Goal: Task Accomplishment & Management: Manage account settings

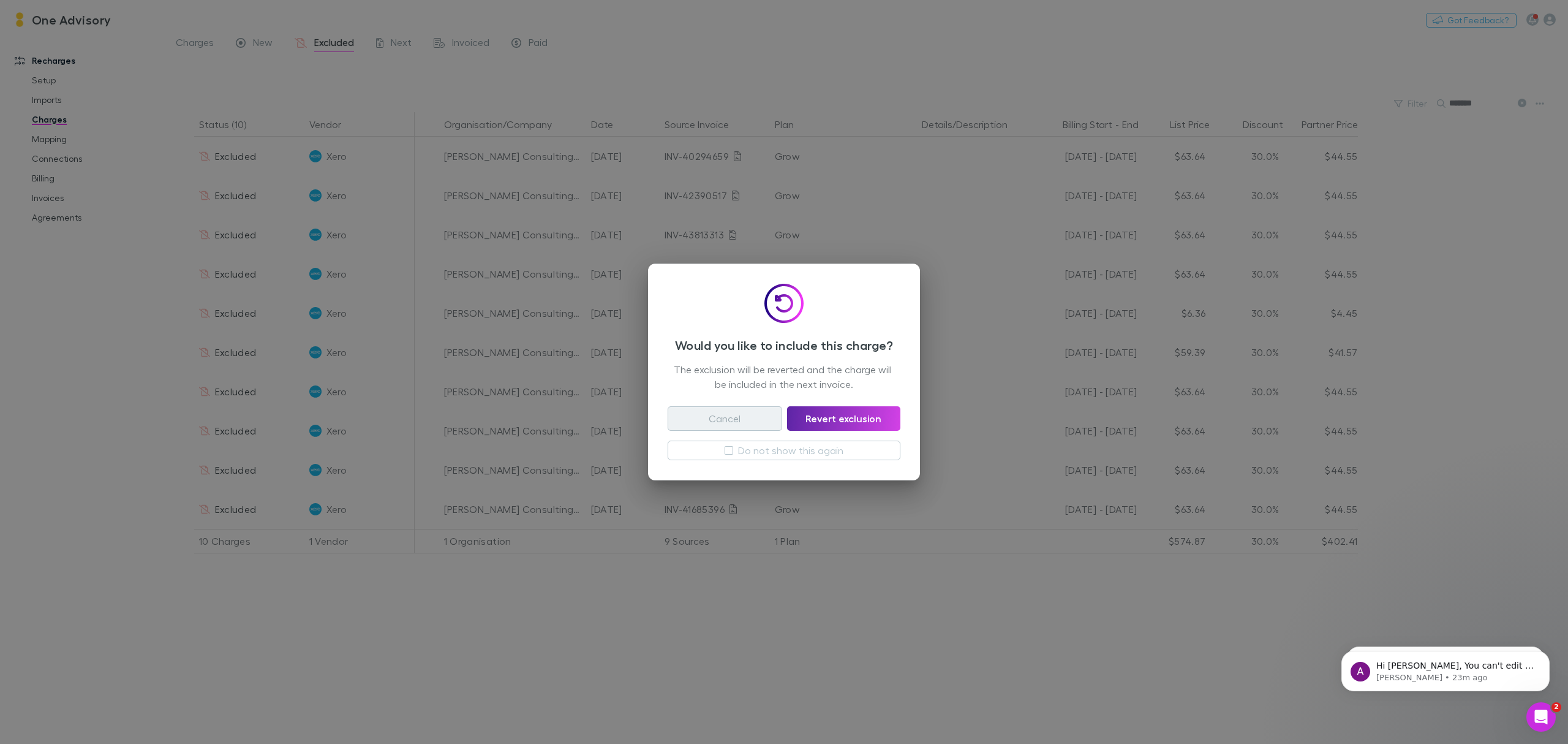
click at [708, 422] on button "Cancel" at bounding box center [725, 419] width 114 height 25
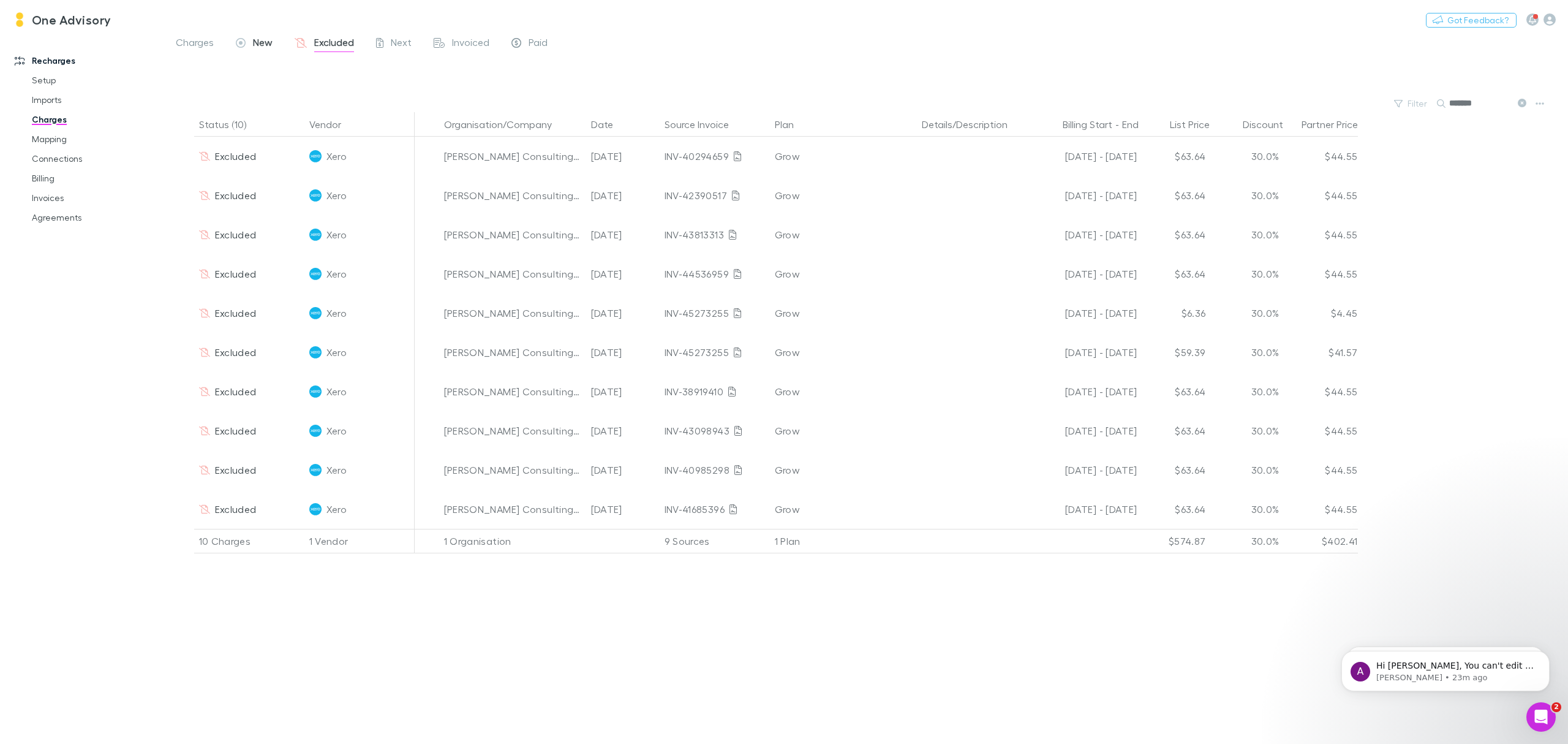
click at [250, 45] on div "New" at bounding box center [254, 44] width 37 height 16
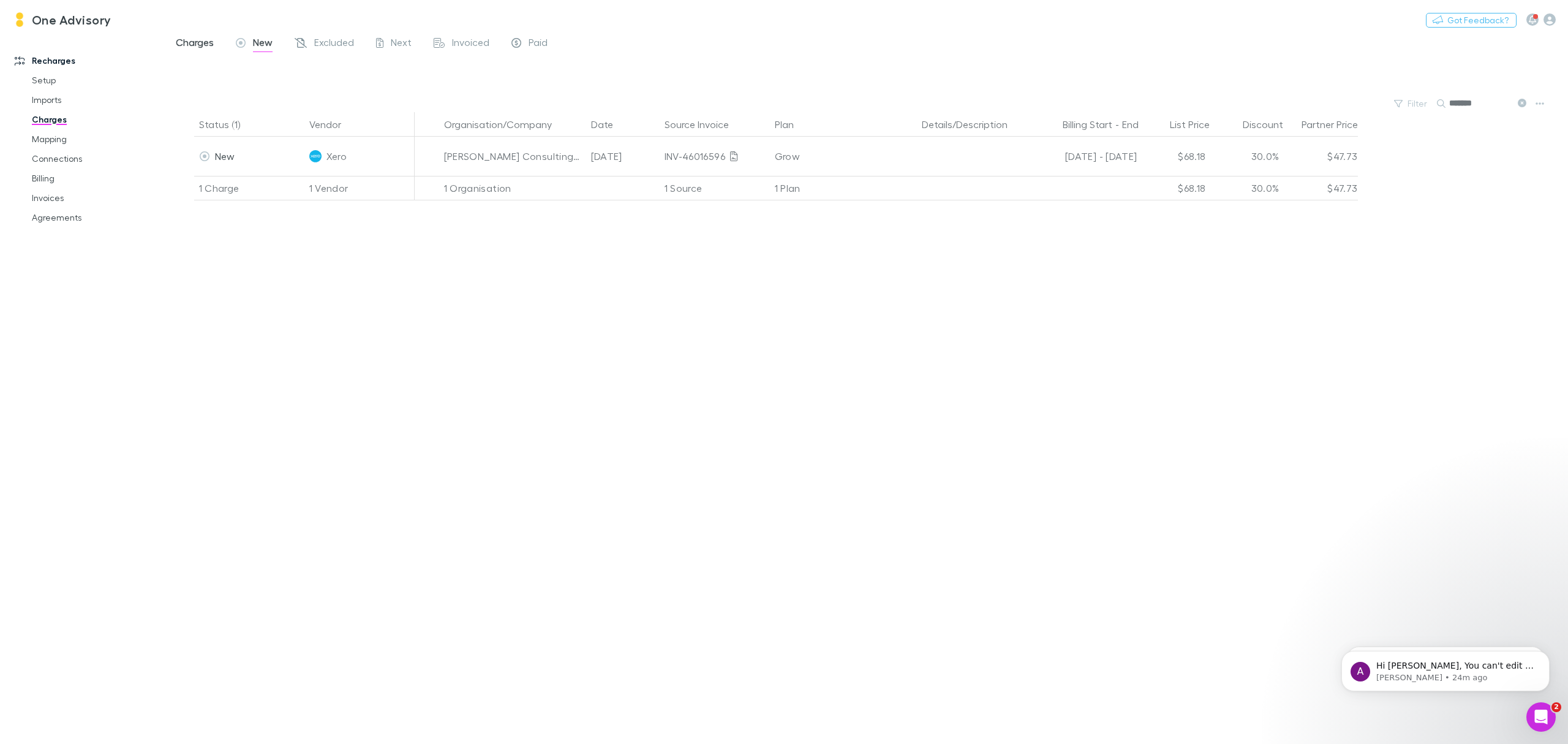
click at [189, 47] on span "Charges" at bounding box center [195, 44] width 38 height 16
click at [404, 41] on span "Next" at bounding box center [401, 44] width 21 height 16
click at [201, 45] on span "Charges" at bounding box center [195, 44] width 38 height 16
click at [1523, 104] on icon at bounding box center [1522, 102] width 8 height 8
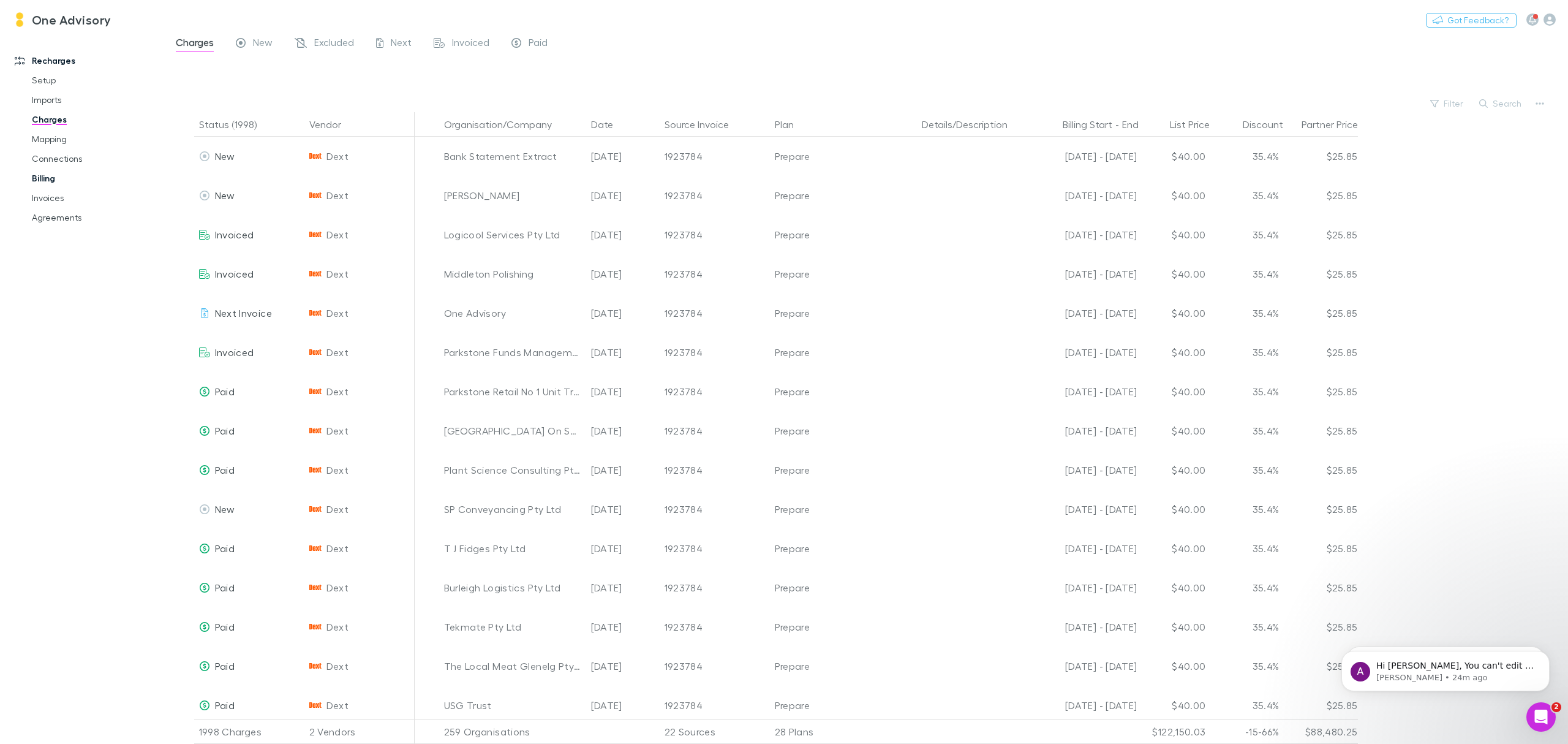
click at [38, 177] on link "Billing" at bounding box center [97, 178] width 155 height 20
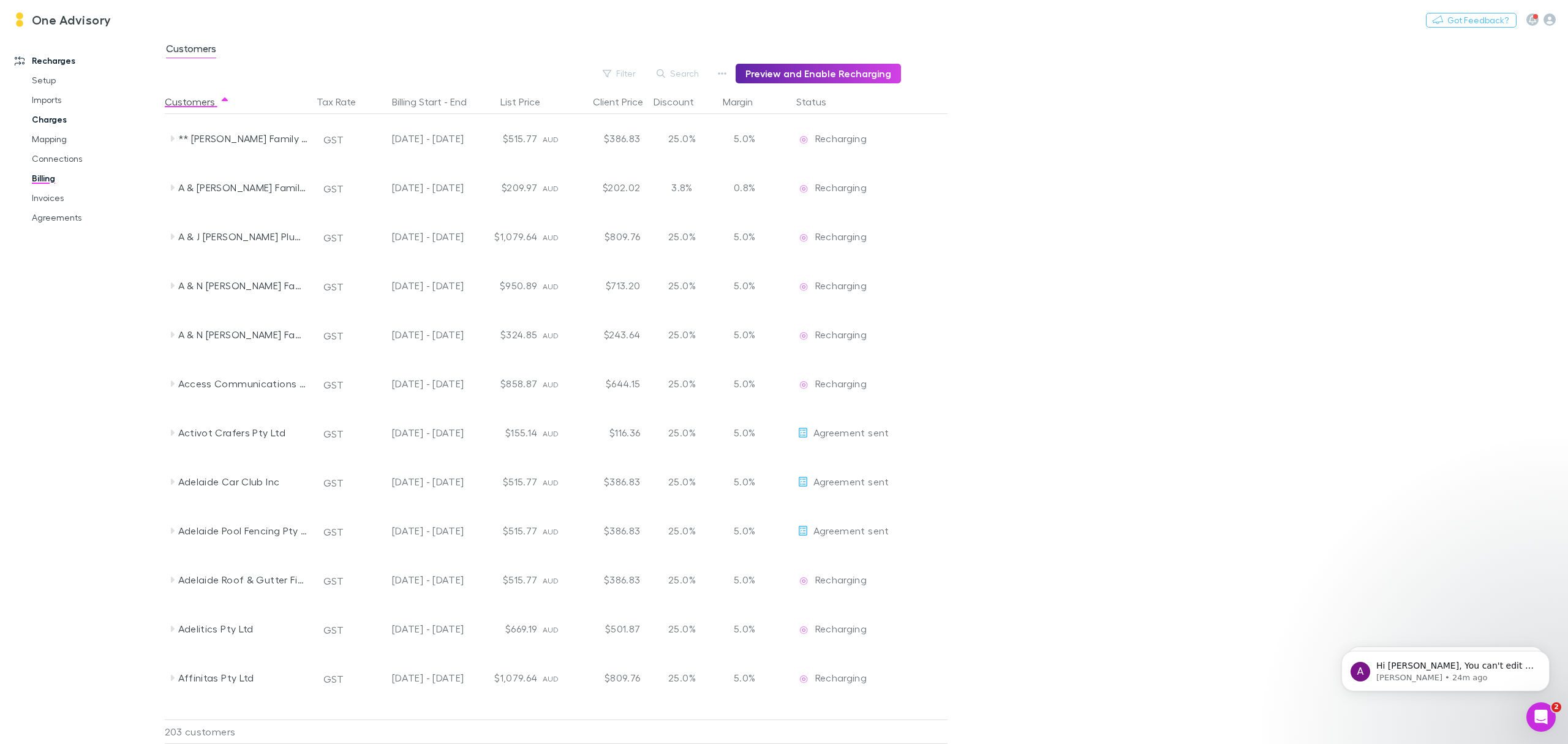
click at [47, 124] on link "Charges" at bounding box center [97, 119] width 155 height 20
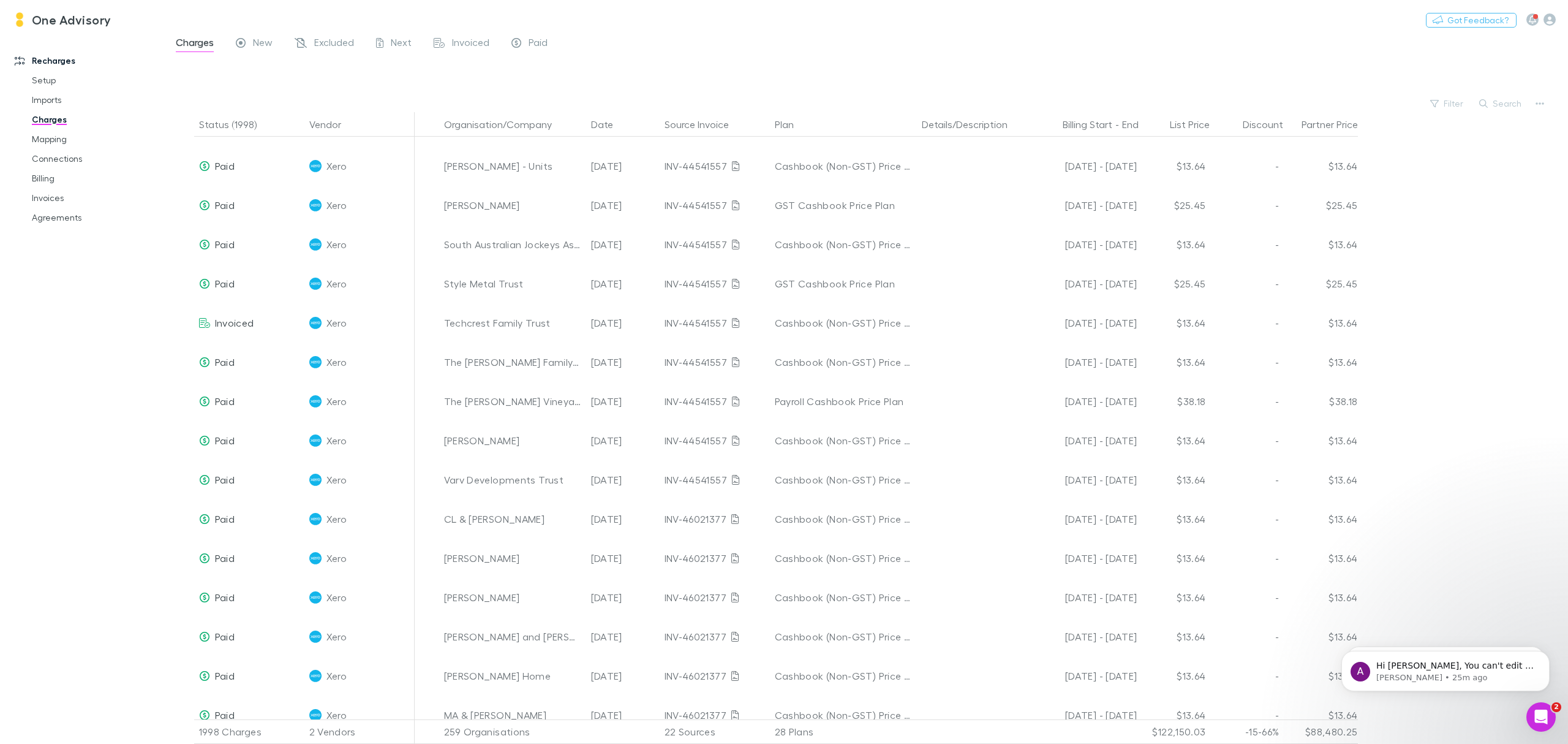
scroll to position [1144, 0]
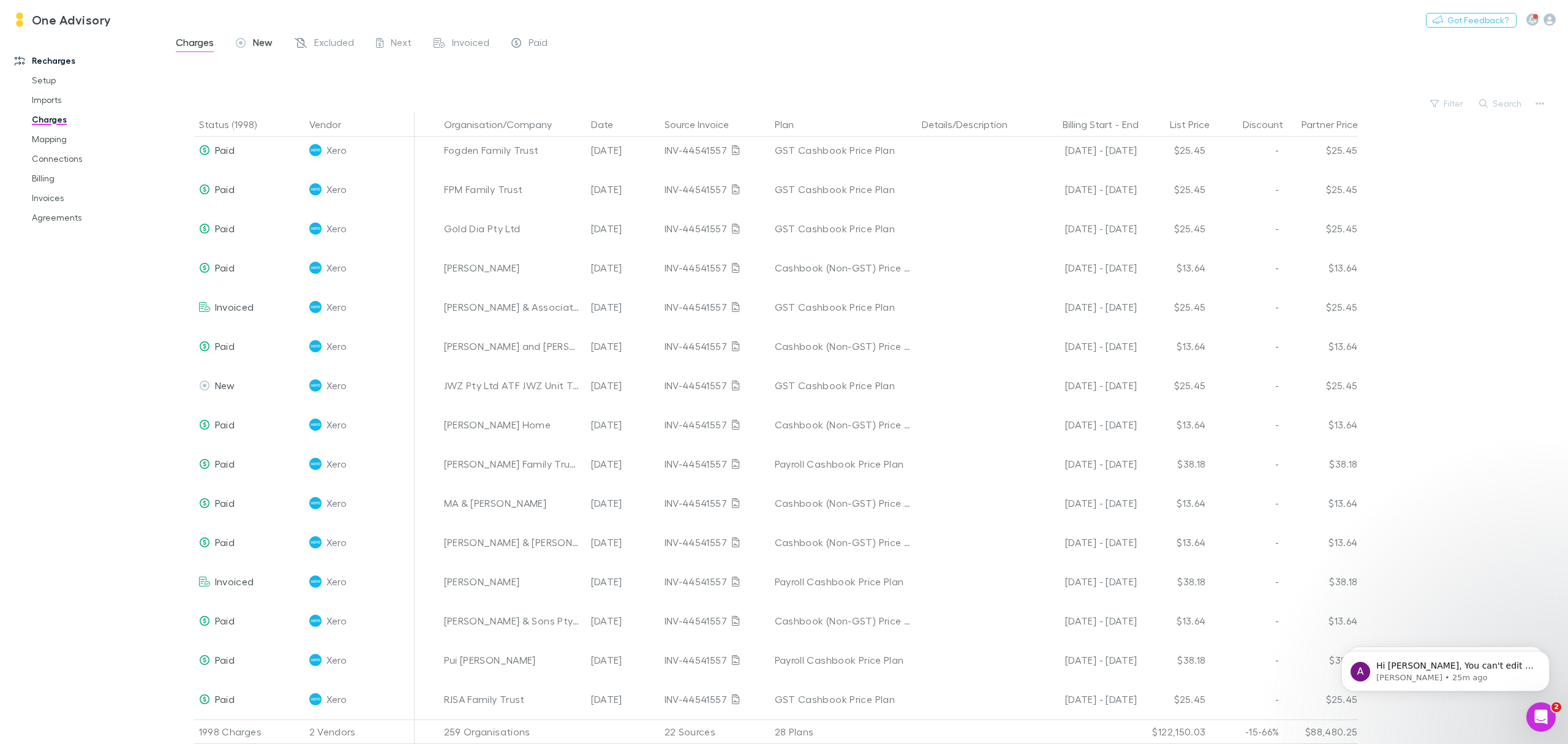
click at [265, 45] on span "New" at bounding box center [263, 44] width 20 height 16
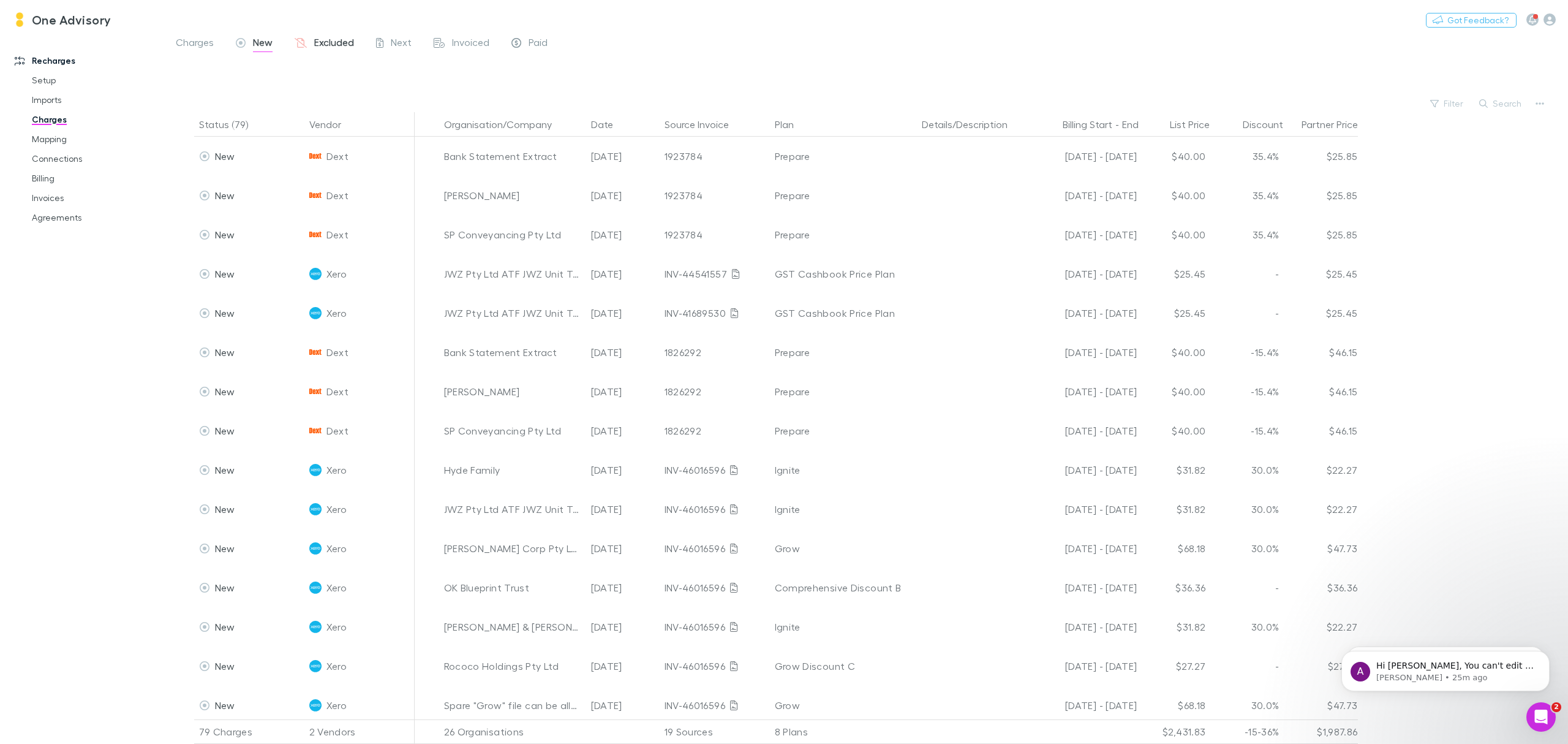
click at [330, 38] on span "Excluded" at bounding box center [334, 44] width 40 height 16
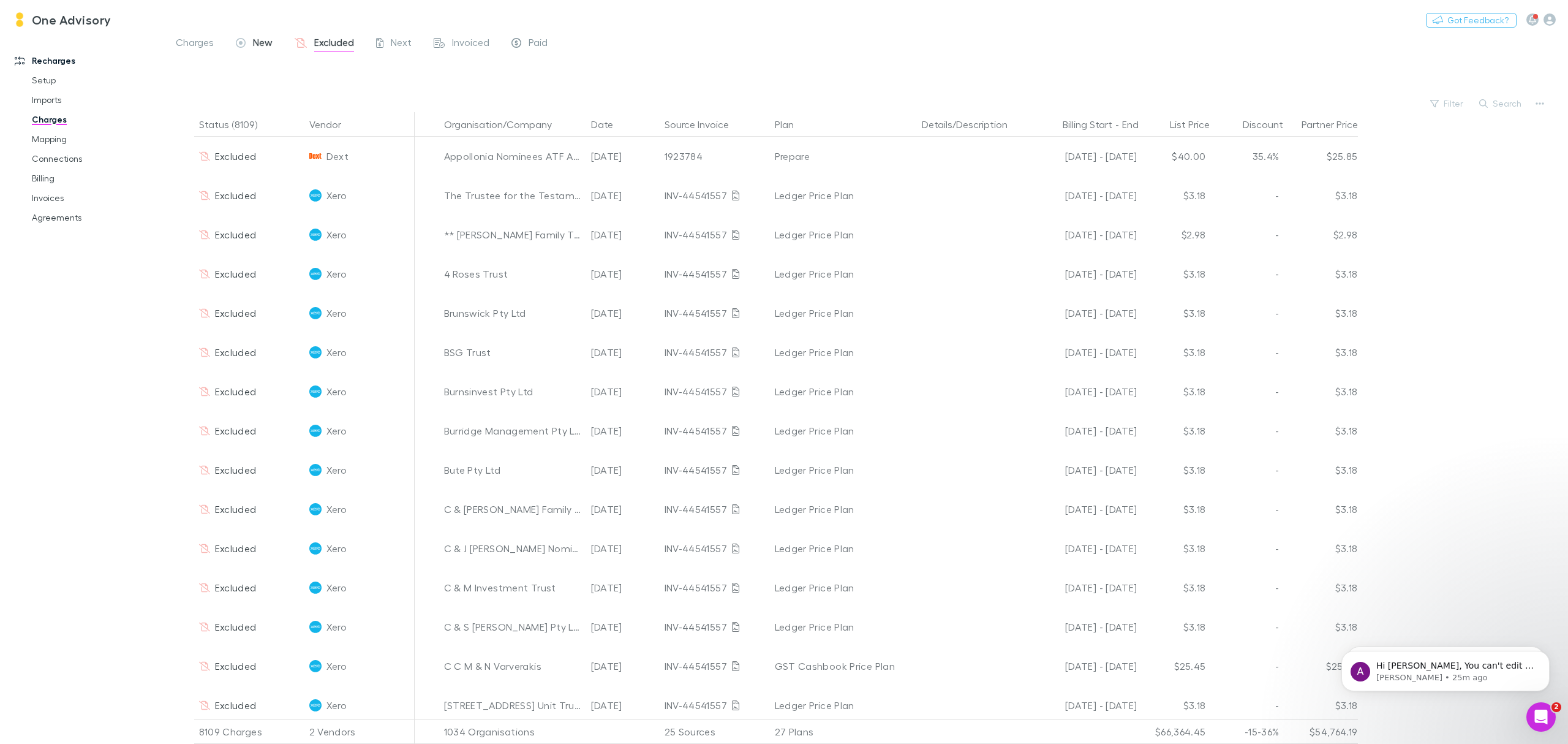
click at [266, 43] on span "New" at bounding box center [263, 44] width 20 height 16
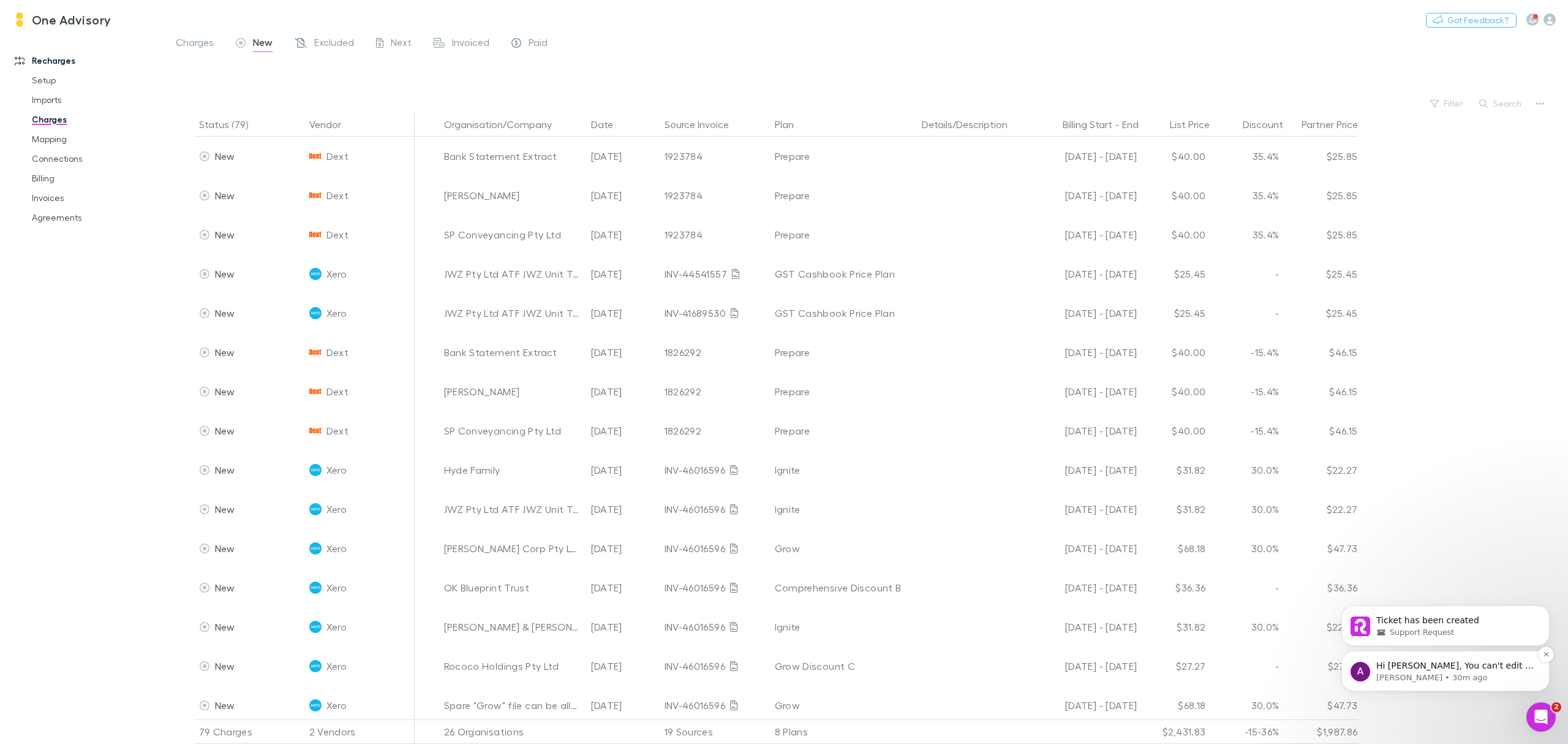
click at [1470, 669] on p "Hi Leanne, You can't edit a custom charge once it's been created. You can howev…" at bounding box center [1455, 666] width 158 height 12
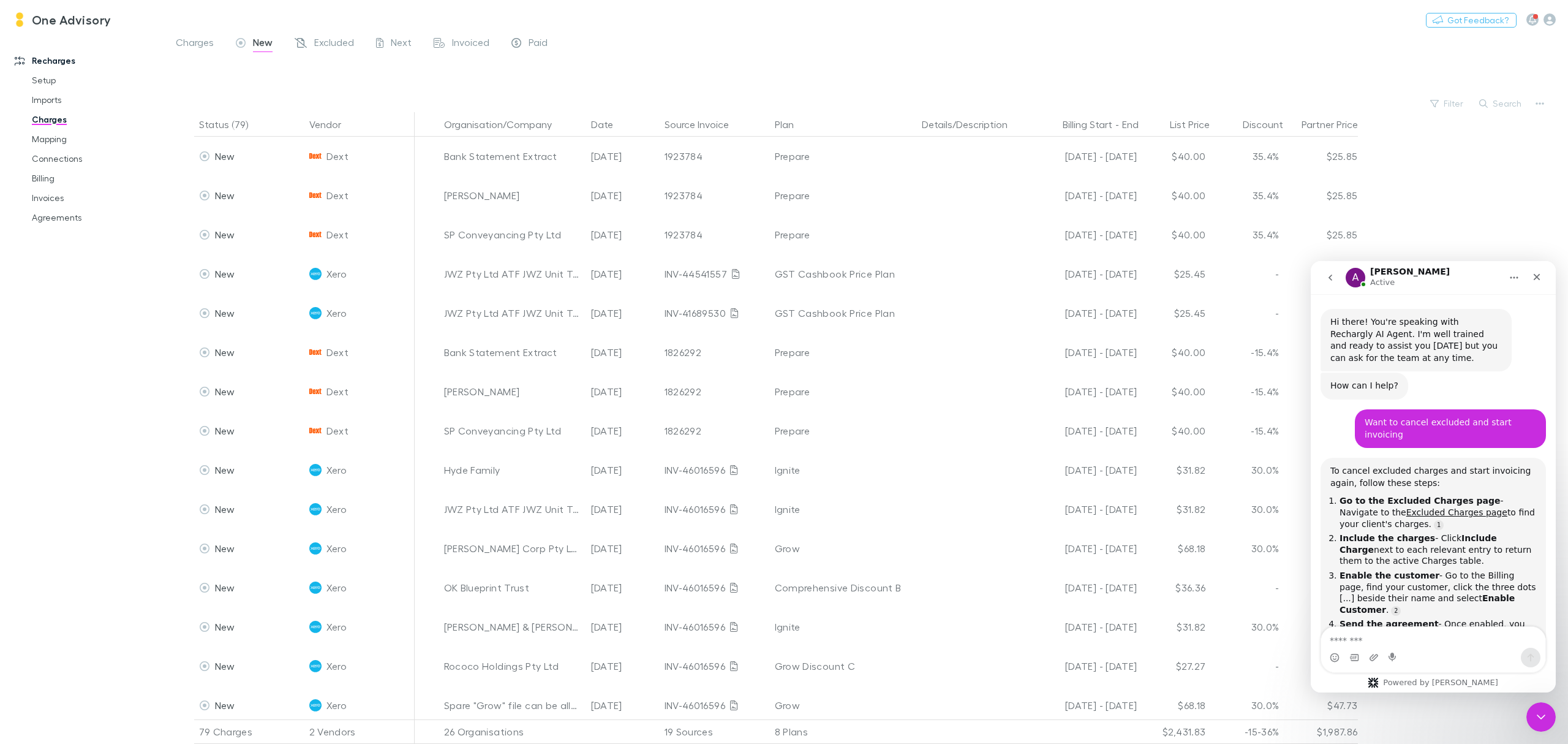
scroll to position [749, 0]
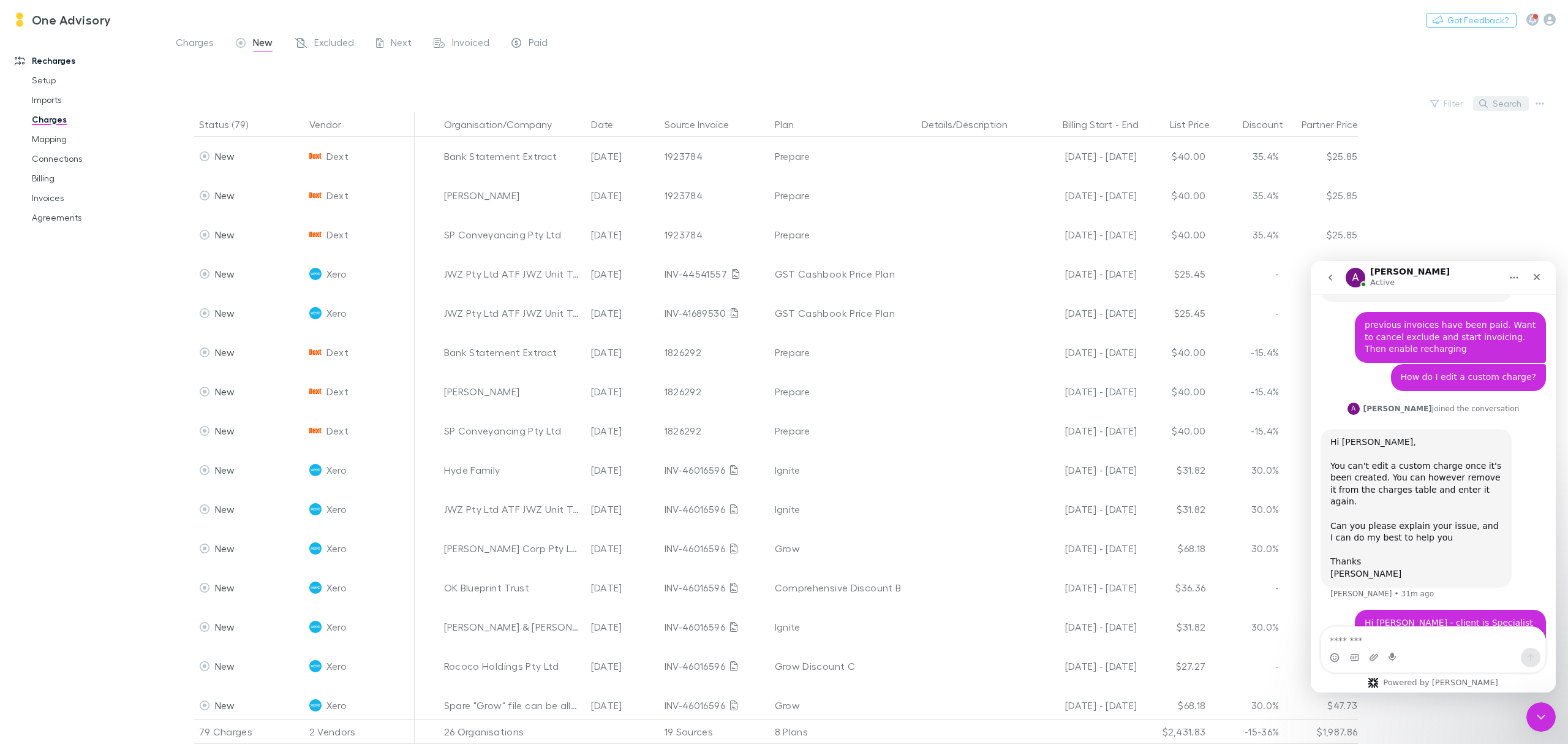
click at [1501, 98] on button "Search" at bounding box center [1501, 104] width 56 height 15
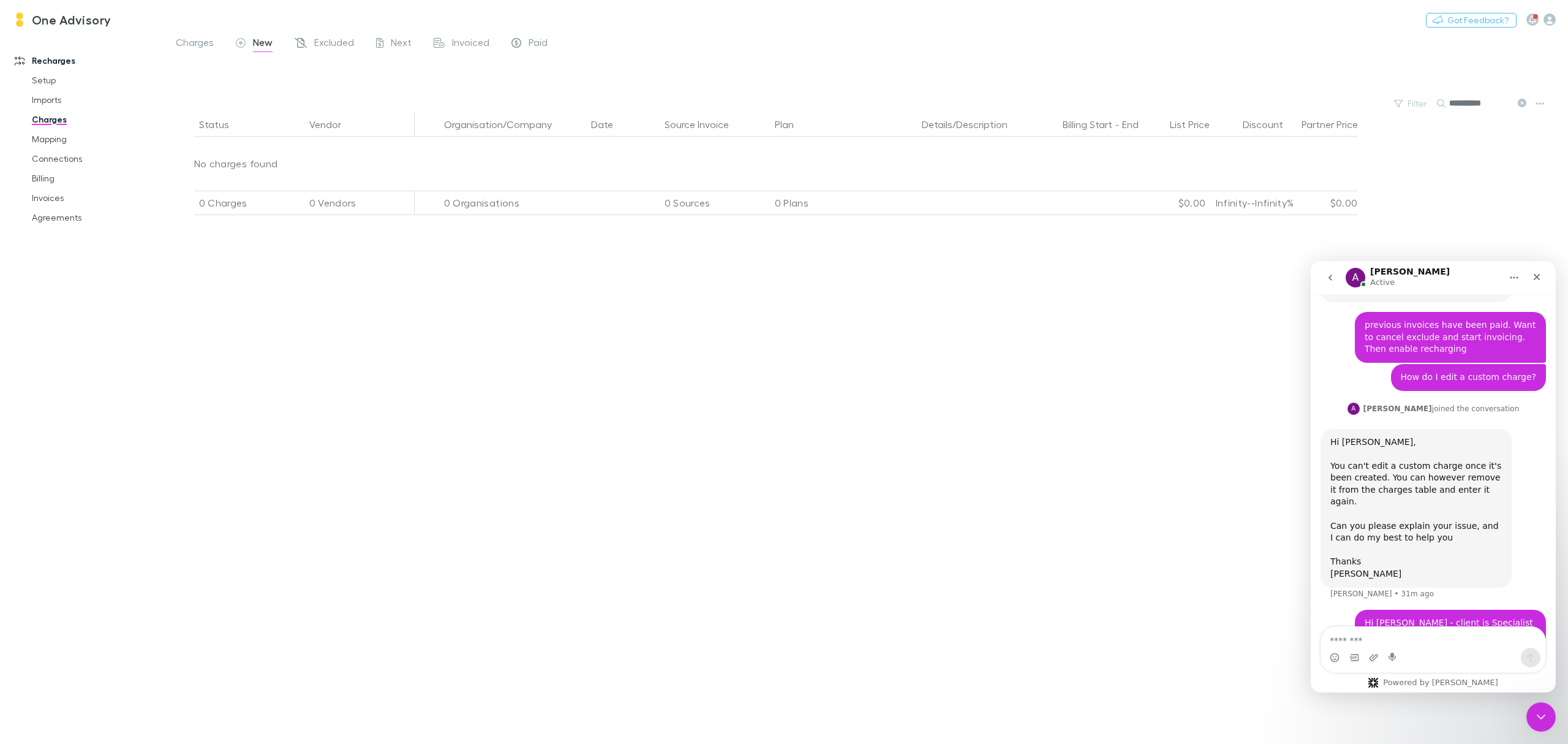
type input "**********"
click at [188, 48] on span "Charges" at bounding box center [195, 44] width 38 height 16
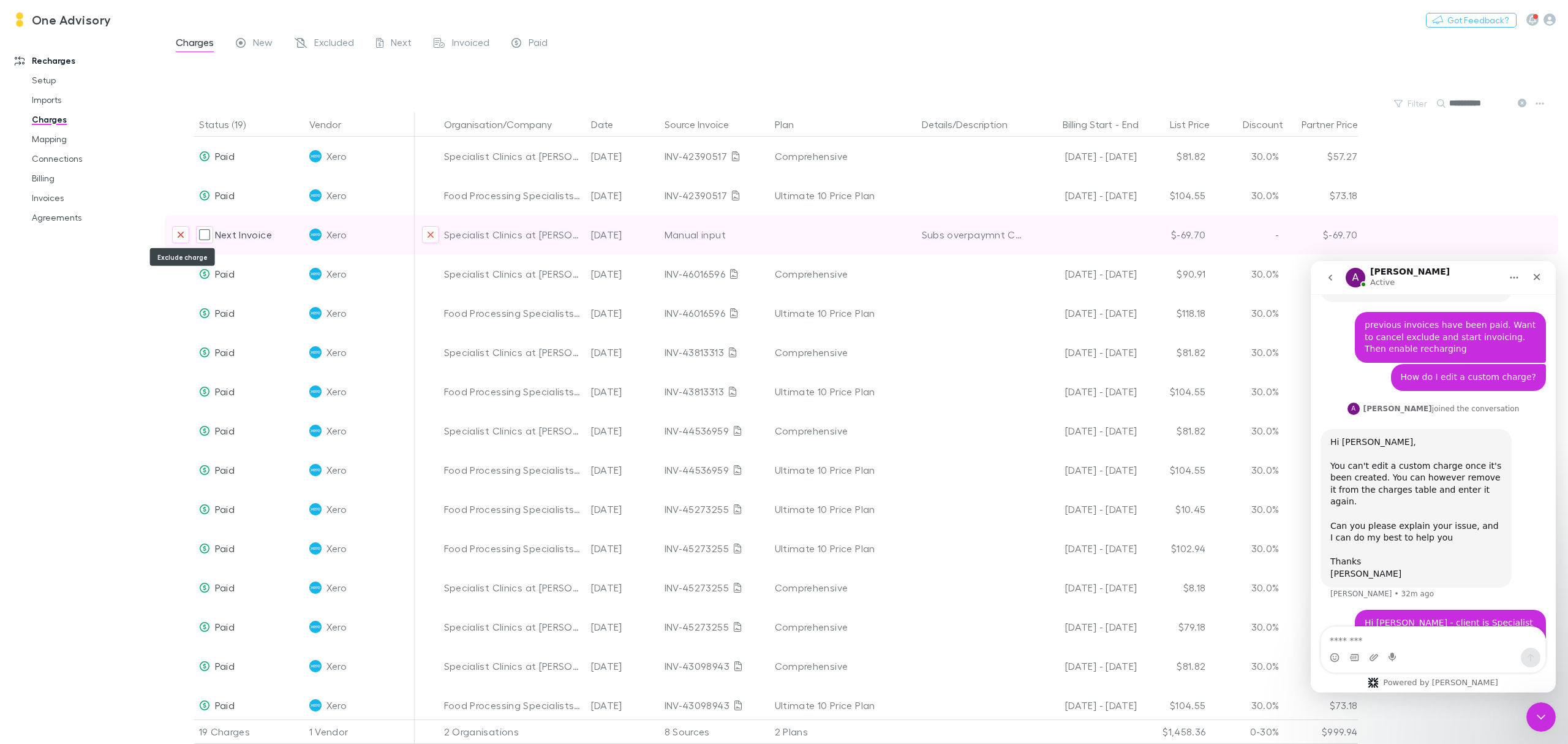
click at [175, 239] on button "Exclude charge" at bounding box center [180, 234] width 17 height 17
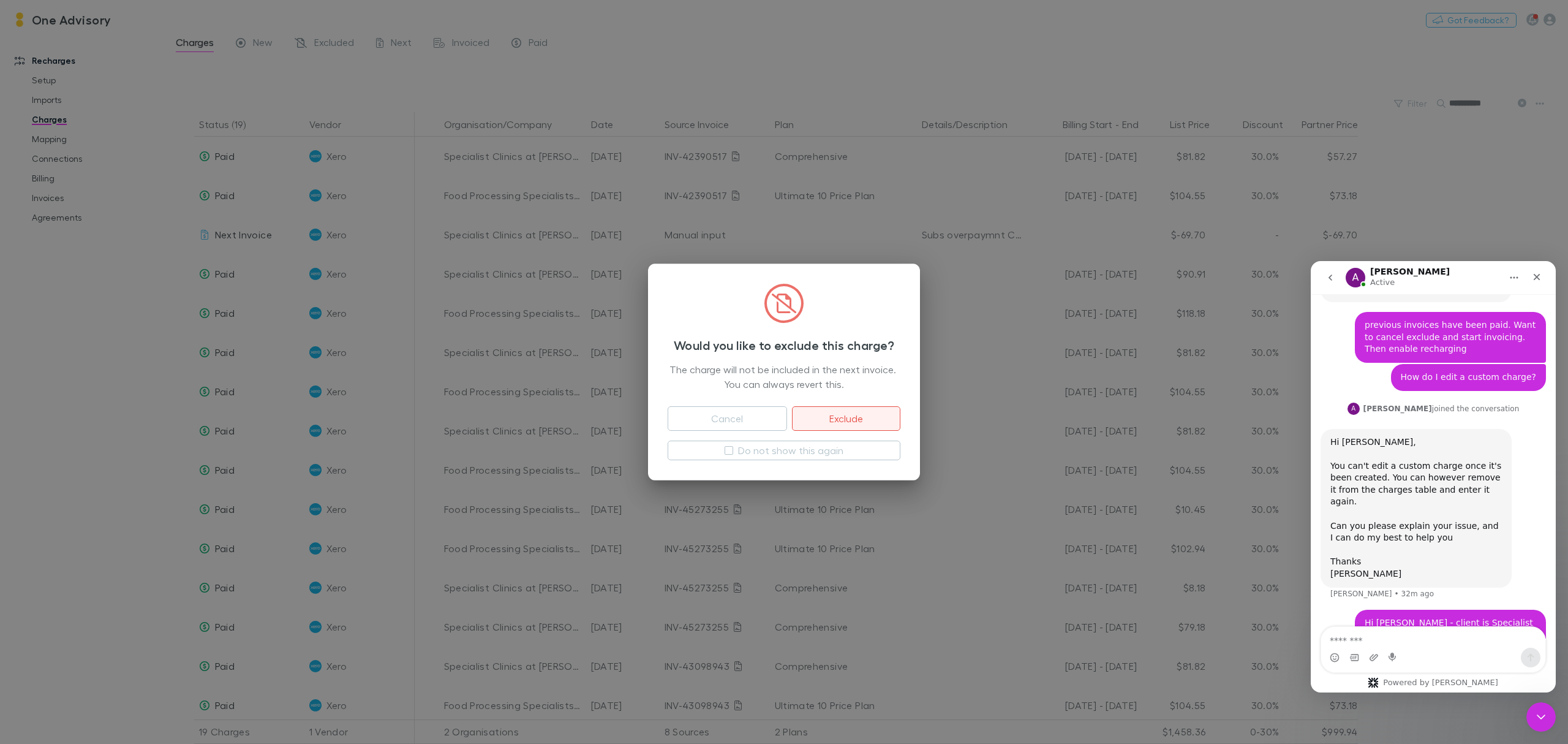
click at [823, 420] on button "Exclude" at bounding box center [846, 419] width 108 height 25
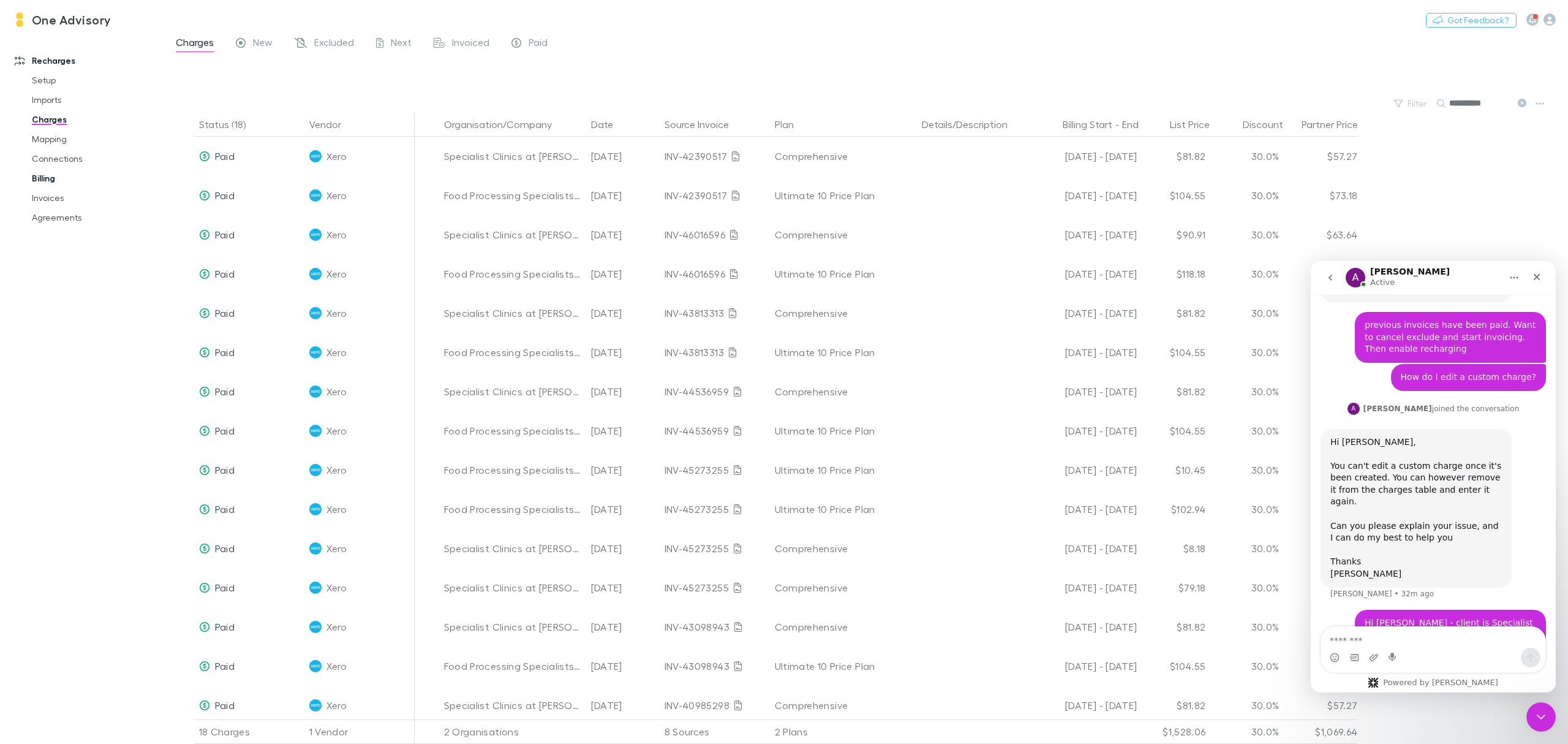
click at [51, 174] on link "Billing" at bounding box center [97, 178] width 155 height 20
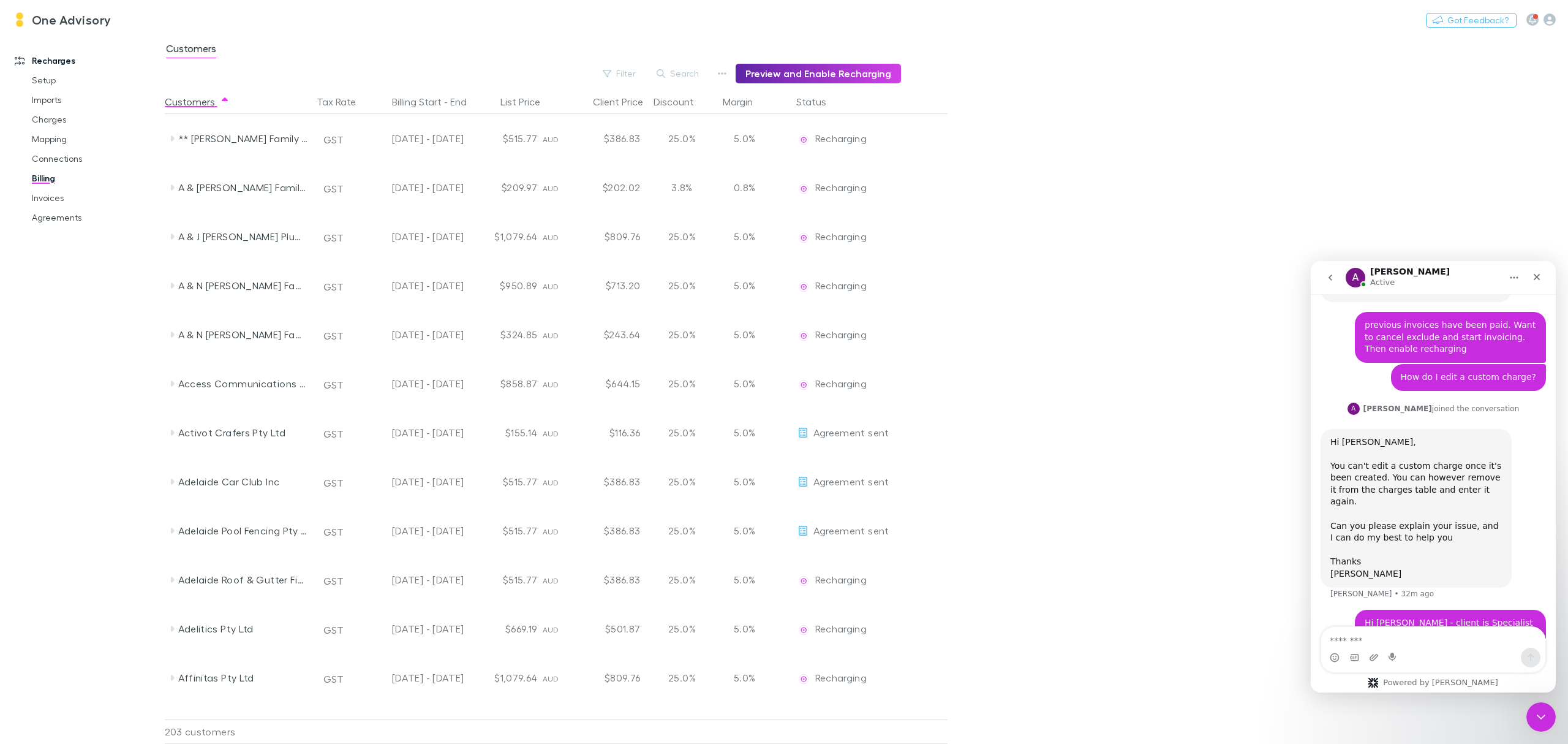
click at [35, 174] on link "Billing" at bounding box center [97, 178] width 155 height 20
click at [48, 195] on link "Invoices" at bounding box center [97, 198] width 155 height 20
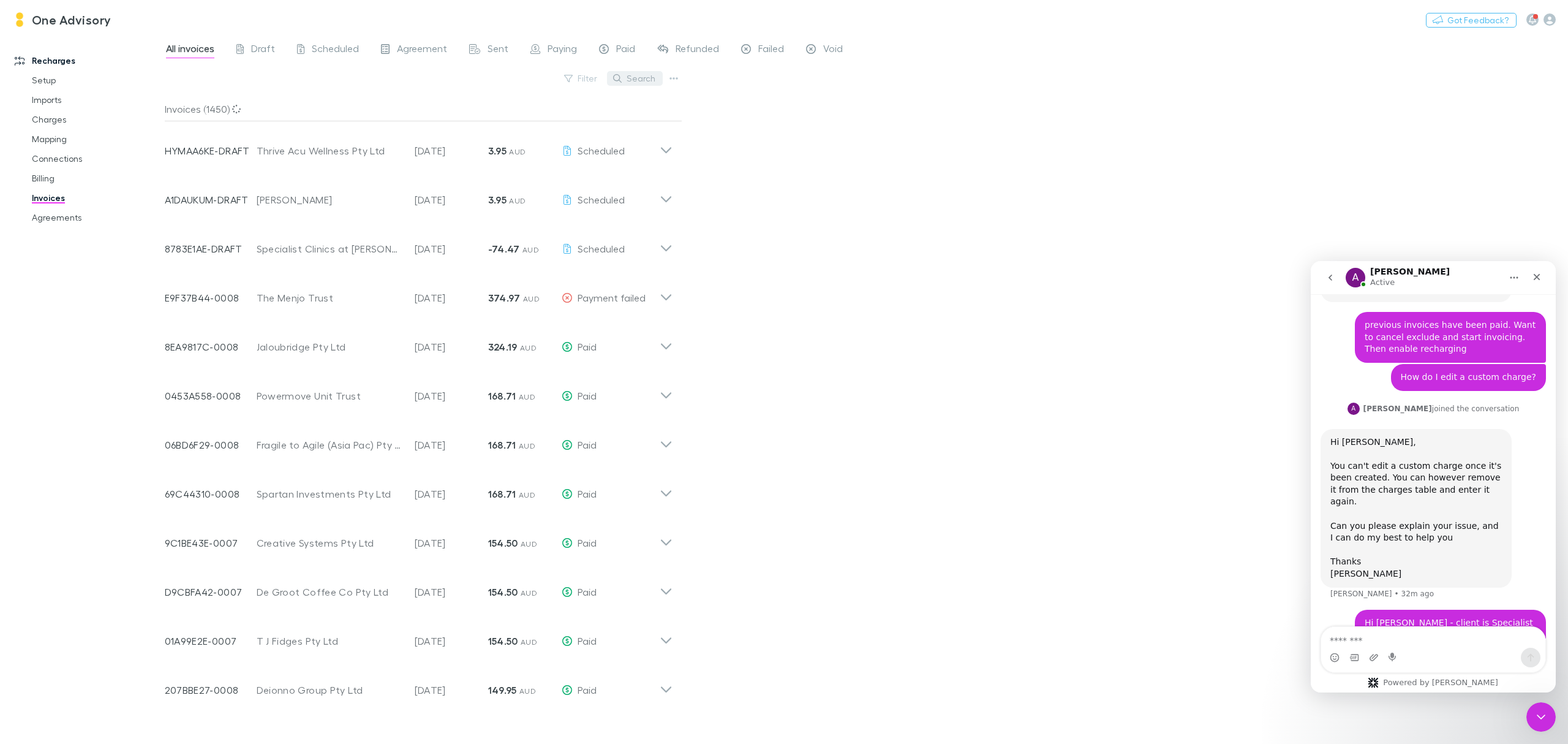
click at [639, 81] on button "Search" at bounding box center [635, 79] width 56 height 15
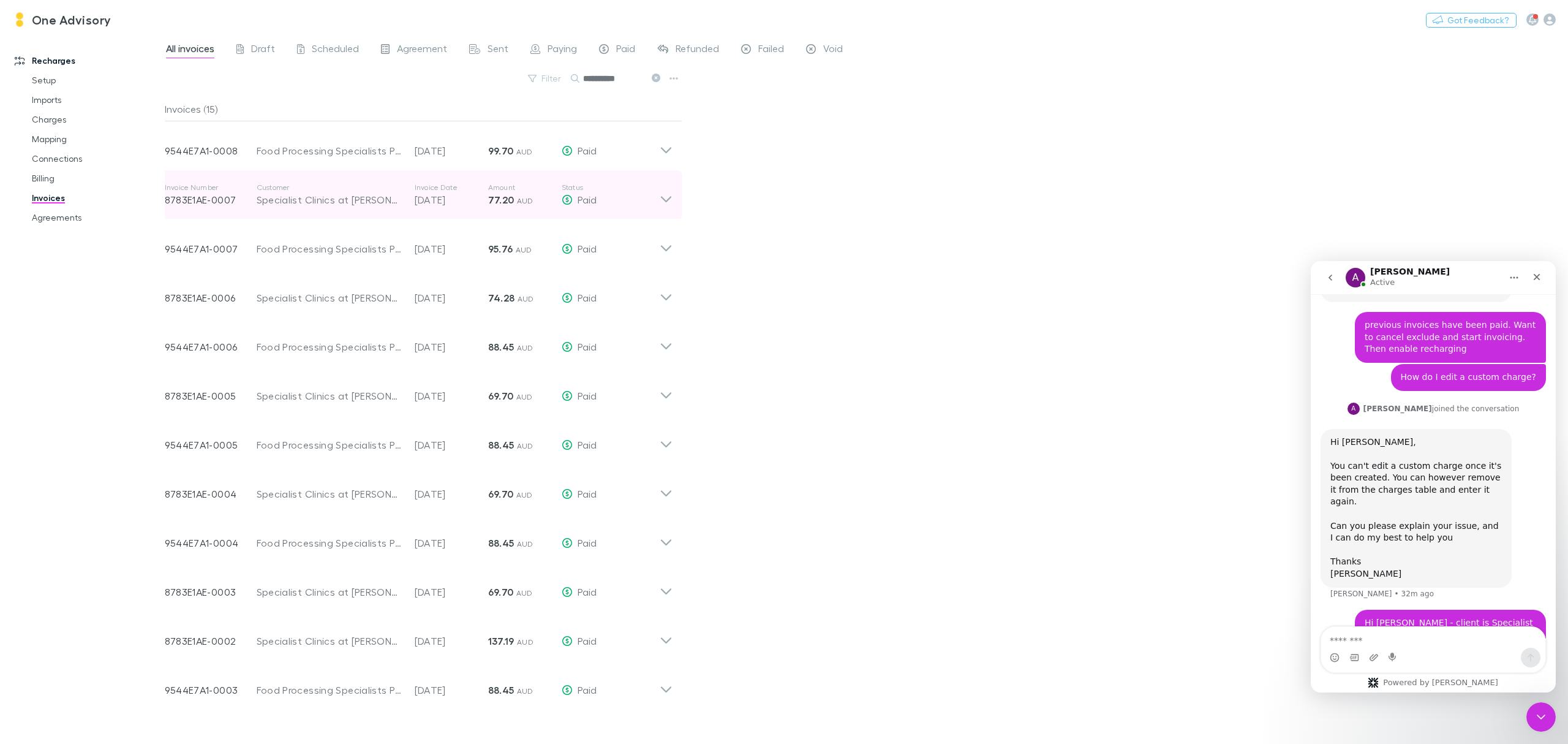
type input "**********"
click at [666, 198] on icon at bounding box center [666, 195] width 13 height 25
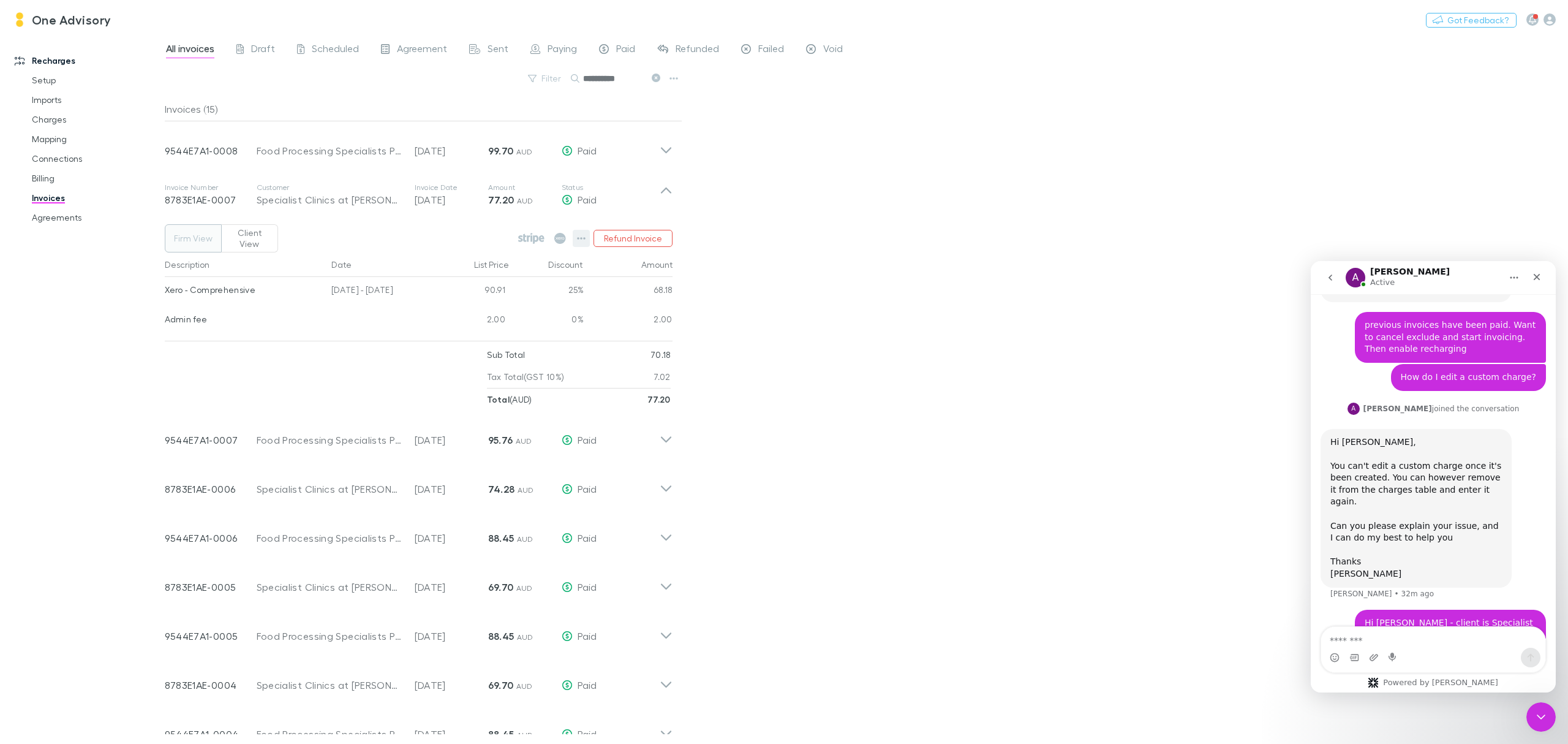
click at [576, 240] on button "button" at bounding box center [581, 238] width 17 height 17
click at [936, 472] on div at bounding box center [784, 372] width 1568 height 744
click at [45, 119] on link "Charges" at bounding box center [97, 119] width 155 height 20
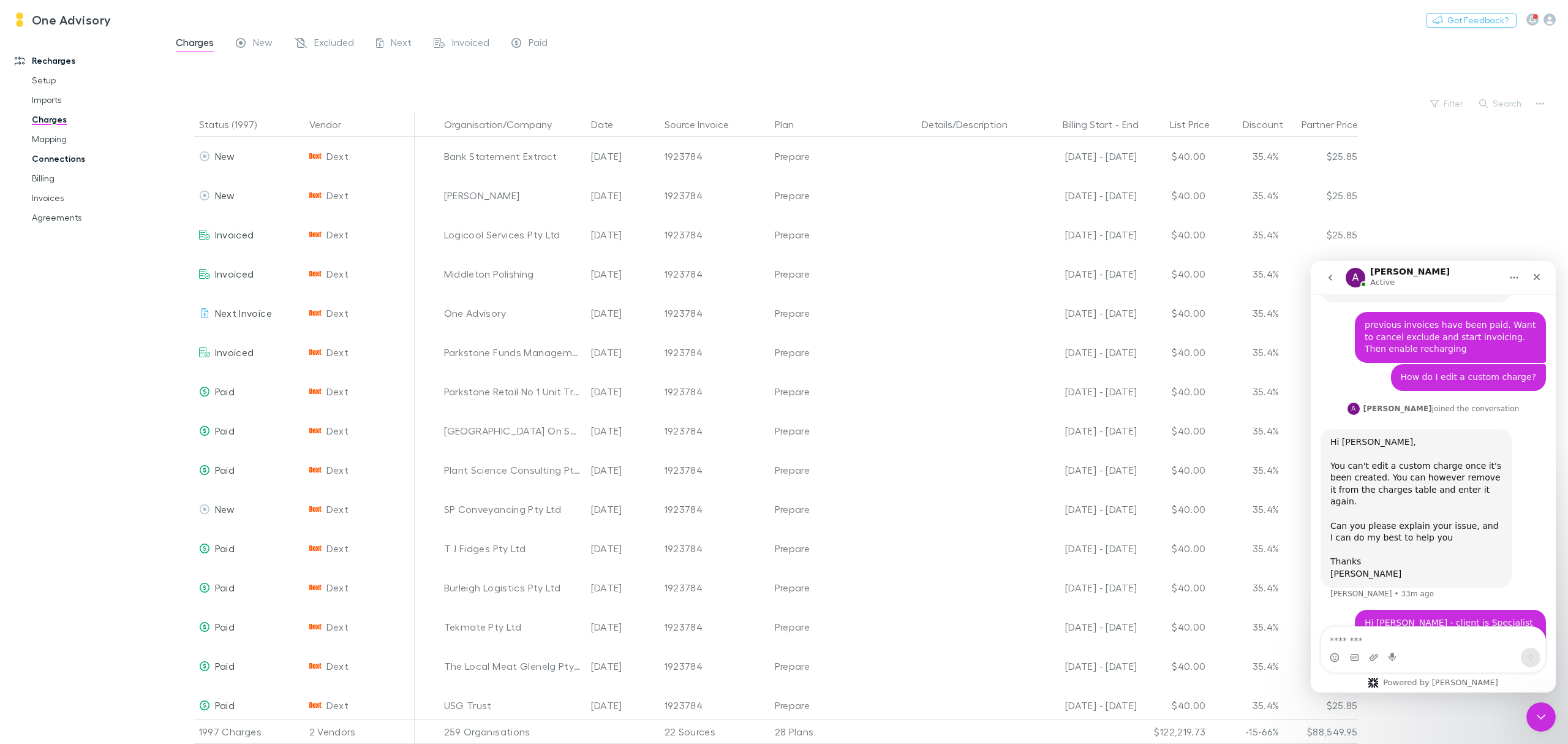
click at [49, 156] on link "Connections" at bounding box center [97, 159] width 155 height 20
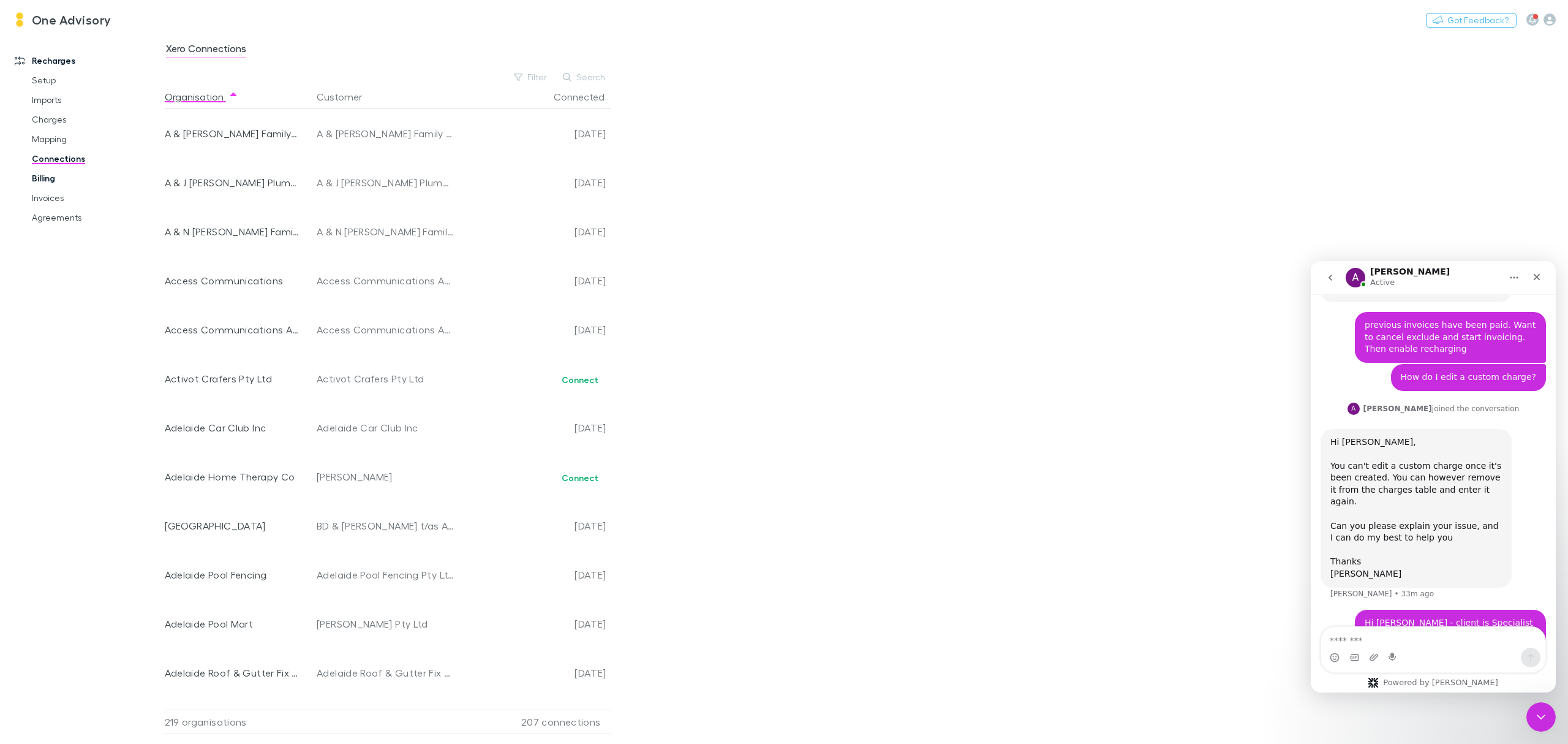
click at [39, 173] on link "Billing" at bounding box center [97, 178] width 155 height 20
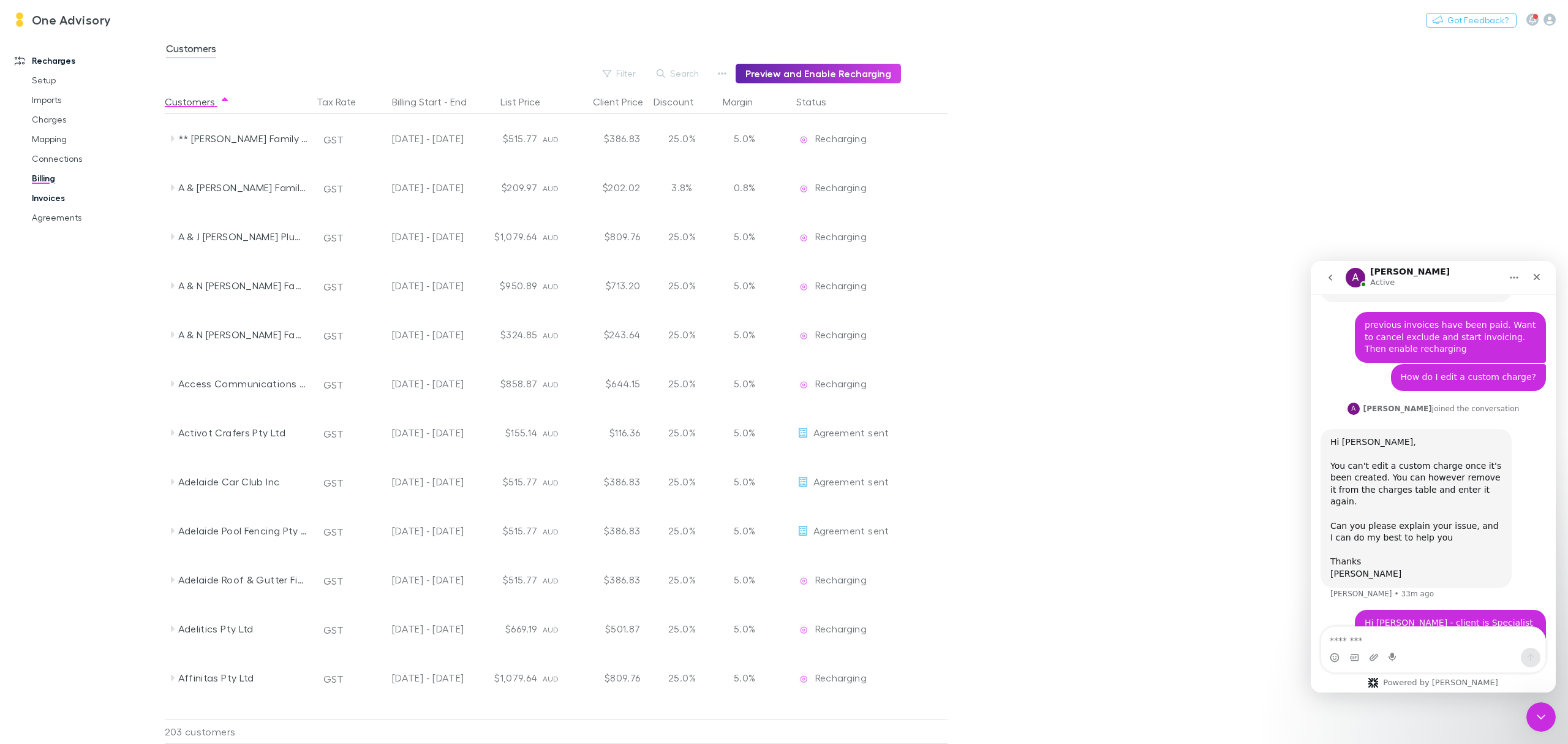
click at [32, 196] on link "Invoices" at bounding box center [97, 198] width 155 height 20
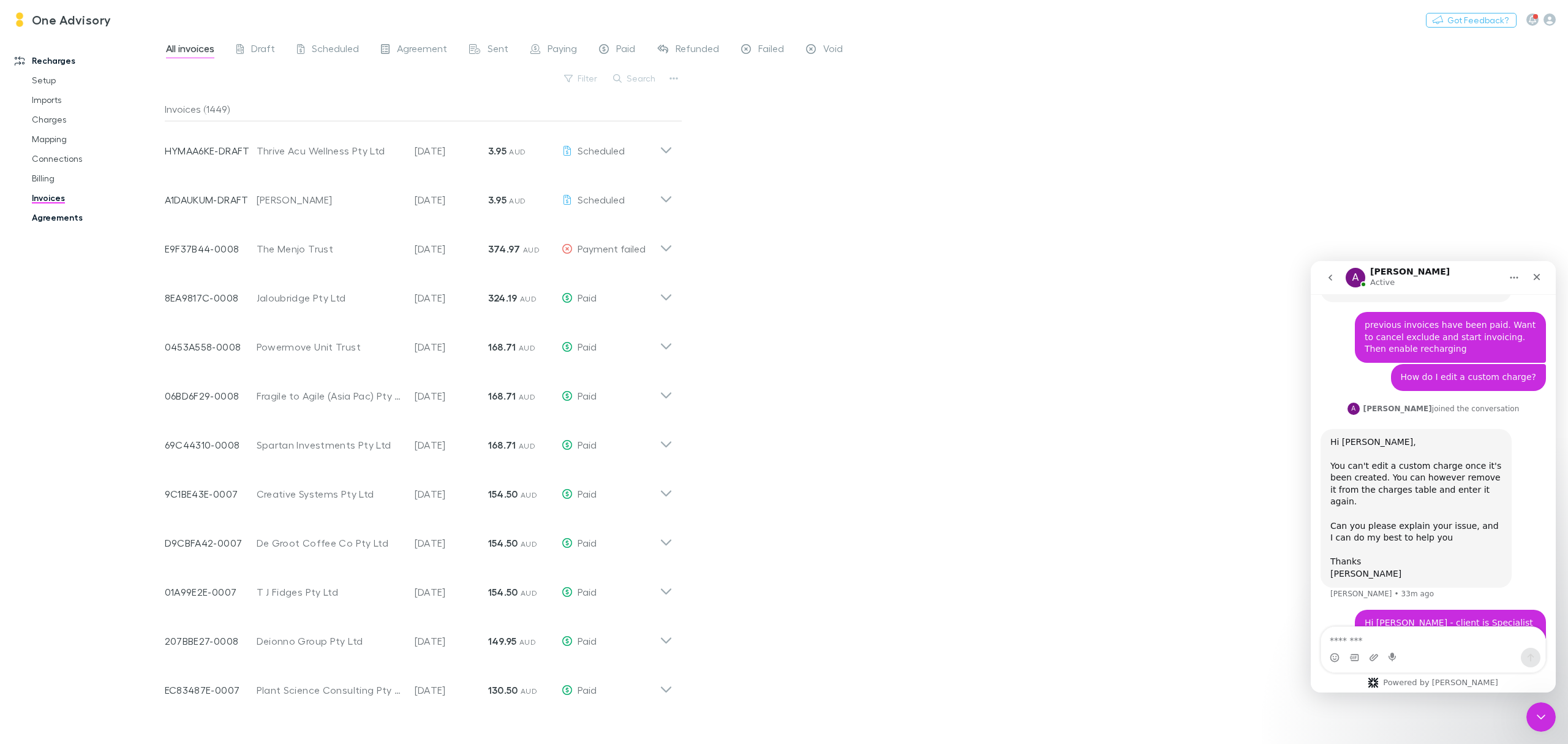
click at [56, 217] on link "Agreements" at bounding box center [97, 217] width 155 height 20
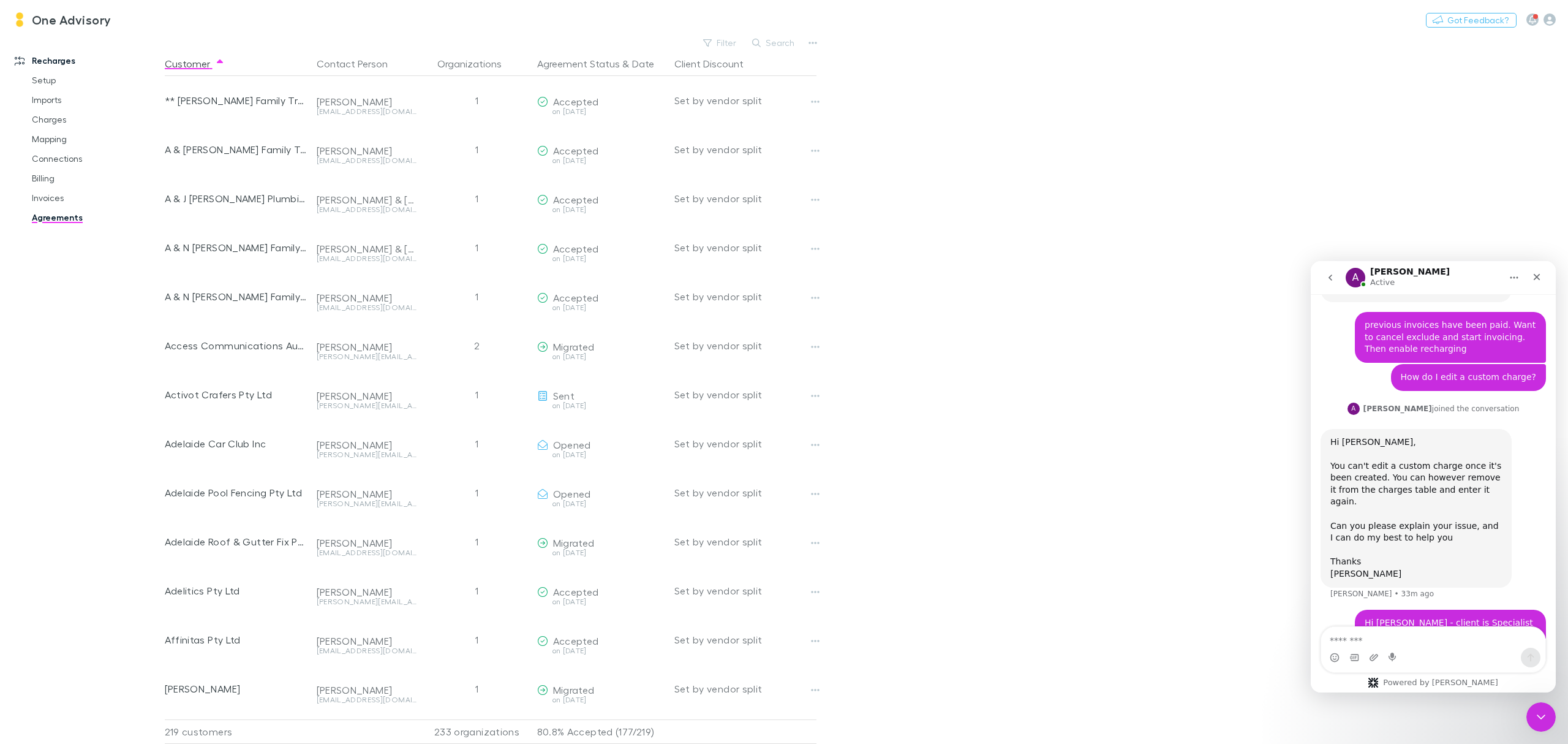
scroll to position [797, 0]
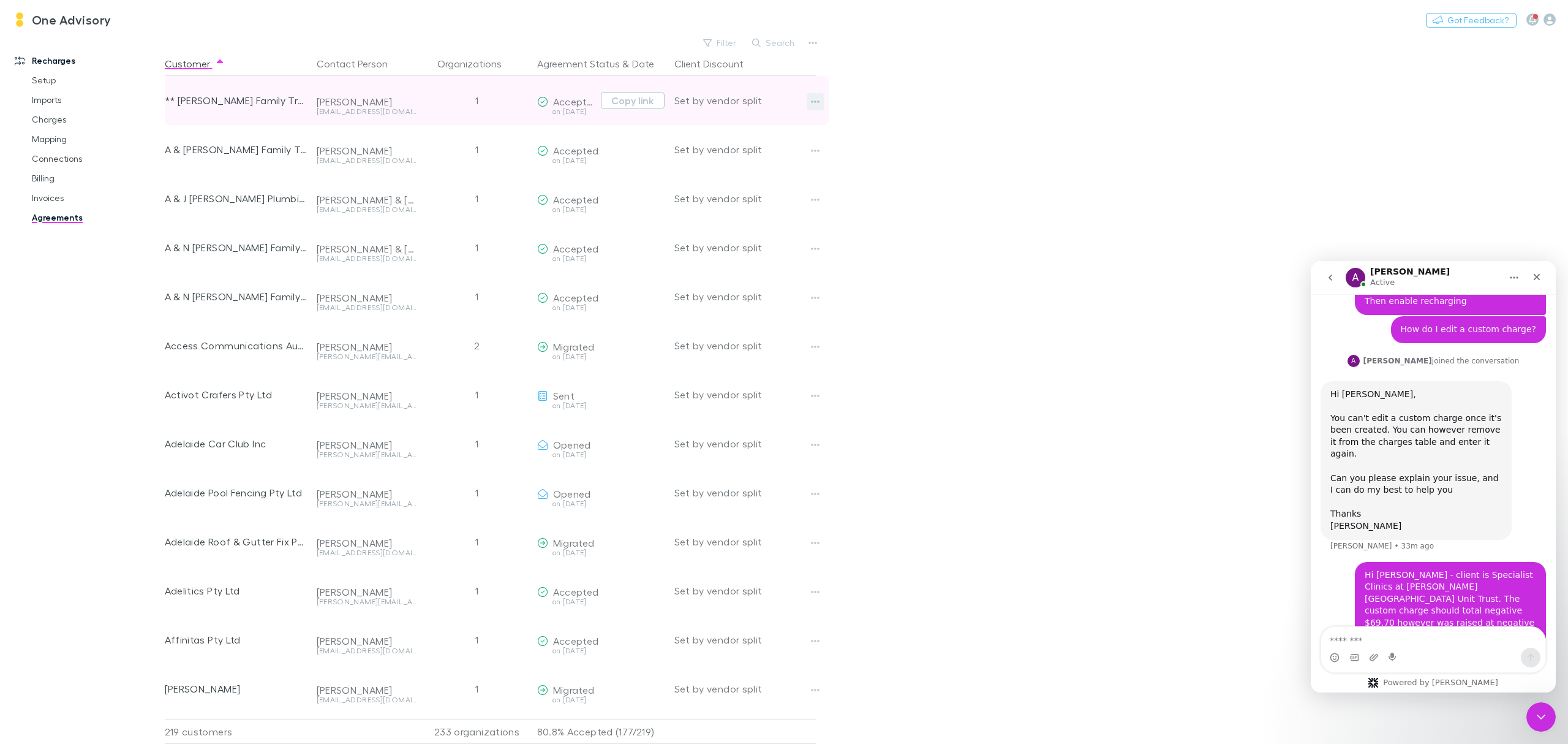
click at [818, 101] on icon "button" at bounding box center [815, 101] width 8 height 2
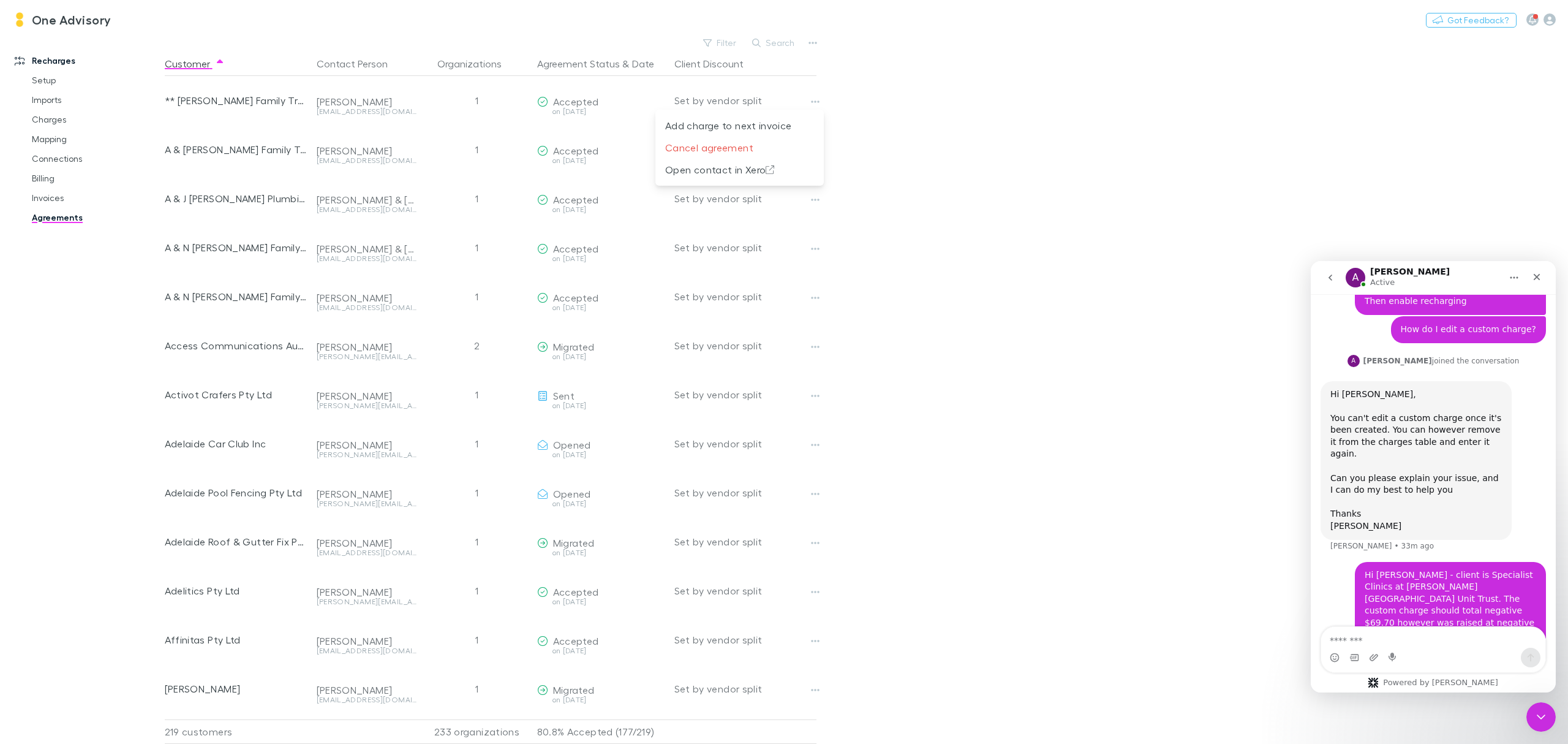
click at [1127, 270] on div at bounding box center [784, 372] width 1568 height 744
click at [781, 47] on button "Search" at bounding box center [774, 43] width 56 height 15
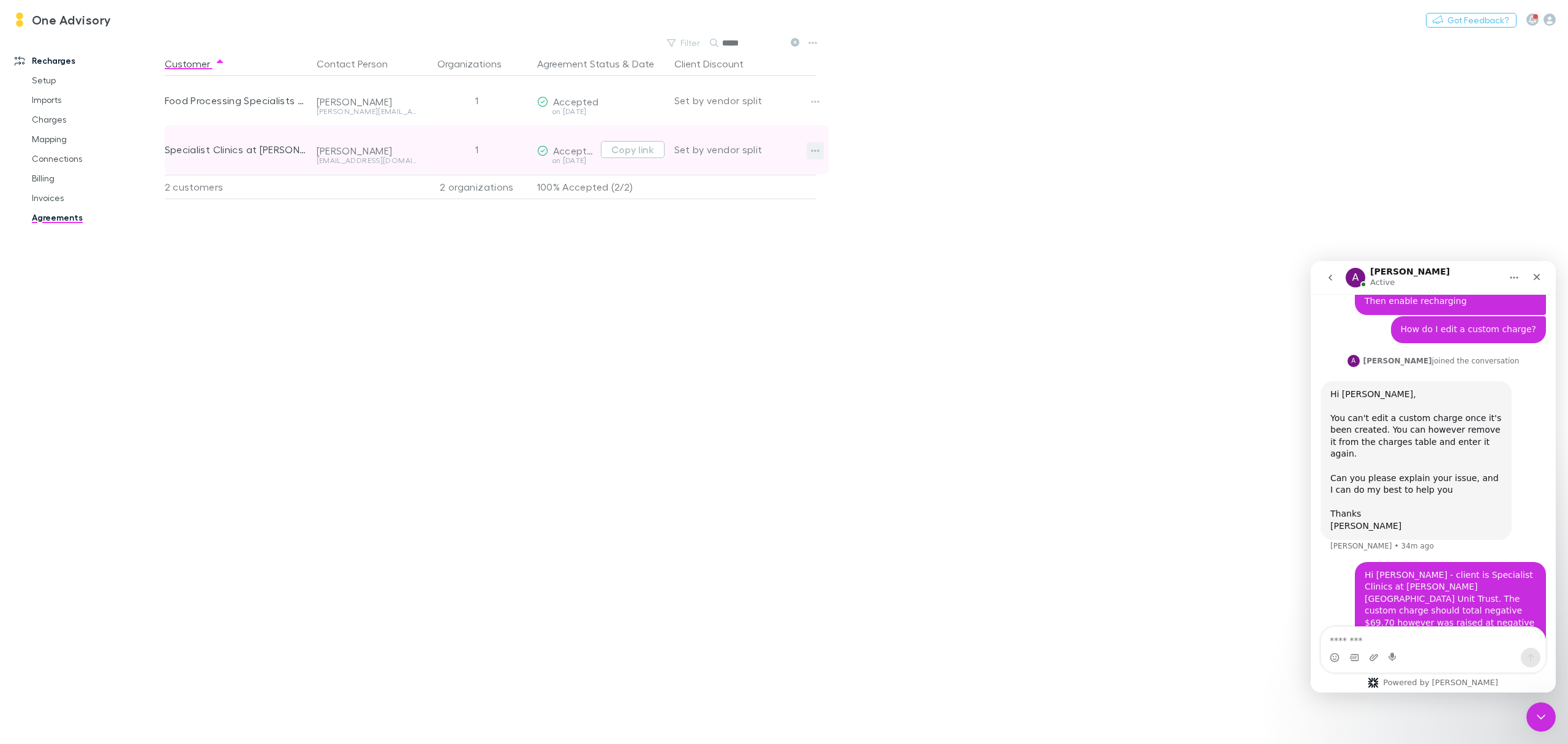
type input "*****"
click at [811, 152] on icon "button" at bounding box center [815, 150] width 8 height 10
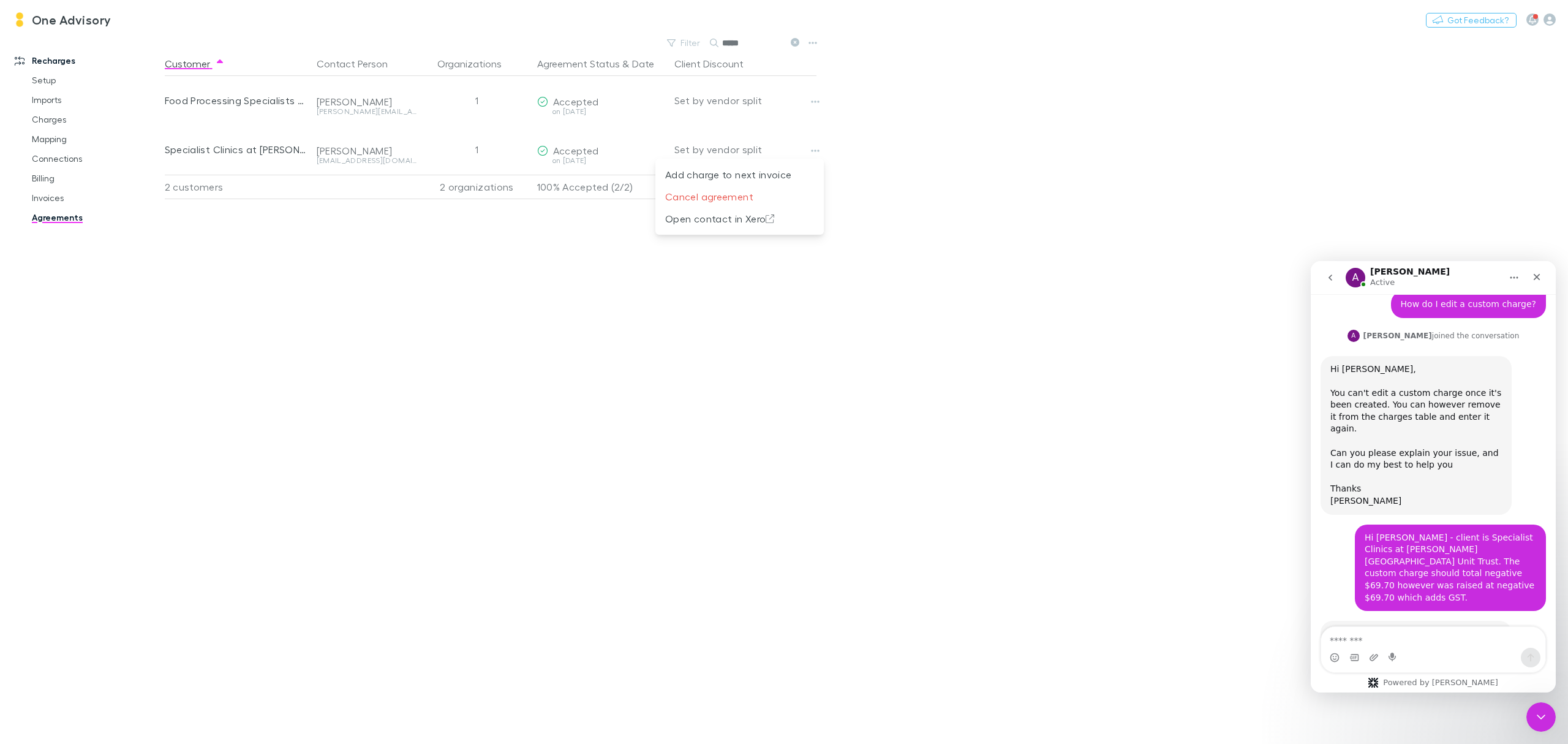
scroll to position [869, 0]
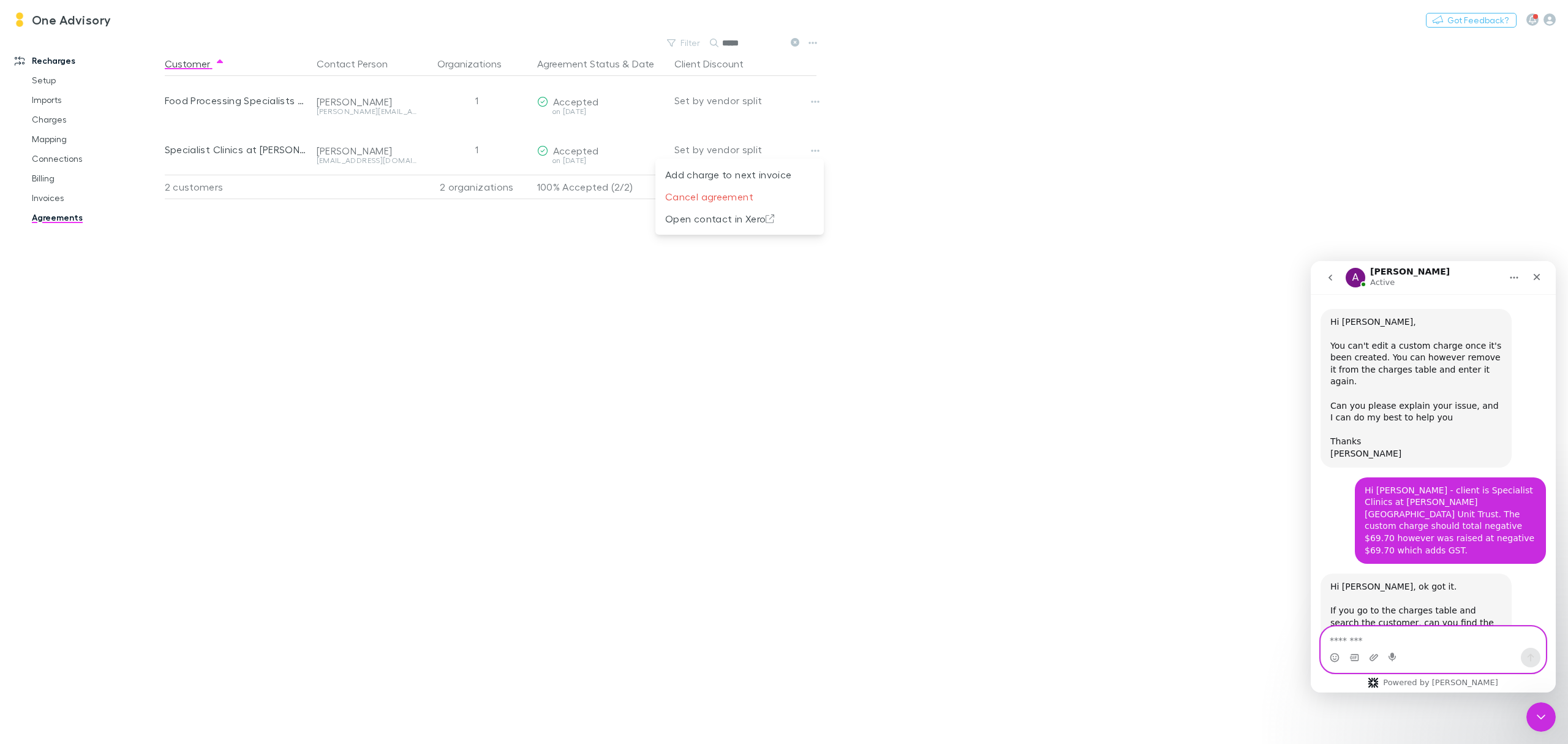
click at [1373, 637] on textarea "Message…" at bounding box center [1434, 637] width 224 height 21
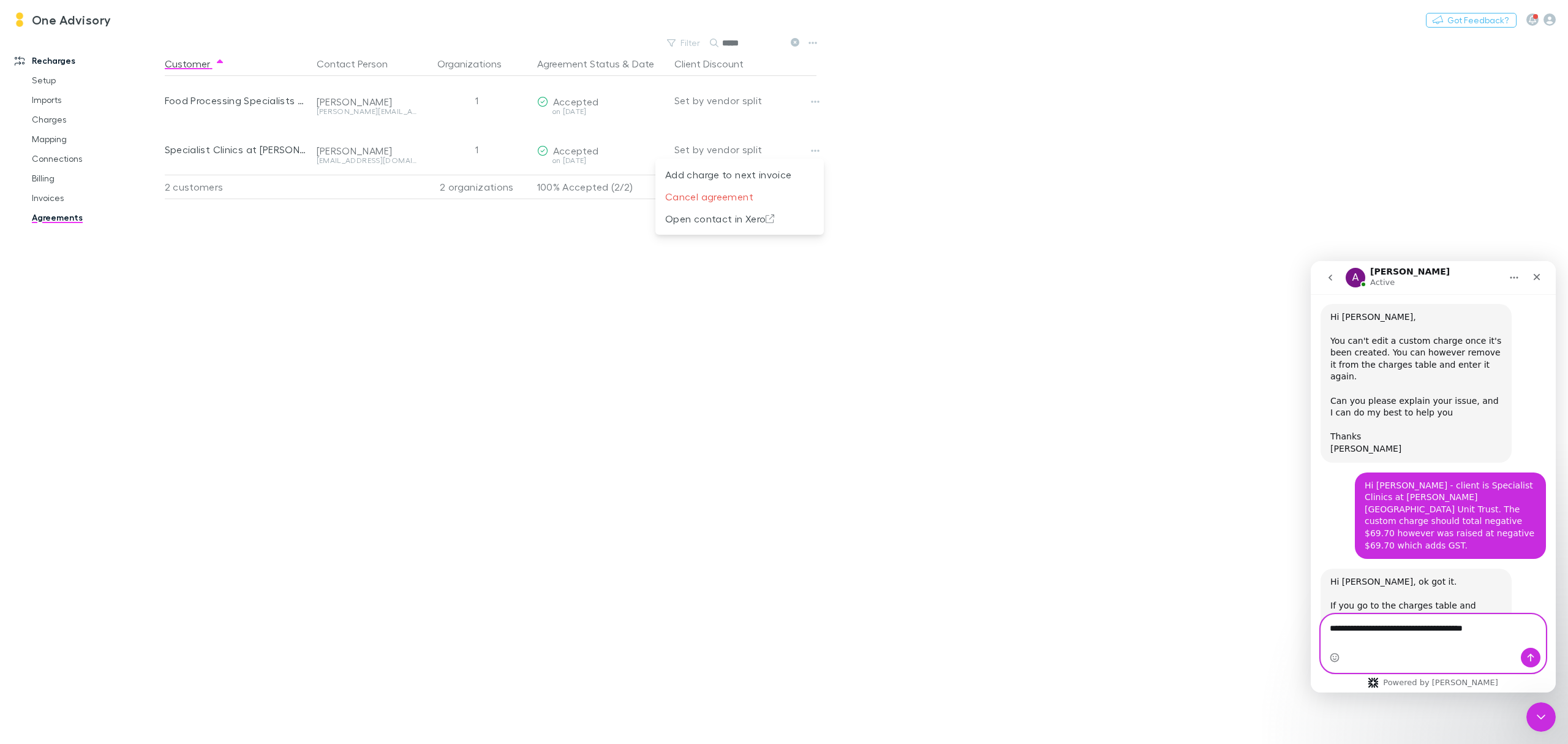
scroll to position [861, 0]
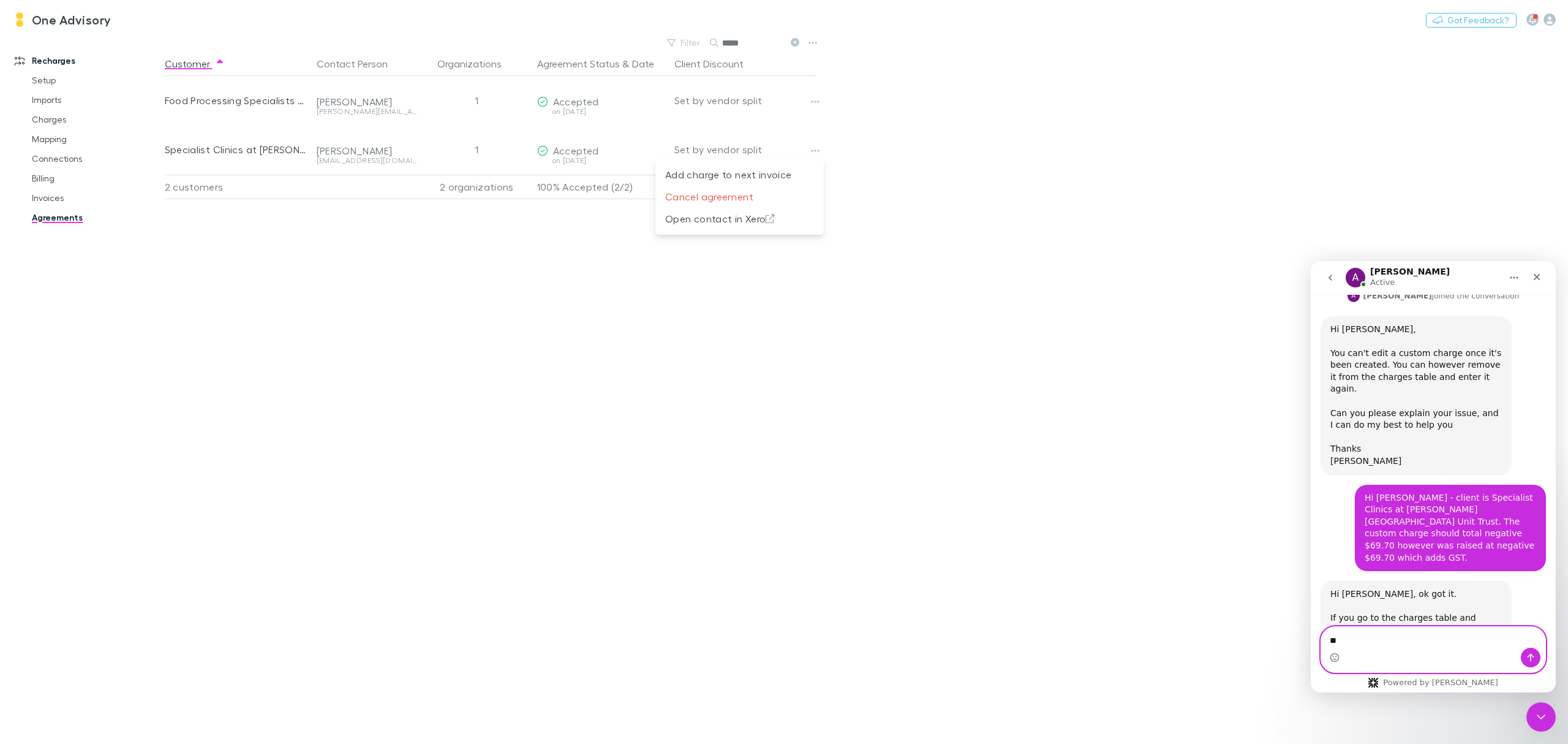
type textarea "*"
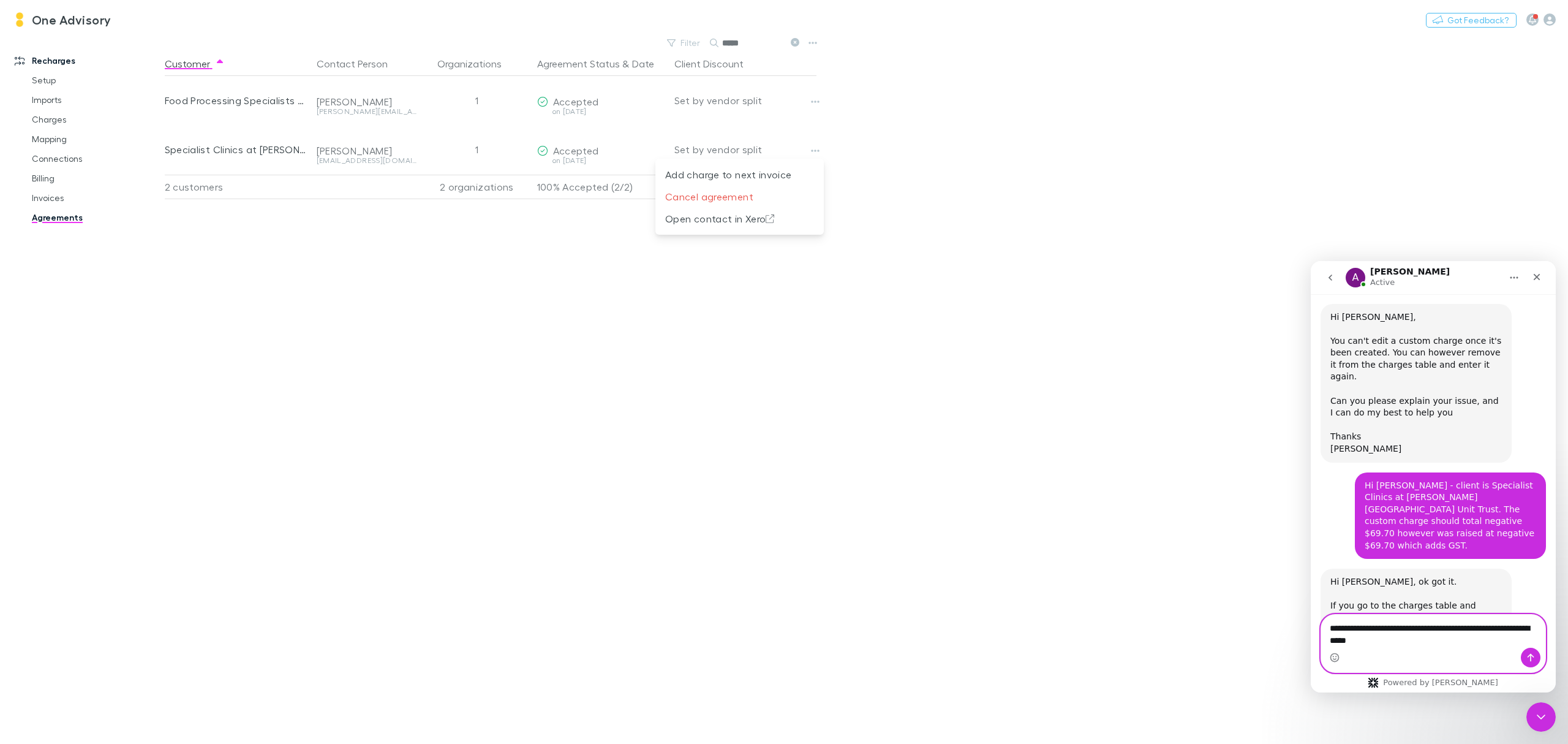
type textarea "**********"
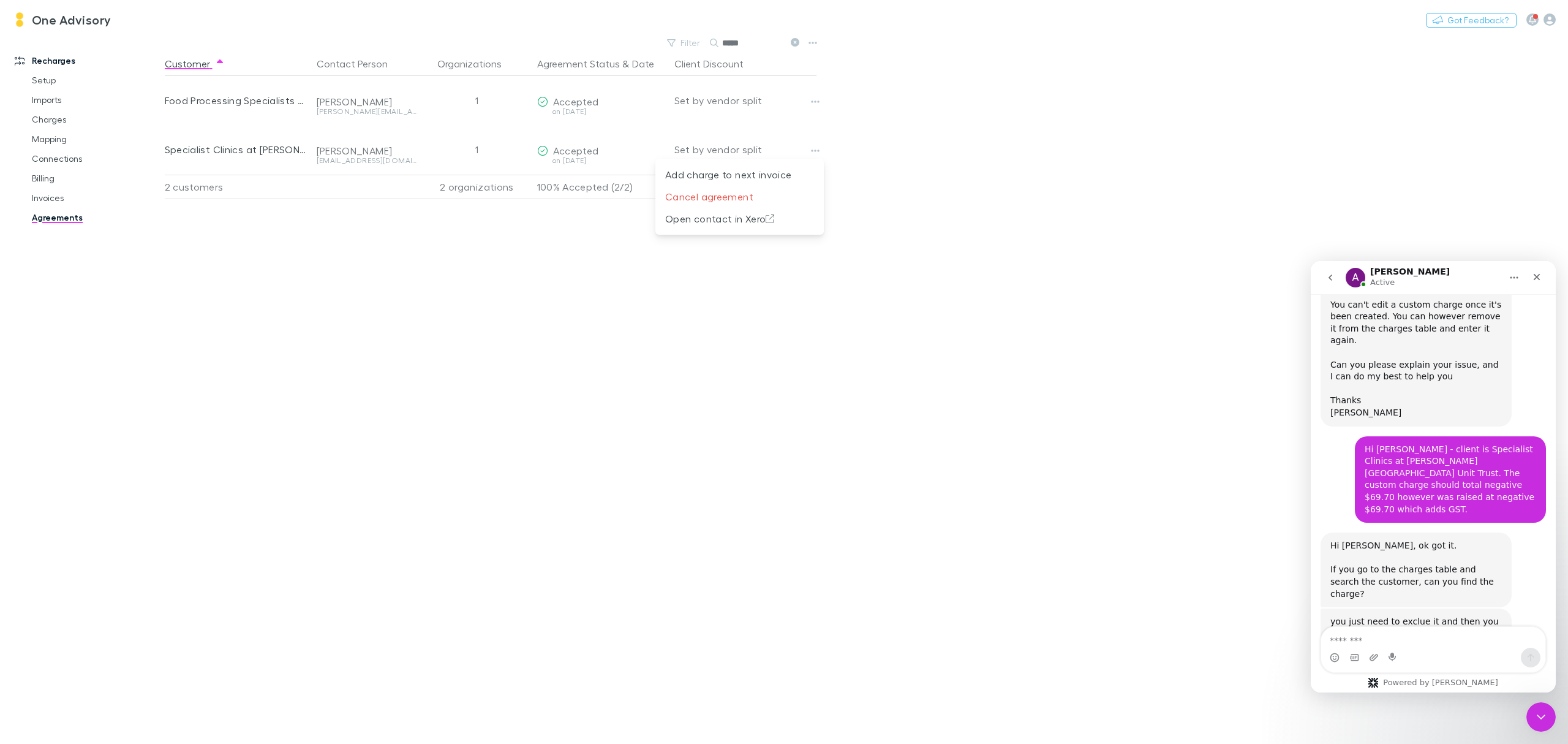
click at [697, 361] on div at bounding box center [784, 372] width 1568 height 744
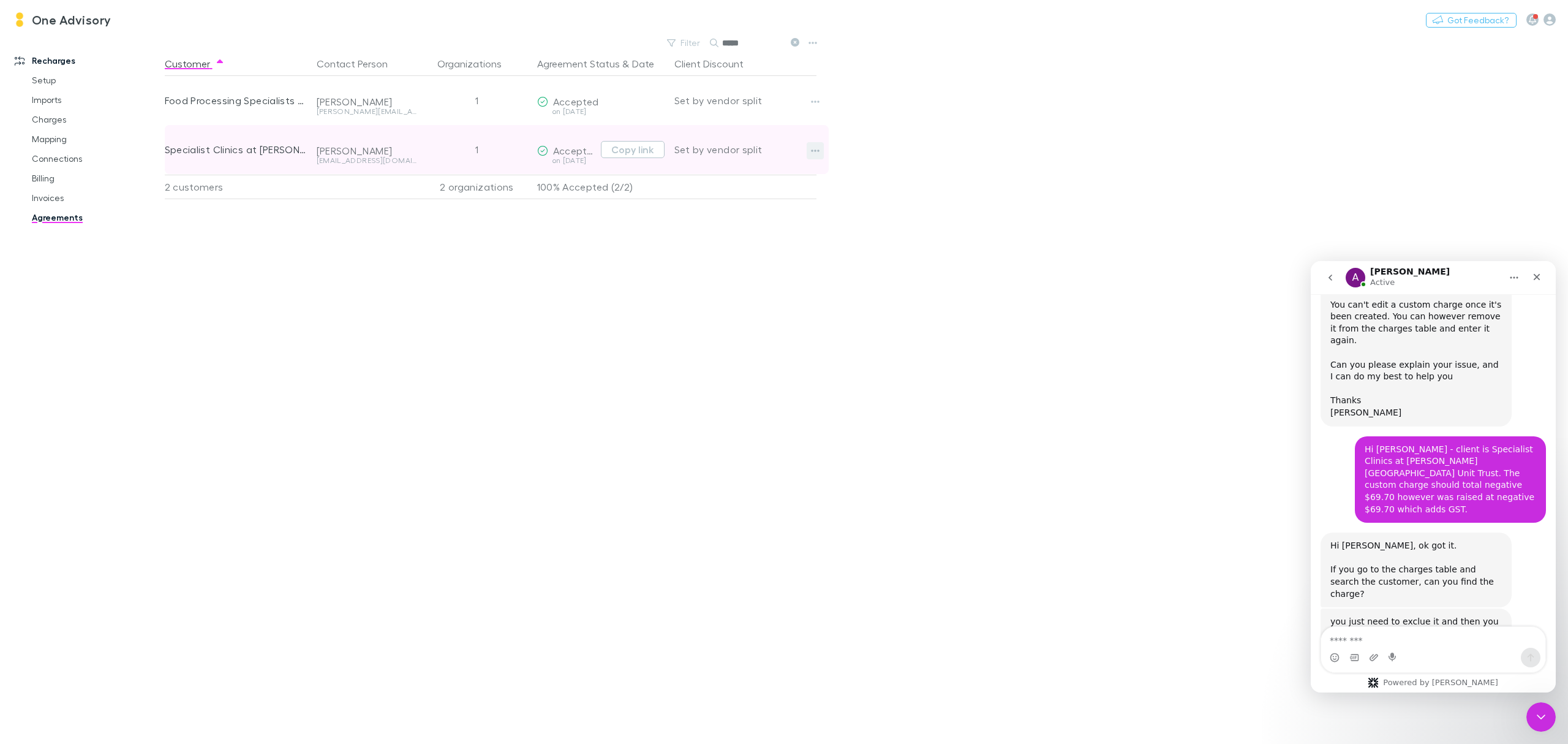
scroll to position [957, 0]
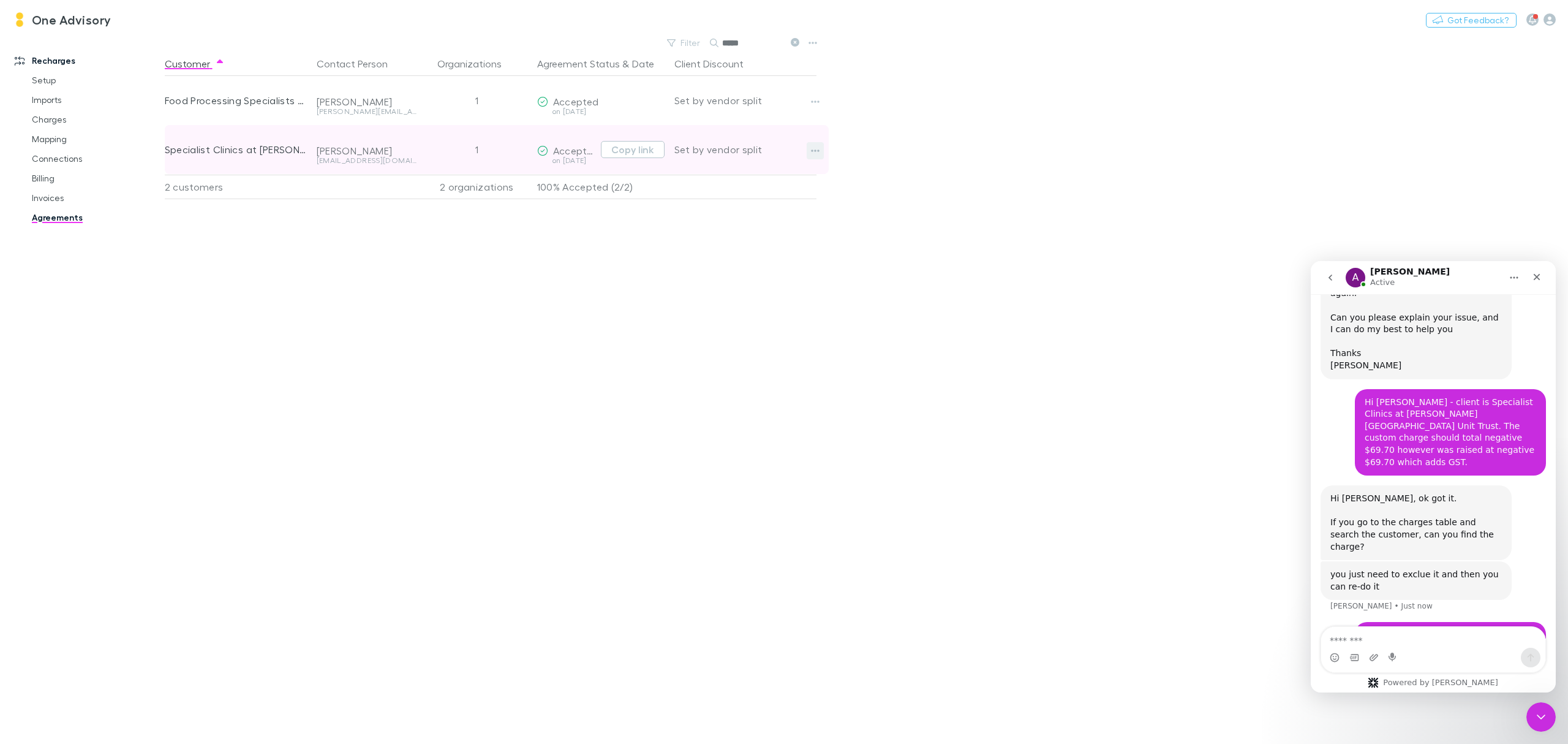
click at [821, 151] on button "button" at bounding box center [815, 150] width 17 height 17
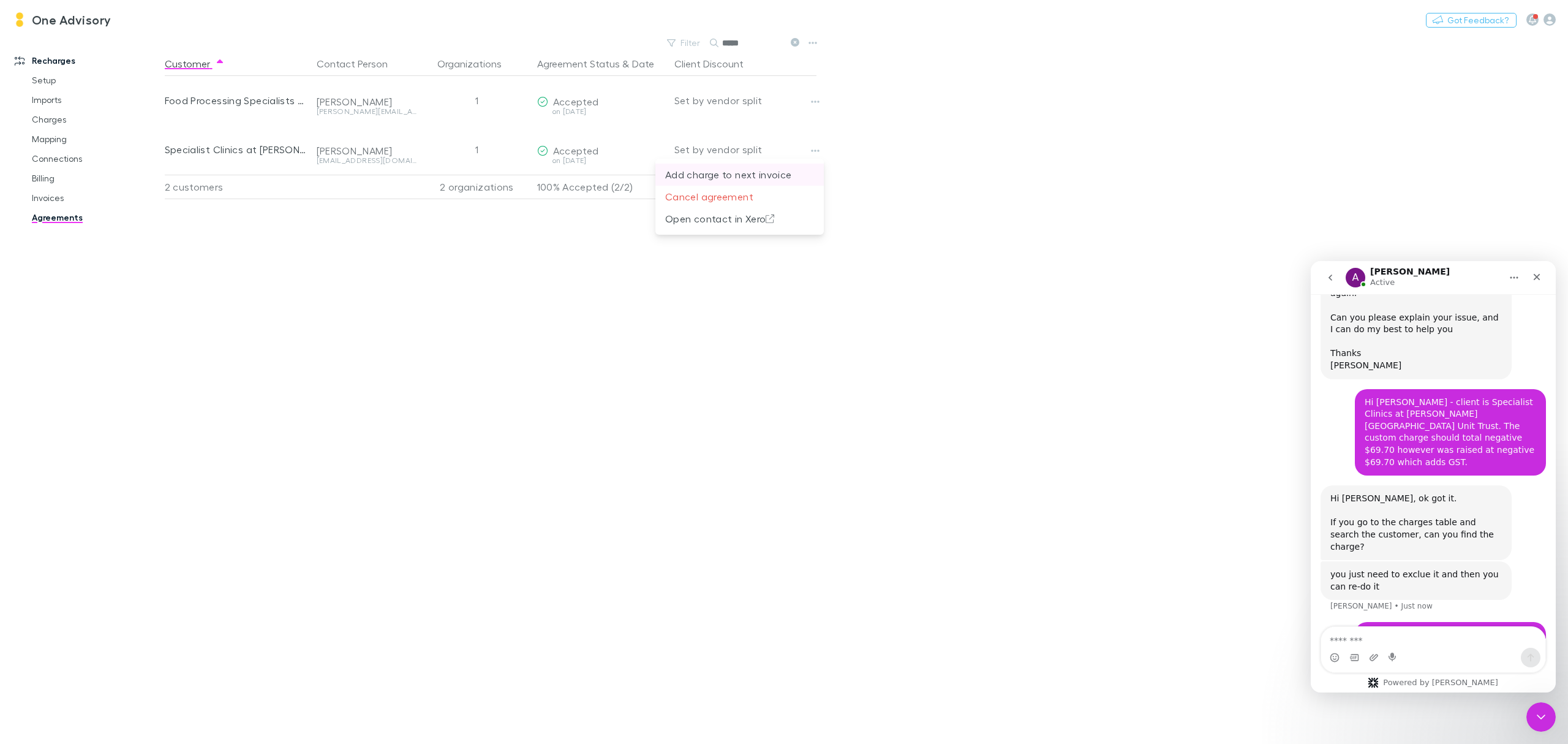
click at [709, 177] on p "Add charge to next invoice" at bounding box center [740, 175] width 149 height 15
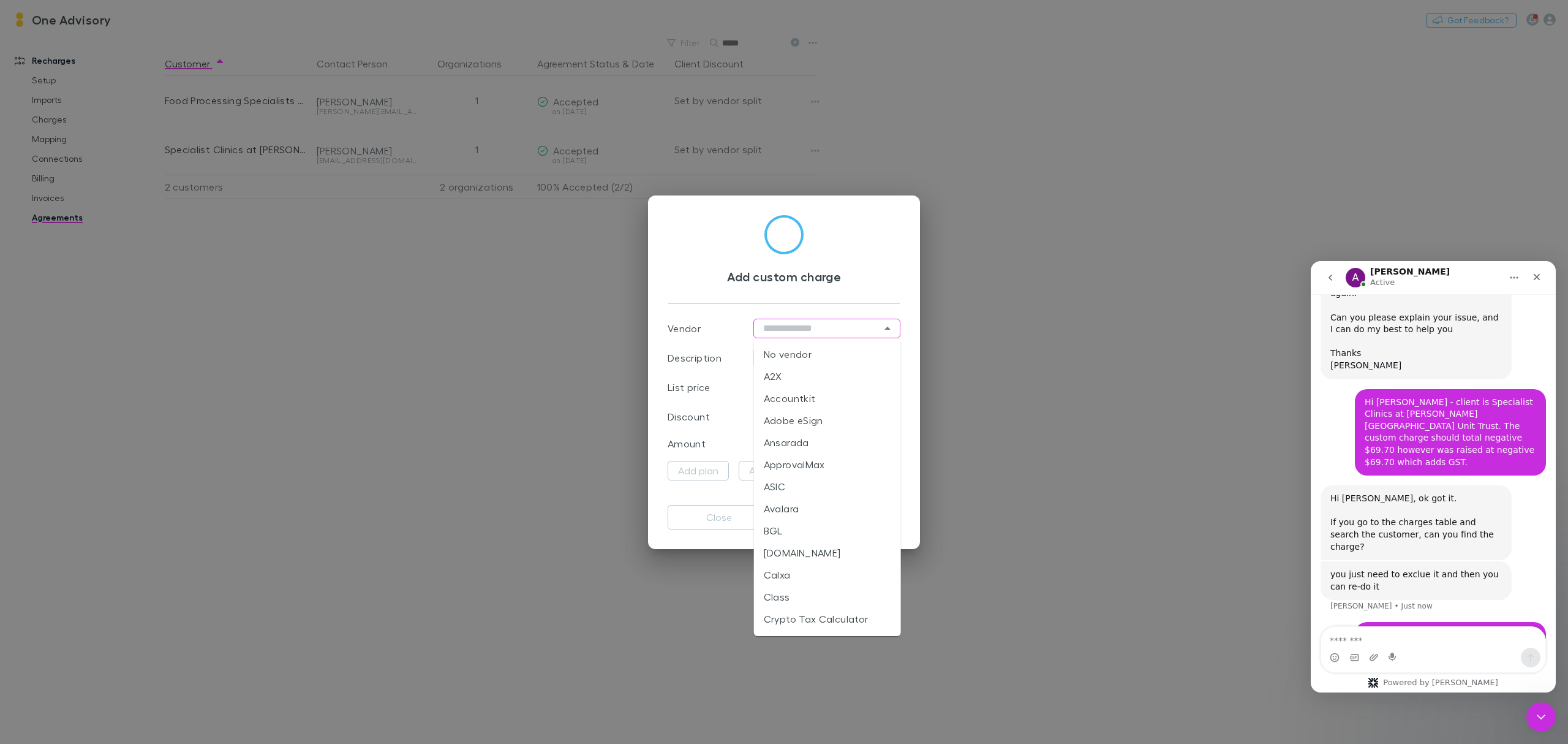
click at [808, 337] on input "text" at bounding box center [827, 328] width 147 height 20
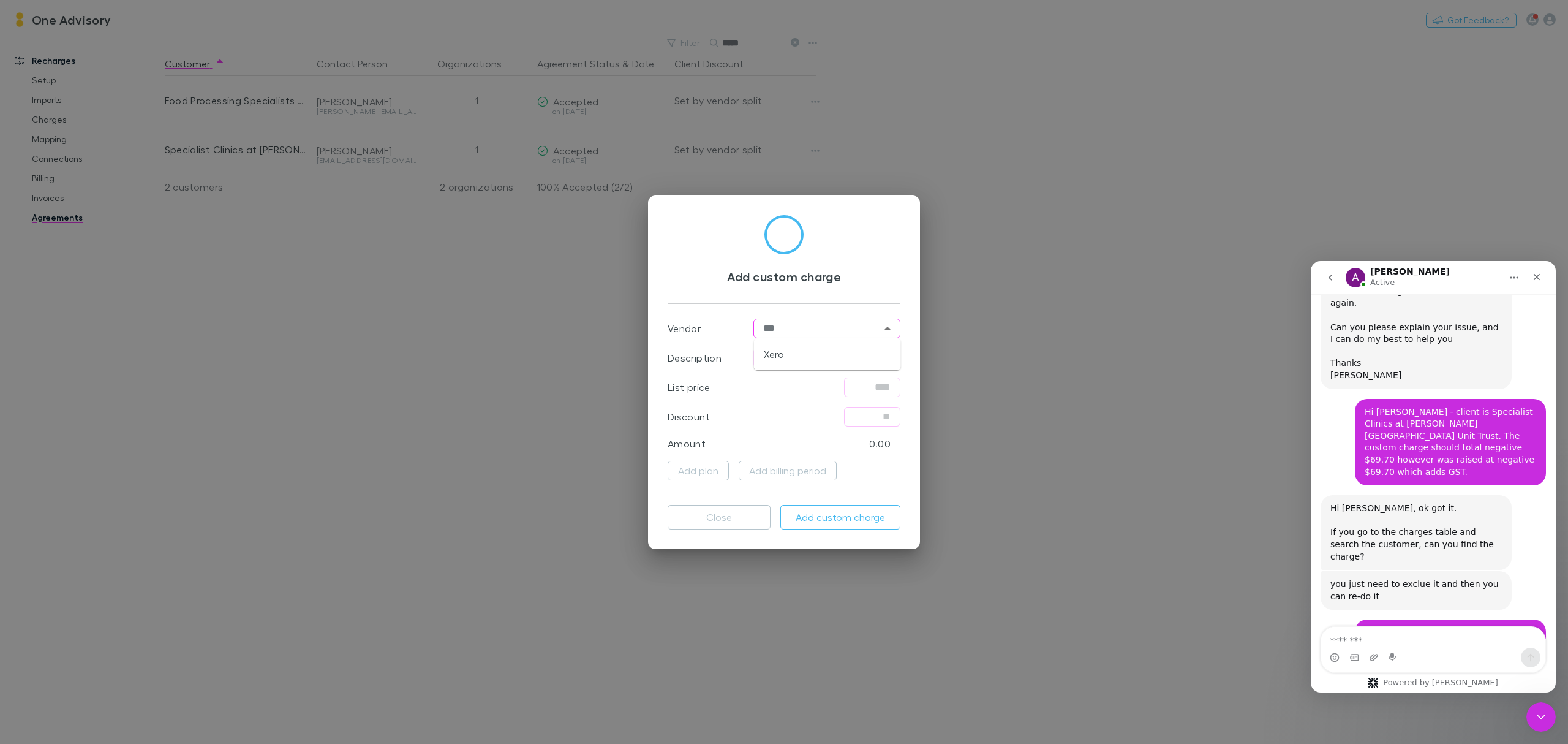
scroll to position [947, 0]
click at [769, 349] on li "Xero" at bounding box center [828, 354] width 147 height 22
type input "****"
click at [1445, 641] on textarea "Message…" at bounding box center [1434, 637] width 224 height 21
type textarea "*"
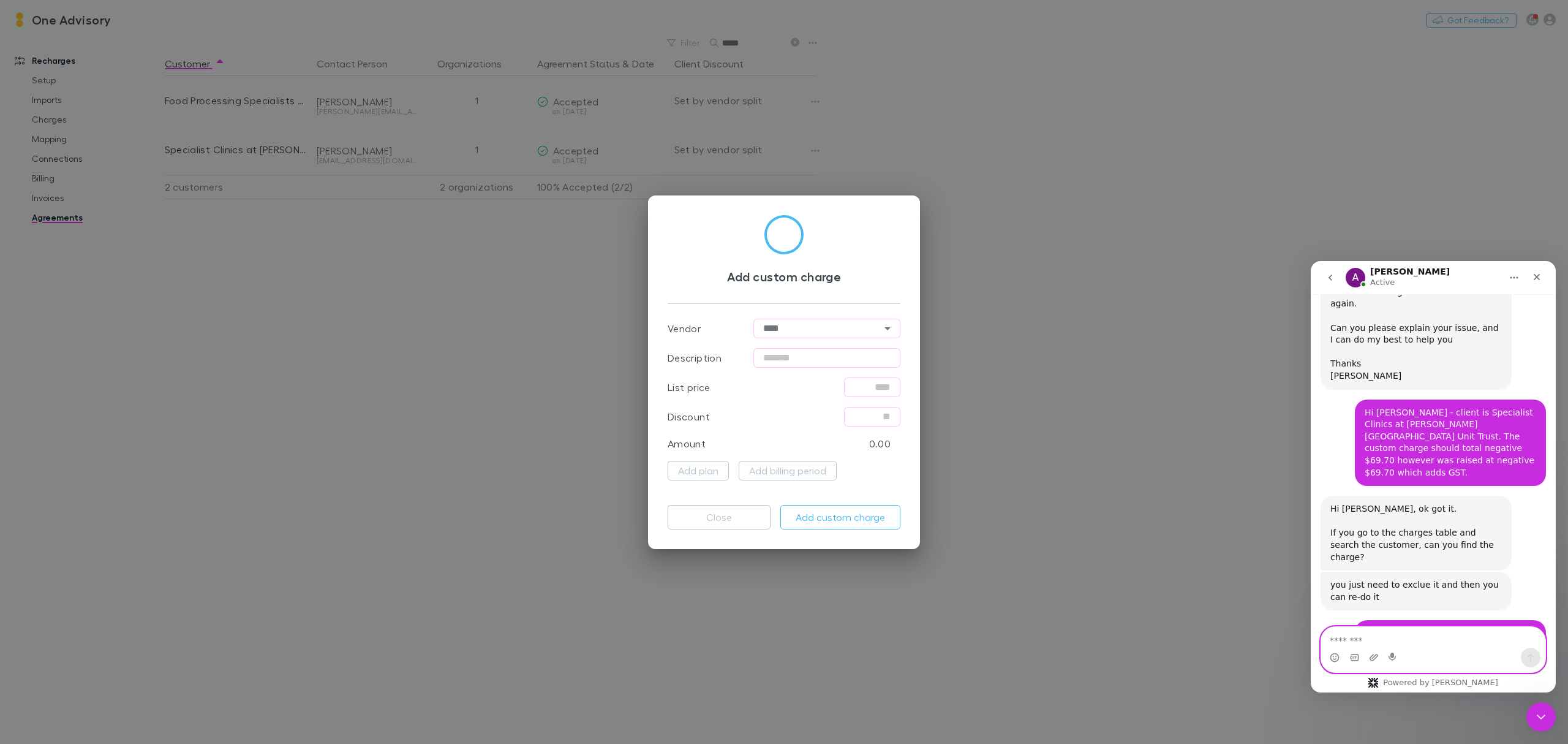
type textarea "*"
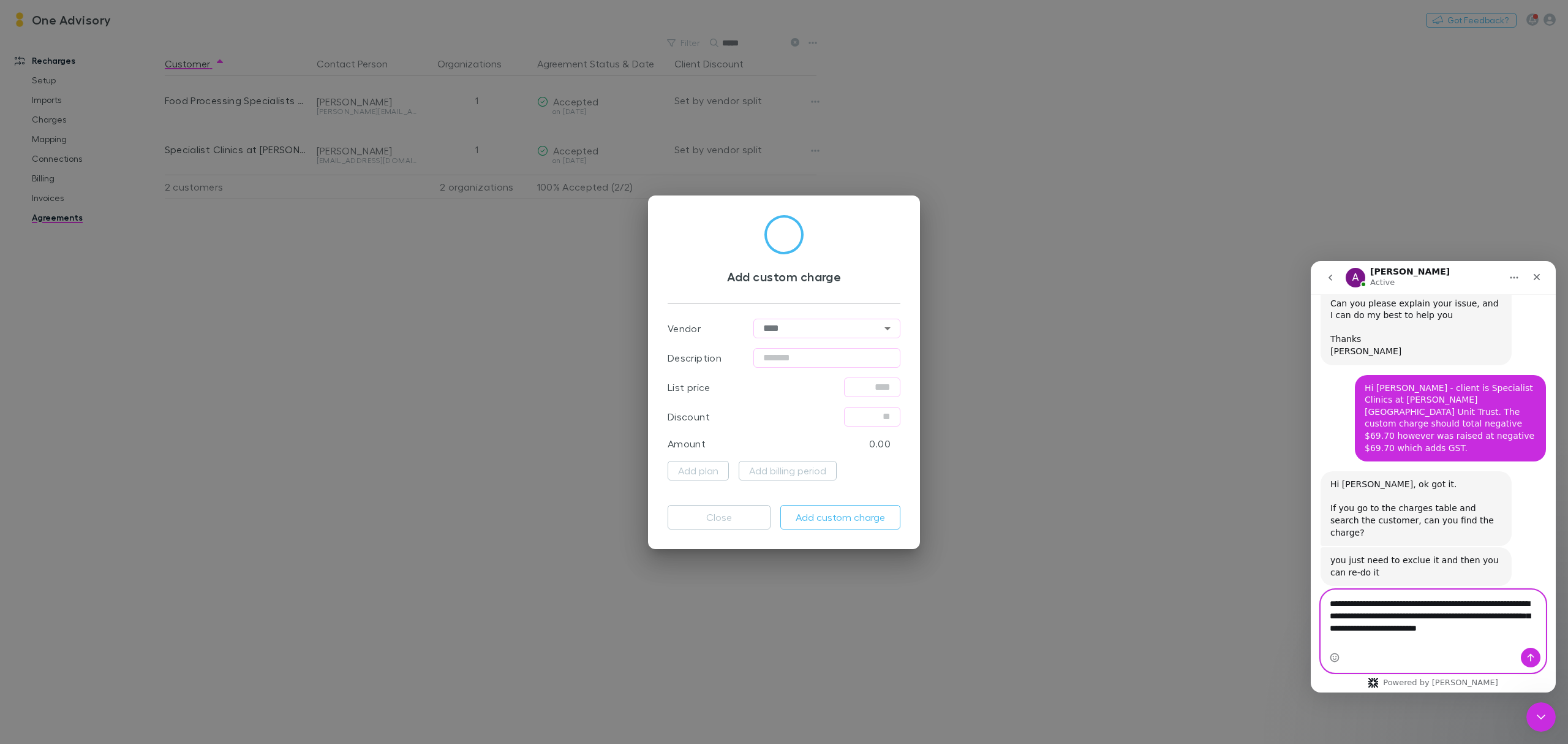
scroll to position [984, 0]
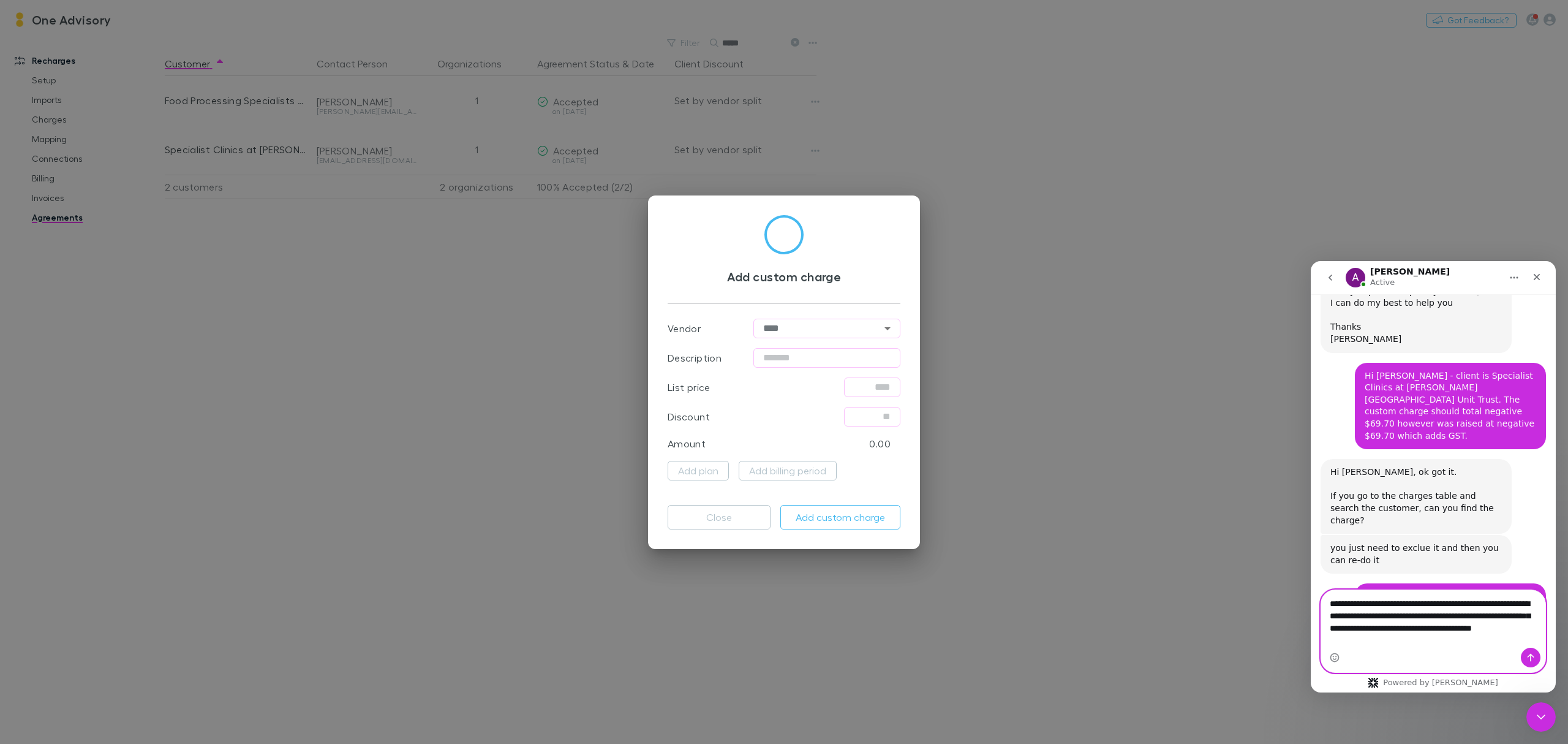
type textarea "**********"
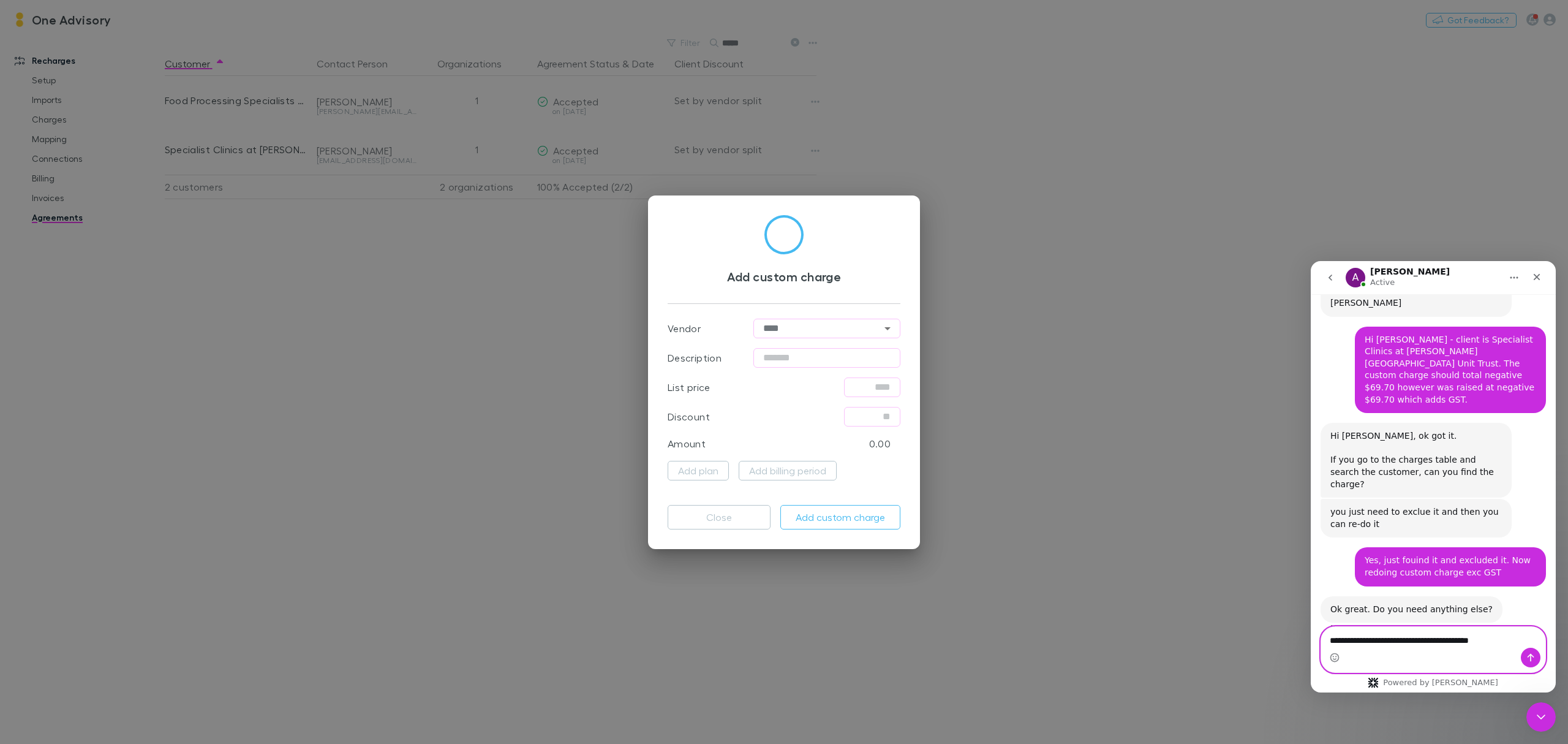
type textarea "**********"
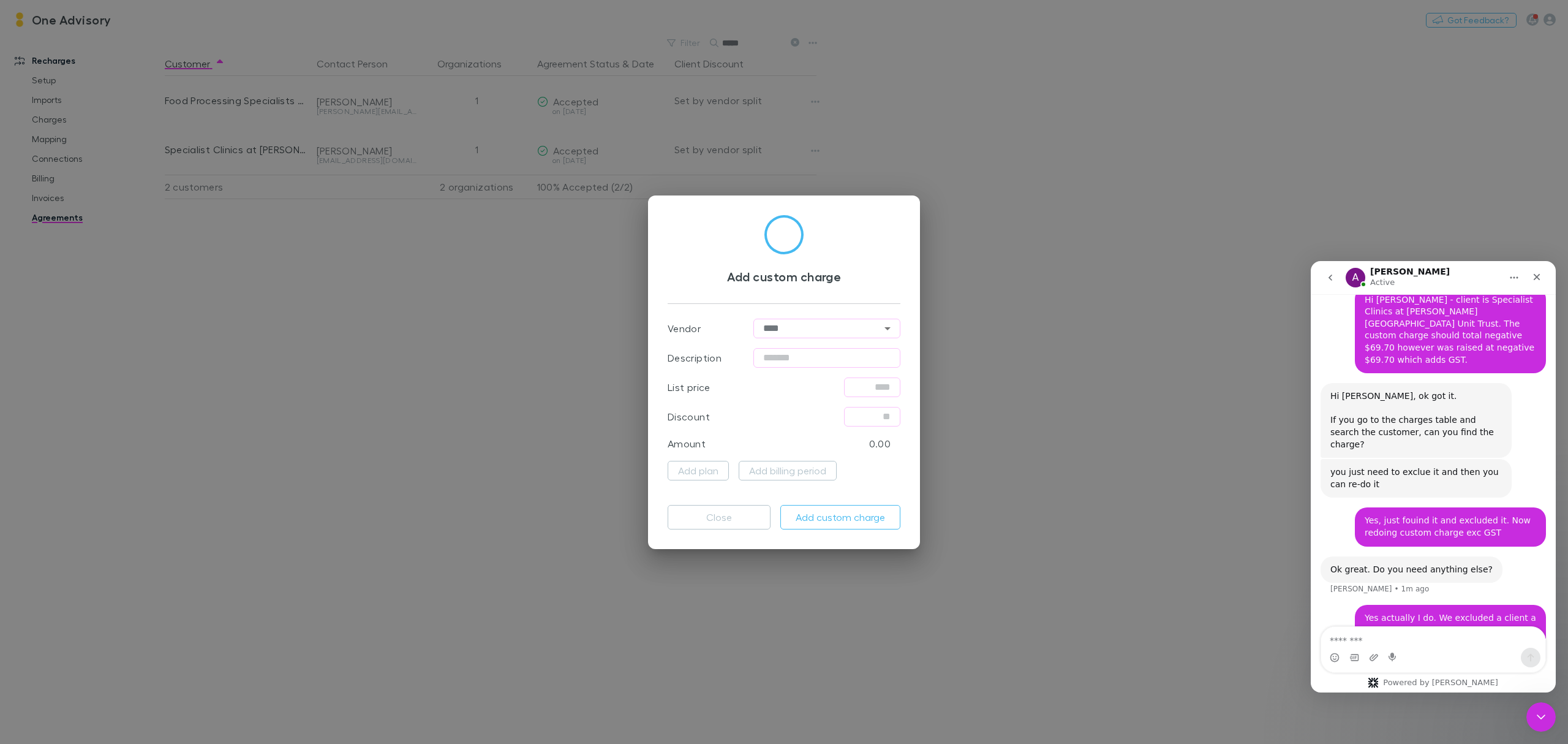
click at [769, 356] on input "text" at bounding box center [827, 358] width 147 height 20
type input "**********"
type input "****"
type input "******"
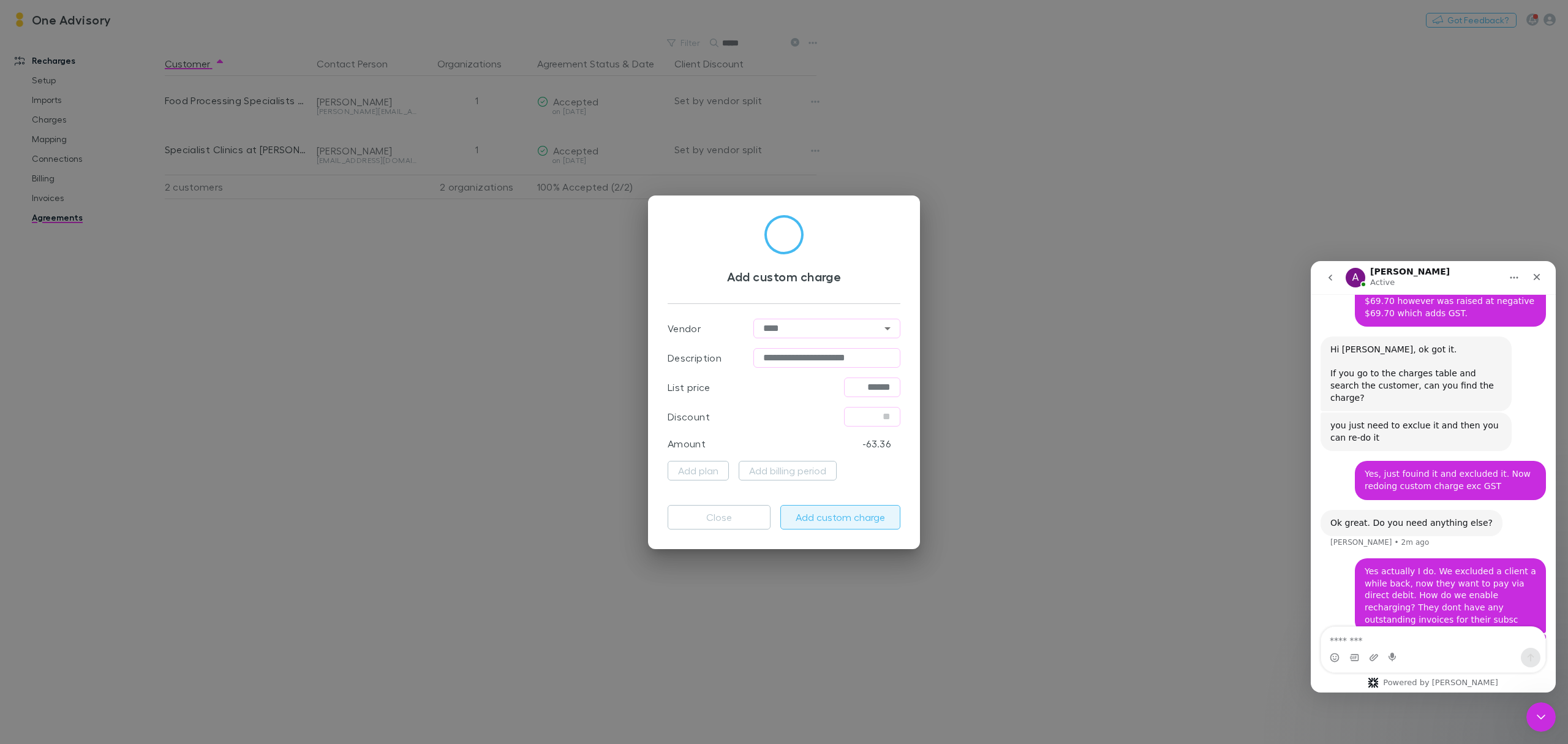
click at [825, 520] on button "Add custom charge" at bounding box center [841, 517] width 120 height 25
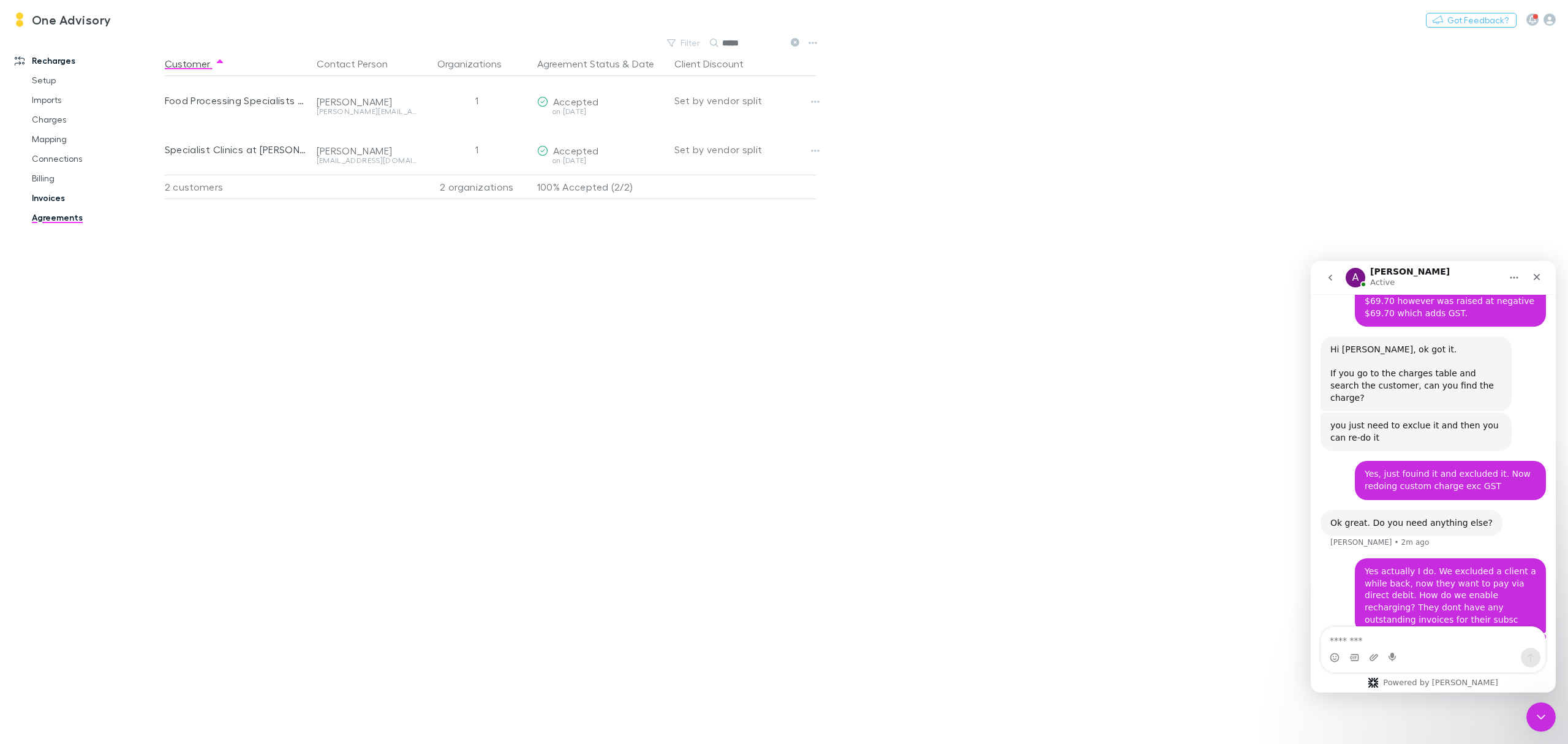
scroll to position [1060, 0]
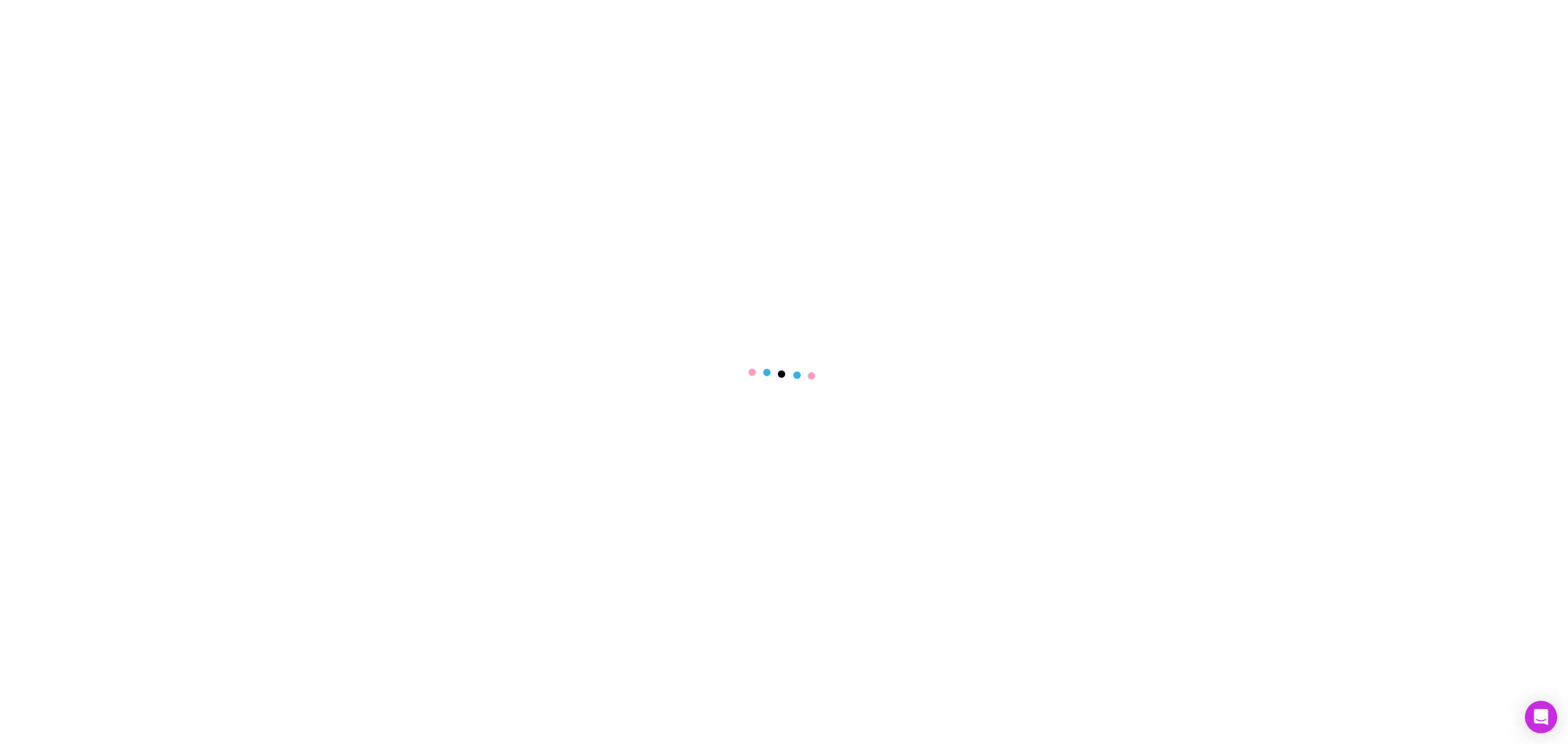
click at [1544, 709] on div "Open Intercom Messenger" at bounding box center [1541, 717] width 32 height 32
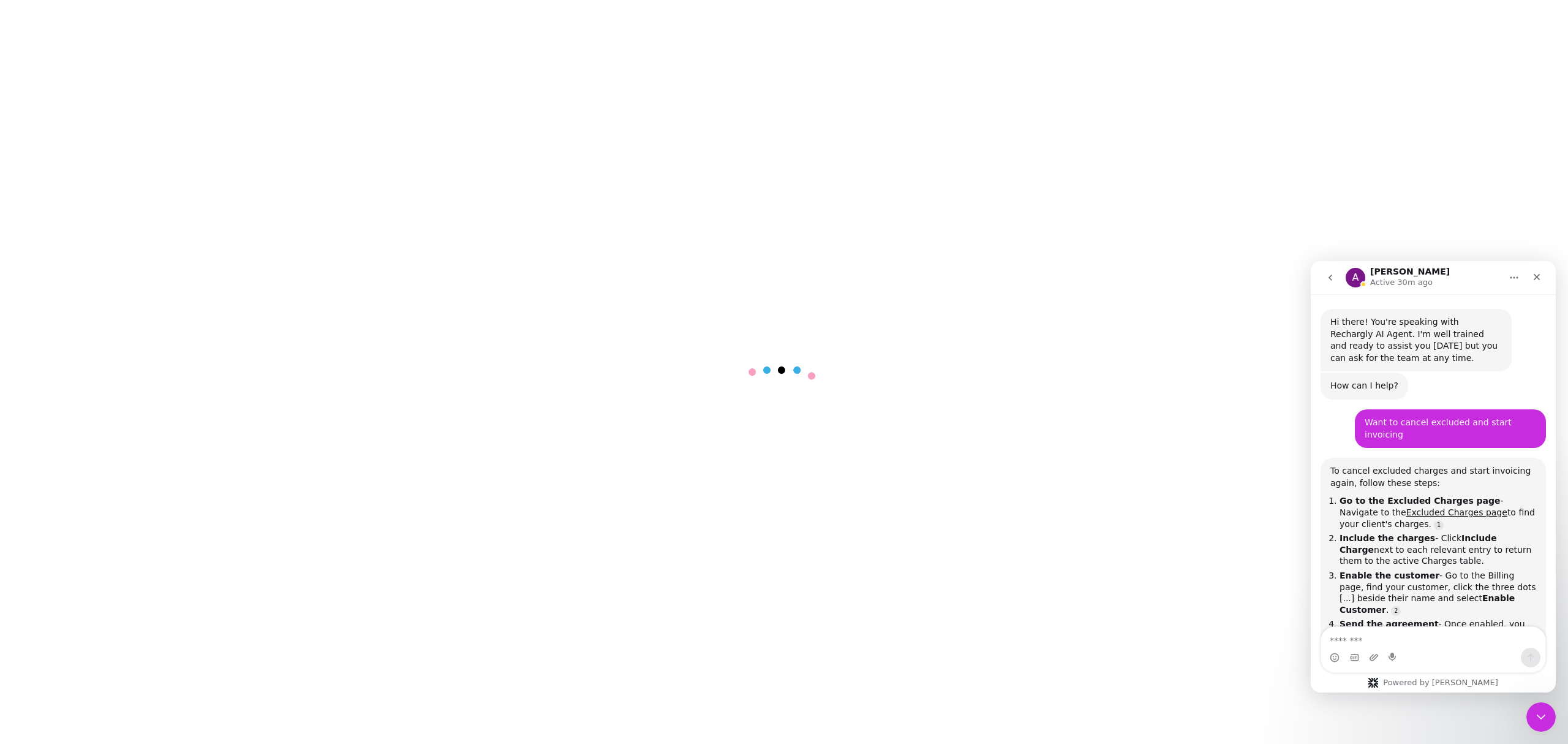
scroll to position [665, 0]
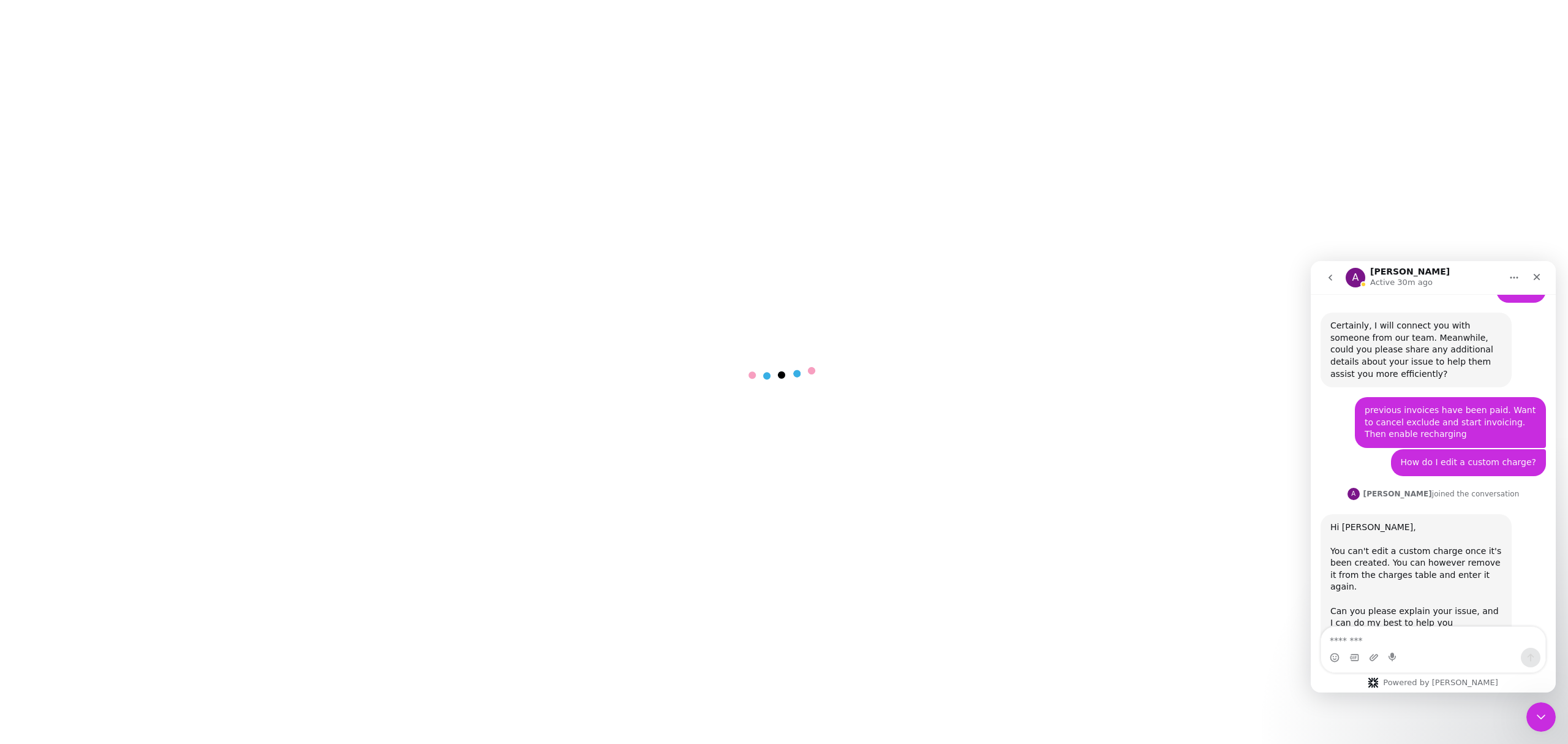
click at [1397, 632] on textarea "Message…" at bounding box center [1434, 637] width 224 height 21
type textarea "*"
click at [1393, 643] on textarea "**********" at bounding box center [1434, 637] width 224 height 21
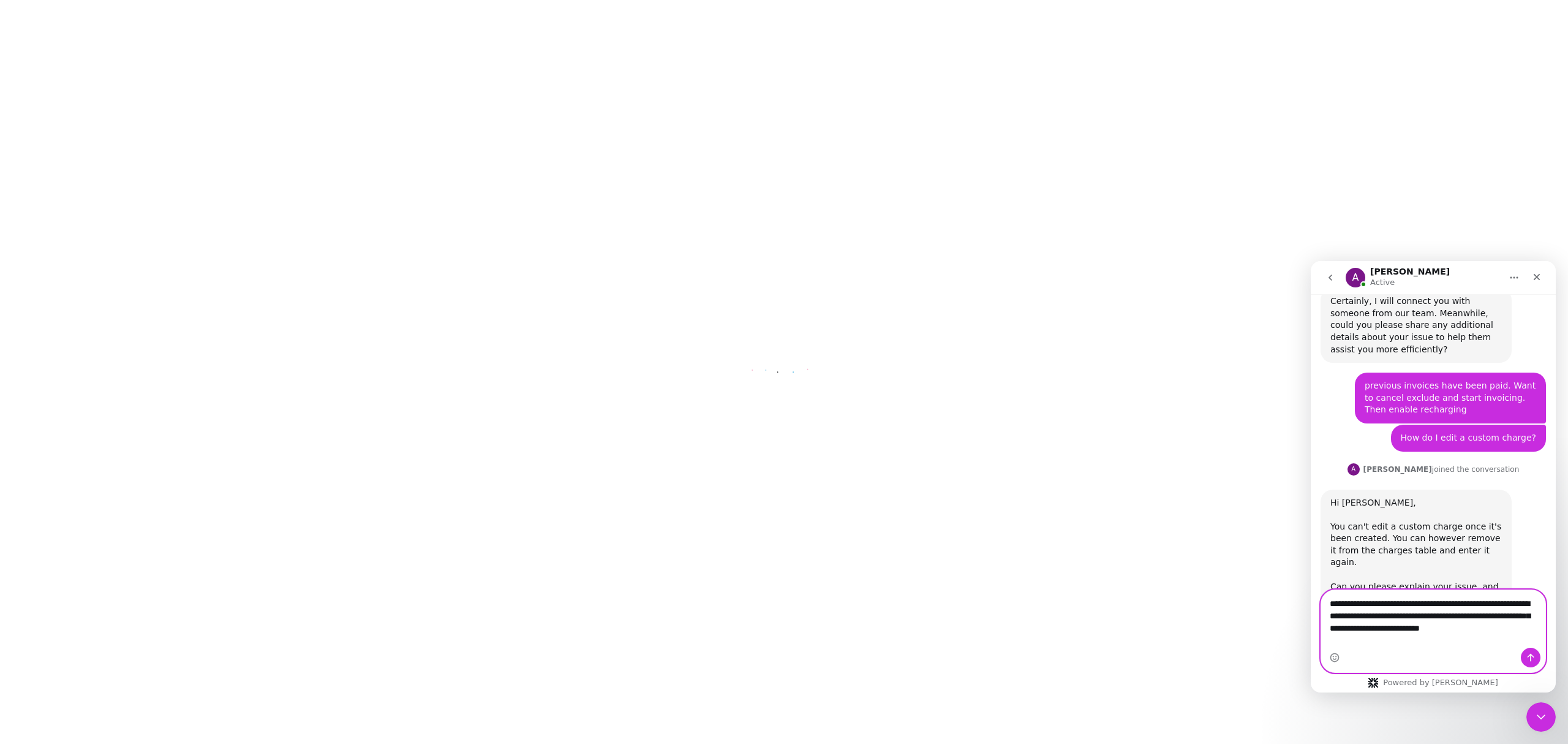
scroll to position [702, 0]
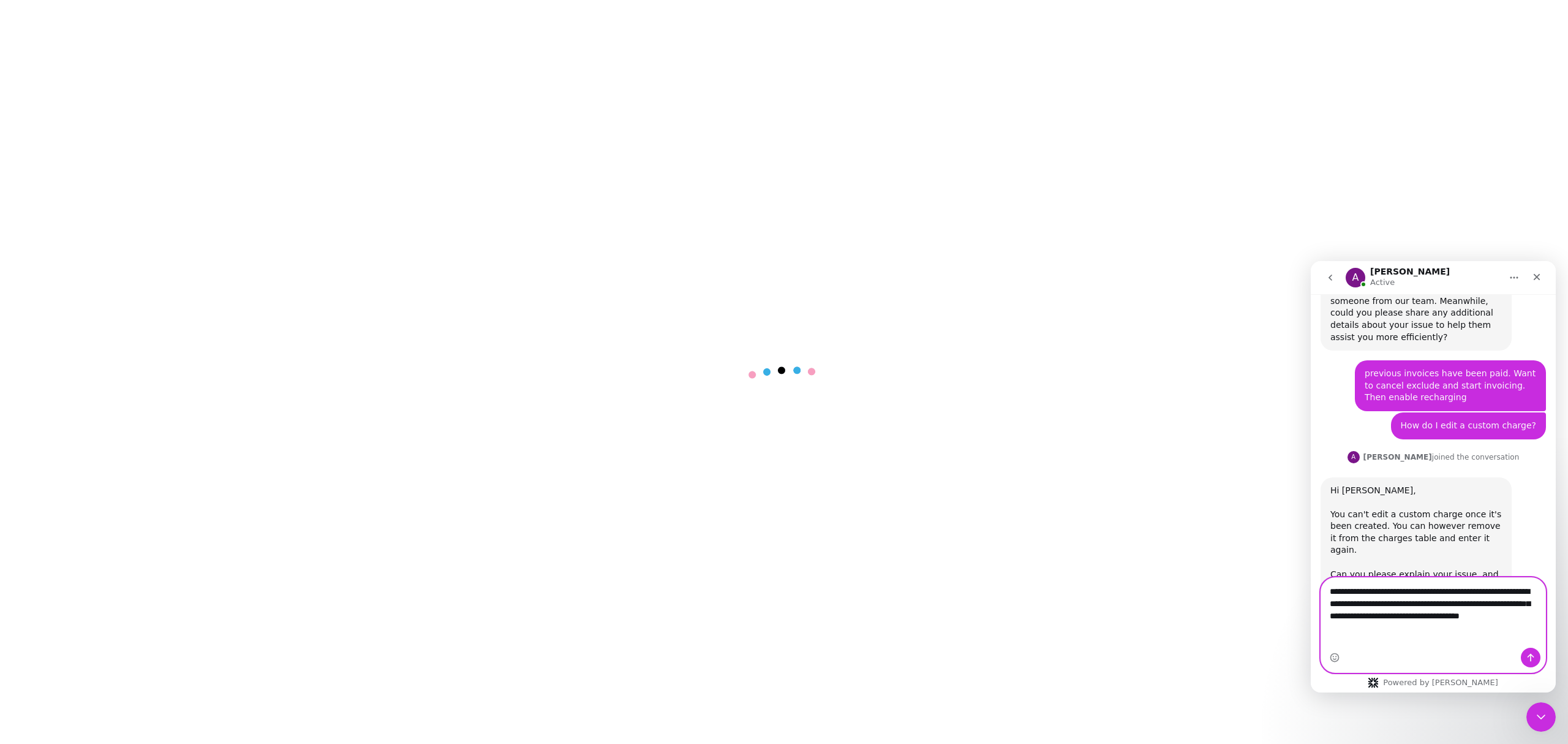
type textarea "**********"
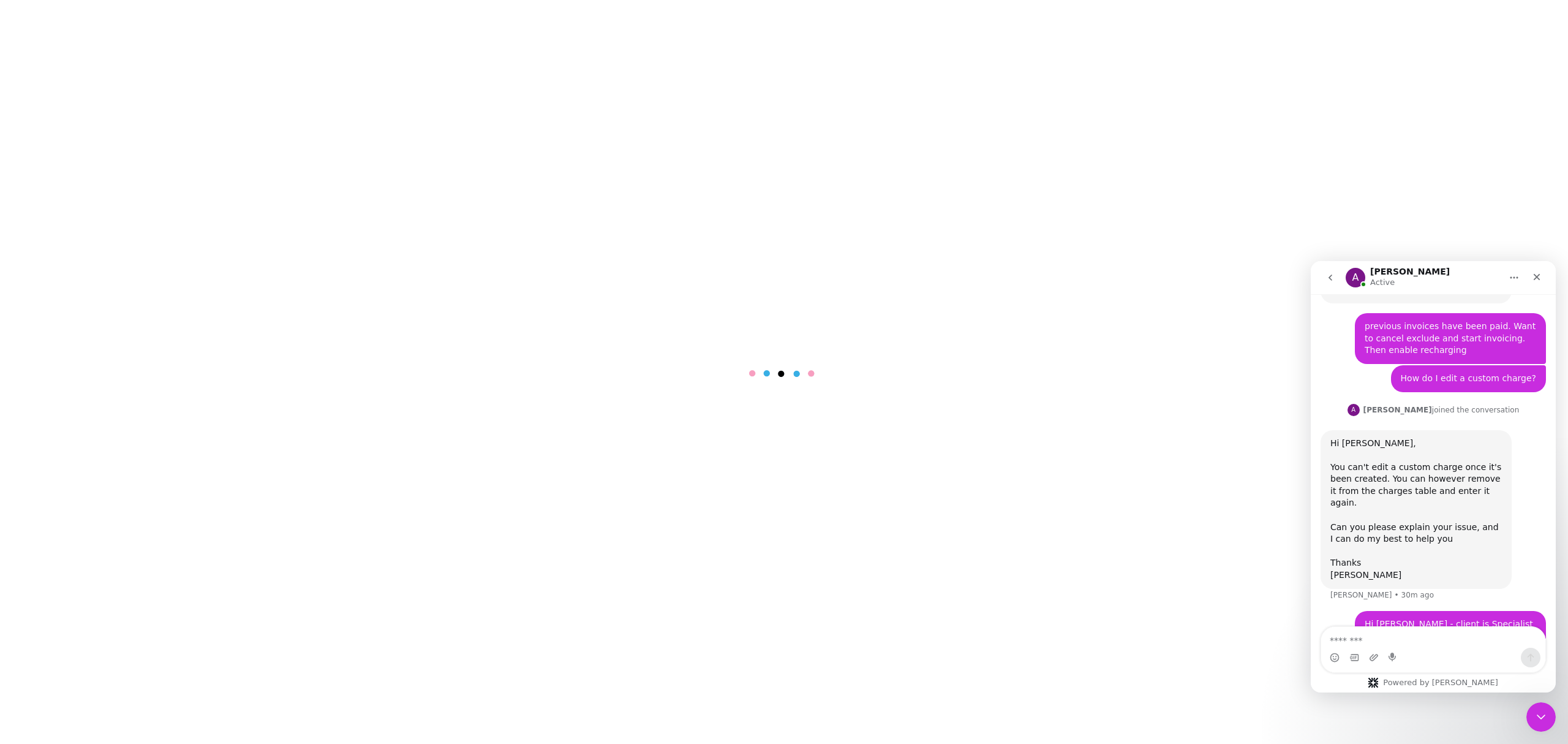
click at [796, 528] on main at bounding box center [784, 372] width 1568 height 744
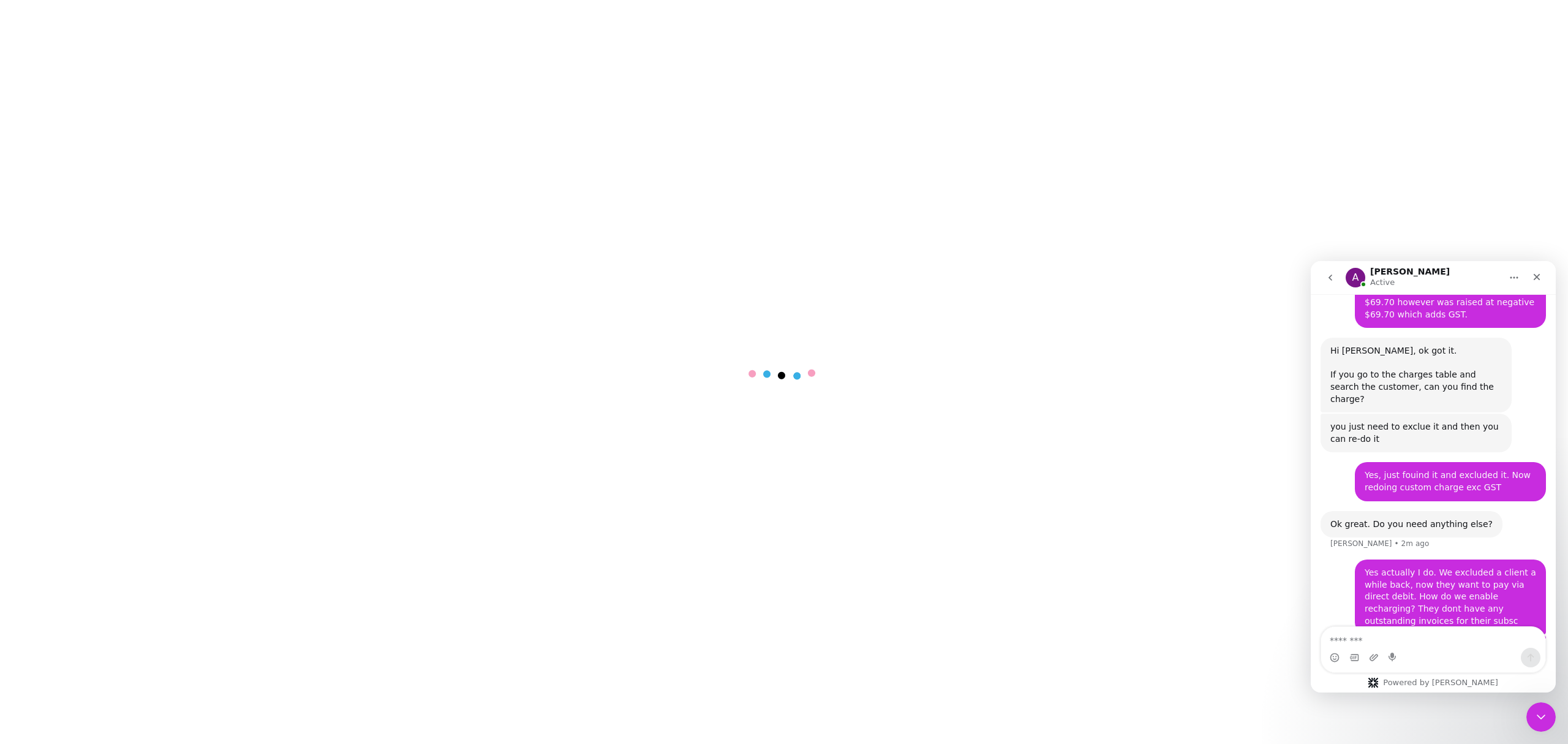
scroll to position [1060, 0]
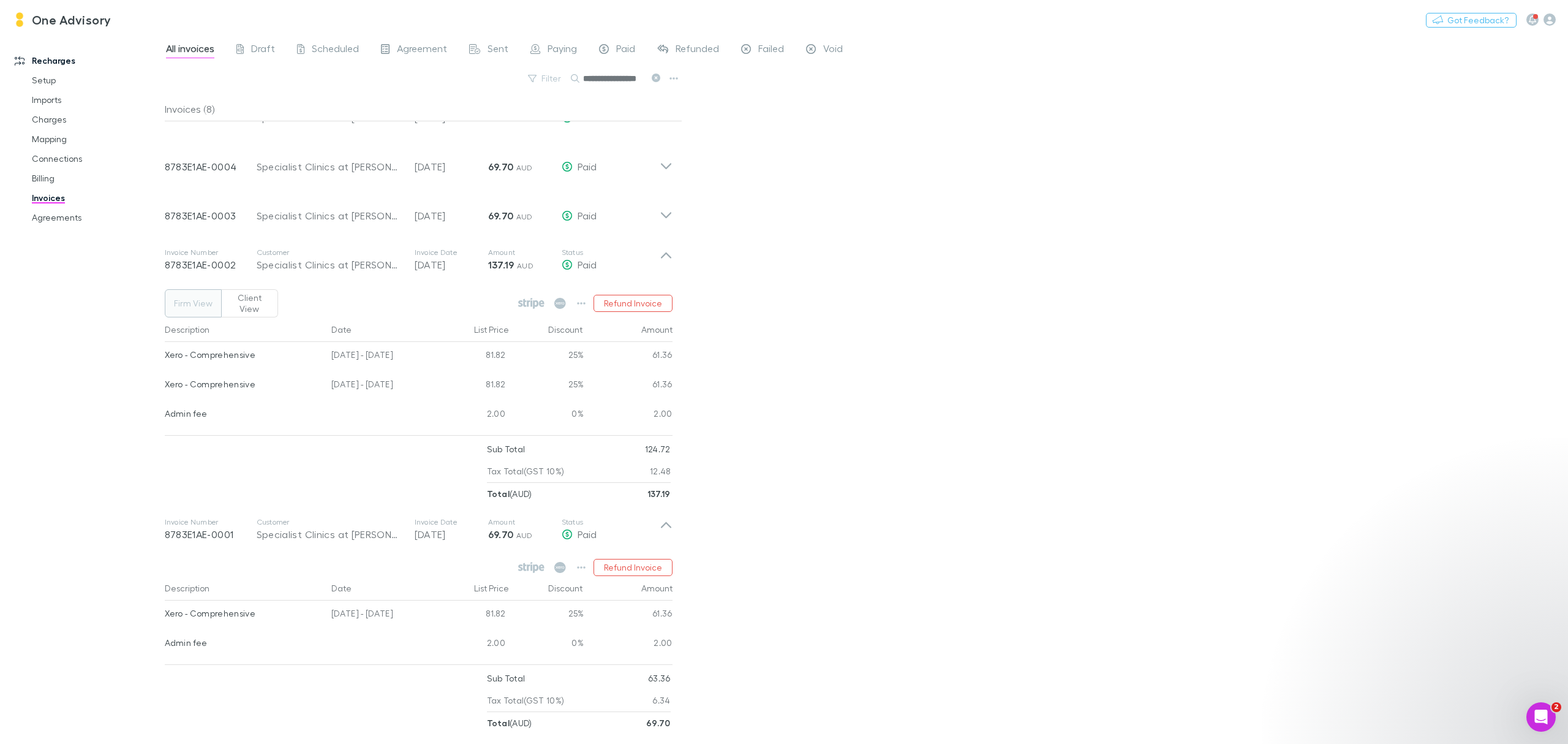
scroll to position [2, 0]
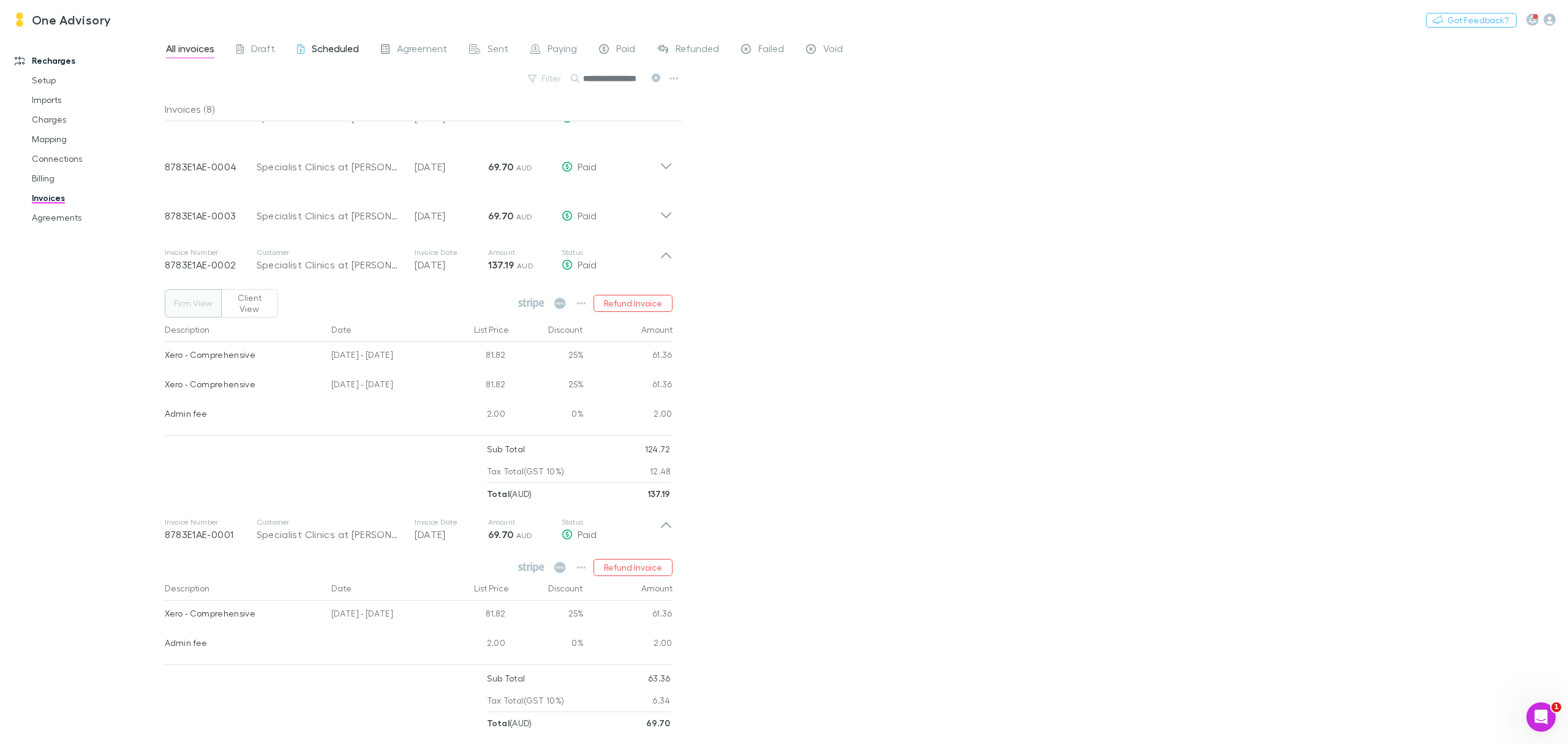
click at [337, 50] on span "Scheduled" at bounding box center [335, 50] width 47 height 16
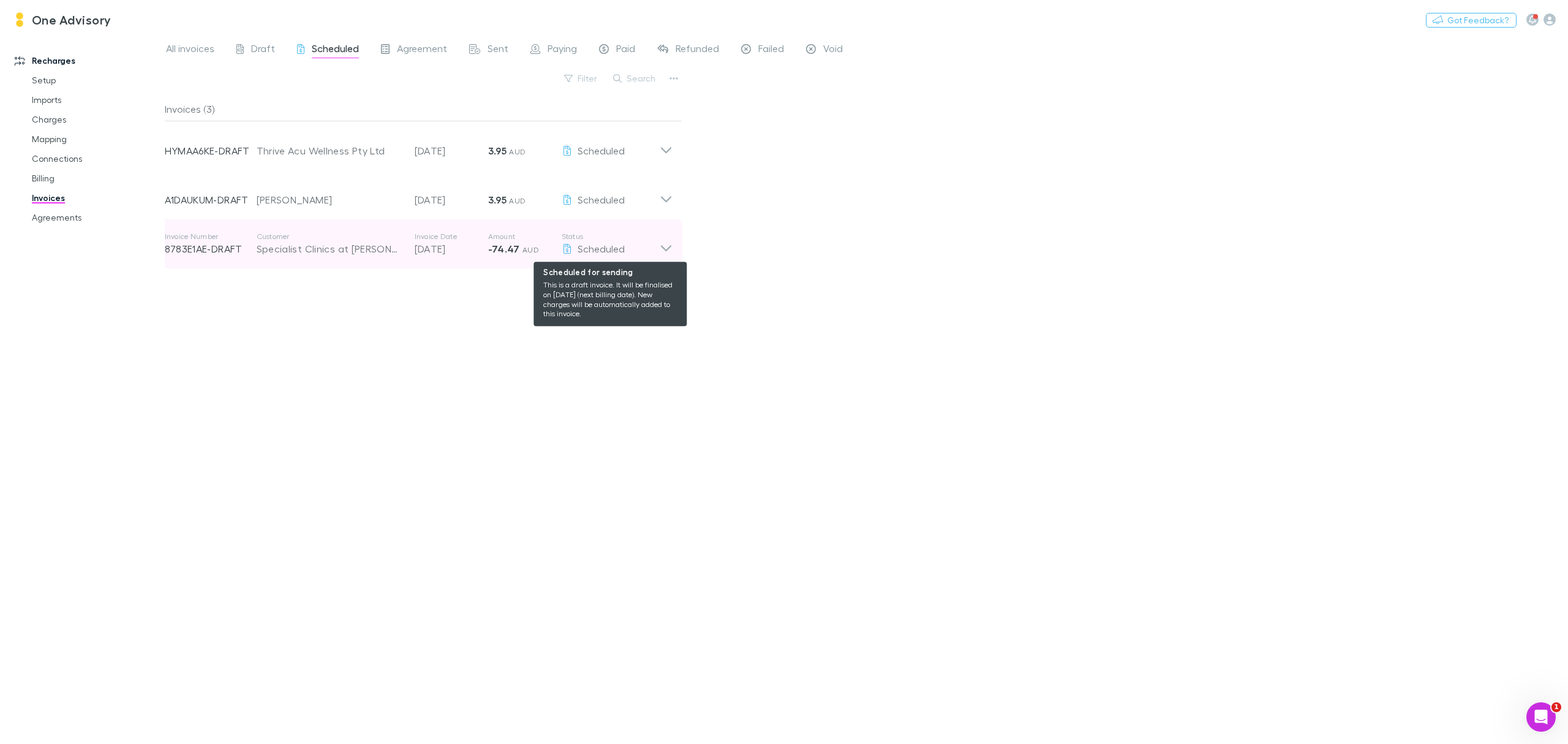
click at [655, 246] on div "Scheduled" at bounding box center [611, 249] width 98 height 15
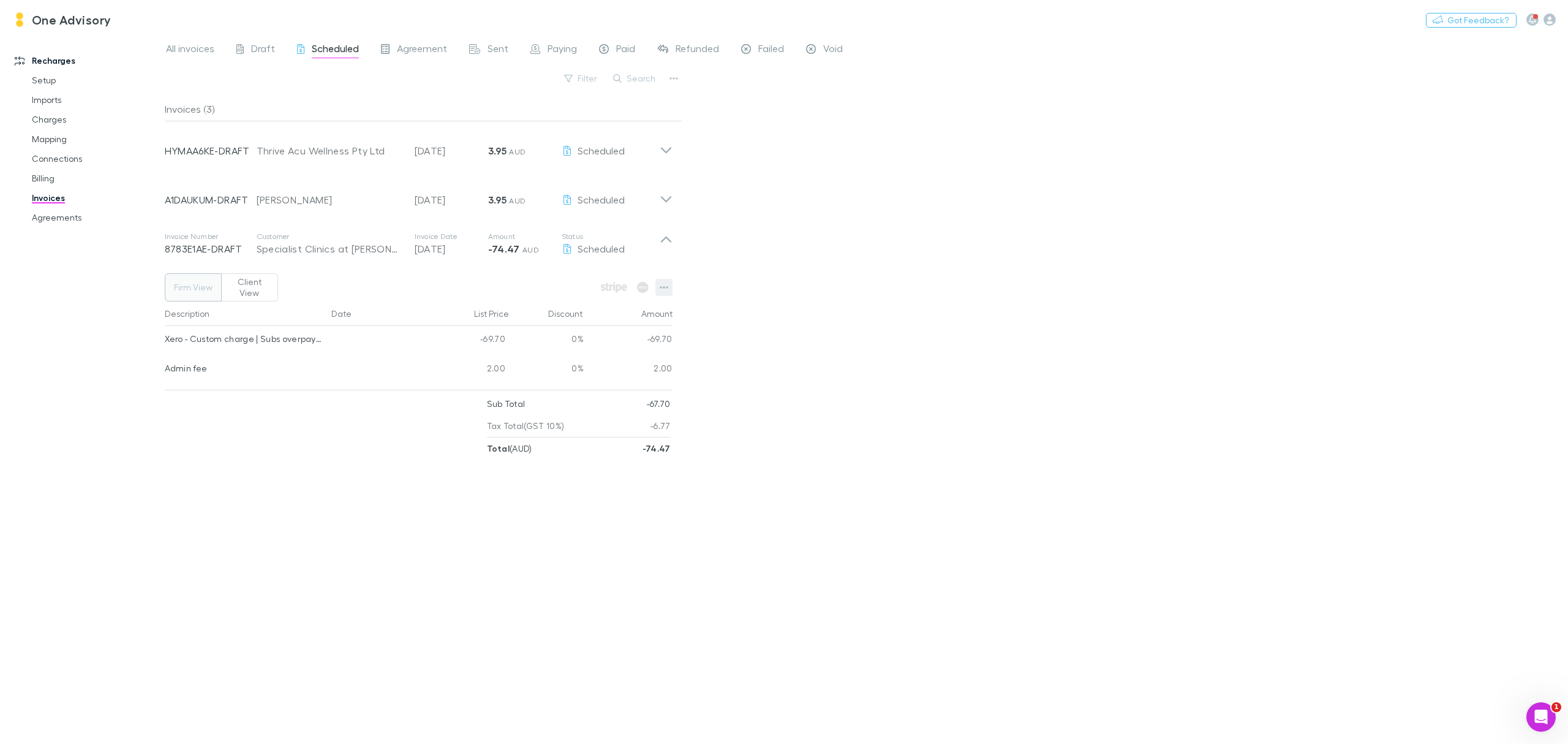
click at [660, 287] on icon "button" at bounding box center [663, 287] width 8 height 2
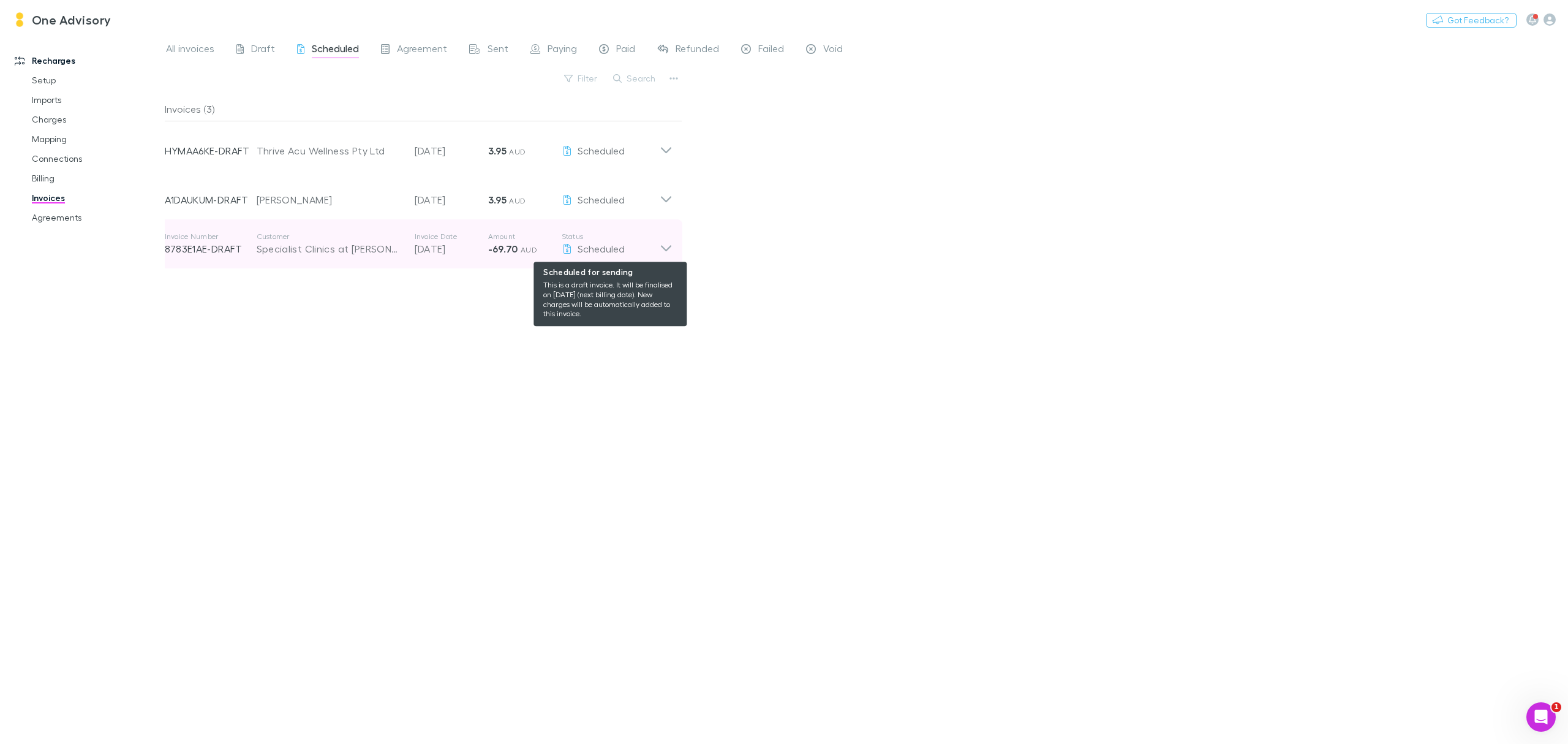
click at [648, 253] on div "Scheduled" at bounding box center [611, 249] width 98 height 15
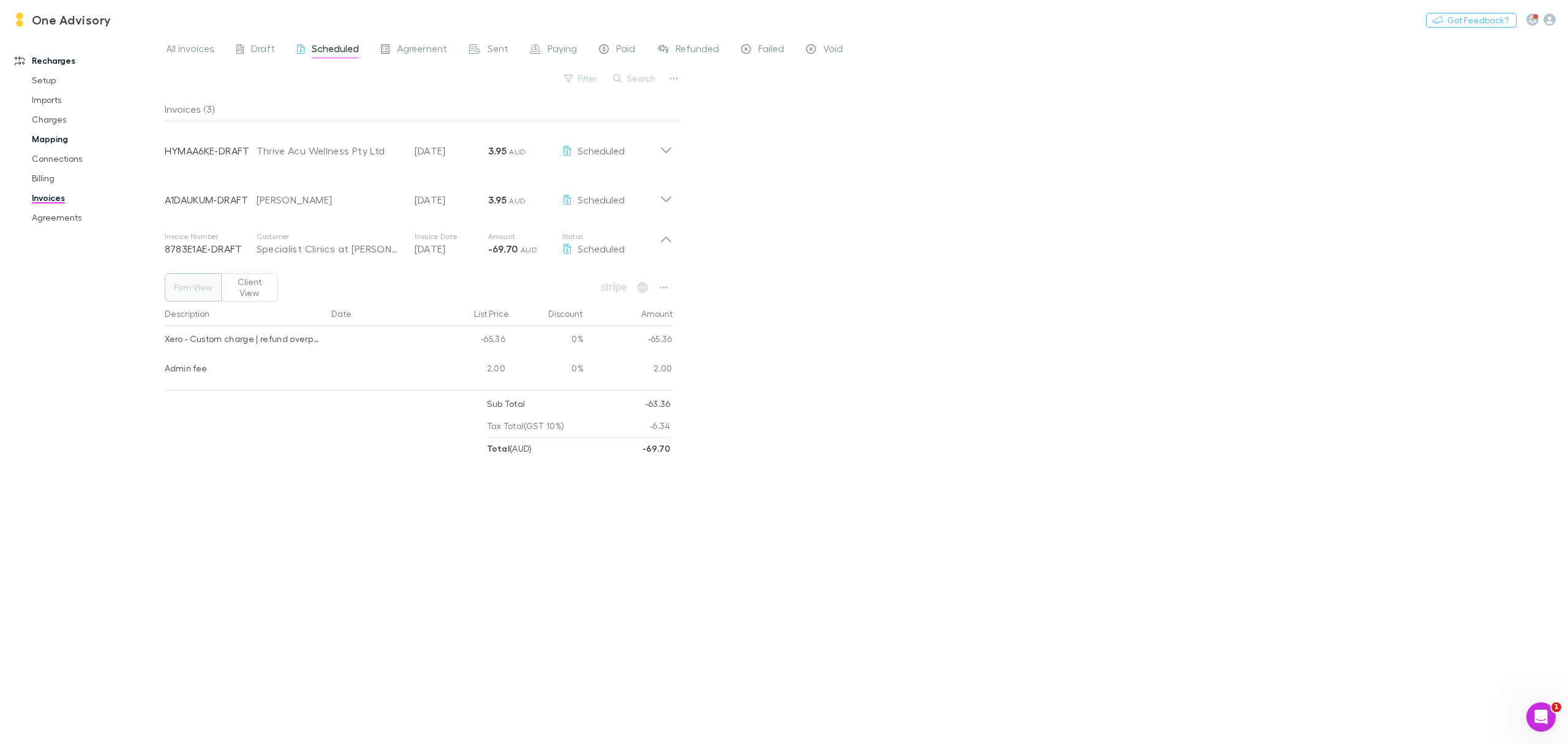
click at [54, 141] on link "Mapping" at bounding box center [97, 139] width 155 height 20
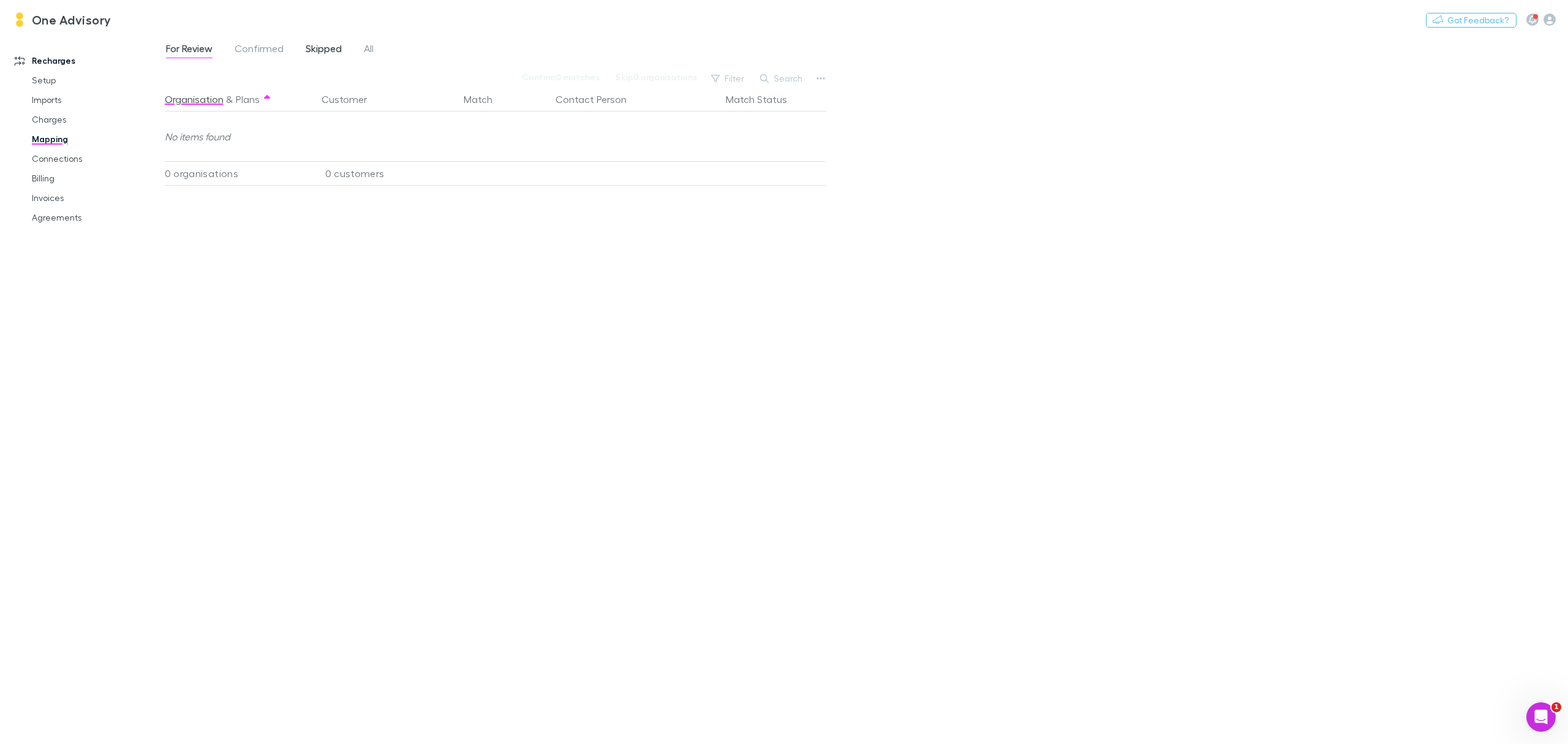
click at [334, 50] on span "Skipped" at bounding box center [324, 50] width 36 height 16
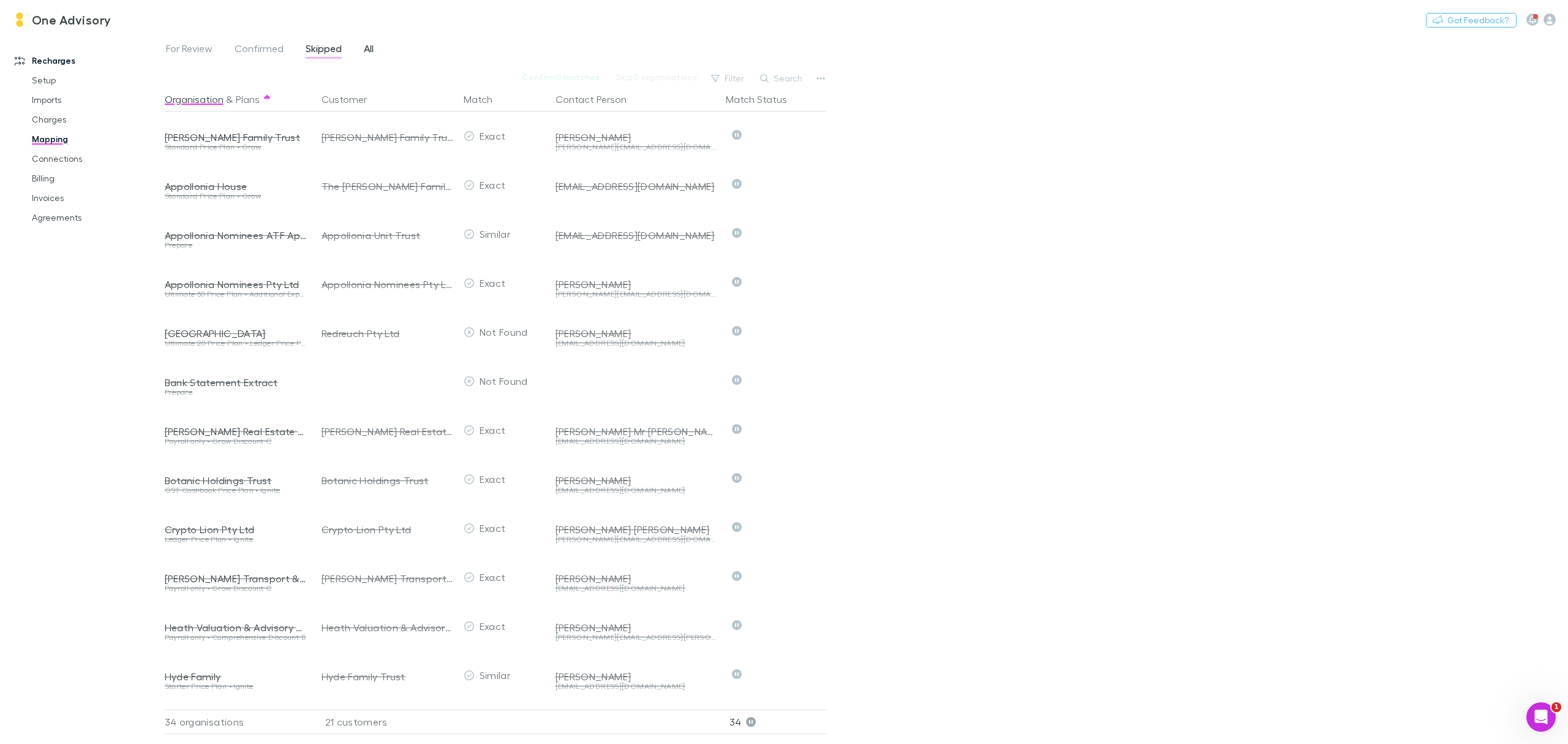
click at [368, 53] on span "All" at bounding box center [368, 50] width 10 height 16
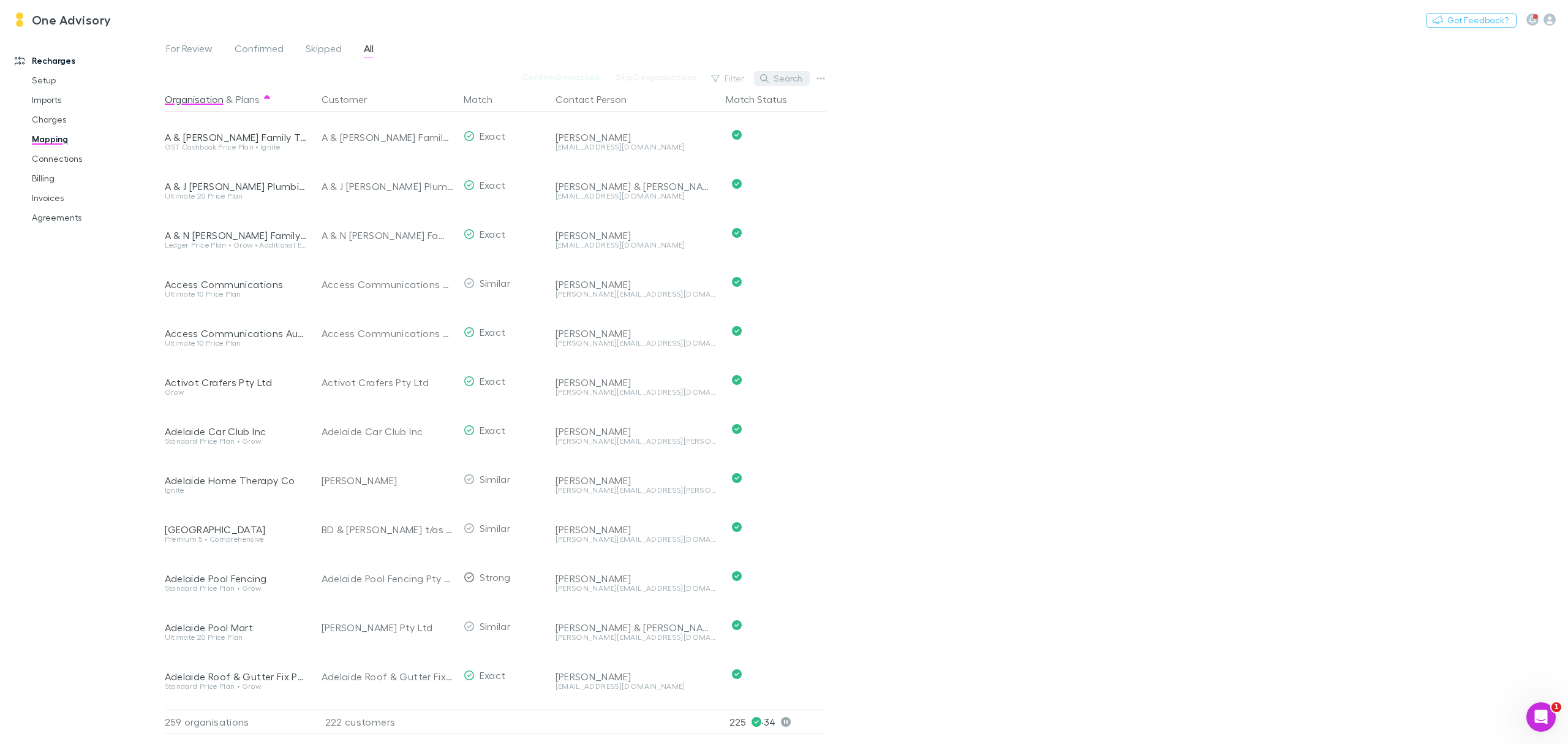
click at [785, 81] on button "Search" at bounding box center [782, 79] width 56 height 15
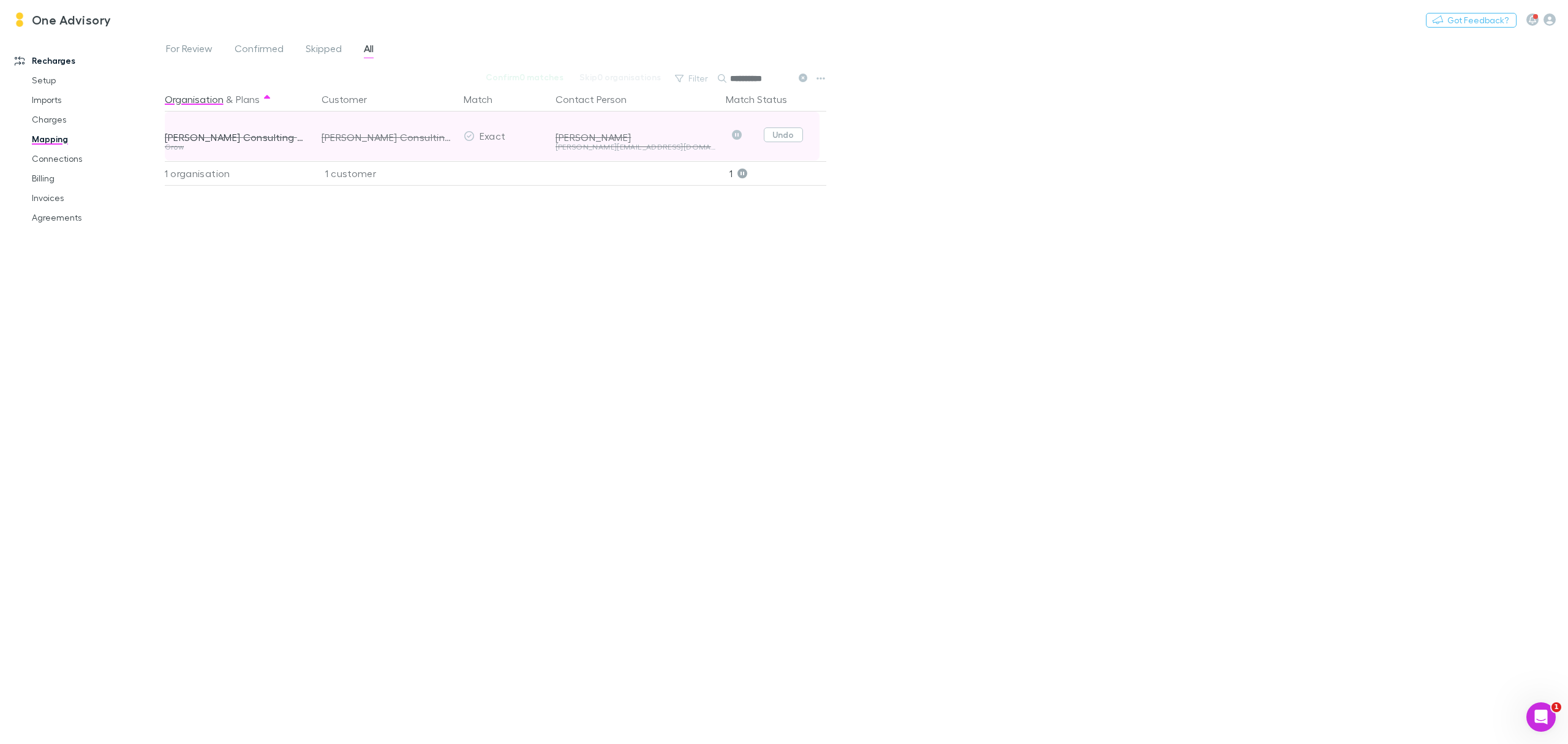
type input "**********"
click at [782, 129] on button "Undo" at bounding box center [784, 135] width 39 height 15
click at [736, 140] on button "Confirm" at bounding box center [747, 137] width 50 height 15
click at [45, 118] on link "Charges" at bounding box center [97, 119] width 155 height 20
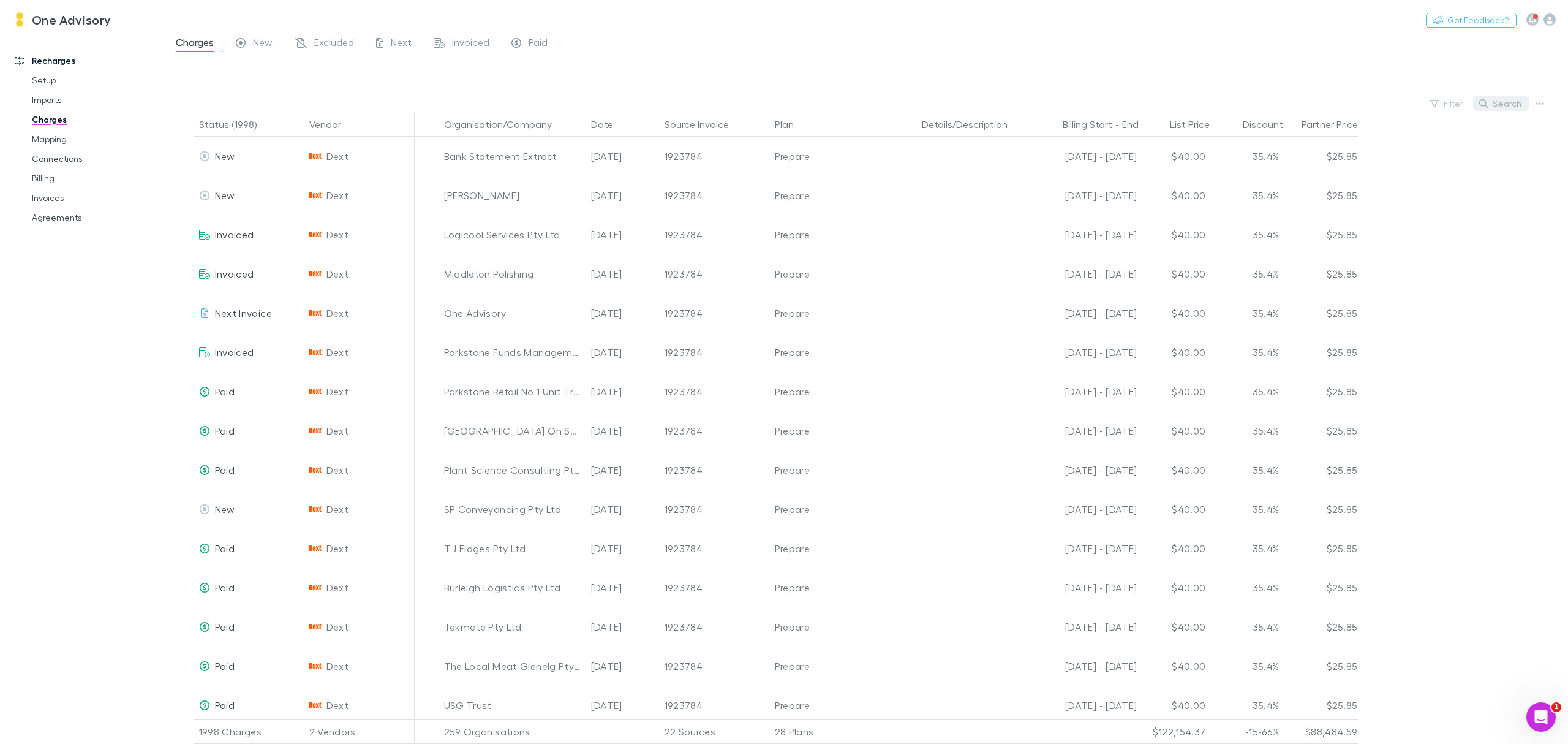
click at [1491, 110] on button "Search" at bounding box center [1501, 104] width 56 height 15
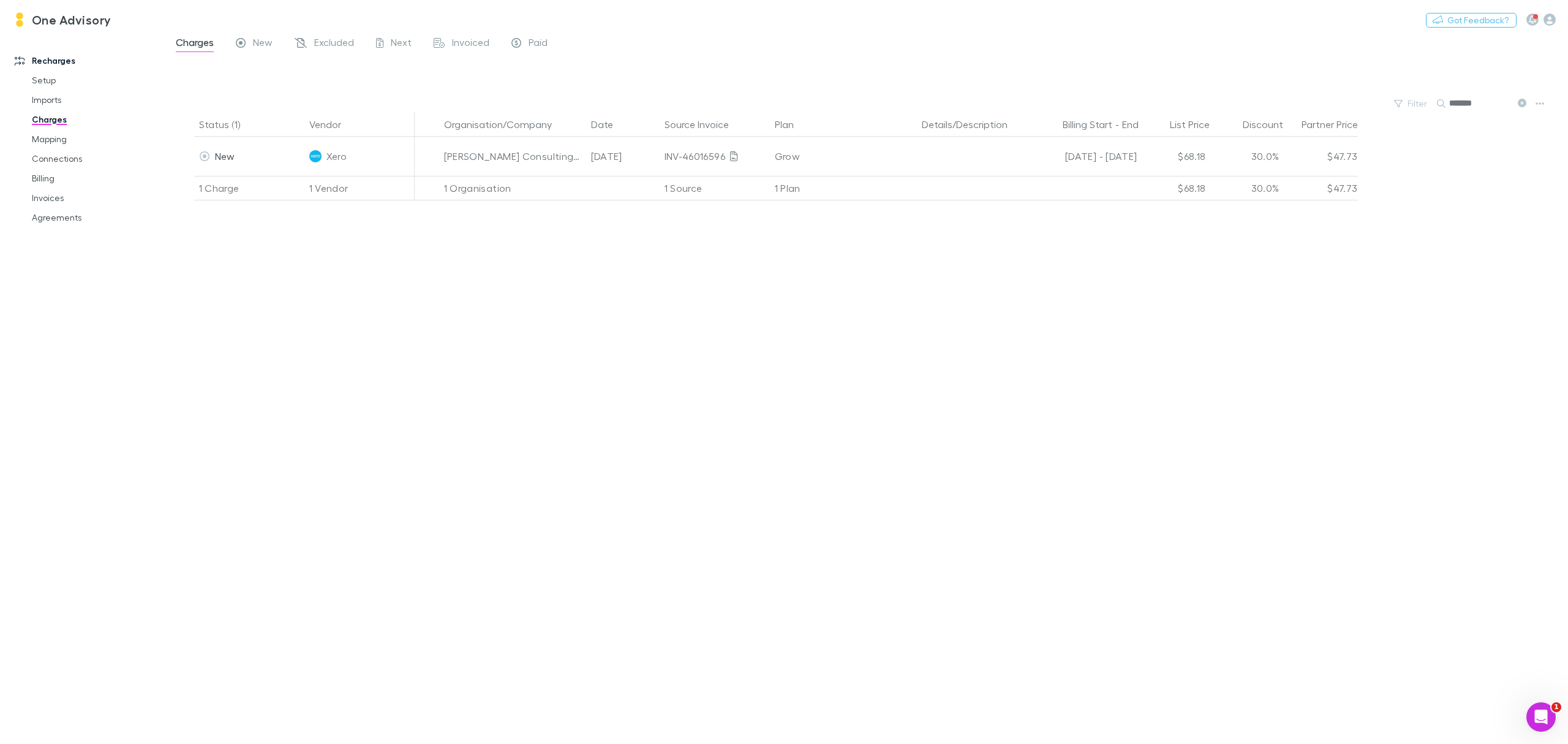
type input "*******"
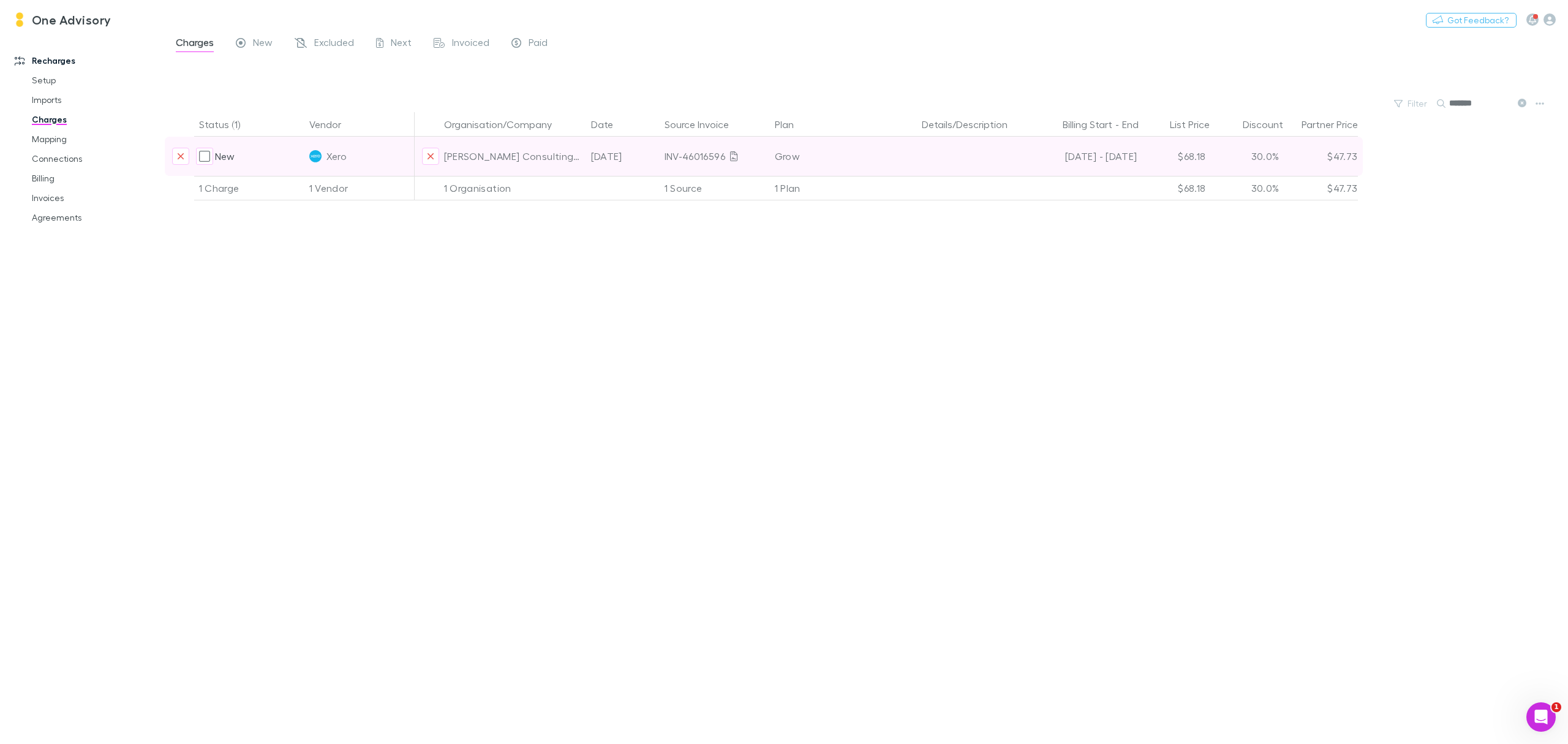
click at [685, 158] on div "INV-46016596" at bounding box center [715, 156] width 101 height 39
click at [730, 153] on icon at bounding box center [734, 156] width 8 height 10
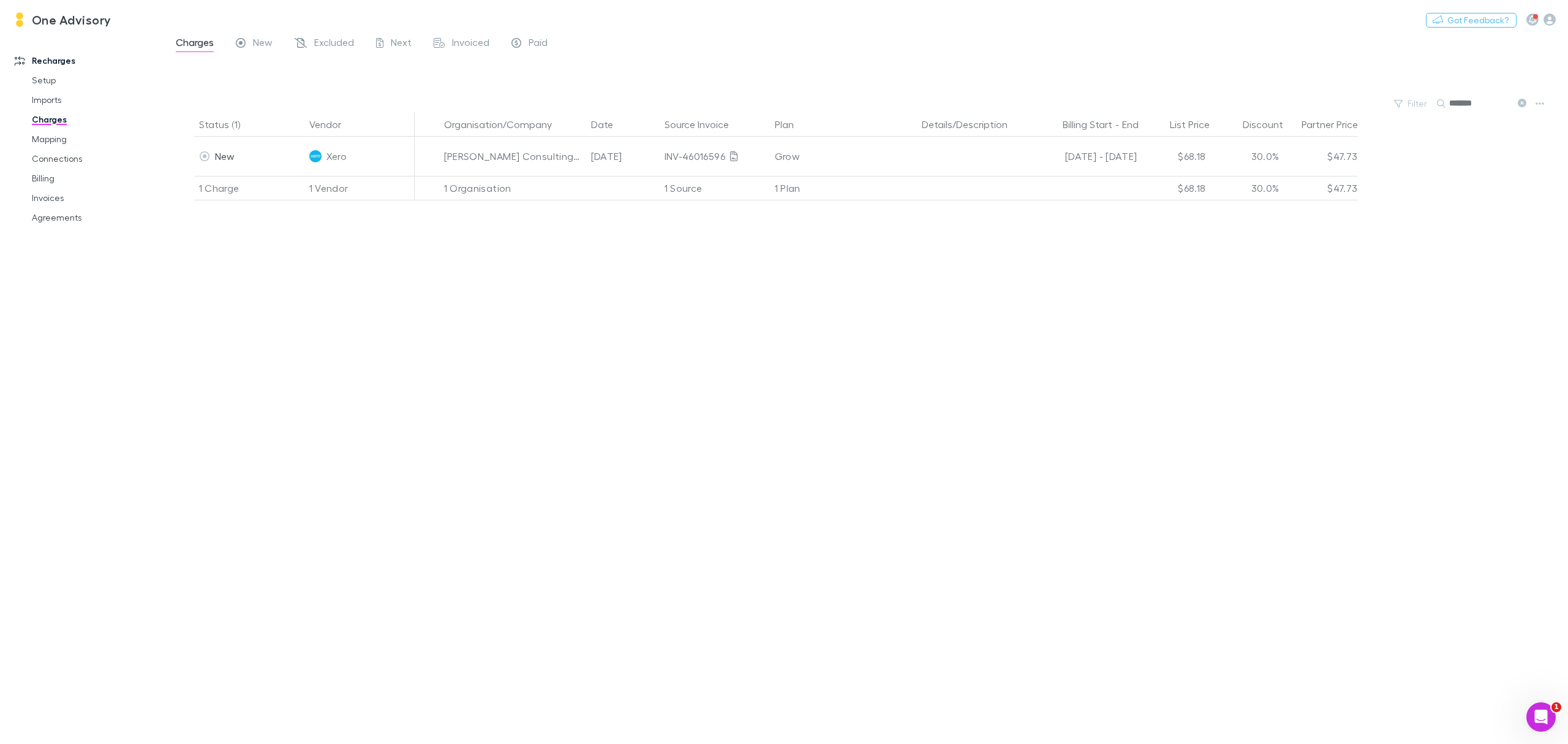
drag, startPoint x: 59, startPoint y: 208, endPoint x: 38, endPoint y: 243, distance: 40.8
click at [42, 266] on div "Recharges Setup Imports Charges Mapping Connections Billing Invoices Agreements" at bounding box center [89, 387] width 177 height 698
click at [35, 197] on link "Invoices" at bounding box center [97, 198] width 155 height 20
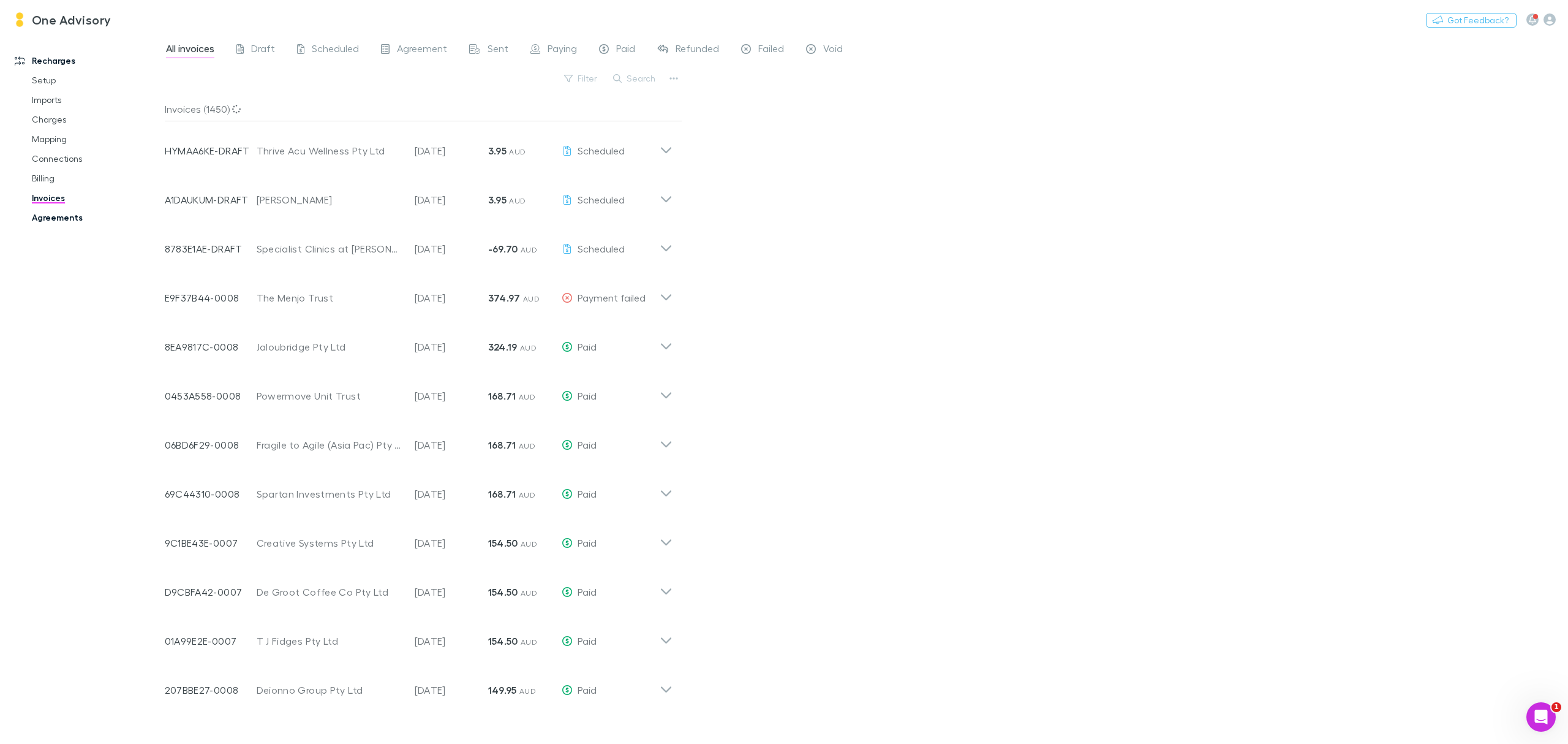
click at [59, 216] on link "Agreements" at bounding box center [97, 217] width 155 height 20
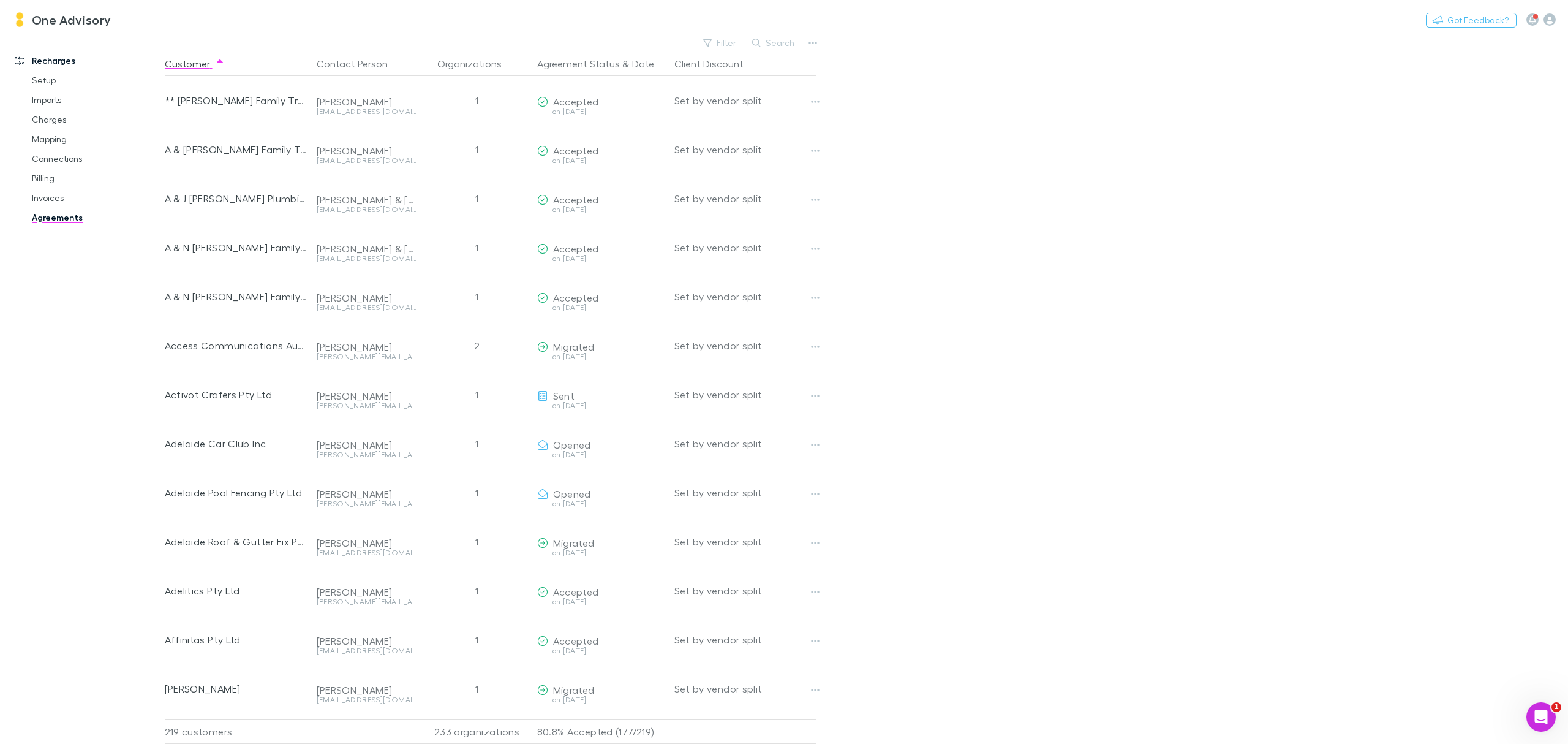
click at [52, 221] on link "Agreements" at bounding box center [97, 217] width 155 height 20
click at [42, 196] on link "Invoices" at bounding box center [97, 198] width 155 height 20
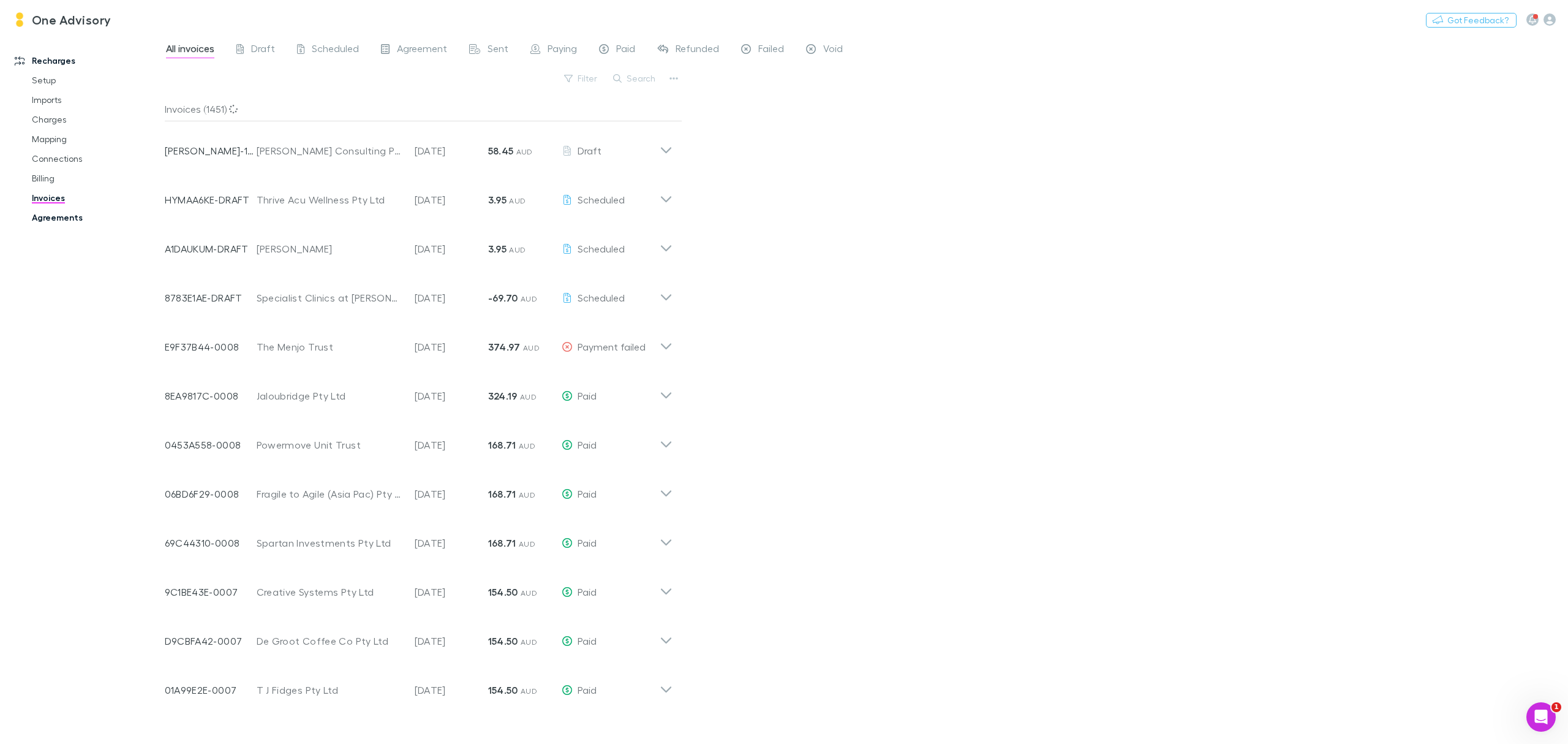
click at [50, 218] on link "Agreements" at bounding box center [97, 217] width 155 height 20
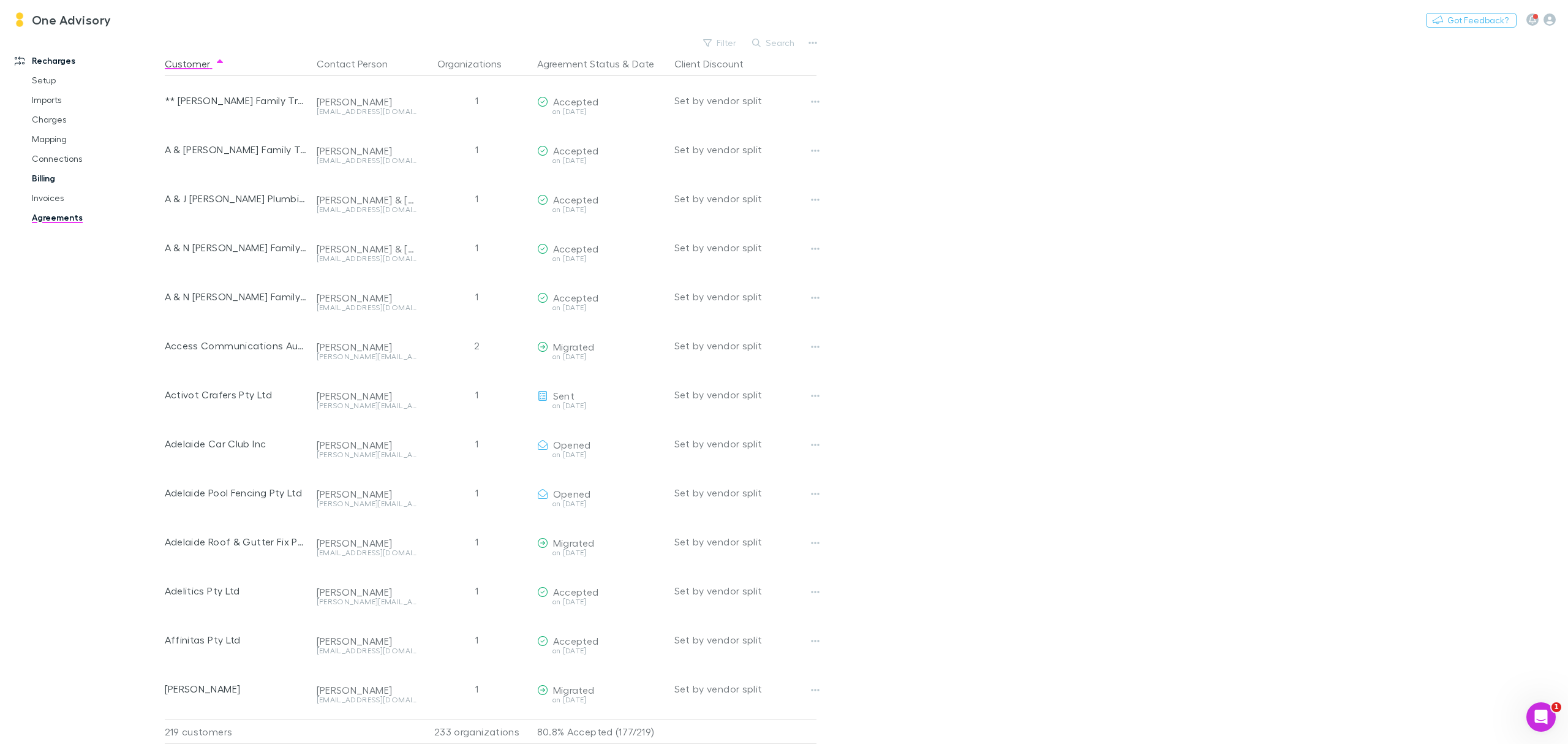
click at [50, 177] on link "Billing" at bounding box center [97, 178] width 155 height 20
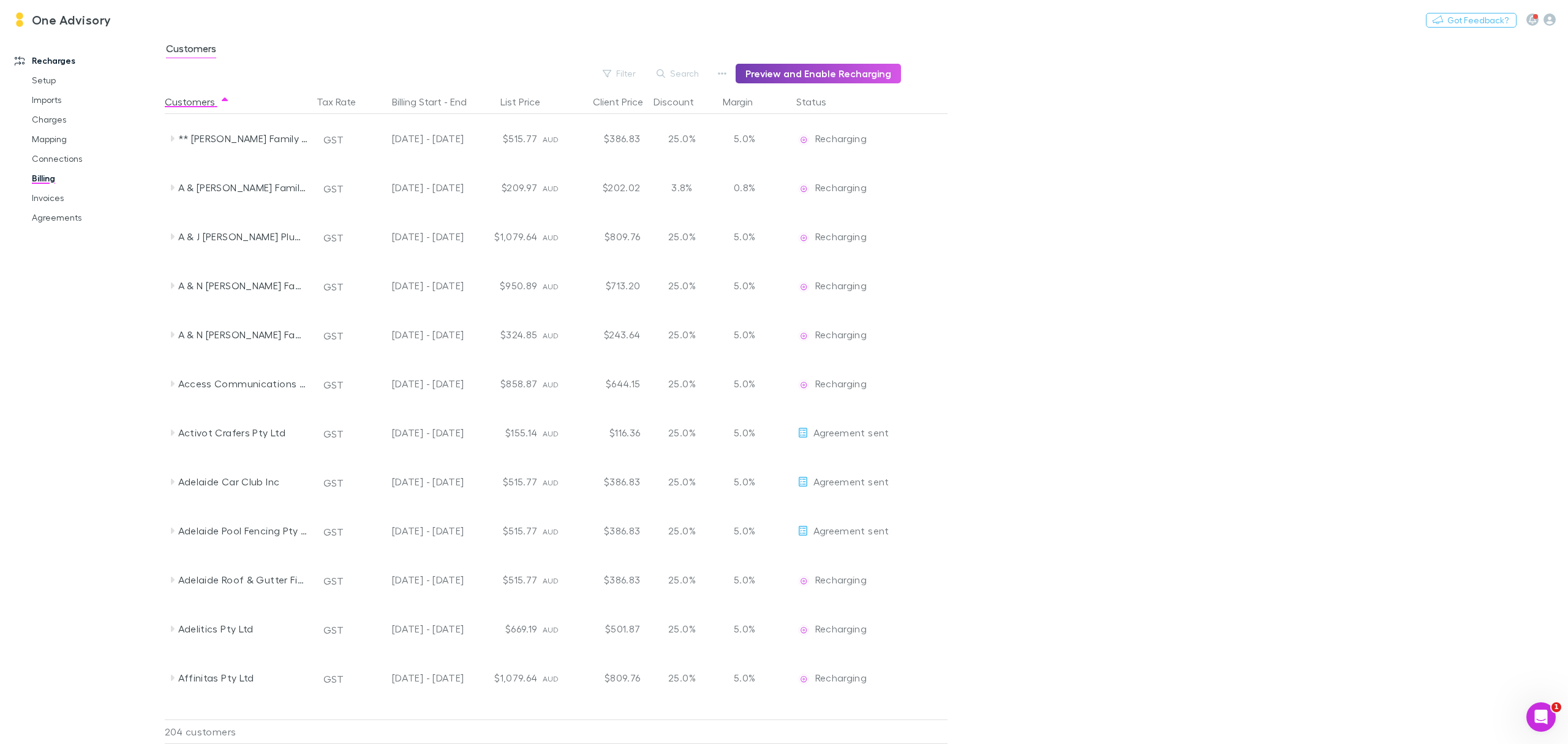
click at [828, 77] on button "Preview and Enable Recharging" at bounding box center [818, 74] width 165 height 20
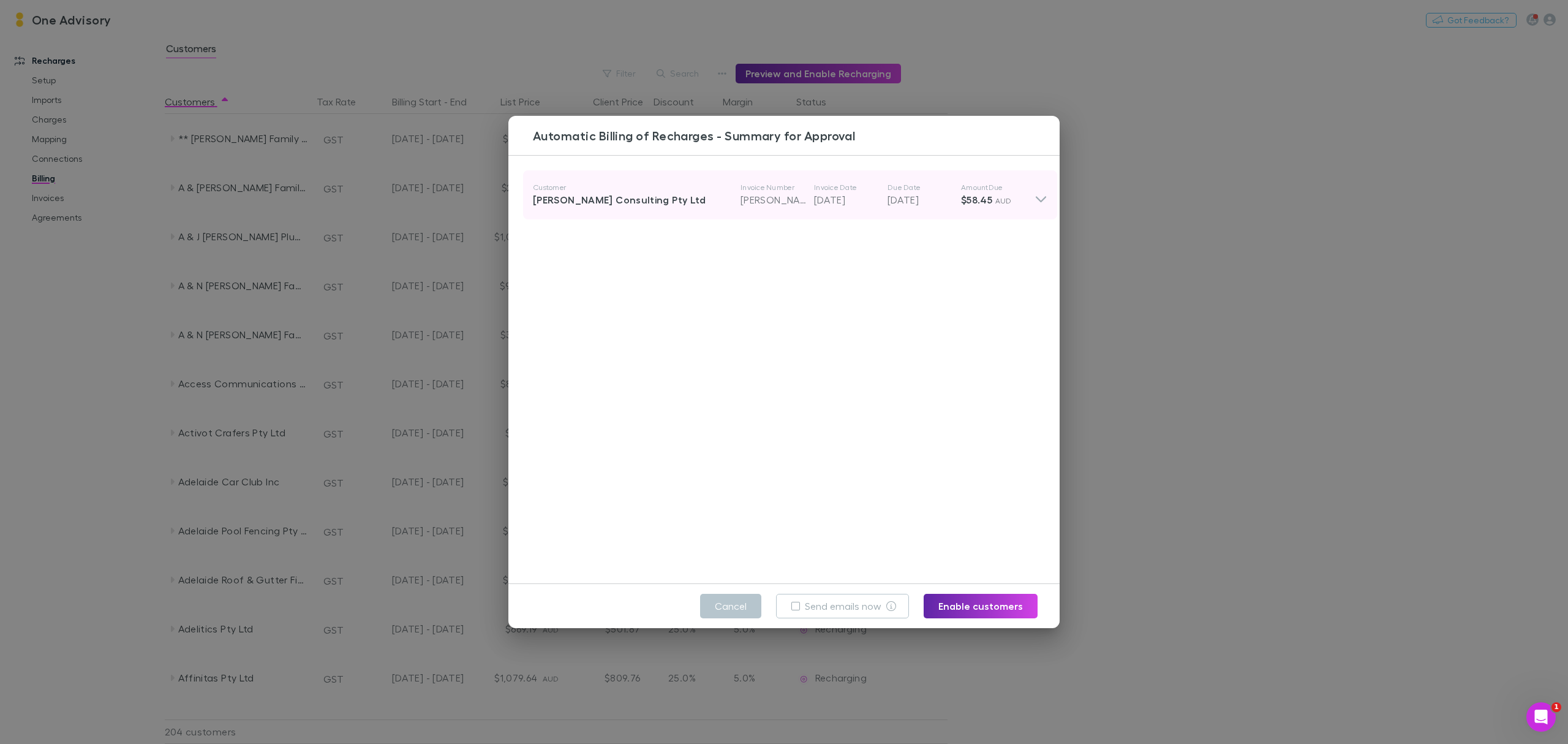
click at [995, 201] on span "AUD" at bounding box center [1004, 201] width 17 height 9
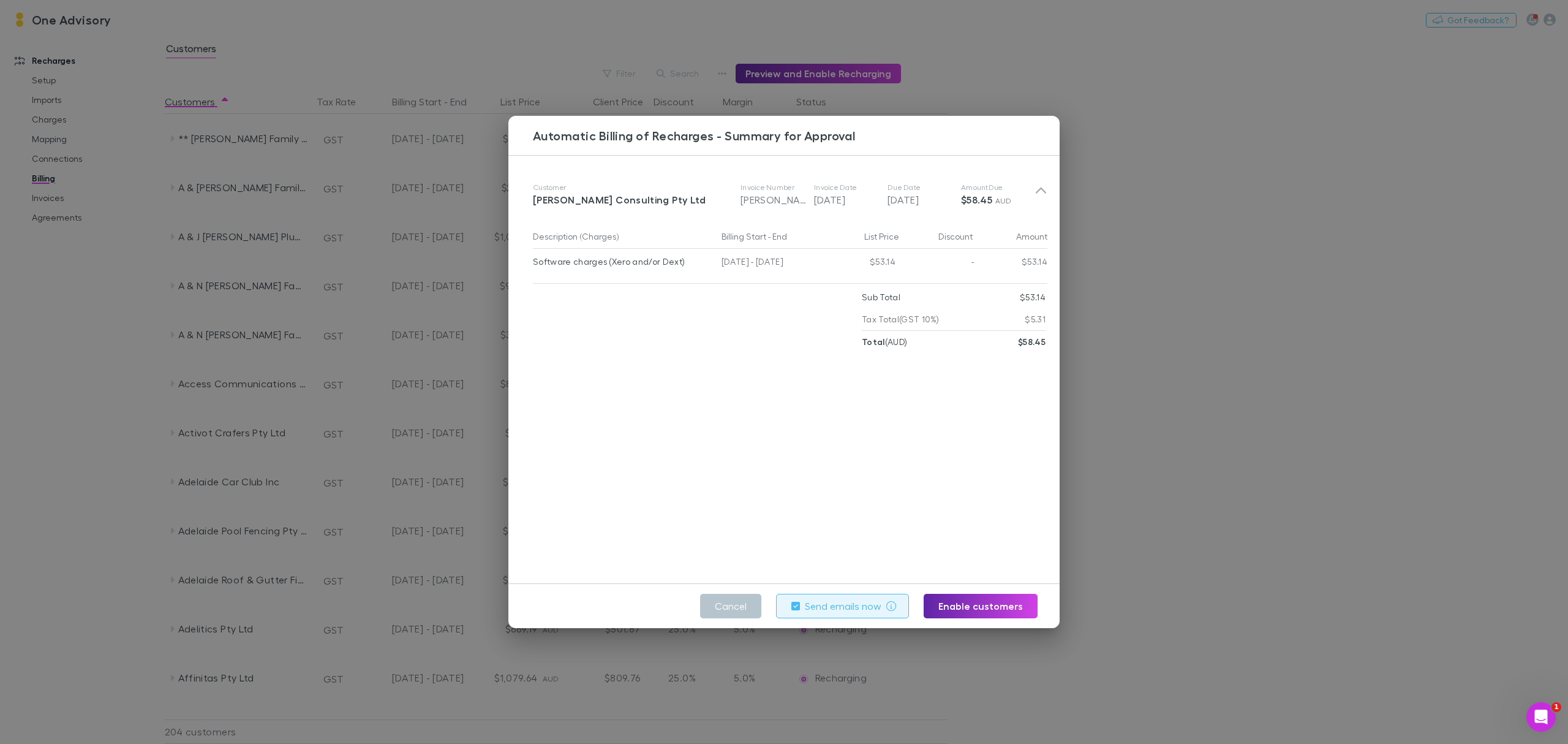
click at [802, 606] on button "Send emails now" at bounding box center [843, 606] width 134 height 25
click at [990, 603] on button "Enable customers" at bounding box center [981, 606] width 114 height 25
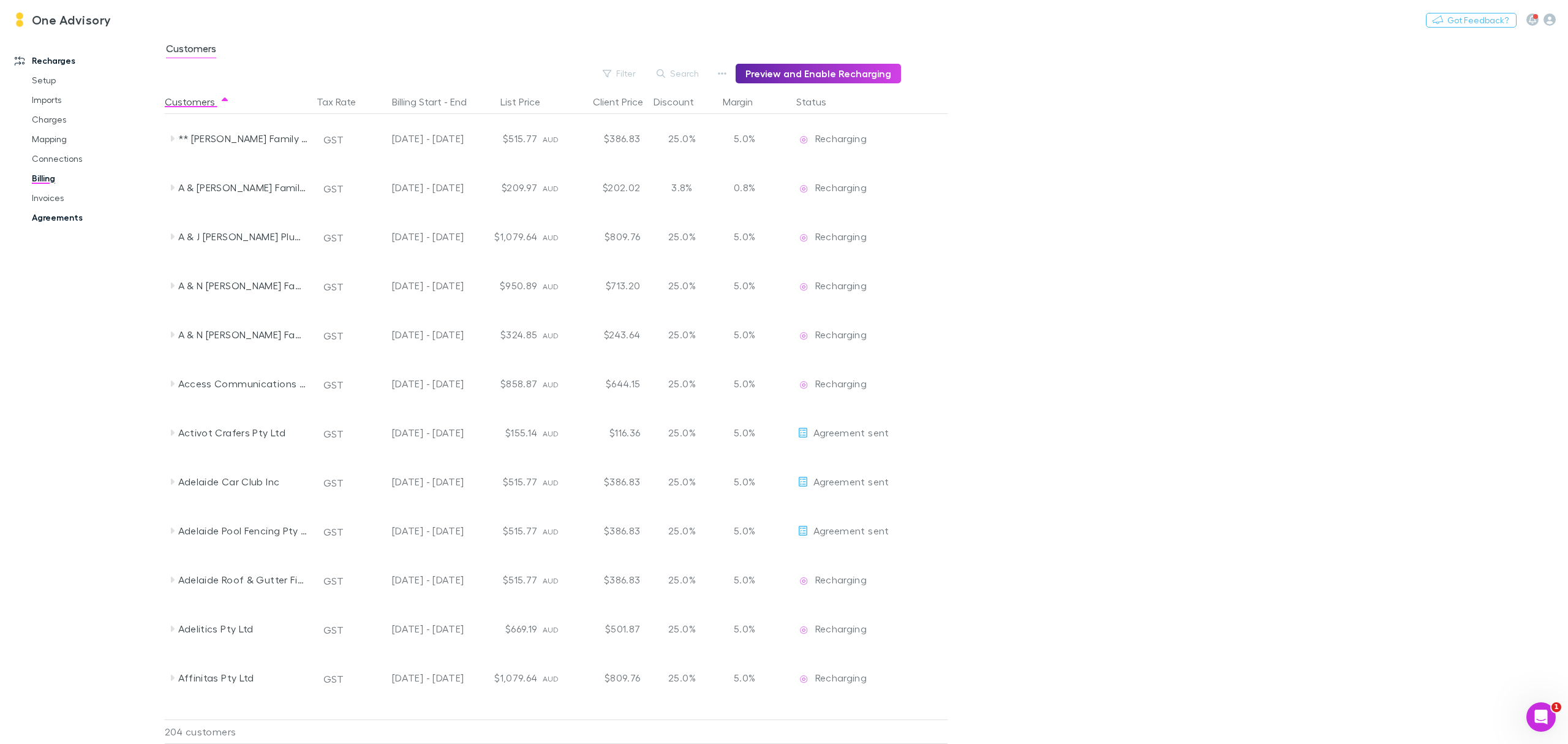
click at [55, 221] on link "Agreements" at bounding box center [97, 217] width 155 height 20
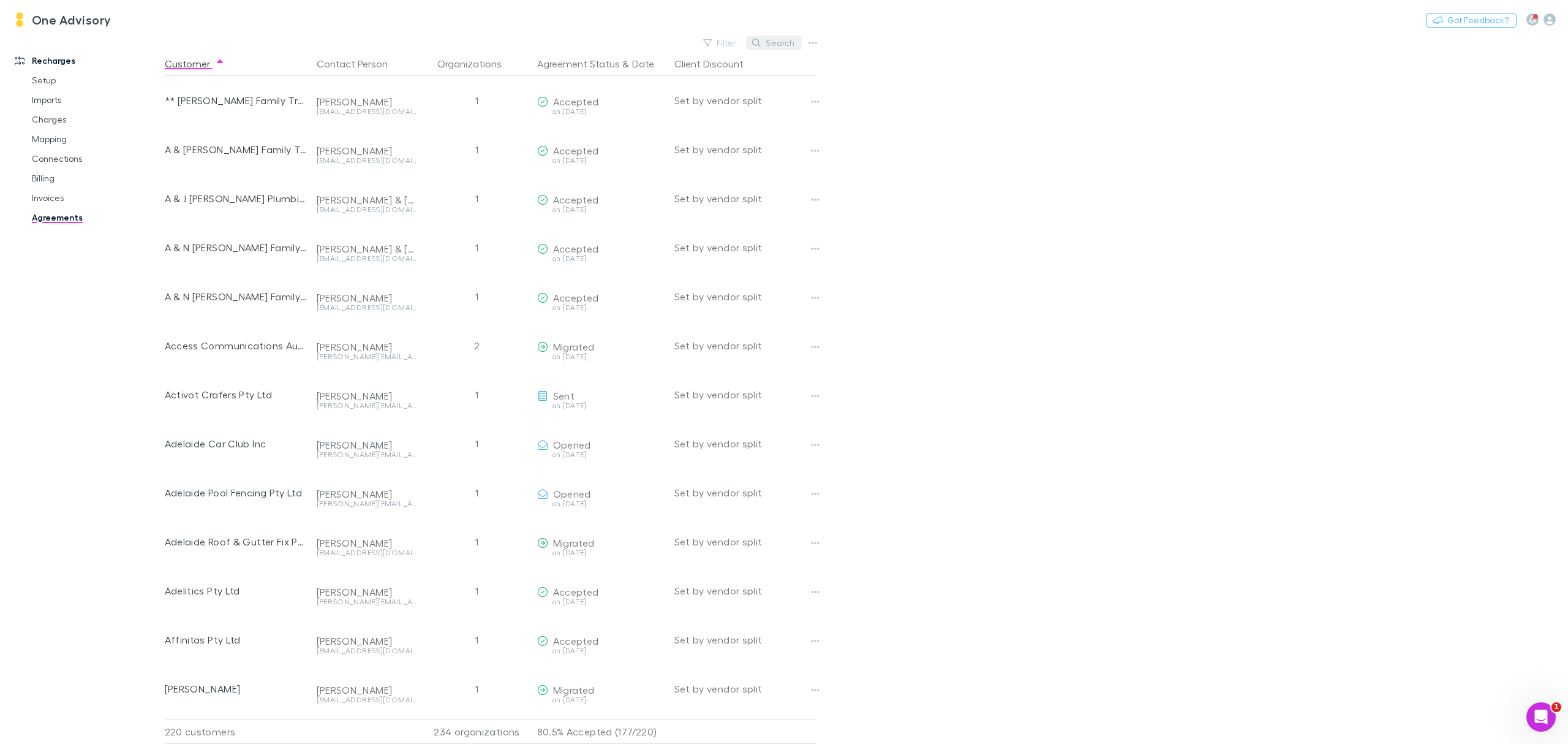
click at [767, 44] on button "Search" at bounding box center [774, 43] width 56 height 15
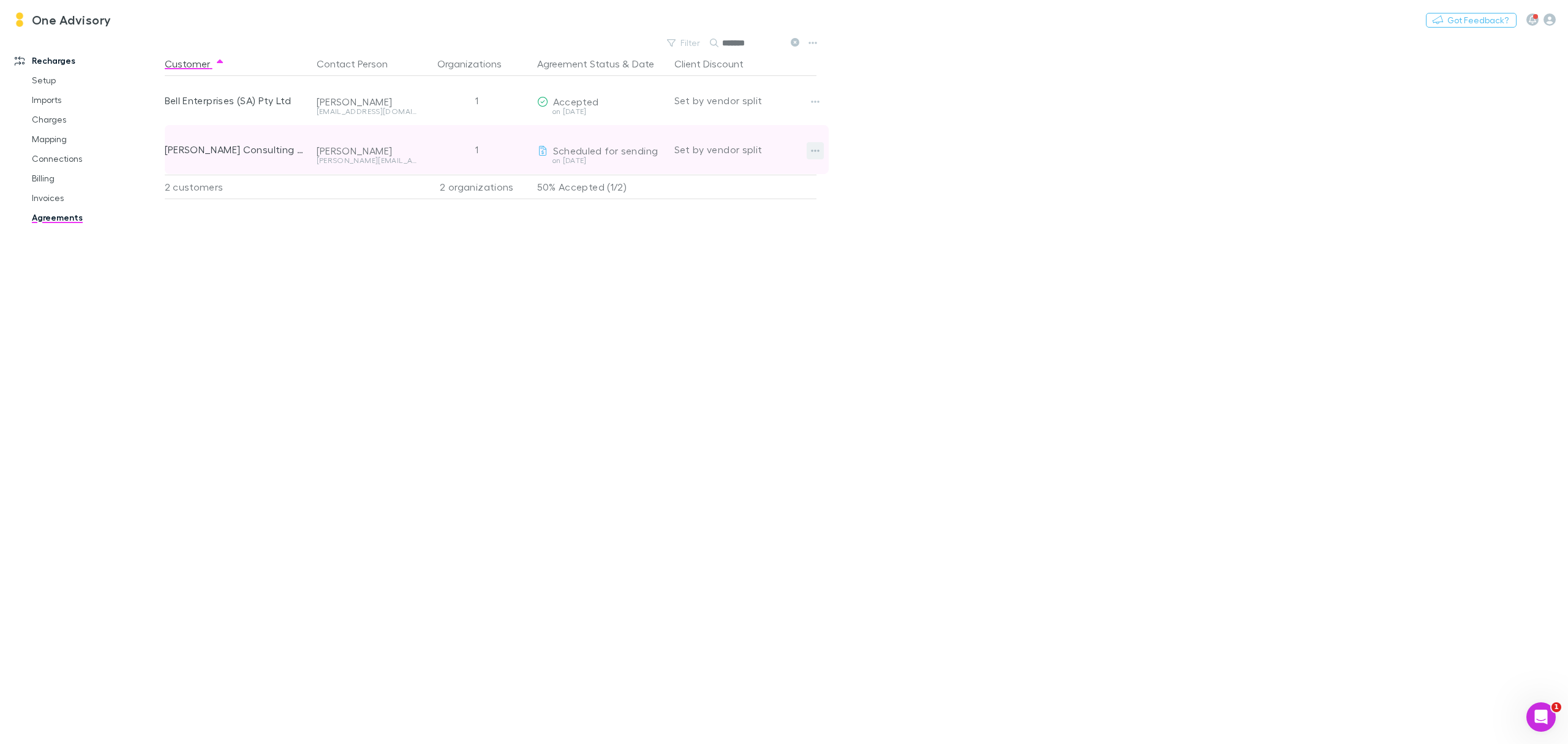
type input "*******"
click at [814, 148] on icon "button" at bounding box center [815, 150] width 8 height 10
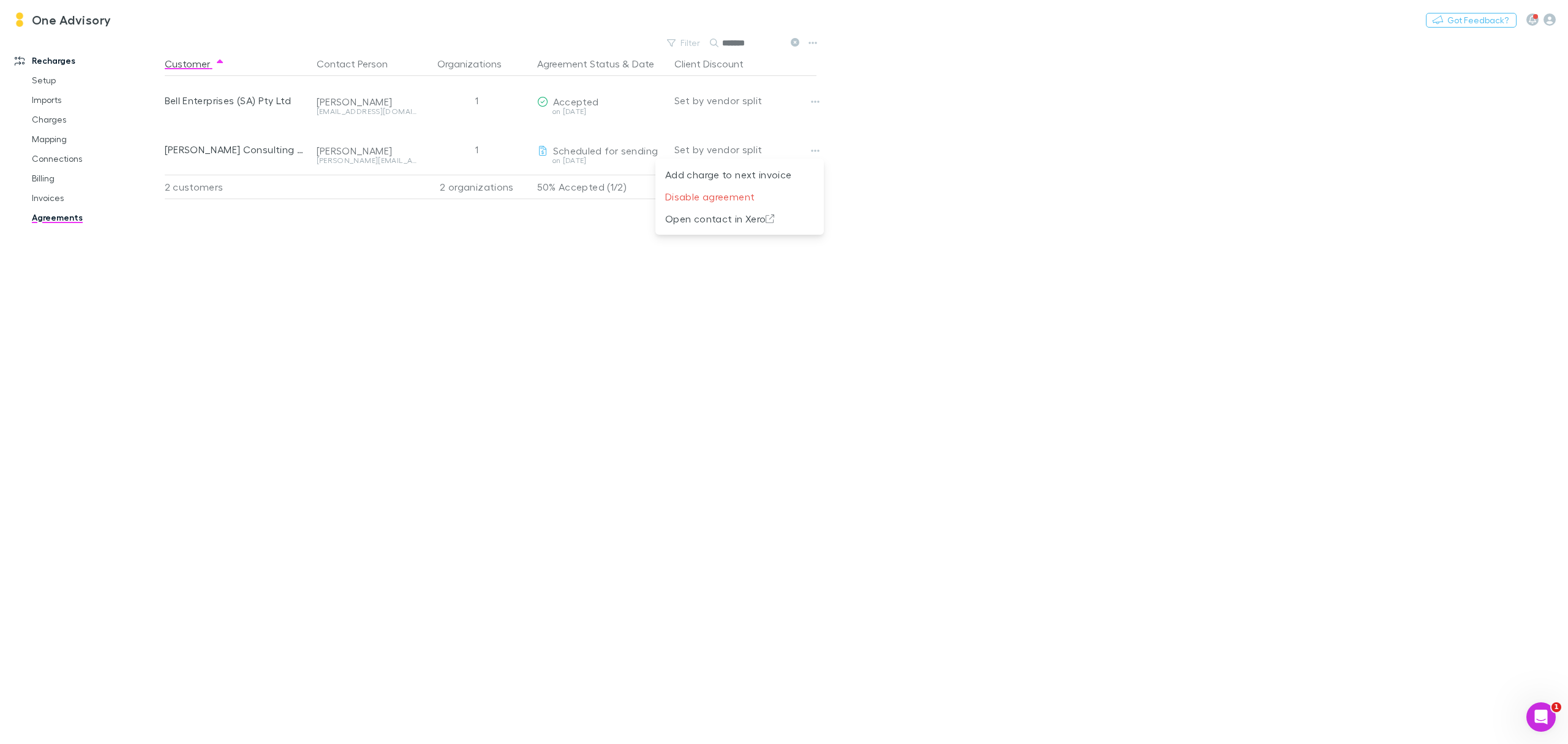
click at [681, 304] on div at bounding box center [784, 372] width 1568 height 744
click at [45, 192] on link "Invoices" at bounding box center [97, 198] width 155 height 20
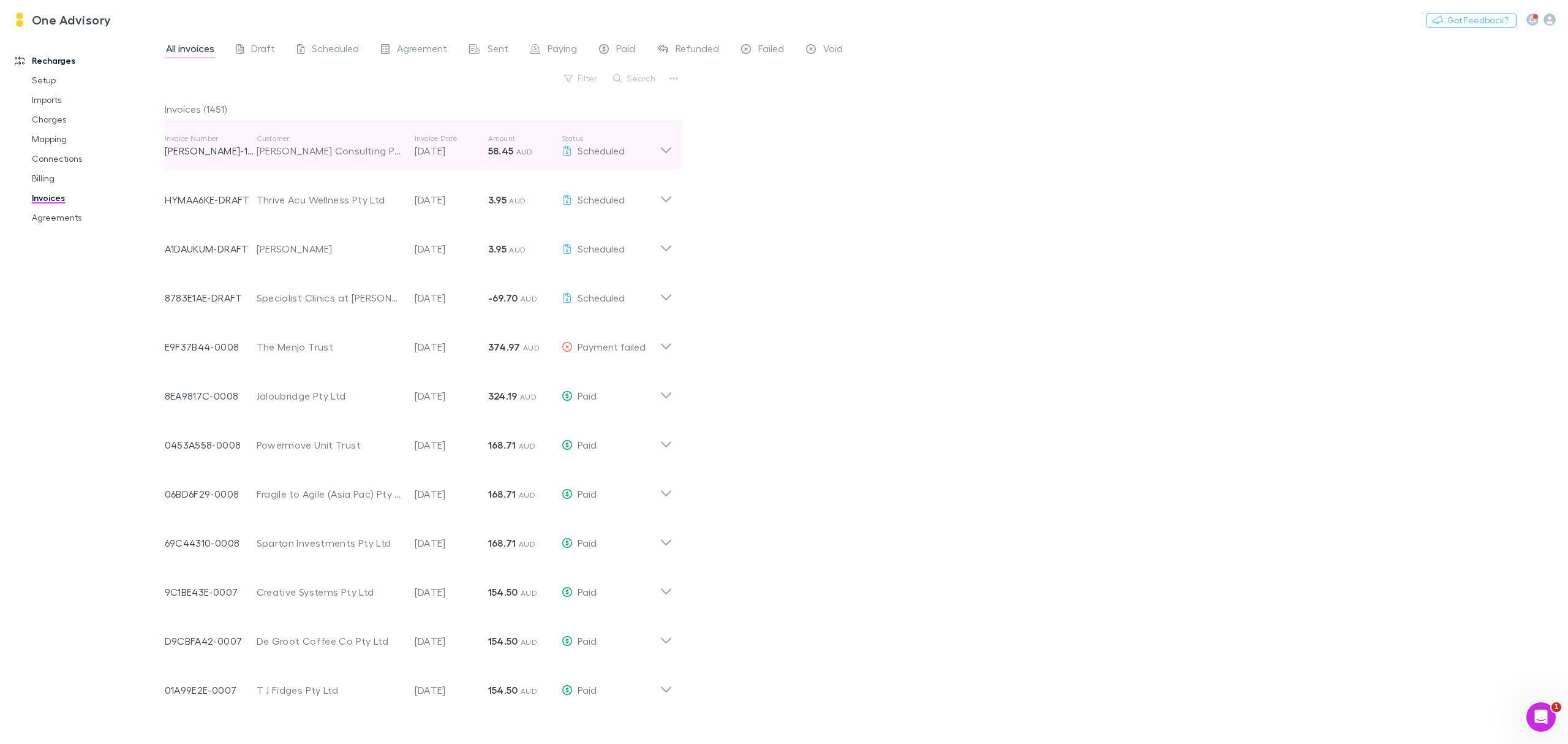
click at [672, 147] on icon at bounding box center [666, 146] width 13 height 25
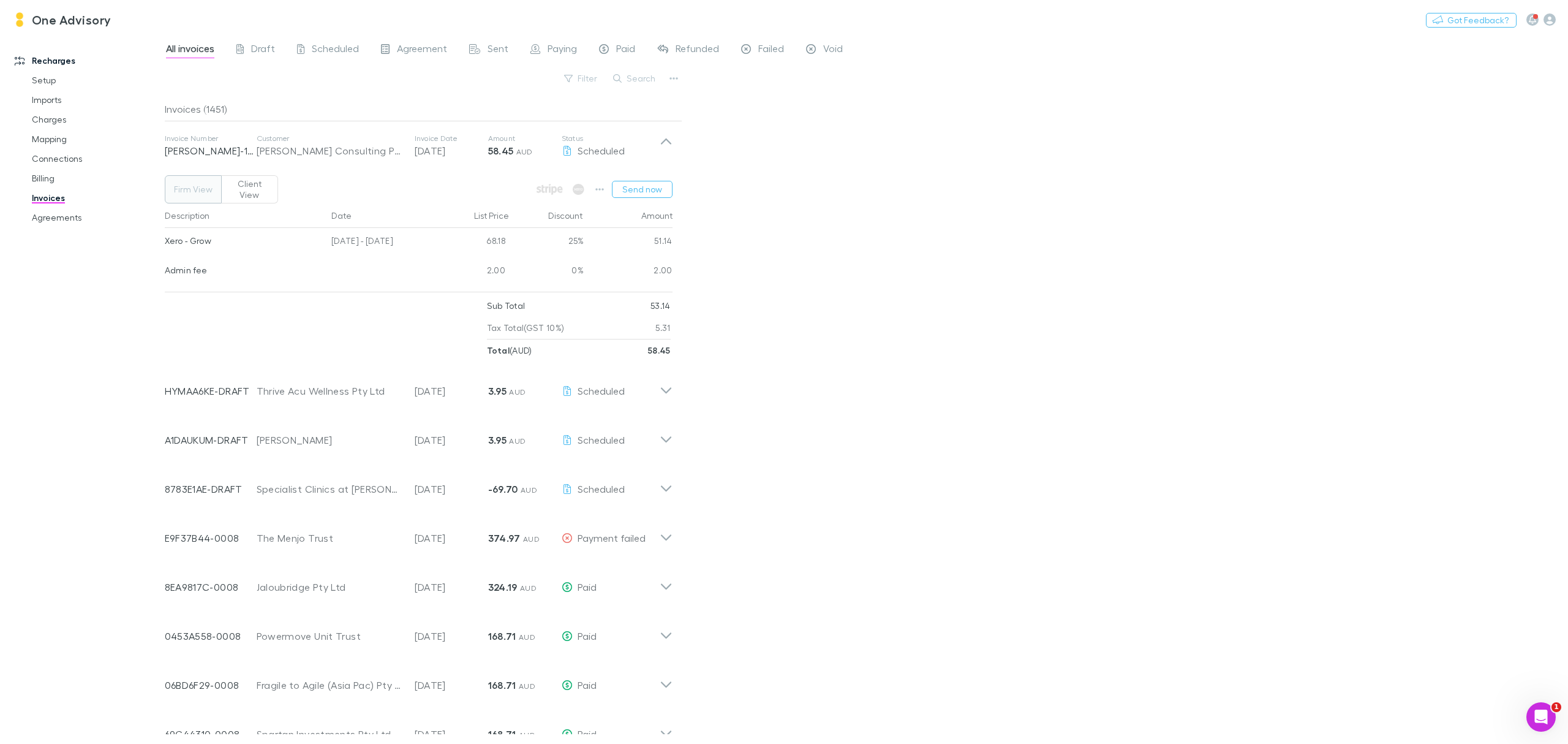
click at [977, 265] on div "All invoices Draft Scheduled Agreement Sent Paying Paid Refunded Failed Void Fi…" at bounding box center [866, 389] width 1403 height 709
click at [51, 212] on link "Agreements" at bounding box center [97, 217] width 155 height 20
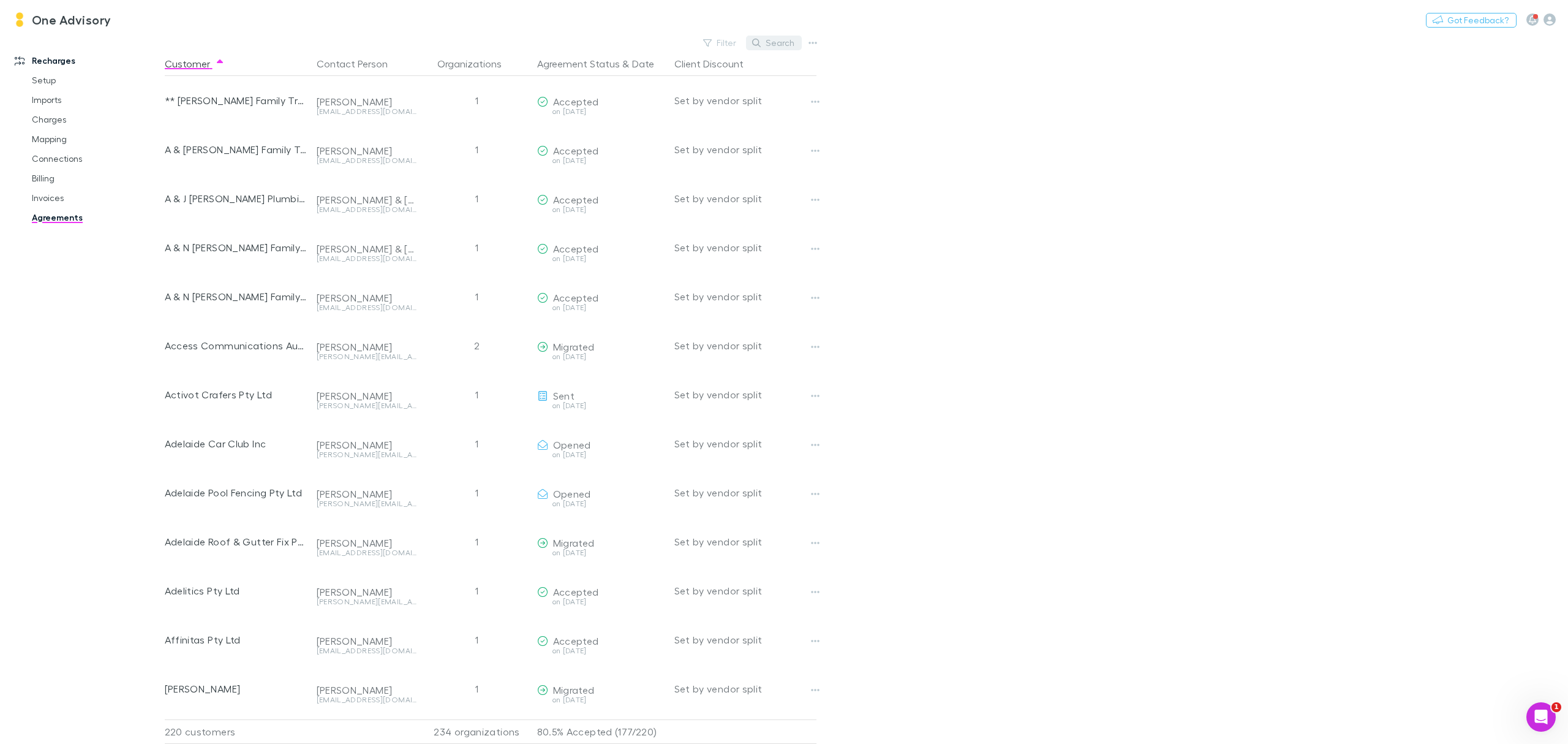
click at [783, 47] on button "Search" at bounding box center [774, 43] width 56 height 15
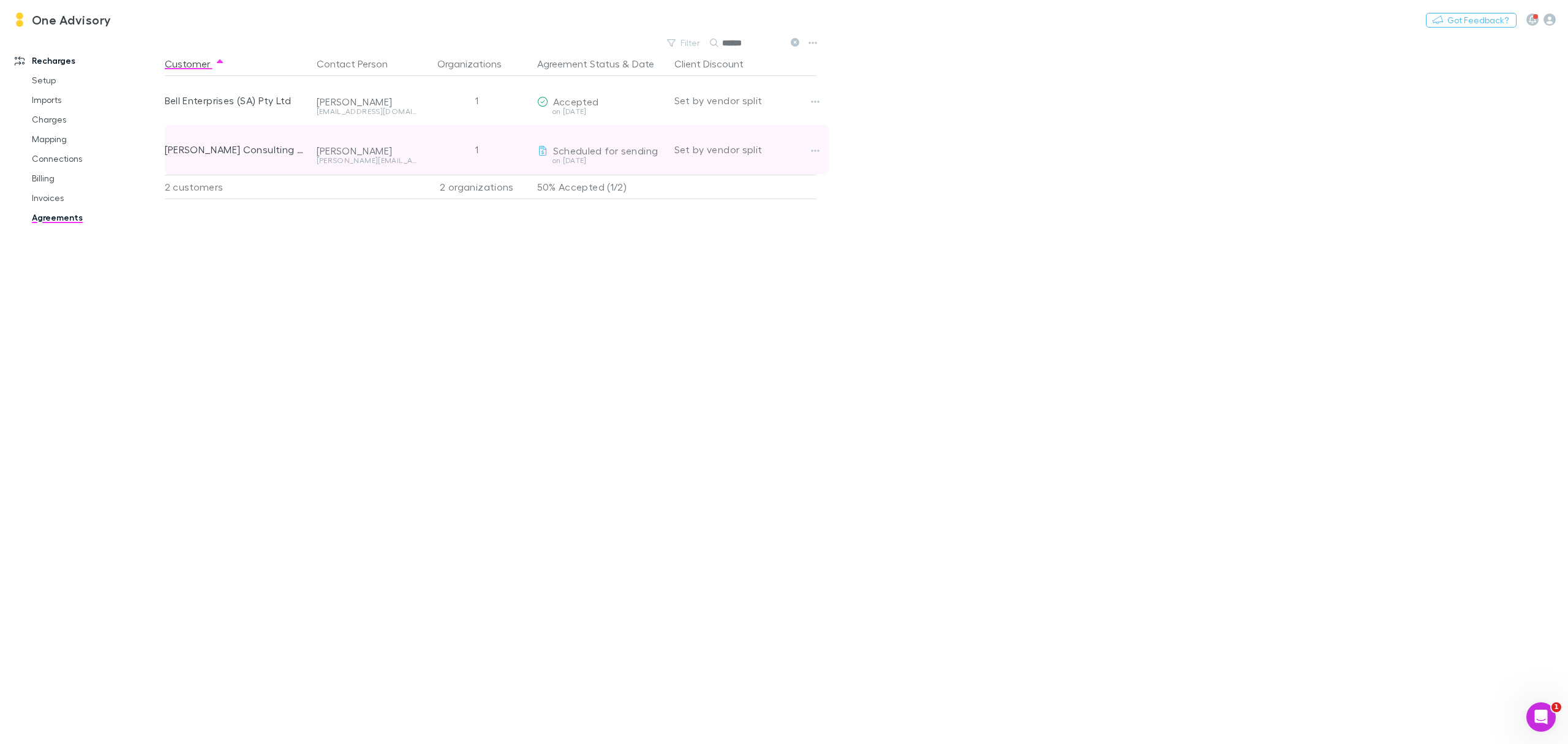
type input "******"
click at [624, 153] on span "Scheduled for sending" at bounding box center [606, 150] width 105 height 11
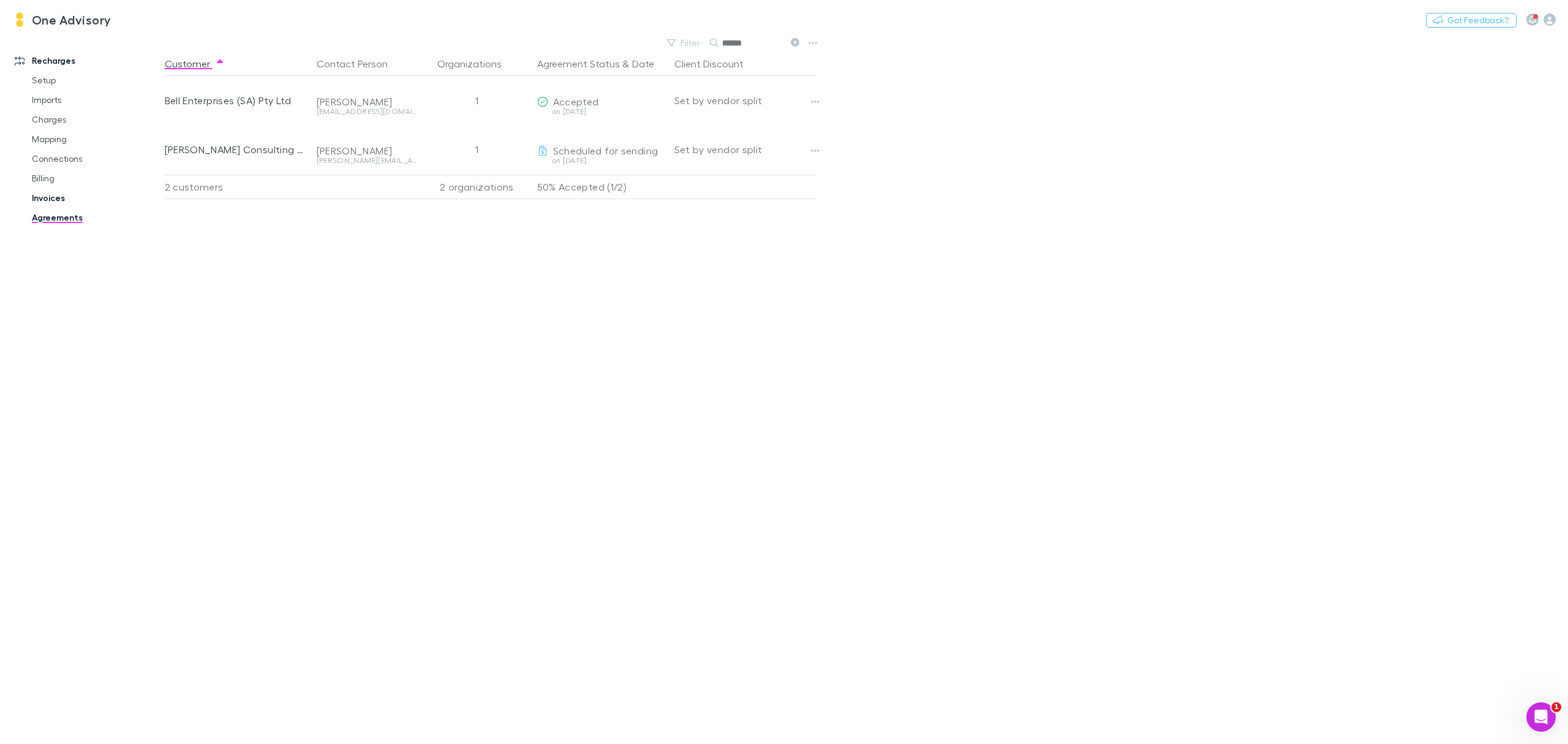
click at [35, 194] on link "Invoices" at bounding box center [97, 198] width 155 height 20
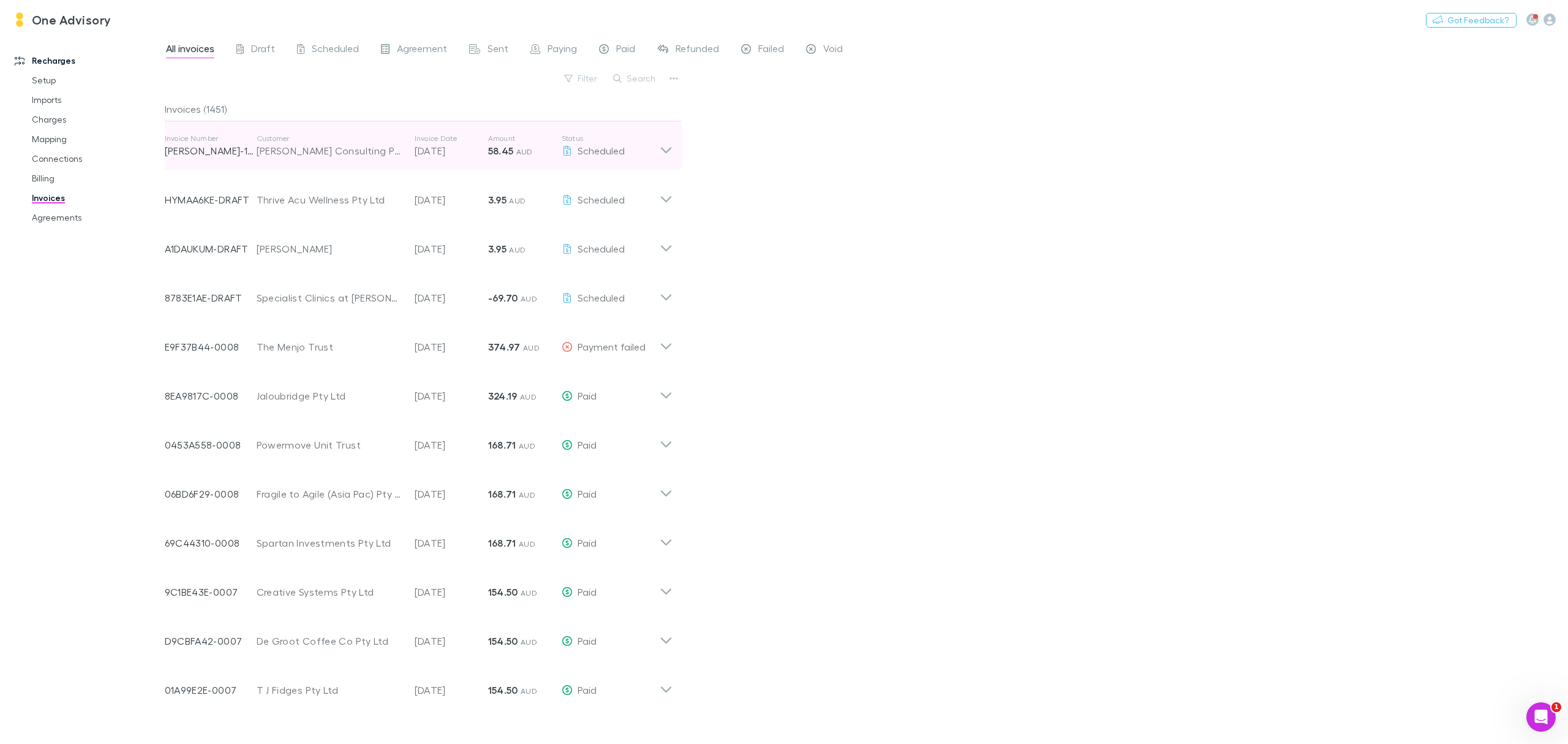
click at [662, 148] on icon at bounding box center [666, 150] width 11 height 6
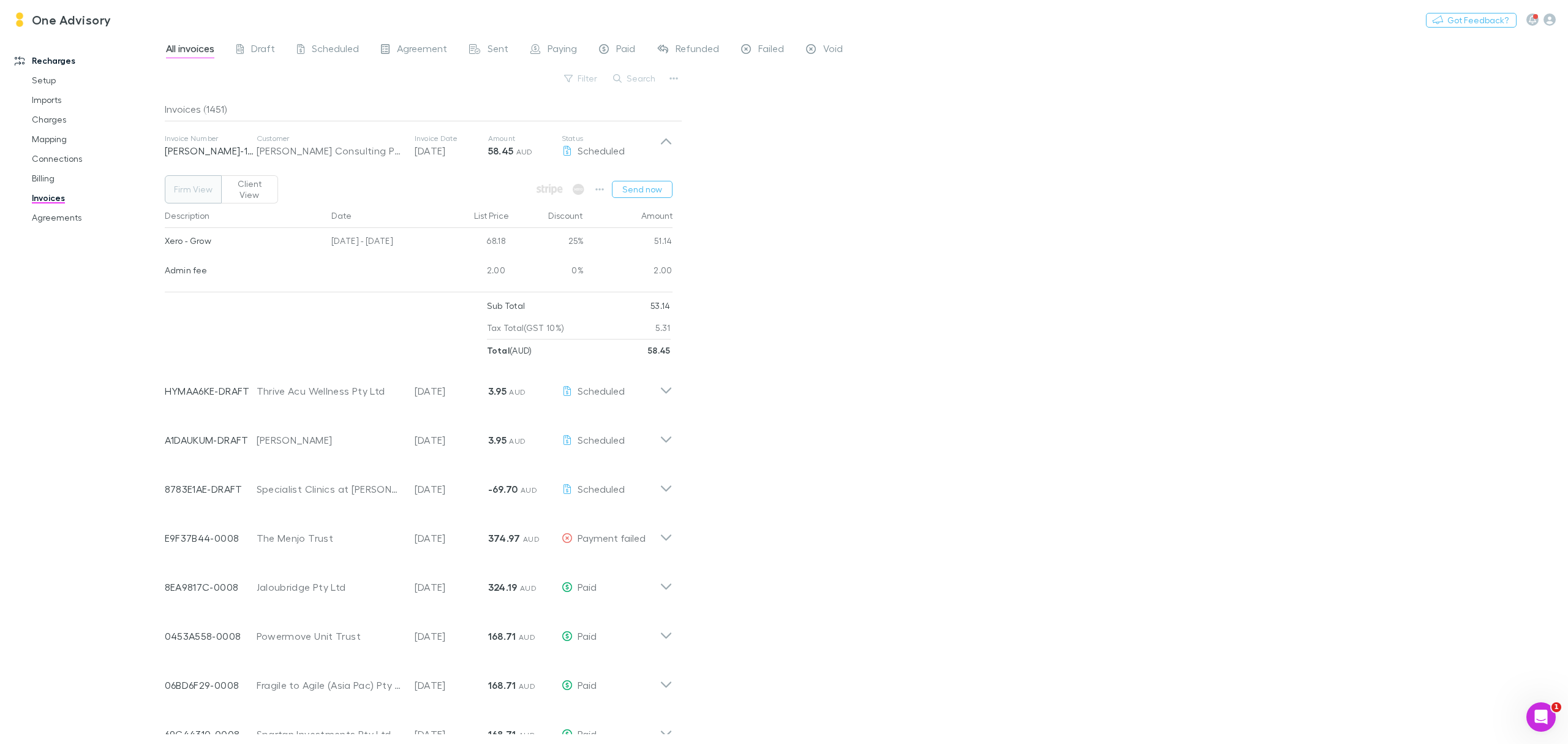
click at [243, 198] on button "Client View" at bounding box center [249, 189] width 57 height 29
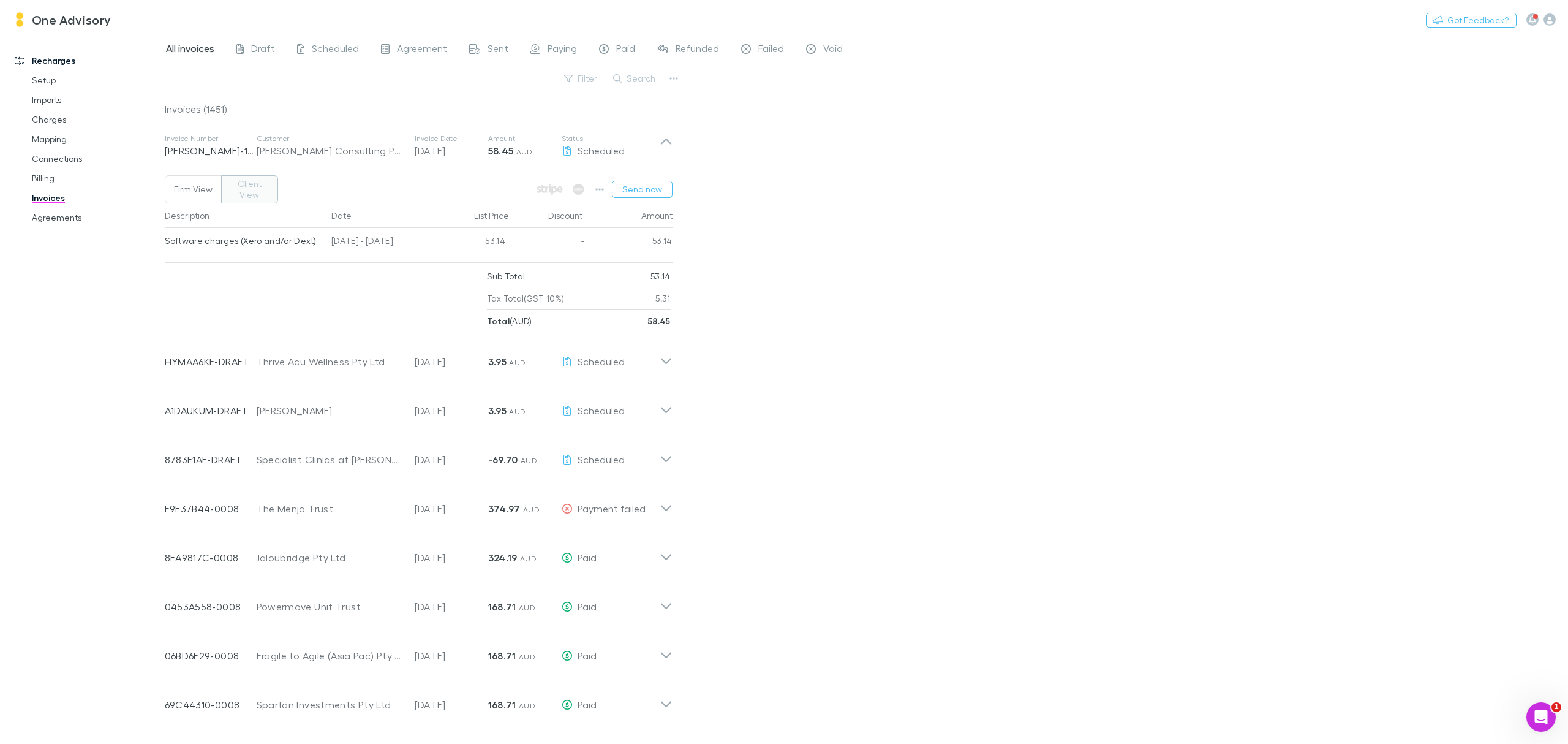
click at [185, 189] on button "Firm View" at bounding box center [193, 189] width 57 height 29
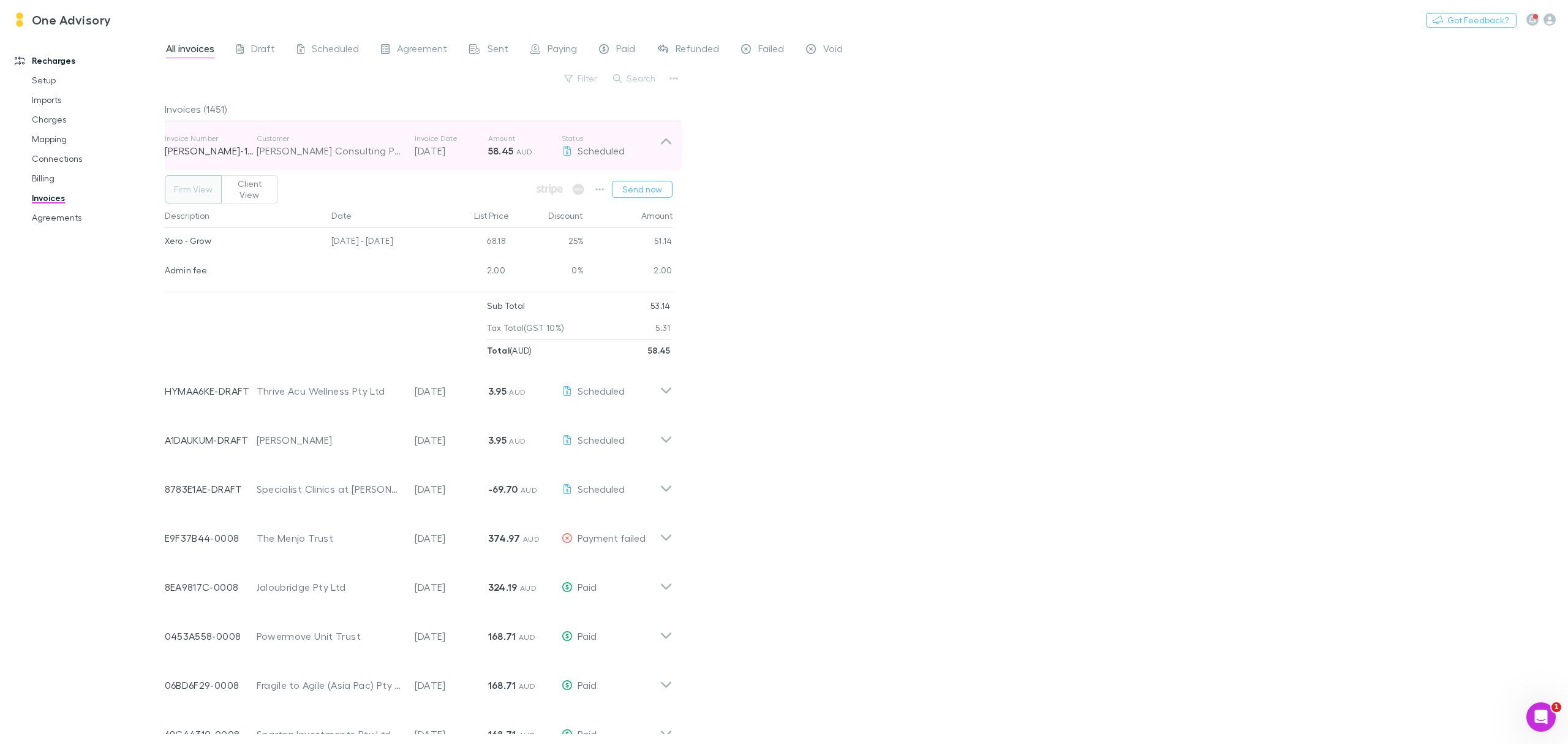
click at [663, 141] on icon at bounding box center [666, 146] width 13 height 25
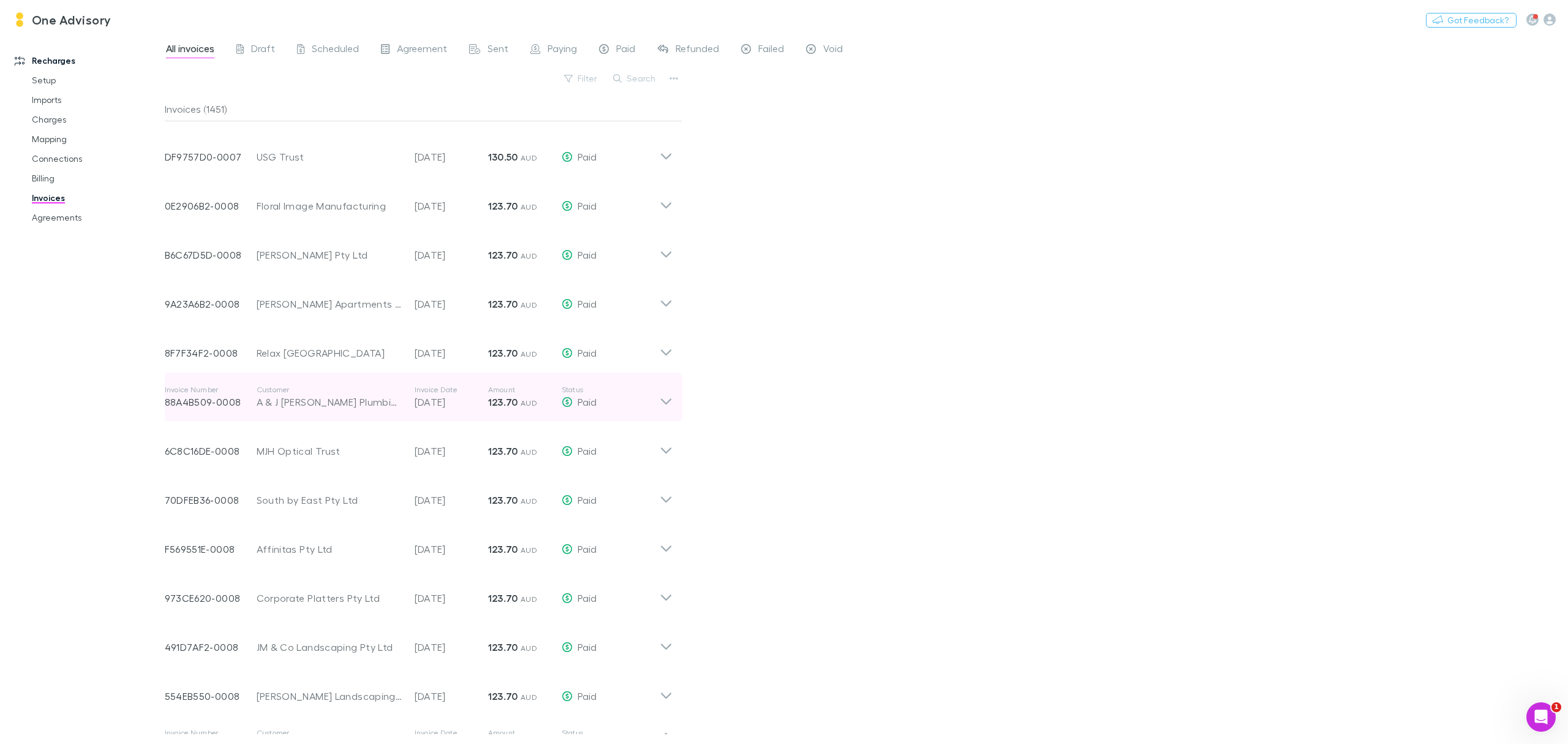
scroll to position [223, 0]
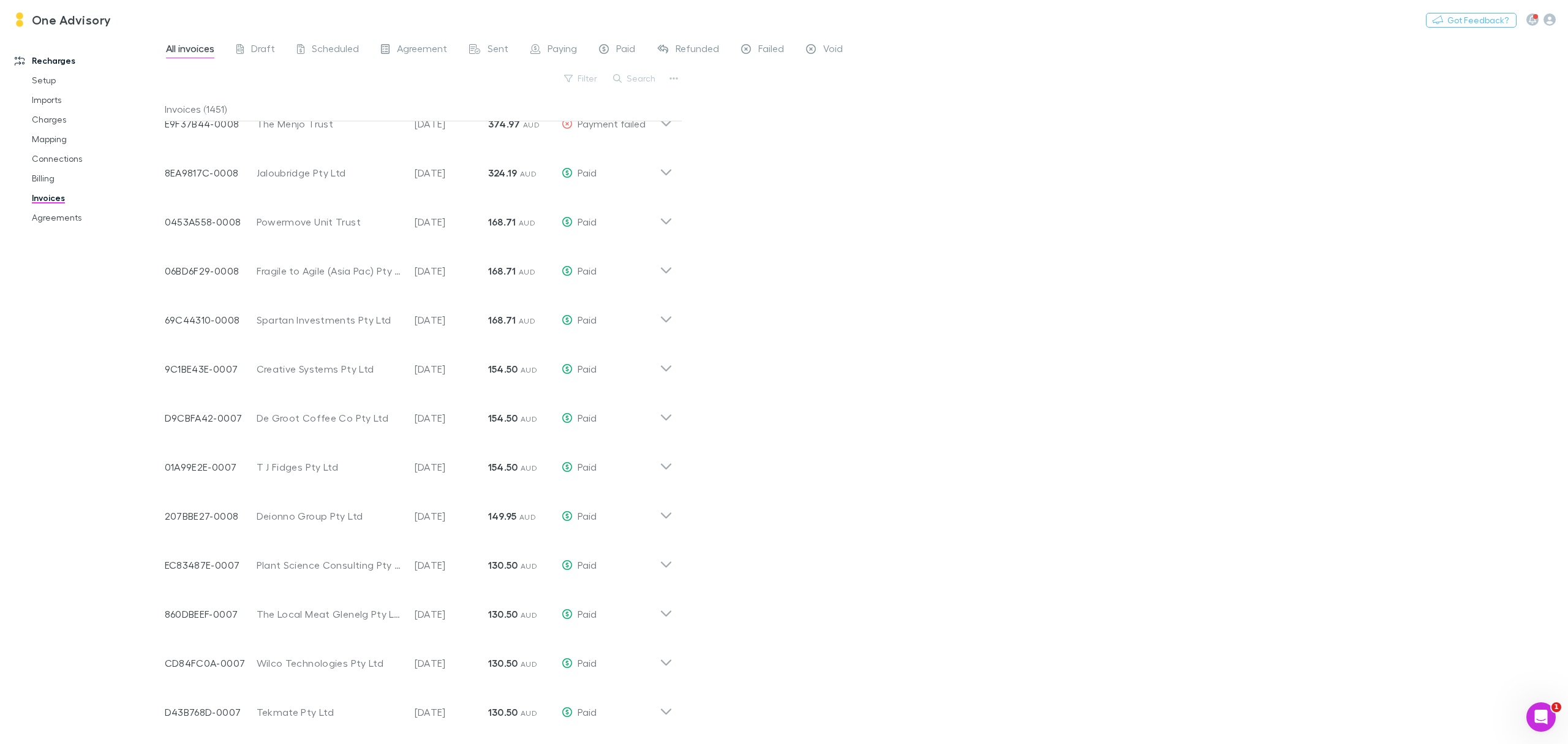
click at [632, 81] on button "Search" at bounding box center [635, 79] width 56 height 15
click at [598, 77] on input "******" at bounding box center [614, 78] width 62 height 17
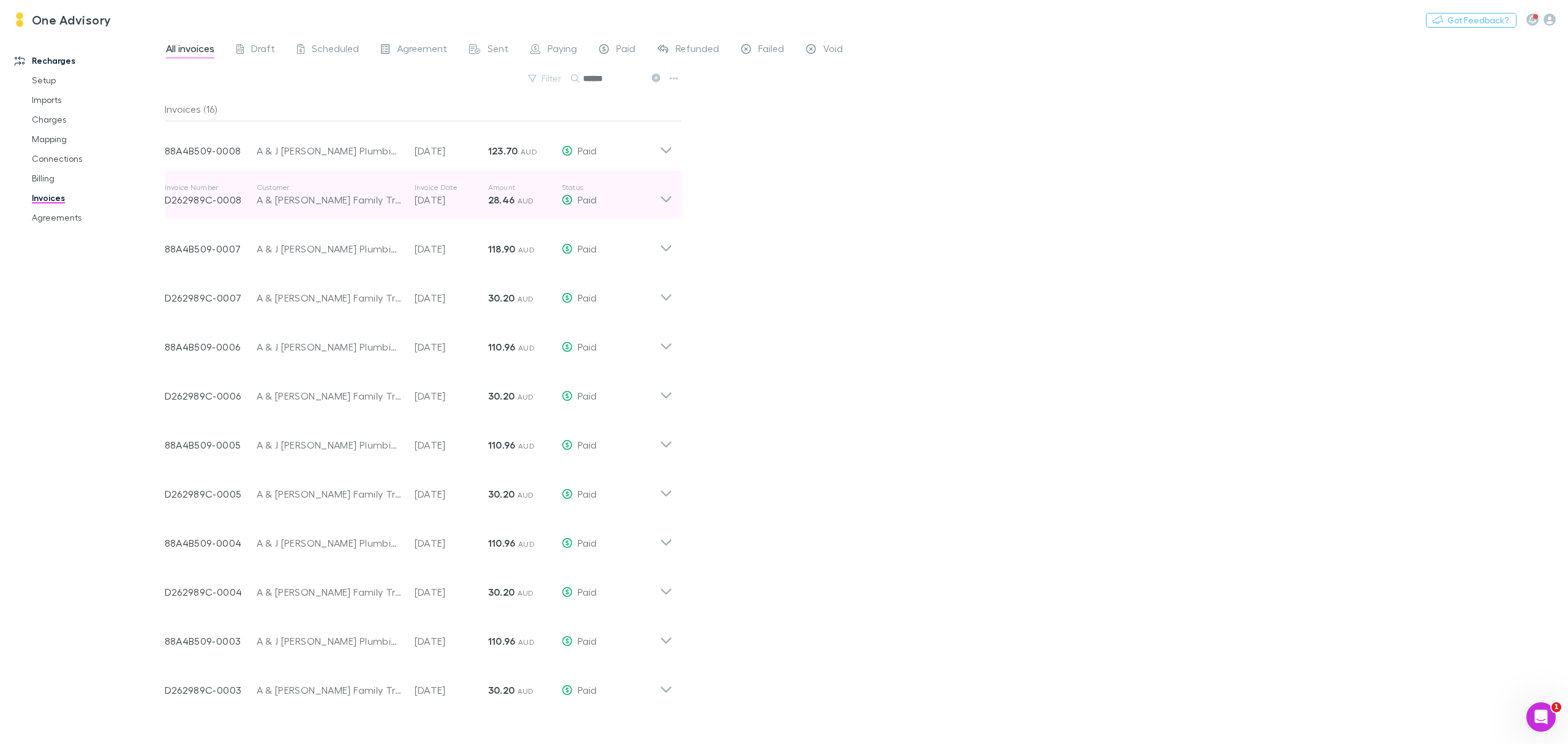
click at [664, 200] on icon at bounding box center [666, 199] width 11 height 6
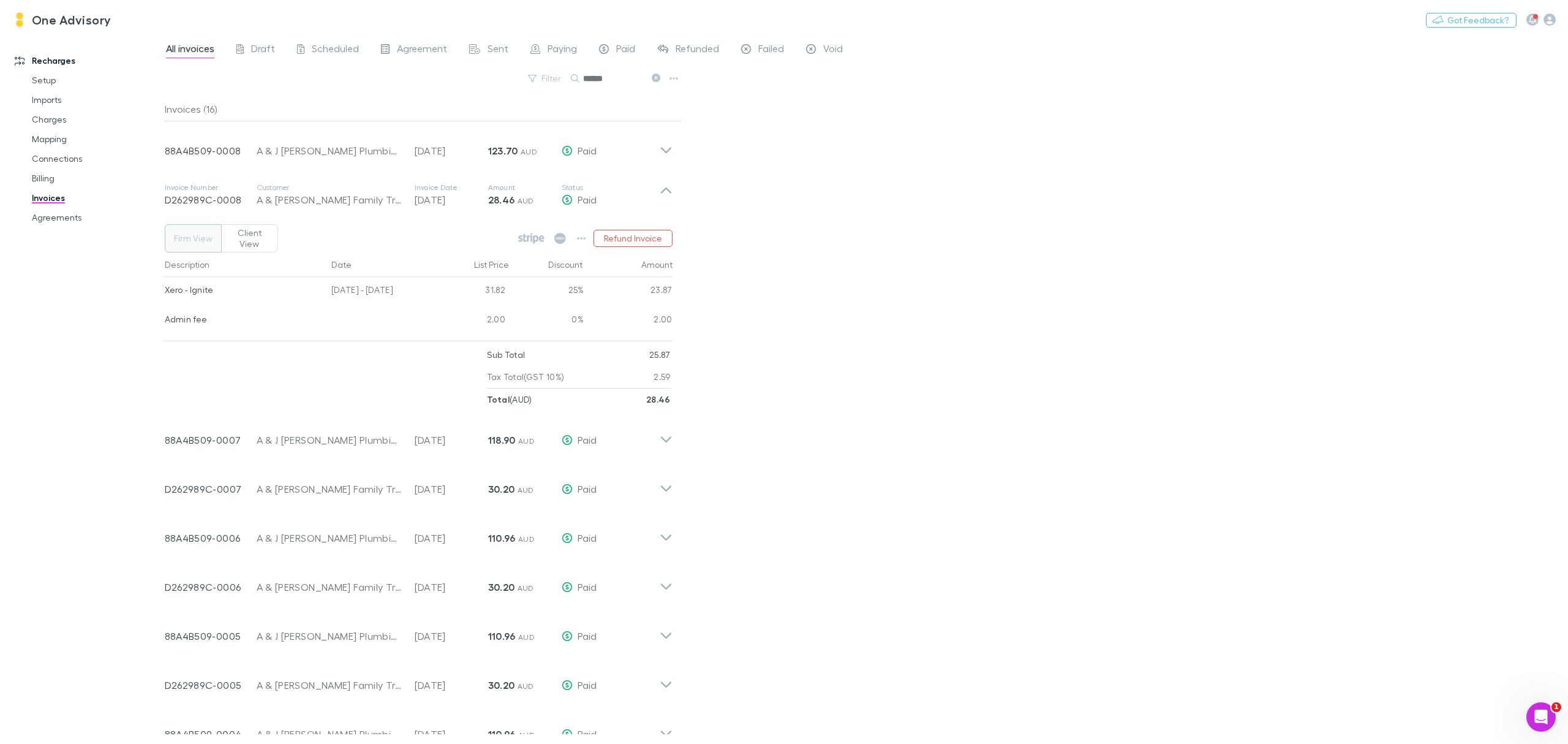
click at [652, 77] on icon at bounding box center [656, 77] width 8 height 8
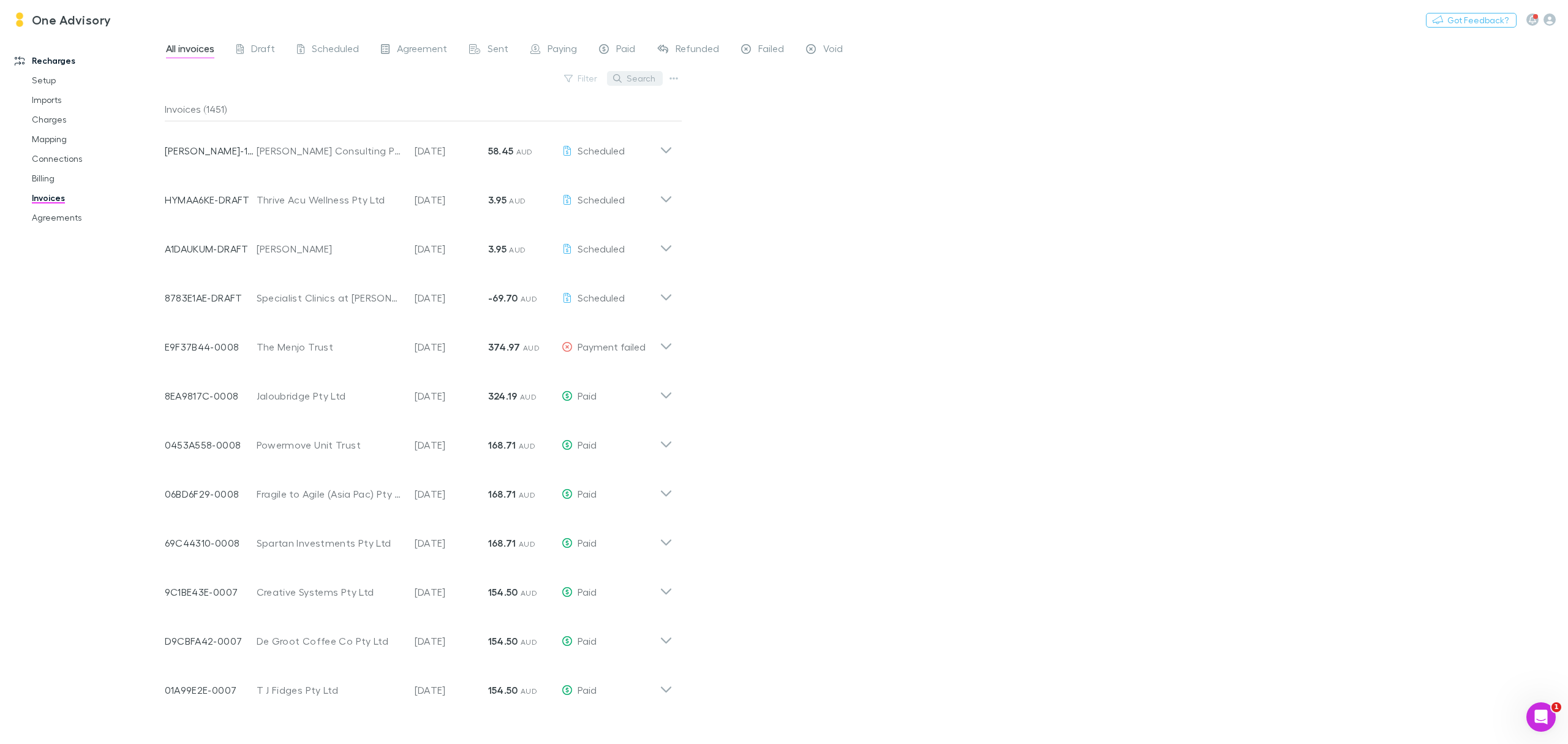
click at [633, 83] on button "Search" at bounding box center [635, 79] width 56 height 15
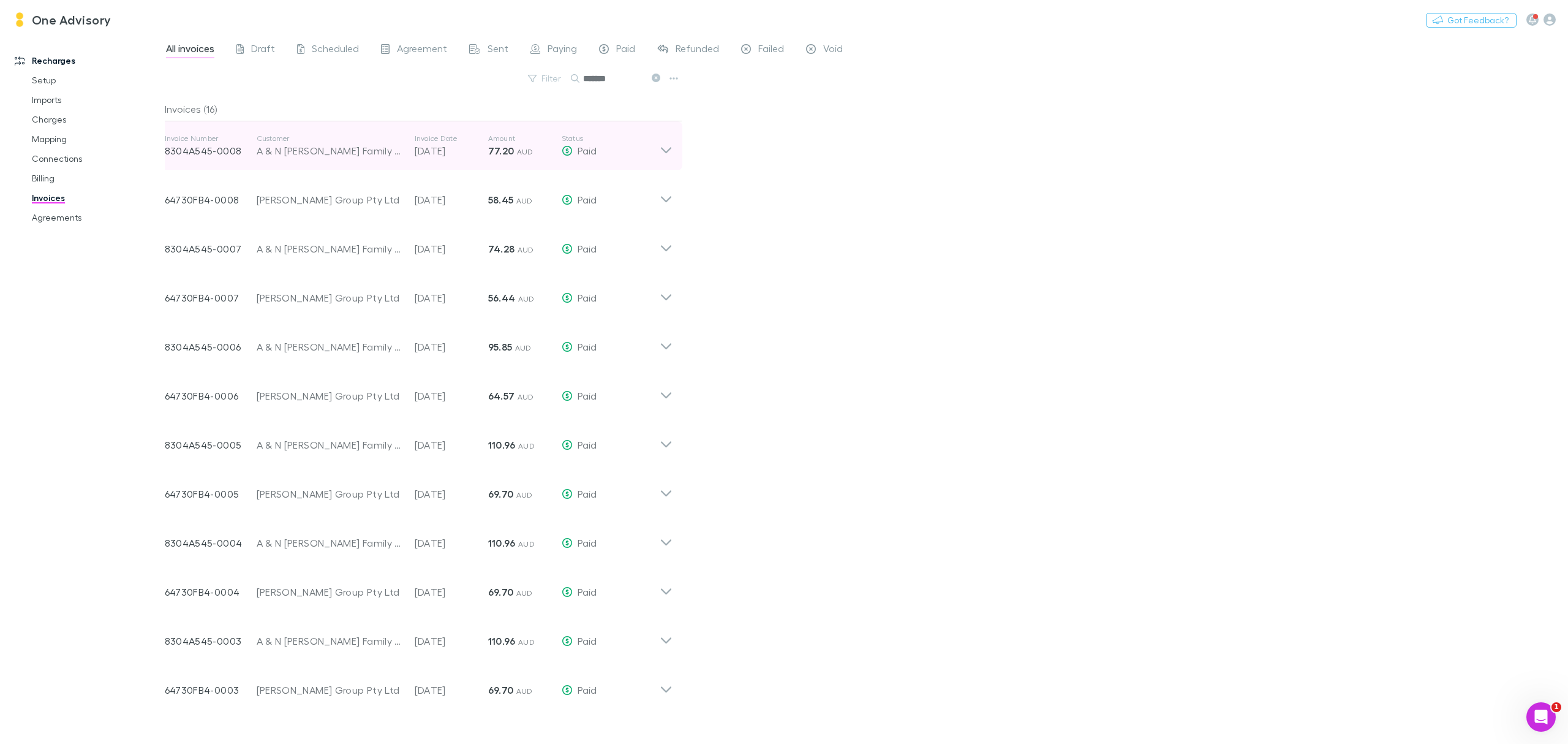
type input "*******"
click at [664, 151] on icon at bounding box center [666, 150] width 11 height 6
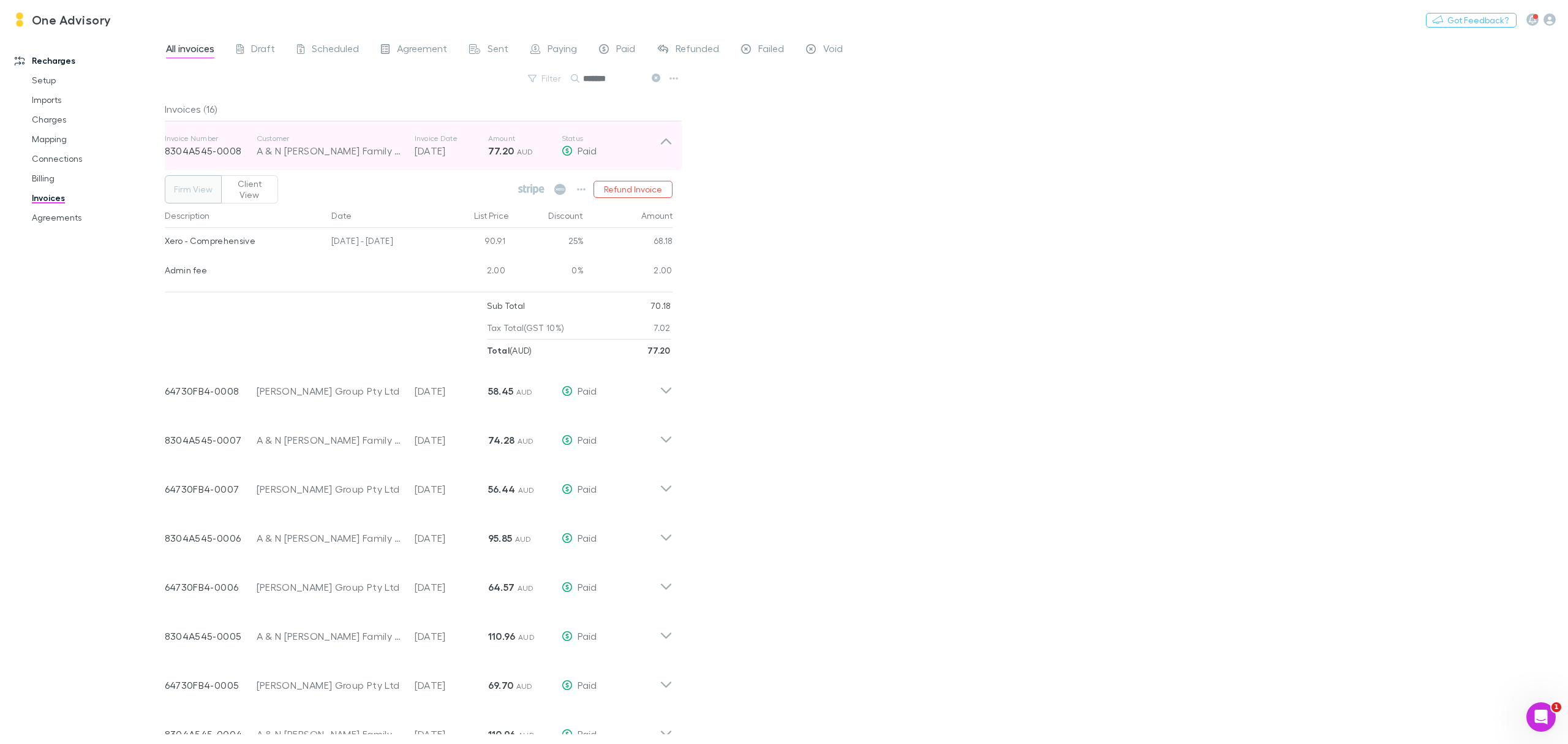
click at [663, 143] on icon at bounding box center [666, 146] width 13 height 25
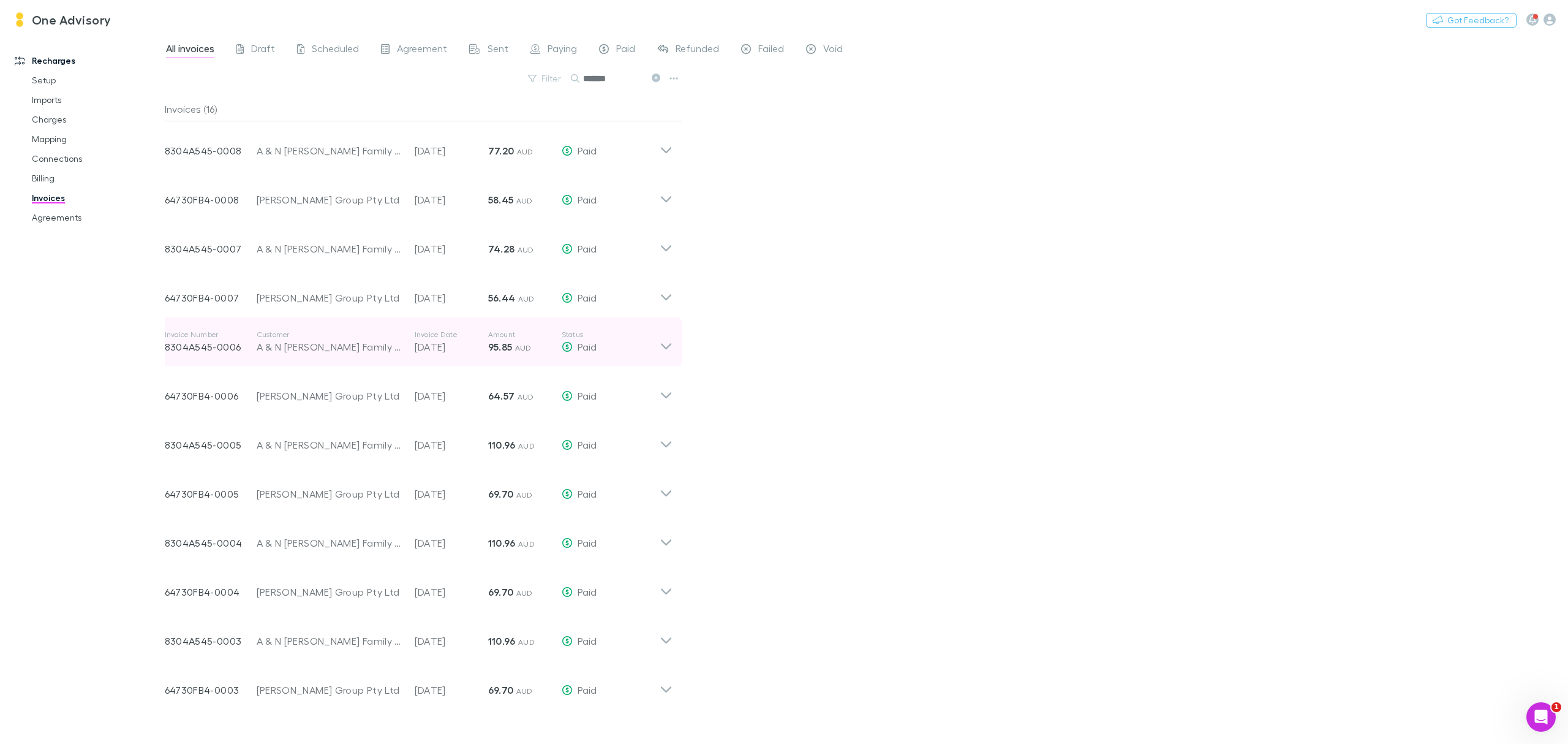
click at [649, 339] on p "Status" at bounding box center [611, 334] width 98 height 10
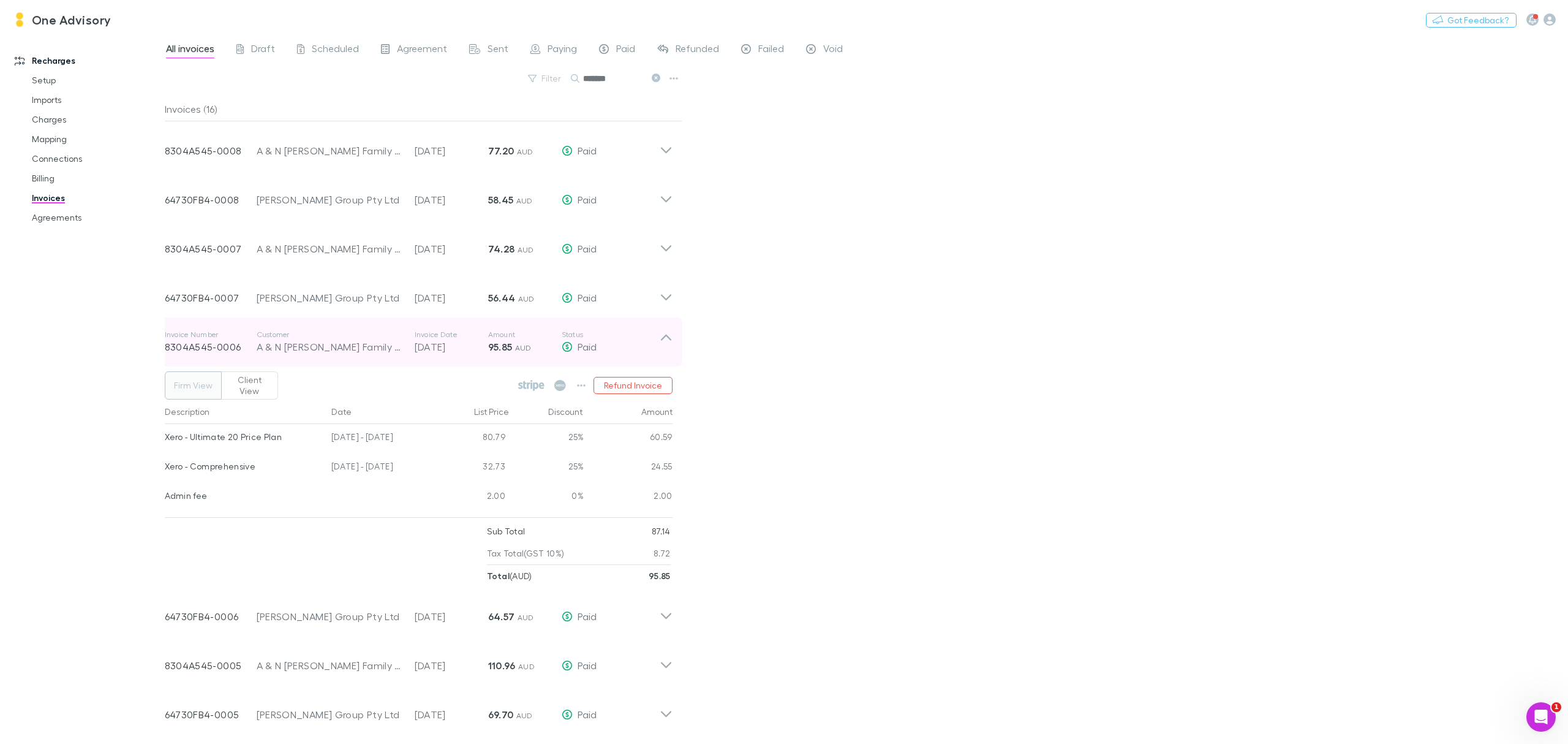
click at [645, 337] on p "Status" at bounding box center [611, 334] width 98 height 10
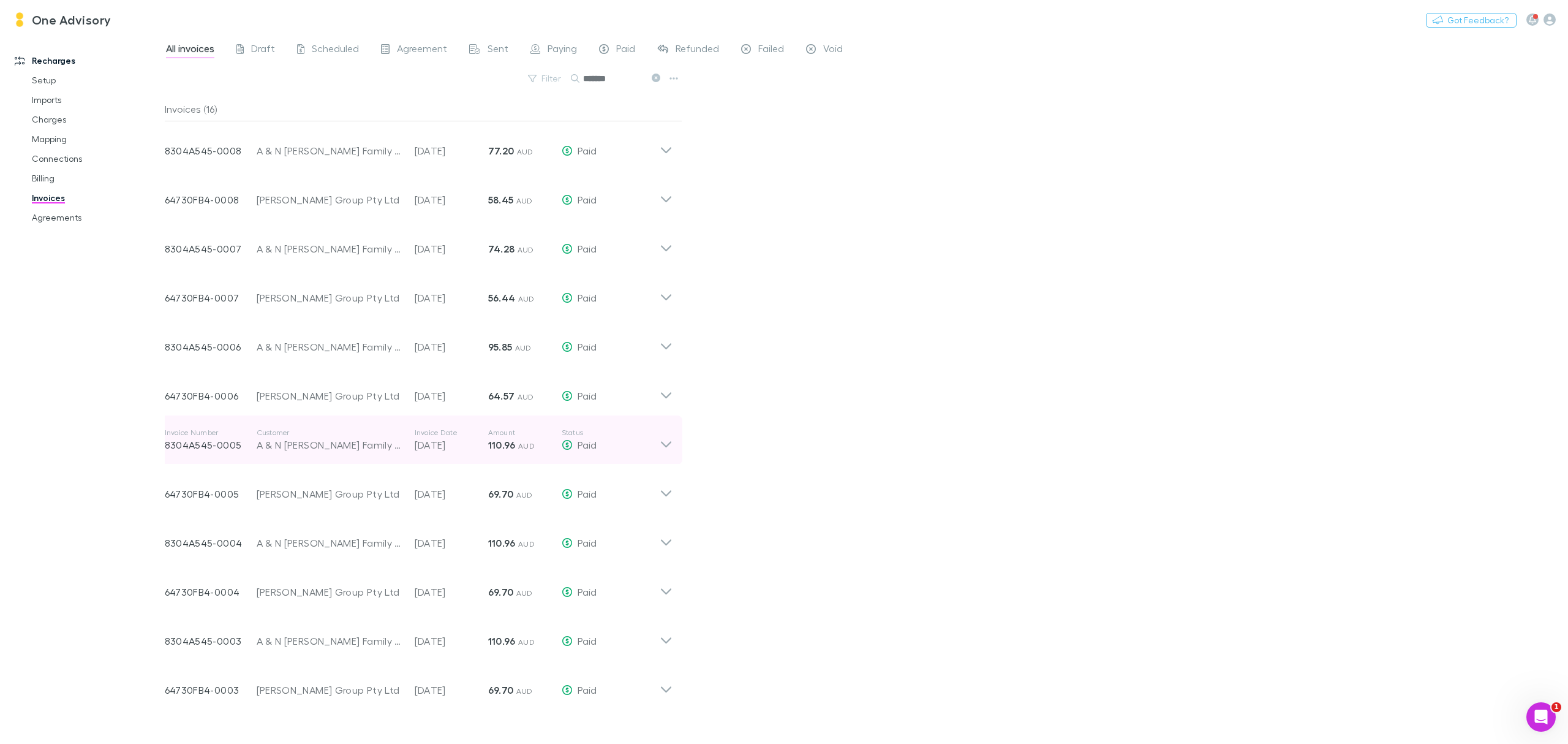
click at [667, 440] on icon at bounding box center [666, 440] width 13 height 25
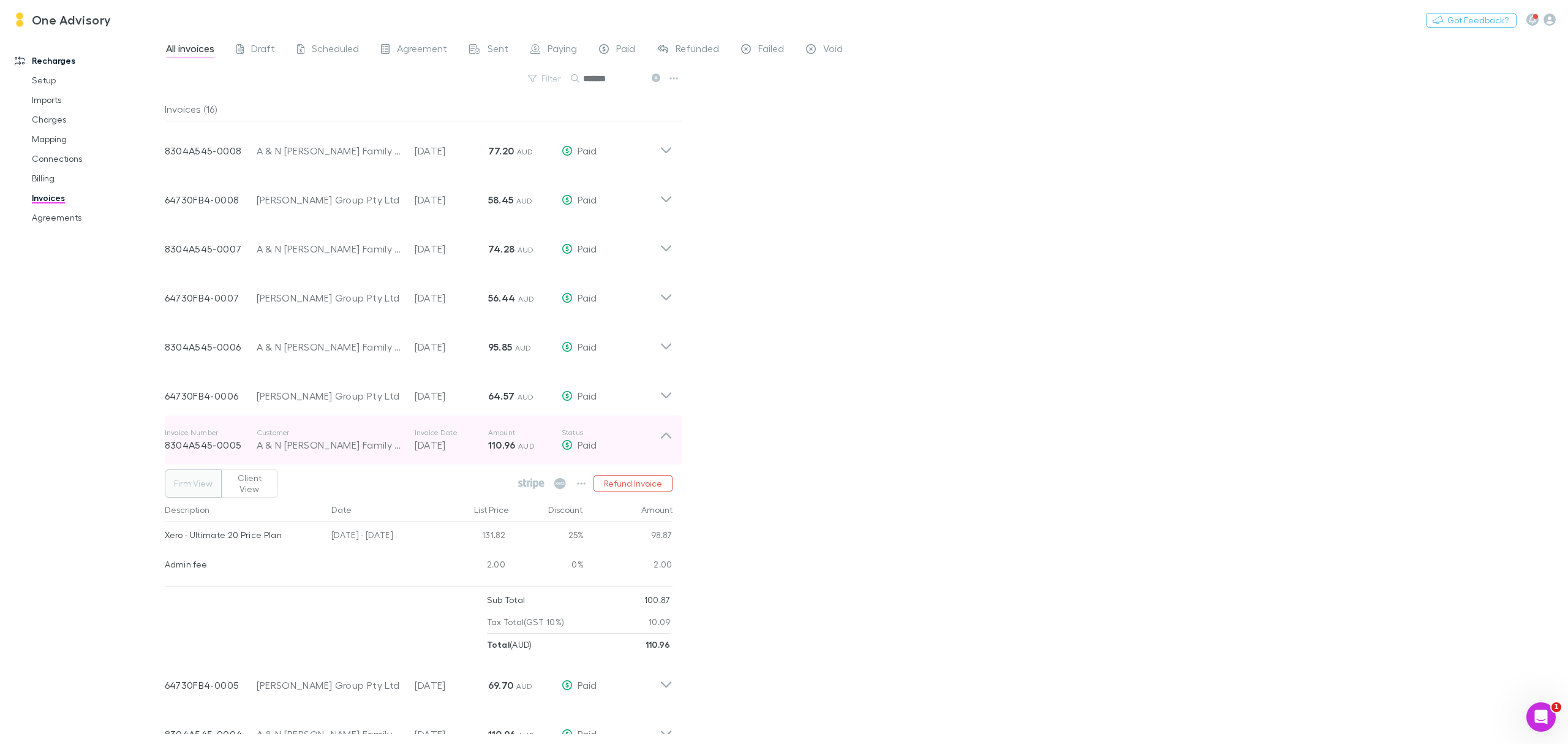
click at [667, 440] on icon at bounding box center [666, 440] width 13 height 25
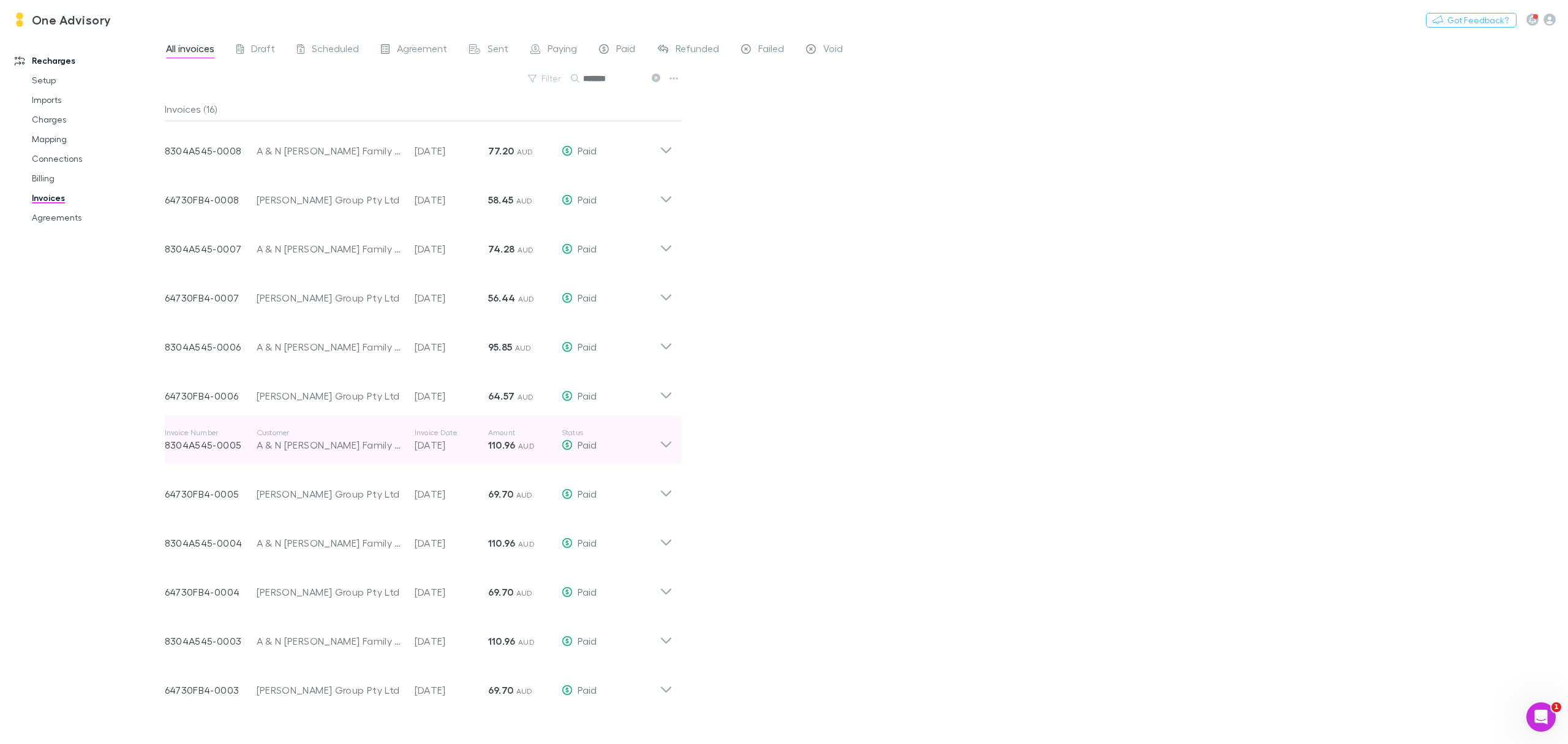
click at [666, 440] on icon at bounding box center [666, 440] width 13 height 25
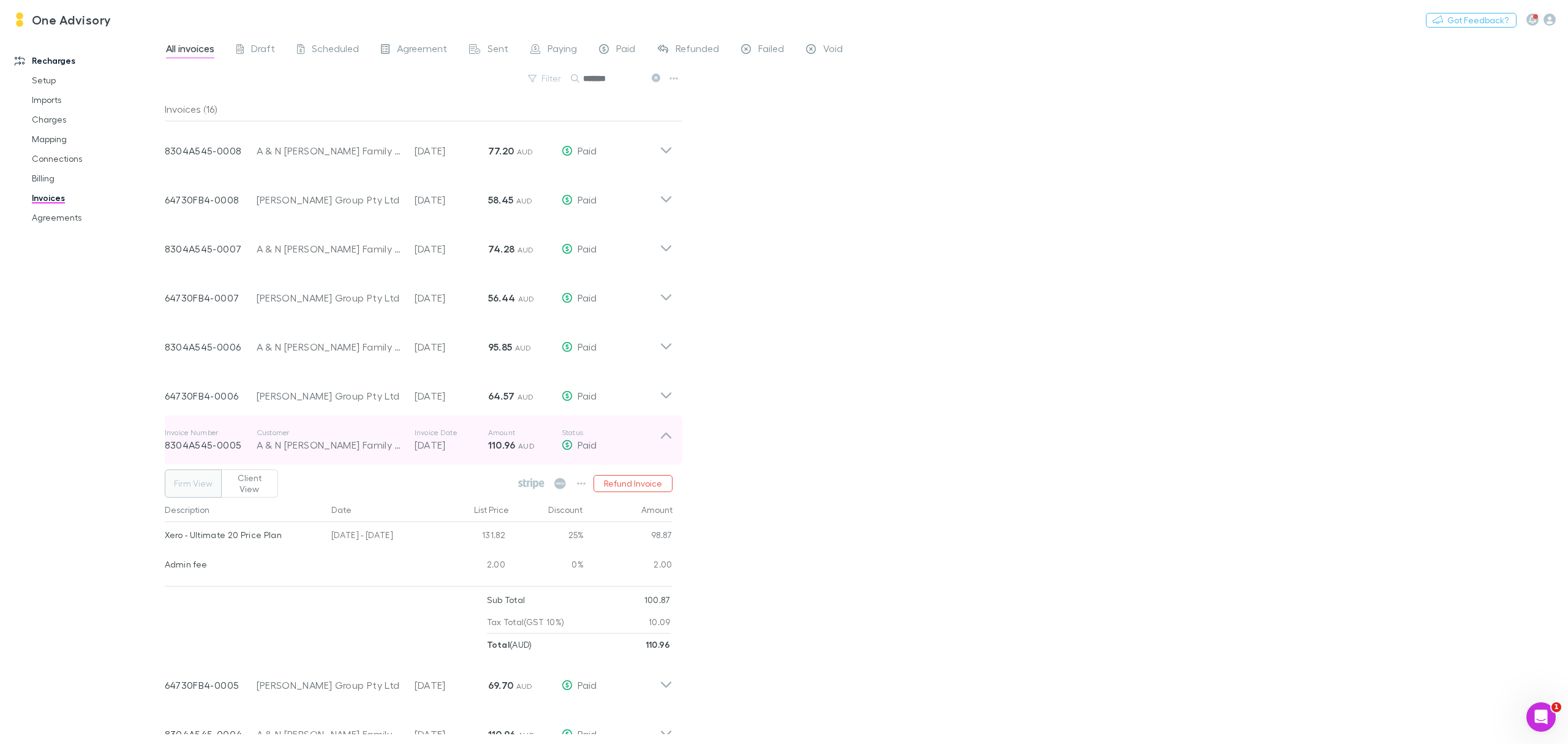
click at [660, 430] on icon at bounding box center [666, 440] width 13 height 25
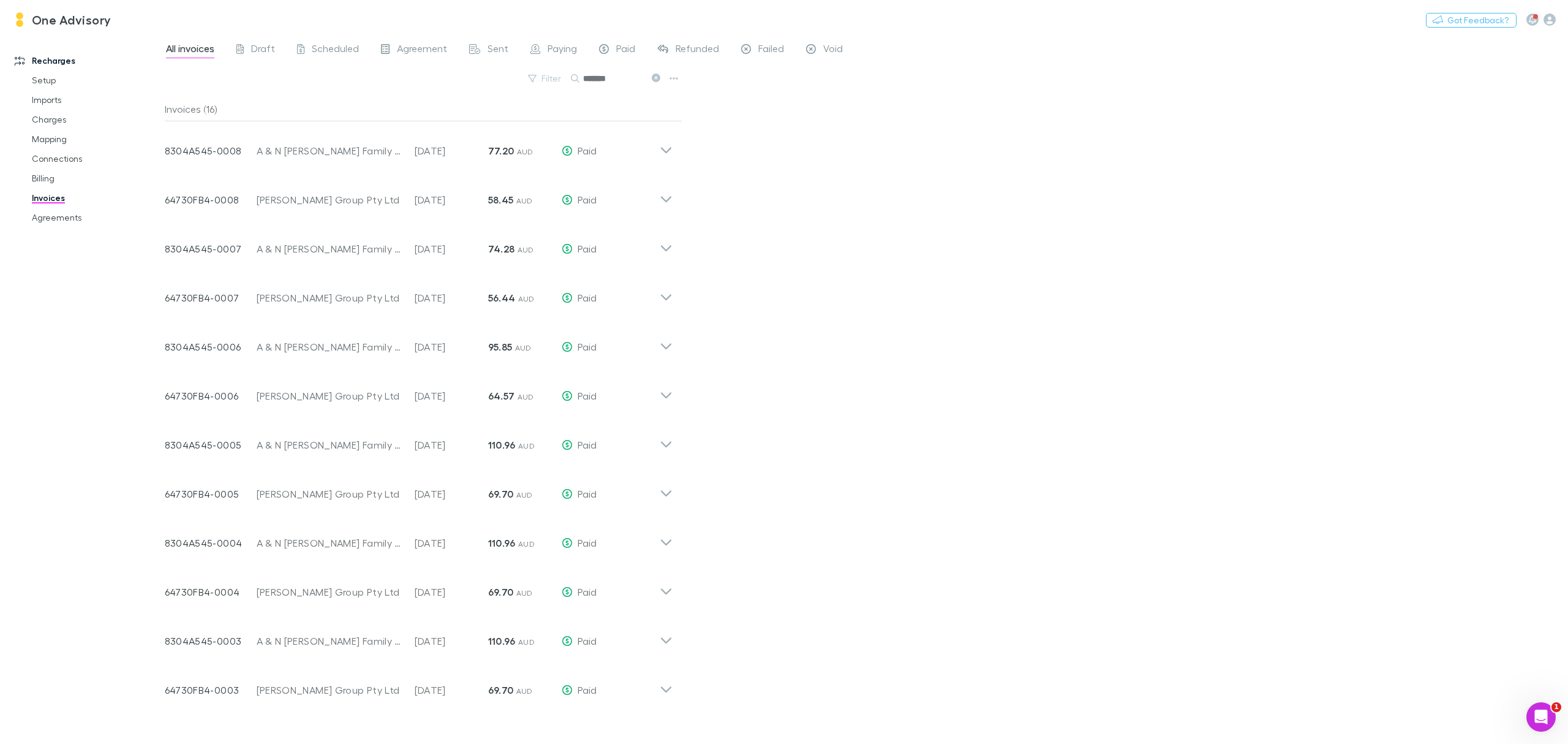
click at [655, 82] on icon at bounding box center [656, 77] width 8 height 8
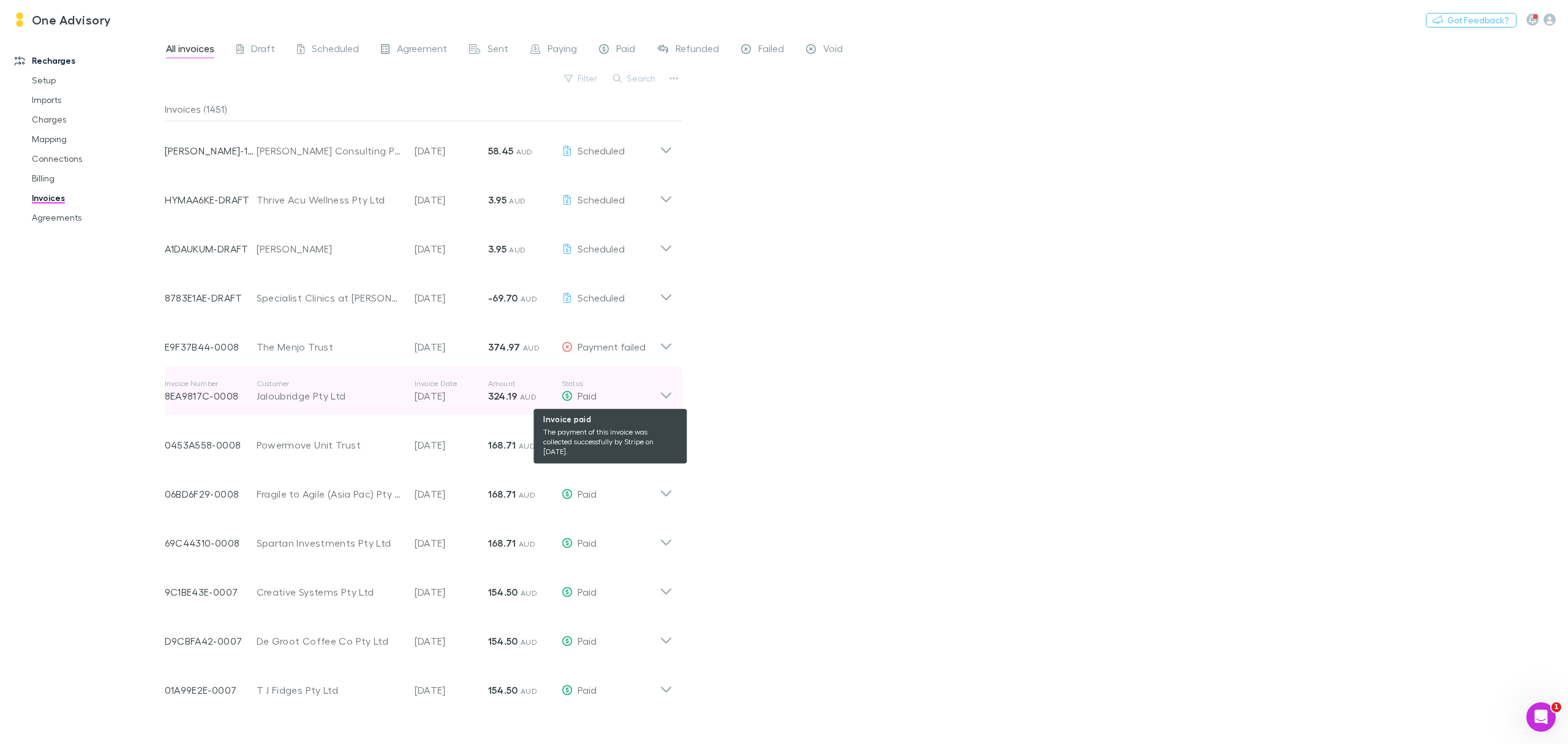
click at [653, 393] on div "Paid" at bounding box center [611, 396] width 98 height 15
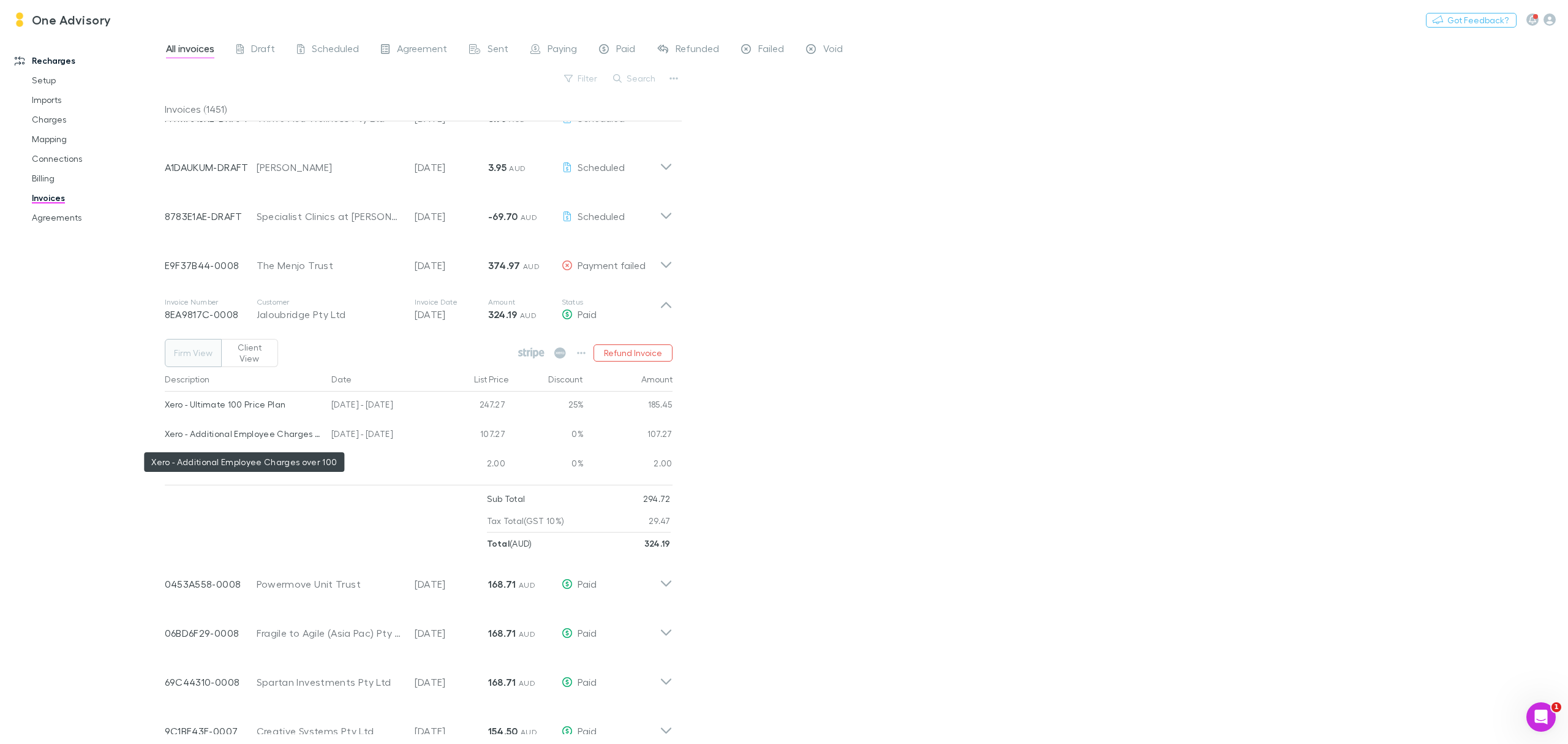
scroll to position [163, 0]
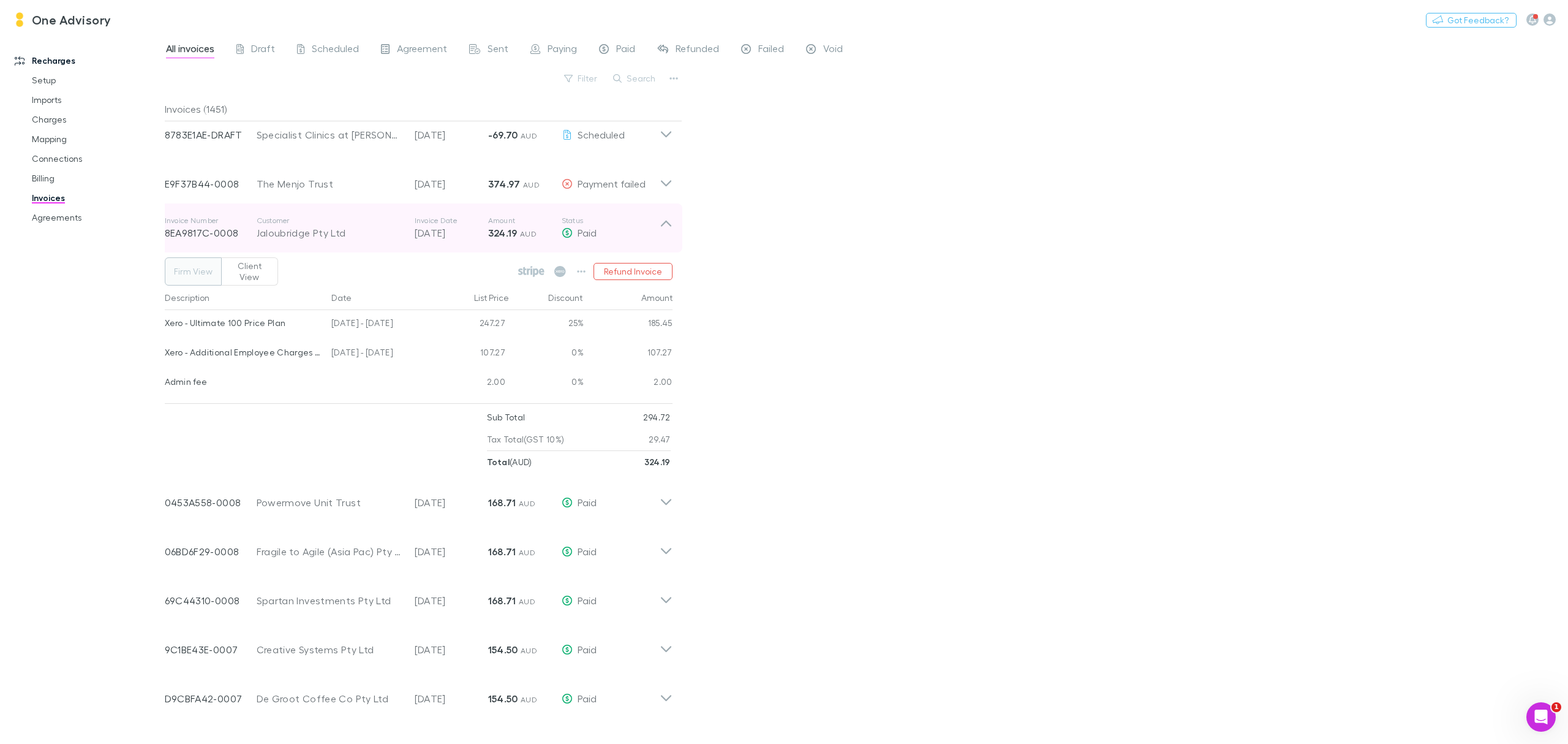
click at [660, 217] on icon at bounding box center [666, 228] width 13 height 25
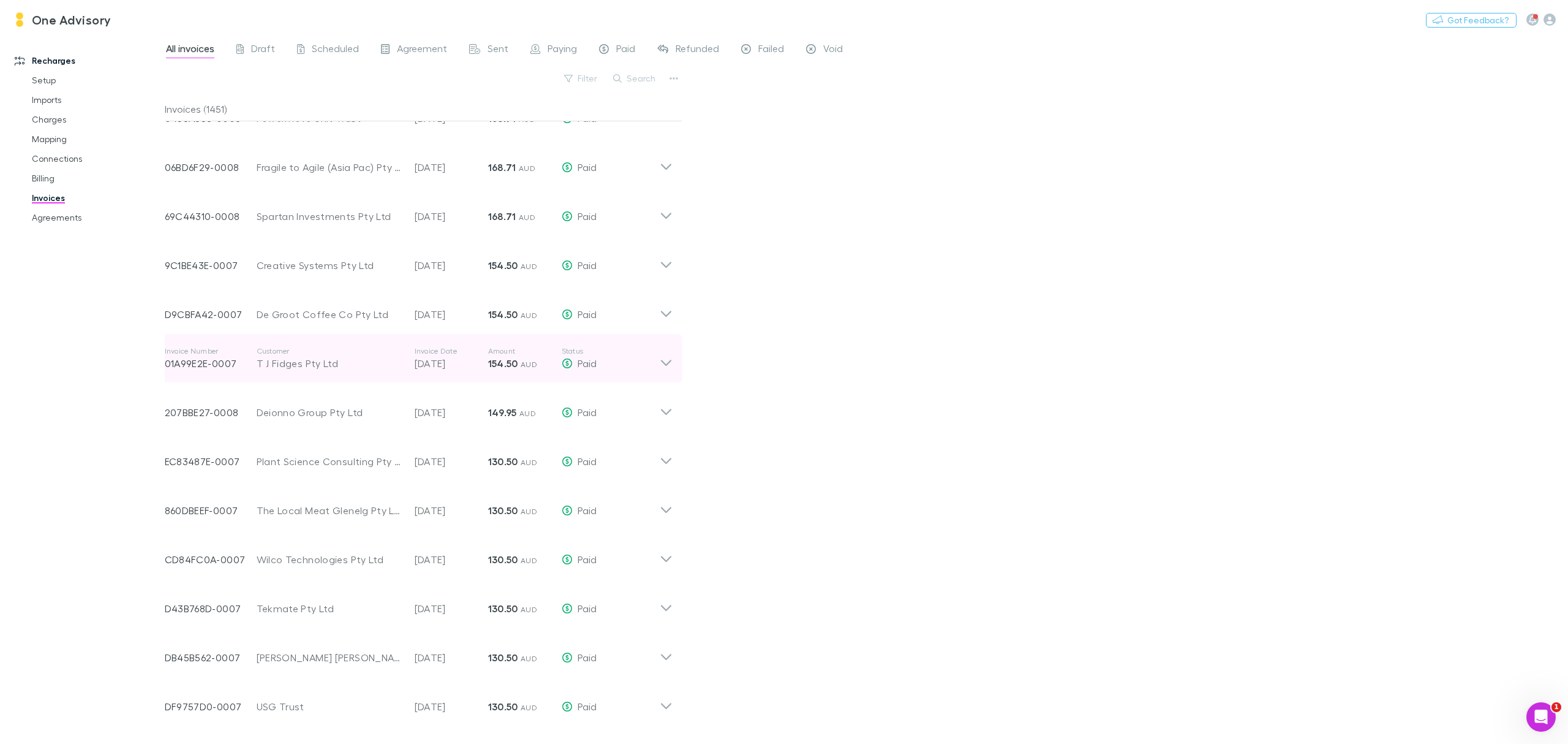
scroll to position [572, 0]
click at [665, 361] on icon at bounding box center [666, 358] width 13 height 25
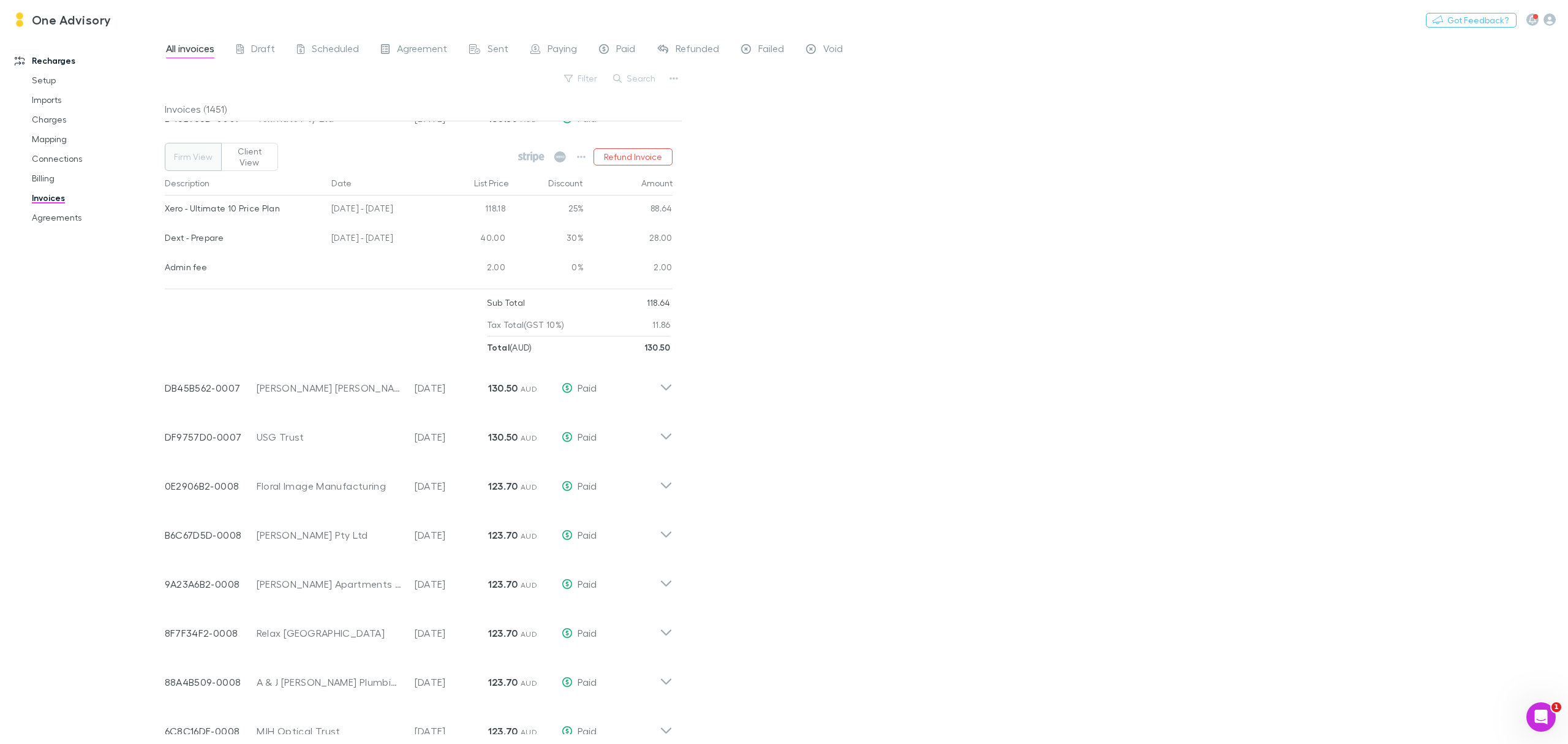
scroll to position [1226, 0]
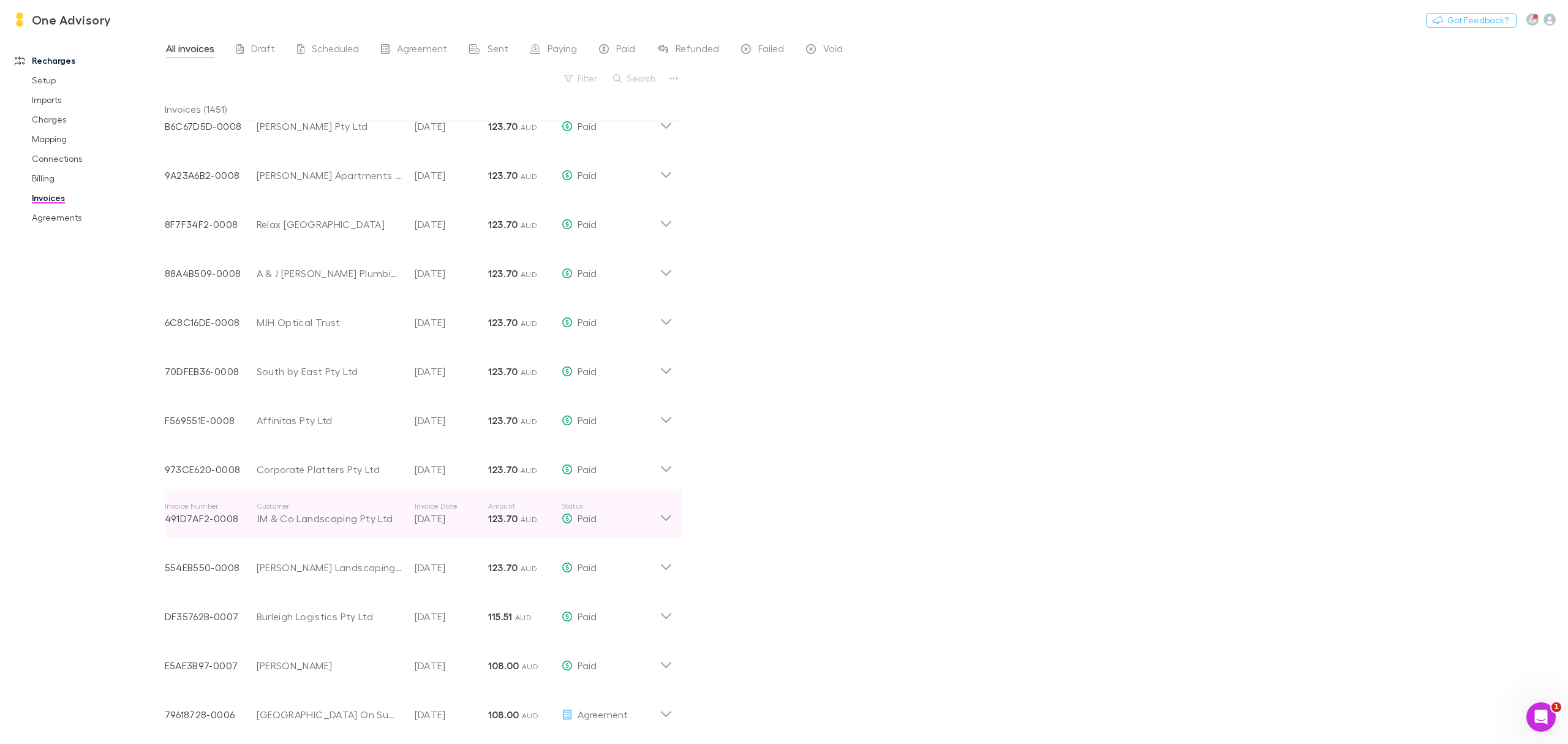
click at [651, 506] on p "Status" at bounding box center [611, 506] width 98 height 10
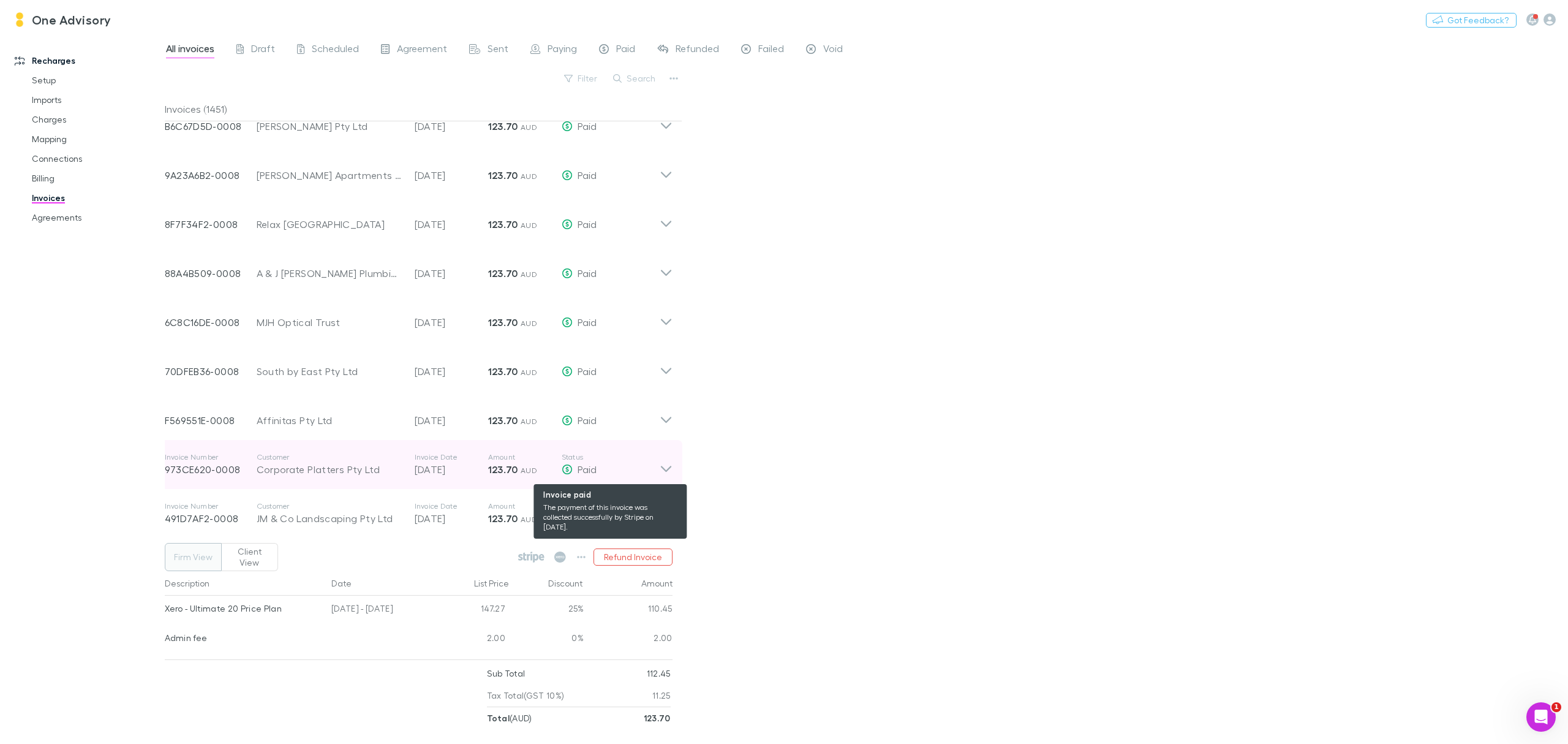
scroll to position [653, 0]
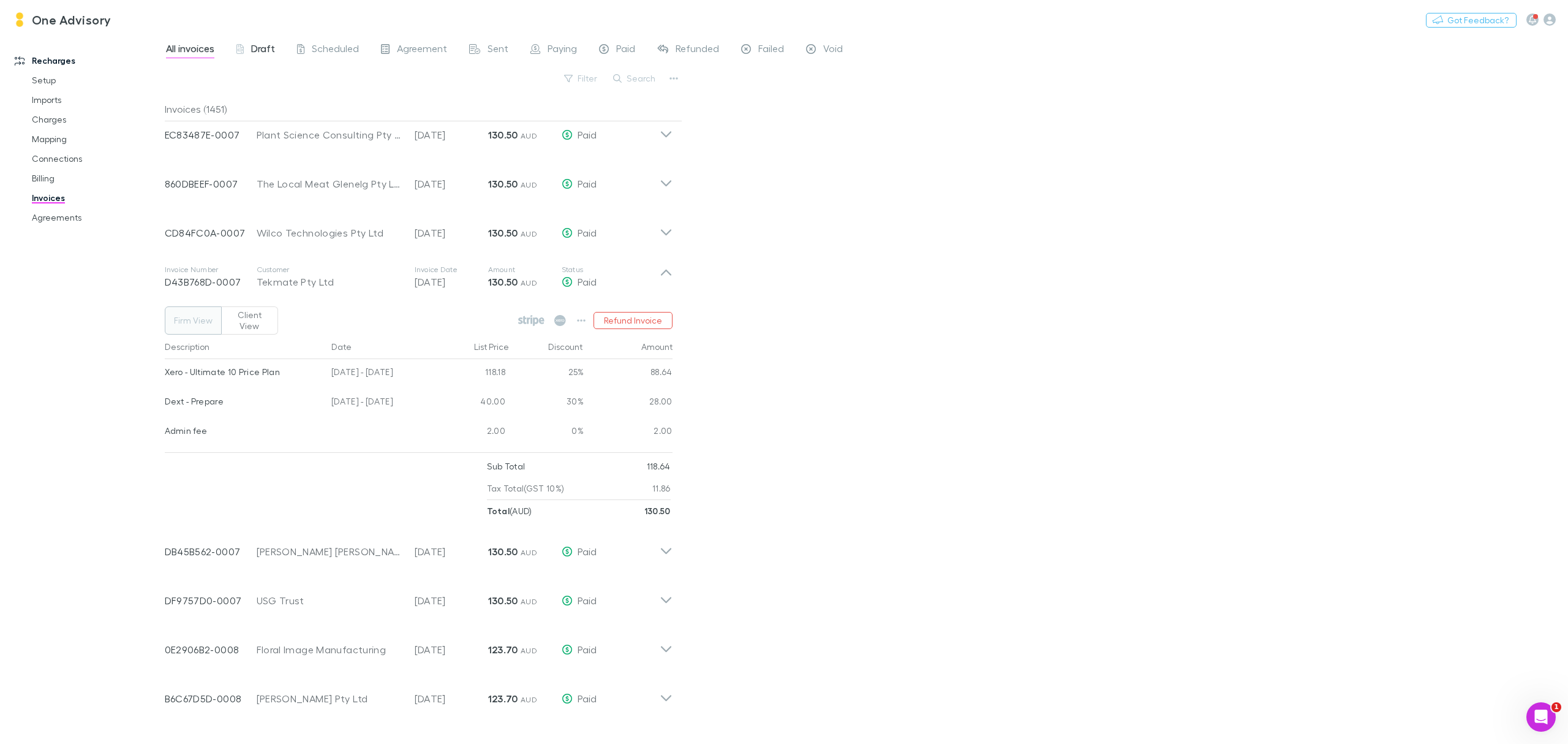
click at [268, 50] on span "Draft" at bounding box center [263, 50] width 24 height 16
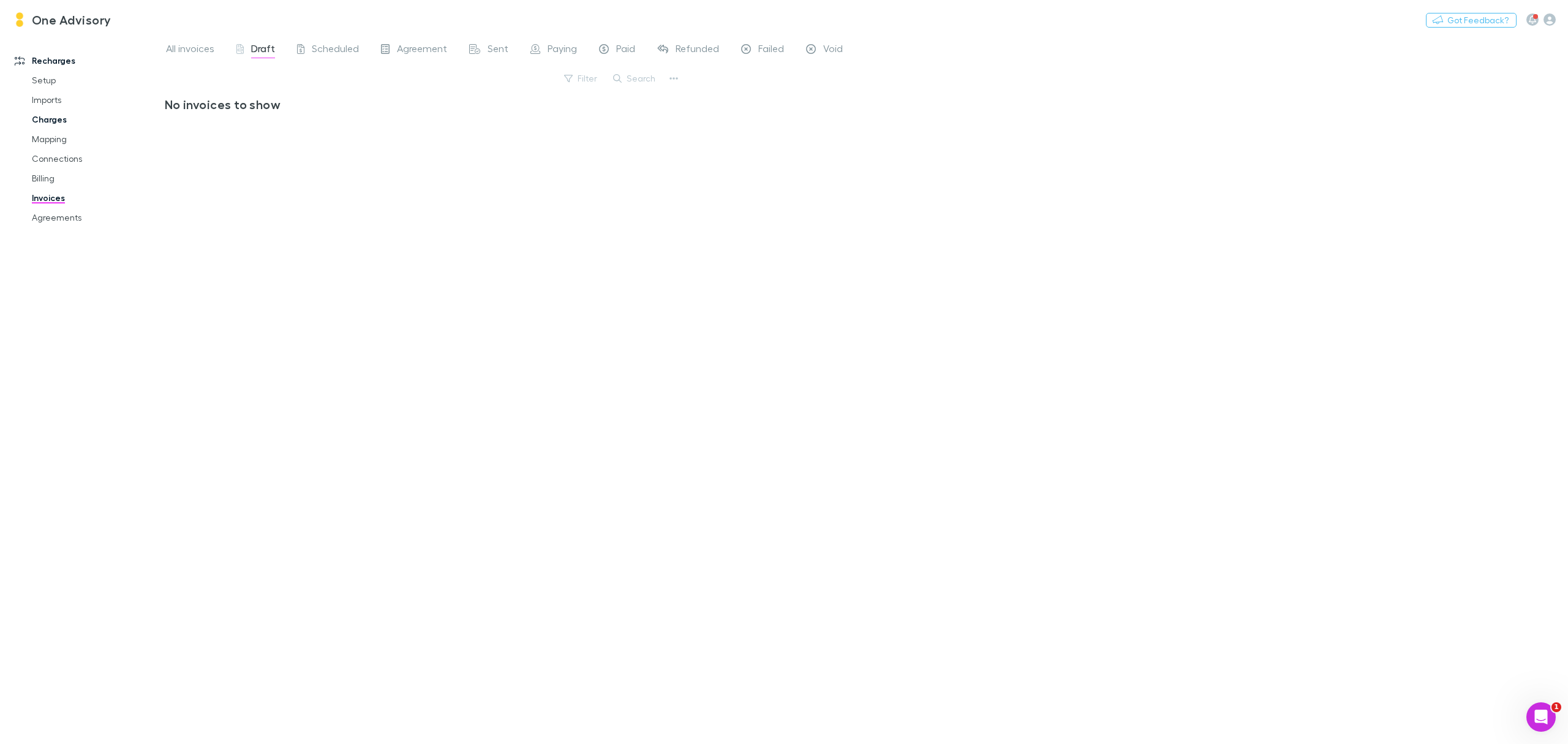
click at [49, 121] on link "Charges" at bounding box center [97, 119] width 155 height 20
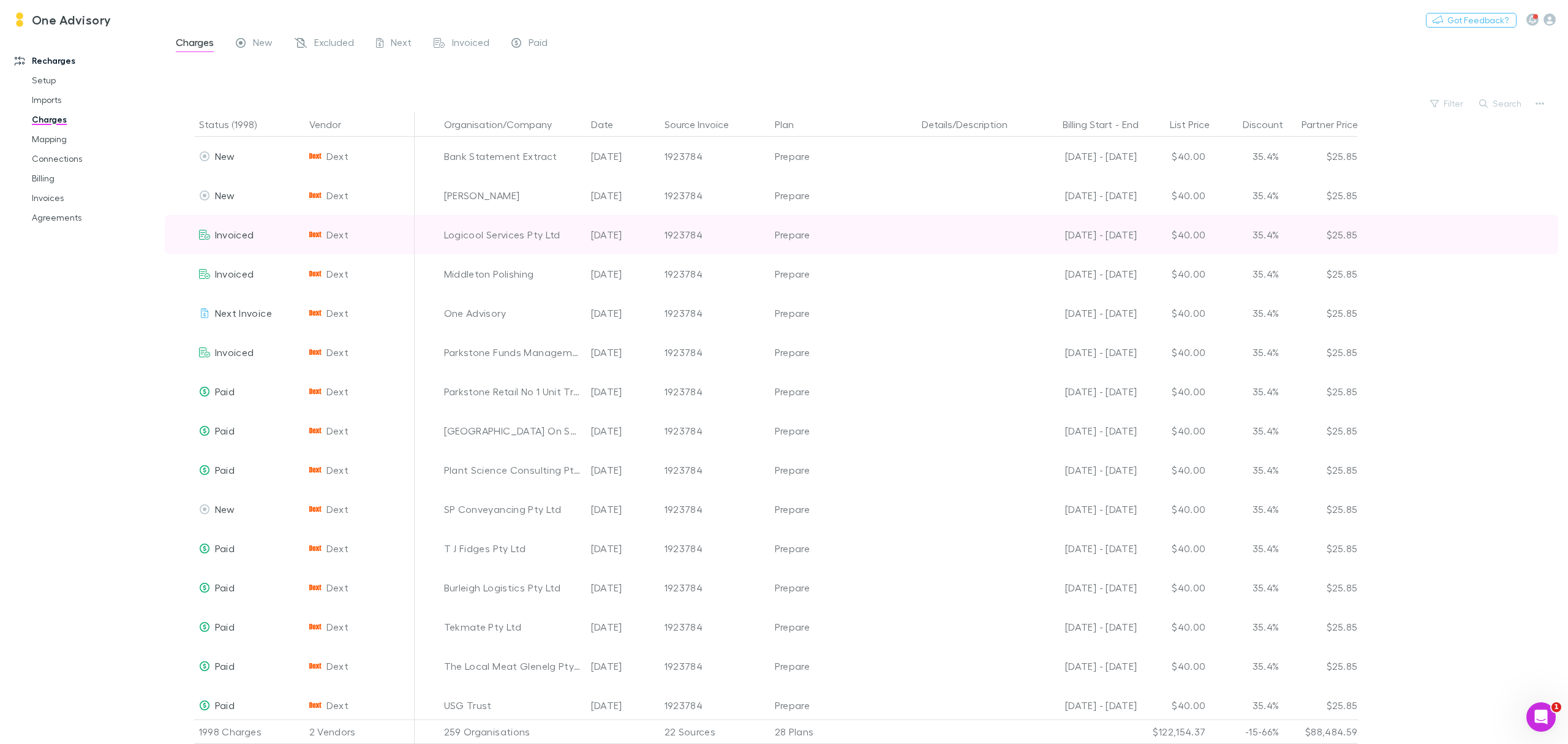
click at [507, 231] on div "Logicool Services Pty Ltd" at bounding box center [512, 234] width 137 height 39
click at [240, 231] on span "Invoiced" at bounding box center [234, 234] width 39 height 11
click at [334, 226] on span "Dext" at bounding box center [337, 234] width 22 height 39
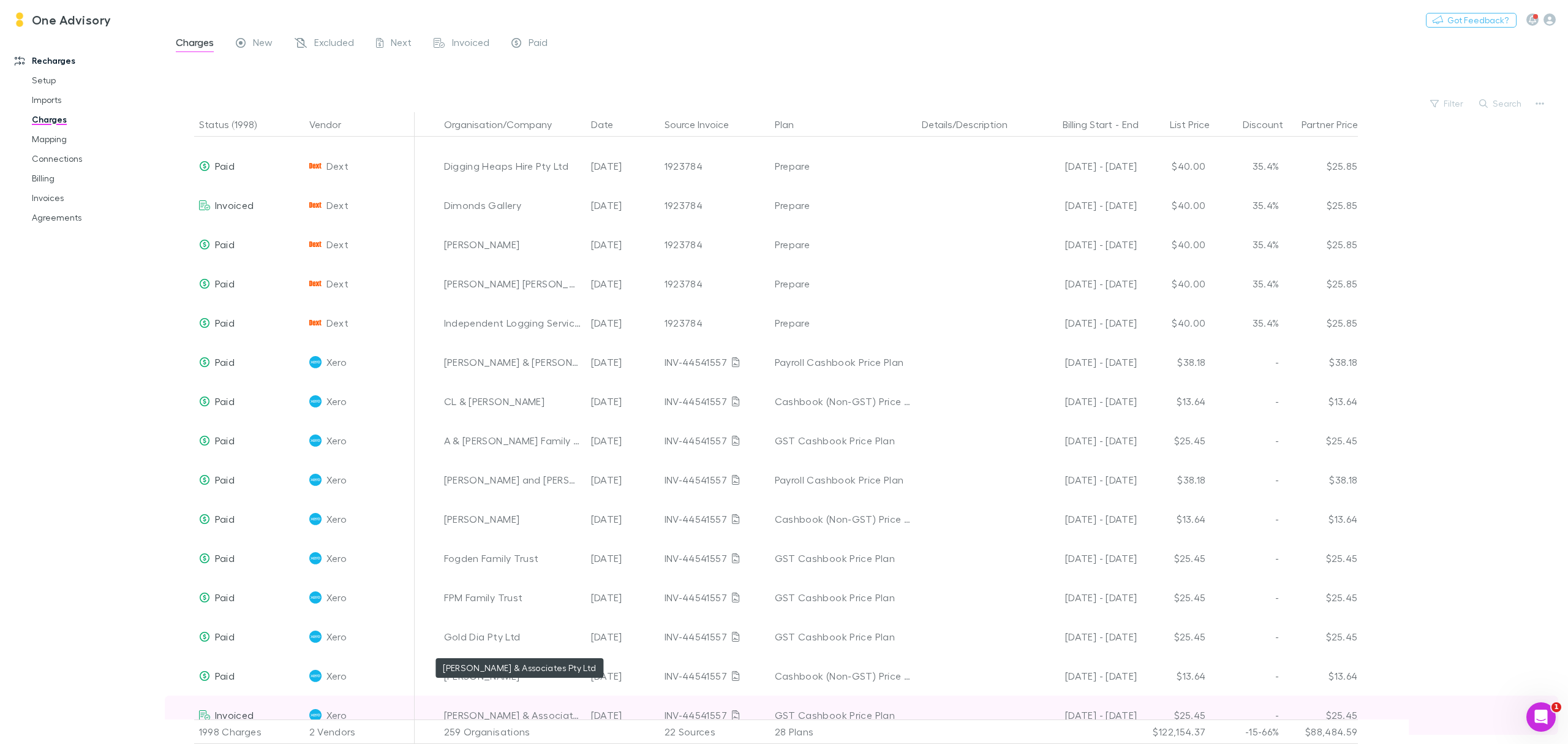
scroll to position [817, 0]
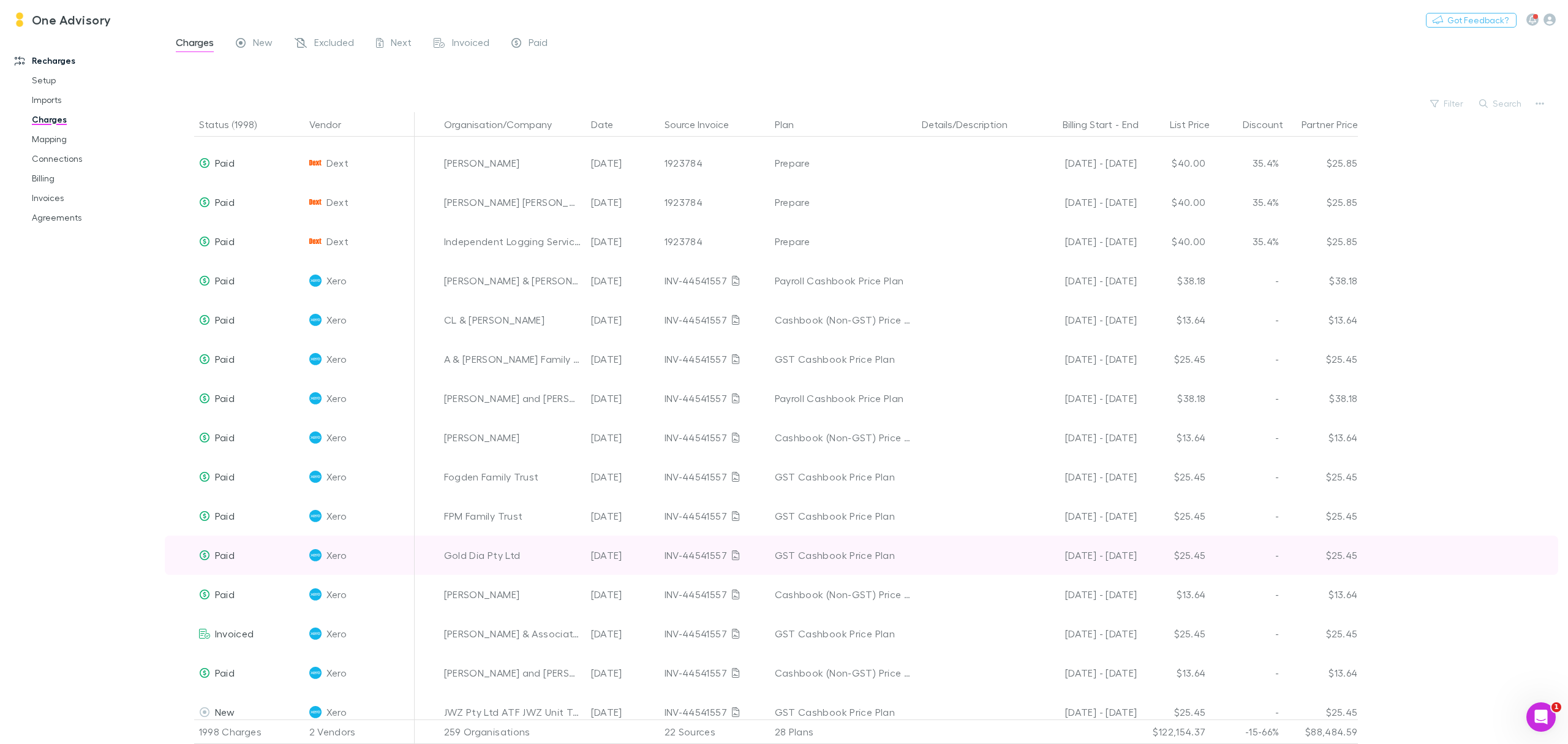
click at [480, 552] on div "Gold Dia Pty Ltd" at bounding box center [512, 555] width 137 height 39
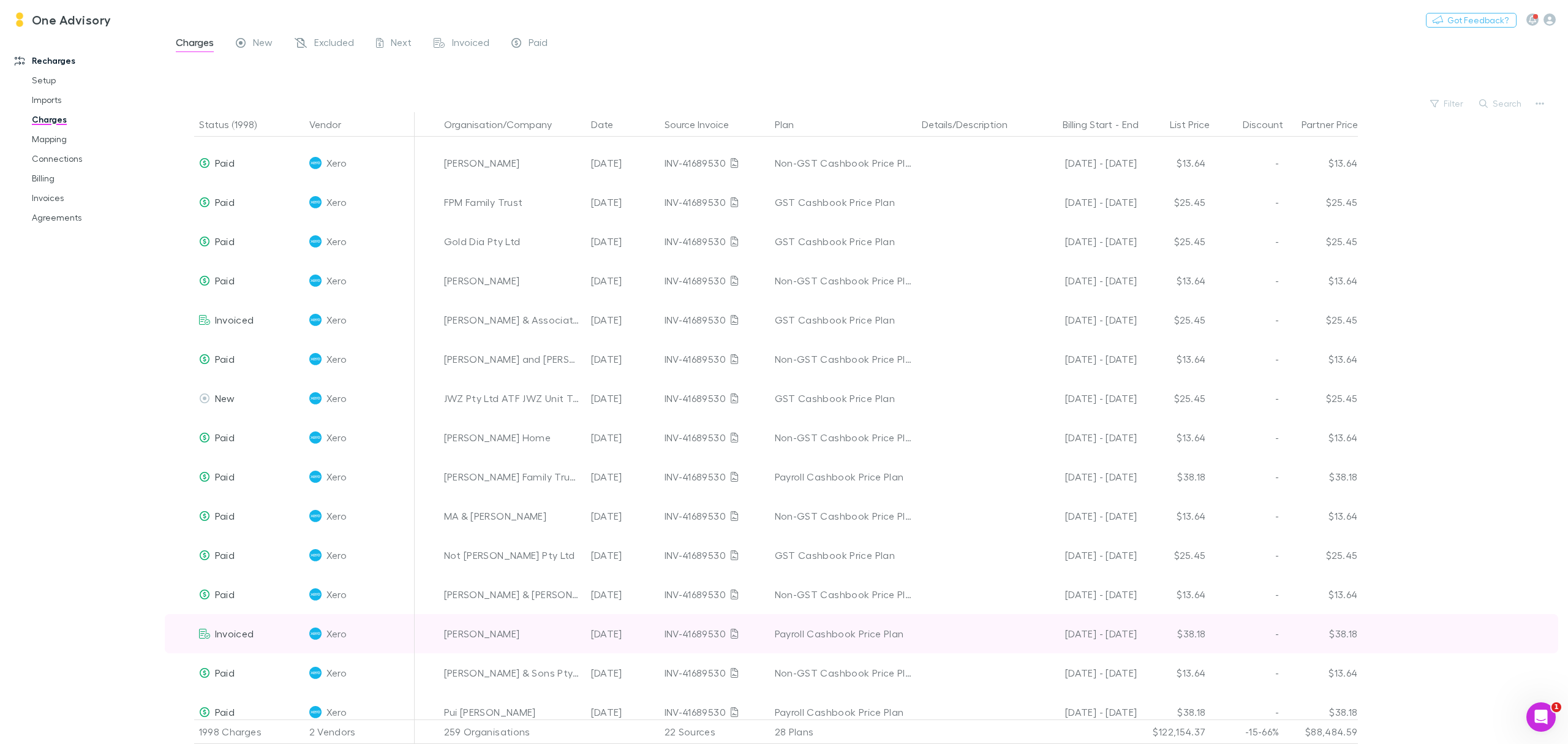
click at [491, 639] on div "[PERSON_NAME]" at bounding box center [512, 634] width 137 height 39
click at [252, 631] on span "Invoiced" at bounding box center [234, 633] width 39 height 11
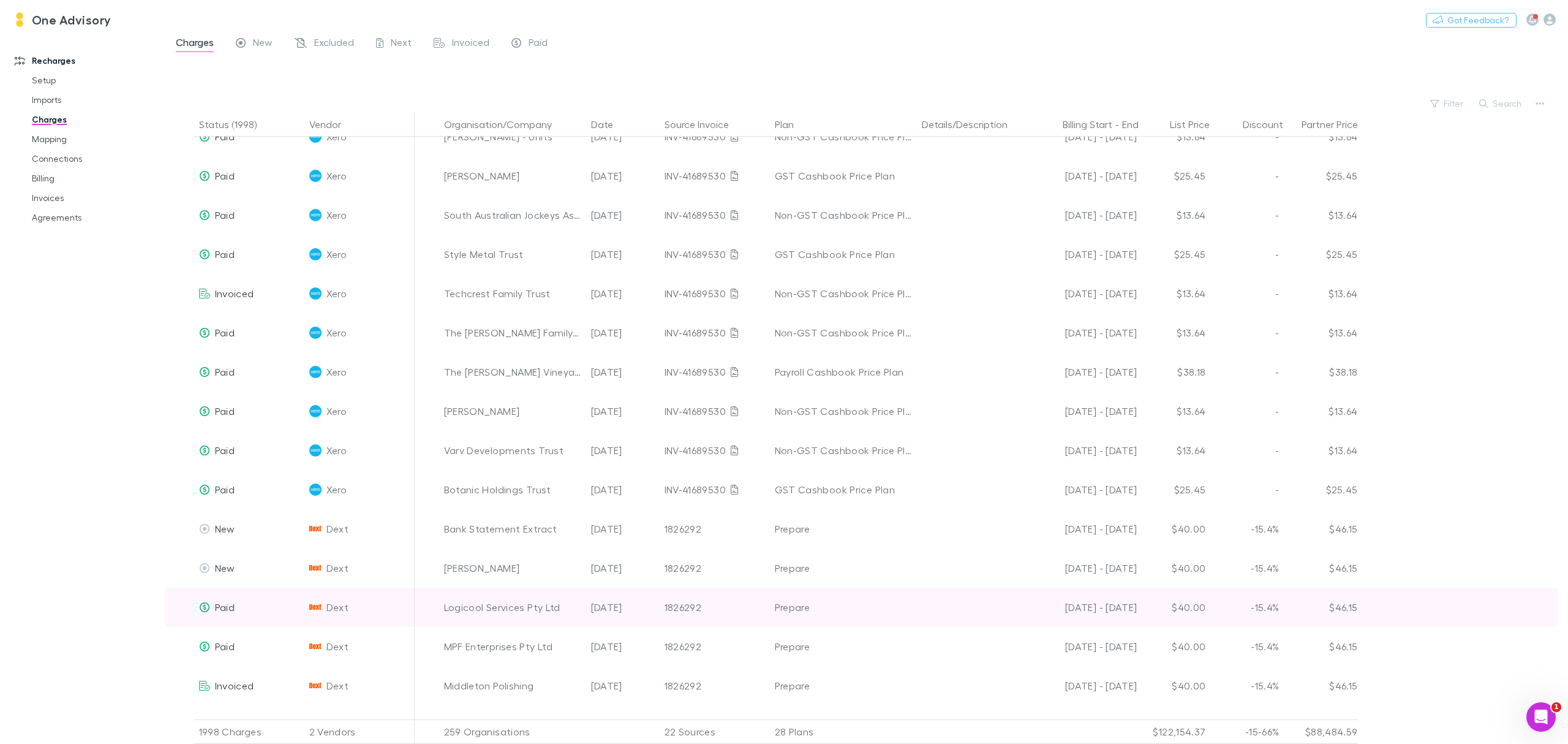
scroll to position [2860, 0]
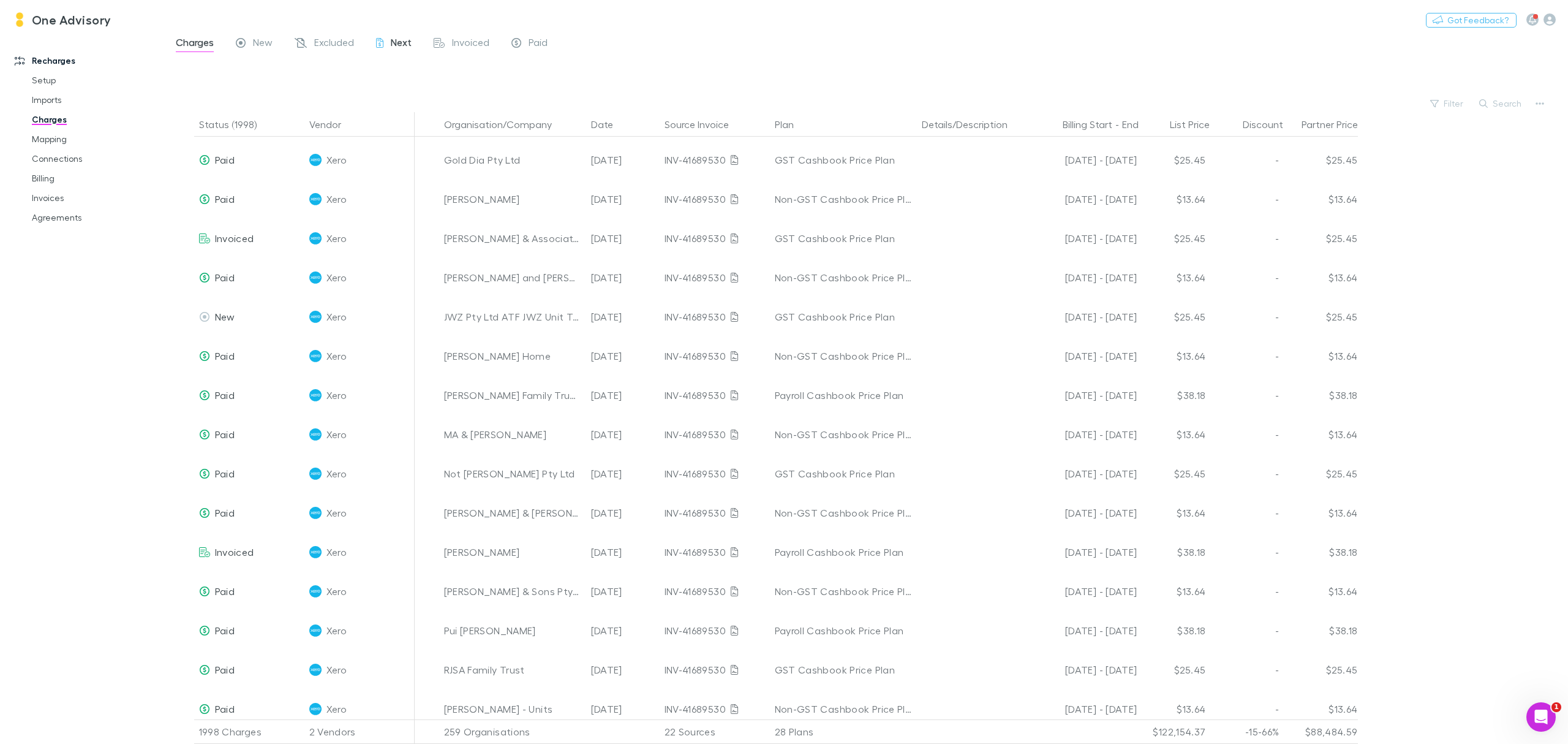
click at [403, 47] on span "Next" at bounding box center [401, 44] width 21 height 16
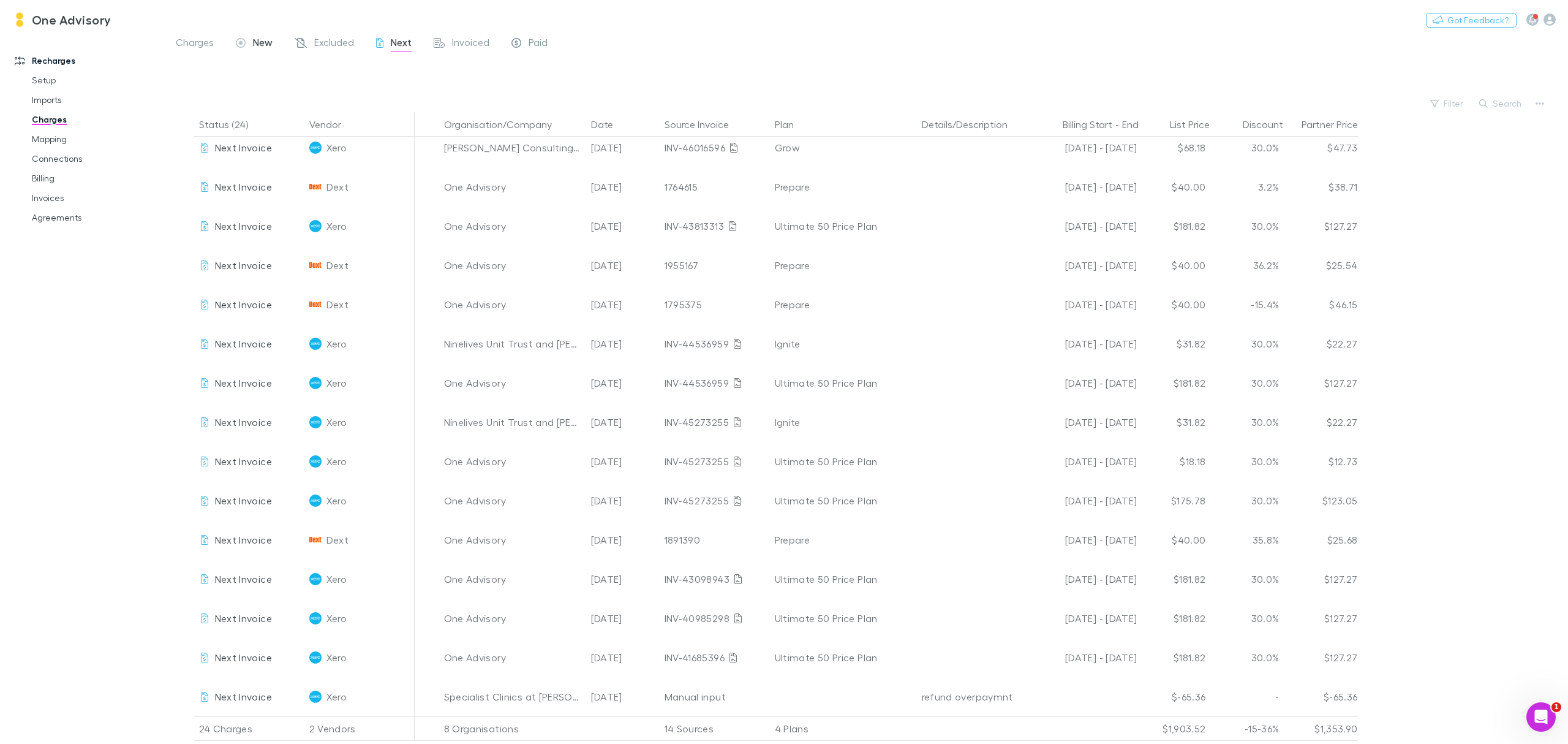
scroll to position [361, 0]
click at [258, 40] on span "New" at bounding box center [263, 44] width 20 height 16
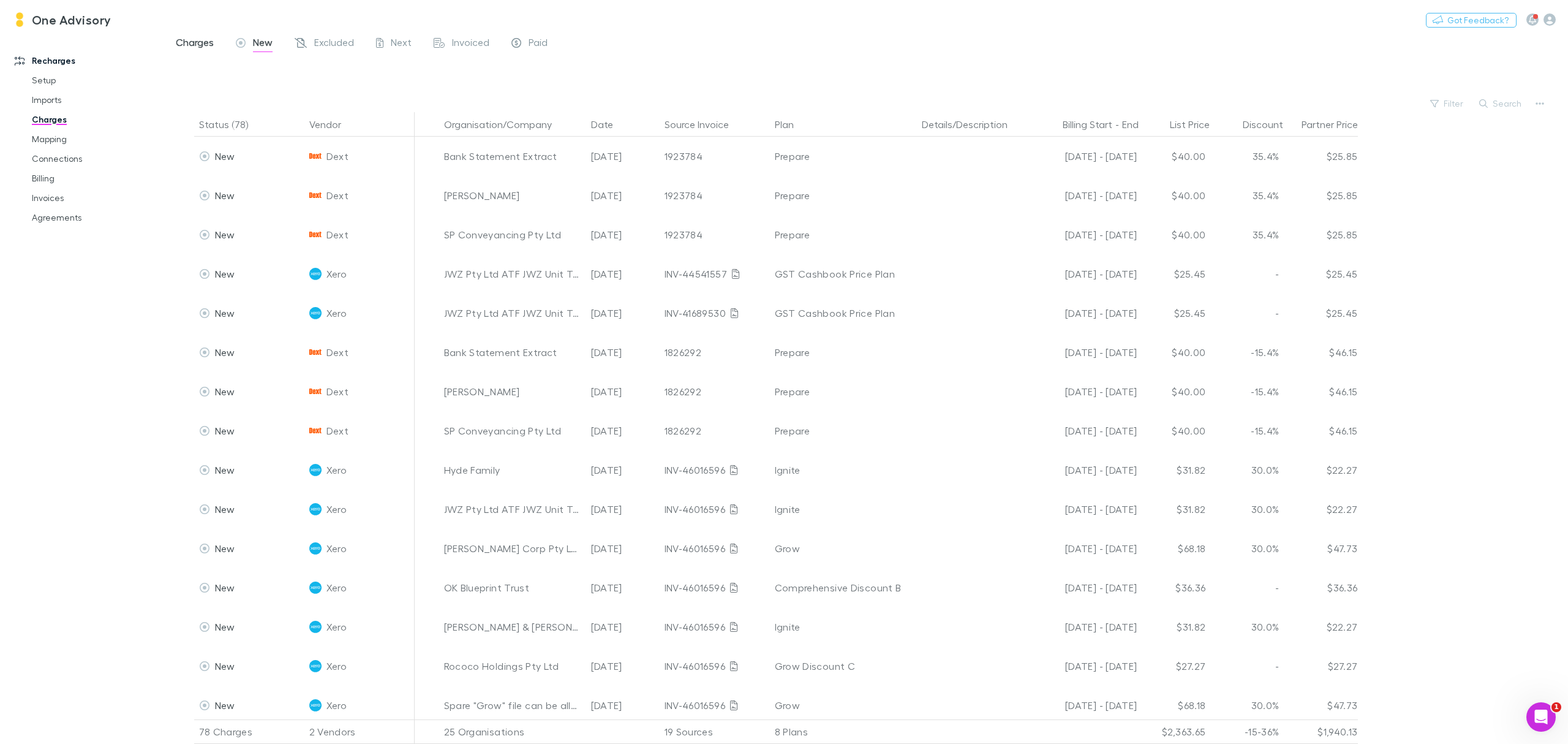
click at [200, 41] on span "Charges" at bounding box center [195, 44] width 38 height 16
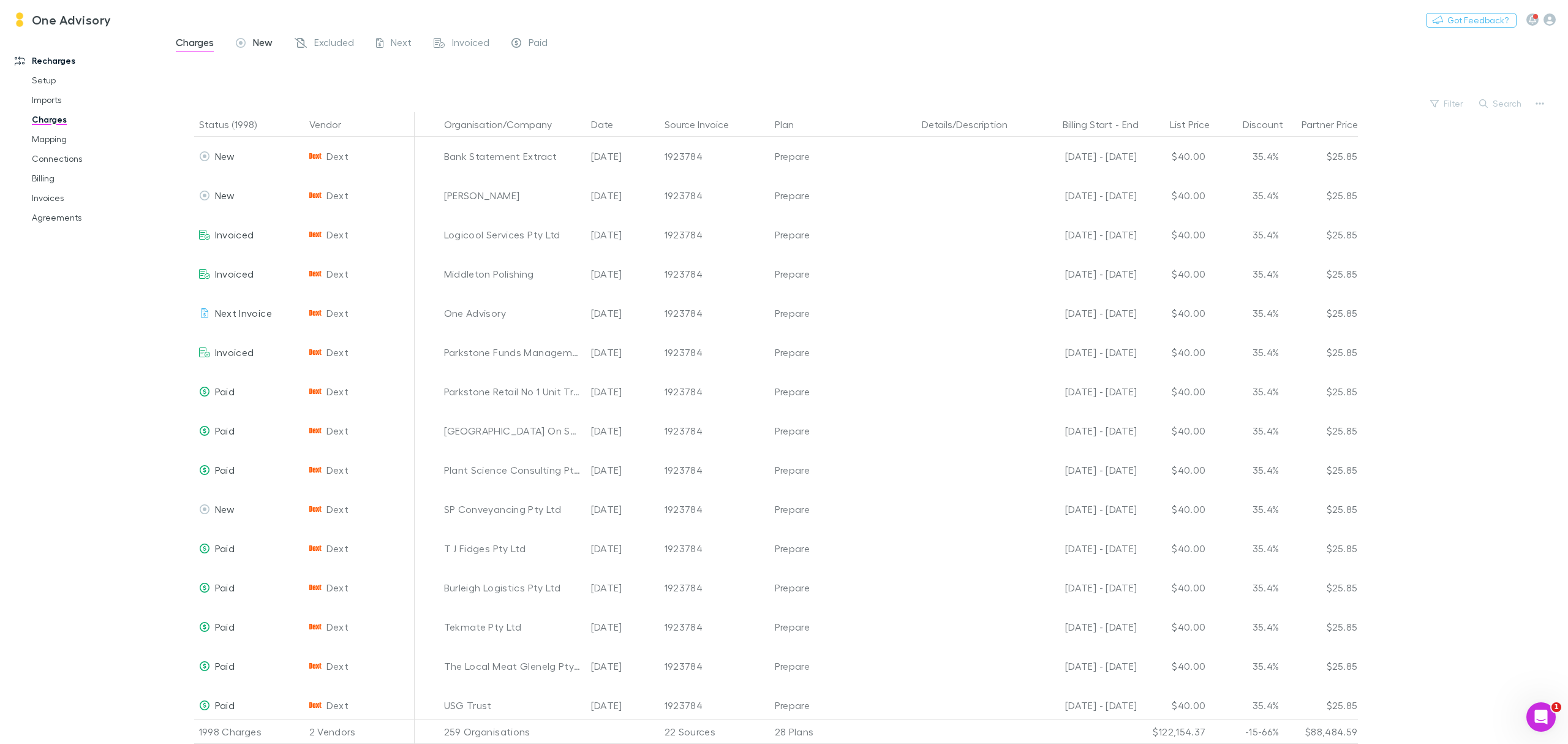
click at [265, 41] on span "New" at bounding box center [263, 44] width 20 height 16
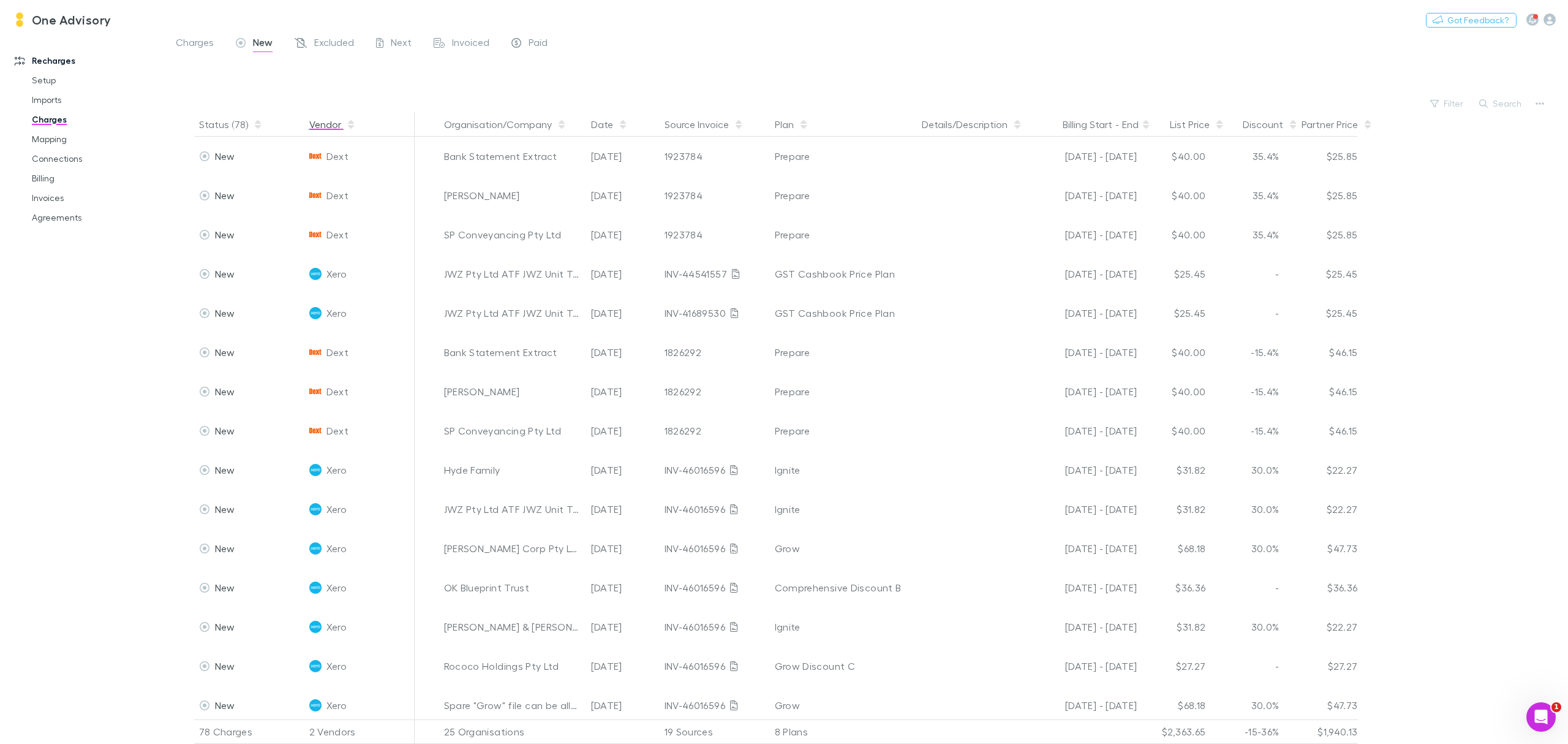
click at [331, 129] on button "Vendor" at bounding box center [333, 124] width 47 height 25
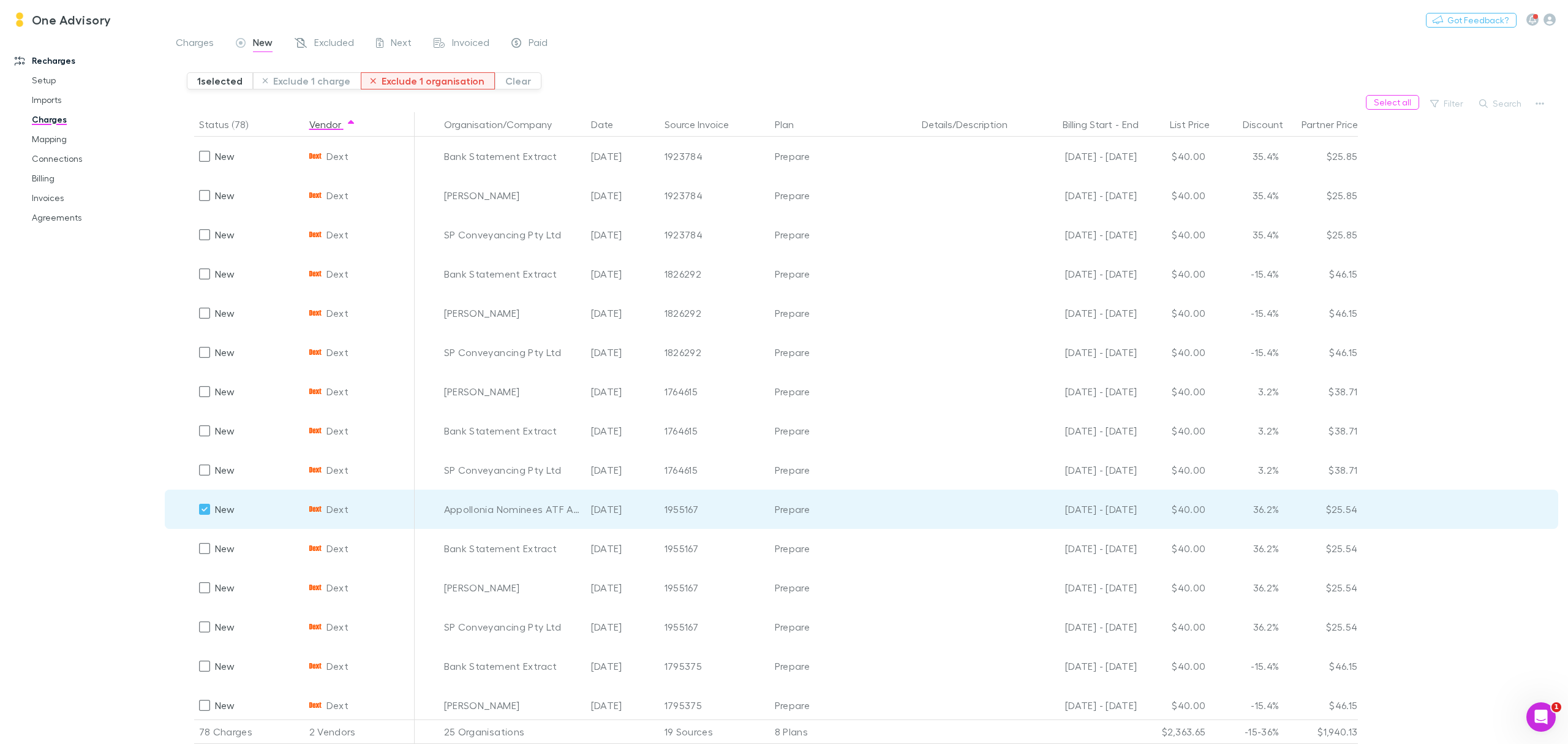
click at [400, 83] on button "Exclude 1 organisation" at bounding box center [427, 80] width 134 height 17
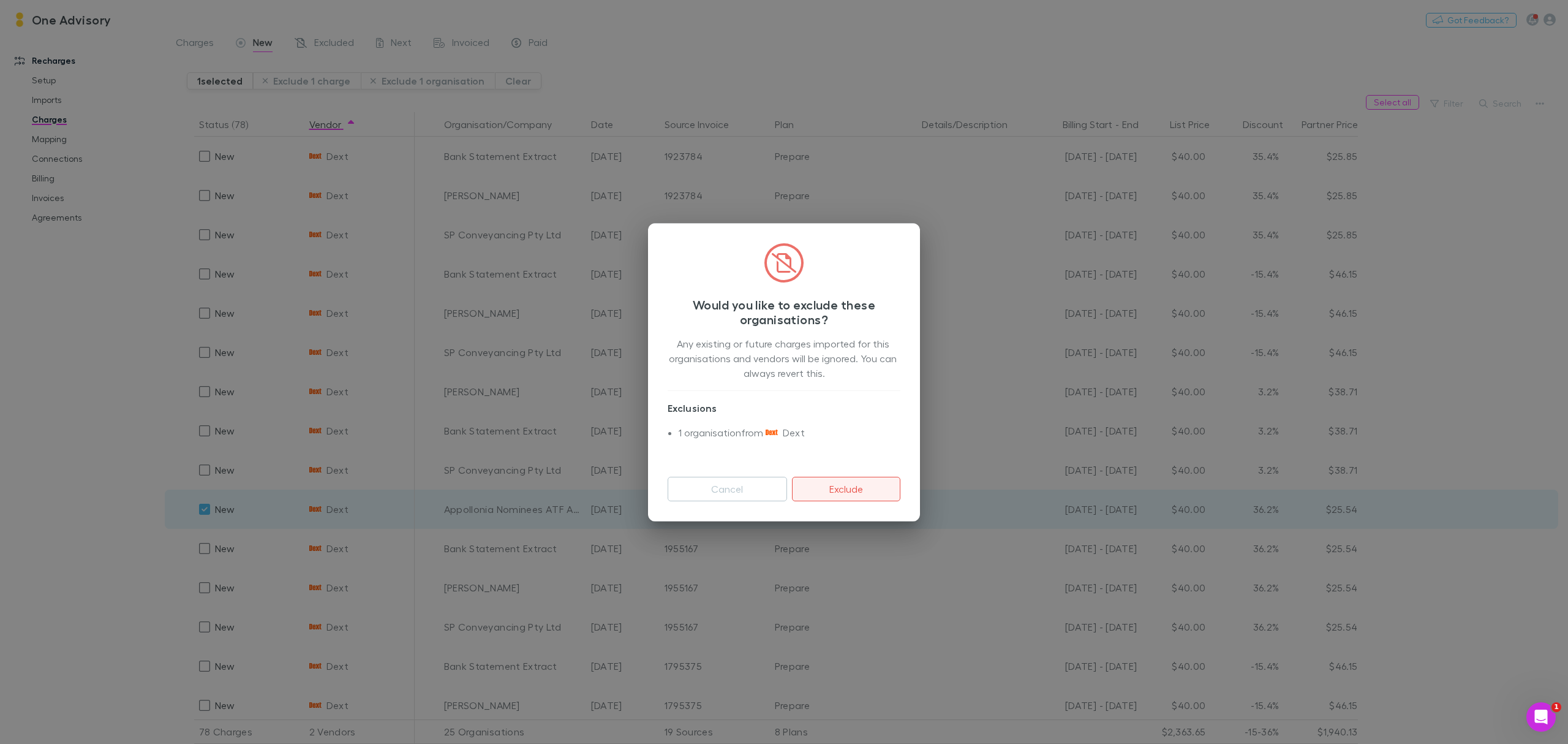
click at [859, 489] on button "Exclude" at bounding box center [846, 488] width 108 height 25
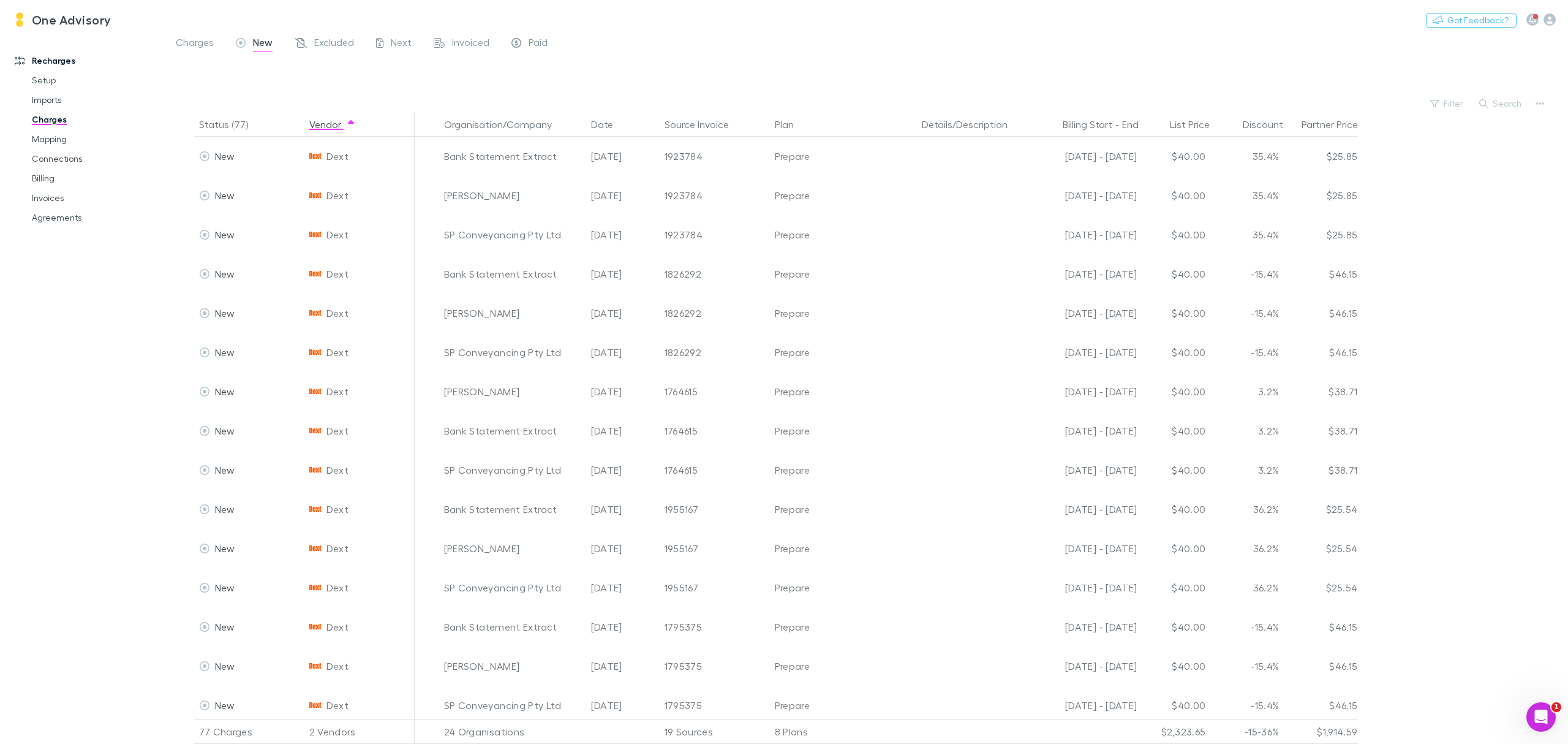
drag, startPoint x: 1495, startPoint y: 110, endPoint x: 1445, endPoint y: 113, distance: 50.1
click at [1495, 110] on button "Search" at bounding box center [1501, 104] width 56 height 15
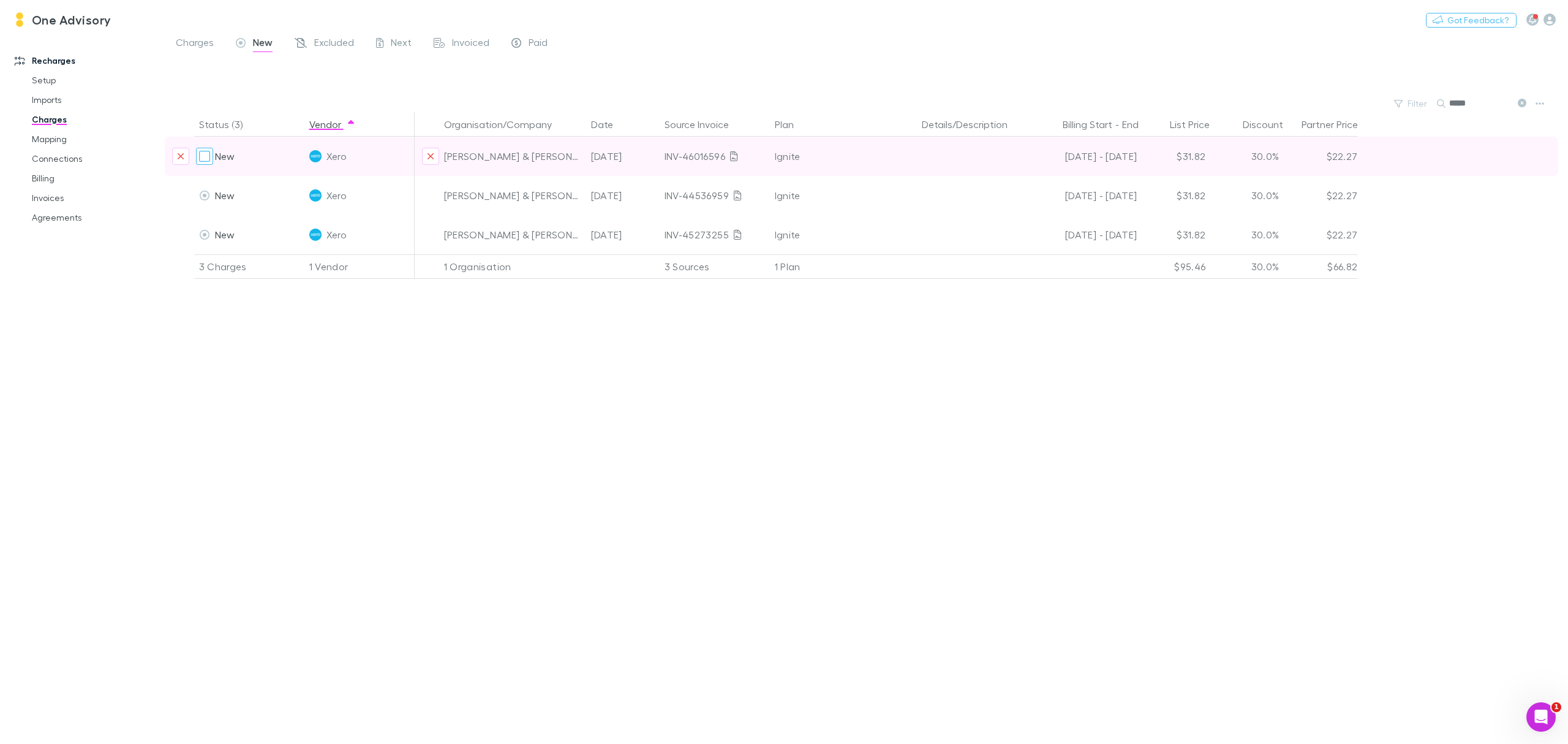
type input "*****"
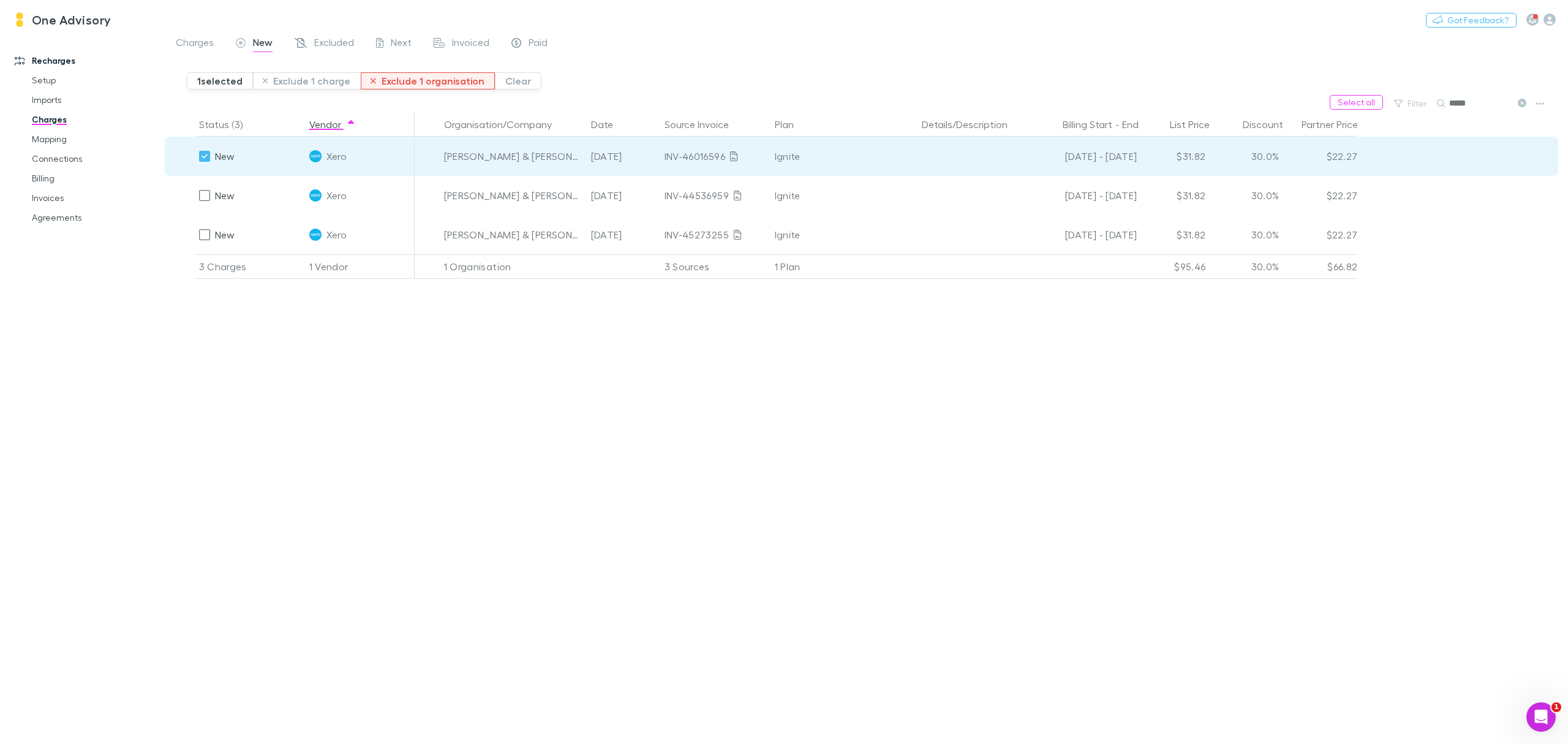
click at [403, 81] on button "Exclude 1 organisation" at bounding box center [427, 80] width 134 height 17
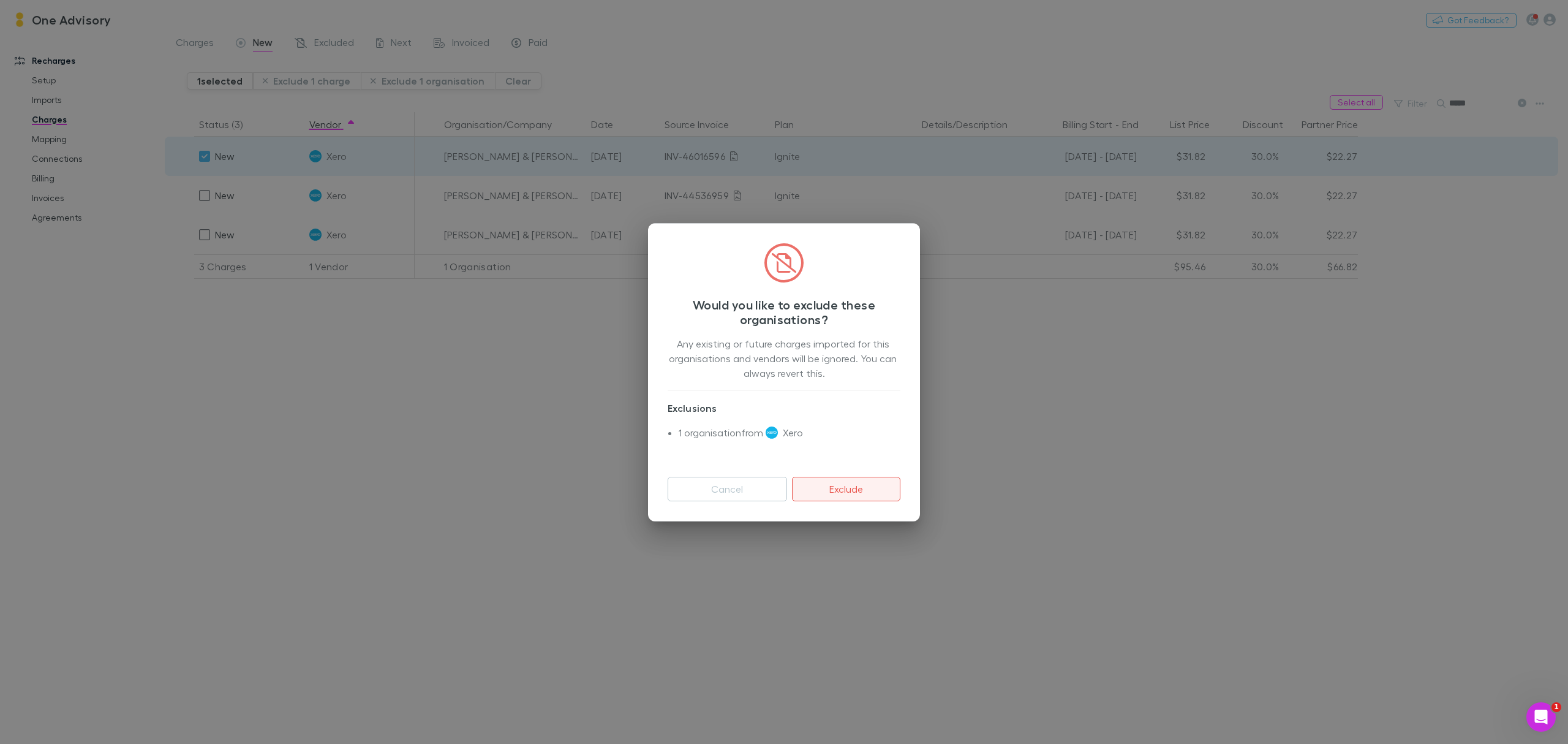
click at [876, 491] on button "Exclude" at bounding box center [846, 488] width 108 height 25
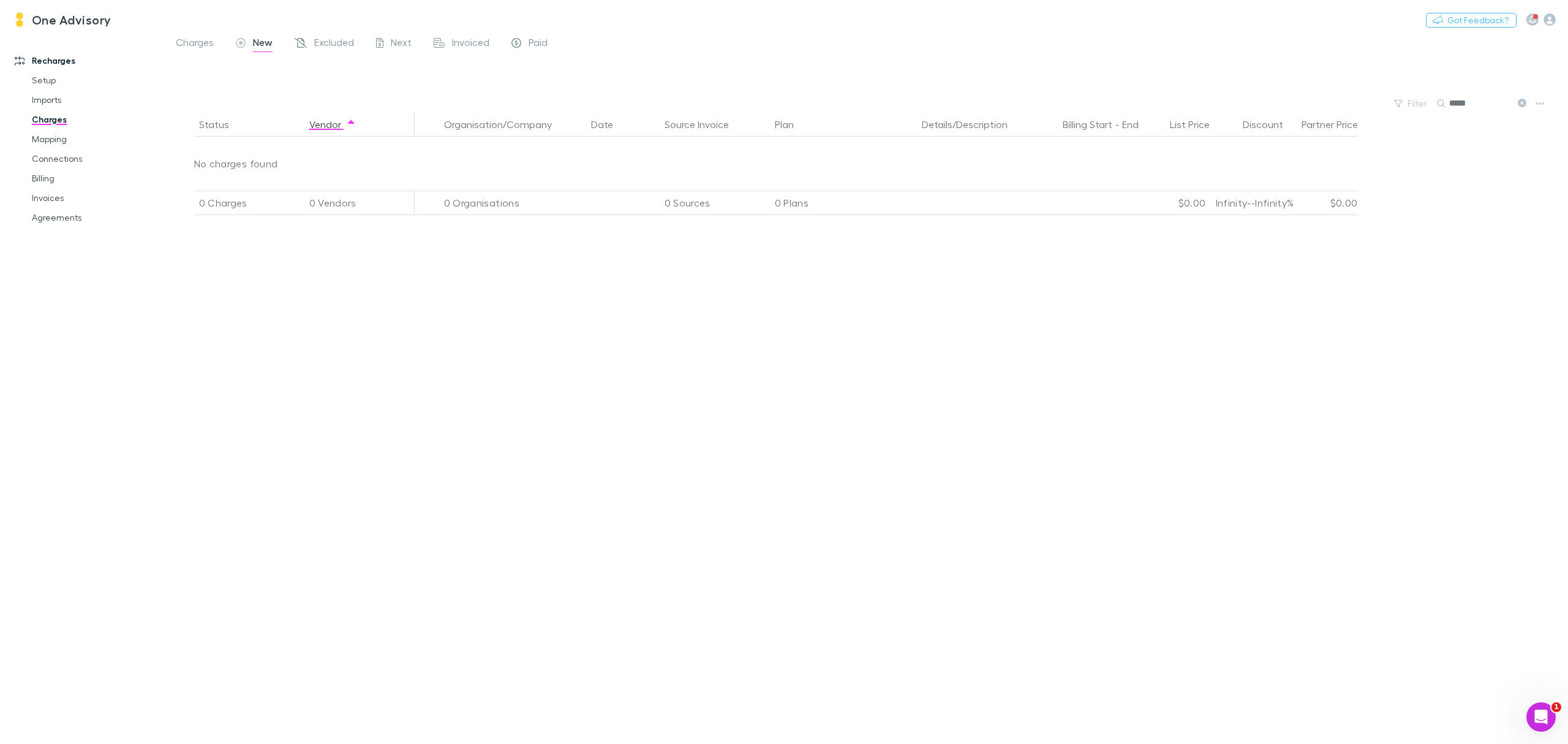
click at [1521, 104] on icon at bounding box center [1522, 102] width 8 height 8
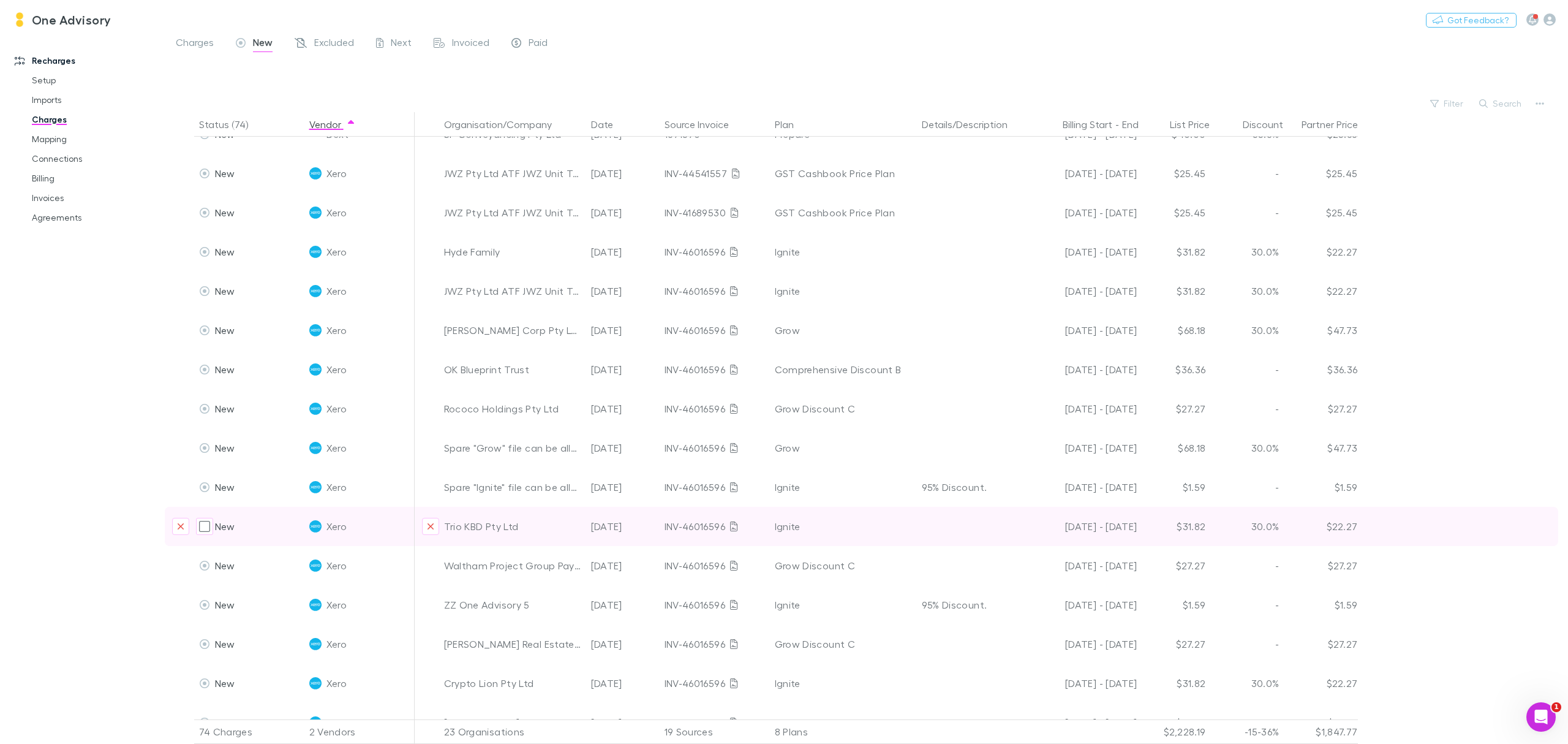
scroll to position [116, 0]
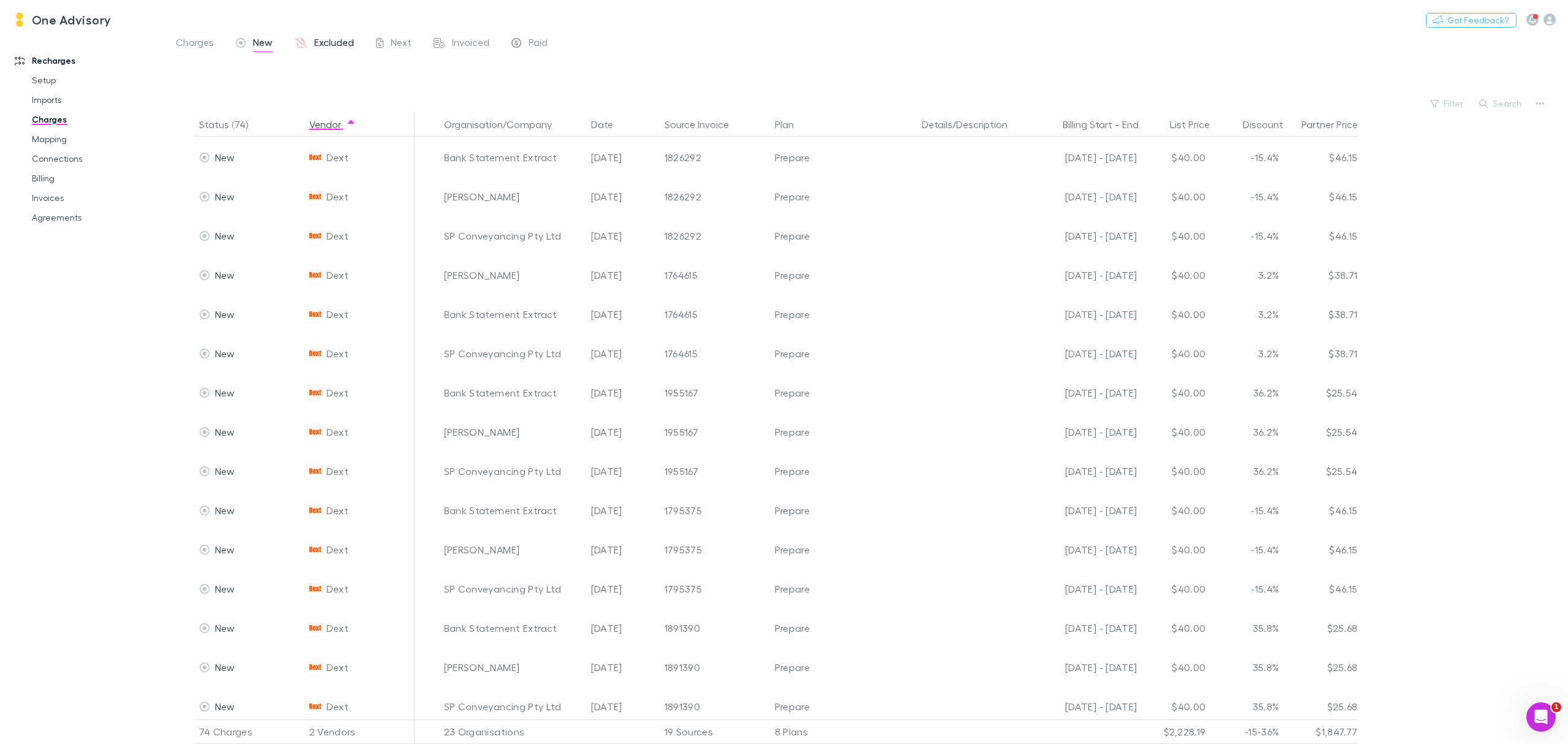
click at [334, 35] on link "Excluded" at bounding box center [325, 44] width 62 height 20
click at [1493, 97] on button "Search" at bounding box center [1501, 104] width 56 height 15
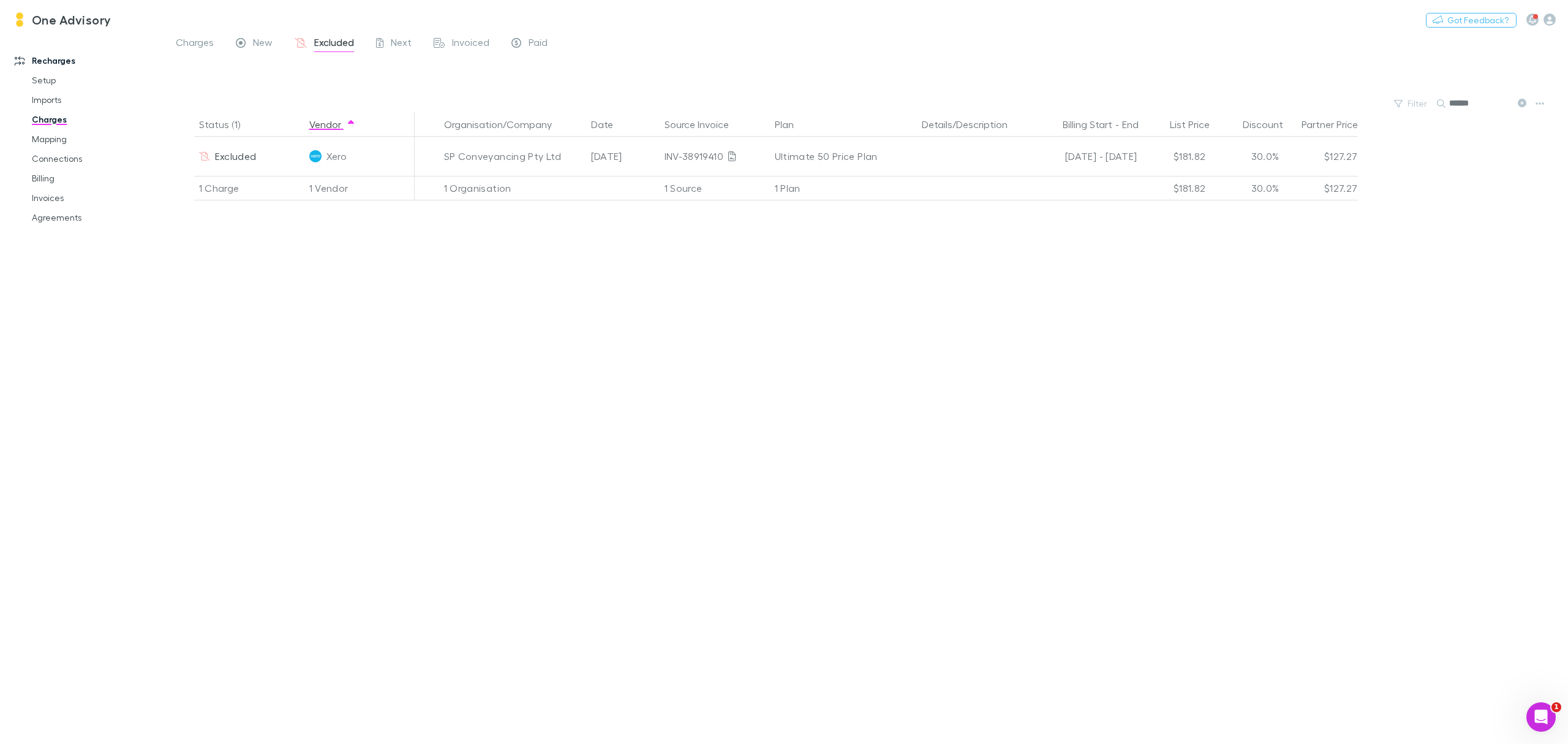
type input "******"
click at [202, 45] on span "Charges" at bounding box center [195, 44] width 38 height 16
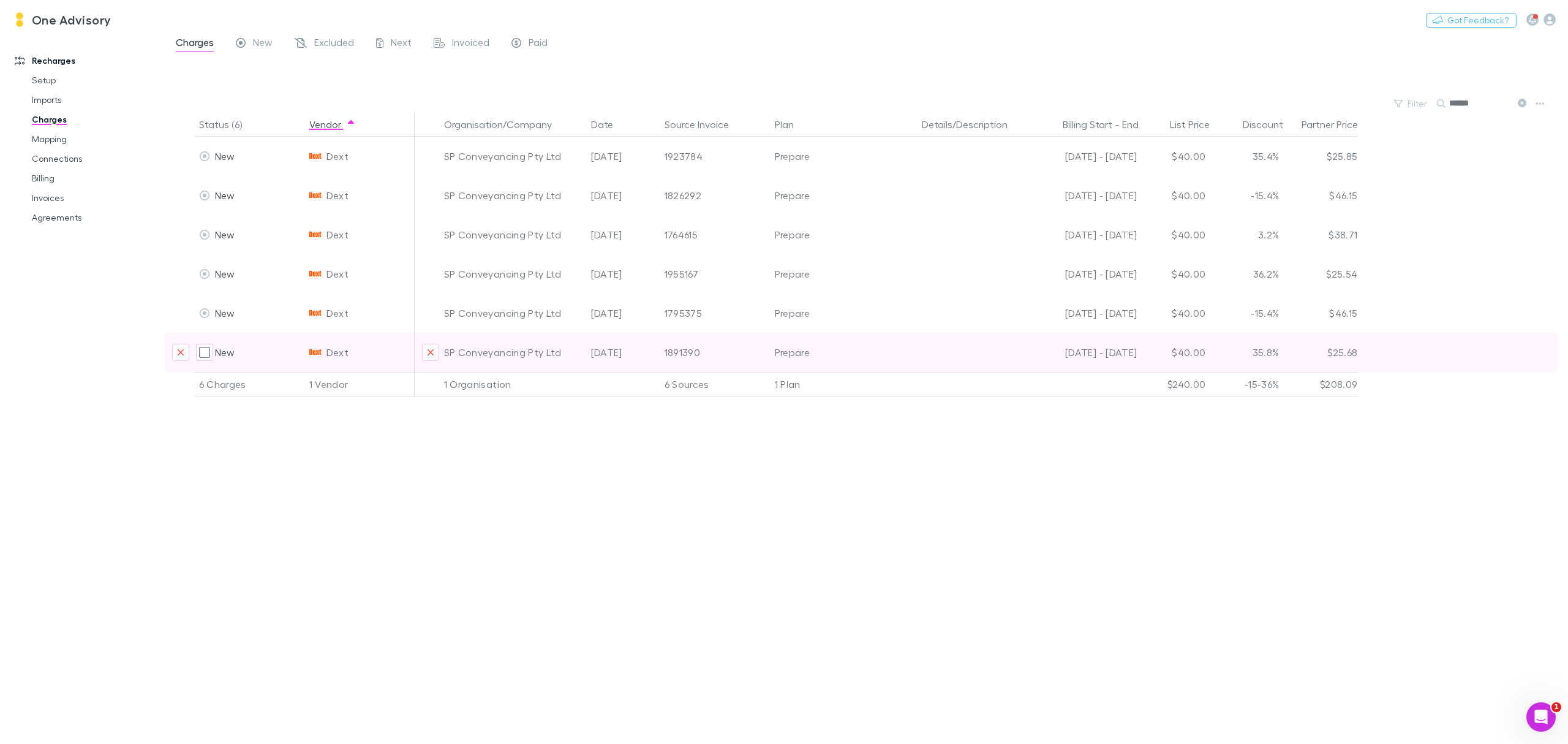
click at [528, 367] on div "SP Conveyancing Pty Ltd" at bounding box center [512, 352] width 137 height 39
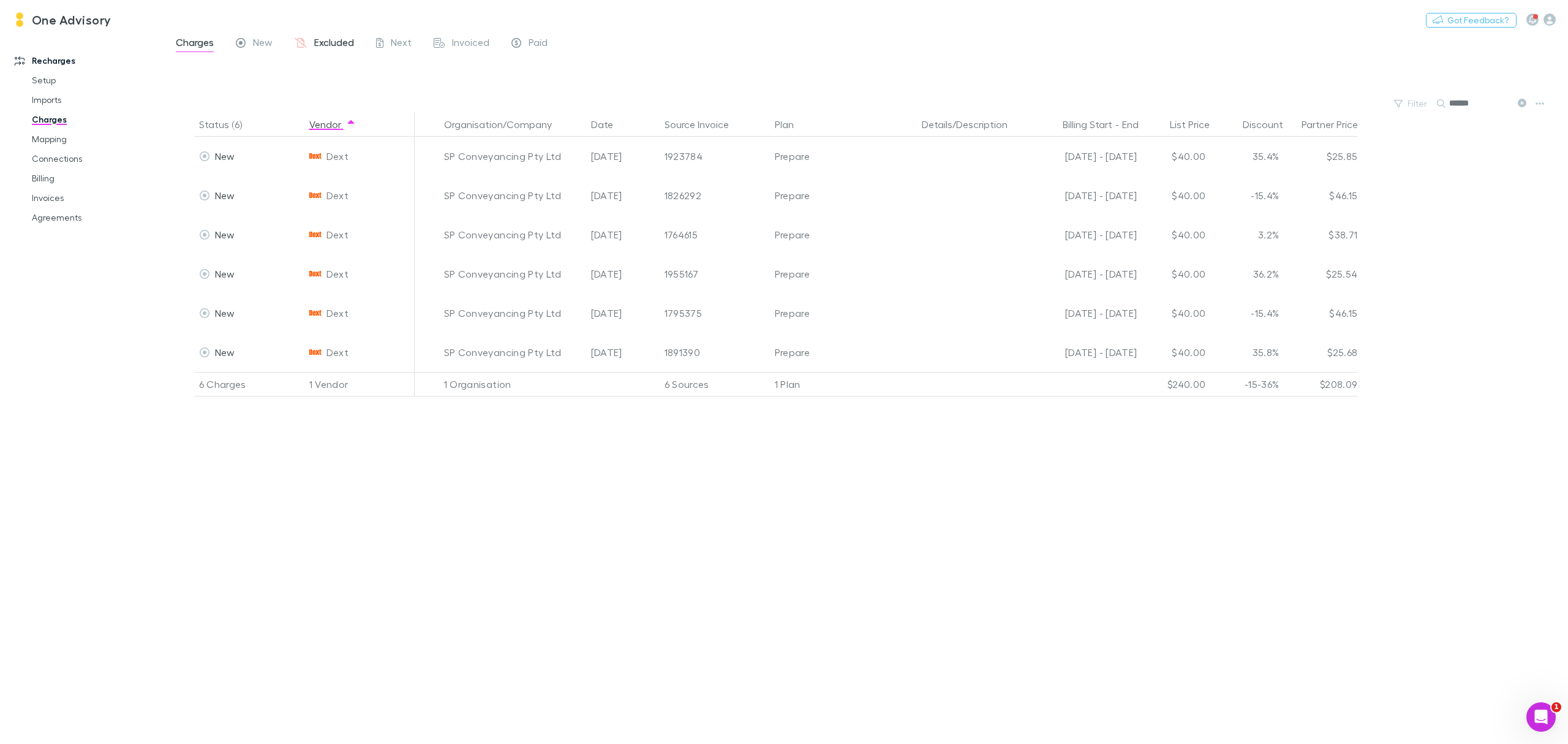
click at [343, 47] on span "Excluded" at bounding box center [334, 44] width 40 height 16
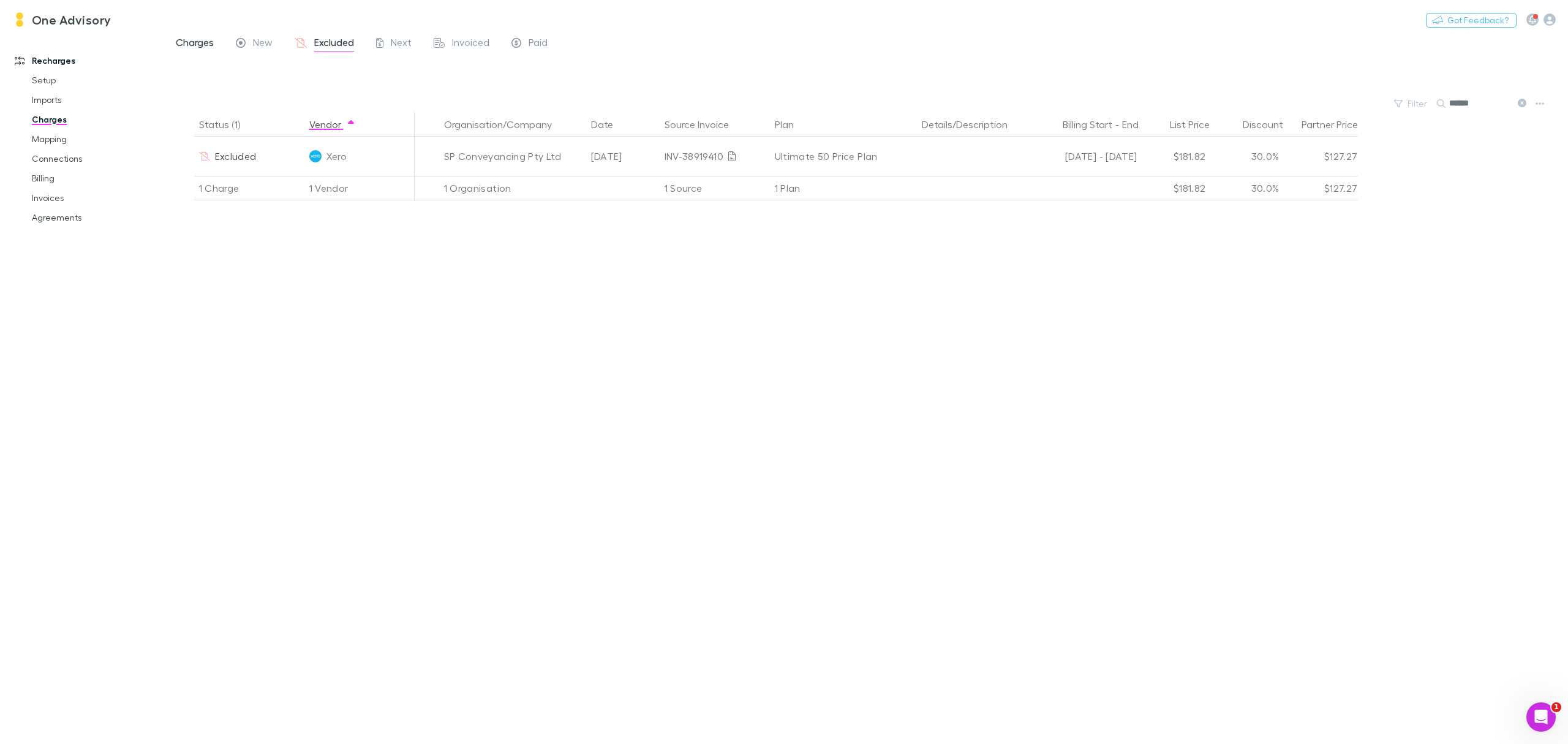
click at [198, 41] on span "Charges" at bounding box center [195, 44] width 38 height 16
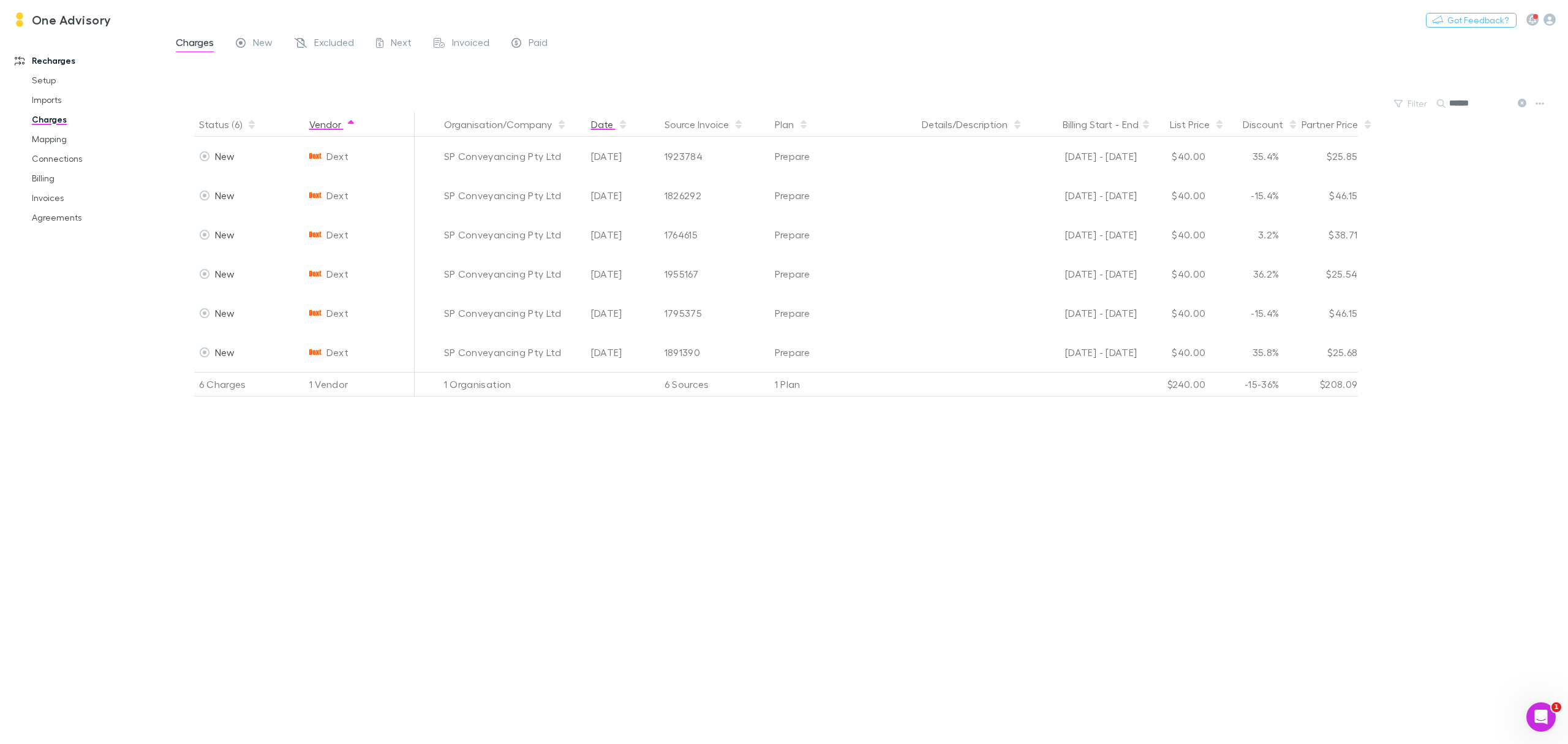
click at [594, 123] on button "Date" at bounding box center [609, 124] width 37 height 25
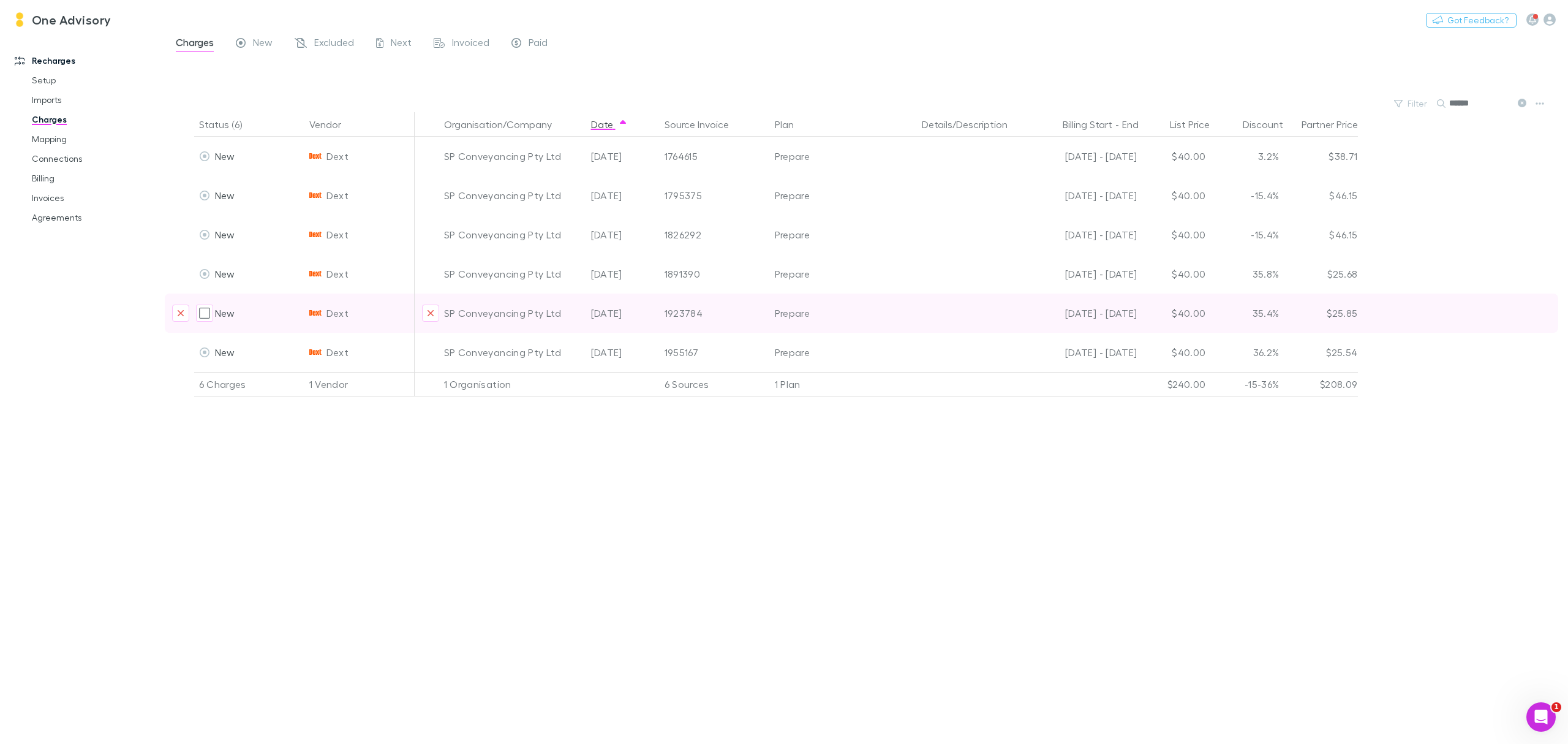
click at [530, 313] on div "SP Conveyancing Pty Ltd" at bounding box center [512, 313] width 137 height 39
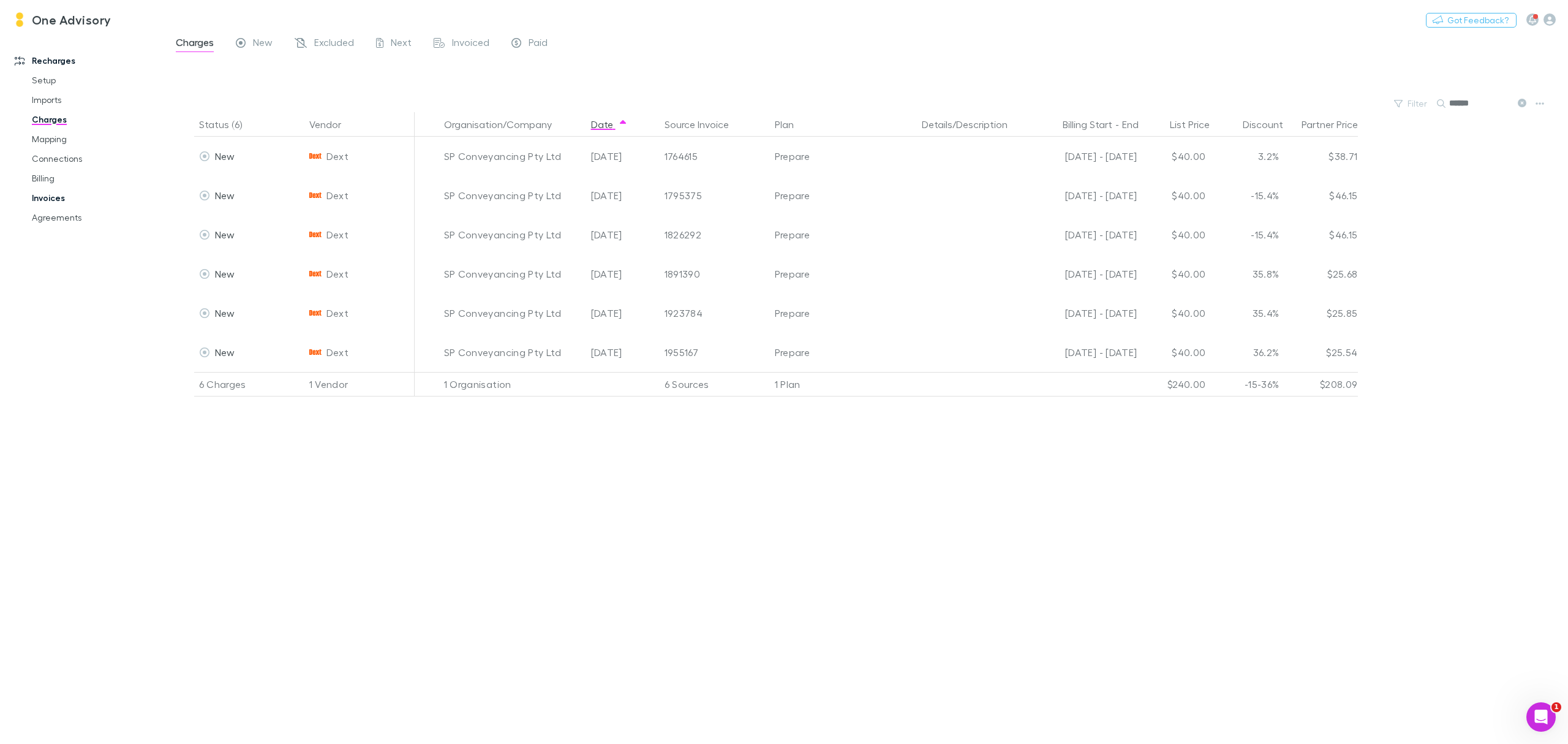
click at [64, 201] on link "Invoices" at bounding box center [97, 198] width 155 height 20
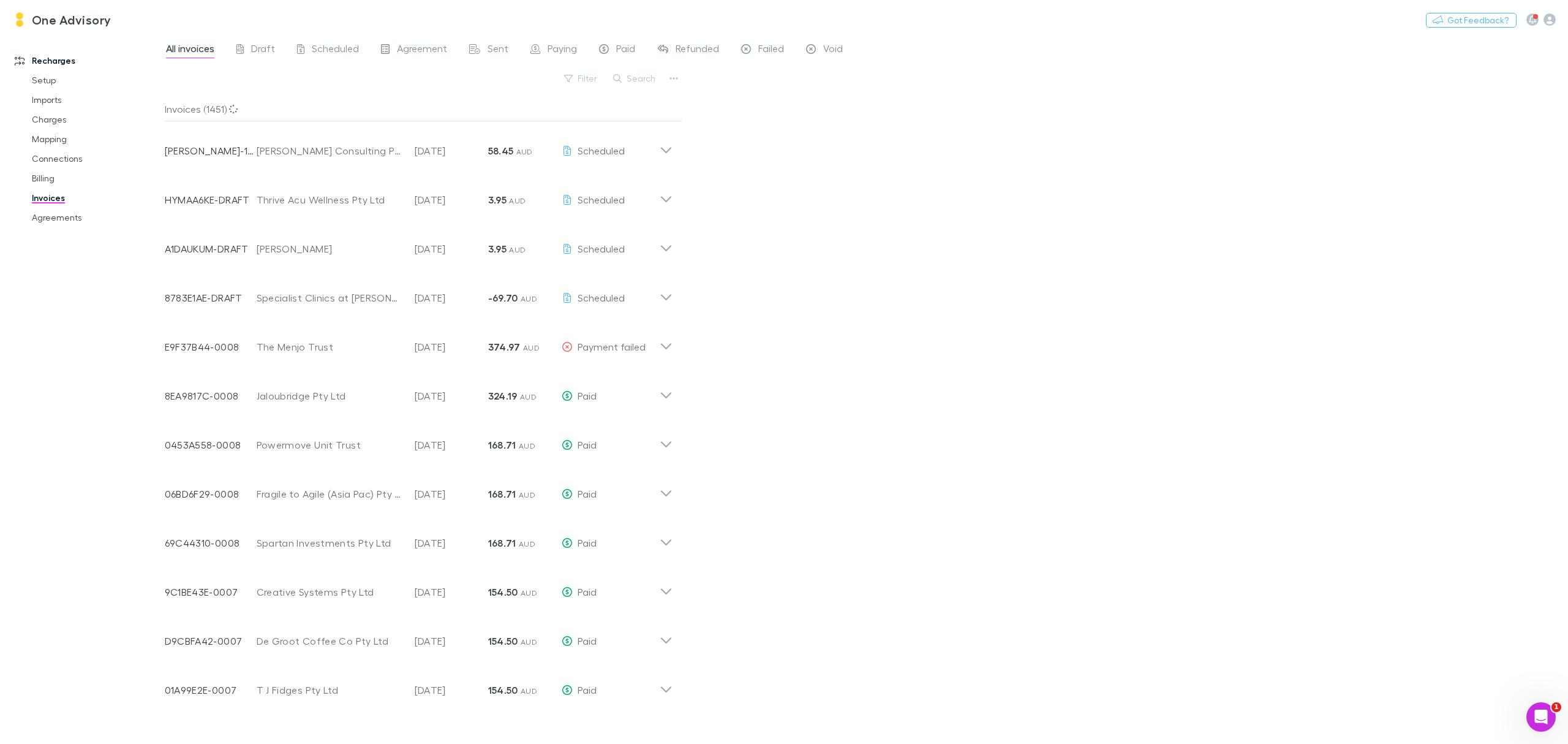
click at [640, 77] on button "Search" at bounding box center [635, 79] width 56 height 15
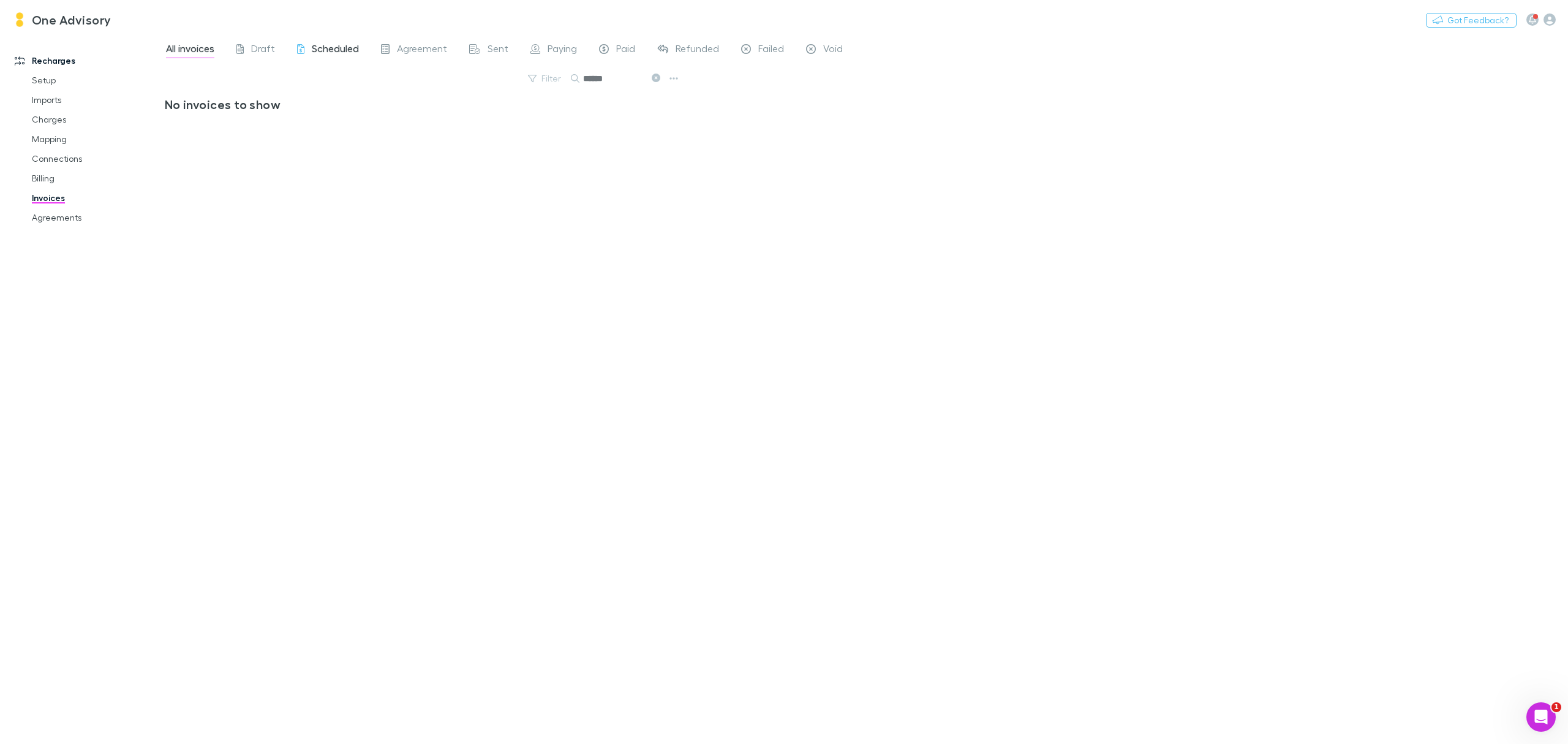
type input "******"
click at [340, 45] on span "Scheduled" at bounding box center [335, 50] width 47 height 16
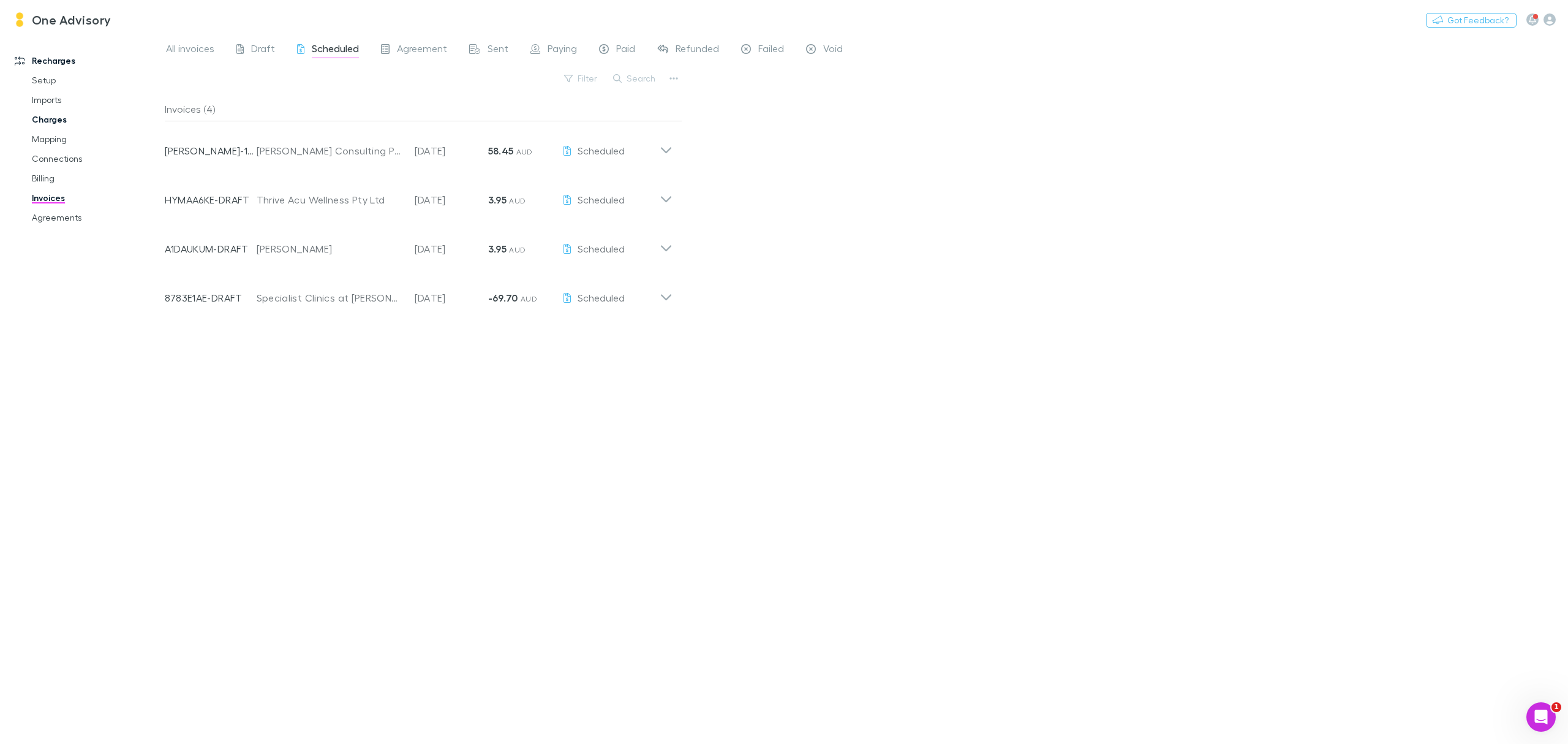
click at [47, 113] on link "Charges" at bounding box center [97, 119] width 155 height 20
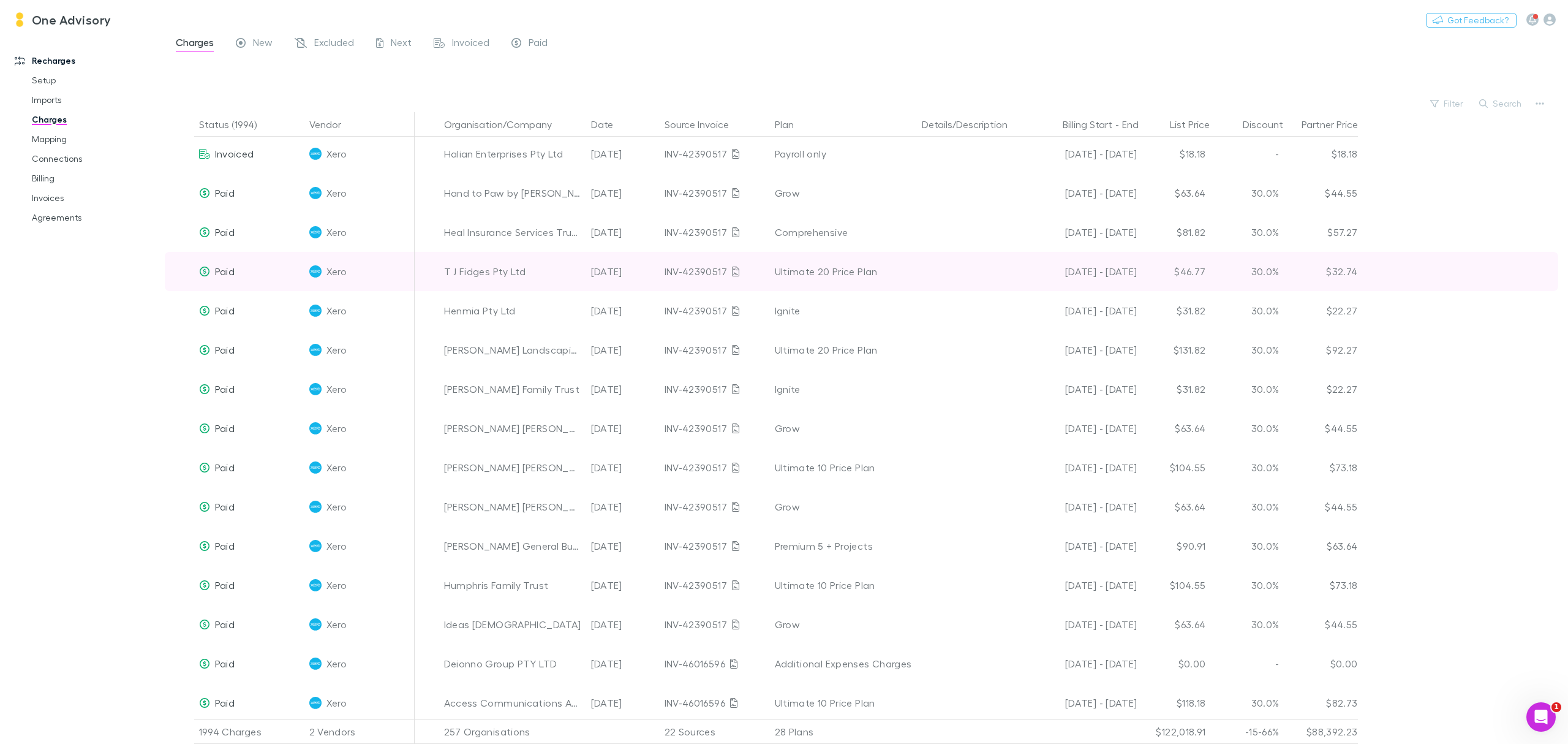
scroll to position [11104, 0]
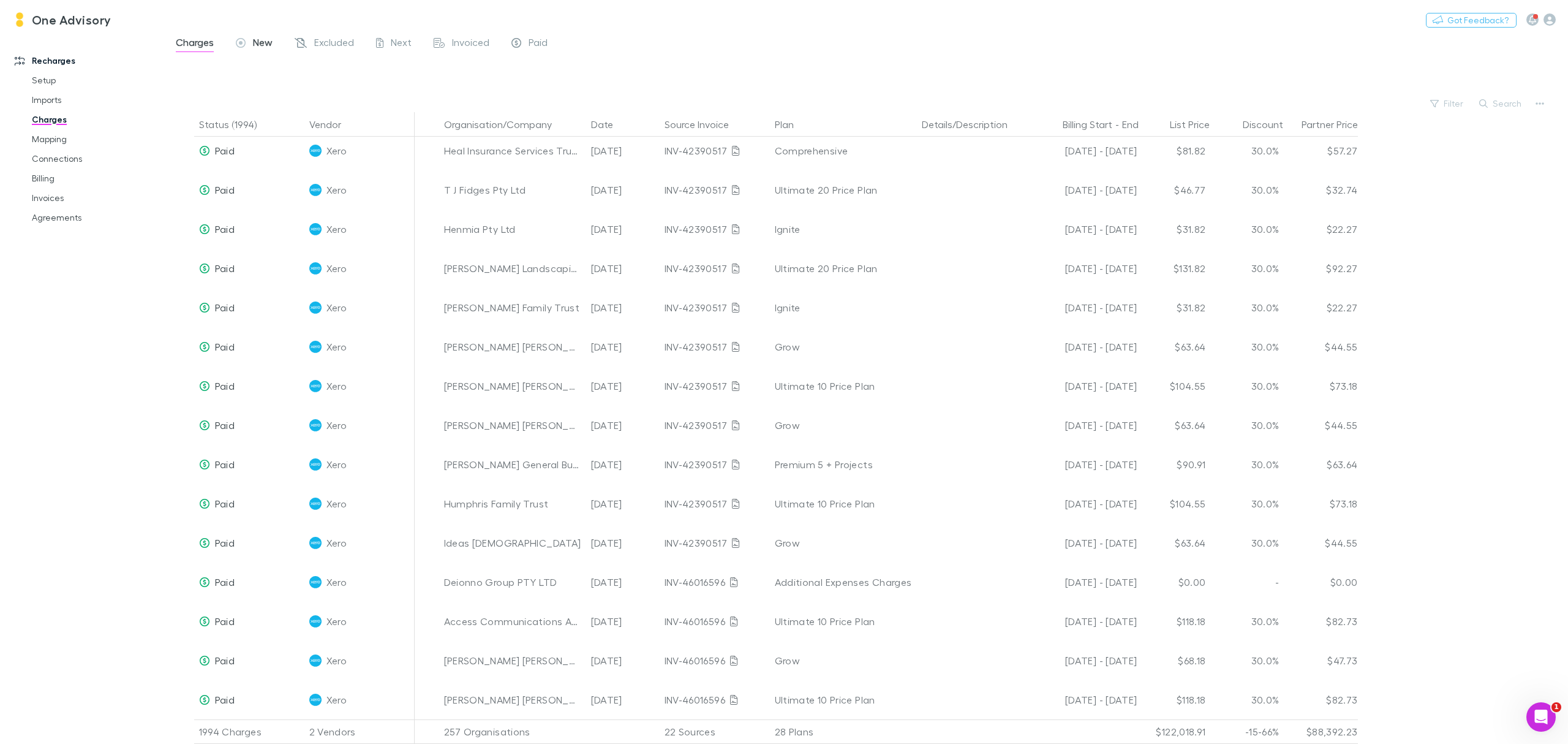
click at [267, 41] on span "New" at bounding box center [263, 44] width 20 height 16
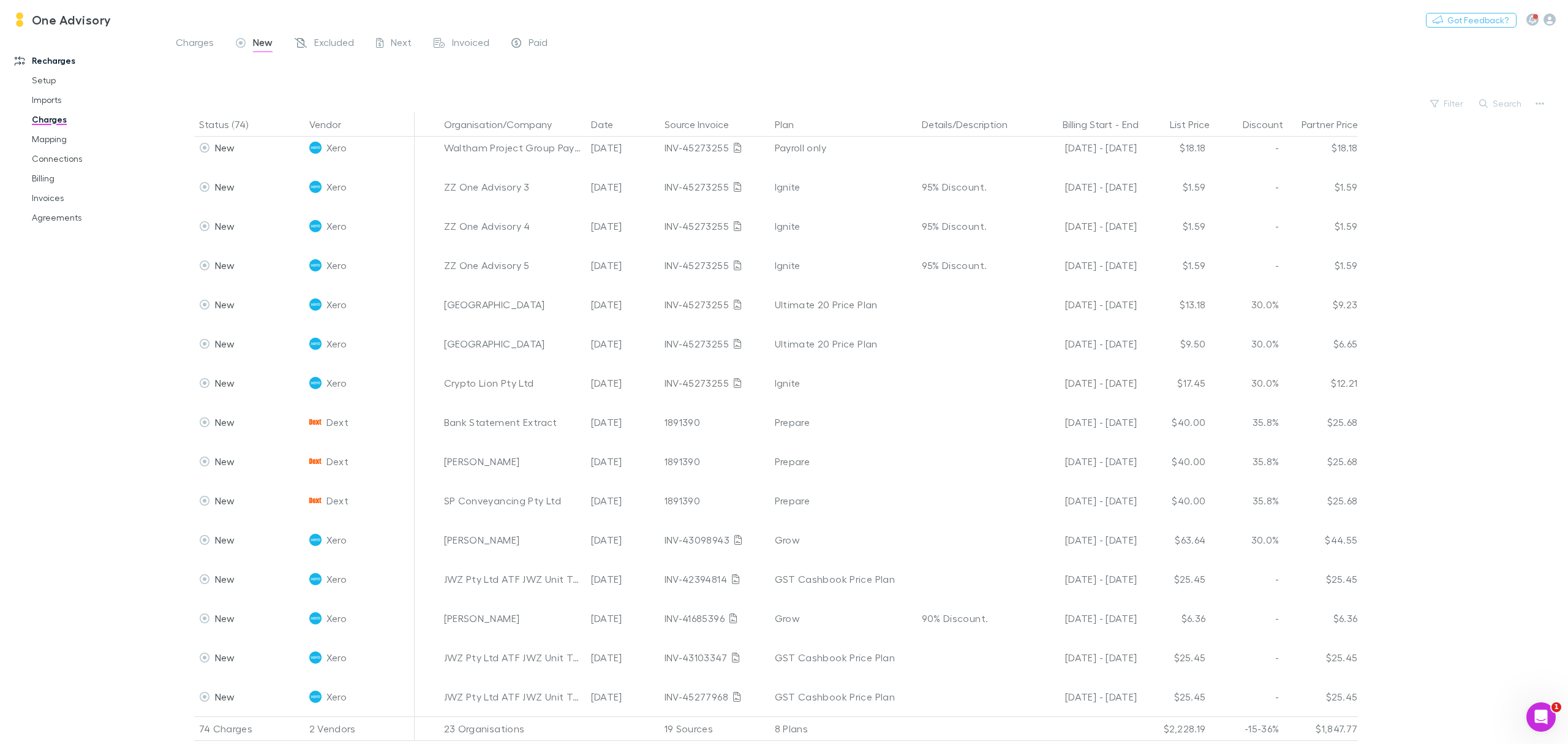
scroll to position [2322, 0]
click at [319, 41] on span "Excluded" at bounding box center [334, 44] width 40 height 16
click at [266, 41] on span "New" at bounding box center [263, 44] width 20 height 16
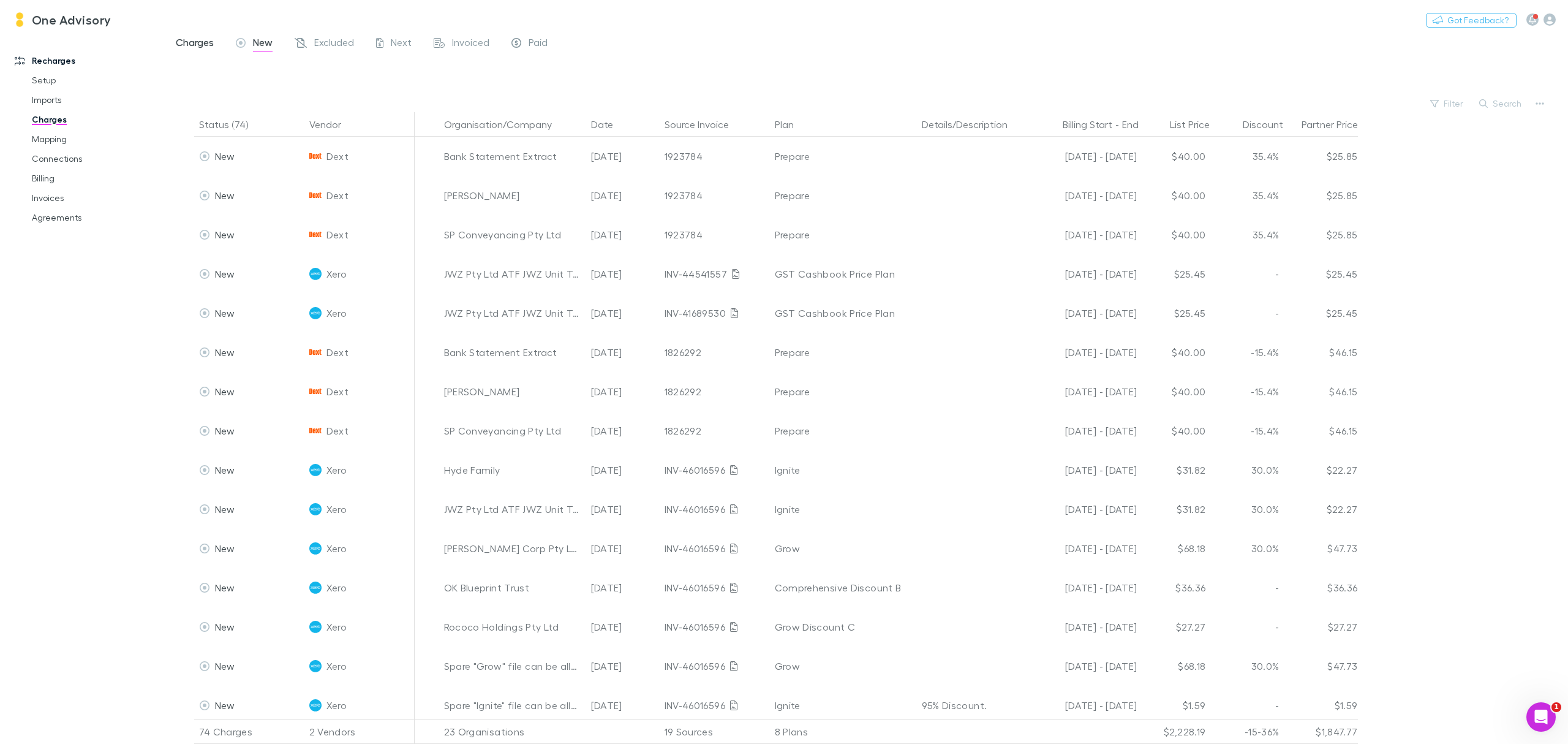
click at [207, 43] on span "Charges" at bounding box center [195, 44] width 38 height 16
click at [78, 221] on link "Agreements" at bounding box center [97, 217] width 155 height 20
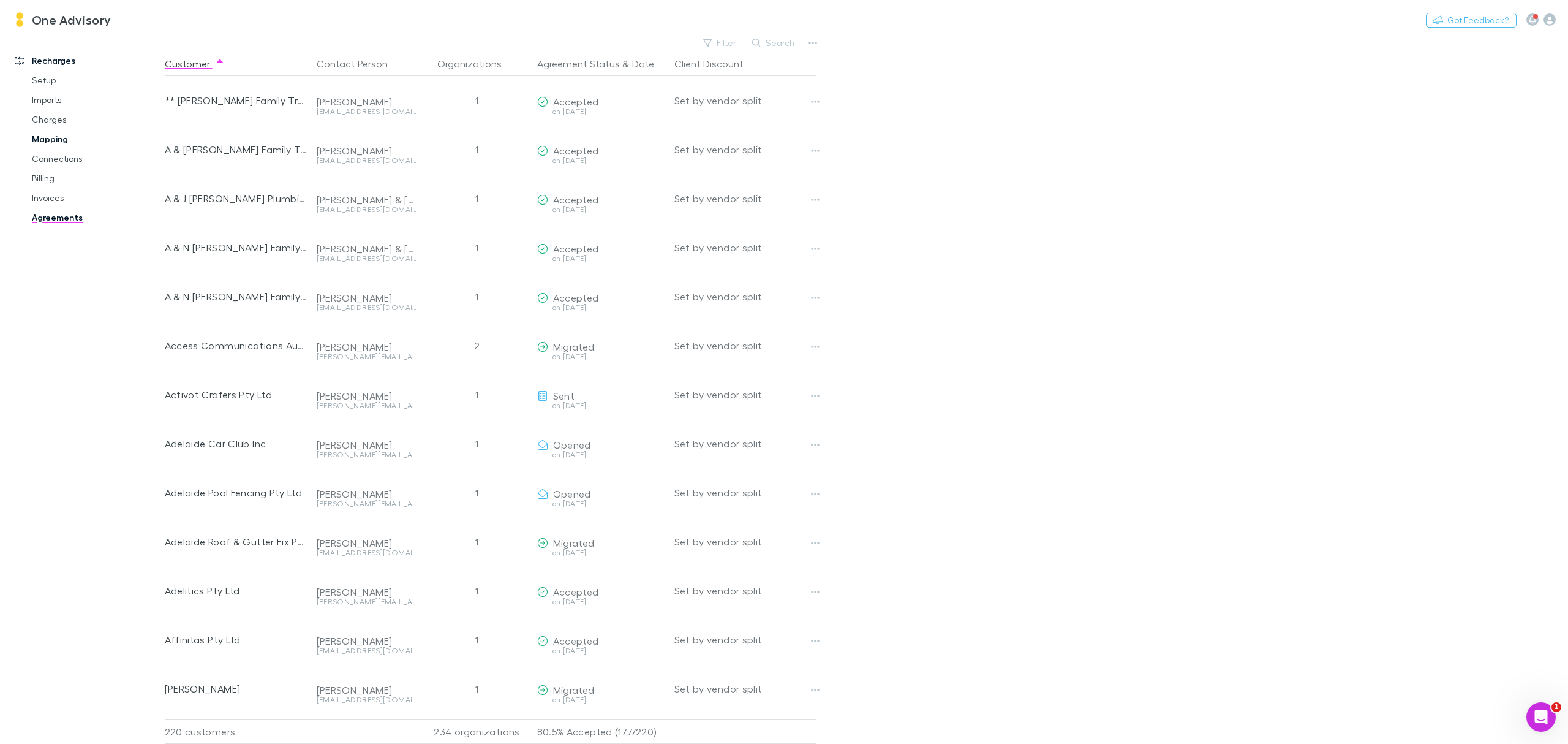
click at [50, 142] on link "Mapping" at bounding box center [97, 139] width 155 height 20
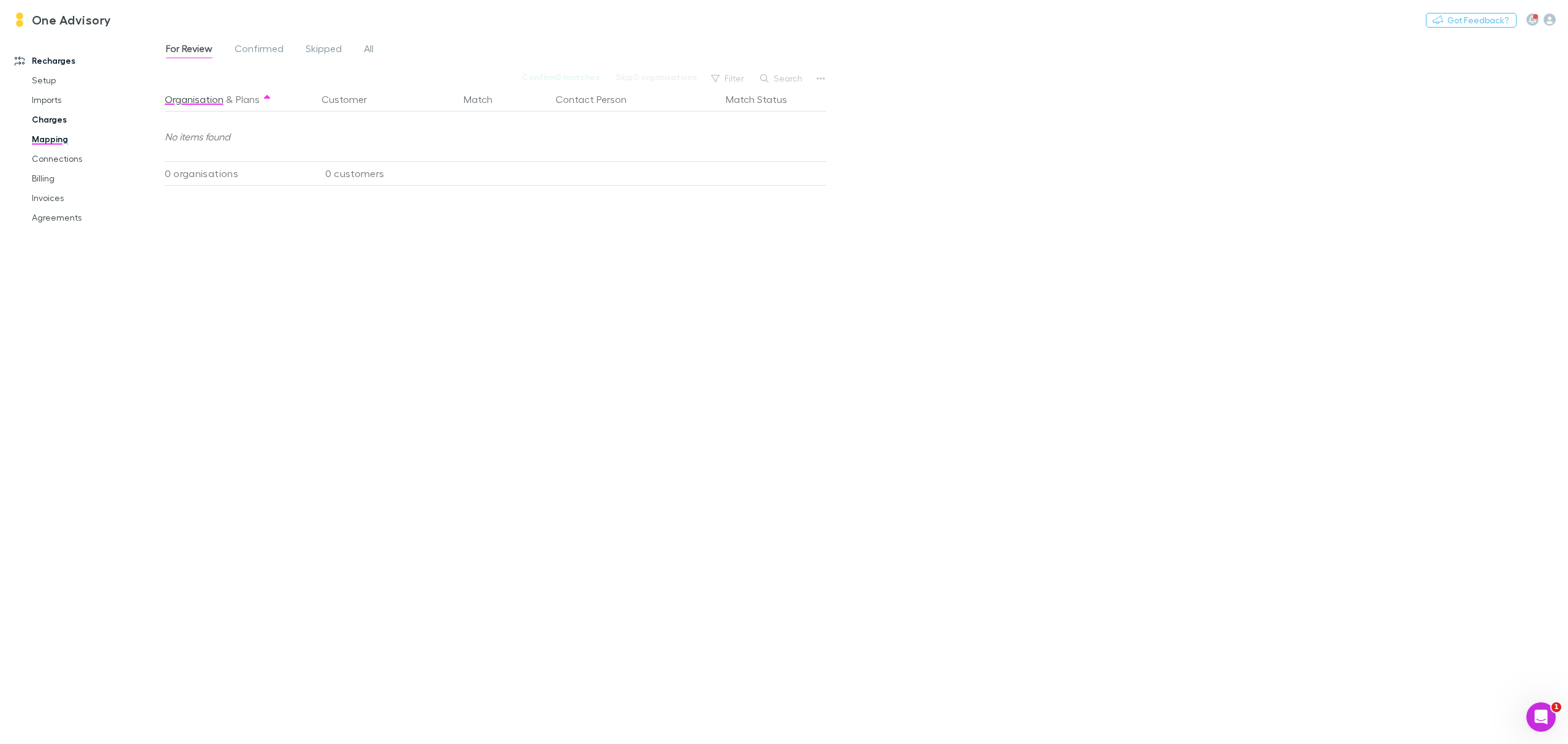
click at [49, 121] on link "Charges" at bounding box center [97, 119] width 155 height 20
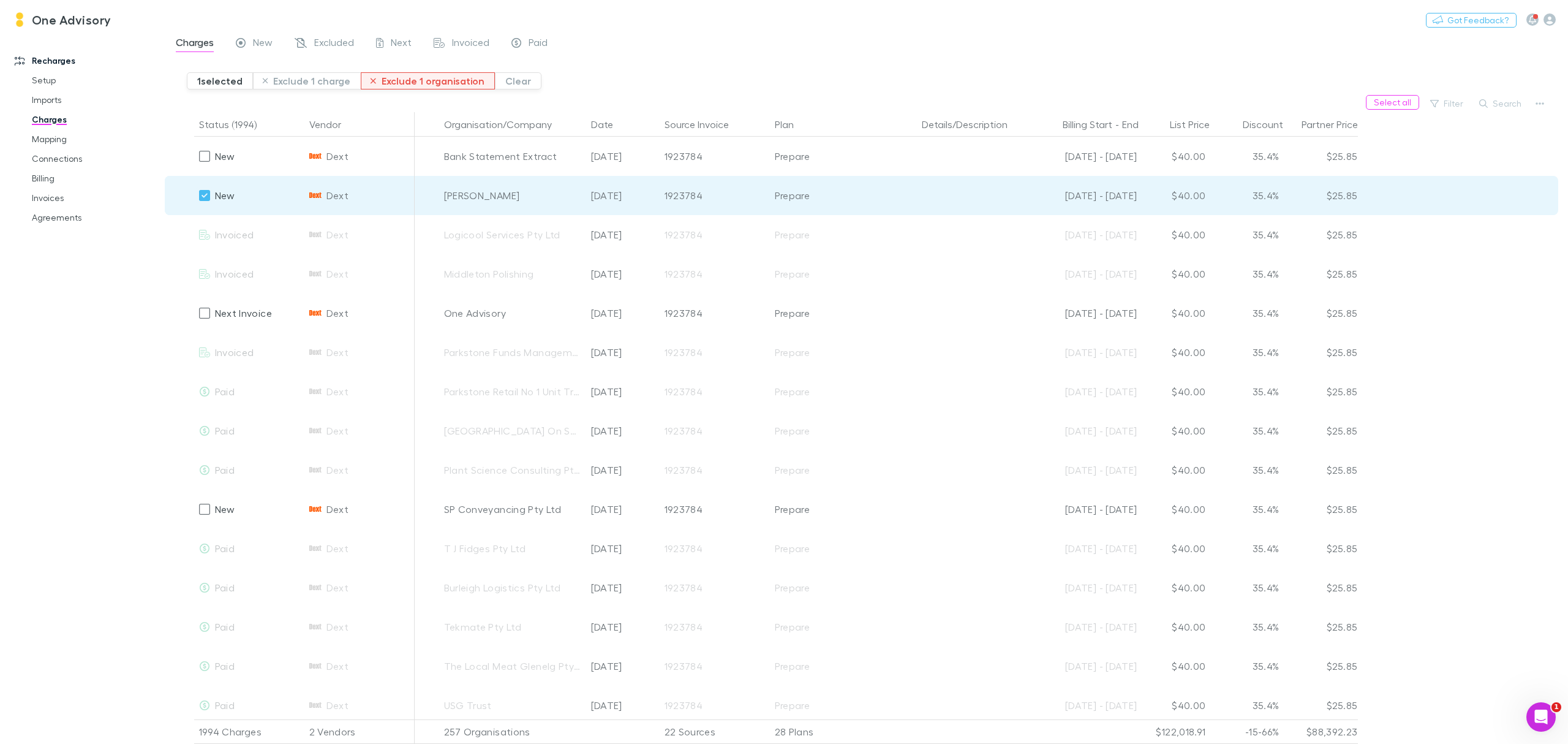
click at [437, 78] on button "Exclude 1 organisation" at bounding box center [427, 80] width 134 height 17
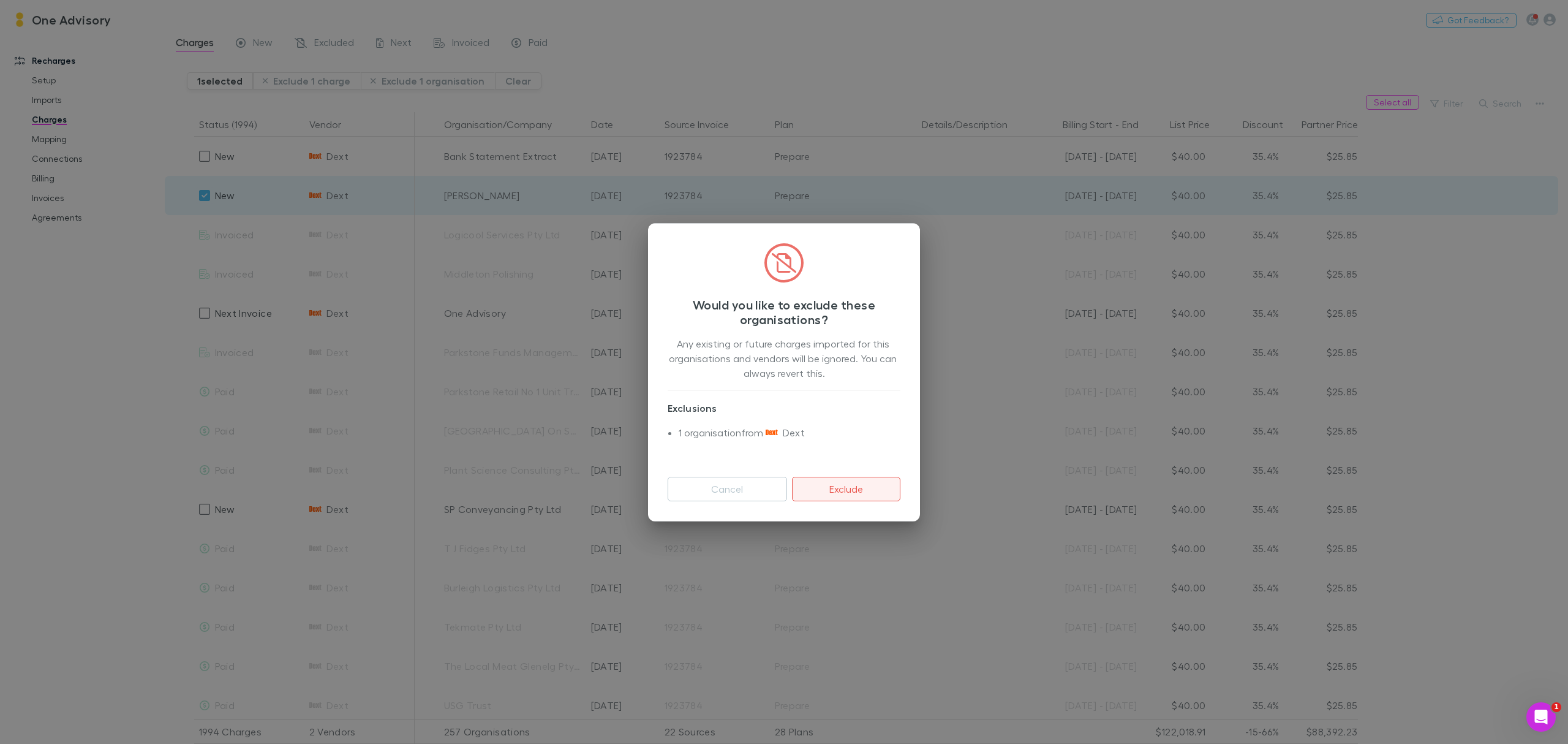
click at [857, 483] on button "Exclude" at bounding box center [846, 488] width 108 height 25
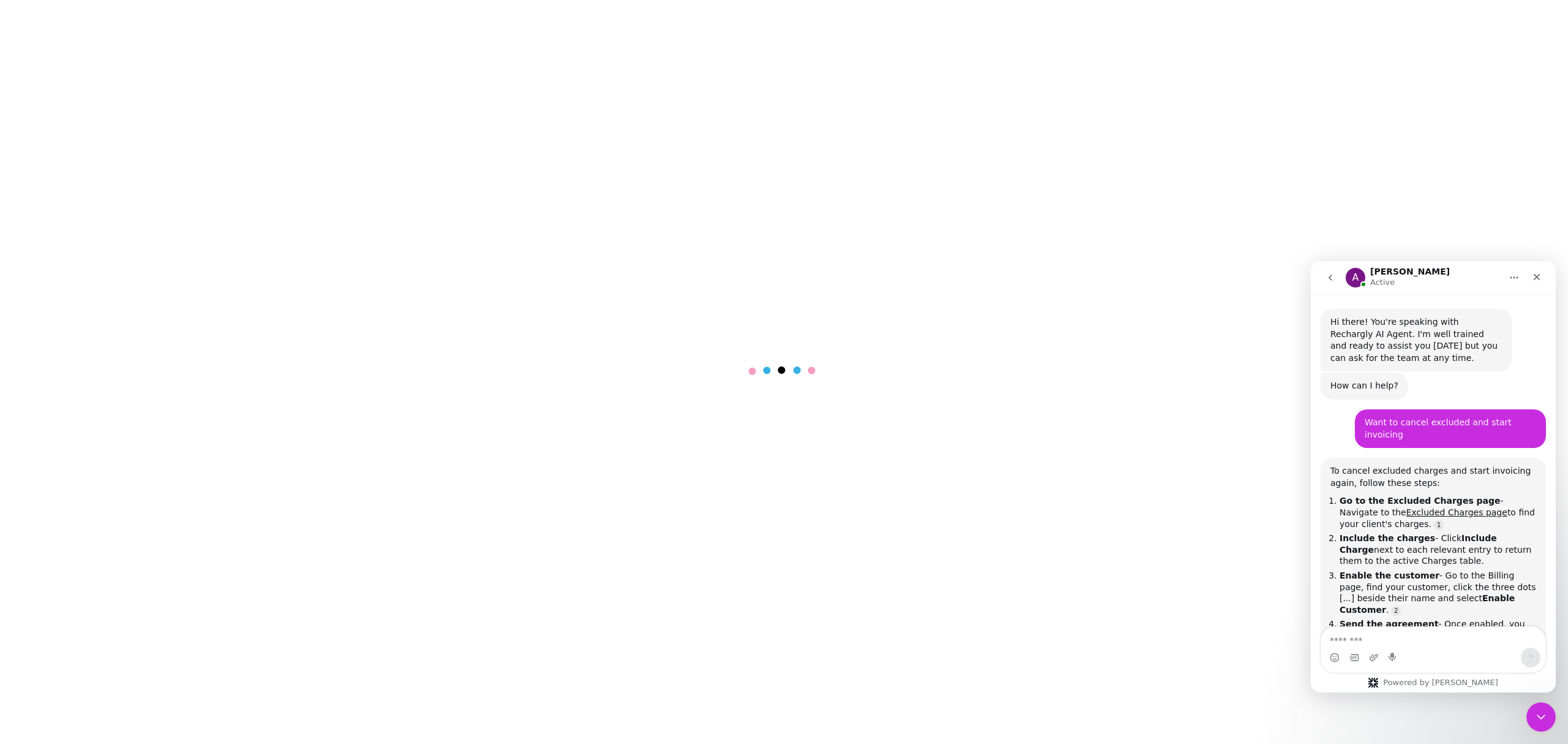
scroll to position [1060, 0]
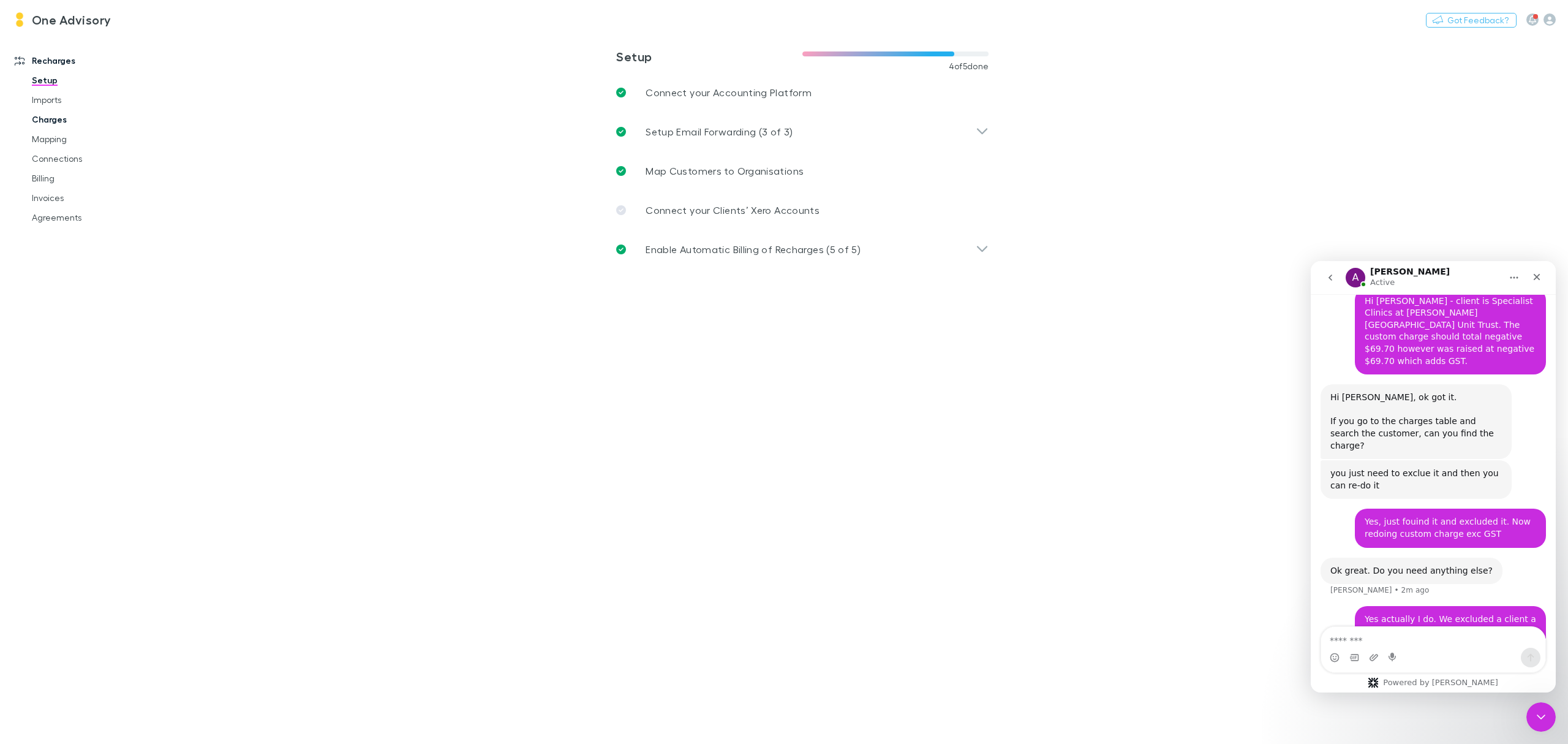
click at [44, 120] on link "Charges" at bounding box center [97, 119] width 155 height 20
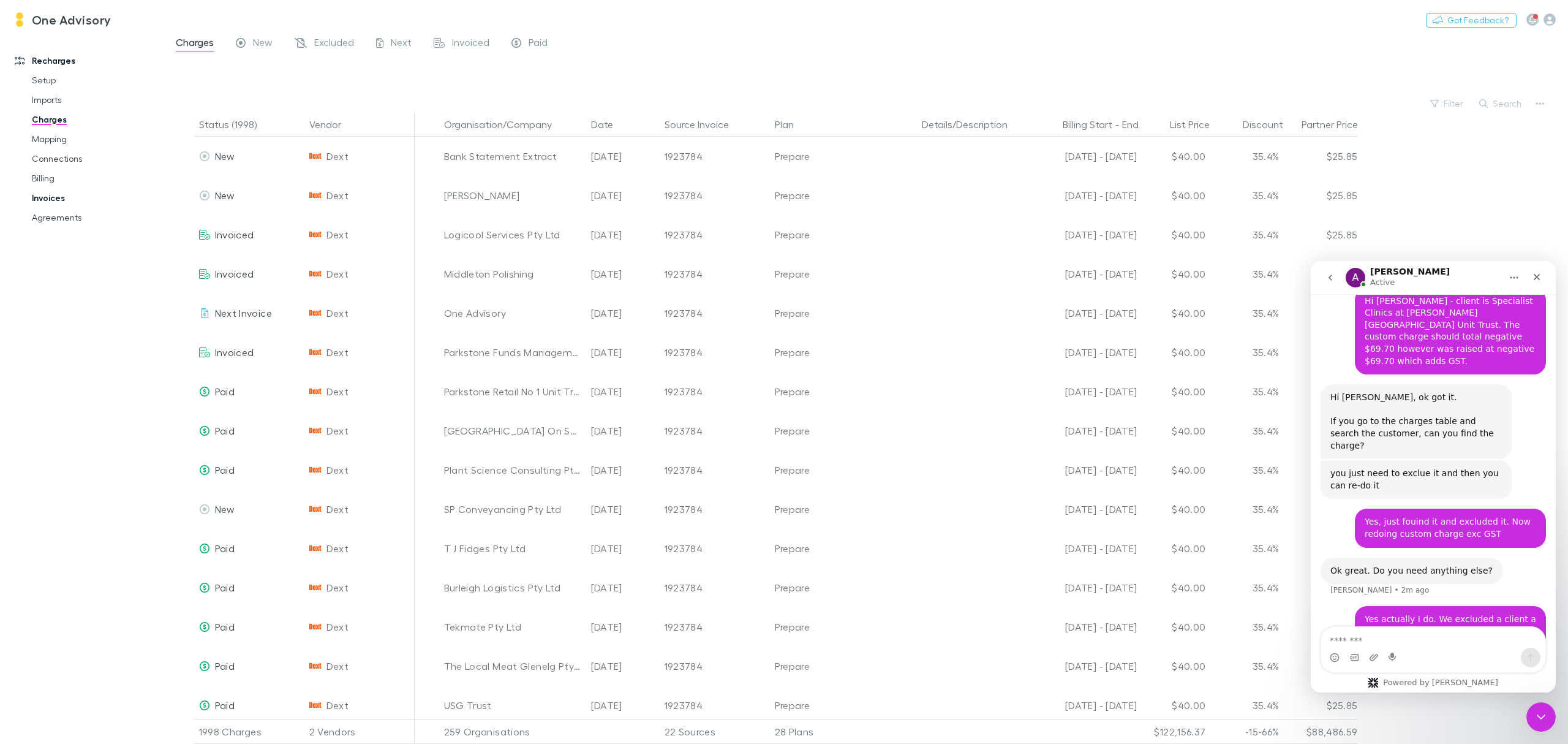
click at [42, 197] on link "Invoices" at bounding box center [97, 198] width 155 height 20
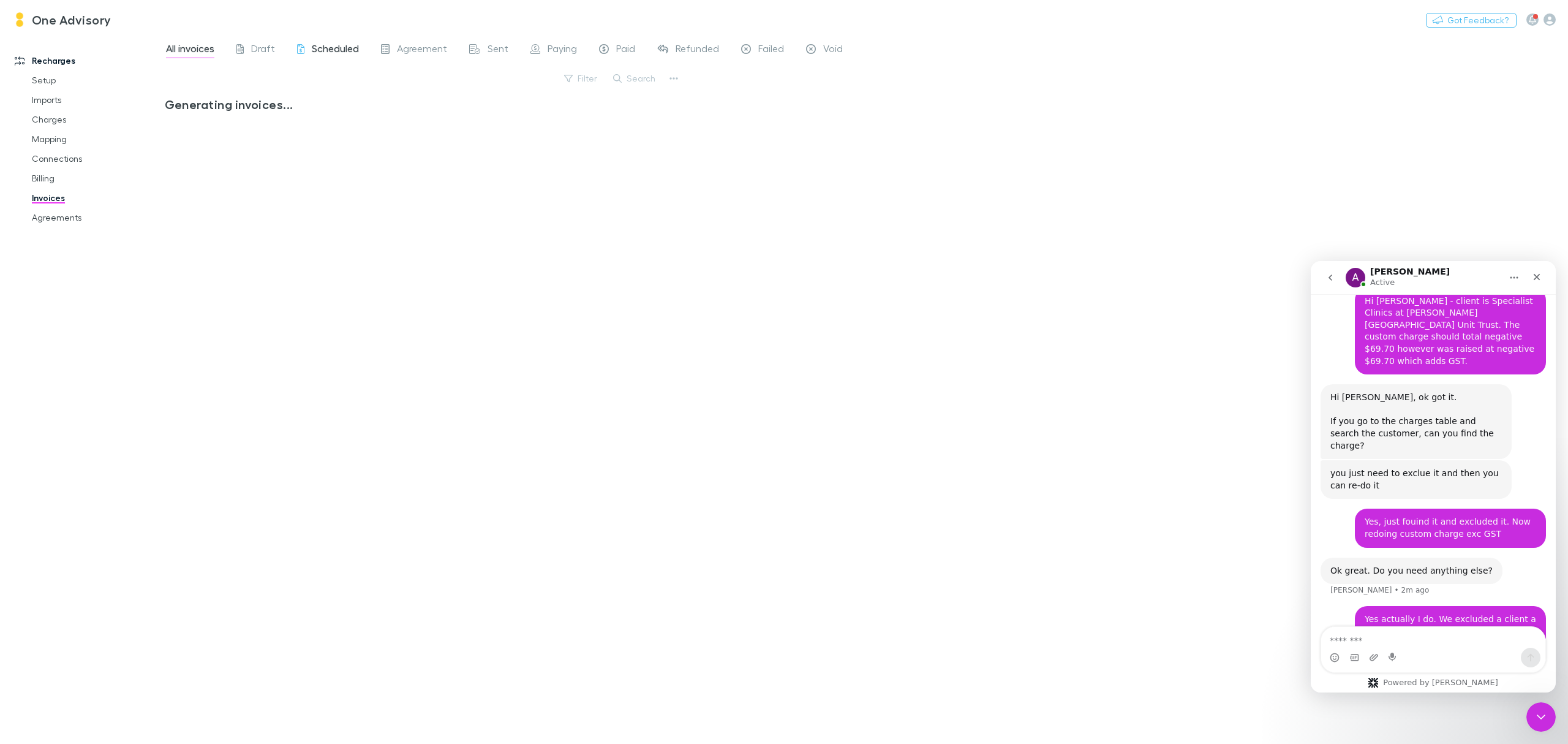
click at [321, 52] on span "Scheduled" at bounding box center [335, 50] width 47 height 16
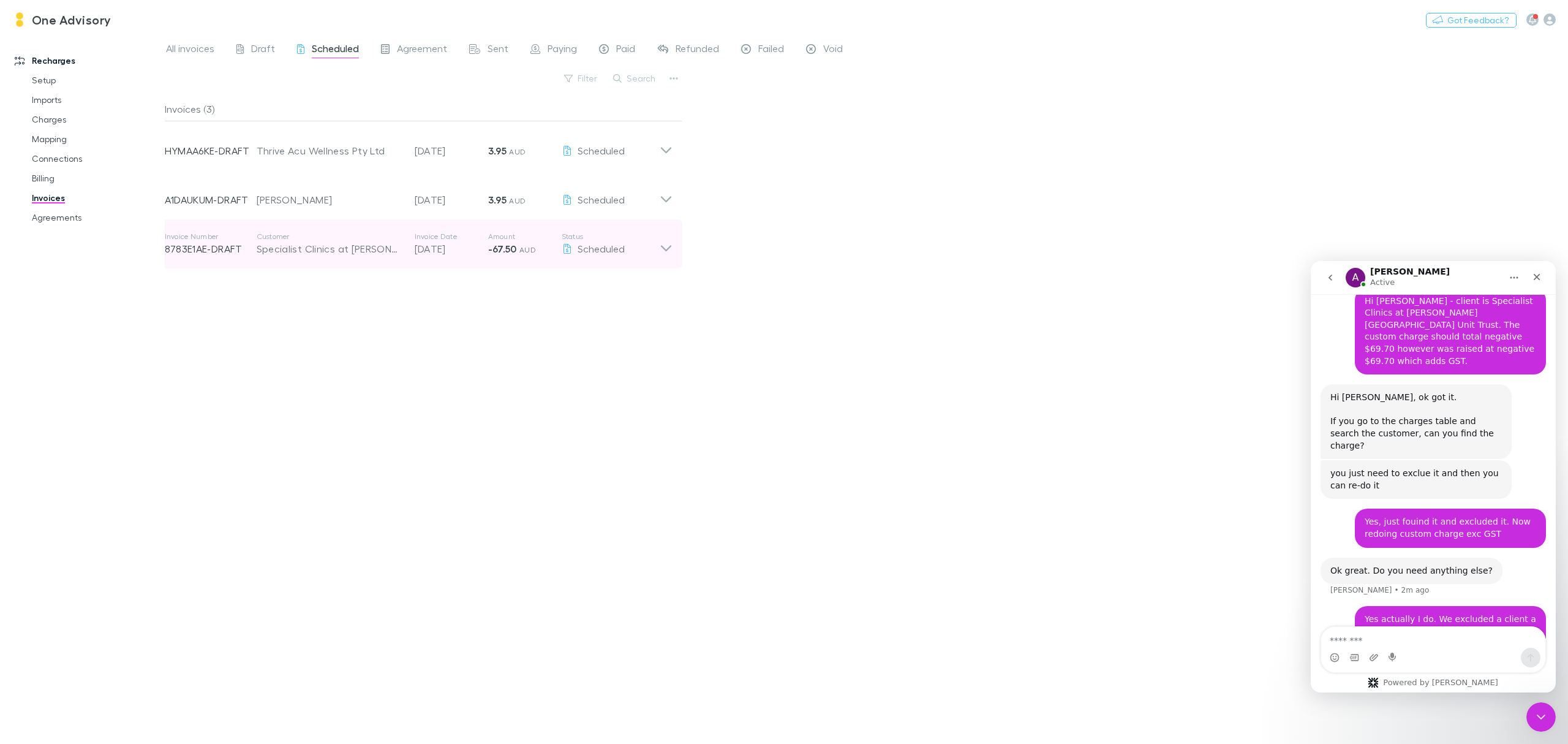
click at [507, 249] on strong "-67.50" at bounding box center [503, 249] width 29 height 12
click at [664, 246] on icon at bounding box center [666, 243] width 13 height 25
click at [44, 121] on link "Charges" at bounding box center [97, 119] width 155 height 20
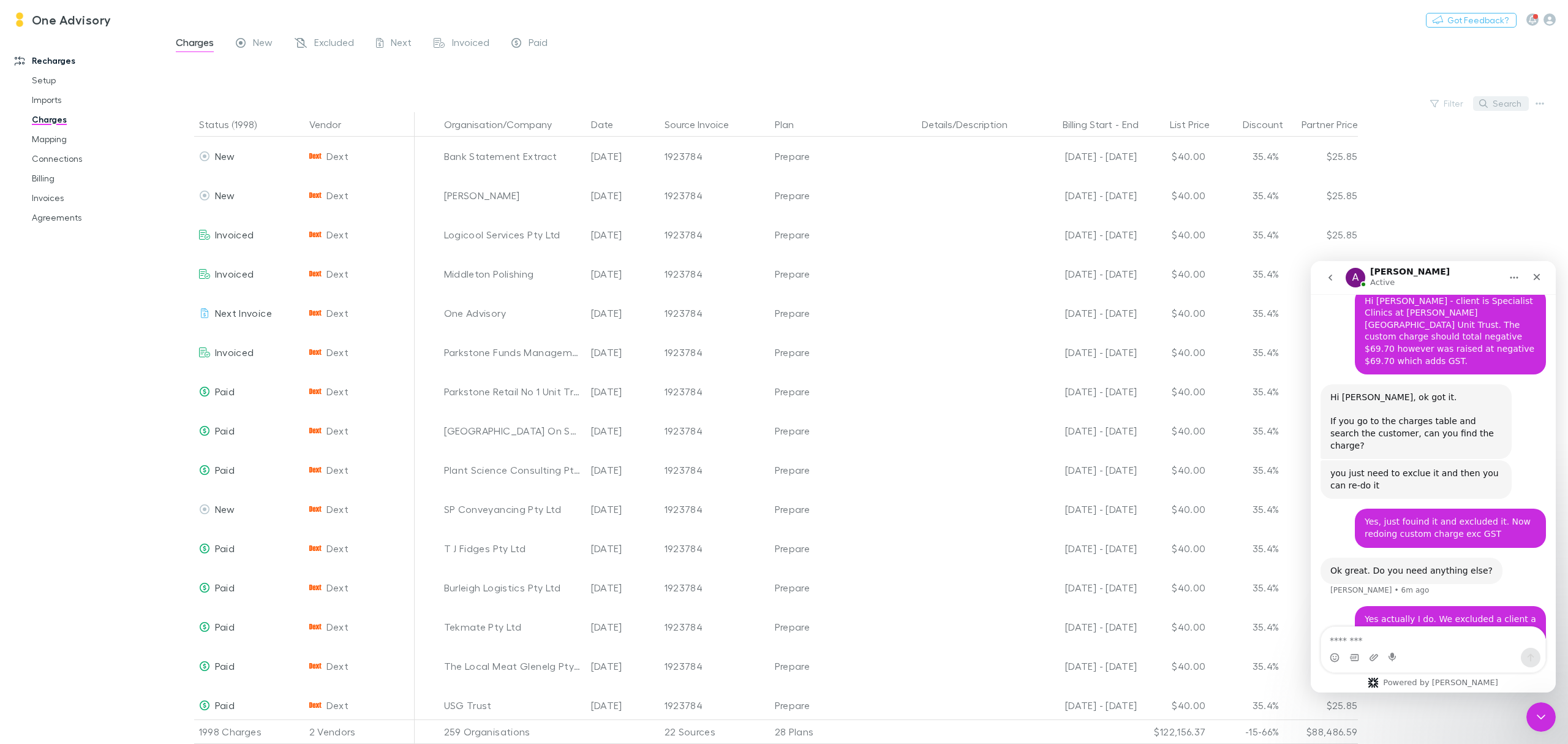
click at [1503, 109] on button "Search" at bounding box center [1501, 104] width 56 height 15
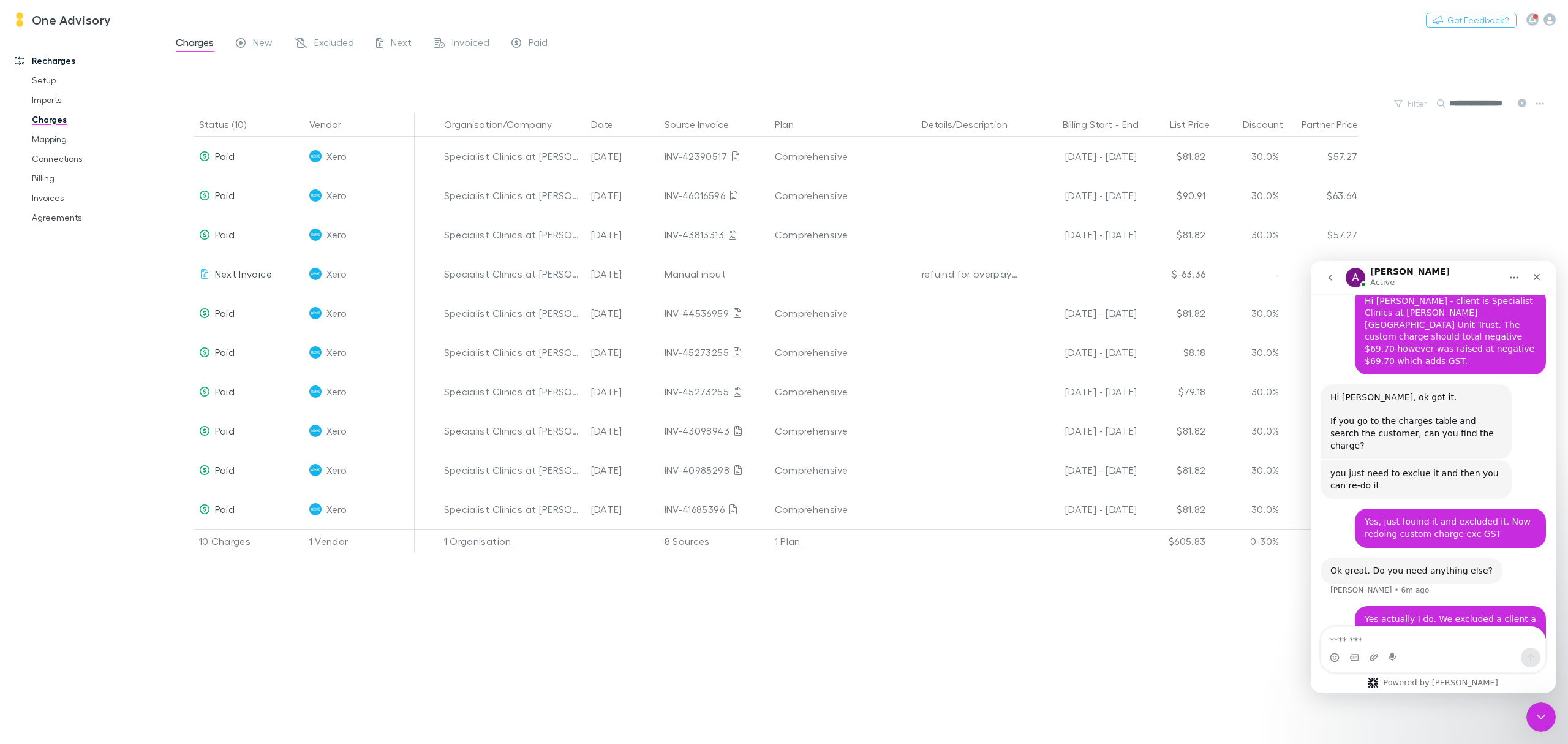
type input "**********"
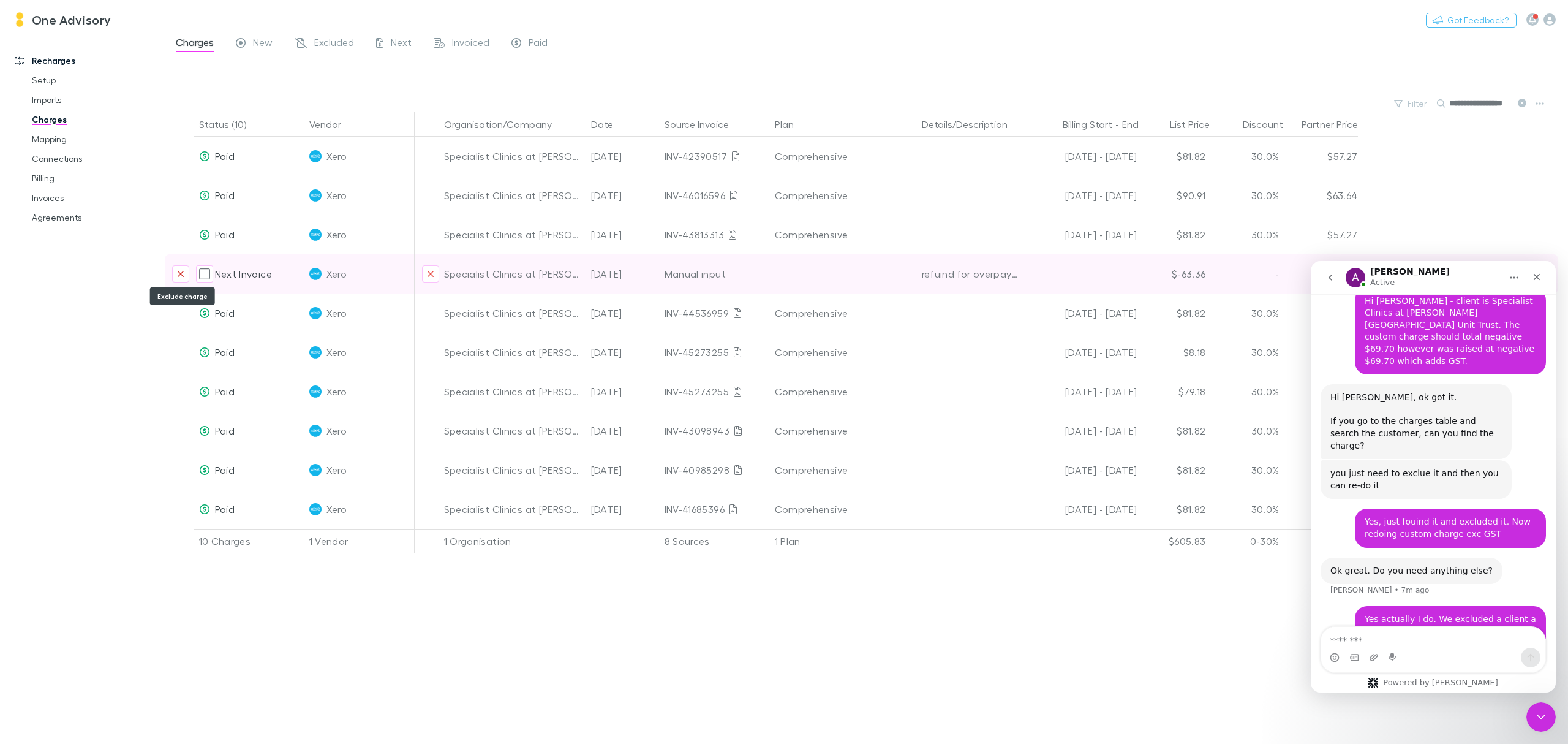
click at [179, 276] on icon "Exclude charge" at bounding box center [180, 274] width 6 height 6
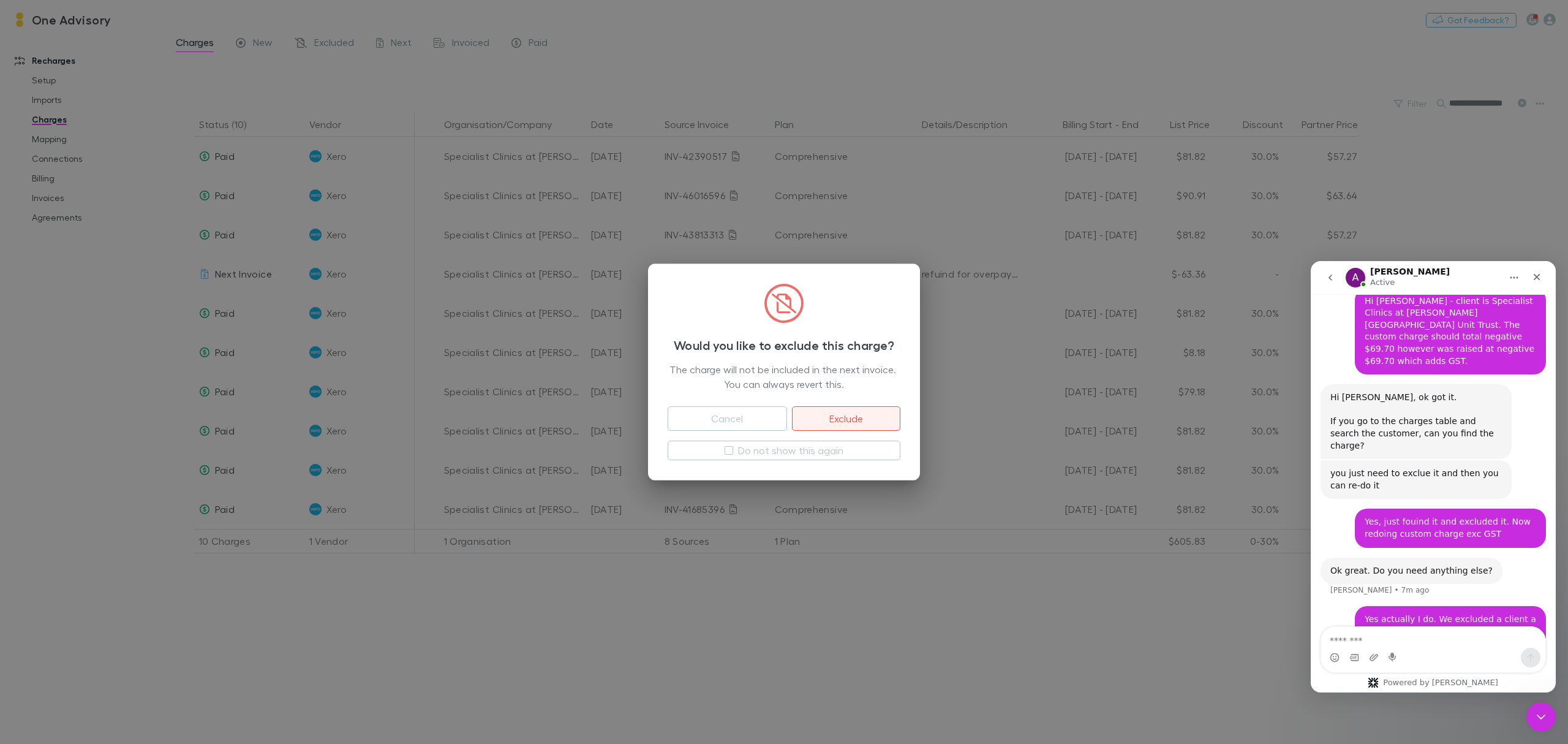
click at [814, 422] on button "Exclude" at bounding box center [846, 419] width 108 height 25
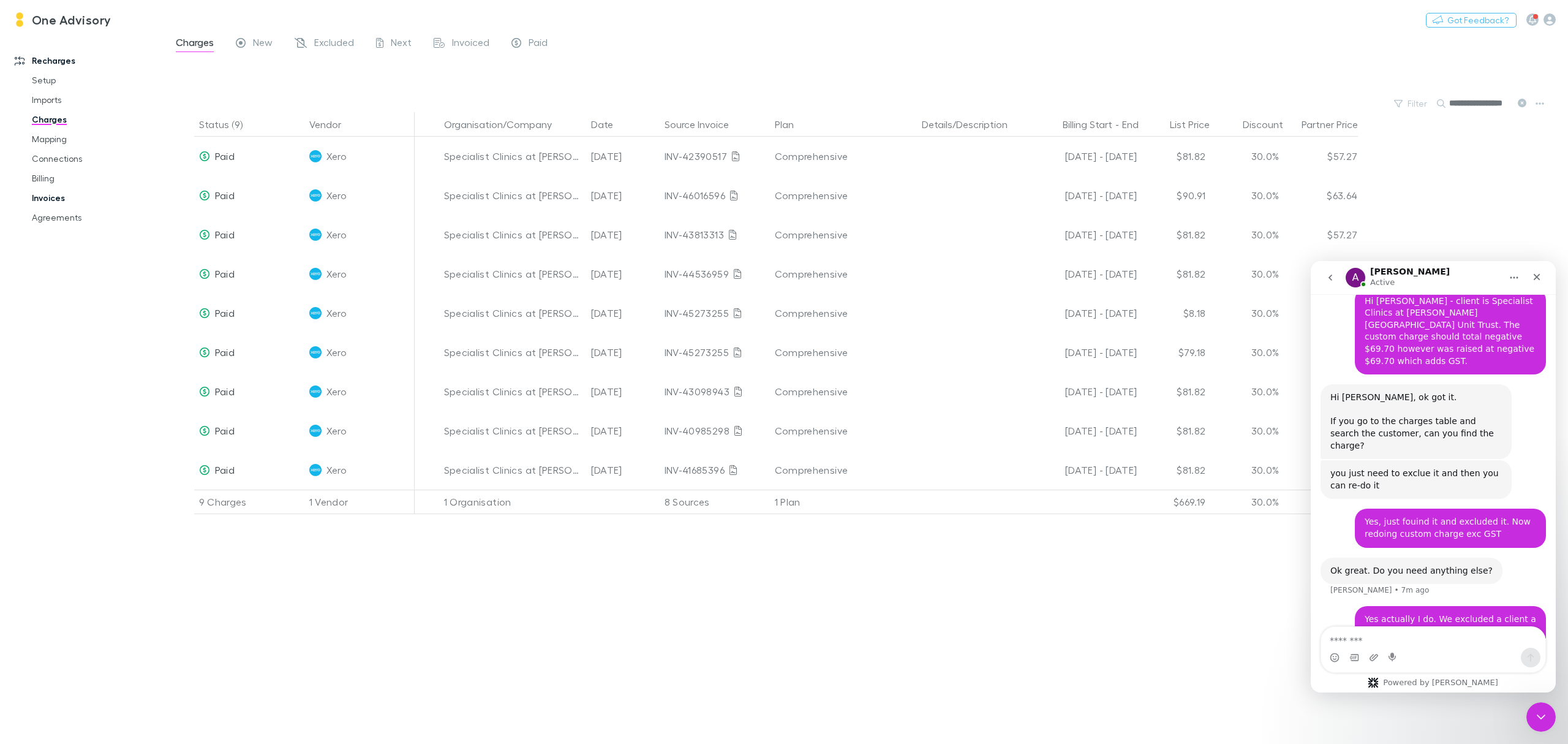
click at [55, 198] on link "Invoices" at bounding box center [97, 198] width 155 height 20
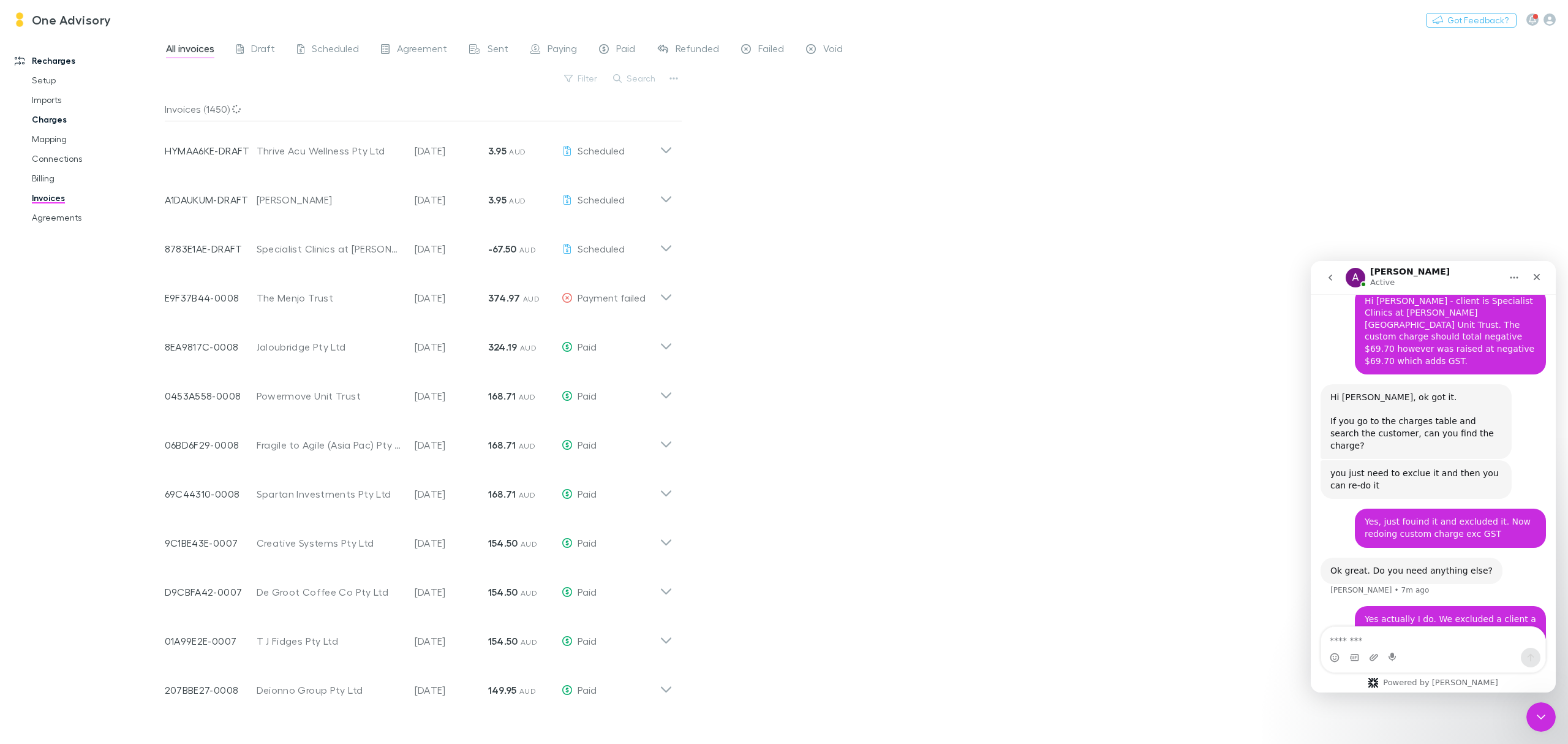
click at [41, 121] on link "Charges" at bounding box center [97, 119] width 155 height 20
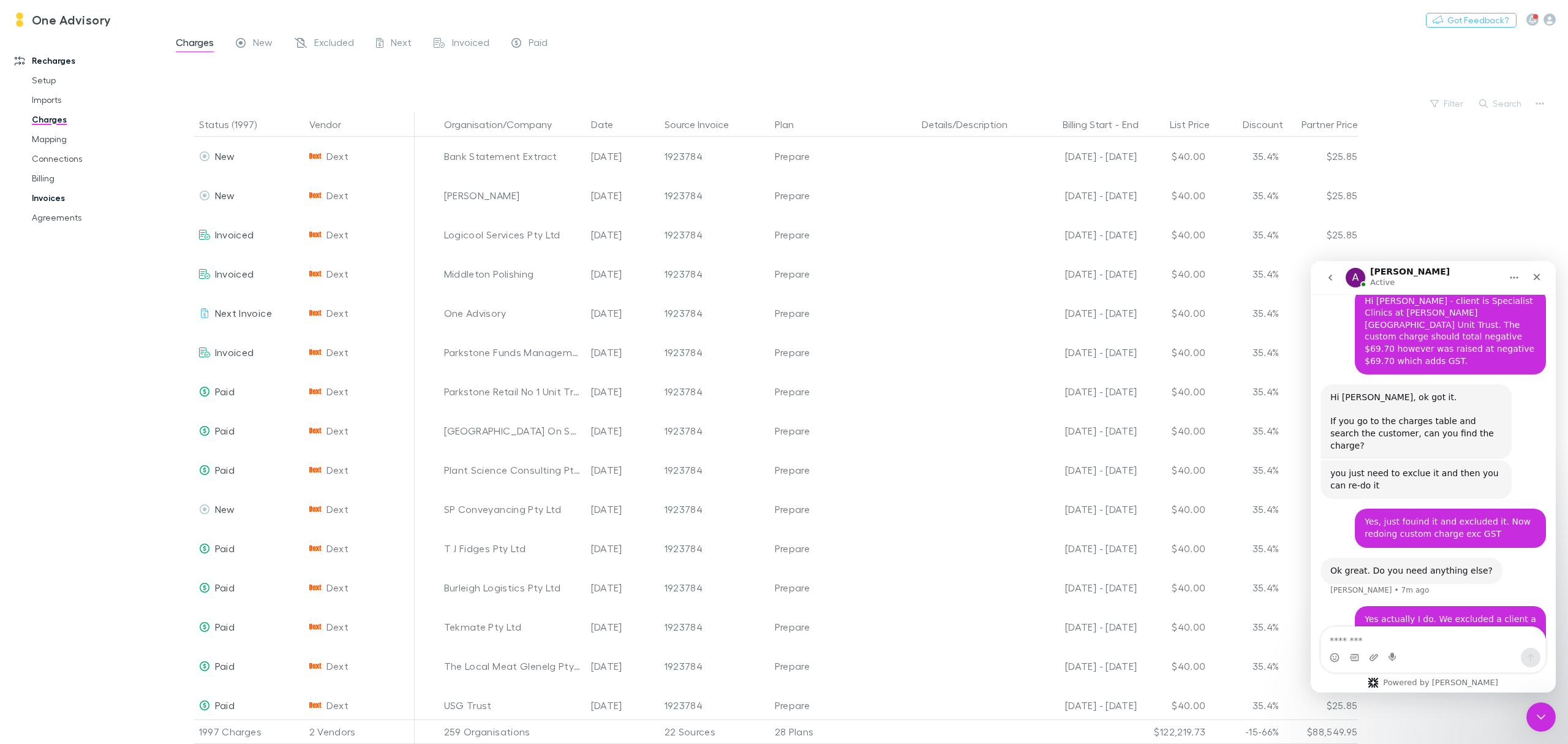
click at [42, 200] on link "Invoices" at bounding box center [97, 198] width 155 height 20
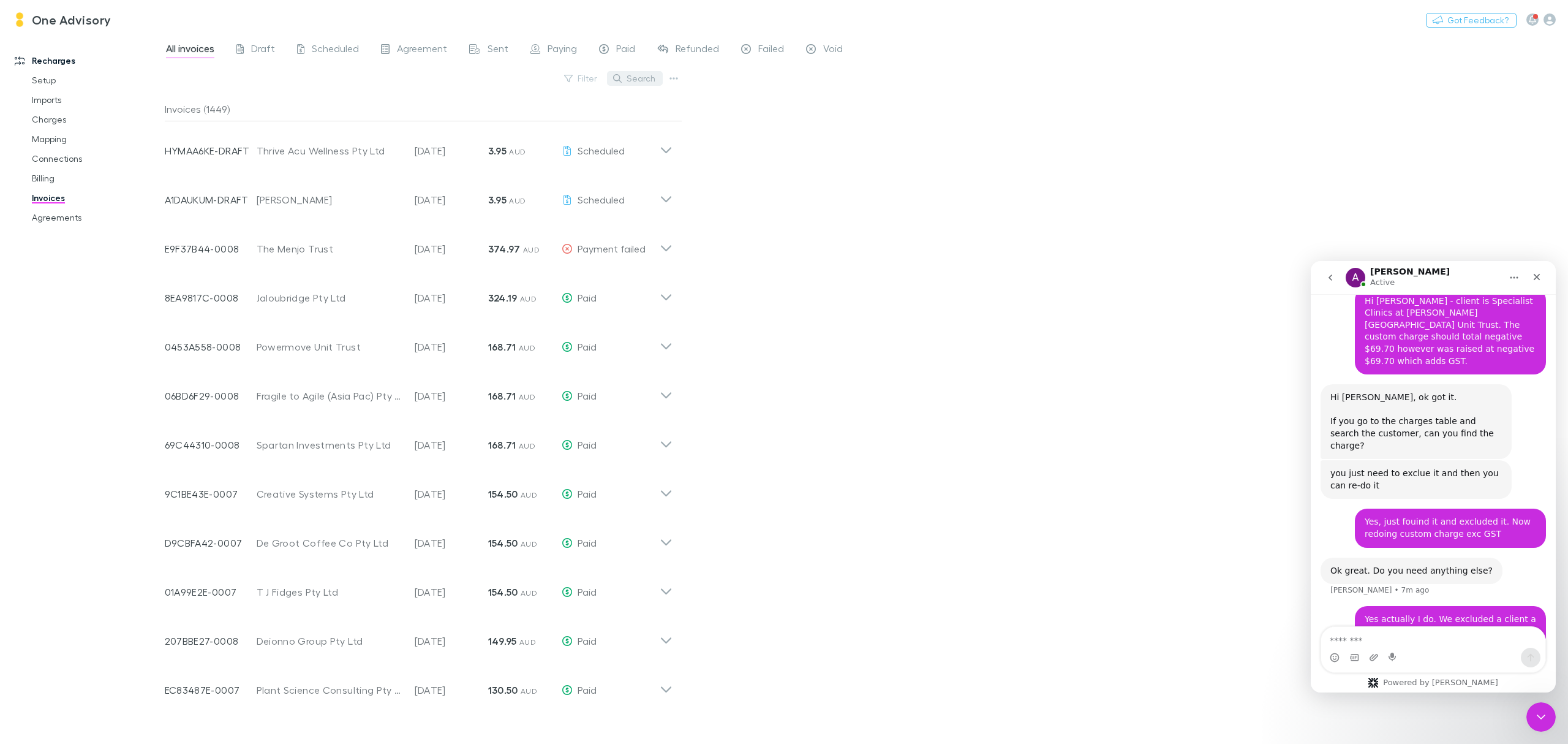
click at [628, 83] on button "Search" at bounding box center [635, 79] width 56 height 15
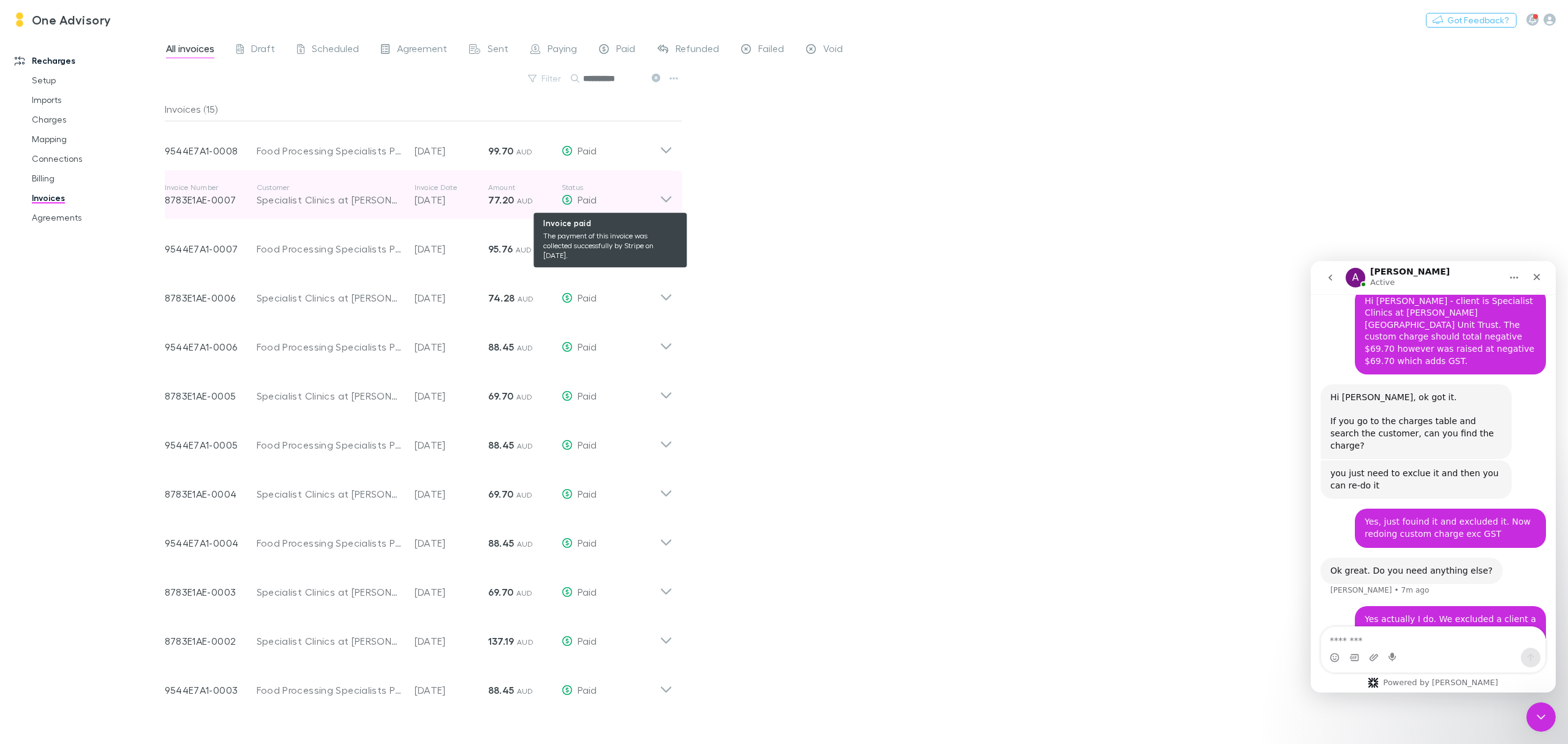
type input "**********"
click at [655, 197] on div "Paid" at bounding box center [611, 200] width 98 height 15
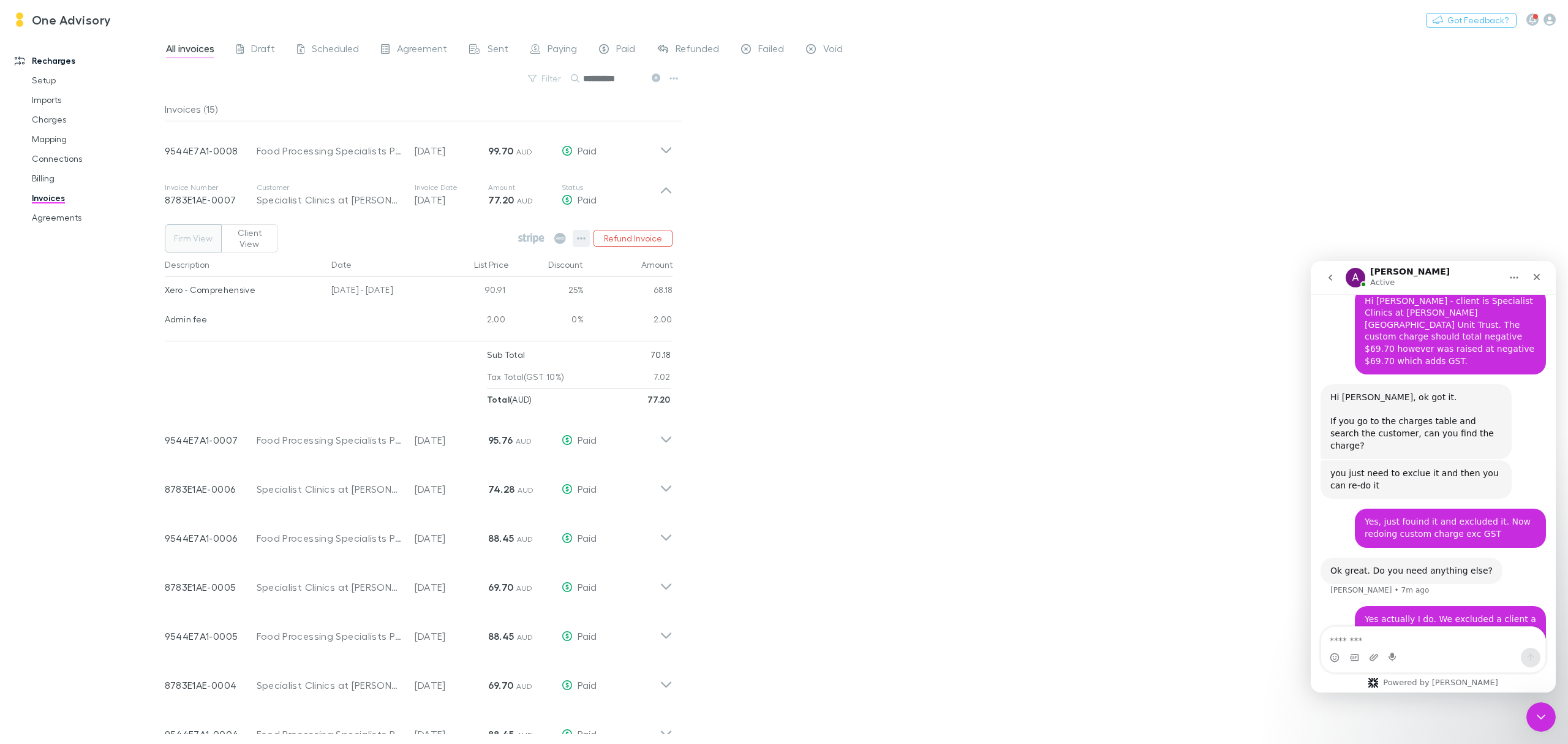
click at [573, 238] on button "button" at bounding box center [581, 238] width 17 height 17
click at [47, 174] on div at bounding box center [784, 372] width 1568 height 744
click at [45, 181] on link "Billing" at bounding box center [97, 178] width 155 height 20
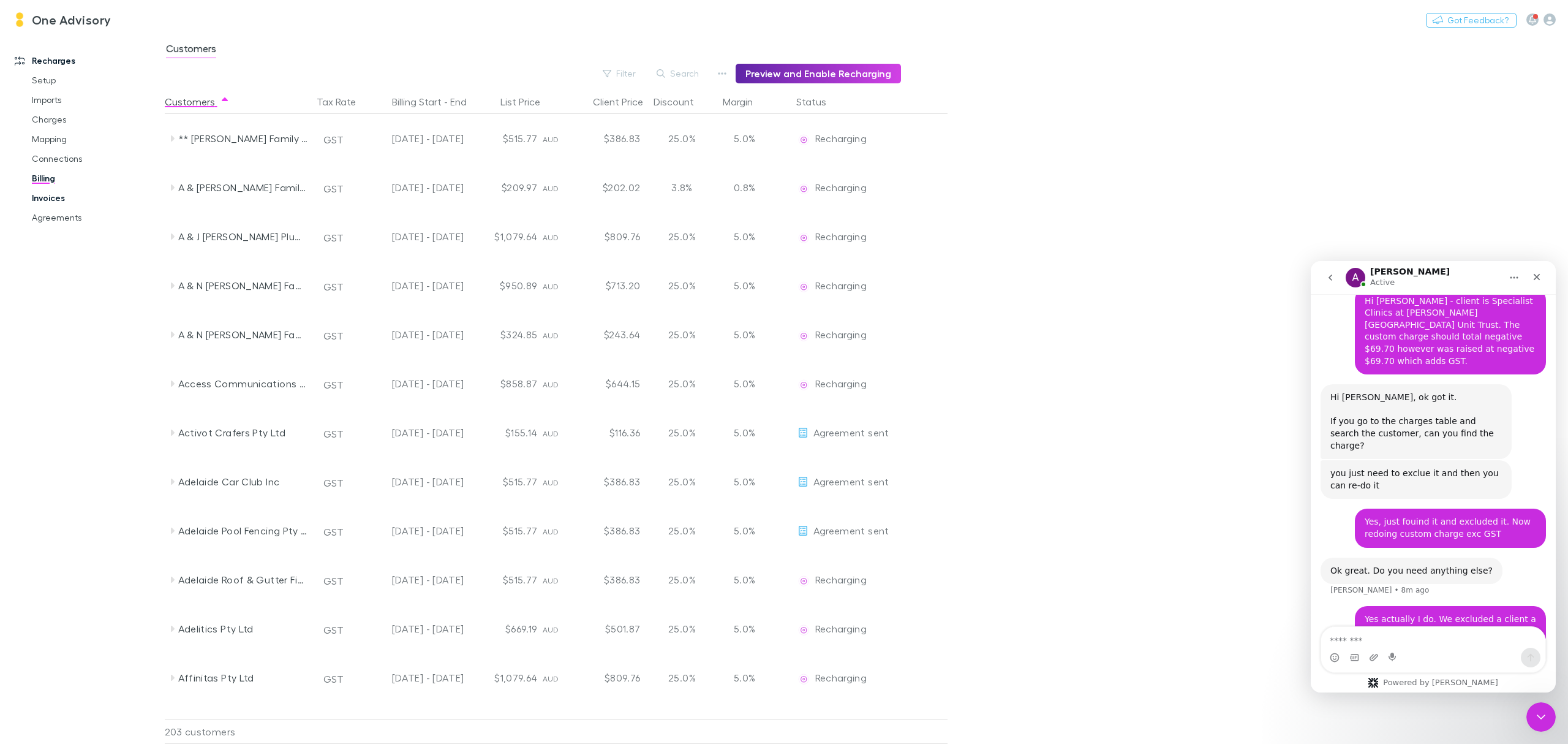
click at [49, 196] on link "Invoices" at bounding box center [97, 198] width 155 height 20
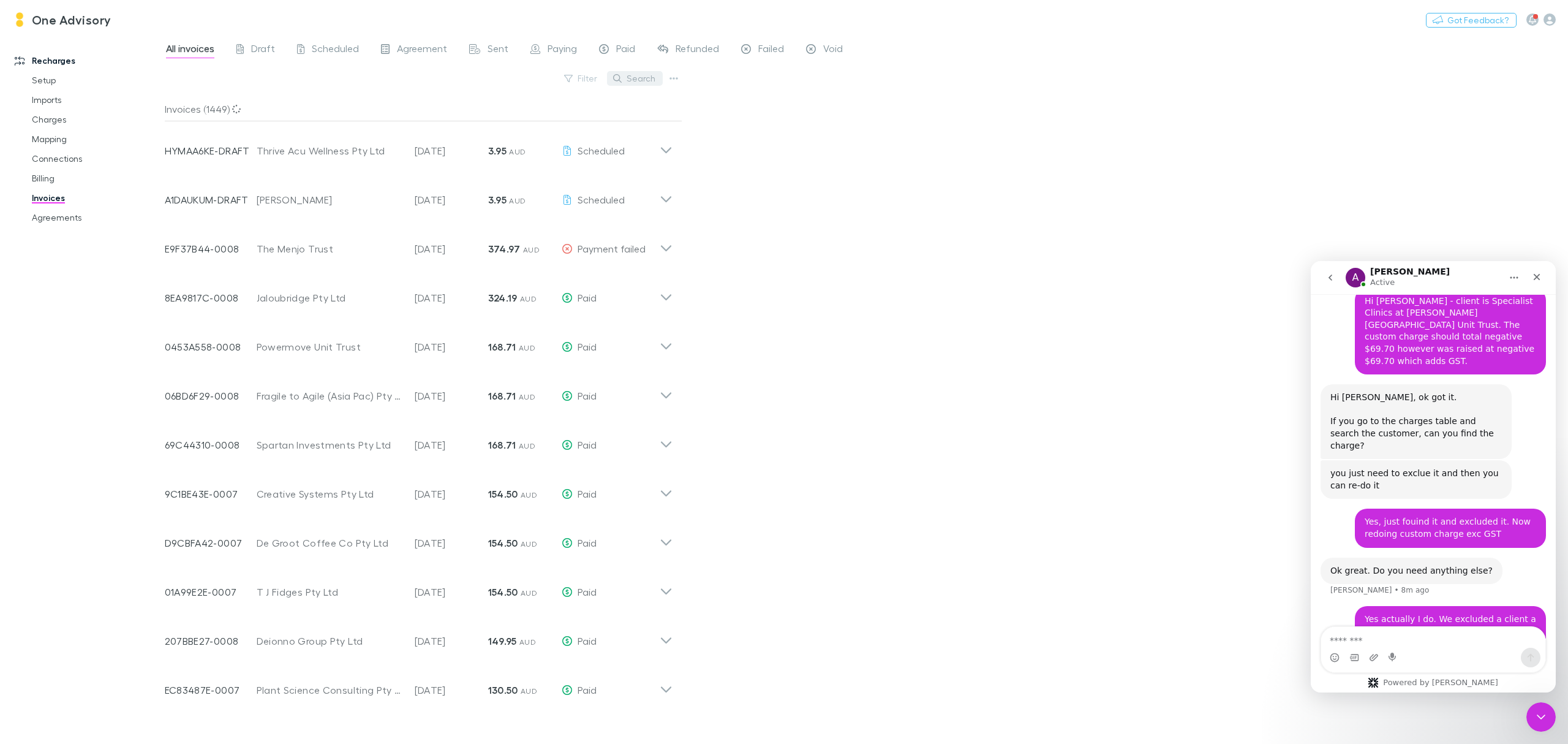
click at [636, 81] on button "Search" at bounding box center [635, 79] width 56 height 15
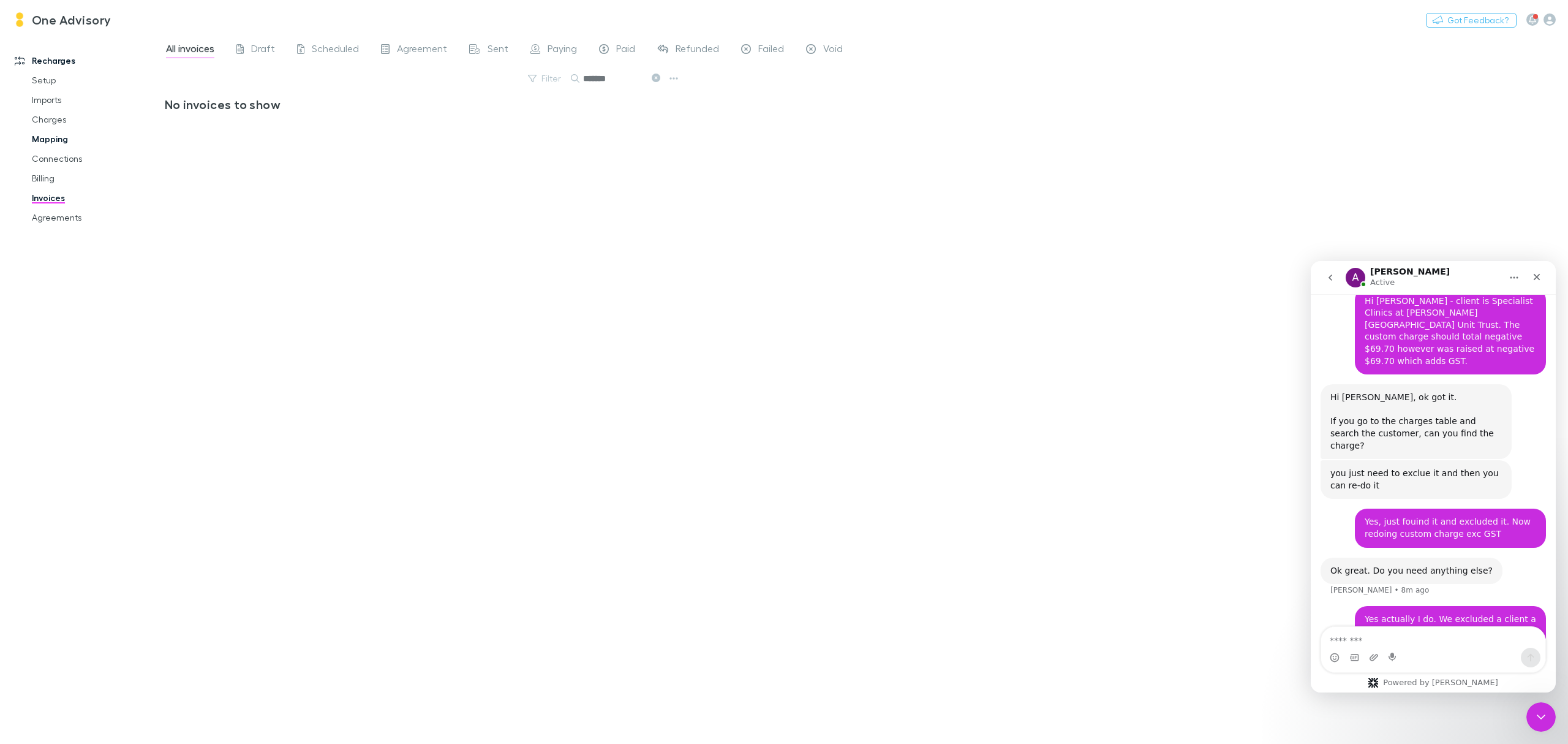
type input "*******"
click at [47, 138] on link "Mapping" at bounding box center [97, 139] width 155 height 20
click at [38, 115] on link "Charges" at bounding box center [97, 119] width 155 height 20
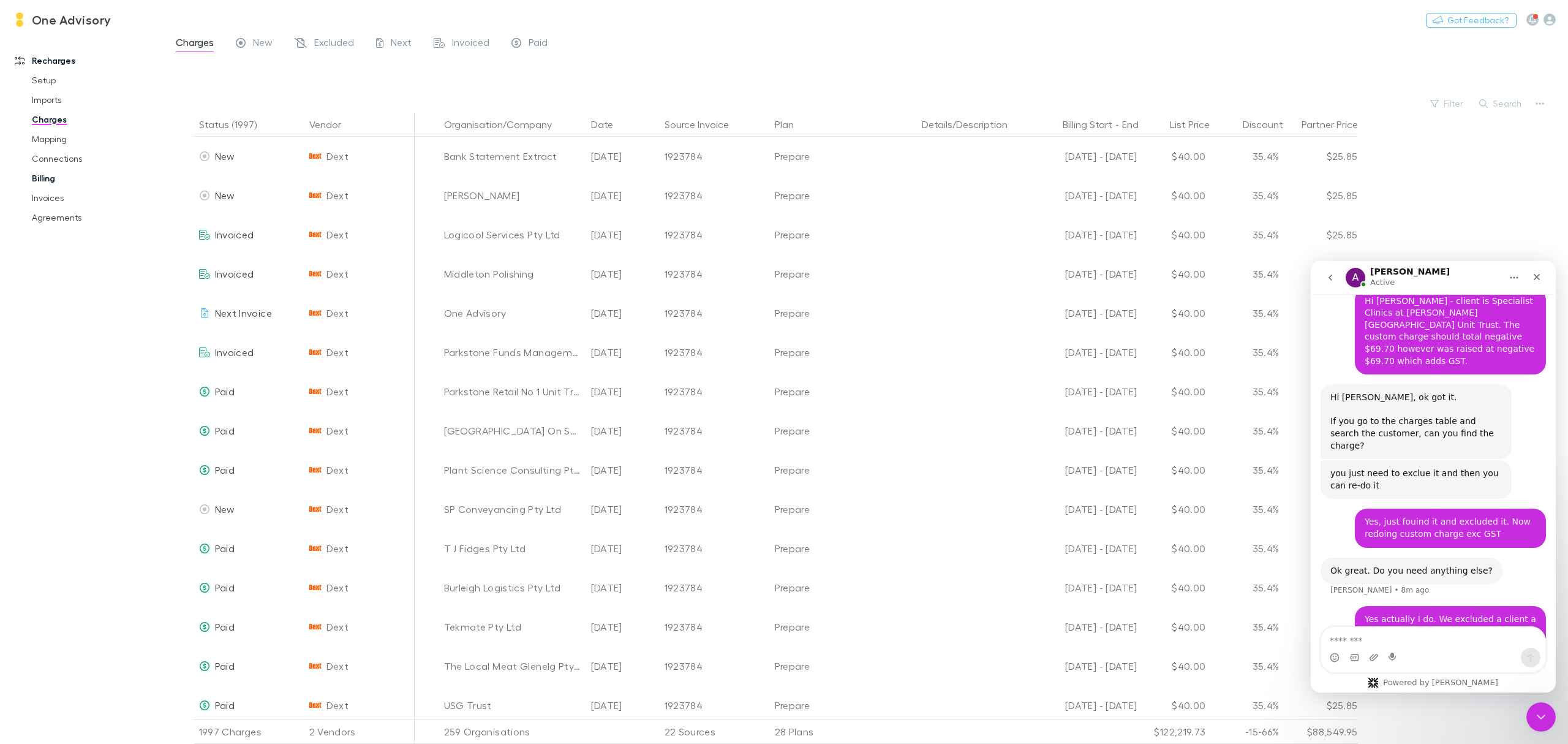
click at [41, 177] on link "Billing" at bounding box center [97, 178] width 155 height 20
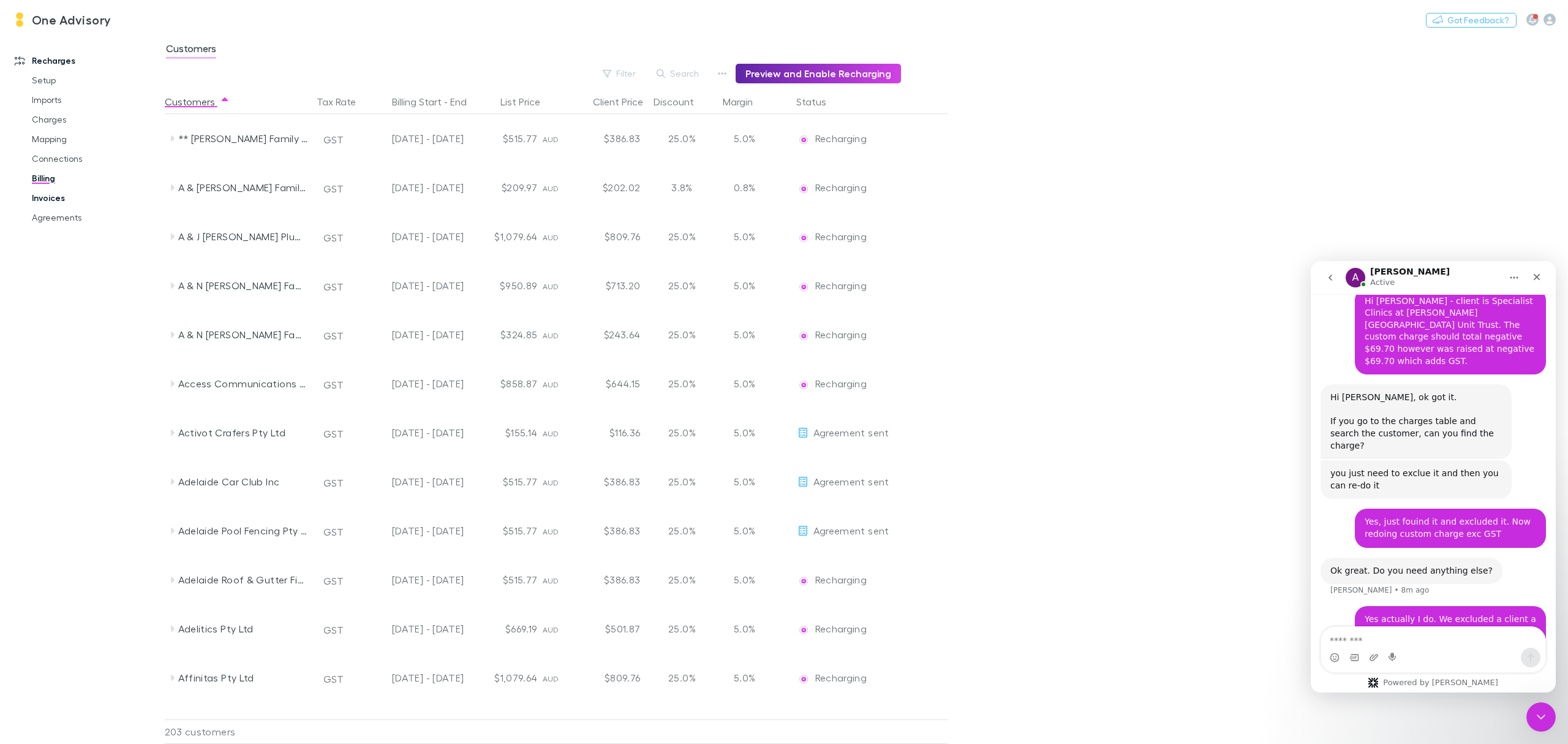
click at [37, 197] on link "Invoices" at bounding box center [97, 198] width 155 height 20
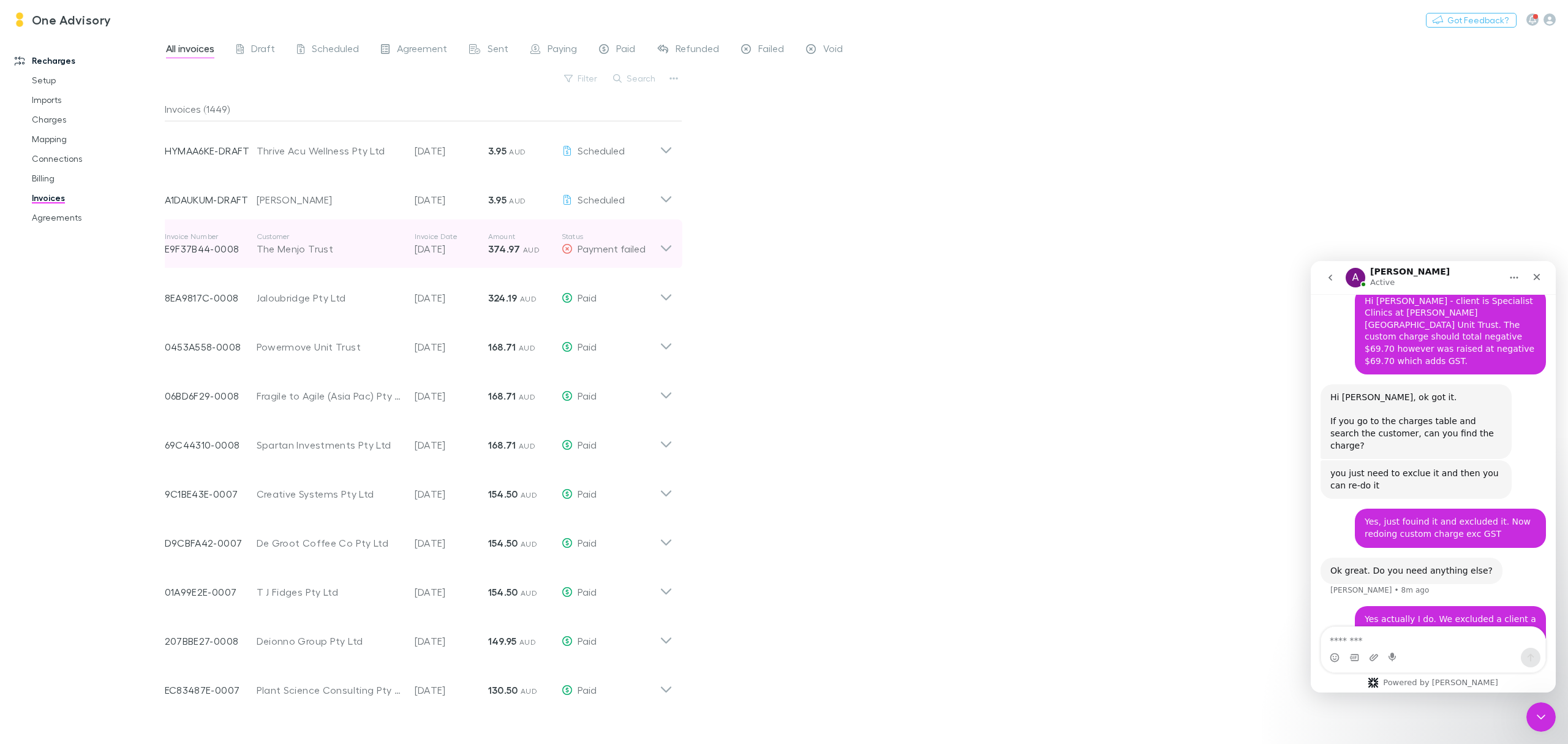
click at [660, 244] on icon at bounding box center [666, 243] width 13 height 25
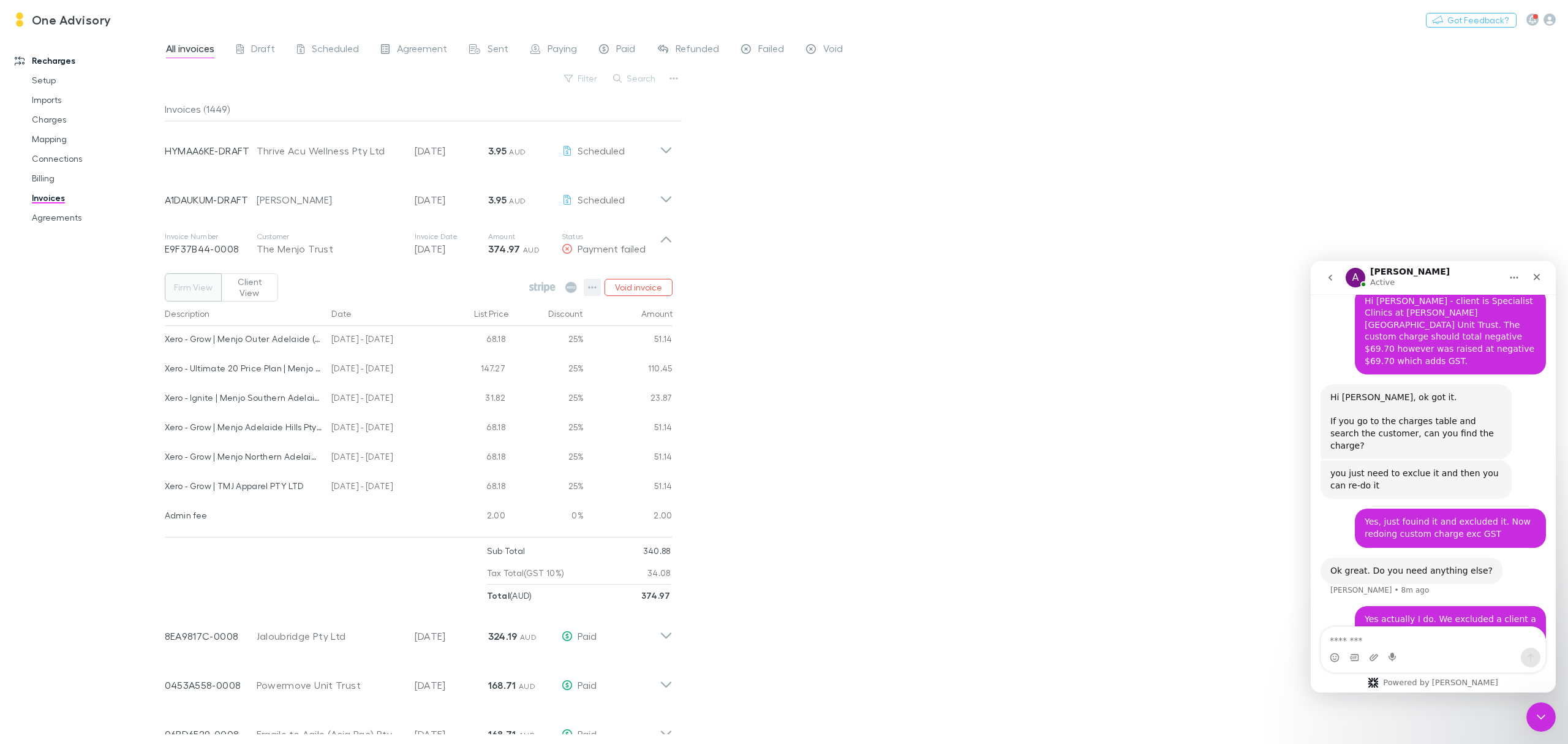
click at [592, 285] on icon "button" at bounding box center [592, 287] width 8 height 10
click at [902, 274] on div at bounding box center [784, 372] width 1568 height 744
click at [42, 177] on link "Billing" at bounding box center [97, 178] width 155 height 20
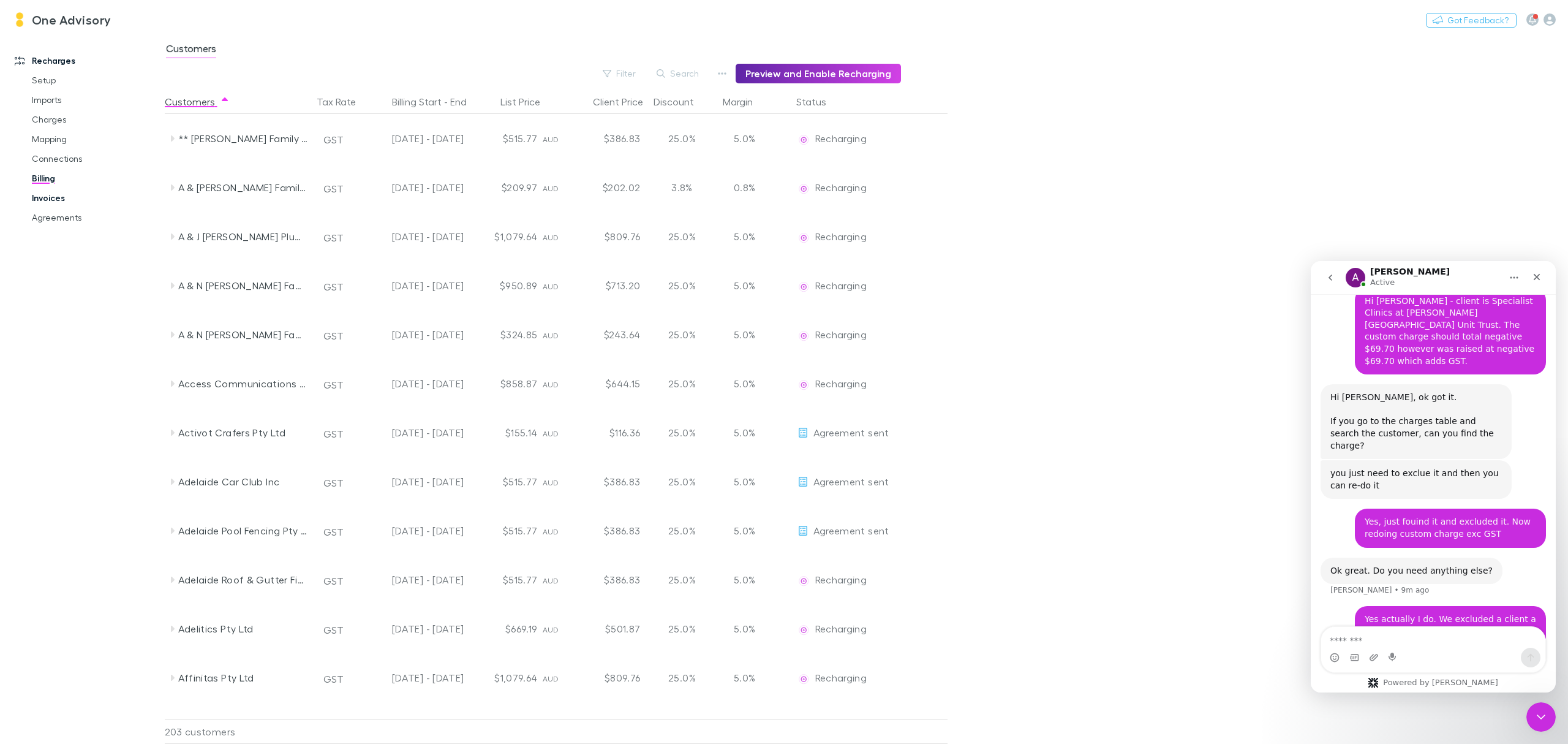
click at [38, 200] on link "Invoices" at bounding box center [97, 198] width 155 height 20
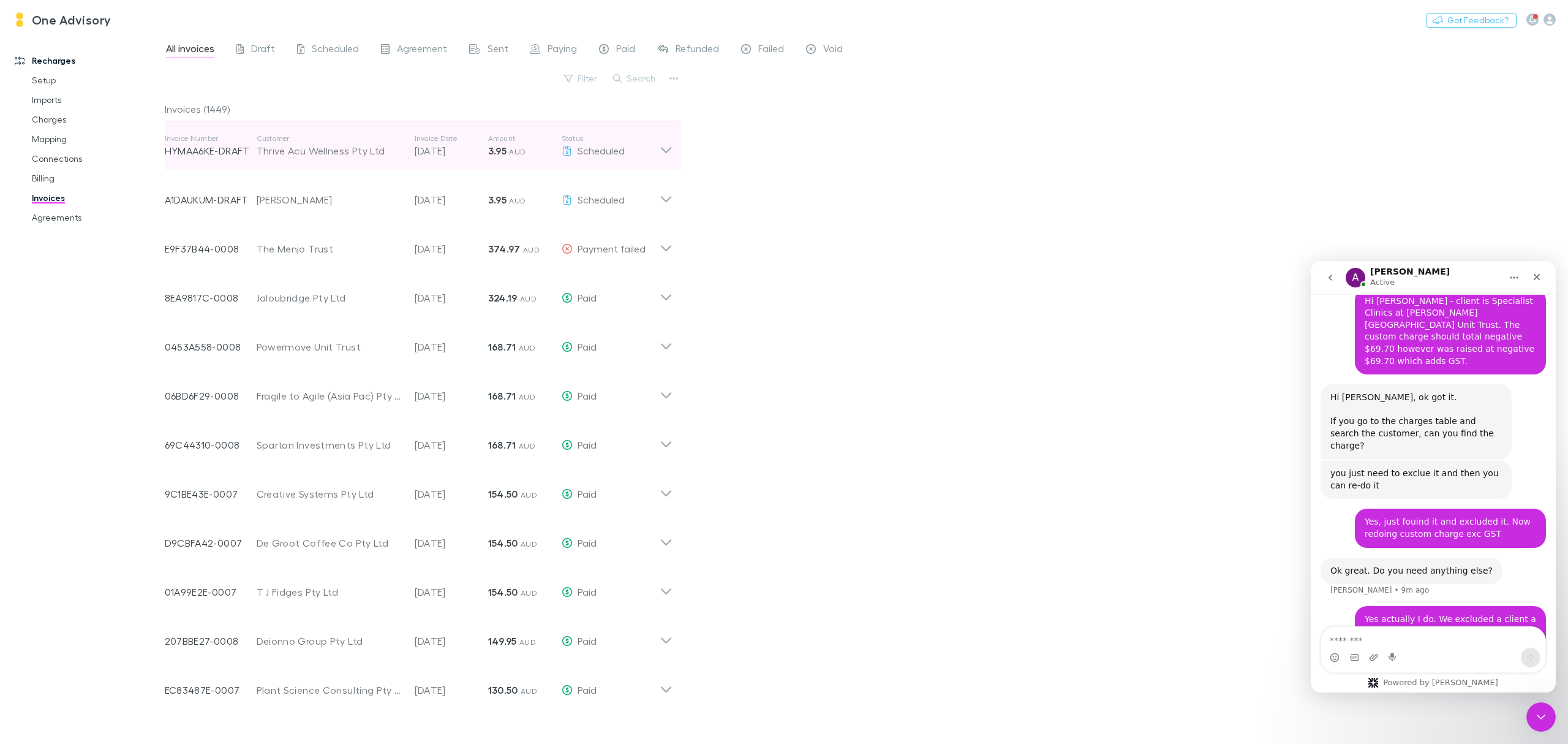
click at [669, 150] on icon at bounding box center [666, 146] width 13 height 25
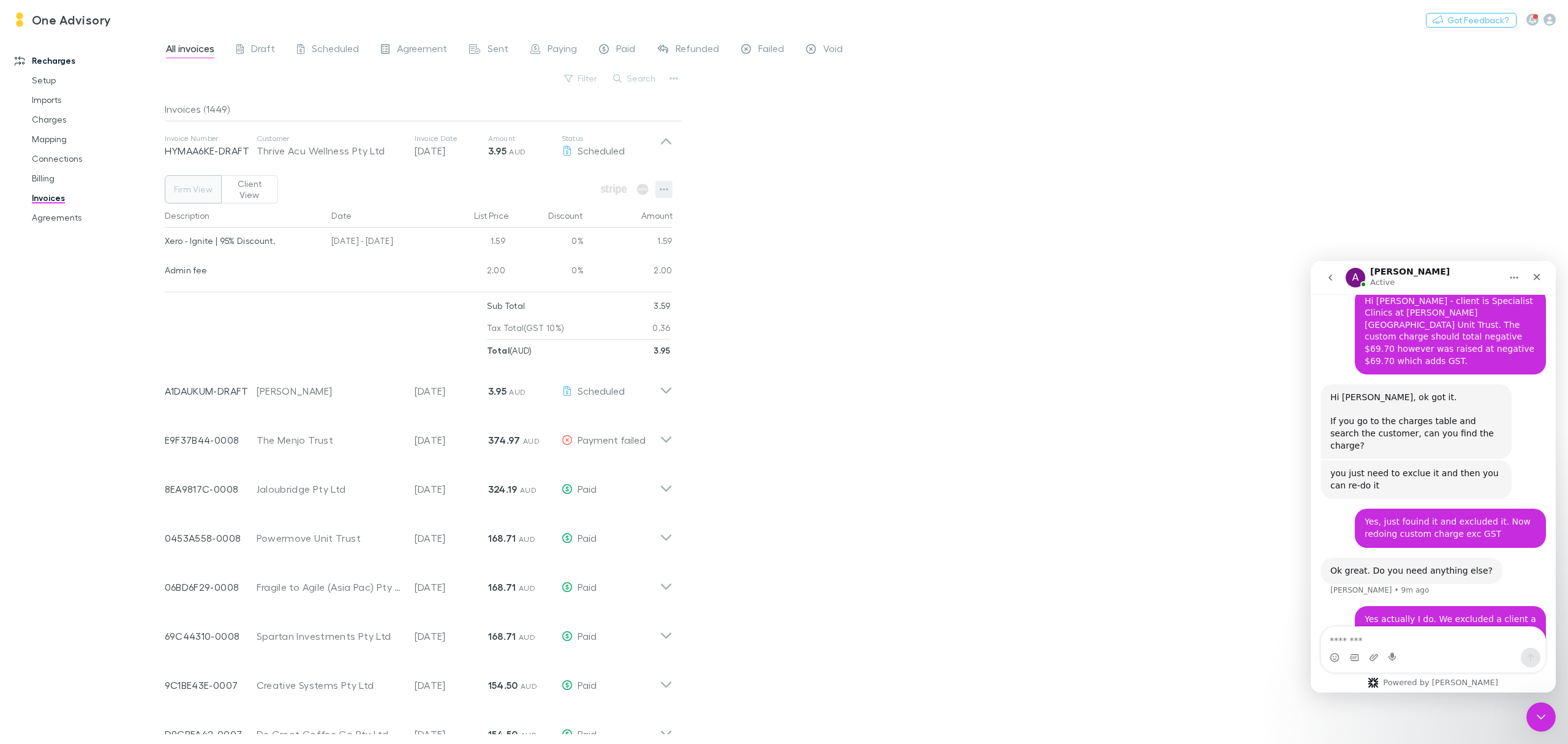
click at [666, 188] on icon "button" at bounding box center [663, 189] width 8 height 10
click at [766, 198] on div at bounding box center [784, 372] width 1568 height 744
click at [58, 222] on link "Agreements" at bounding box center [97, 217] width 155 height 20
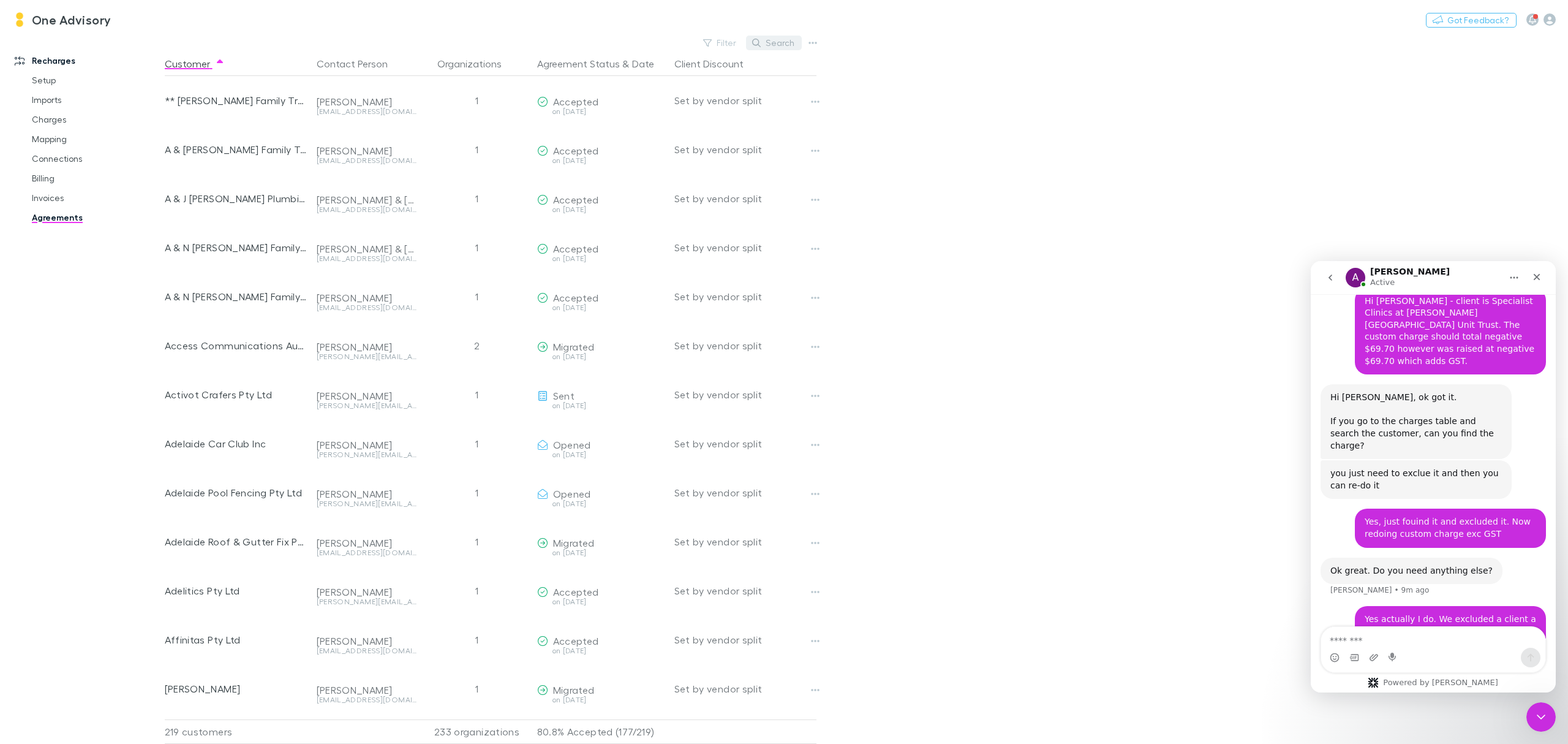
click at [771, 42] on button "Search" at bounding box center [774, 43] width 56 height 15
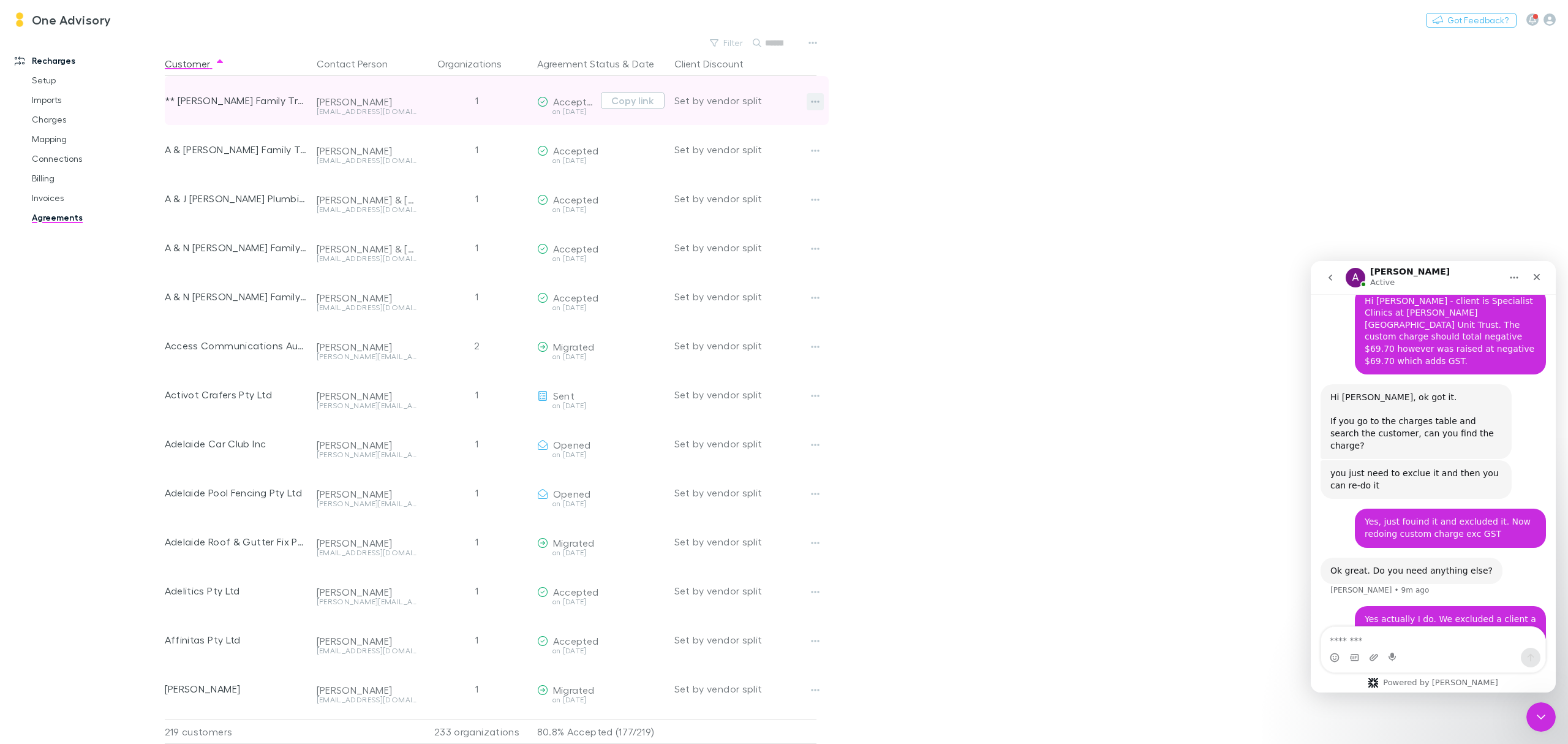
click at [809, 101] on button "button" at bounding box center [815, 101] width 17 height 17
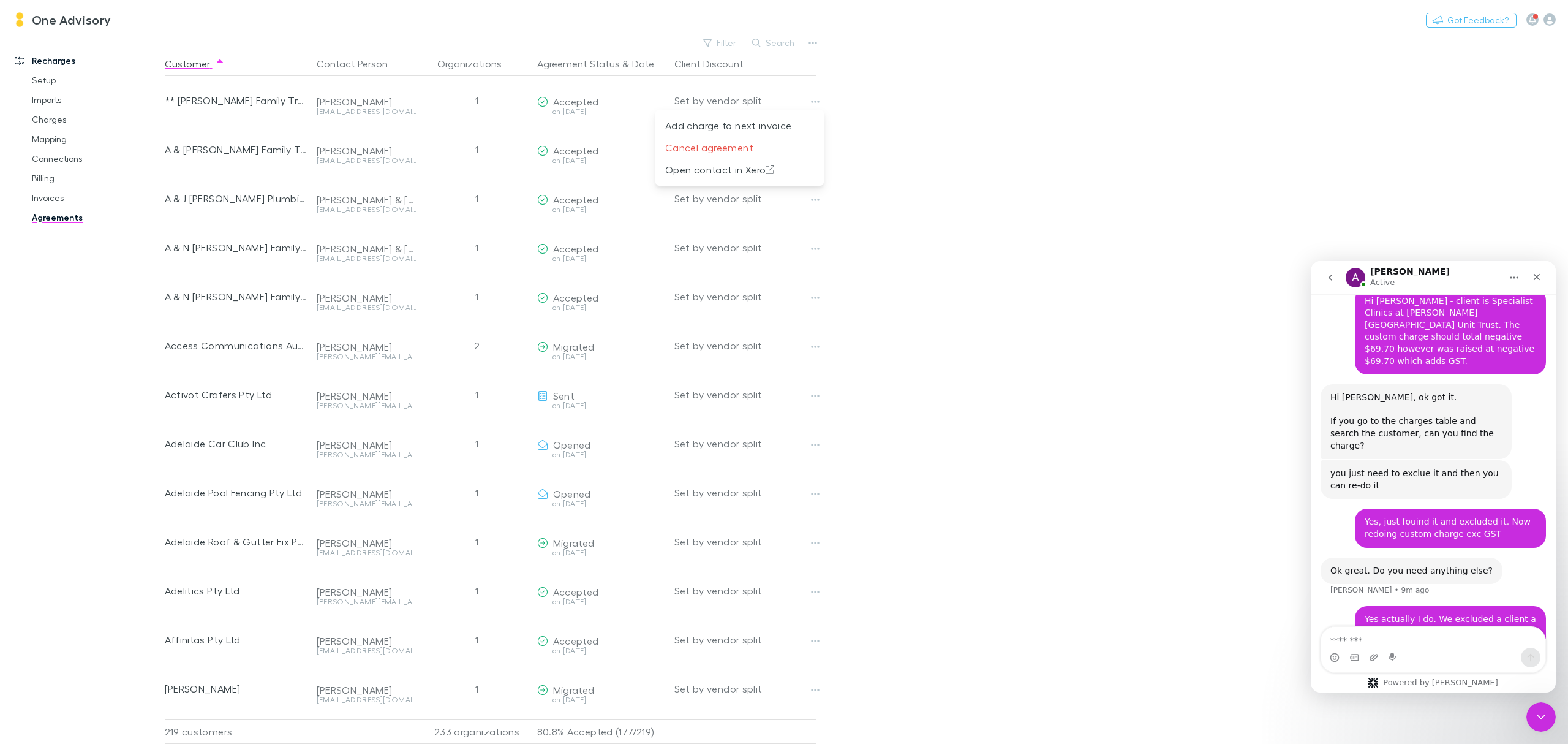
click at [946, 111] on div at bounding box center [784, 372] width 1568 height 744
click at [780, 41] on button "Search" at bounding box center [774, 43] width 56 height 15
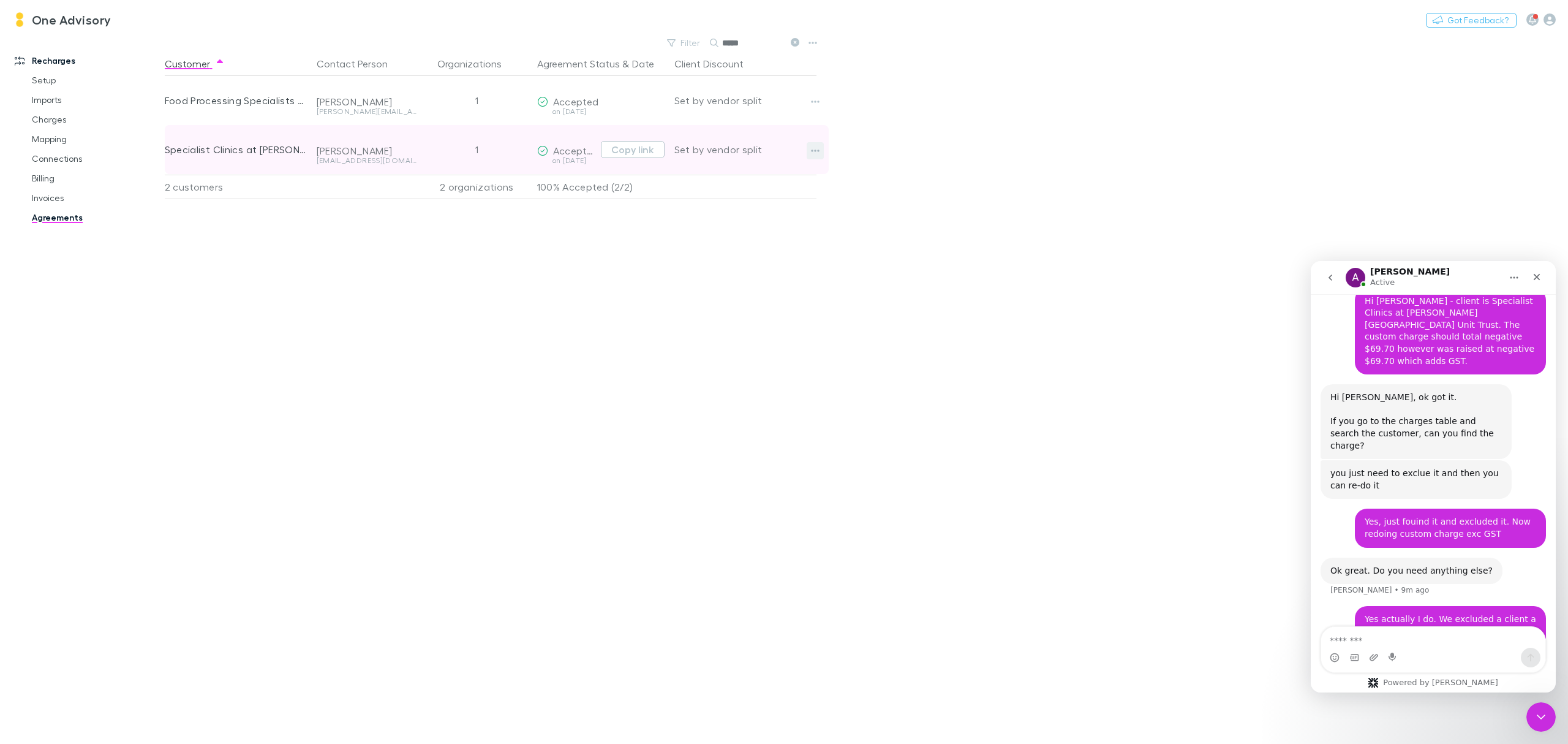
type input "*****"
click at [814, 150] on icon "button" at bounding box center [815, 150] width 8 height 10
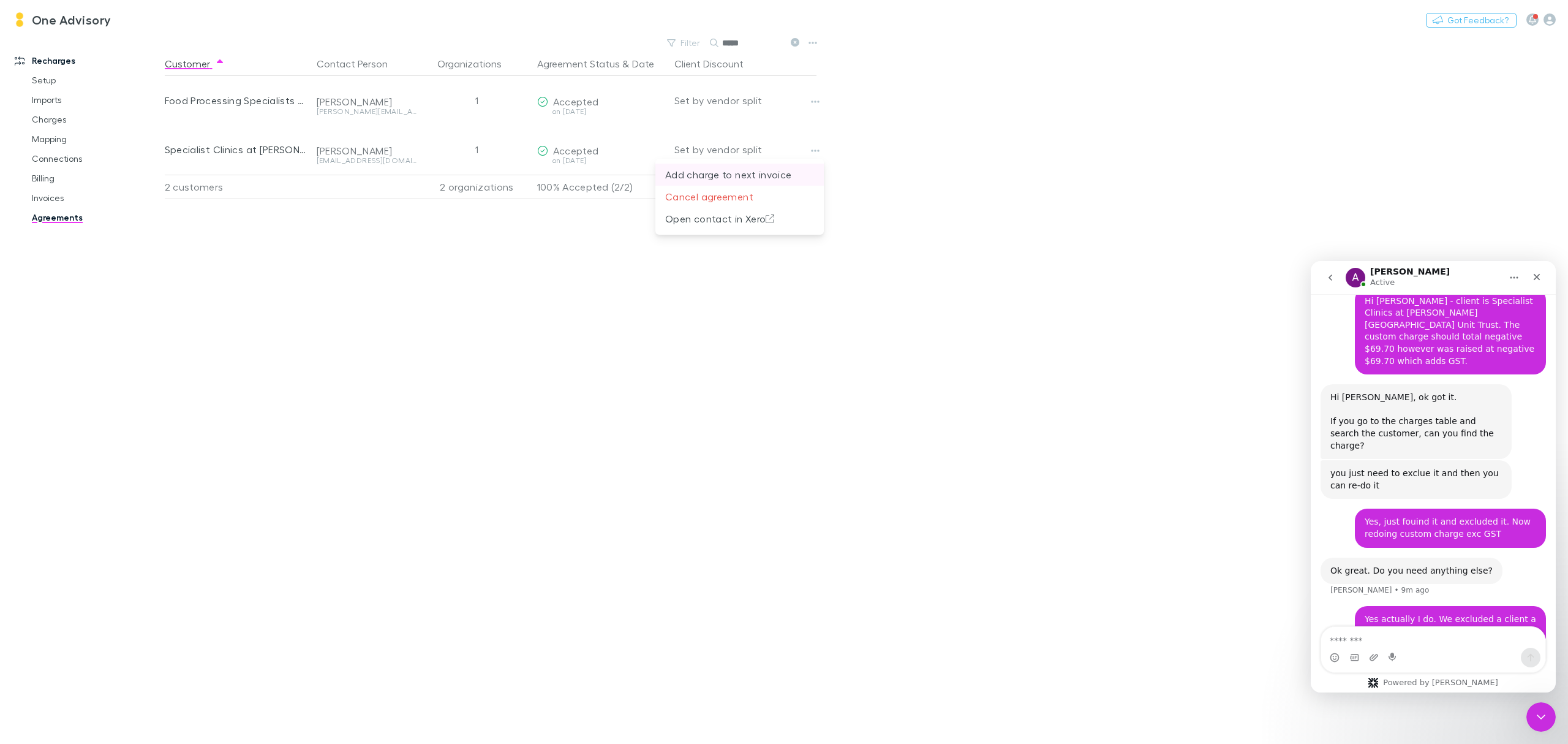
click at [731, 174] on p "Add charge to next invoice" at bounding box center [740, 175] width 149 height 15
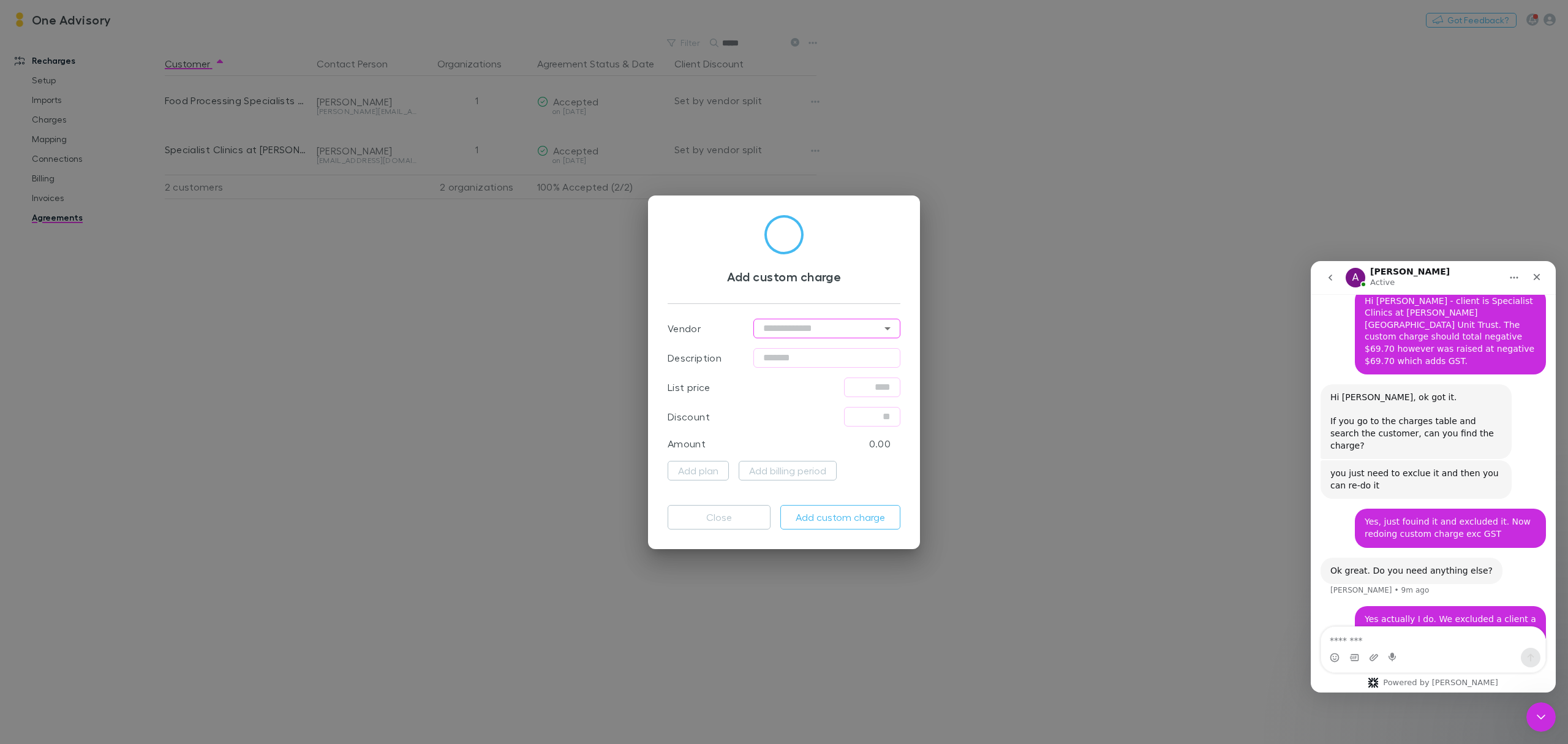
click at [770, 332] on input "text" at bounding box center [827, 328] width 147 height 20
click at [782, 350] on li "Xero" at bounding box center [828, 354] width 147 height 22
type input "****"
click at [782, 350] on input "text" at bounding box center [827, 358] width 147 height 20
type input "**********"
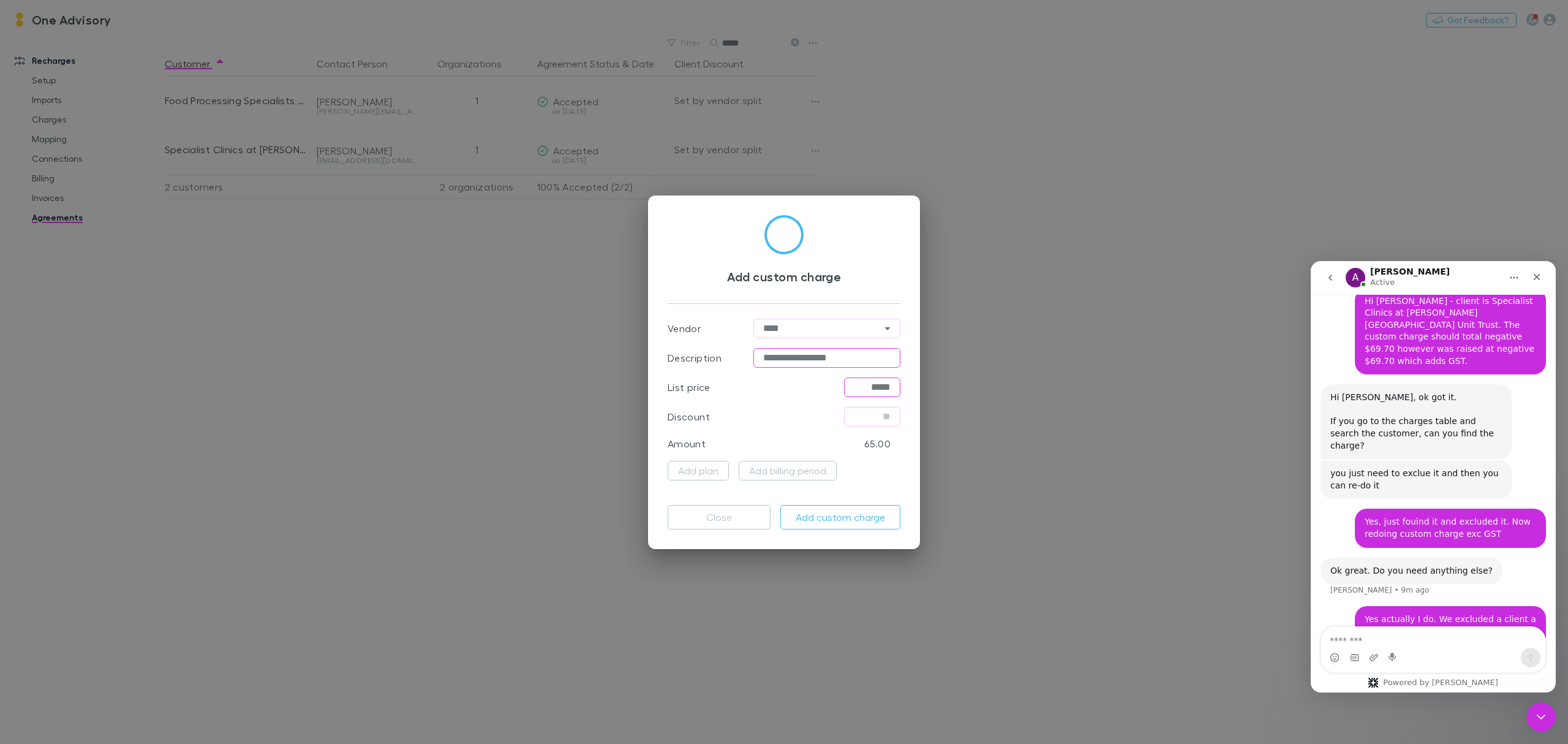
type input "****"
type input "******"
click at [863, 523] on button "Add custom charge" at bounding box center [841, 517] width 120 height 25
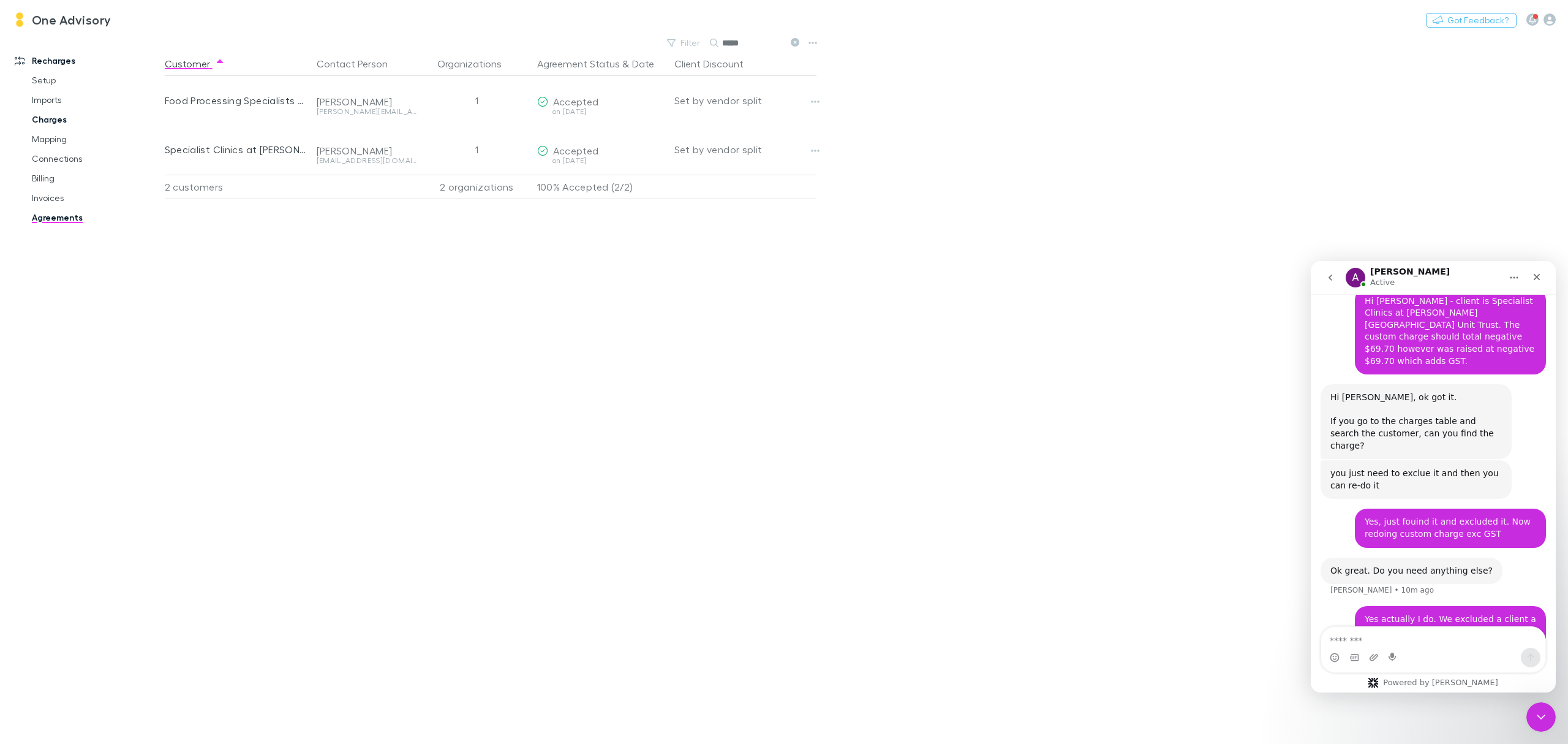
click at [50, 118] on link "Charges" at bounding box center [97, 119] width 155 height 20
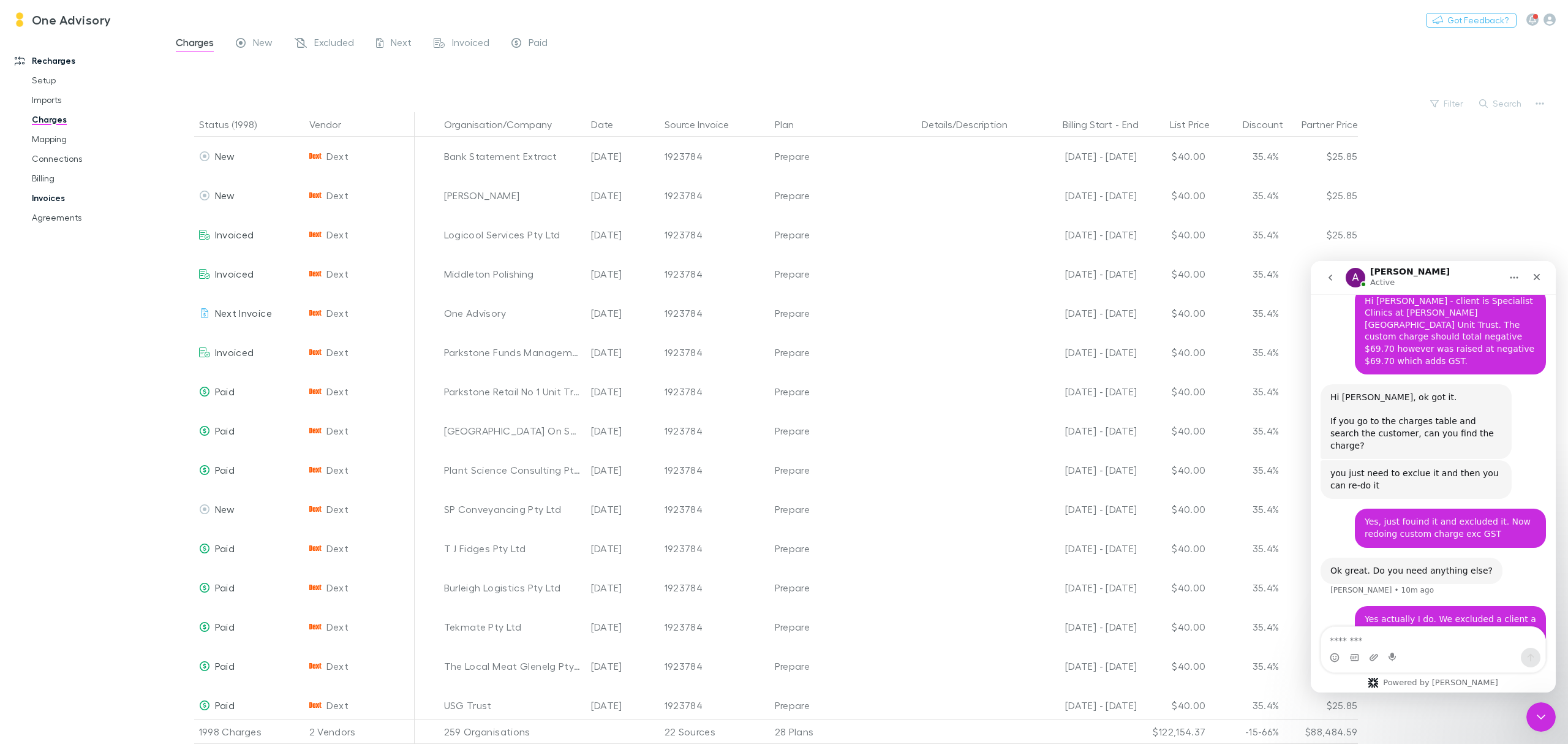
click at [51, 204] on link "Invoices" at bounding box center [97, 198] width 155 height 20
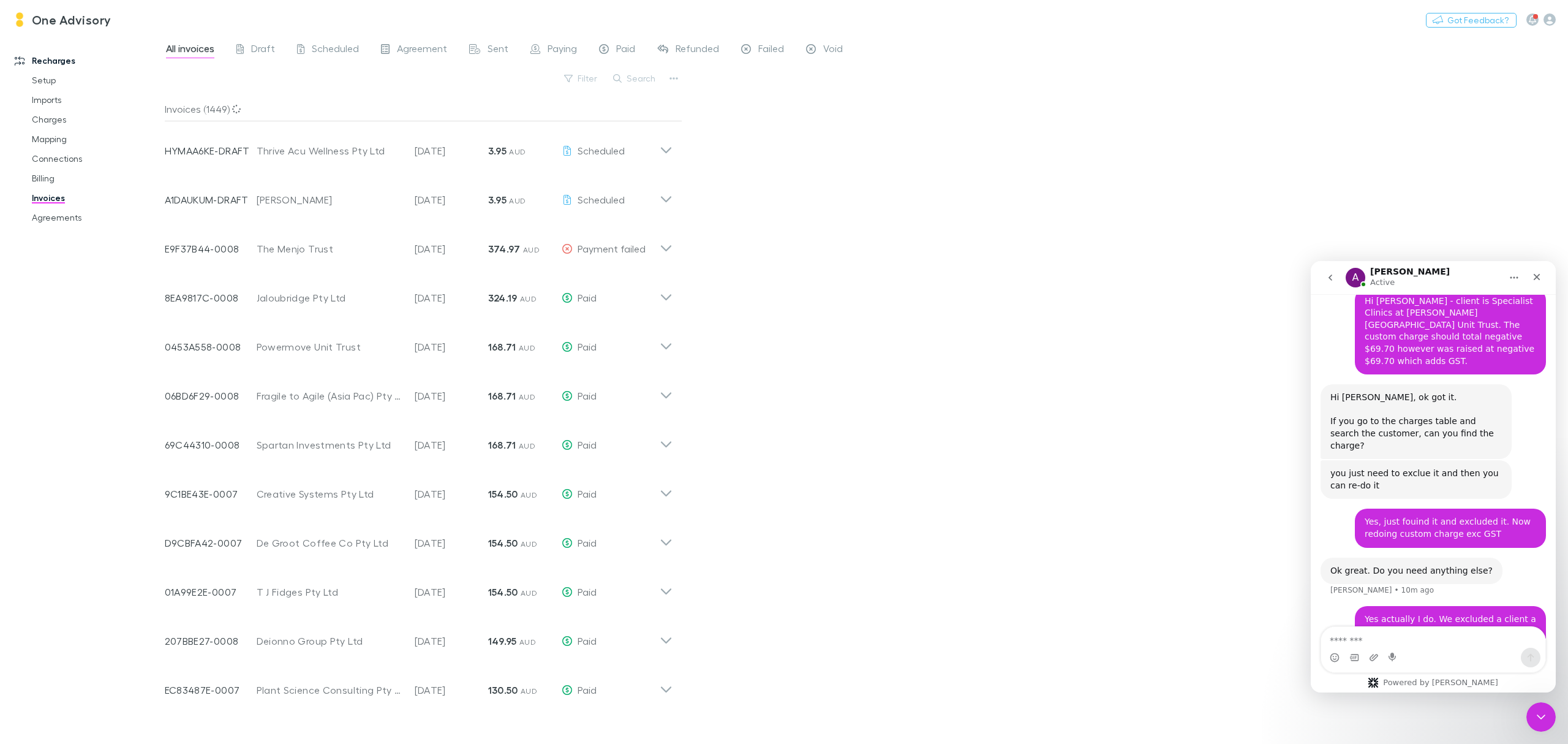
click at [51, 204] on link "Invoices" at bounding box center [97, 198] width 155 height 20
click at [340, 49] on span "Scheduled" at bounding box center [335, 50] width 47 height 16
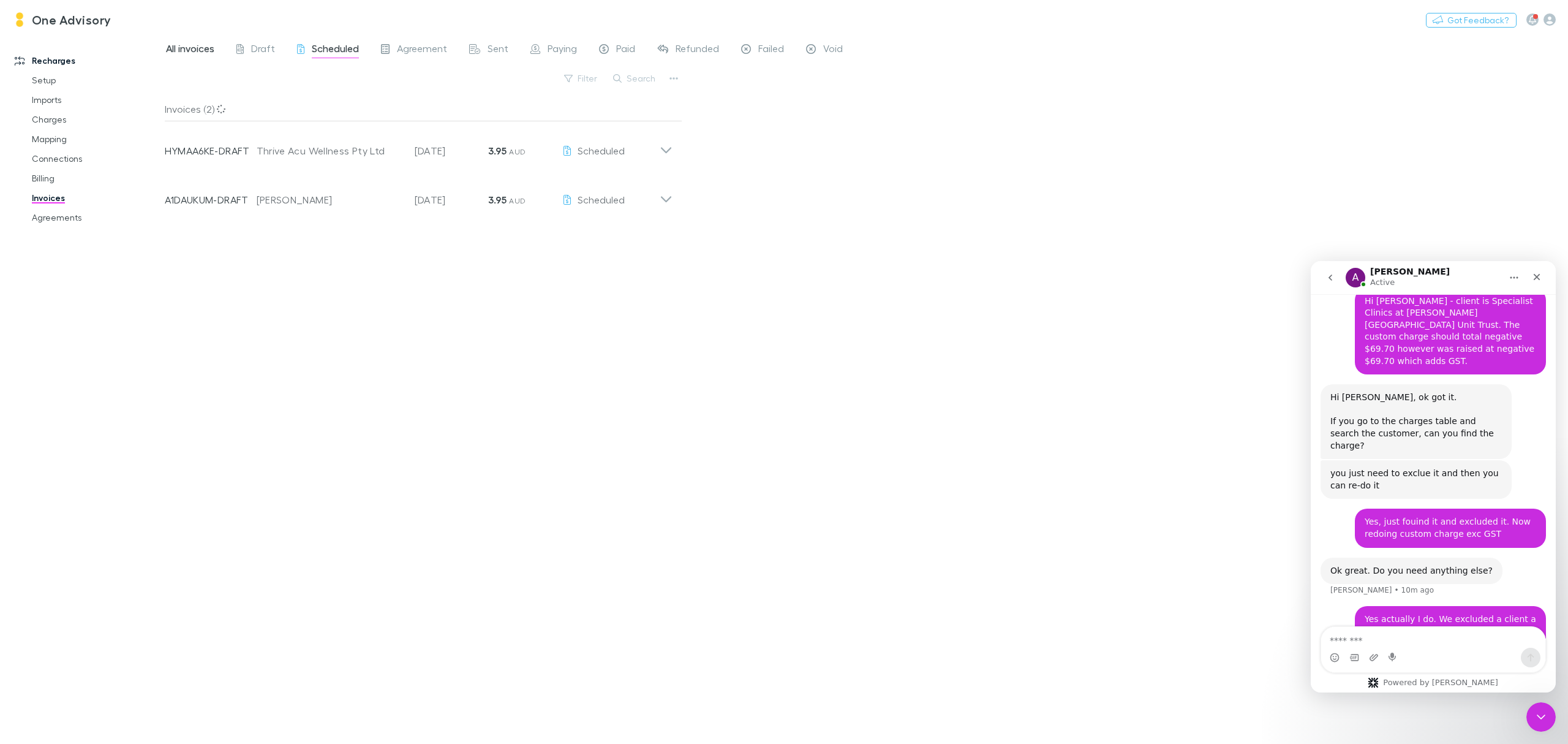
click at [184, 45] on span "All invoices" at bounding box center [190, 50] width 48 height 16
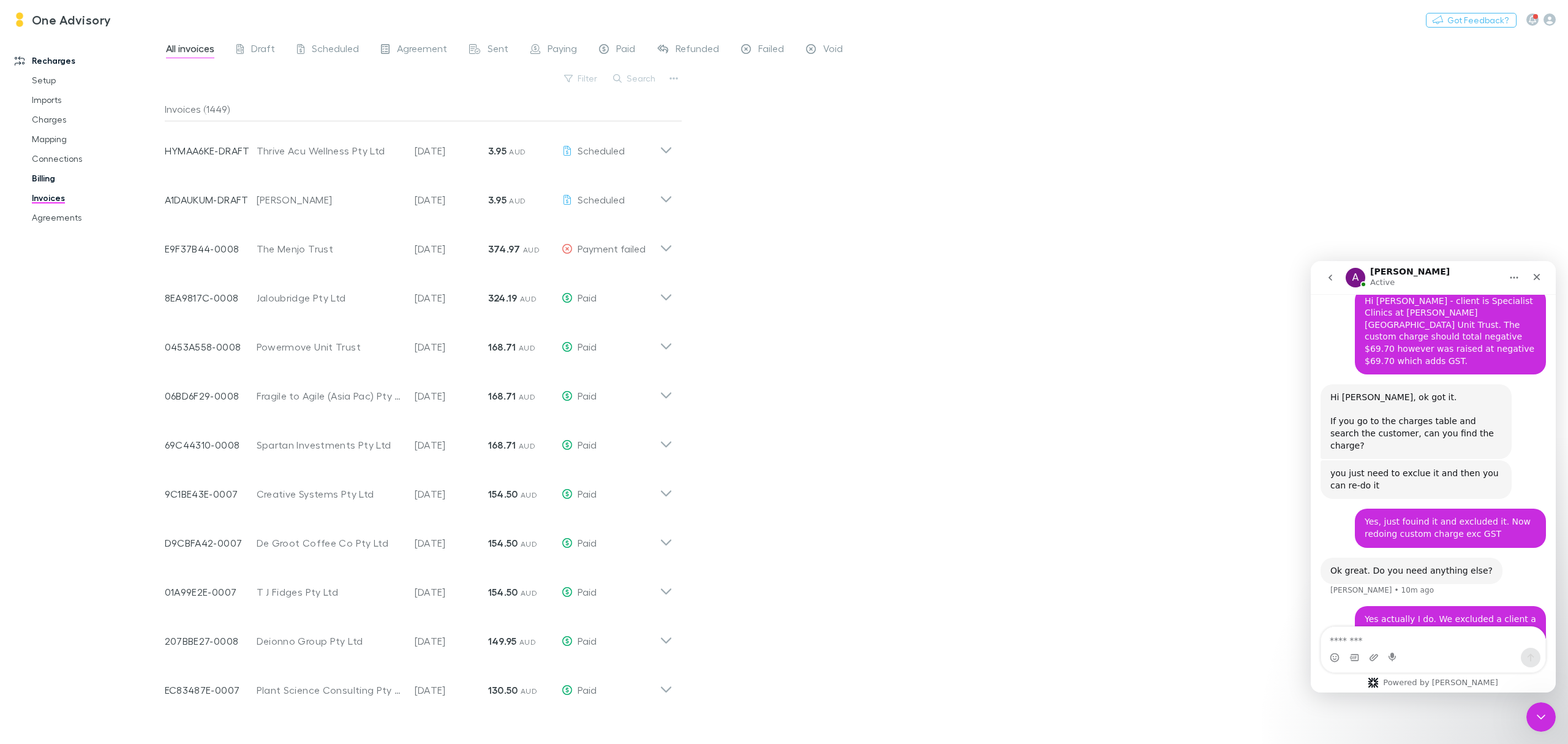
click at [38, 184] on link "Billing" at bounding box center [97, 178] width 155 height 20
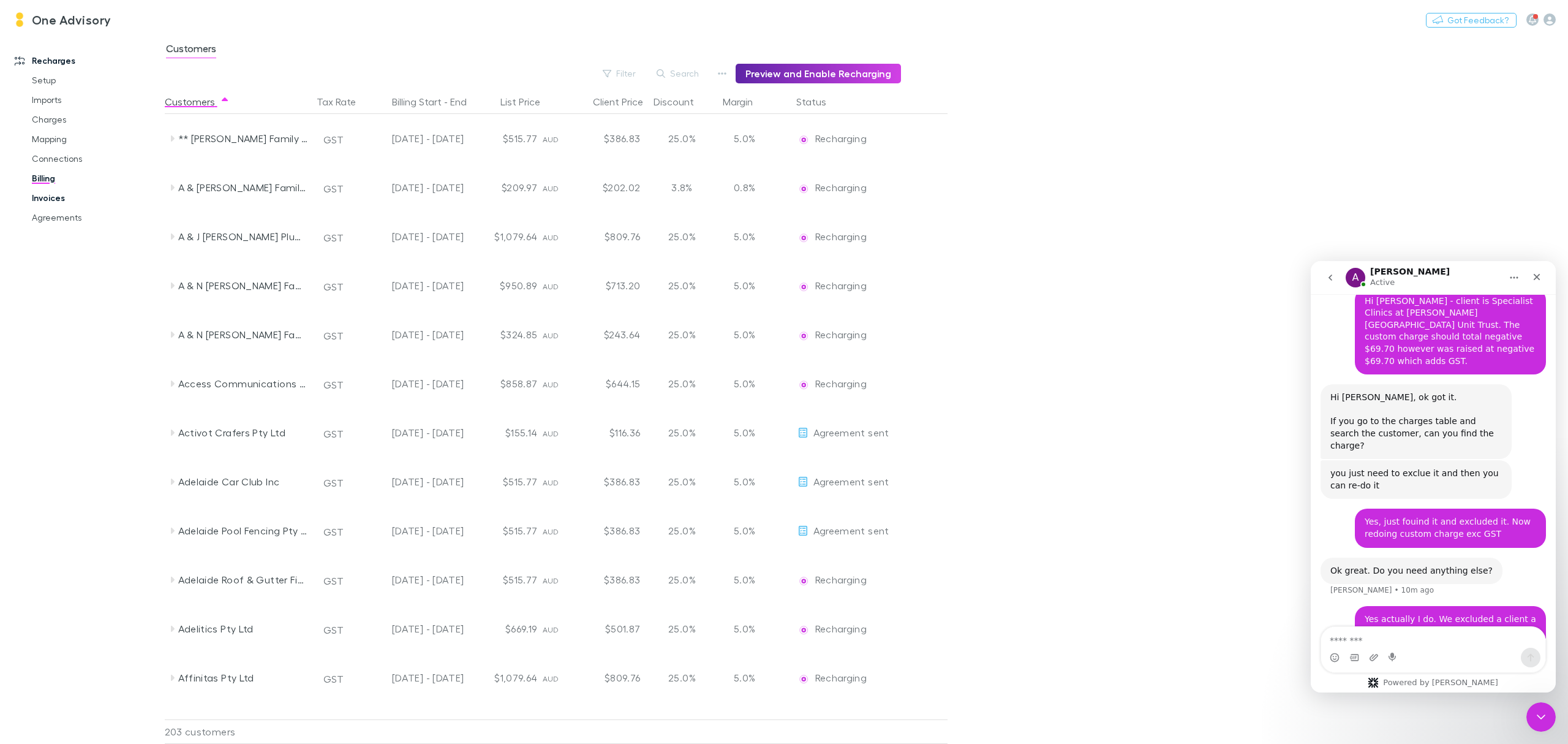
click at [51, 196] on link "Invoices" at bounding box center [97, 198] width 155 height 20
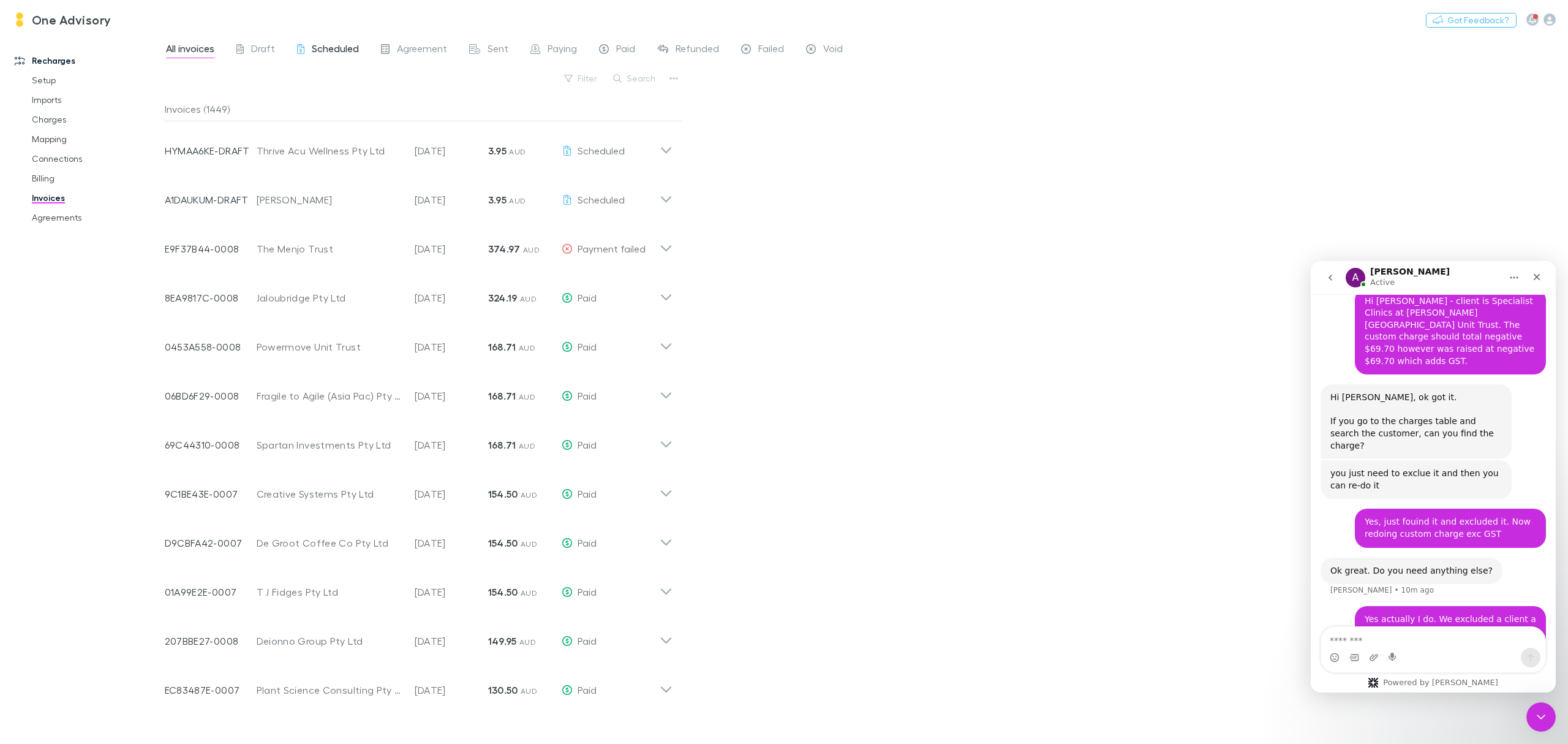
click at [314, 50] on span "Scheduled" at bounding box center [335, 50] width 47 height 16
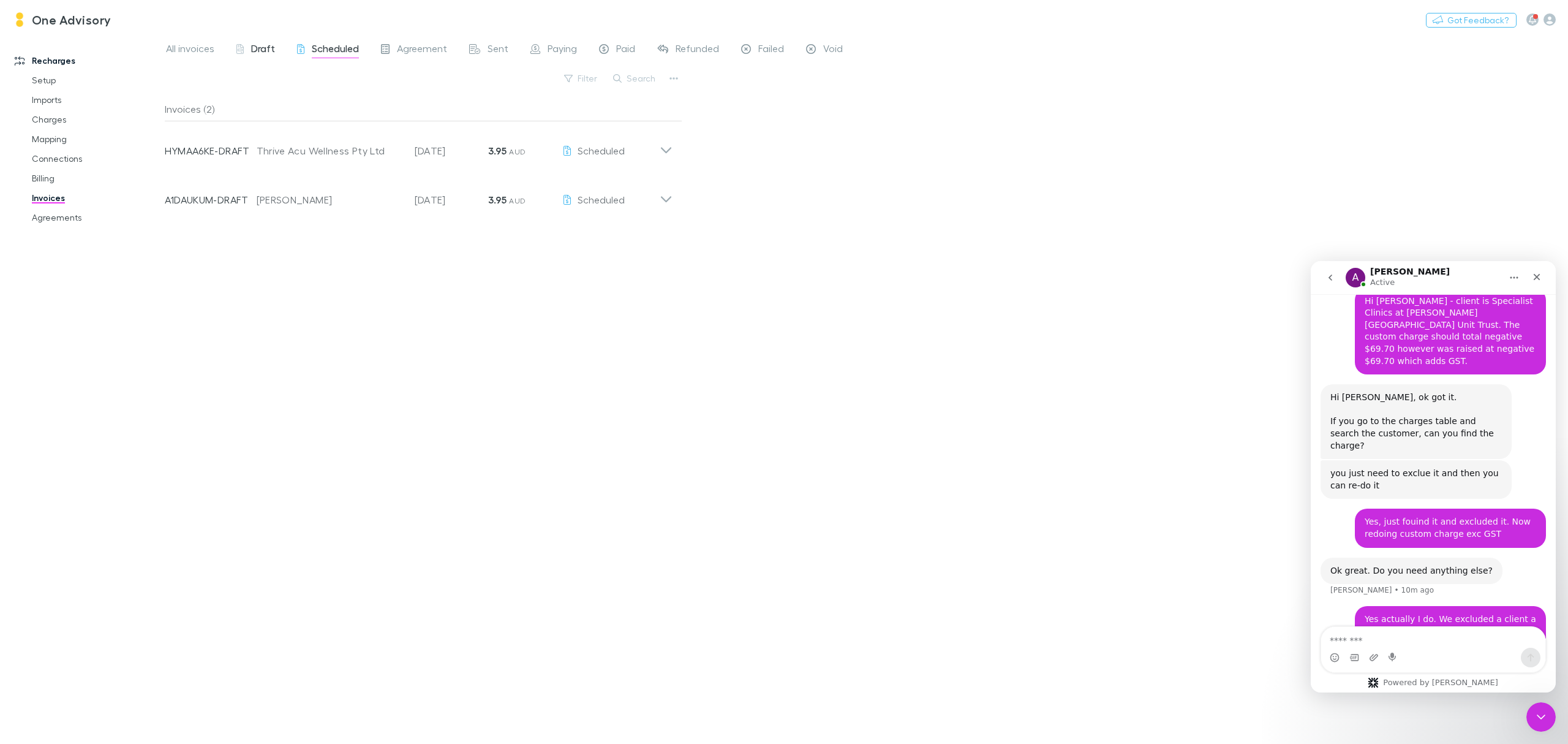
click at [255, 48] on span "Draft" at bounding box center [263, 50] width 24 height 16
click at [194, 49] on span "All invoices" at bounding box center [190, 50] width 48 height 16
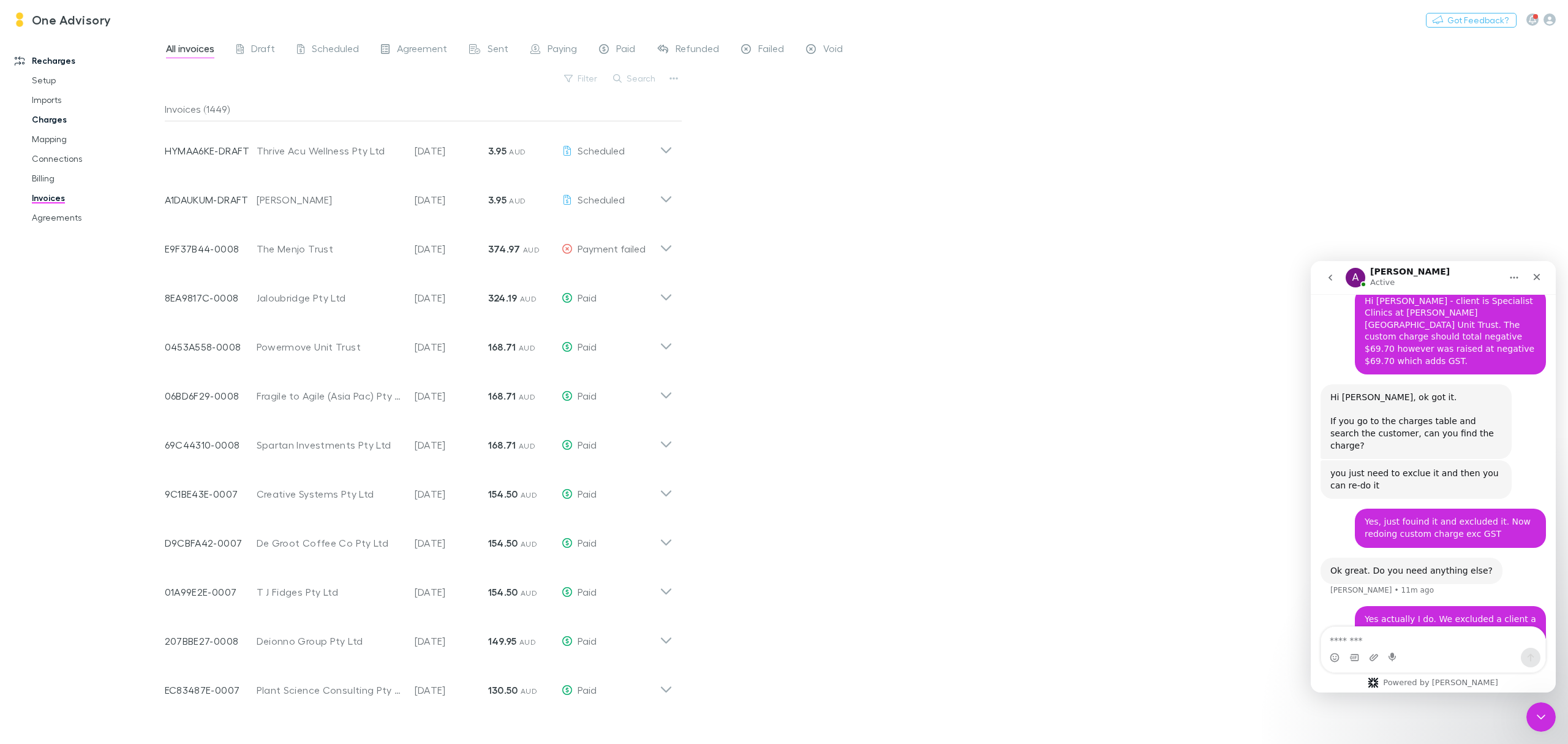
click at [47, 123] on link "Charges" at bounding box center [97, 119] width 155 height 20
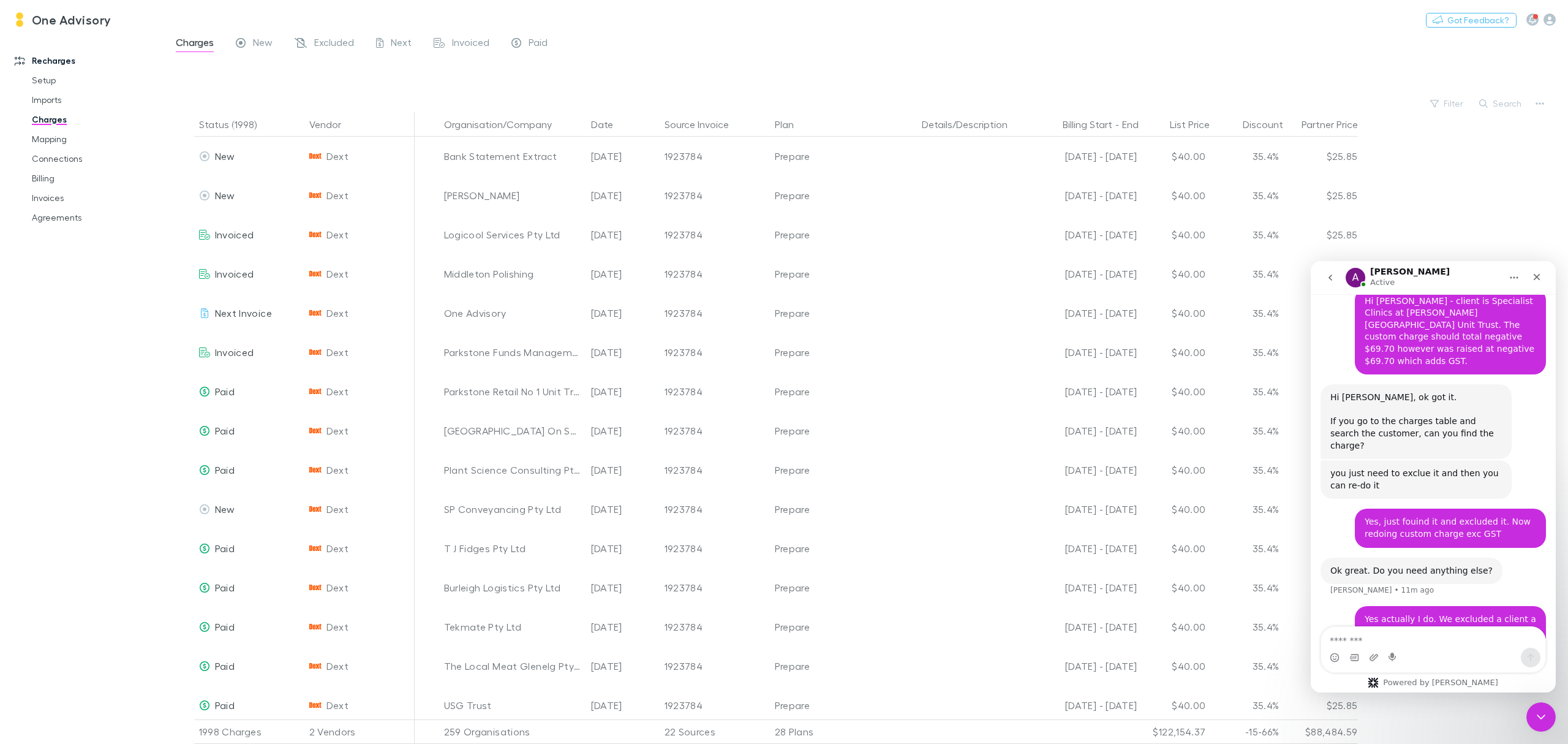
drag, startPoint x: 47, startPoint y: 123, endPoint x: 77, endPoint y: 376, distance: 254.8
click at [77, 376] on div "Recharges Setup Imports Charges Mapping Connections Billing Invoices Agreements" at bounding box center [89, 387] width 177 height 698
click at [50, 198] on link "Invoices" at bounding box center [97, 198] width 155 height 20
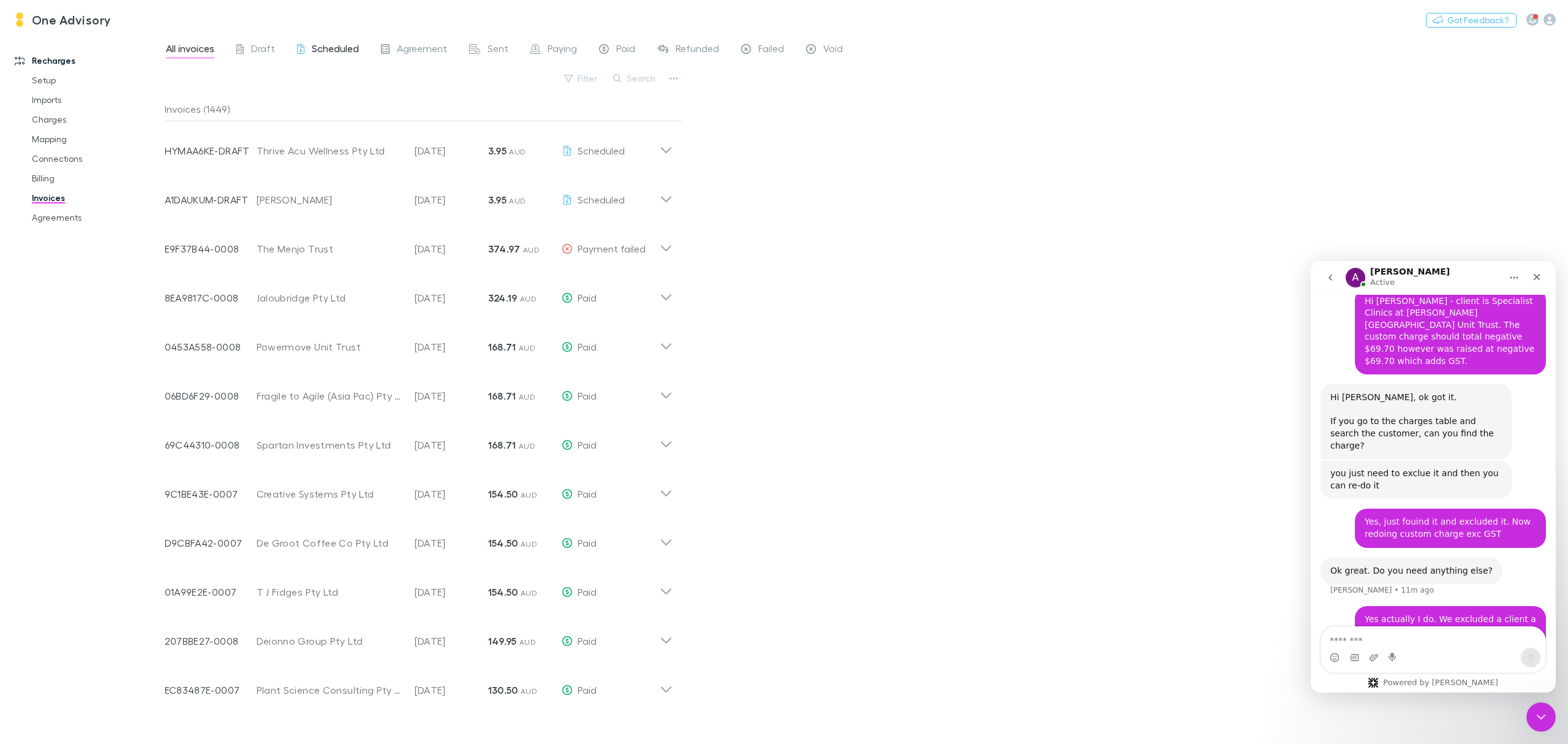
click at [324, 45] on span "Scheduled" at bounding box center [335, 50] width 47 height 16
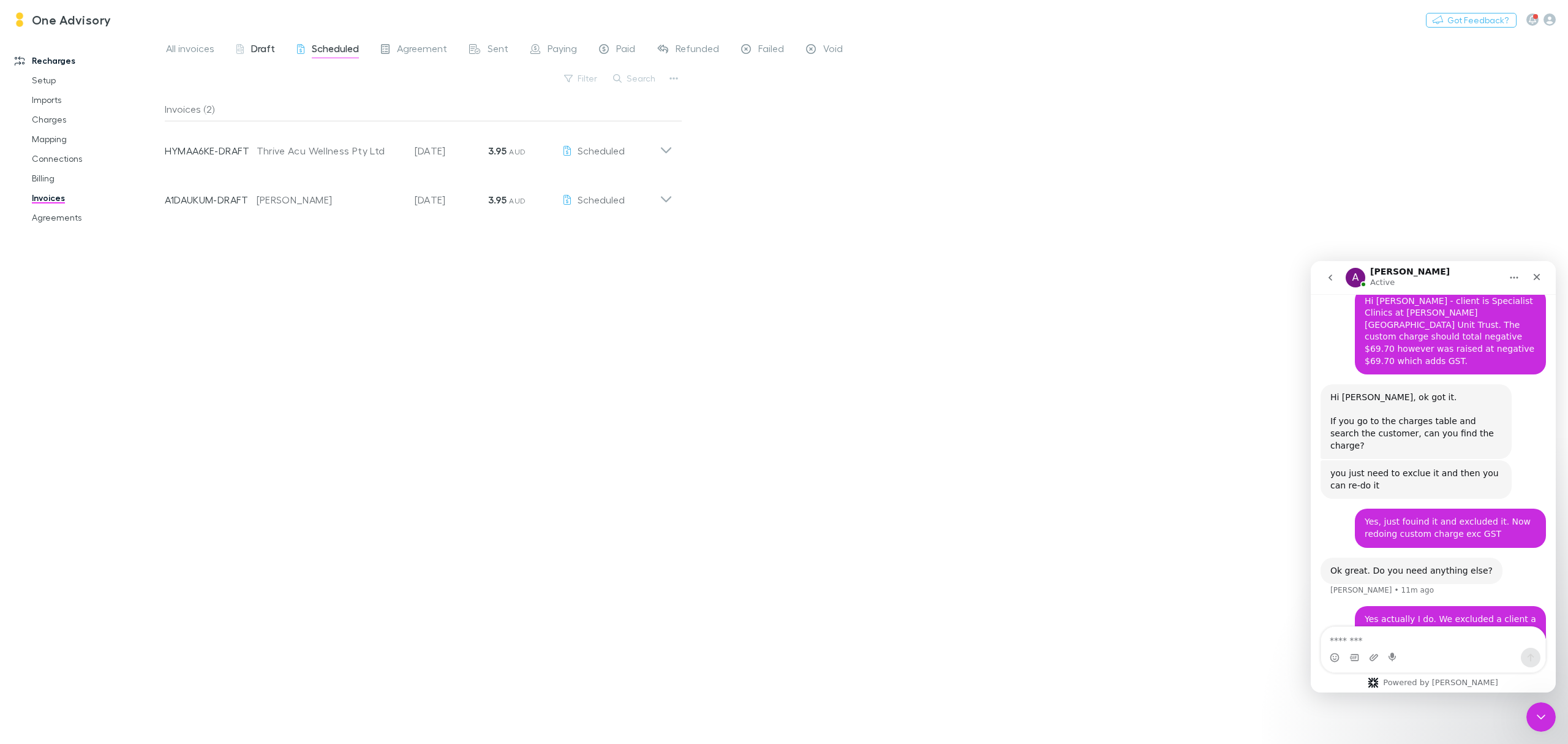
click at [254, 44] on span "Draft" at bounding box center [263, 50] width 24 height 16
click at [190, 47] on span "All invoices" at bounding box center [190, 50] width 48 height 16
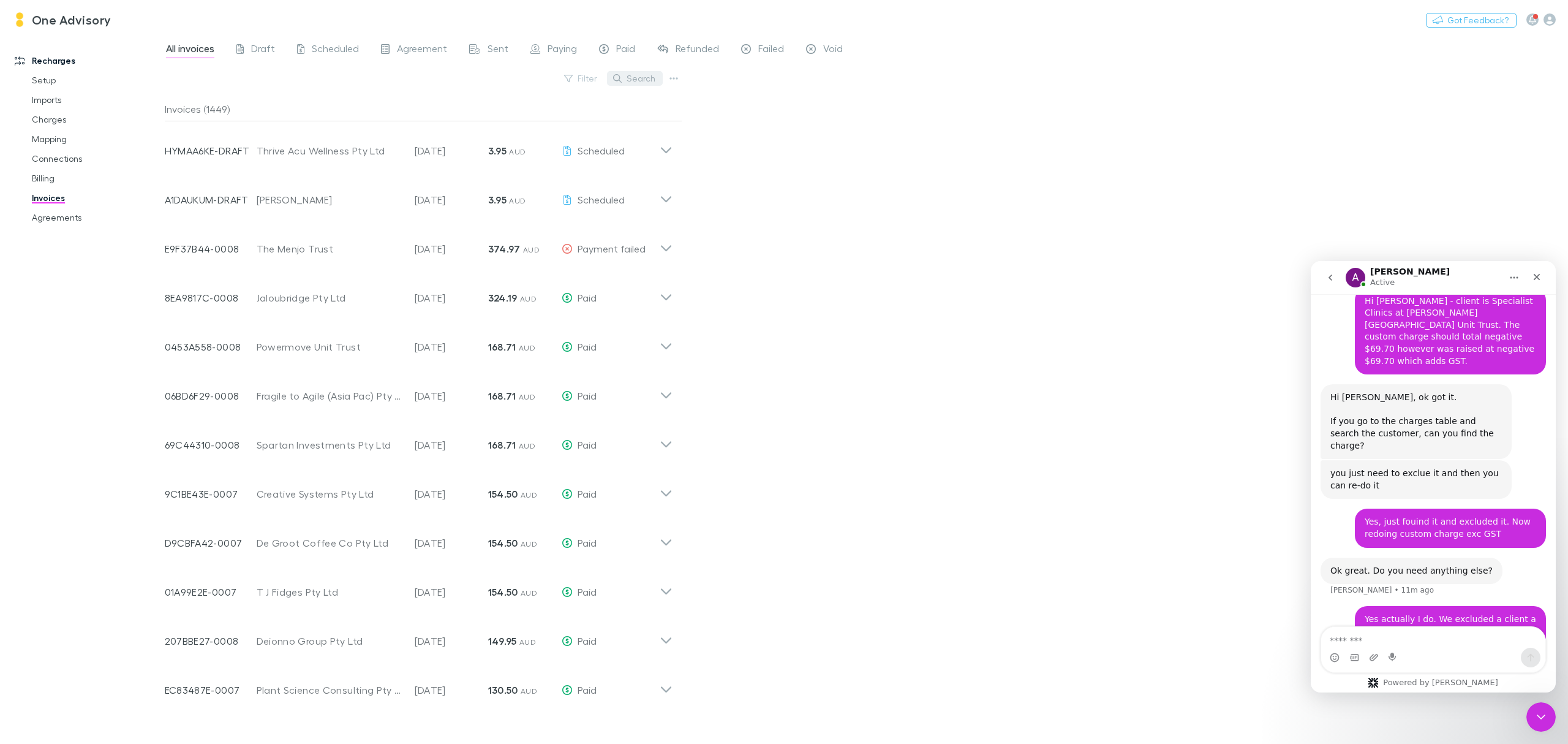
click at [638, 81] on button "Search" at bounding box center [635, 79] width 56 height 15
type input "******"
click at [322, 47] on span "Scheduled" at bounding box center [335, 50] width 47 height 16
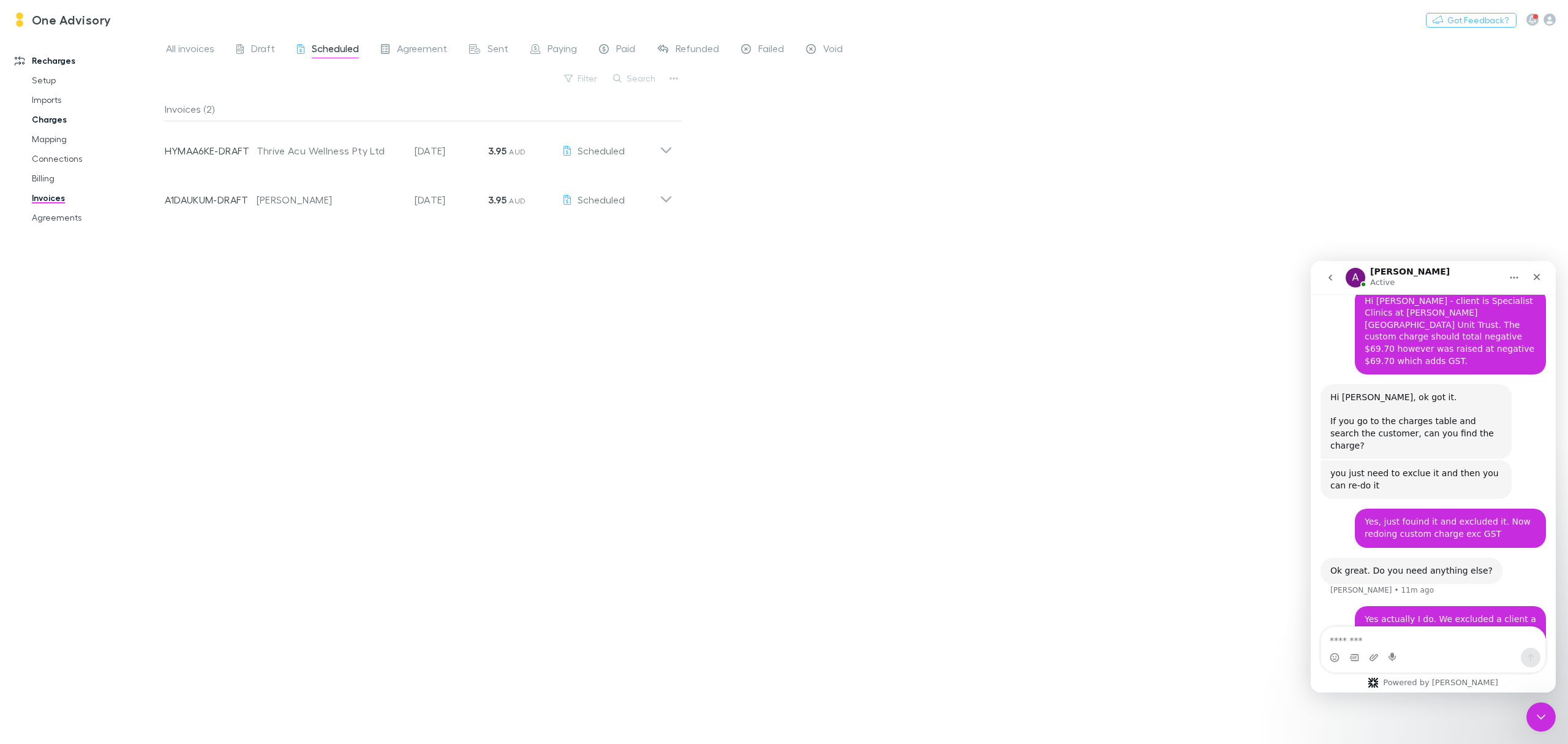
click at [70, 121] on link "Charges" at bounding box center [97, 119] width 155 height 20
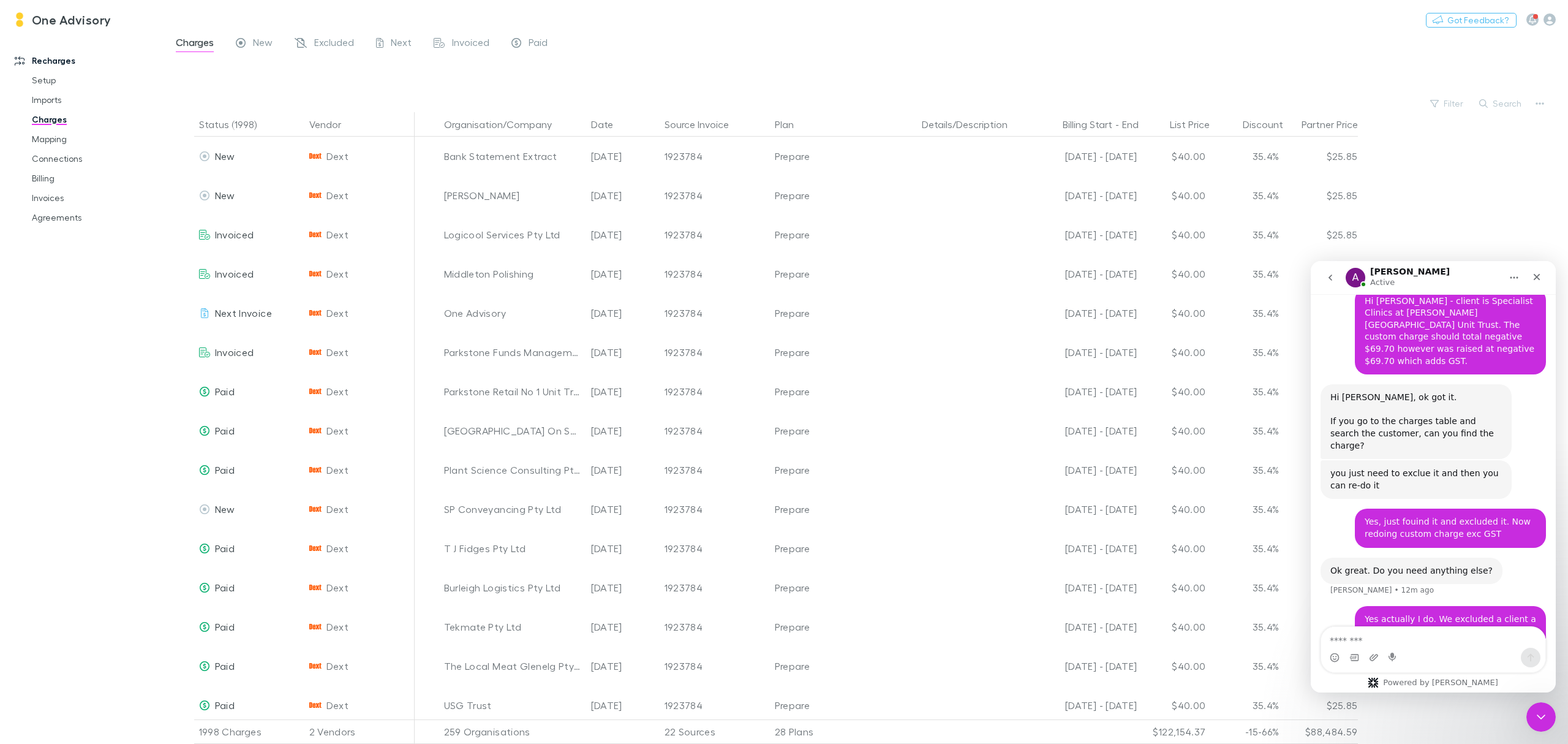
drag, startPoint x: 42, startPoint y: 138, endPoint x: 28, endPoint y: 396, distance: 258.4
click at [28, 396] on div "Recharges Setup Imports Charges Mapping Connections Billing Invoices Agreements" at bounding box center [89, 387] width 177 height 698
click at [59, 141] on link "Mapping" at bounding box center [97, 139] width 155 height 20
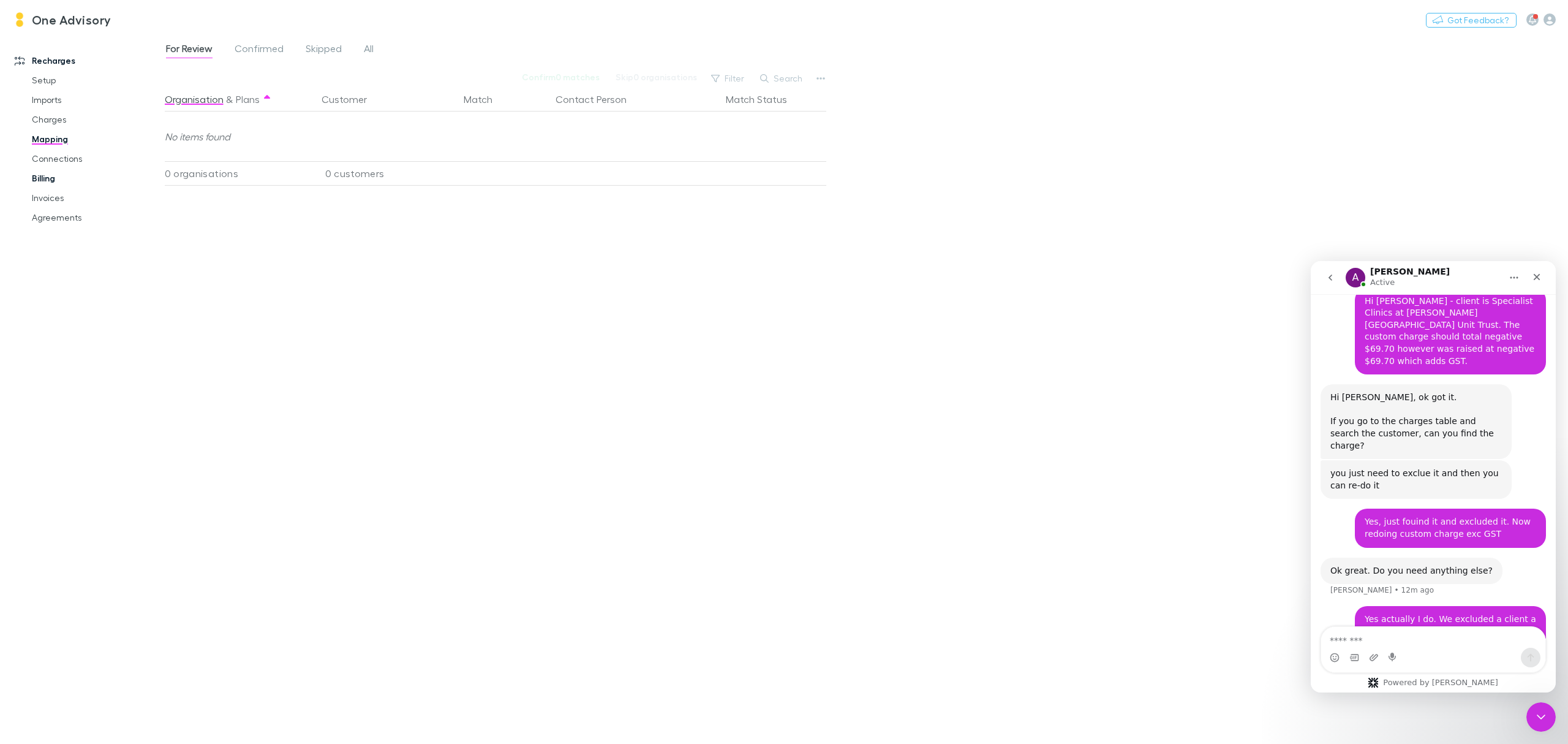
click at [41, 177] on link "Billing" at bounding box center [97, 178] width 155 height 20
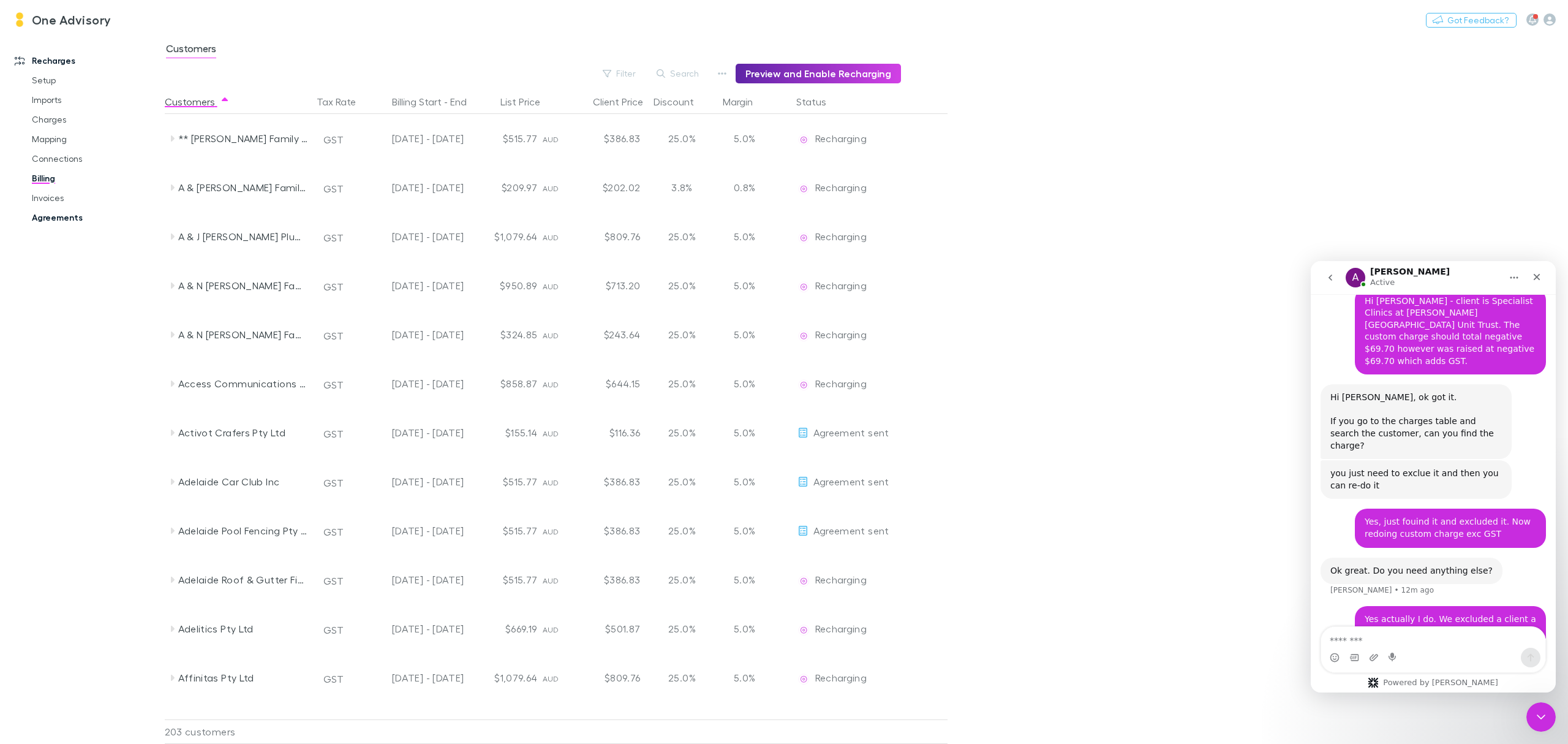
drag, startPoint x: 41, startPoint y: 177, endPoint x: 32, endPoint y: 211, distance: 35.2
click at [51, 460] on div "Recharges Setup Imports Charges Mapping Connections Billing Invoices Agreements" at bounding box center [89, 387] width 177 height 698
click at [39, 198] on link "Invoices" at bounding box center [97, 198] width 155 height 20
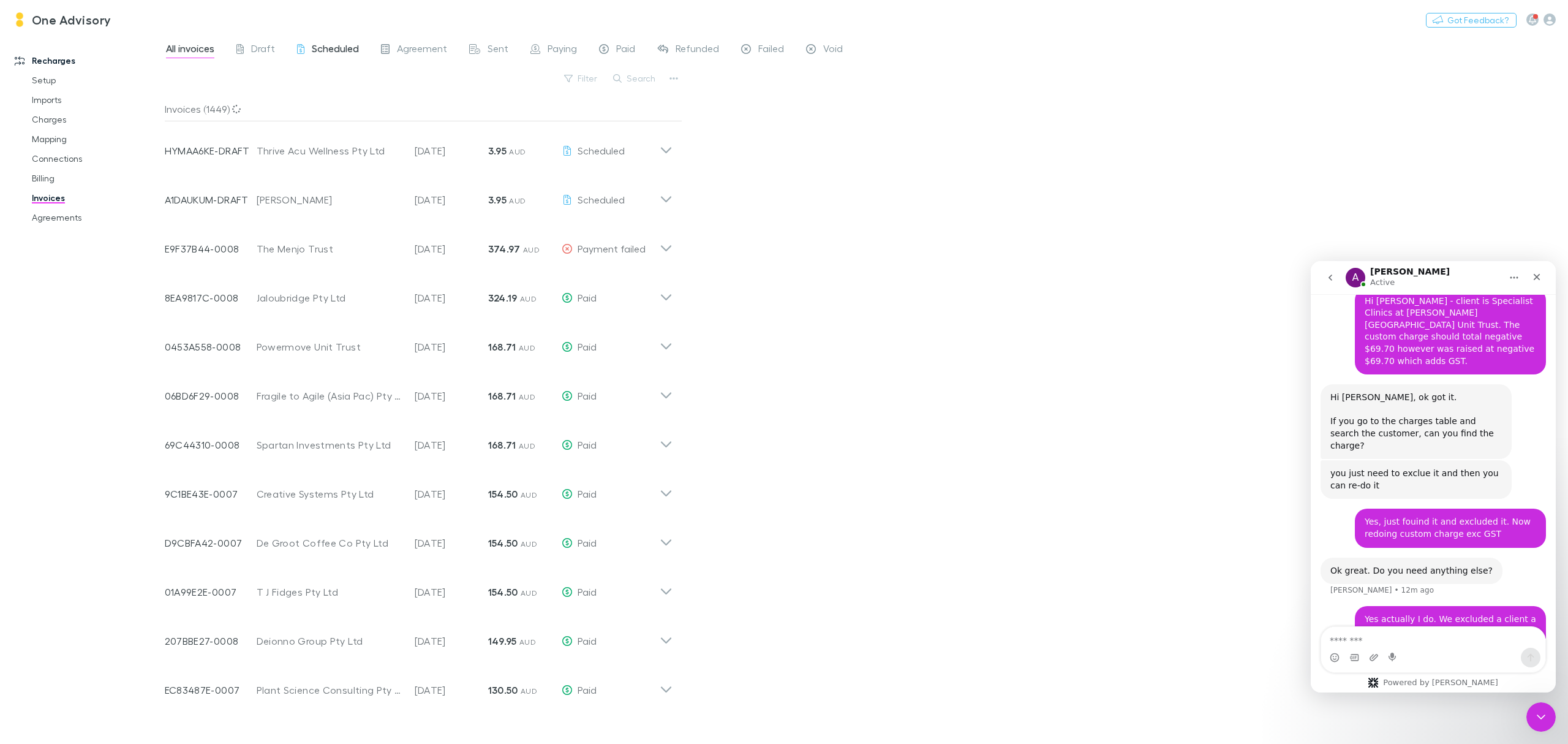
click at [329, 50] on span "Scheduled" at bounding box center [335, 50] width 47 height 16
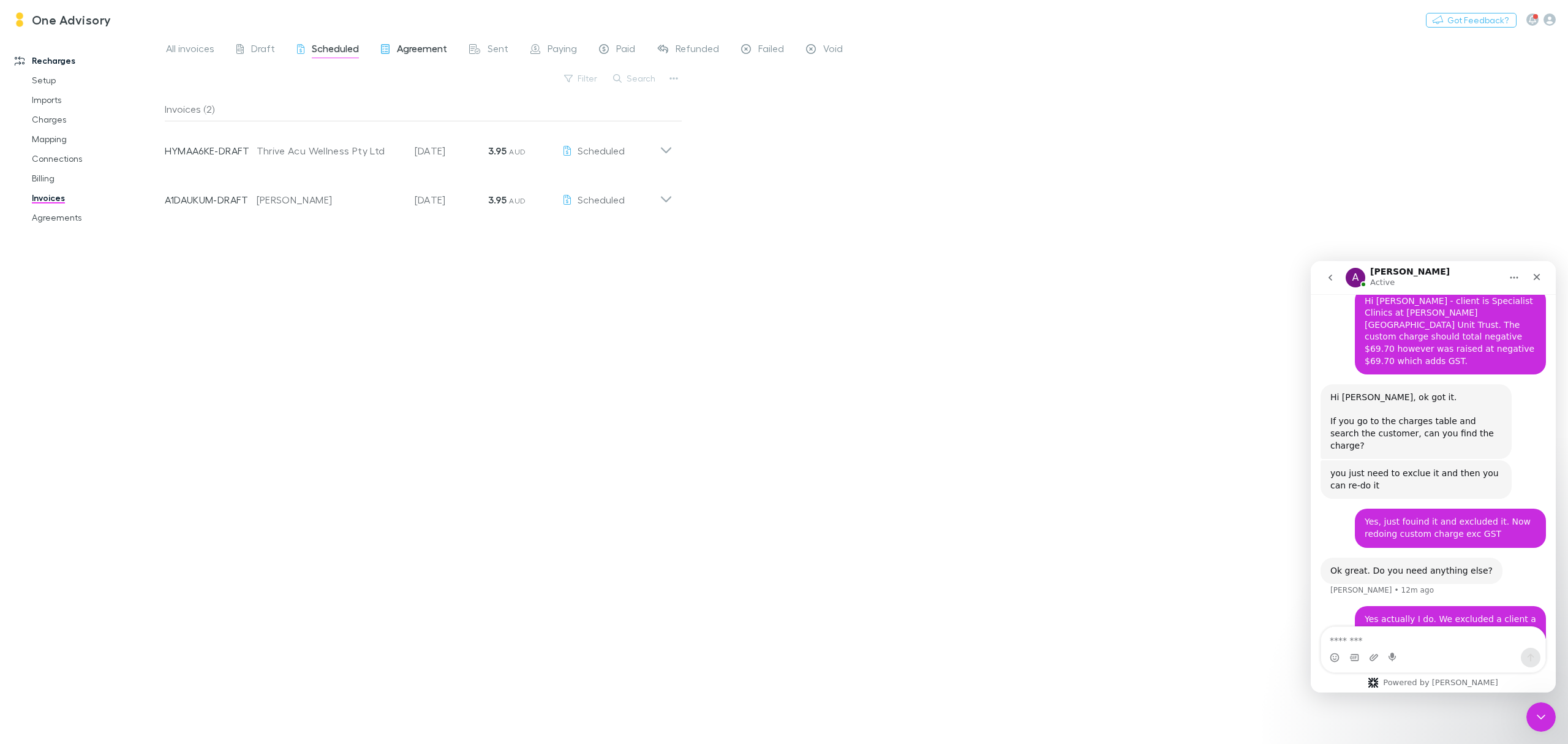
click at [429, 47] on span "Agreement" at bounding box center [421, 50] width 50 height 16
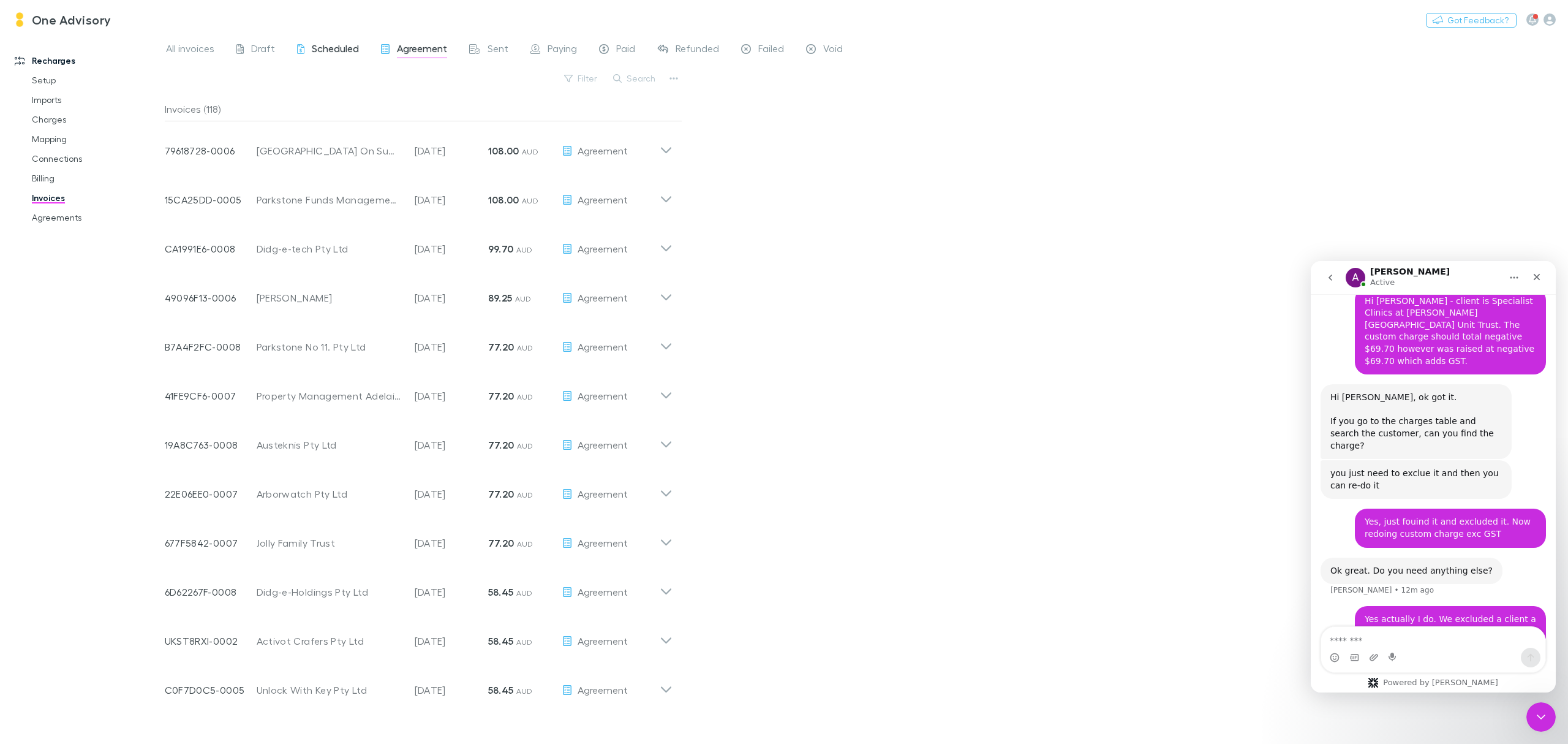
drag, startPoint x: 429, startPoint y: 47, endPoint x: 317, endPoint y: 50, distance: 112.0
click at [317, 50] on span "Scheduled" at bounding box center [335, 50] width 47 height 16
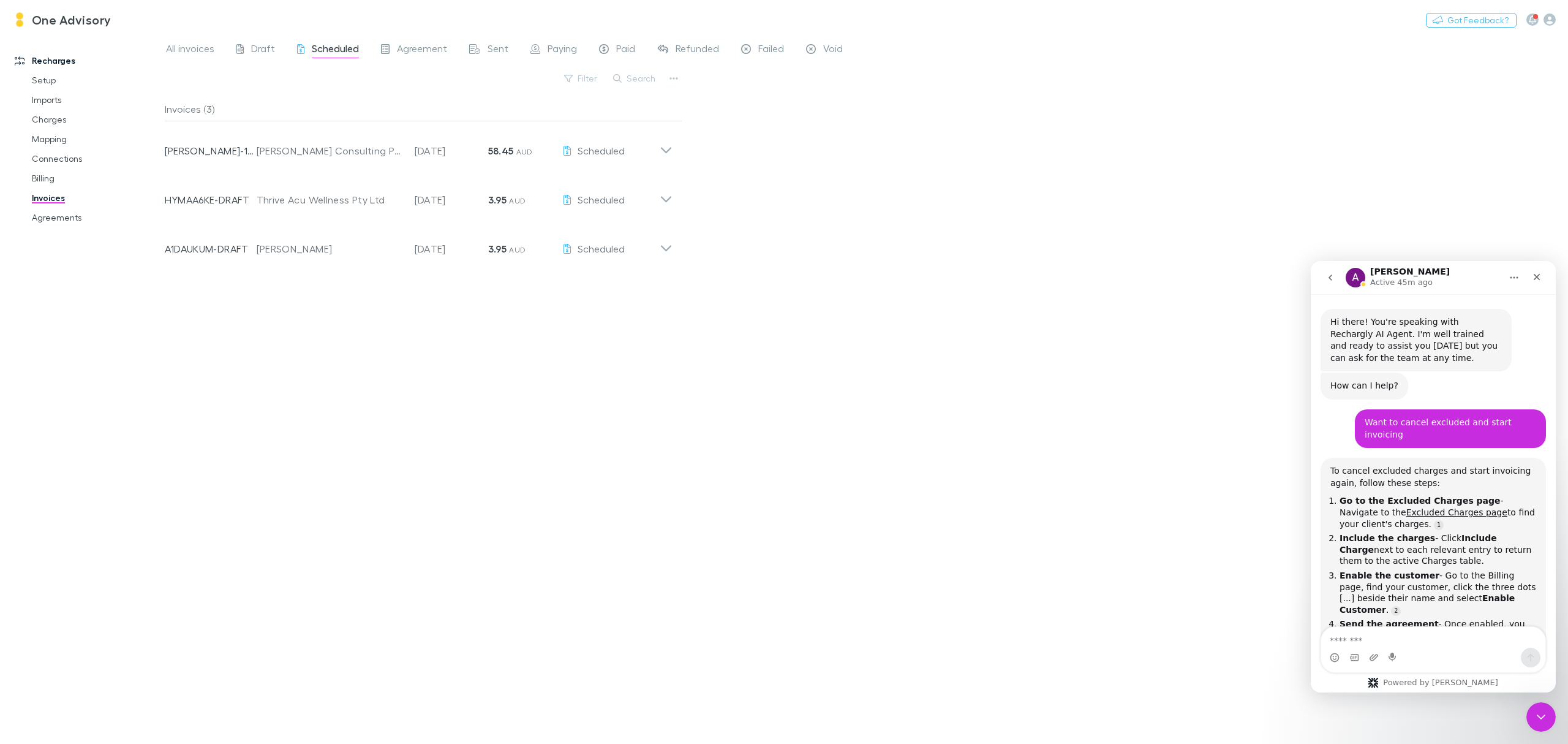
scroll to position [1060, 0]
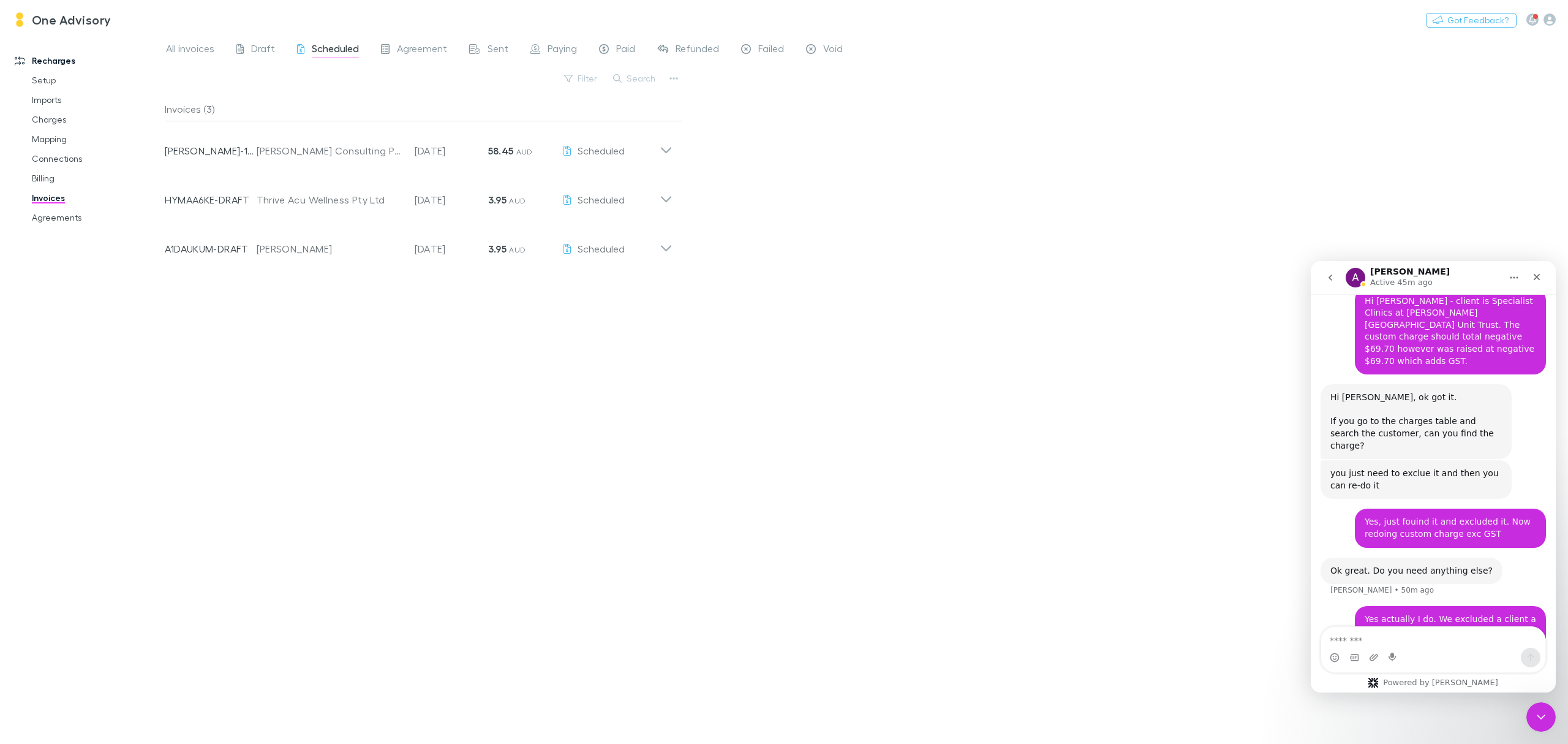
click at [412, 402] on div "Invoices (3) Invoice Number [PERSON_NAME]-1456 Customer [PERSON_NAME] Consultin…" at bounding box center [423, 416] width 518 height 637
click at [185, 48] on span "All invoices" at bounding box center [190, 50] width 48 height 16
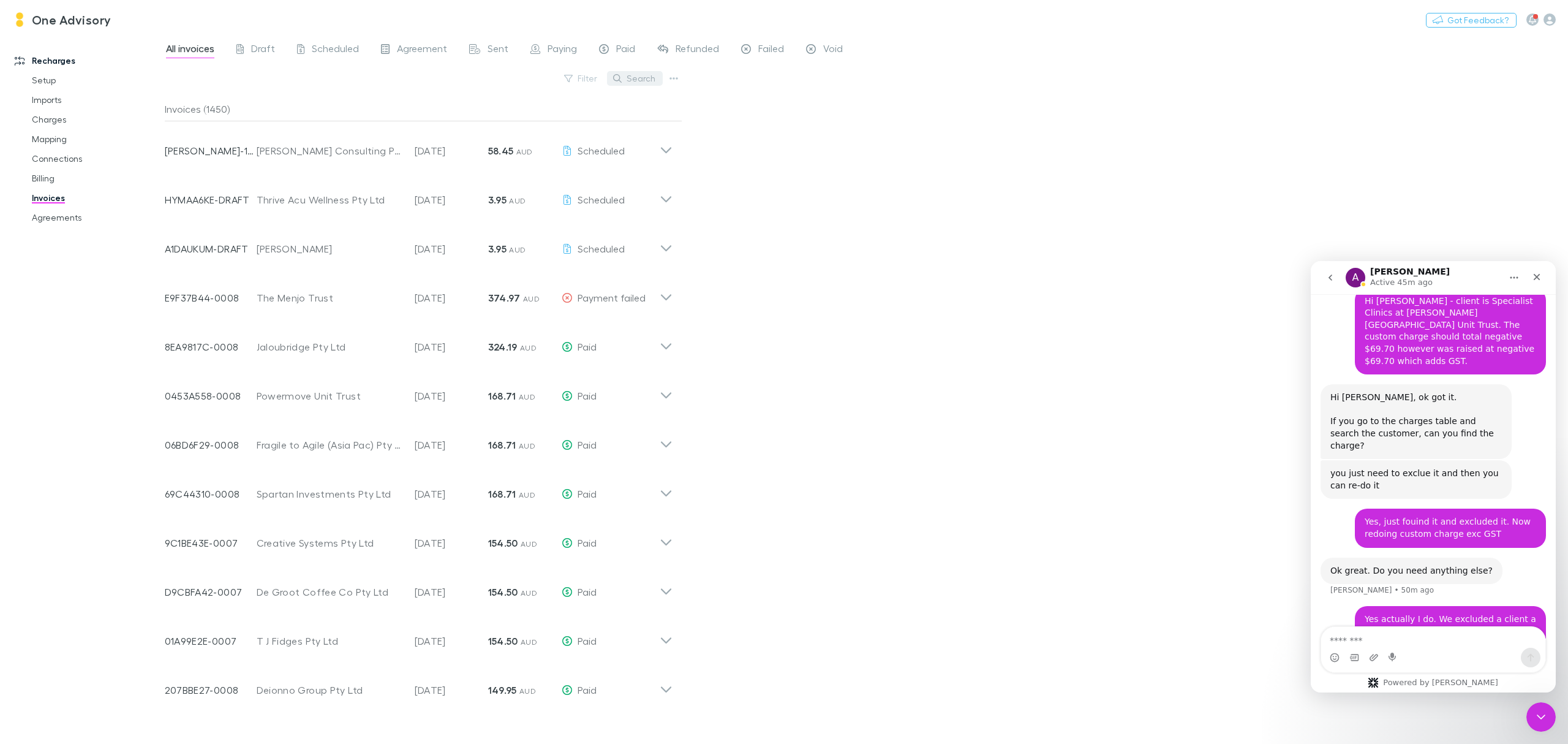
click at [628, 79] on button "Search" at bounding box center [635, 79] width 56 height 15
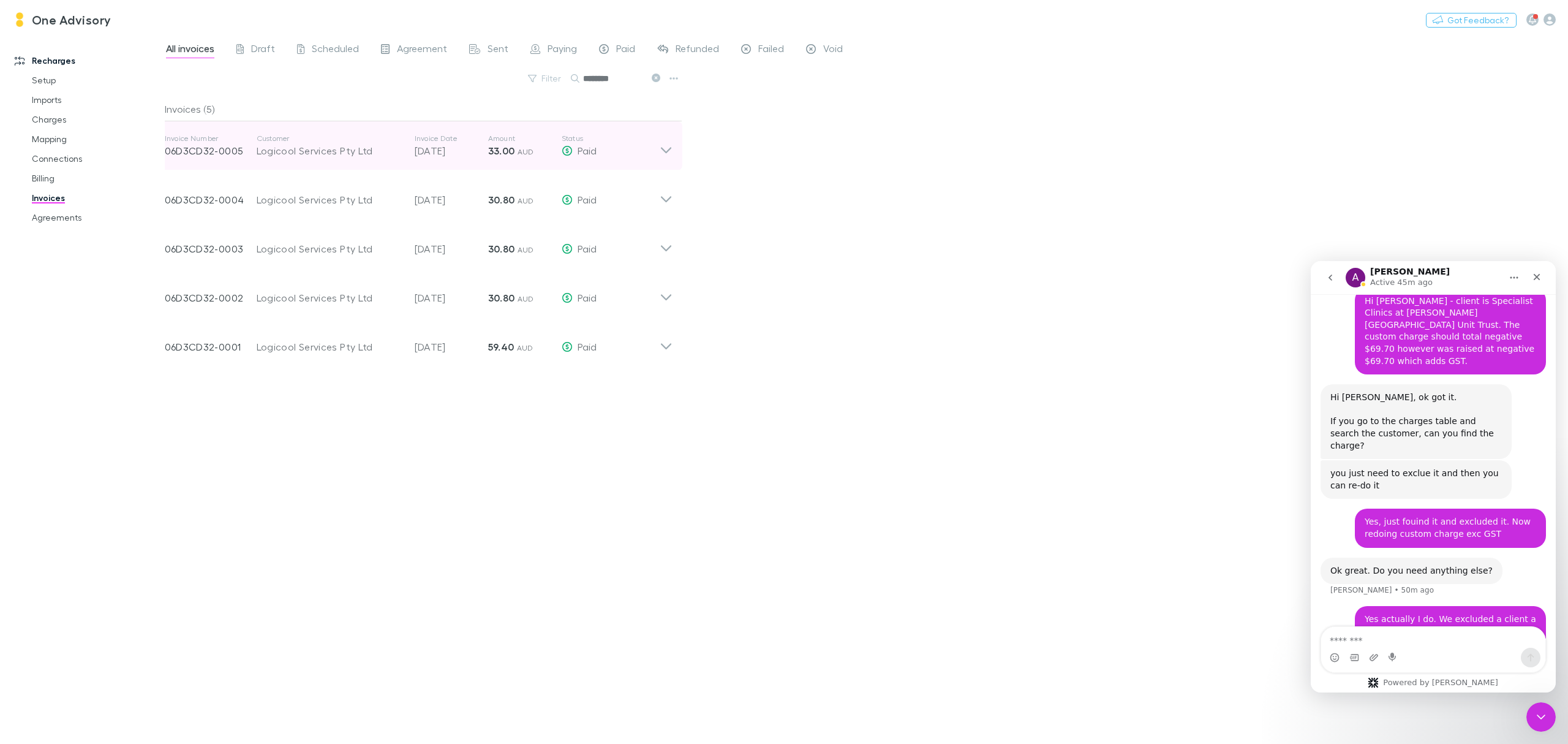
click at [660, 144] on icon at bounding box center [666, 146] width 13 height 25
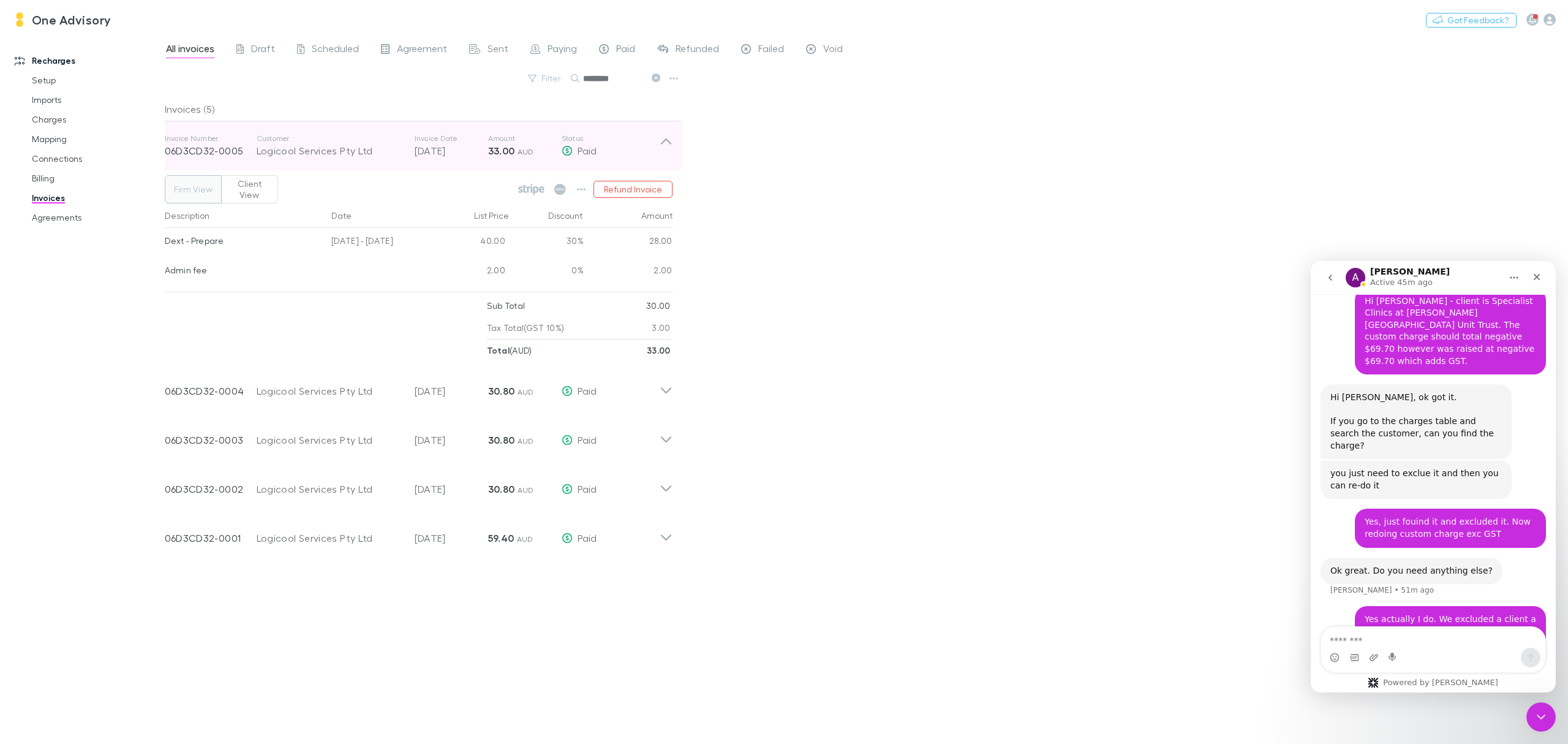
click at [660, 147] on icon at bounding box center [666, 146] width 13 height 25
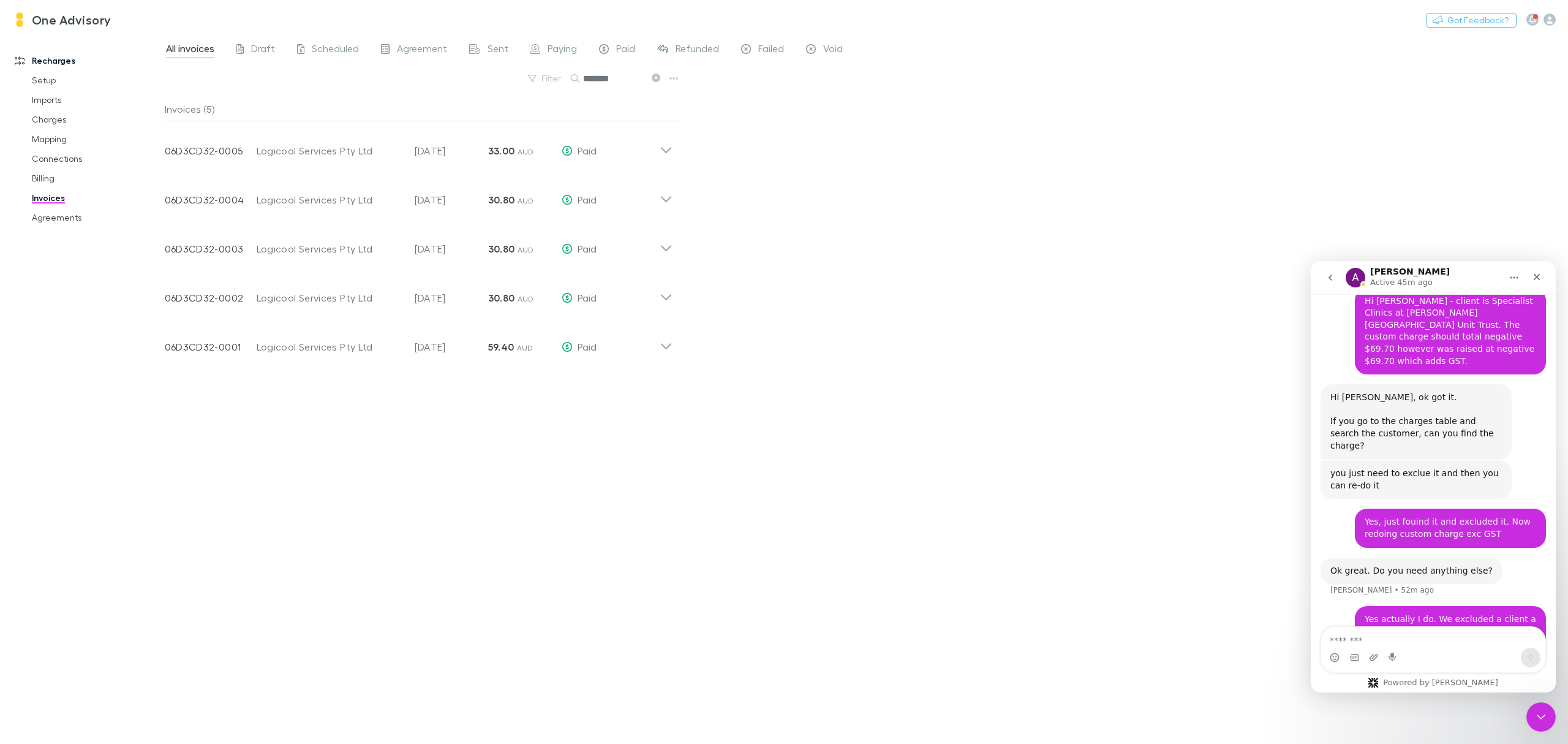
click at [657, 76] on icon at bounding box center [656, 77] width 8 height 8
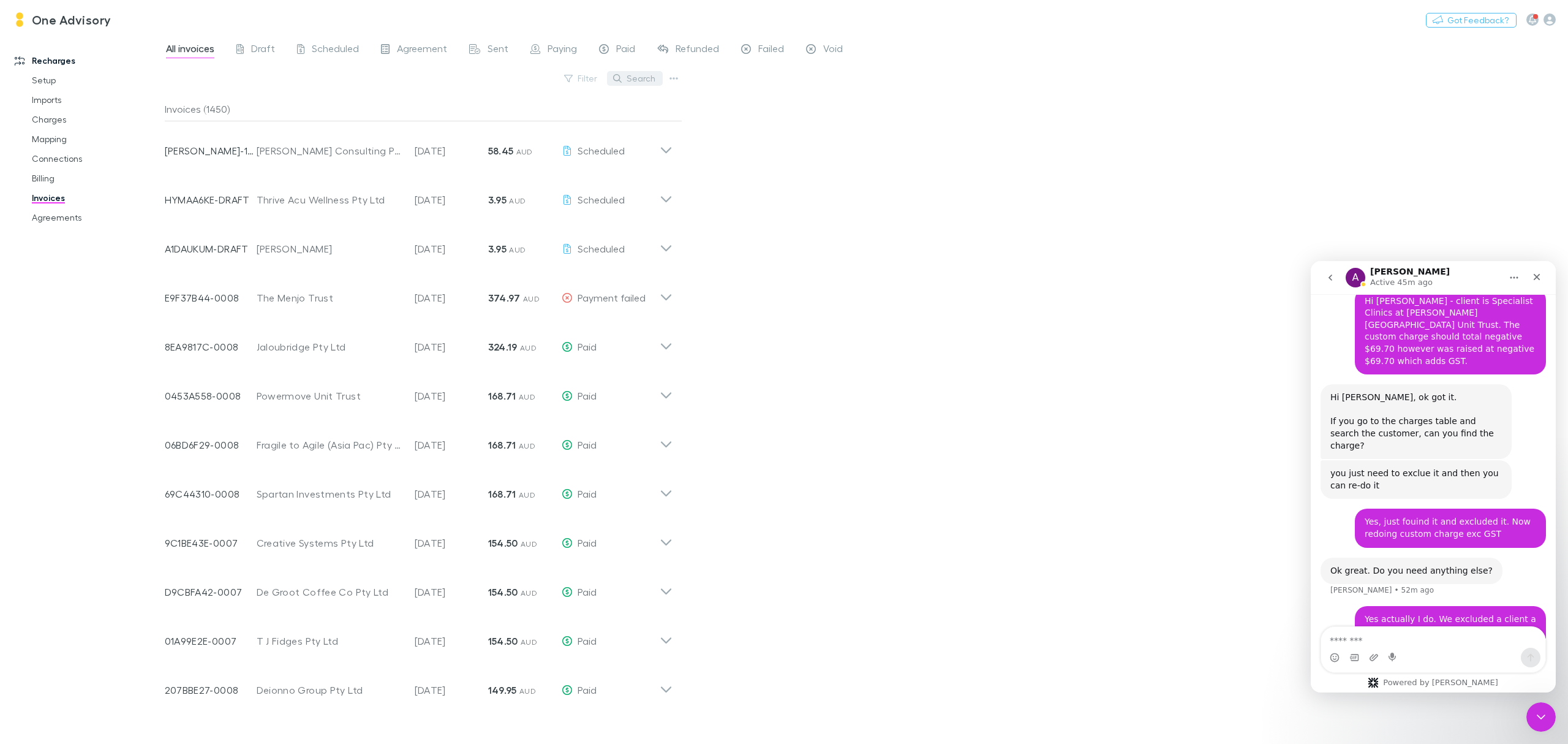
click at [618, 79] on icon "button" at bounding box center [617, 78] width 8 height 8
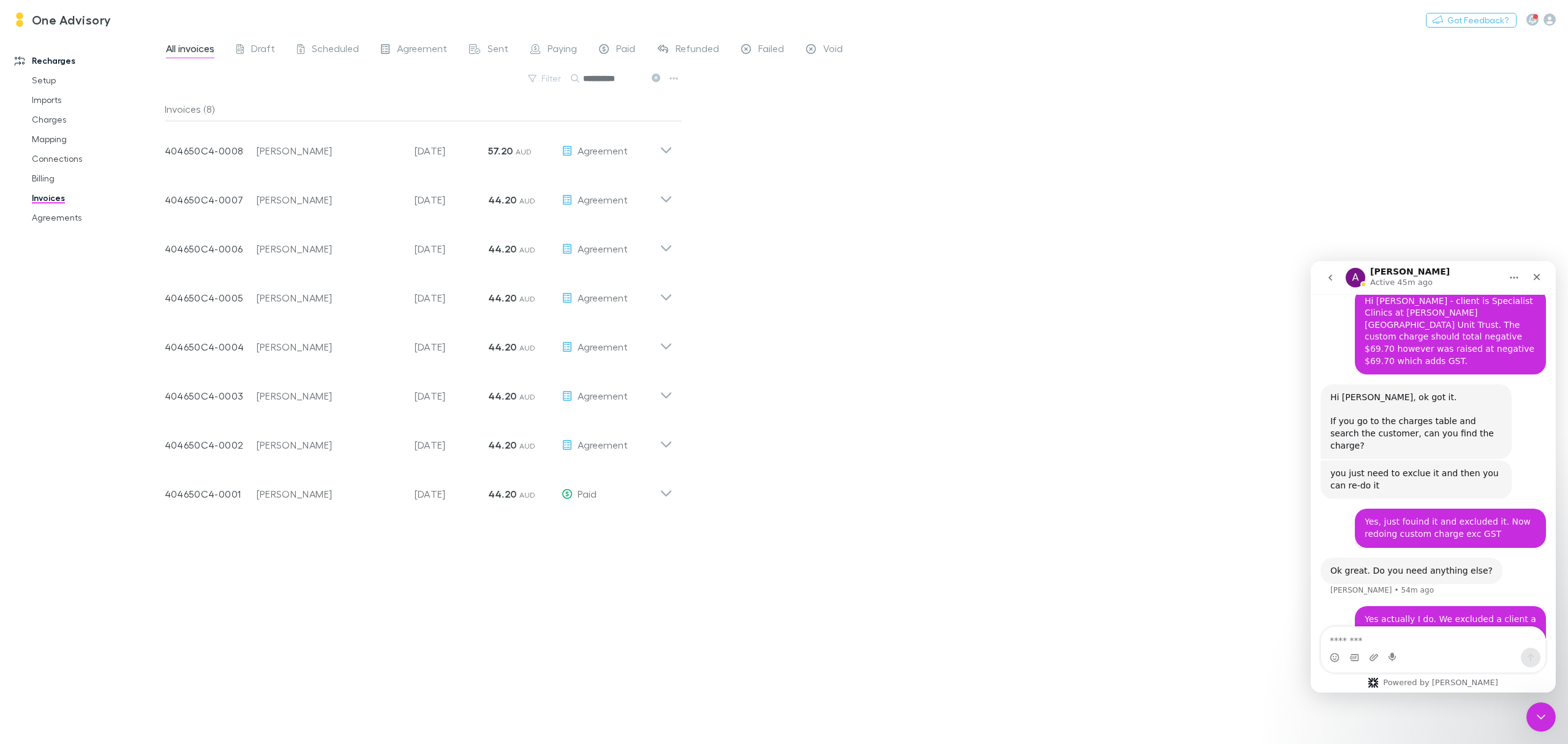
drag, startPoint x: 652, startPoint y: 74, endPoint x: 652, endPoint y: 82, distance: 8.0
click at [652, 74] on button at bounding box center [656, 78] width 15 height 11
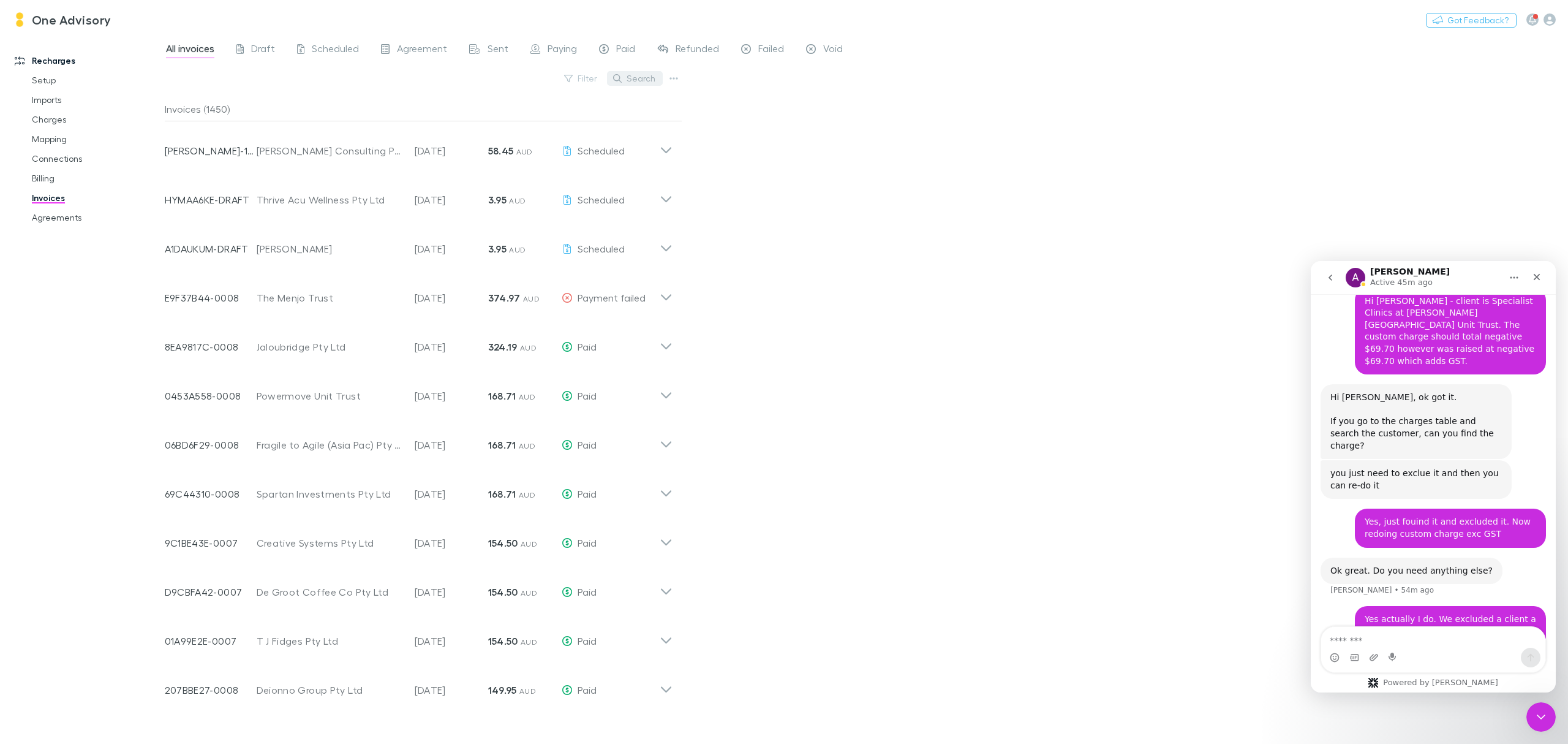
click at [652, 82] on button "Search" at bounding box center [635, 79] width 56 height 15
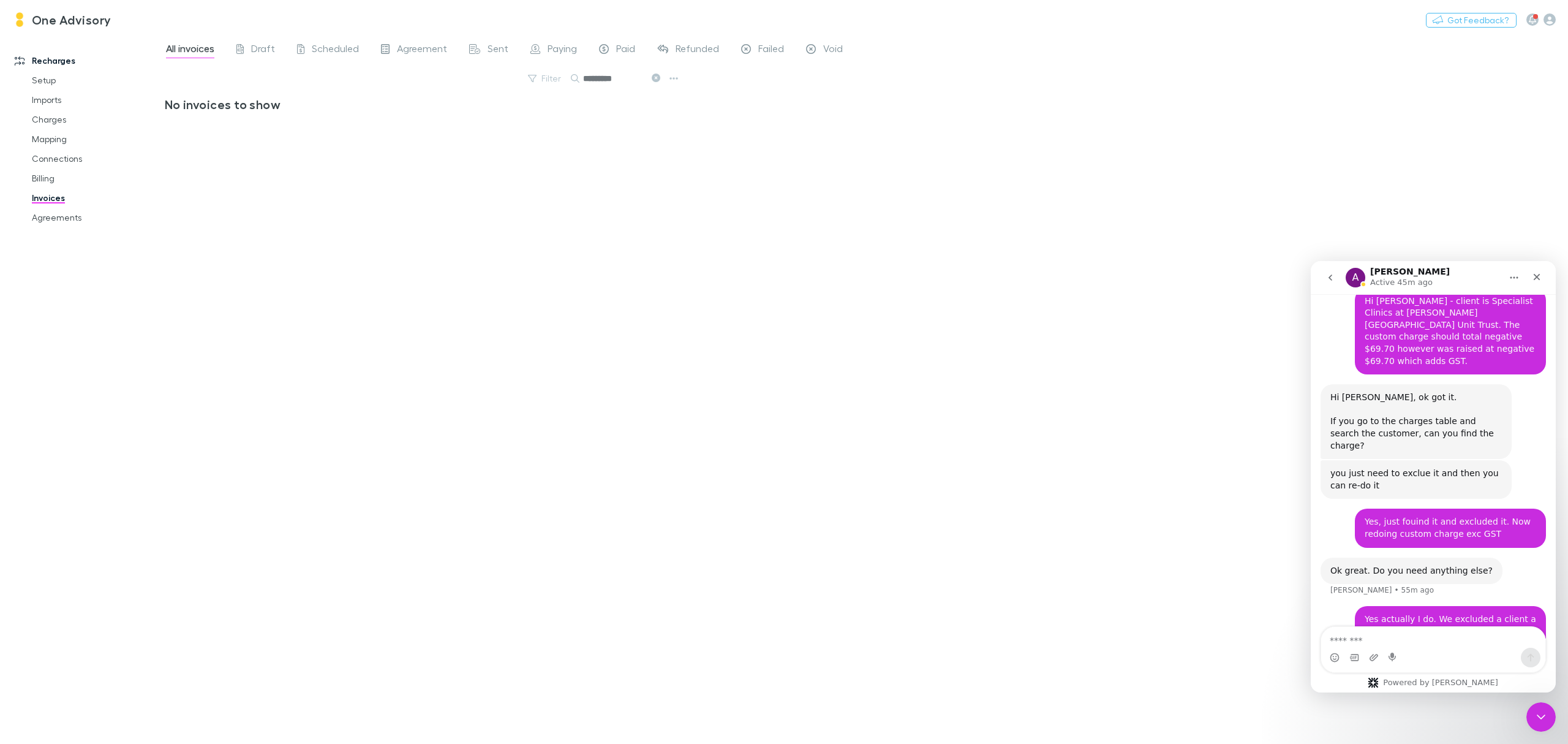
click at [652, 80] on icon at bounding box center [656, 77] width 8 height 8
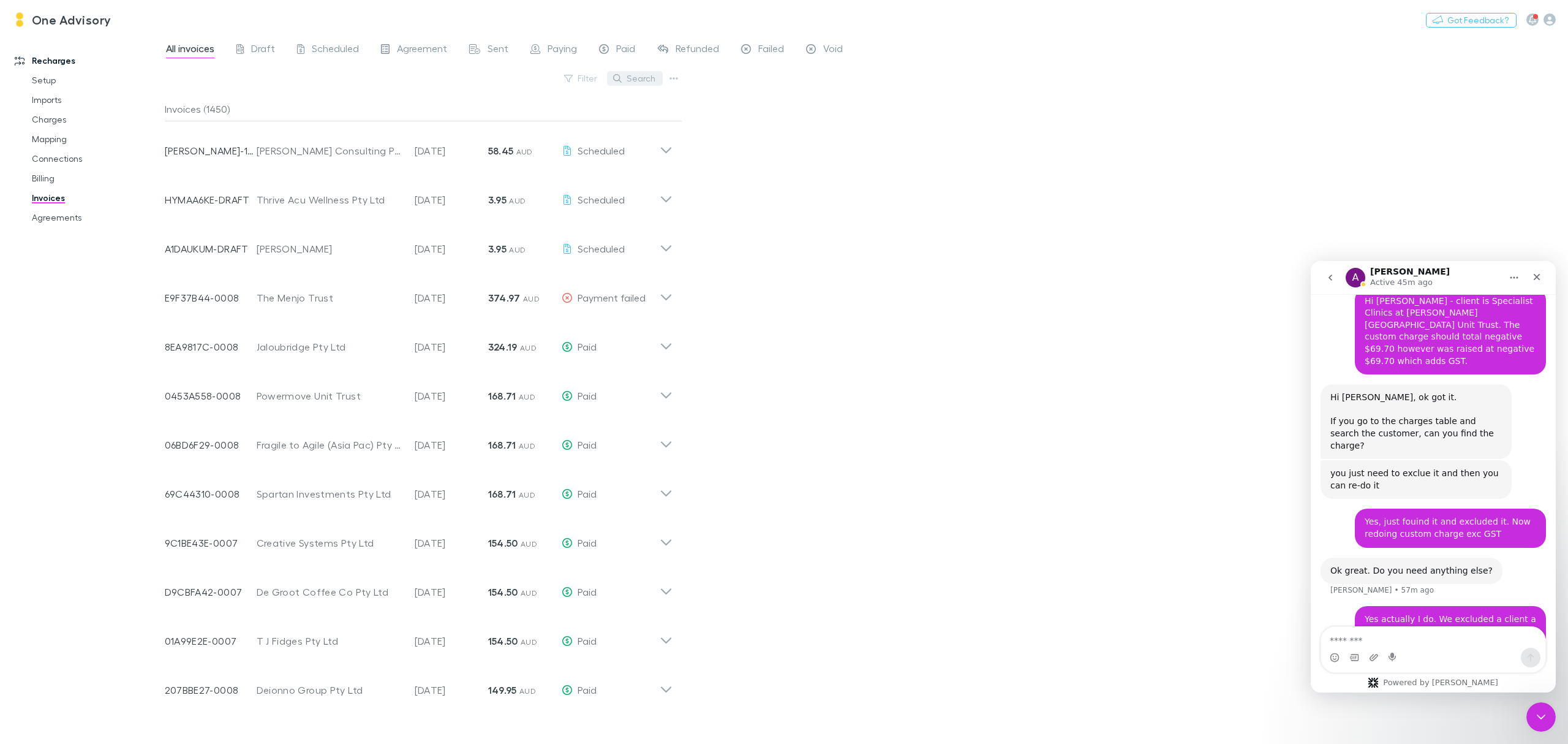
click at [630, 79] on button "Search" at bounding box center [635, 79] width 56 height 15
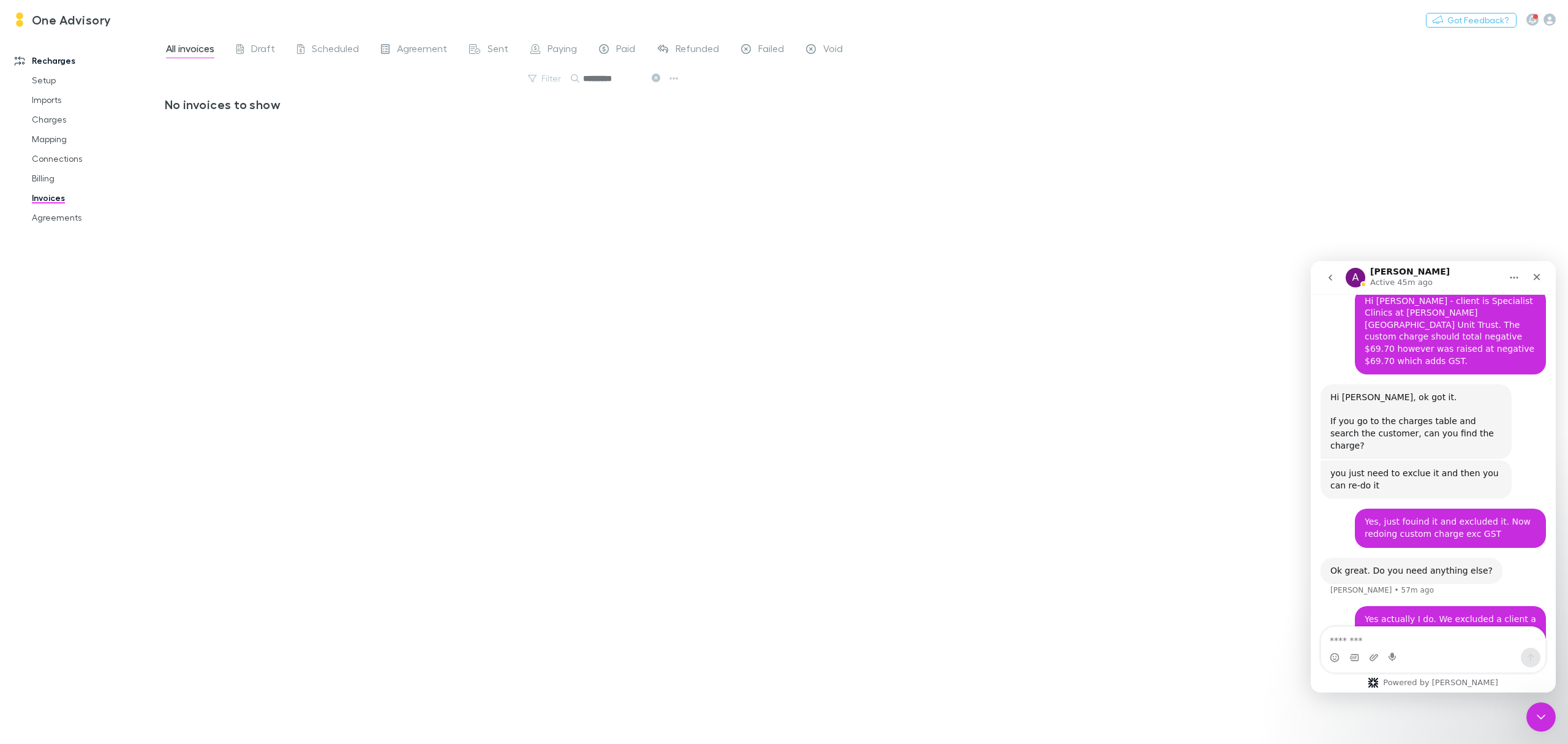
type input "*********"
click at [652, 80] on icon at bounding box center [656, 77] width 8 height 8
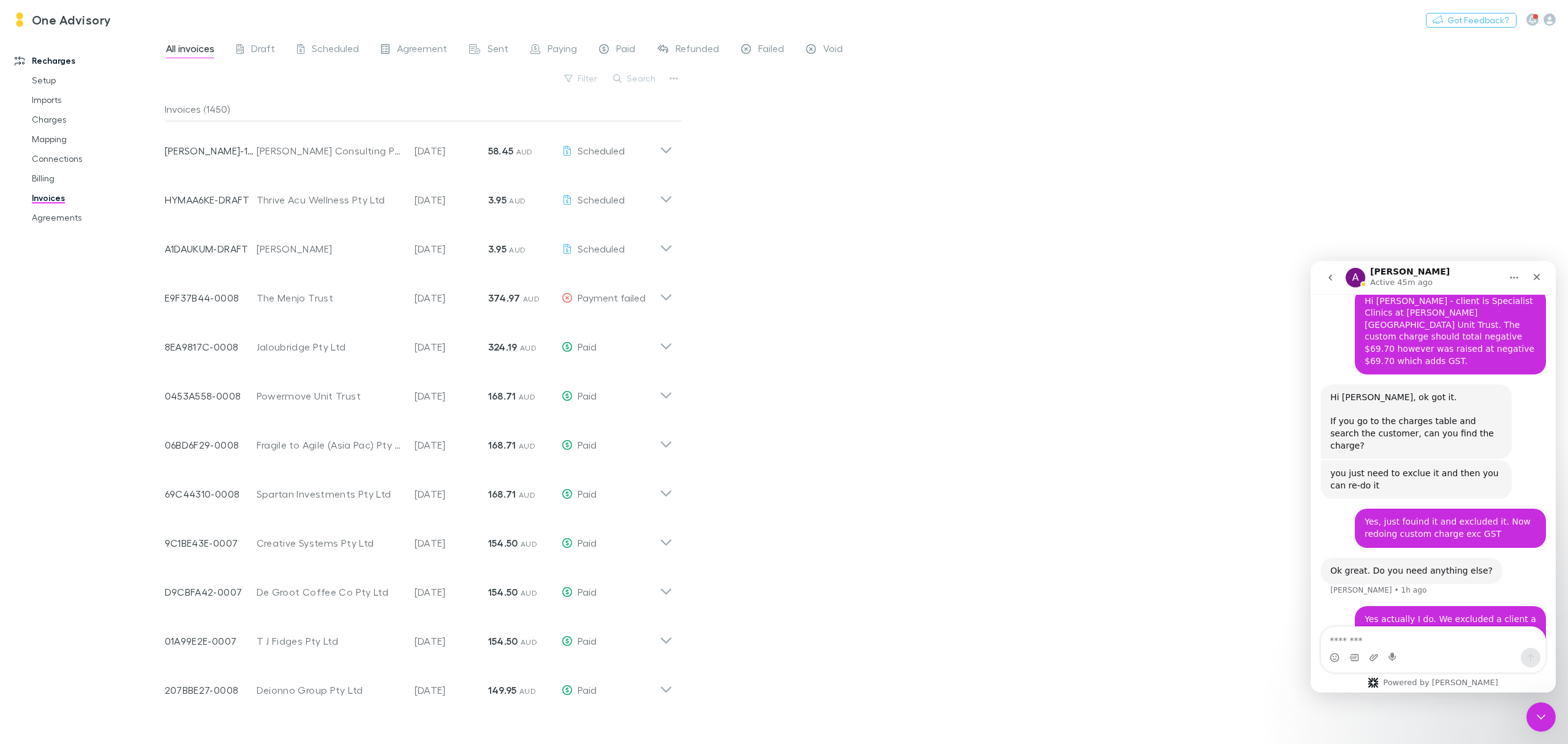
click at [652, 80] on button "Search" at bounding box center [635, 79] width 56 height 15
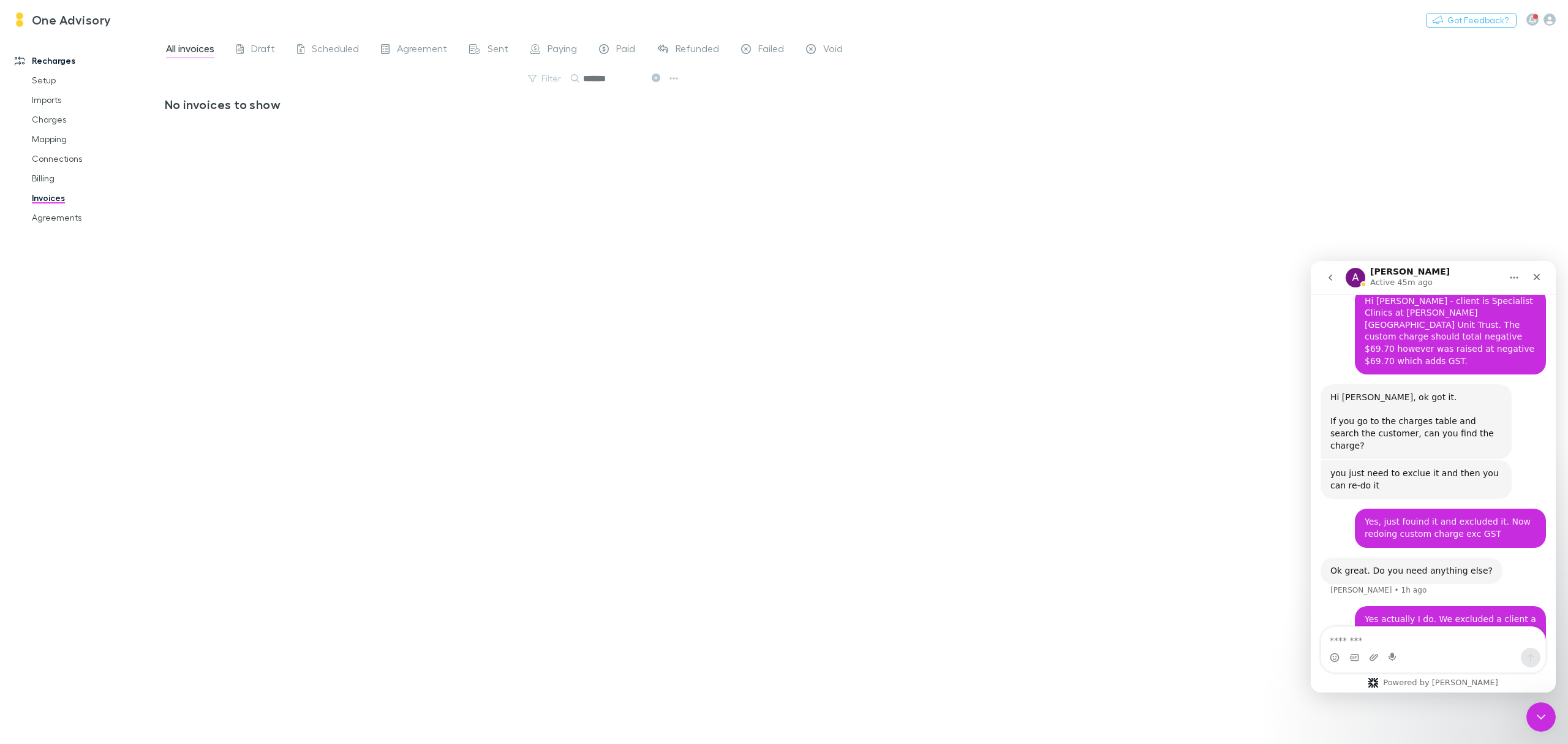
type input "*******"
click at [652, 81] on icon at bounding box center [656, 77] width 8 height 8
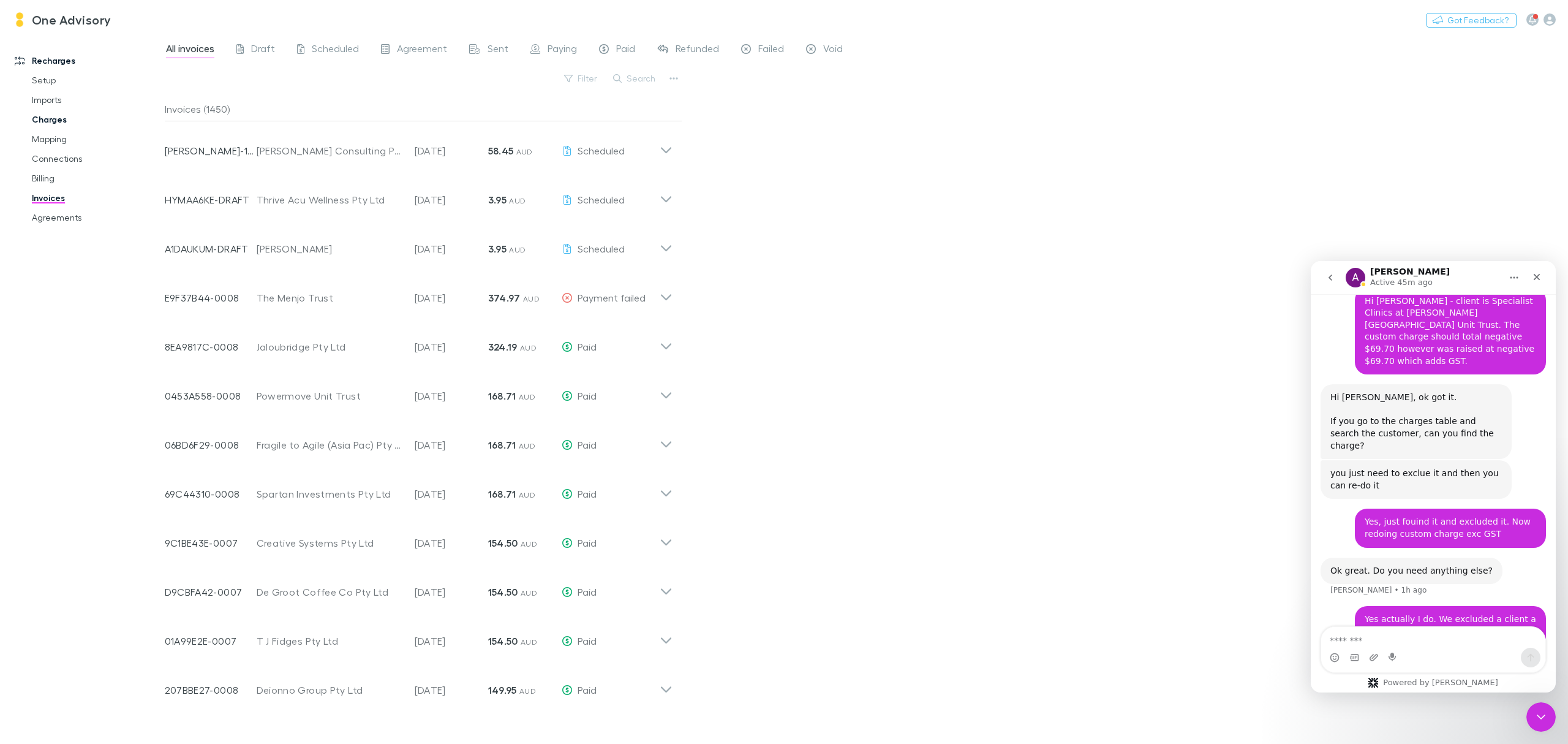
click at [35, 119] on link "Charges" at bounding box center [97, 119] width 155 height 20
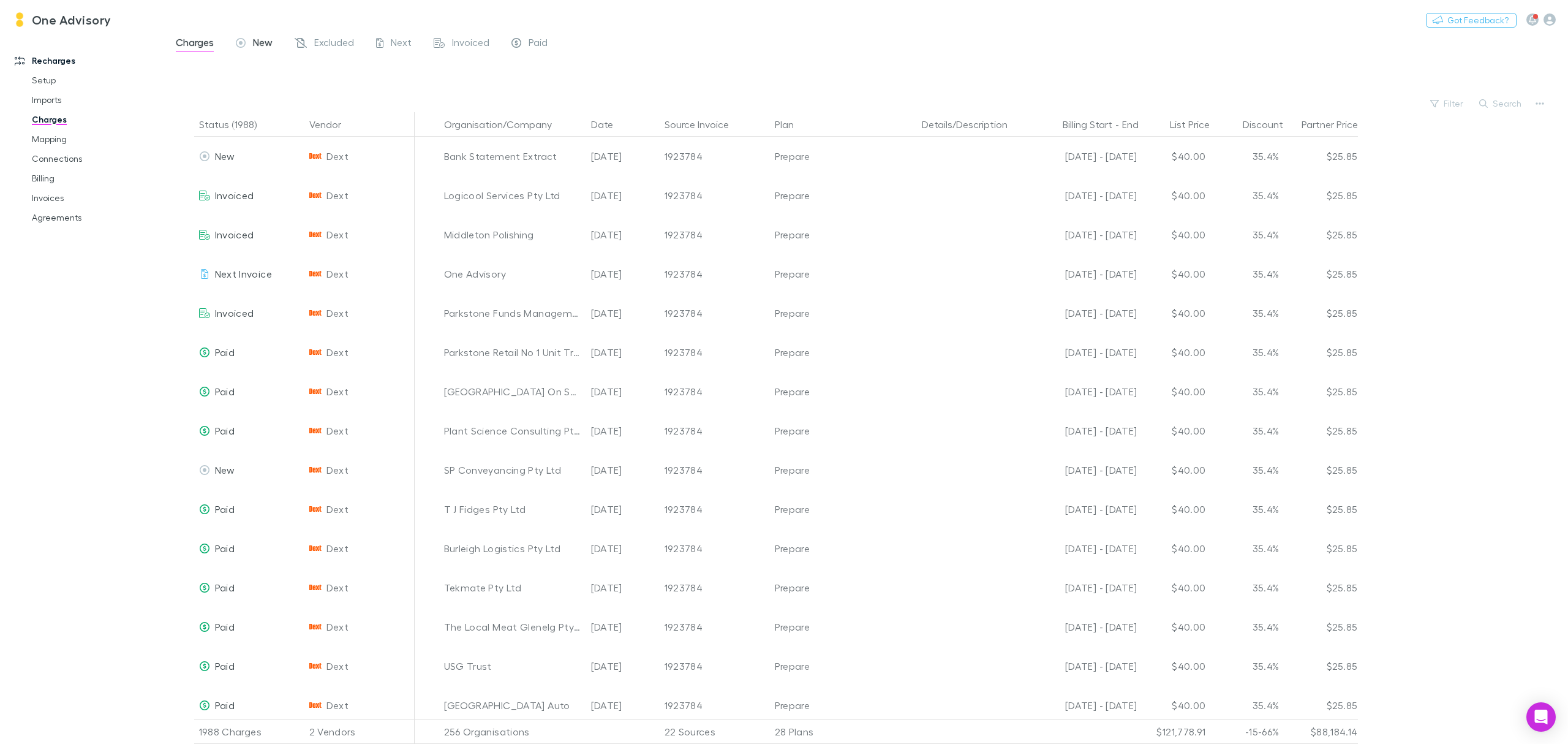
click at [255, 44] on span "New" at bounding box center [263, 44] width 20 height 16
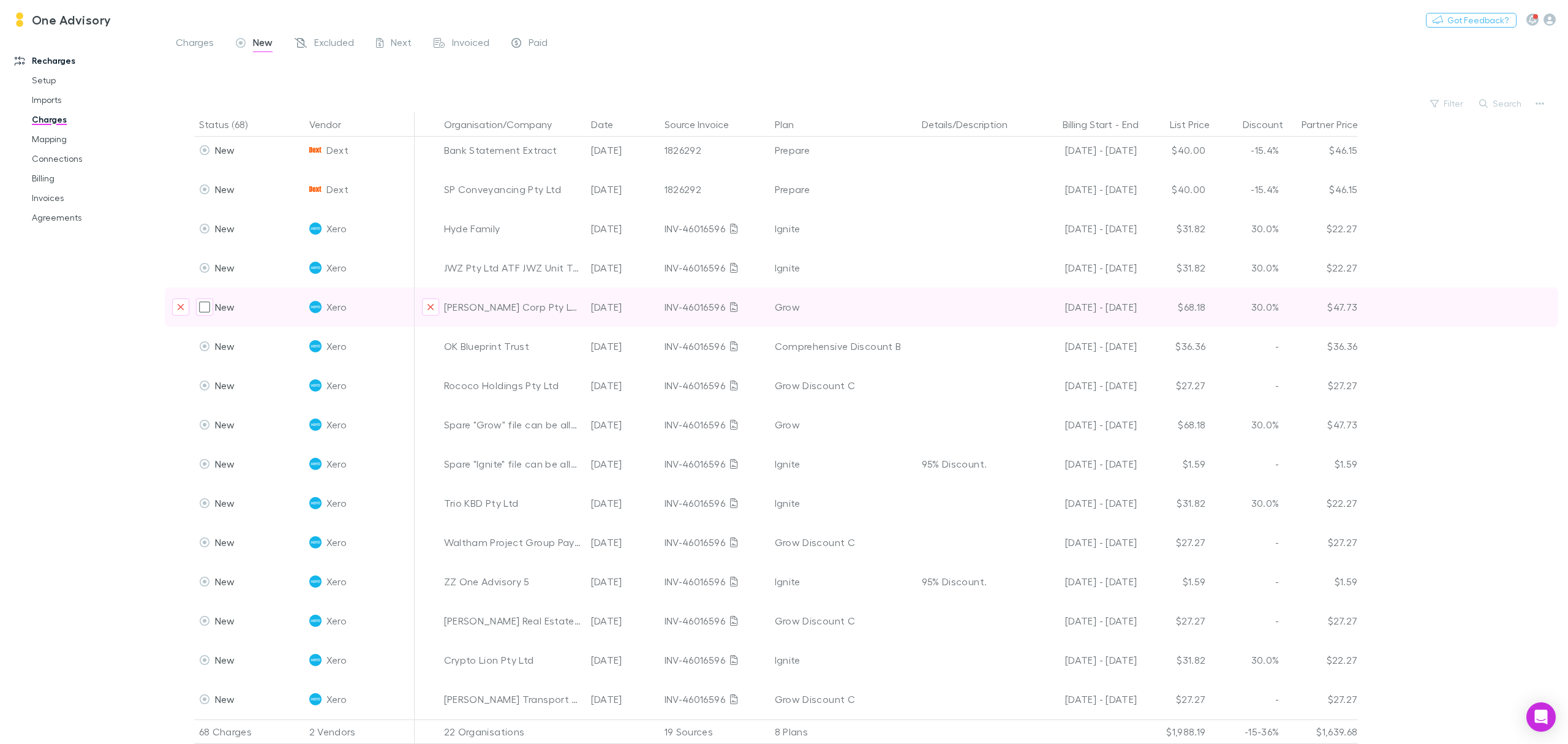
scroll to position [245, 0]
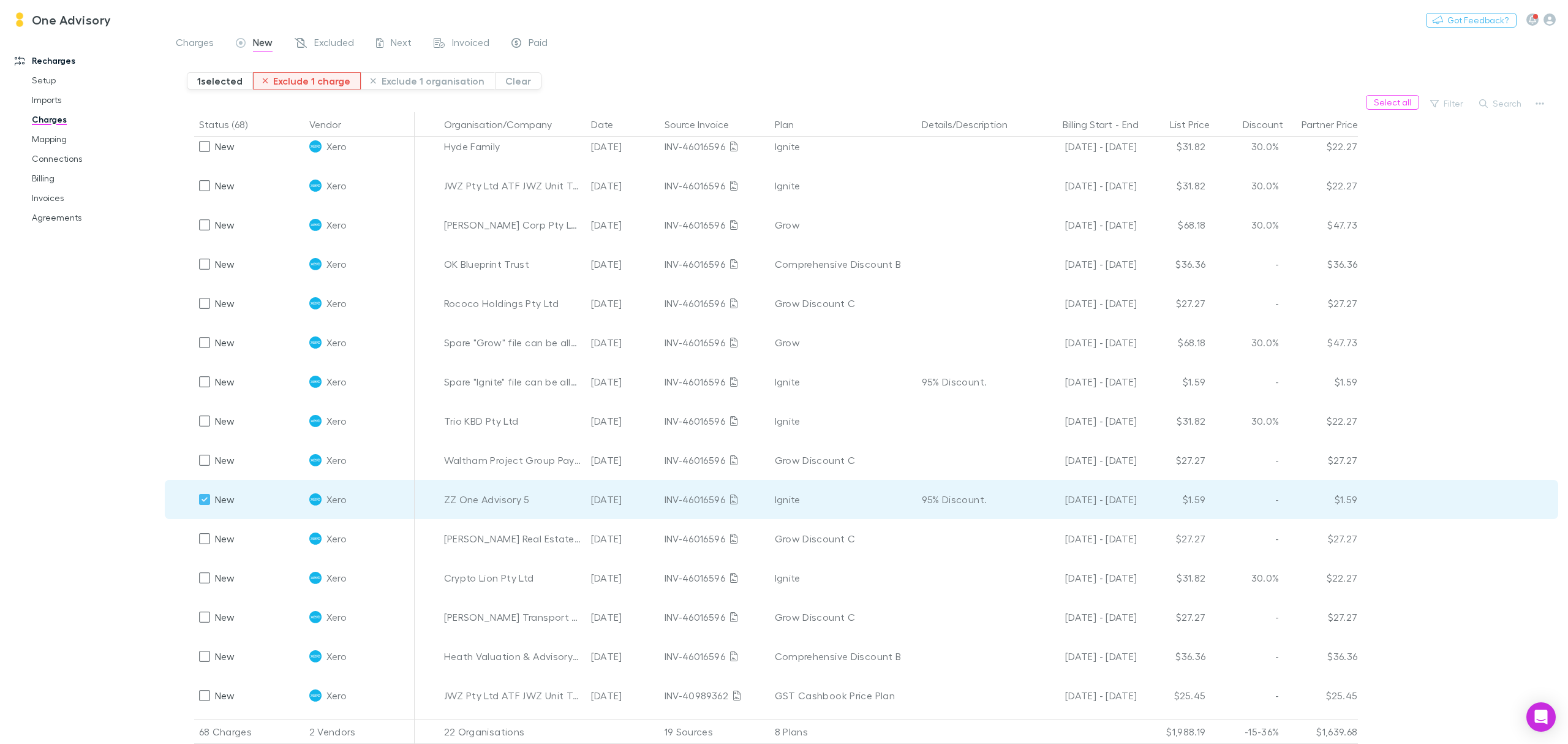
click at [288, 85] on button "Exclude 1 charge" at bounding box center [307, 80] width 108 height 17
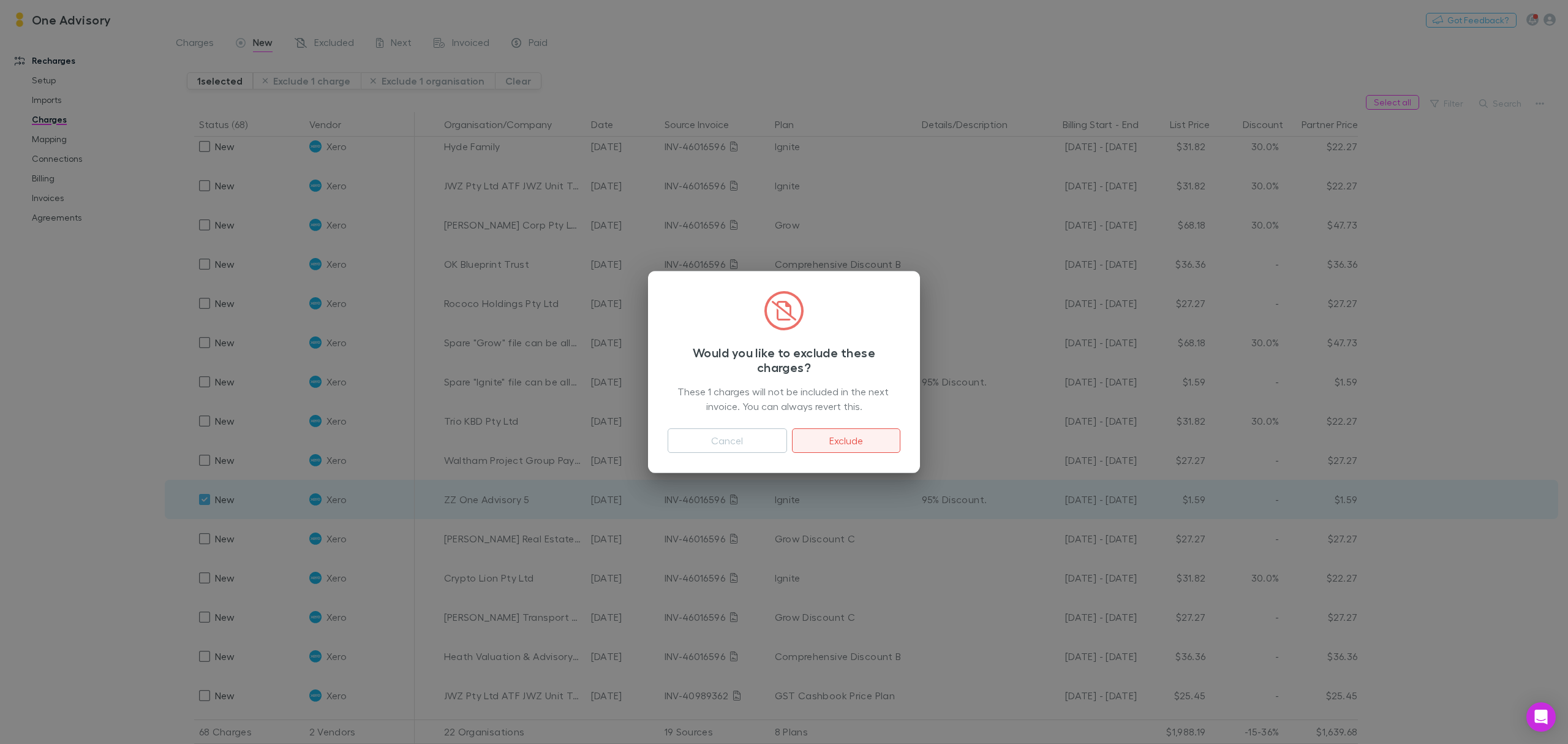
click at [866, 443] on button "Exclude" at bounding box center [846, 440] width 108 height 25
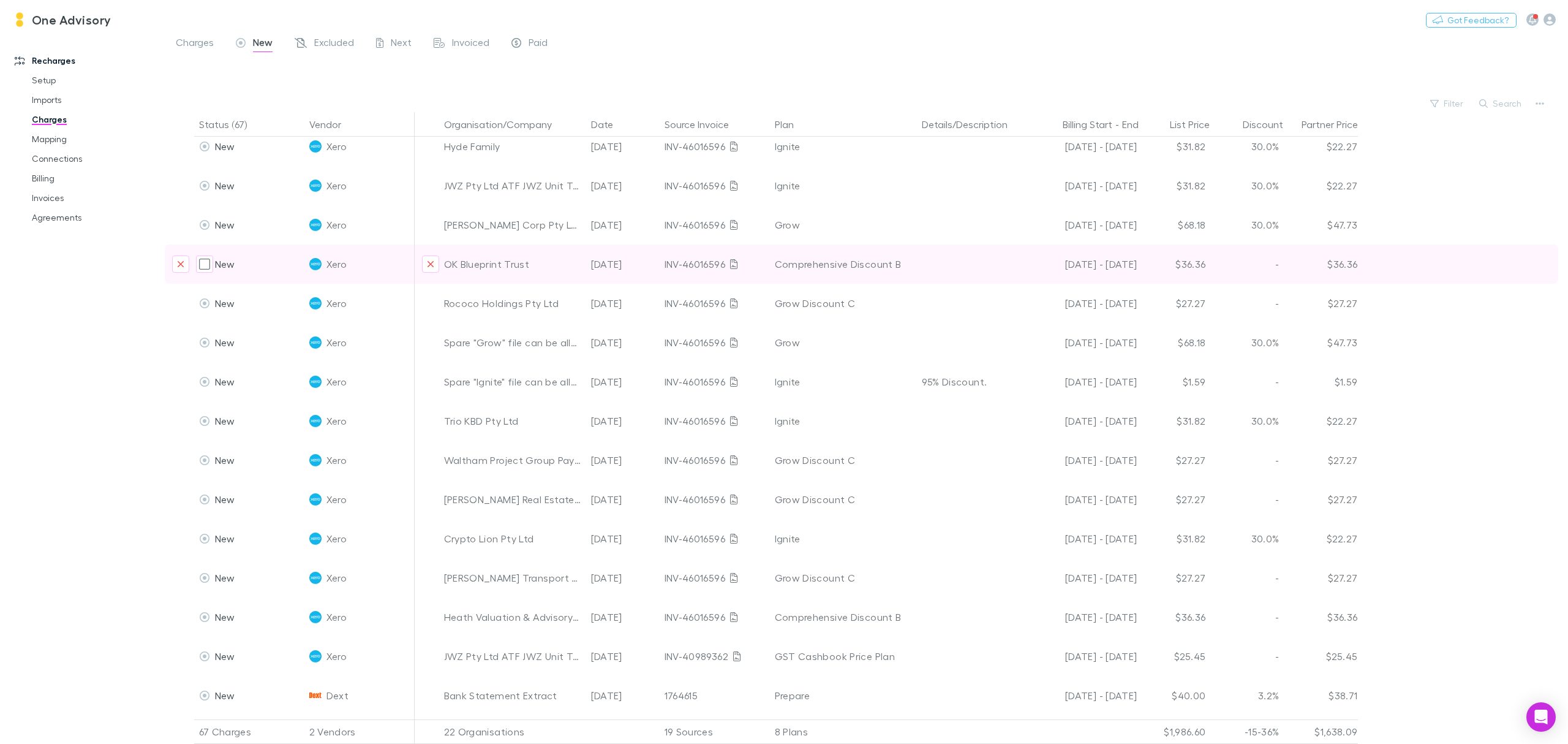
scroll to position [0, 0]
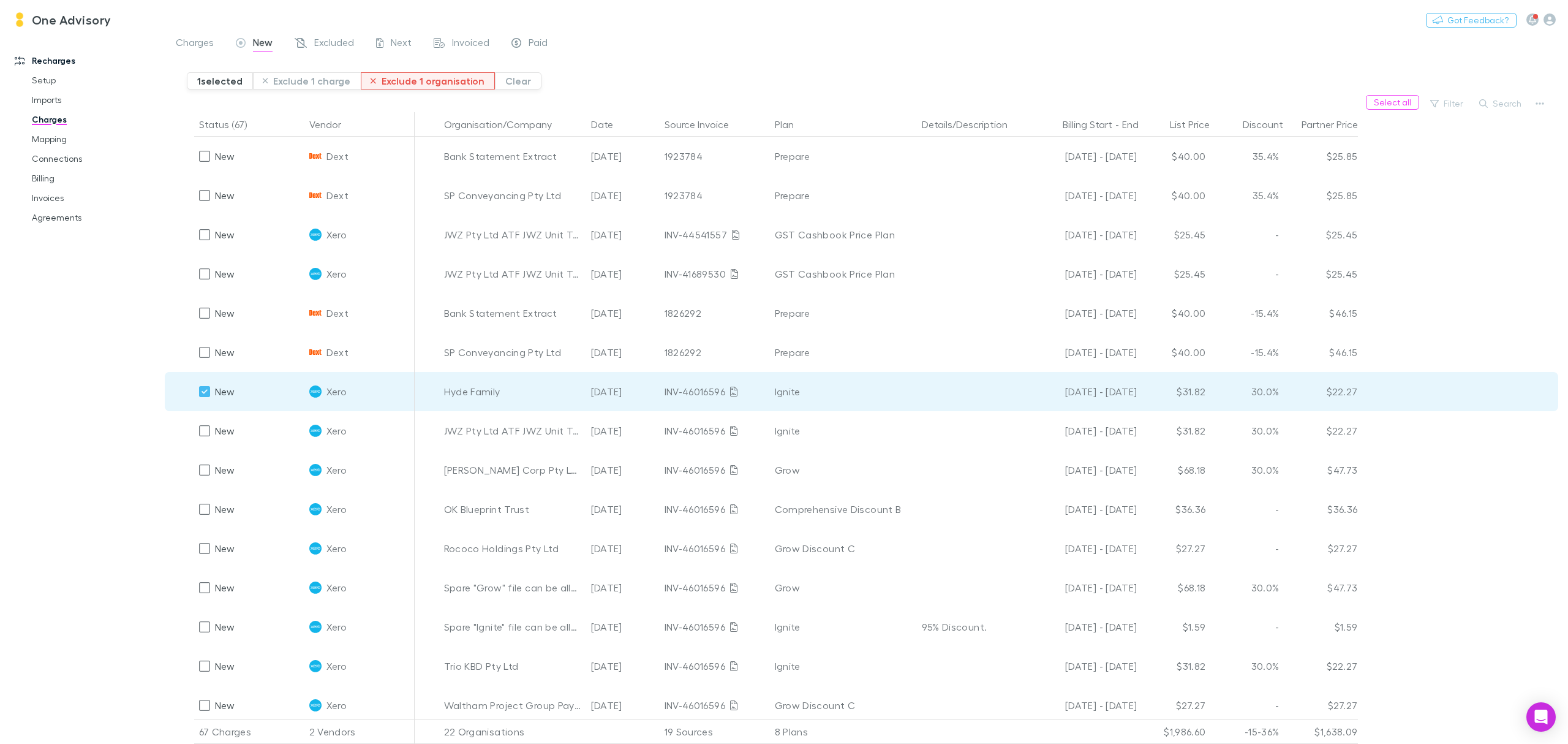
click at [402, 82] on button "Exclude 1 organisation" at bounding box center [427, 80] width 134 height 17
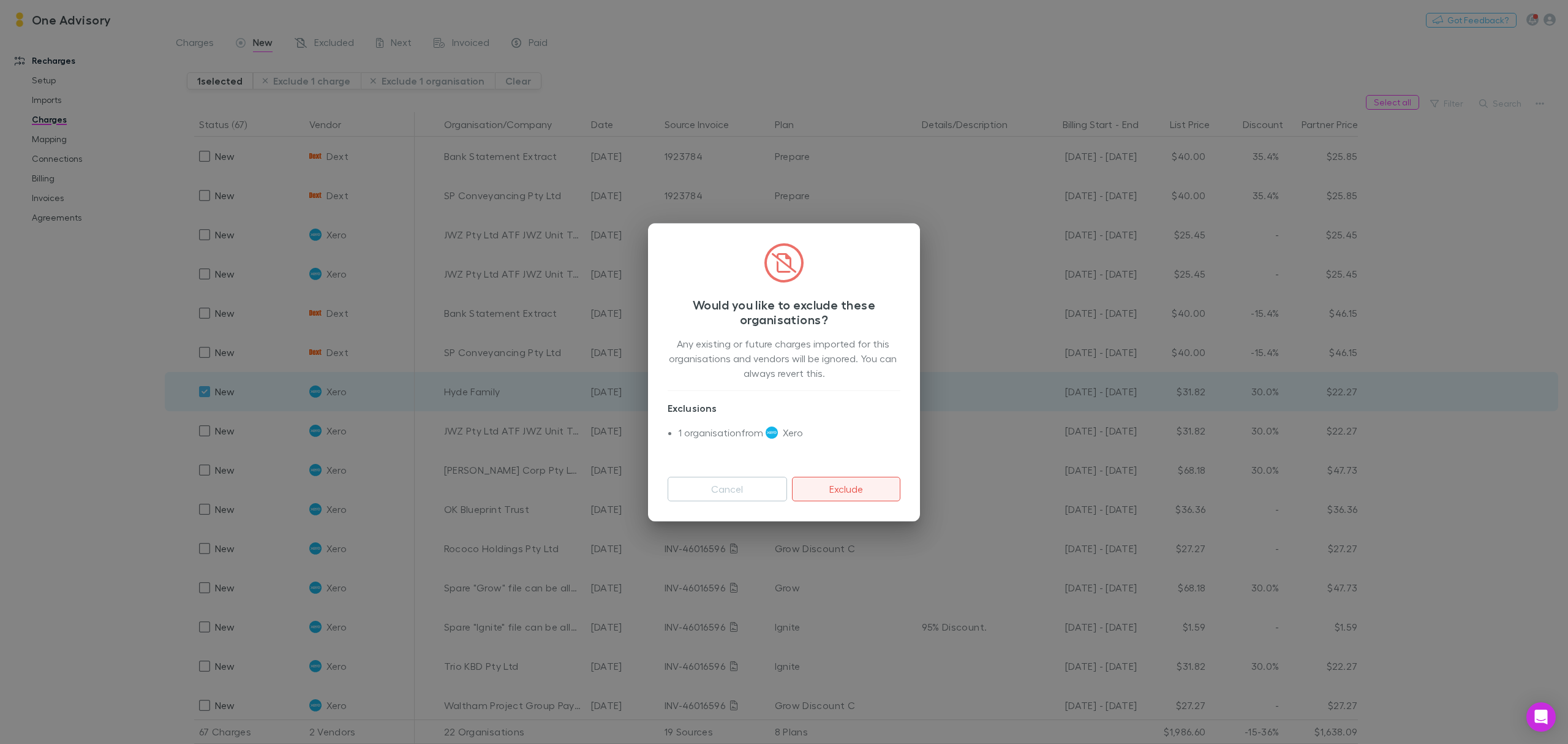
click at [841, 480] on button "Exclude" at bounding box center [846, 488] width 108 height 25
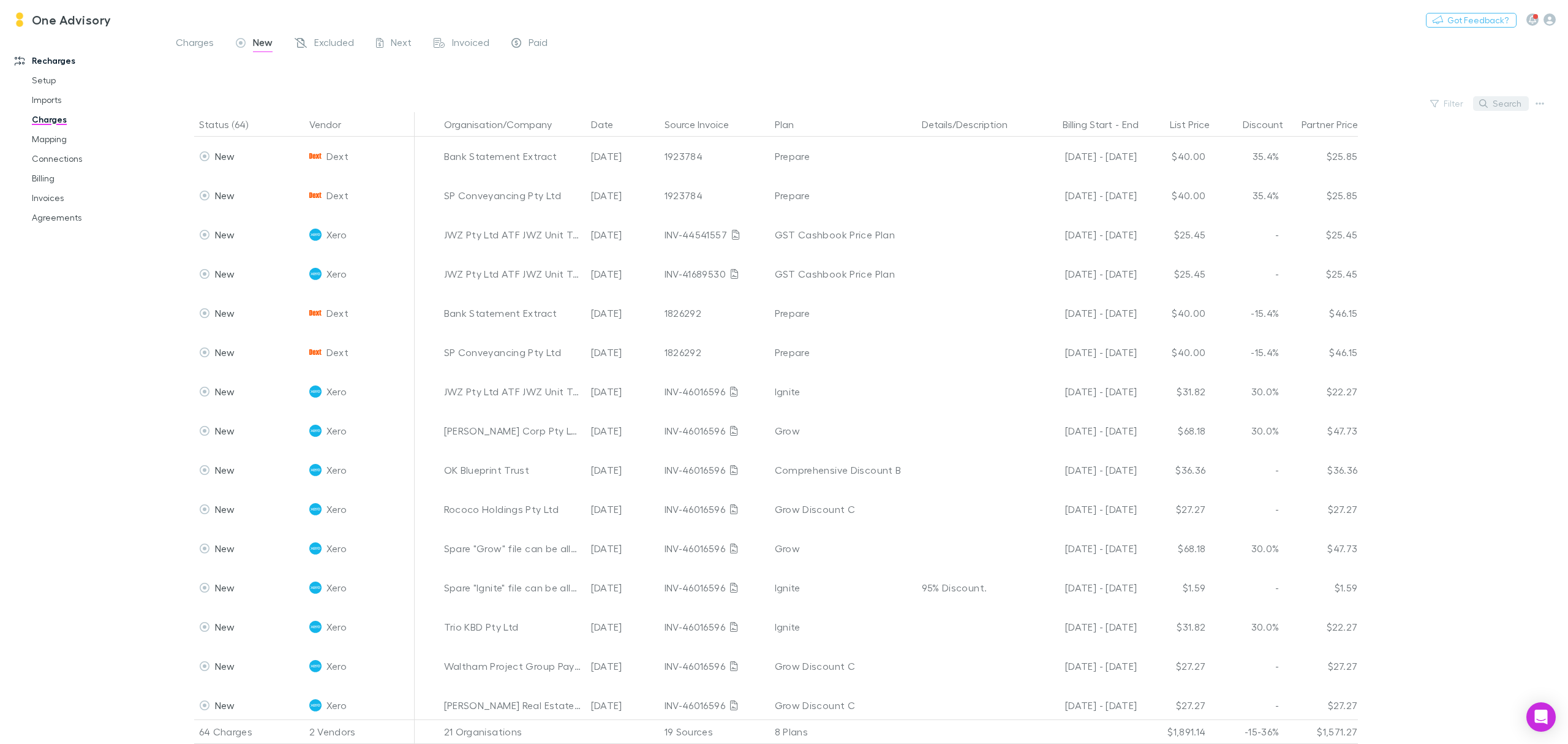
click at [1507, 105] on button "Search" at bounding box center [1501, 104] width 56 height 15
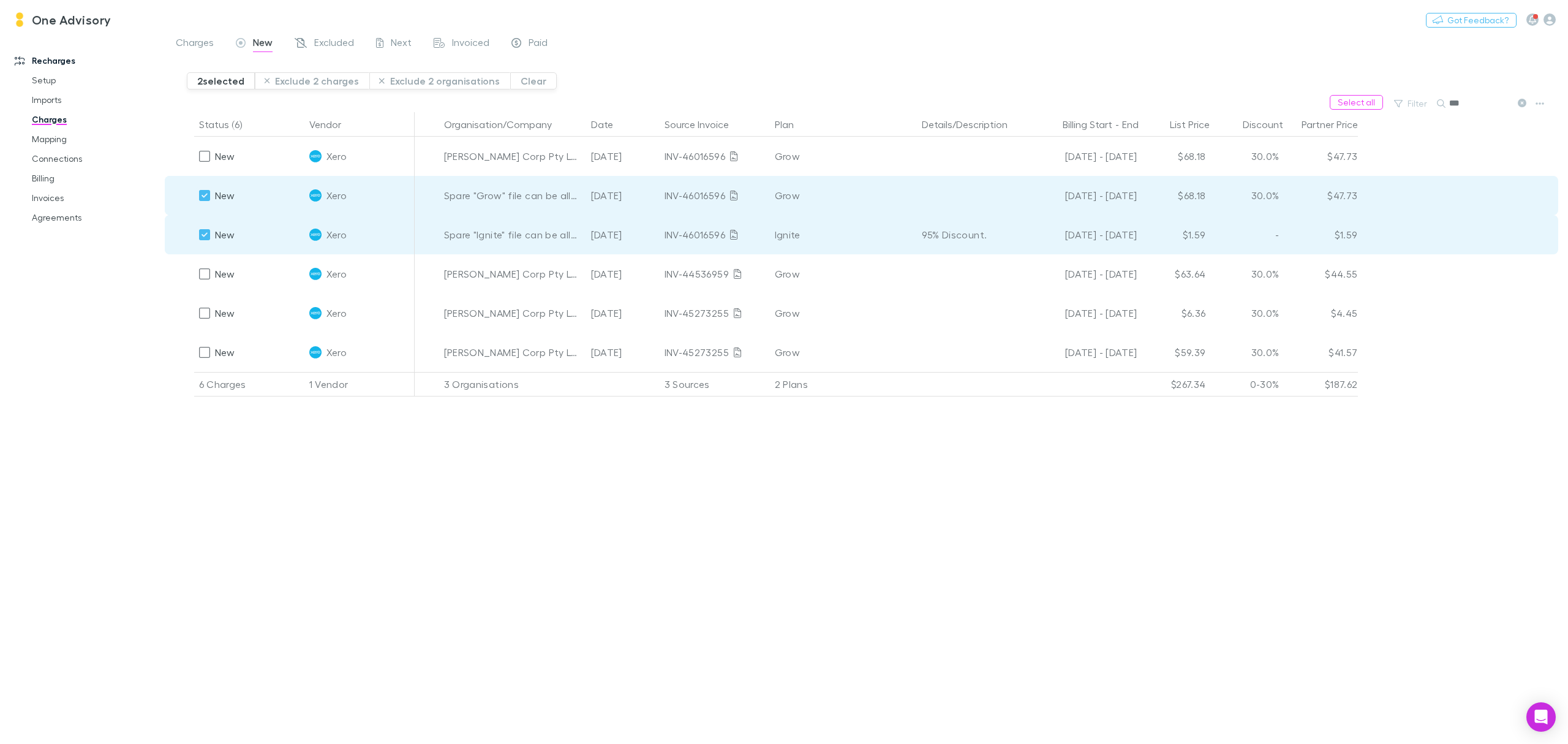
drag, startPoint x: 416, startPoint y: 81, endPoint x: 313, endPoint y: 108, distance: 106.5
click at [331, 107] on main "Charges New Excluded Next Invoiced Paid 2 selected Exclude 2 charges Exclude 2 …" at bounding box center [866, 389] width 1403 height 709
click at [282, 85] on button "Exclude 2 charges" at bounding box center [312, 80] width 115 height 17
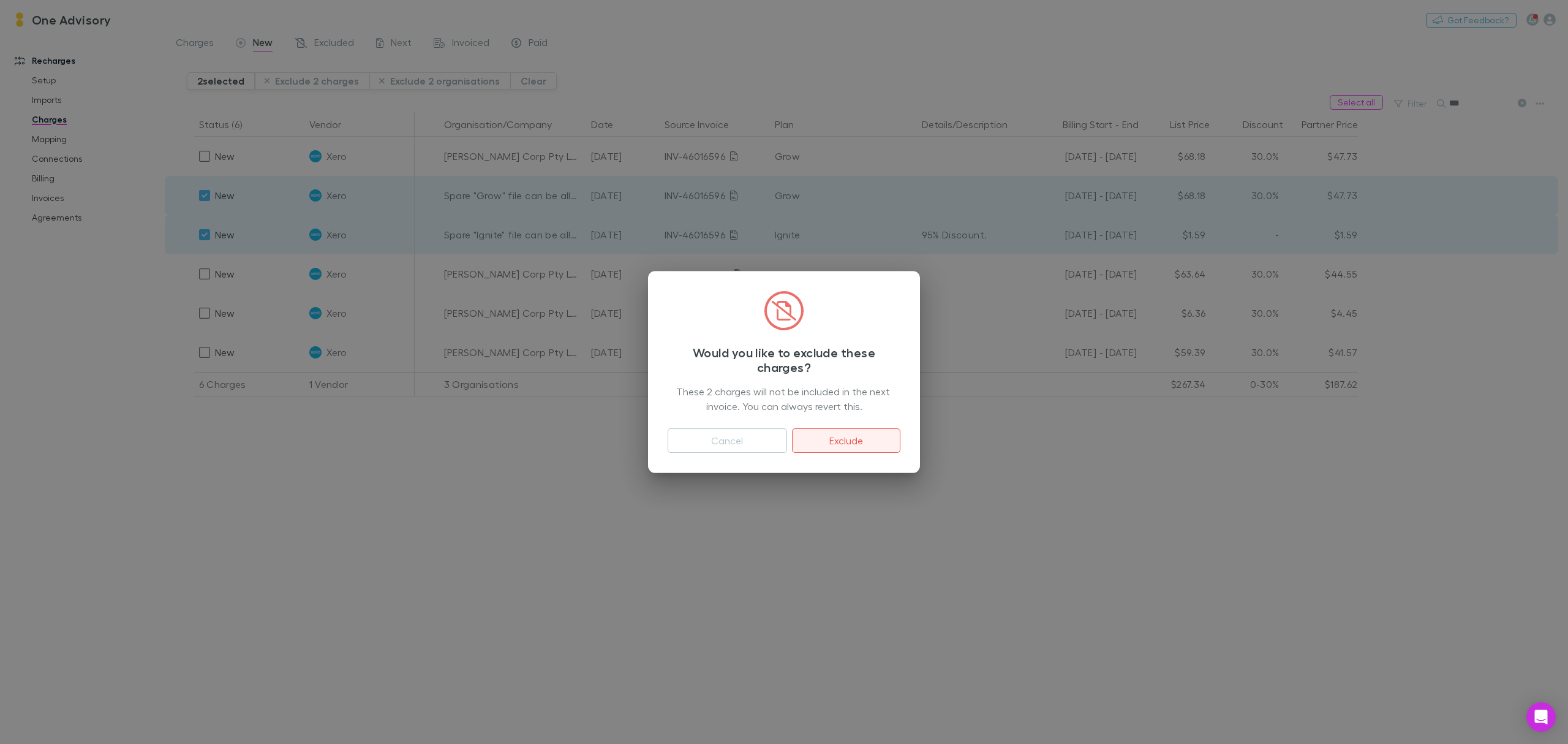
click at [859, 440] on button "Exclude" at bounding box center [846, 440] width 108 height 25
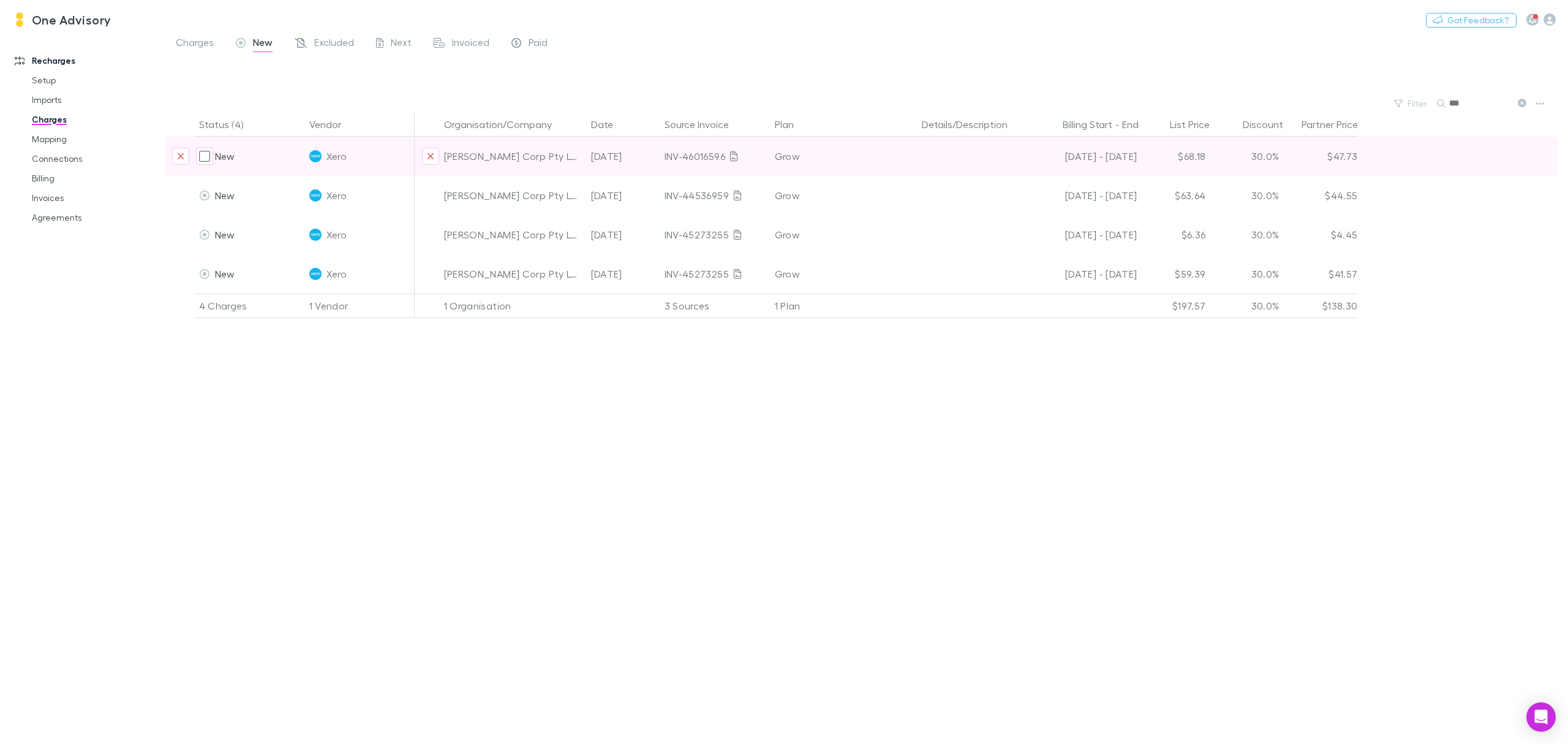
click at [609, 160] on div "[DATE]" at bounding box center [623, 156] width 74 height 39
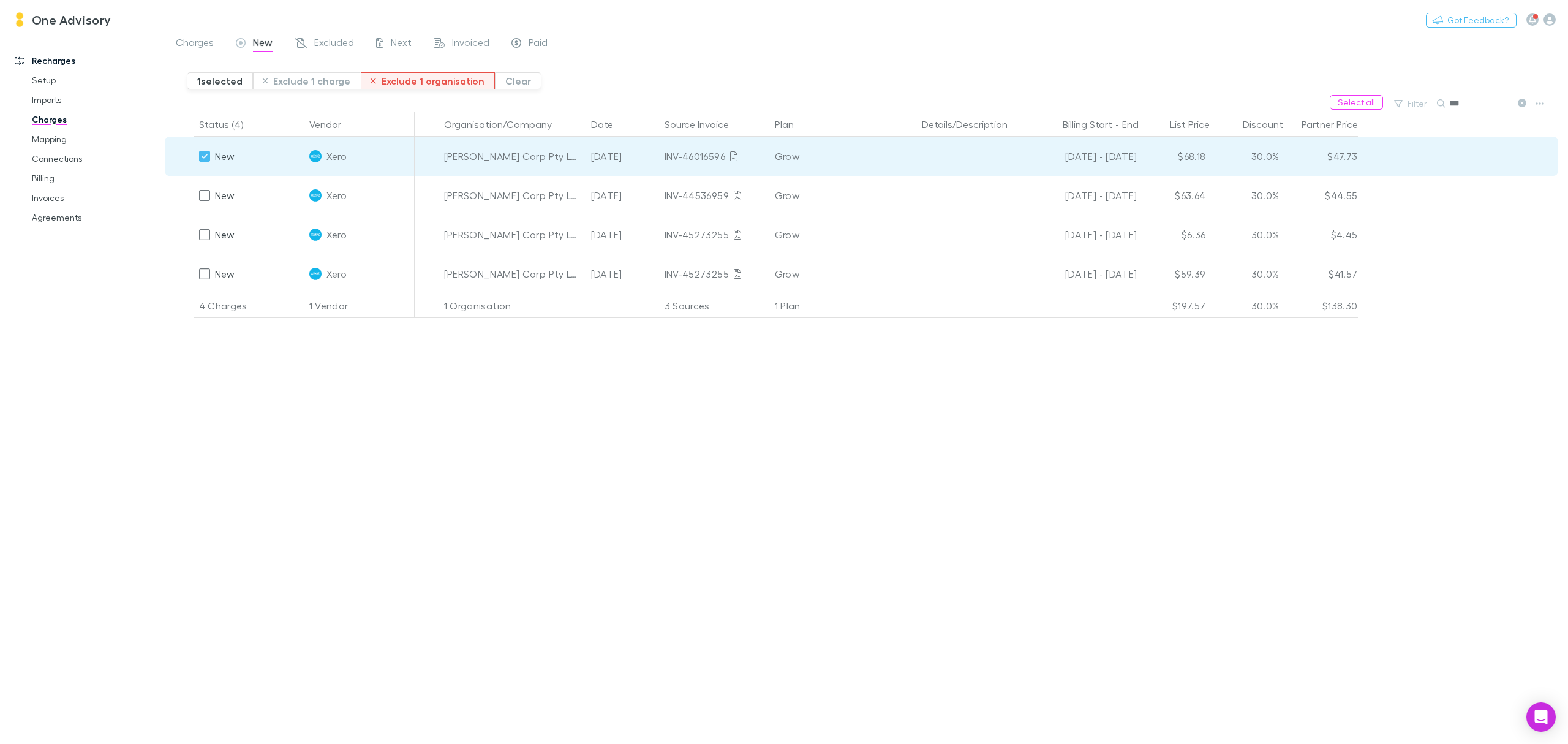
click at [422, 84] on button "Exclude 1 organisation" at bounding box center [427, 80] width 134 height 17
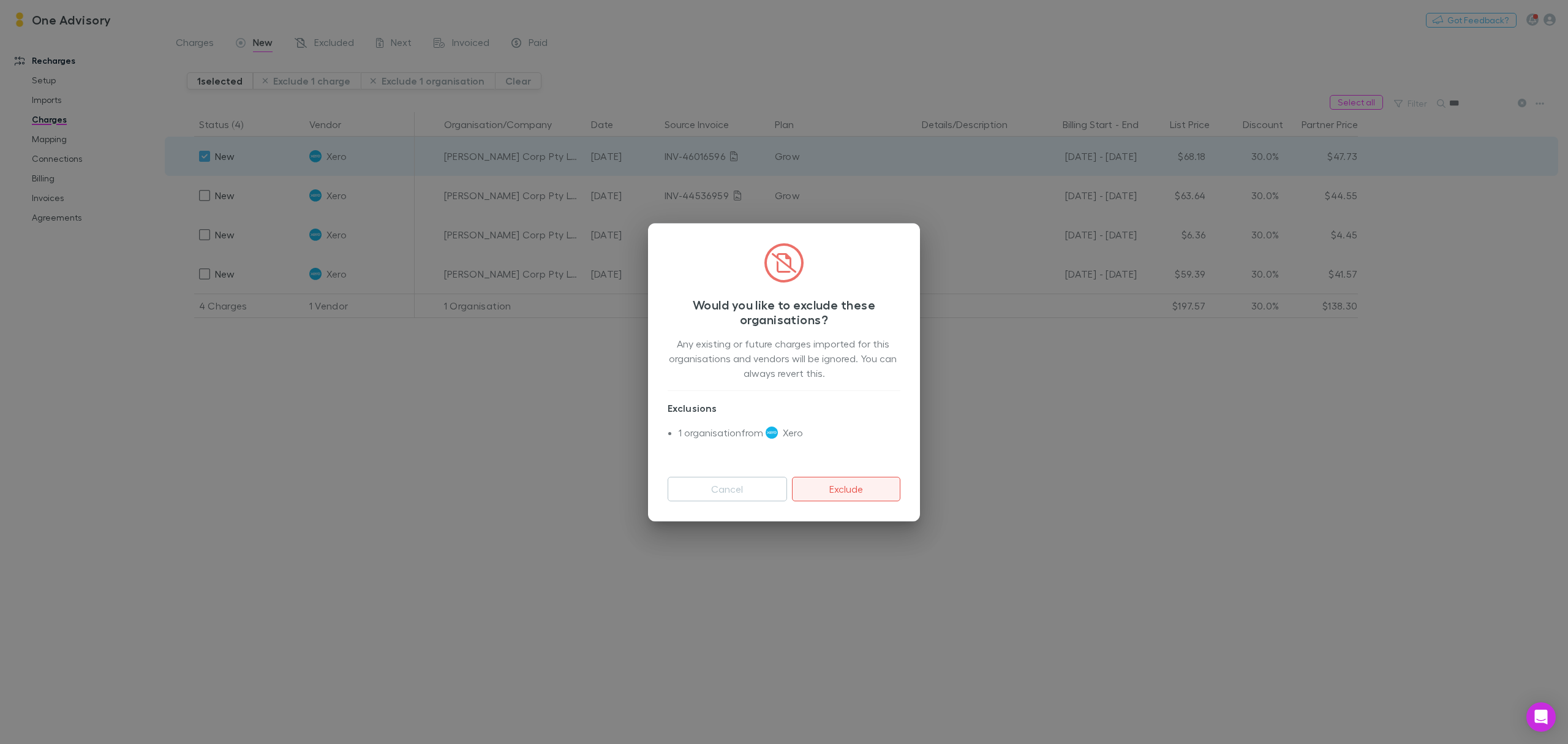
click at [841, 494] on button "Exclude" at bounding box center [846, 488] width 108 height 25
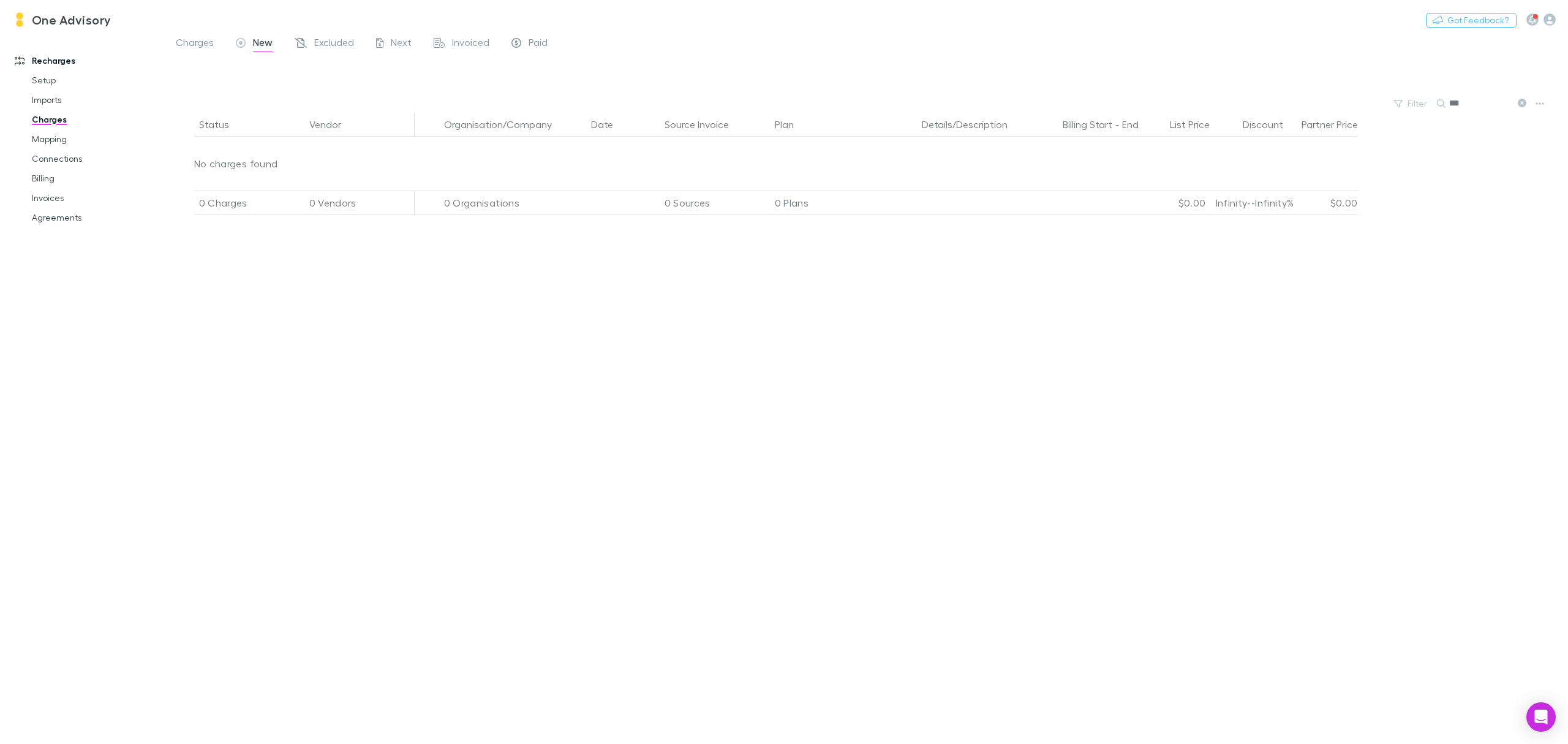
click at [1524, 104] on icon at bounding box center [1522, 102] width 8 height 8
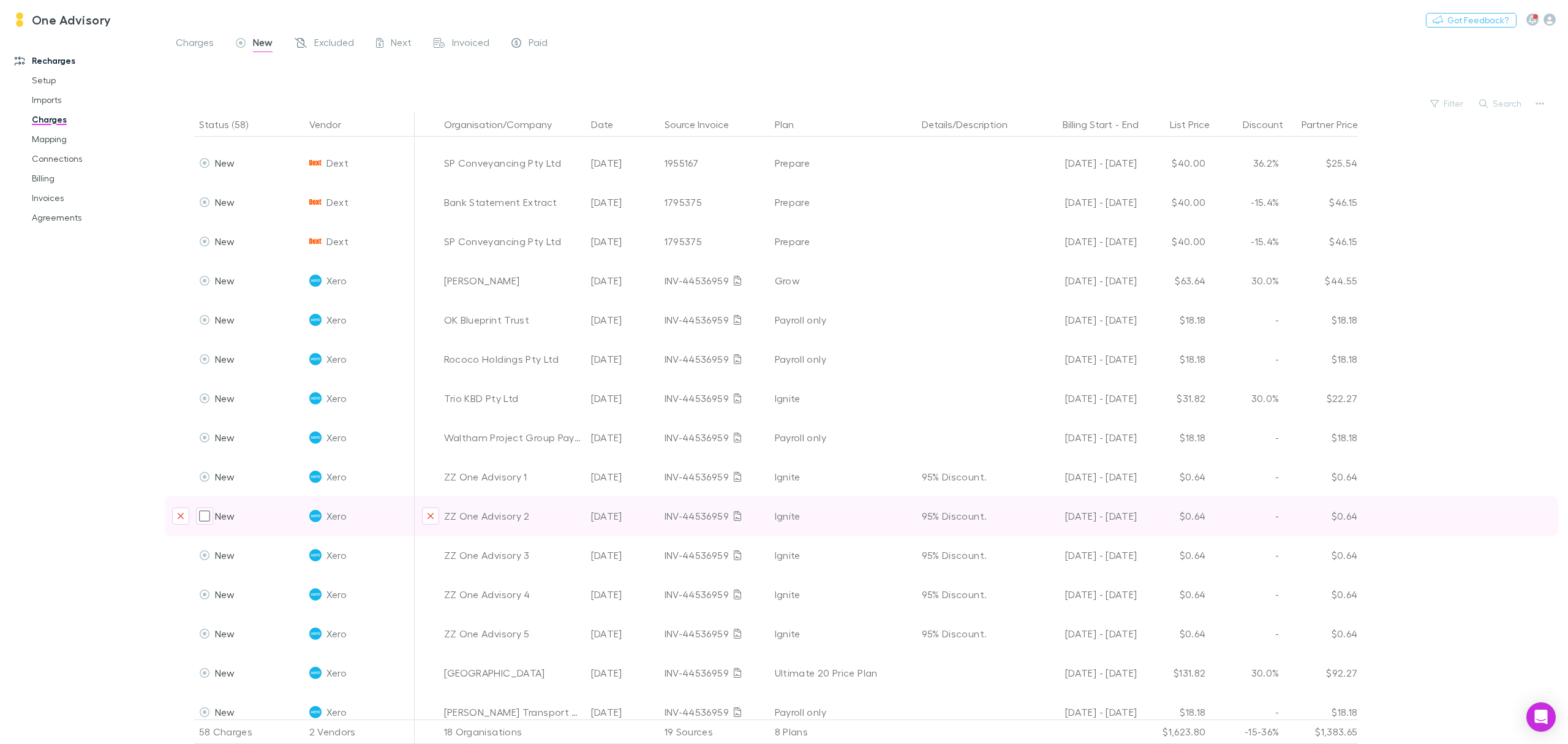
scroll to position [898, 0]
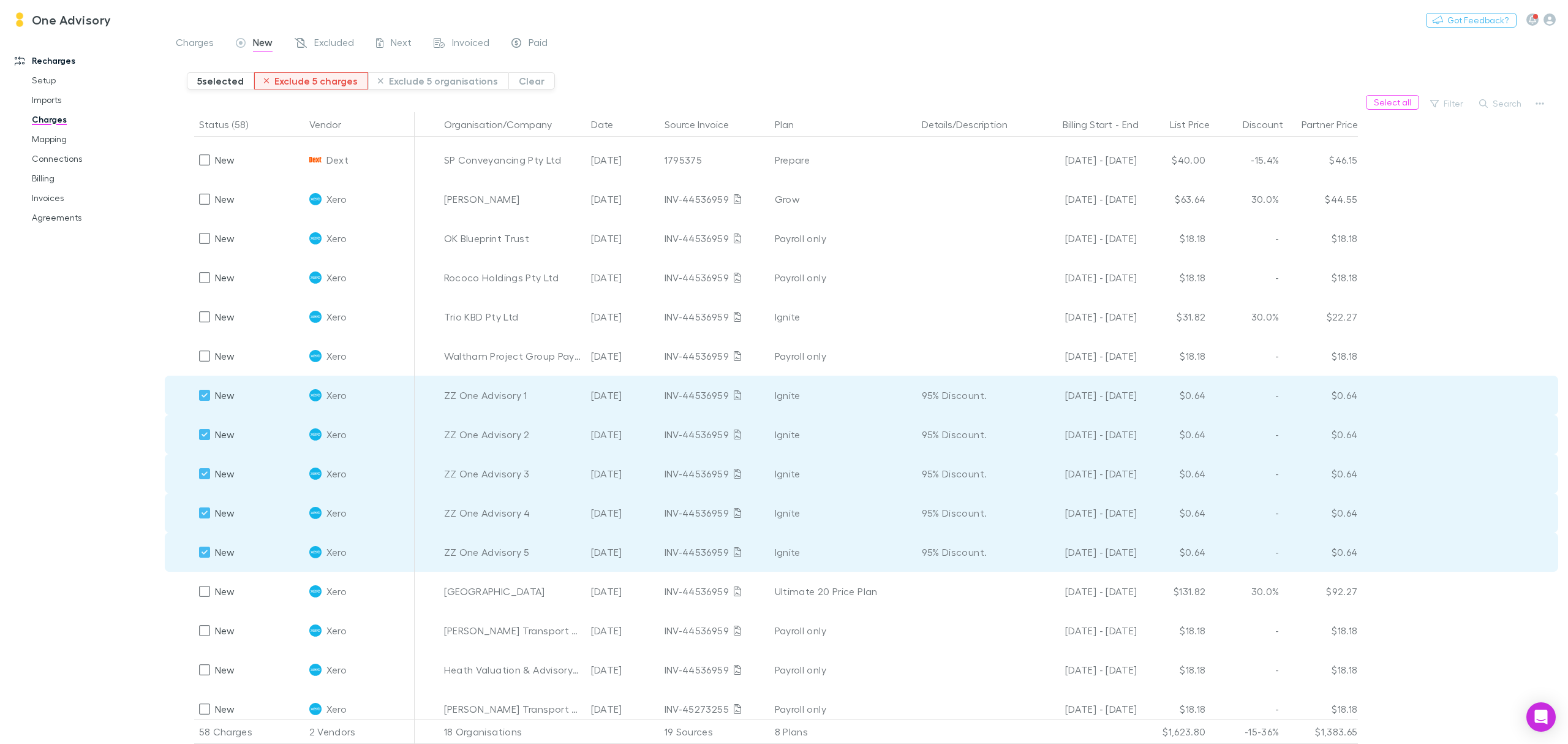
click at [307, 81] on button "Exclude 5 charges" at bounding box center [311, 80] width 114 height 17
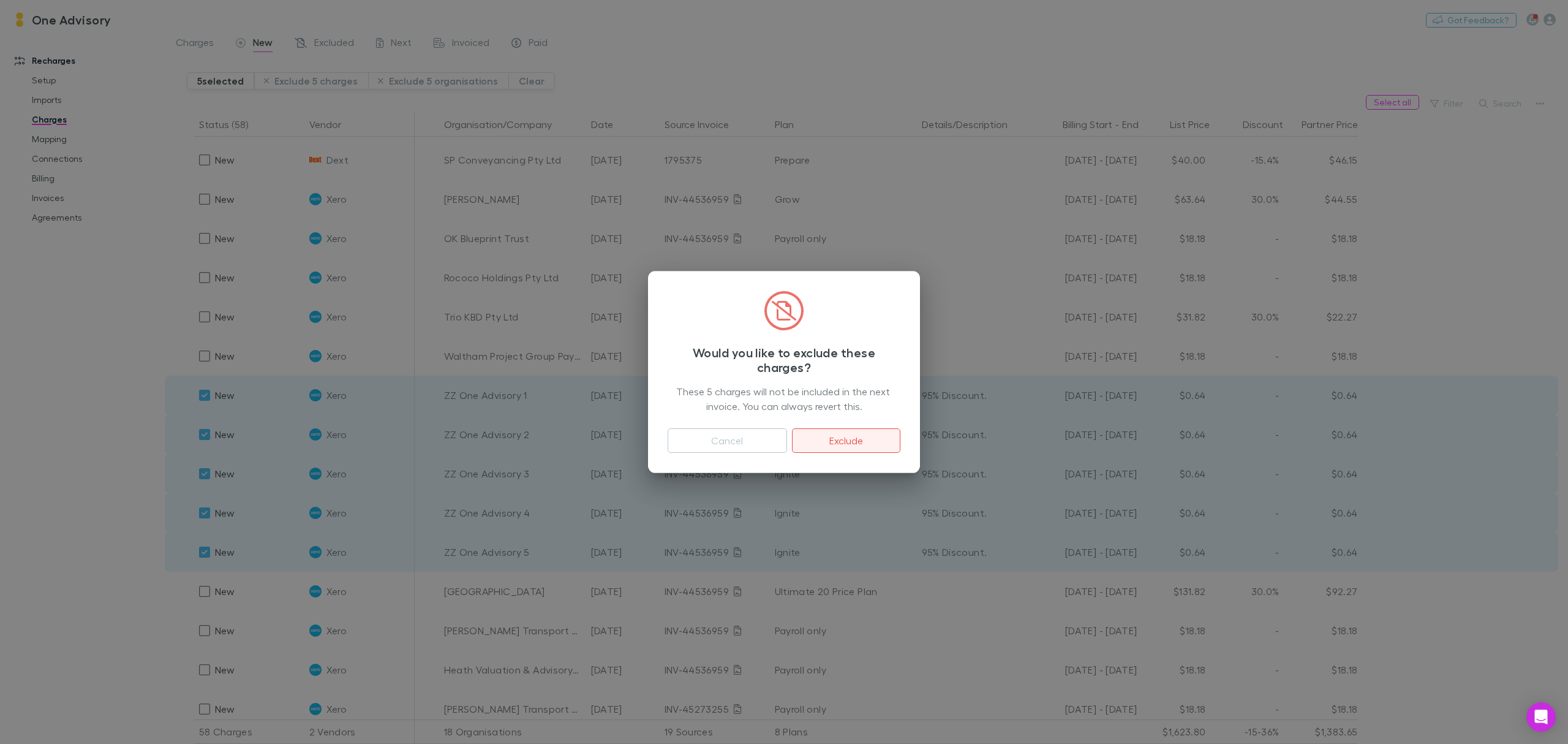
click at [866, 446] on button "Exclude" at bounding box center [846, 440] width 108 height 25
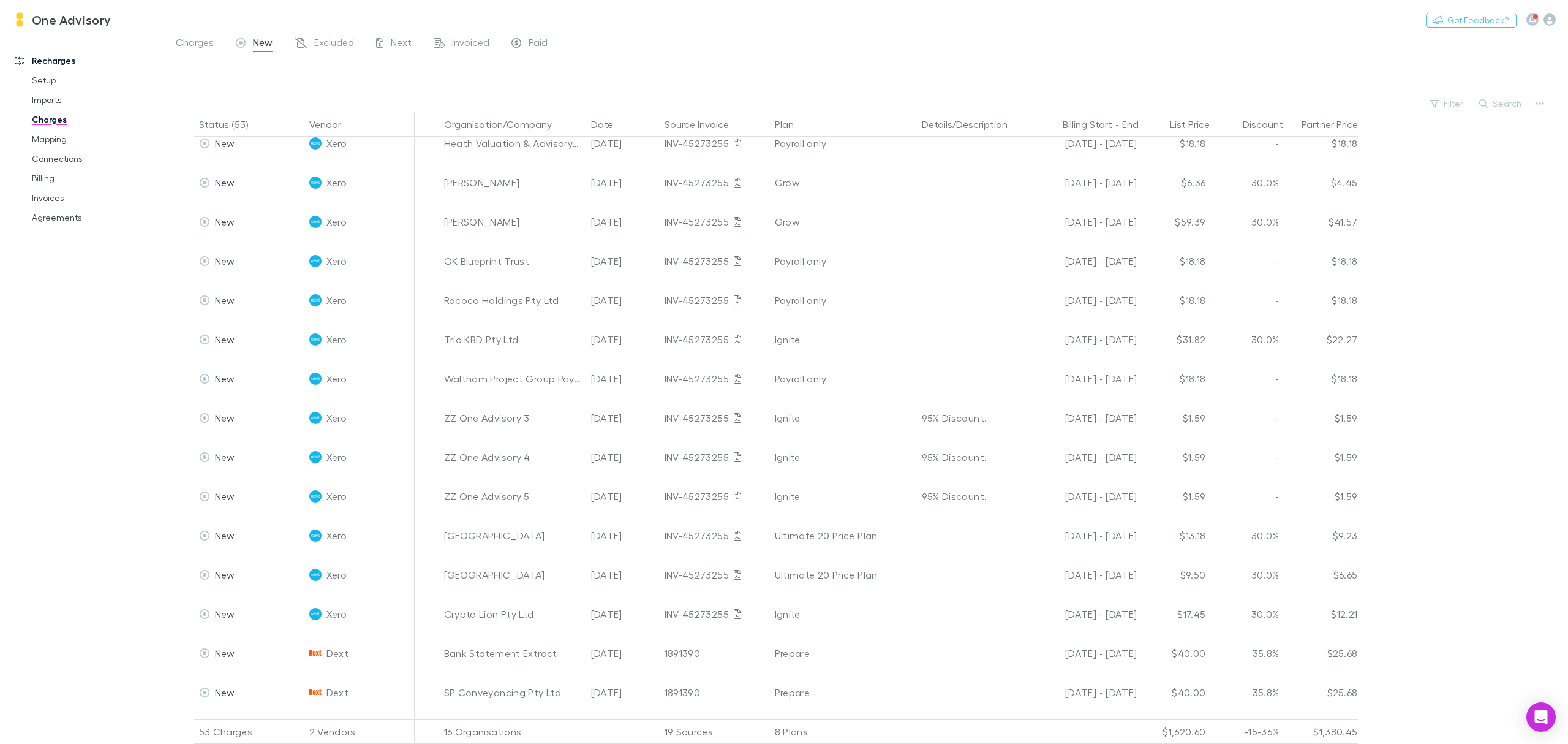
scroll to position [1499, 0]
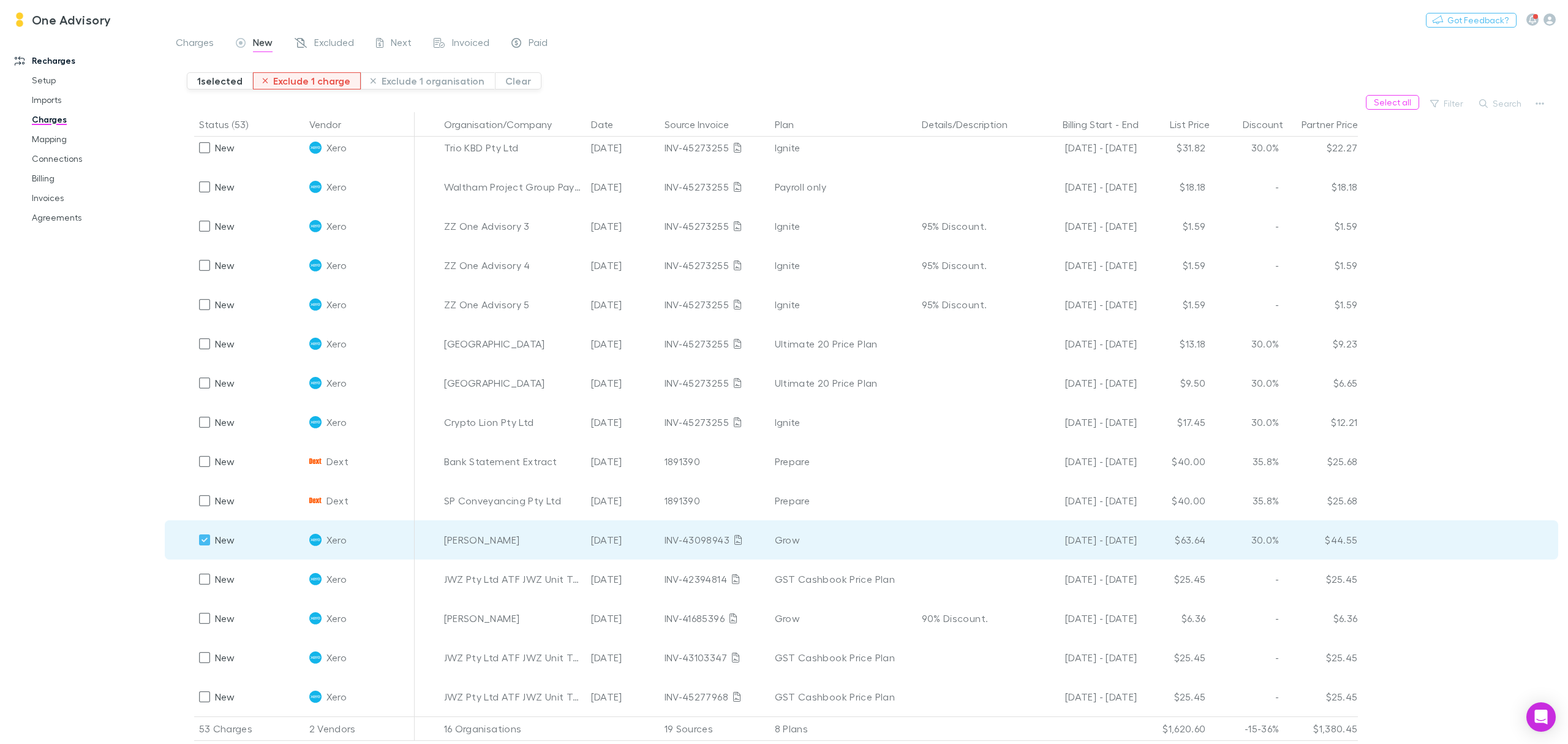
click at [289, 87] on button "Exclude 1 charge" at bounding box center [307, 80] width 108 height 17
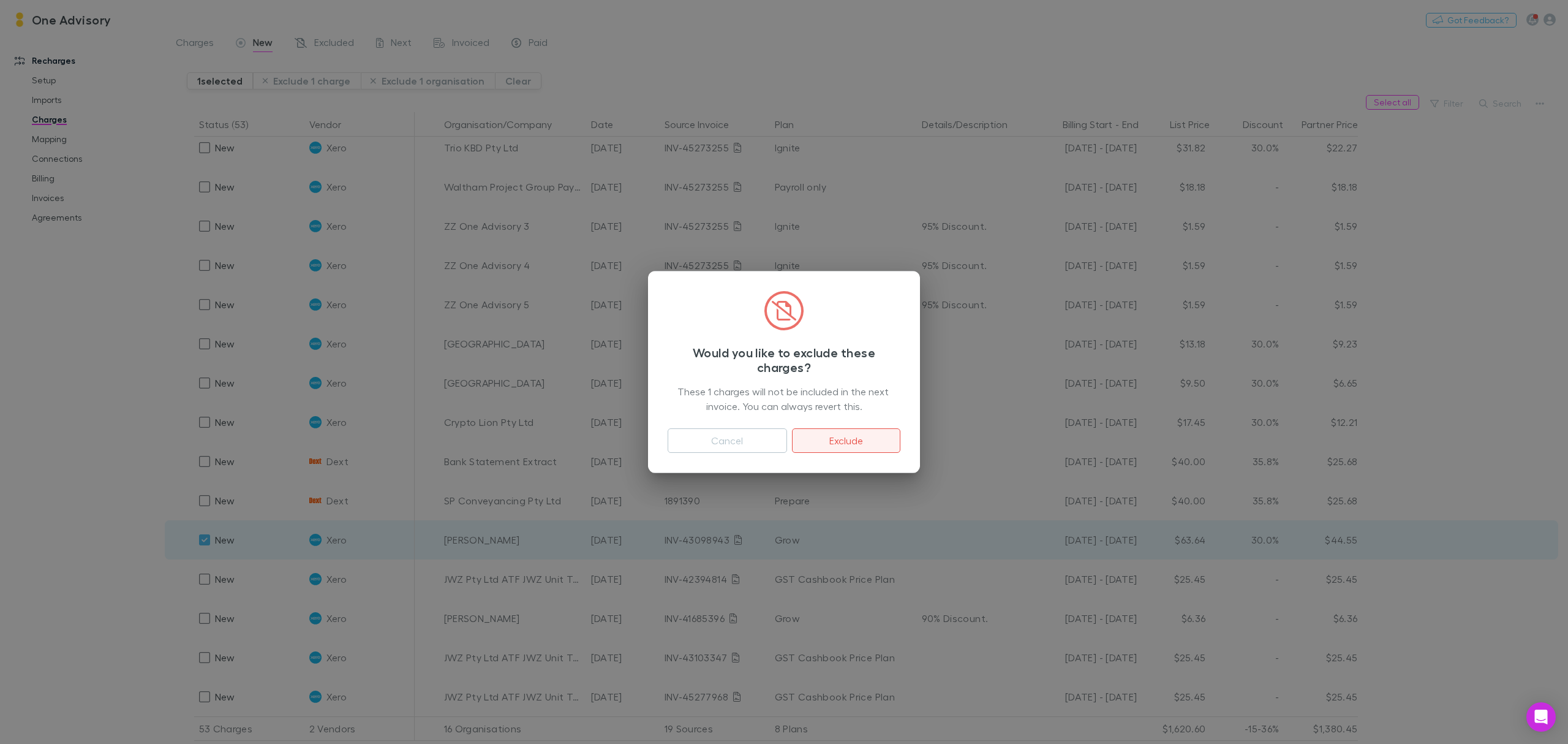
click at [835, 440] on button "Exclude" at bounding box center [846, 440] width 108 height 25
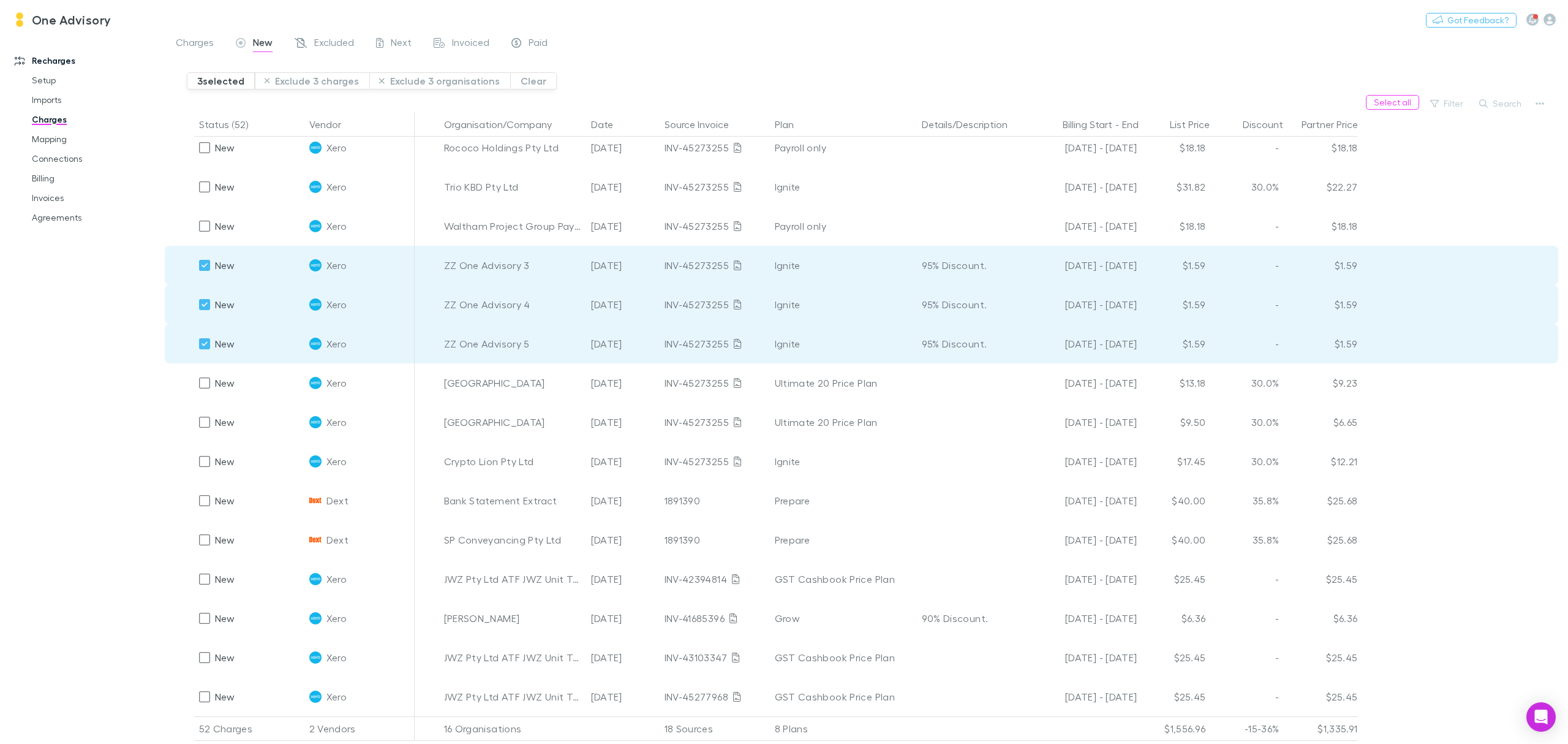
scroll to position [1378, 0]
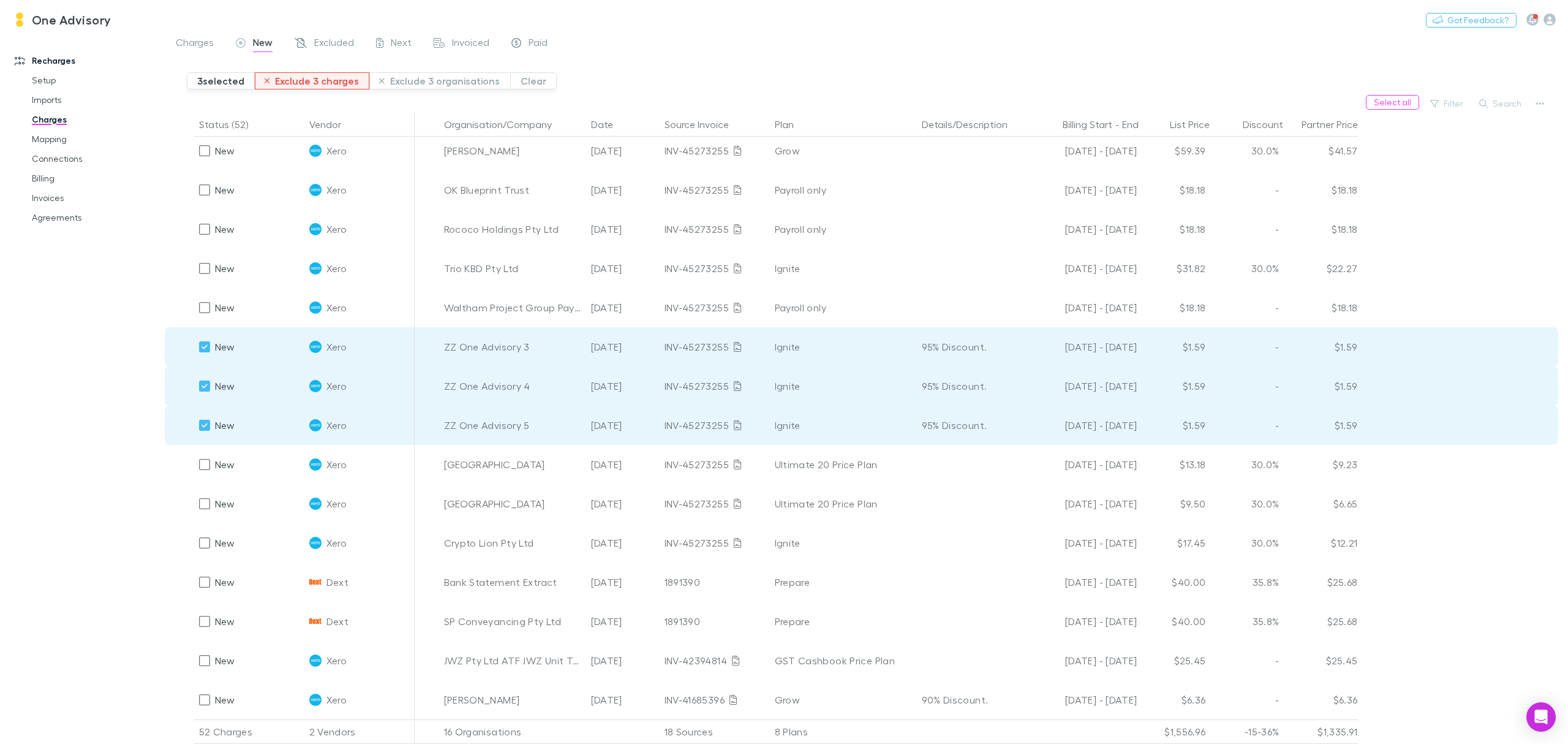
click at [307, 81] on button "Exclude 3 charges" at bounding box center [312, 80] width 115 height 17
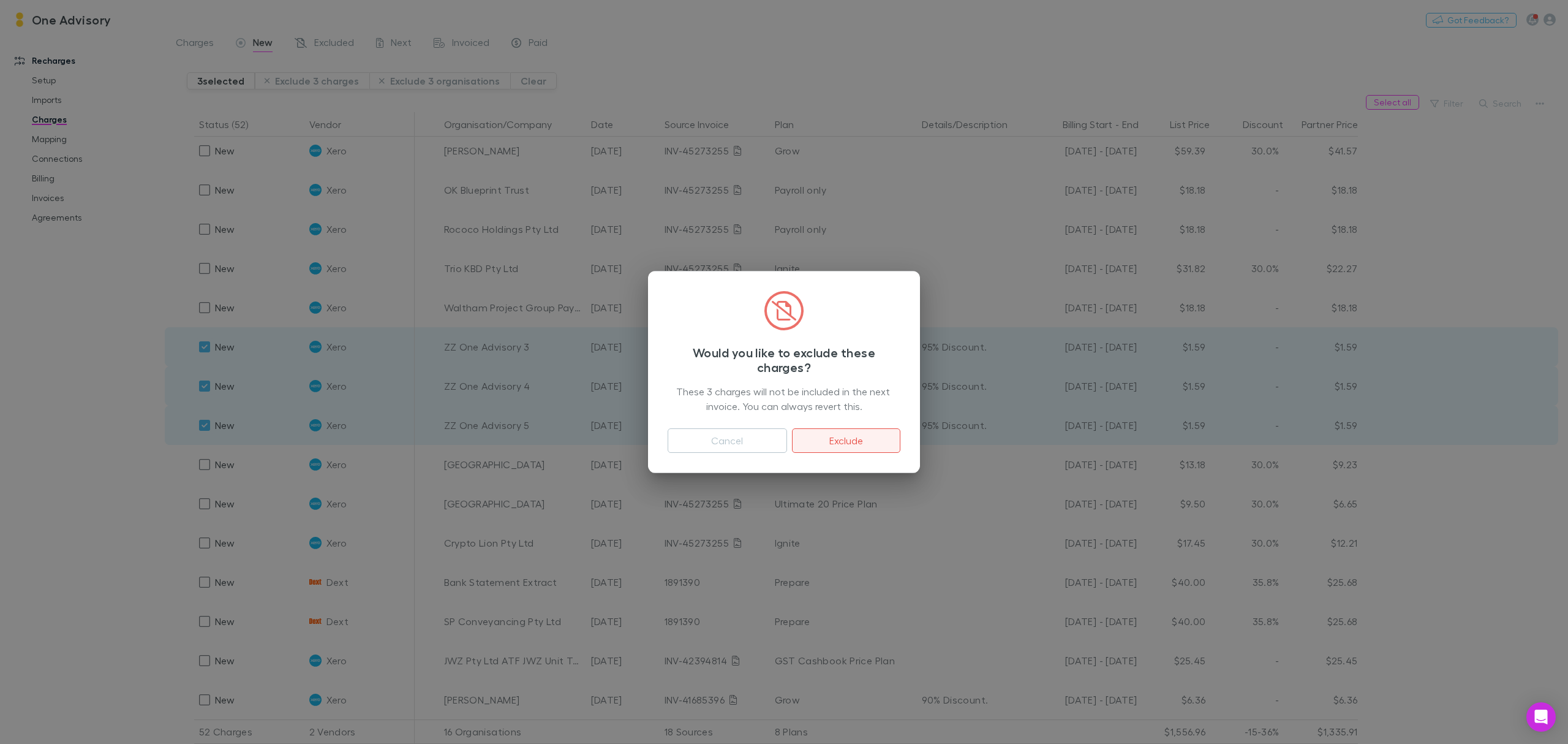
click at [875, 443] on button "Exclude" at bounding box center [846, 440] width 108 height 25
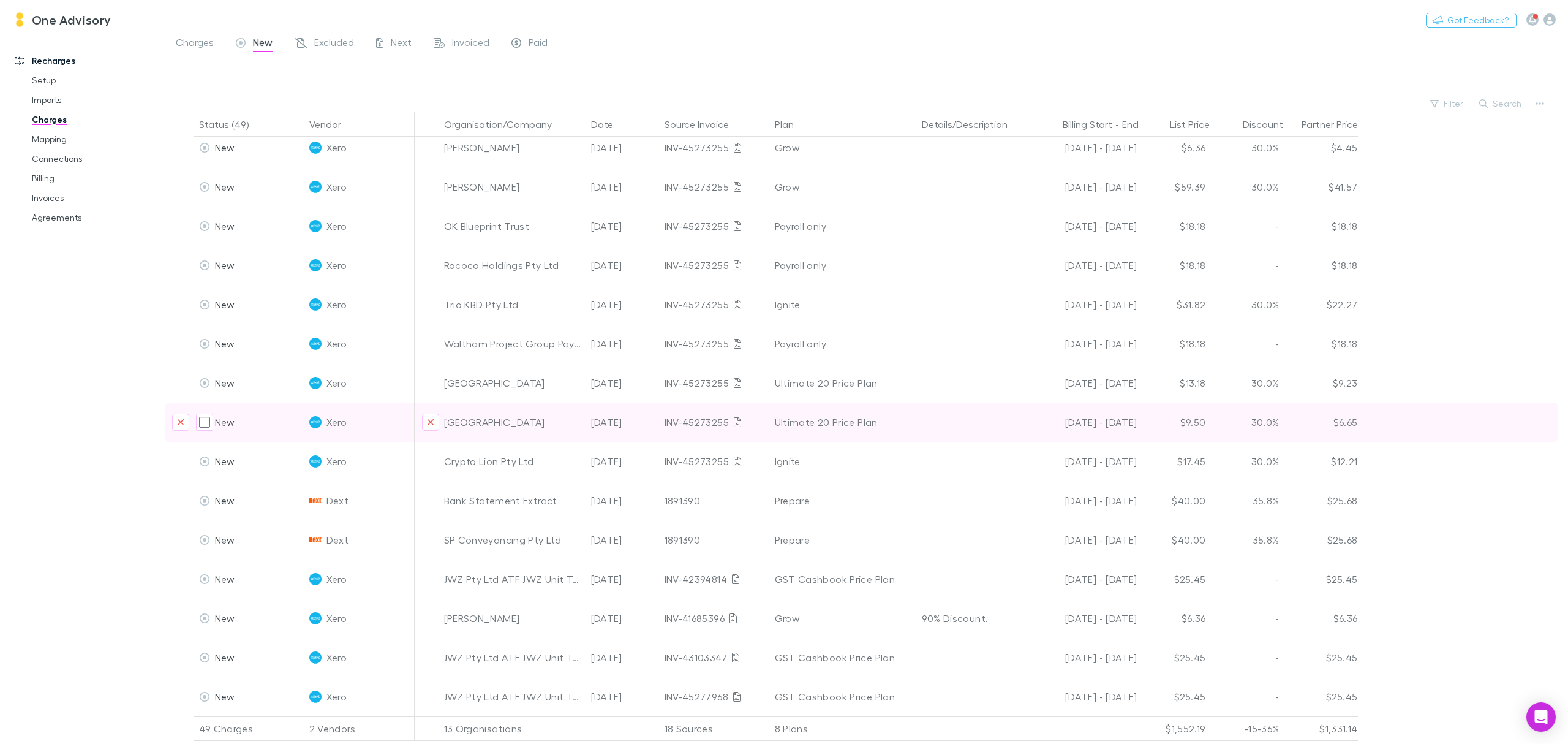
scroll to position [1299, 0]
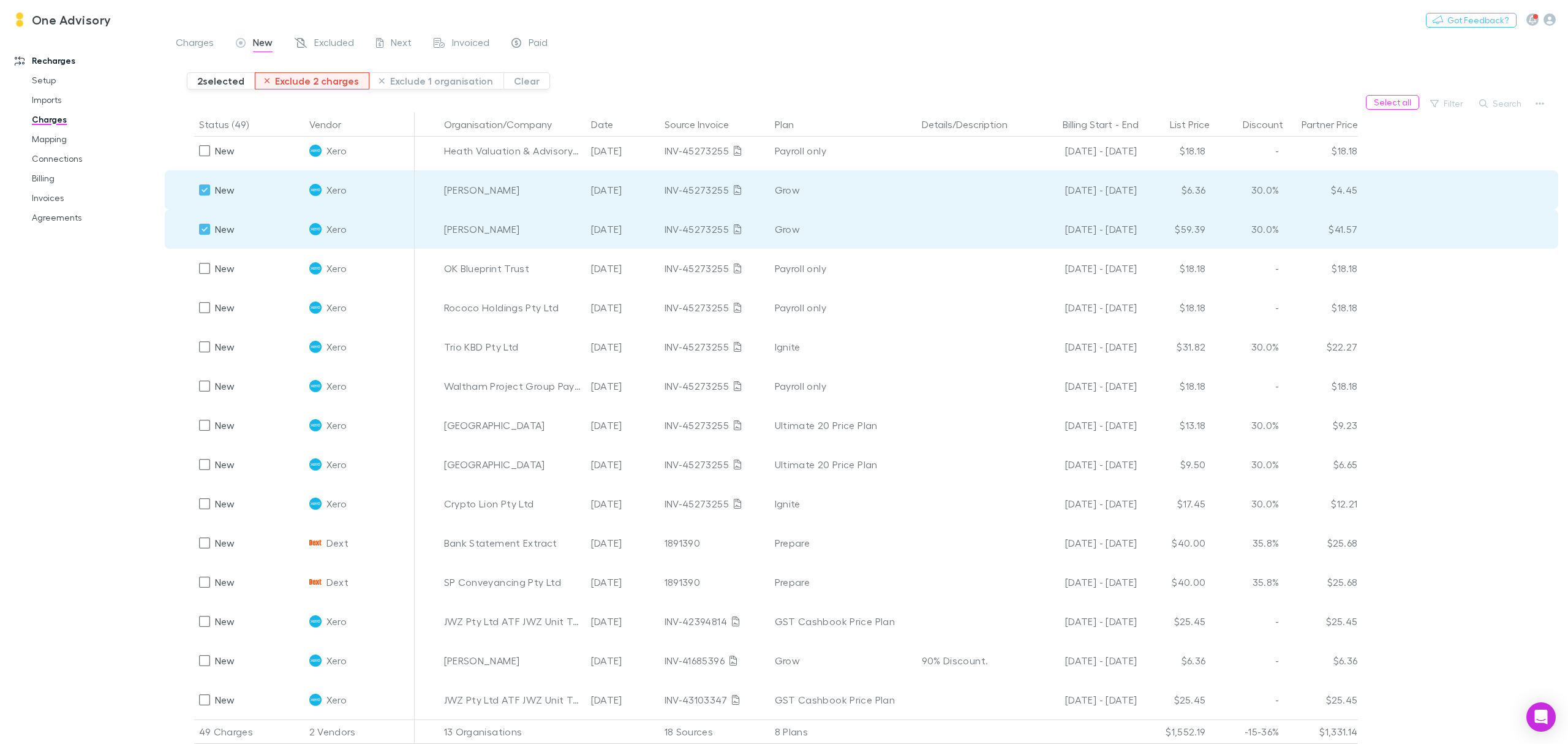
click at [324, 84] on button "Exclude 2 charges" at bounding box center [312, 80] width 115 height 17
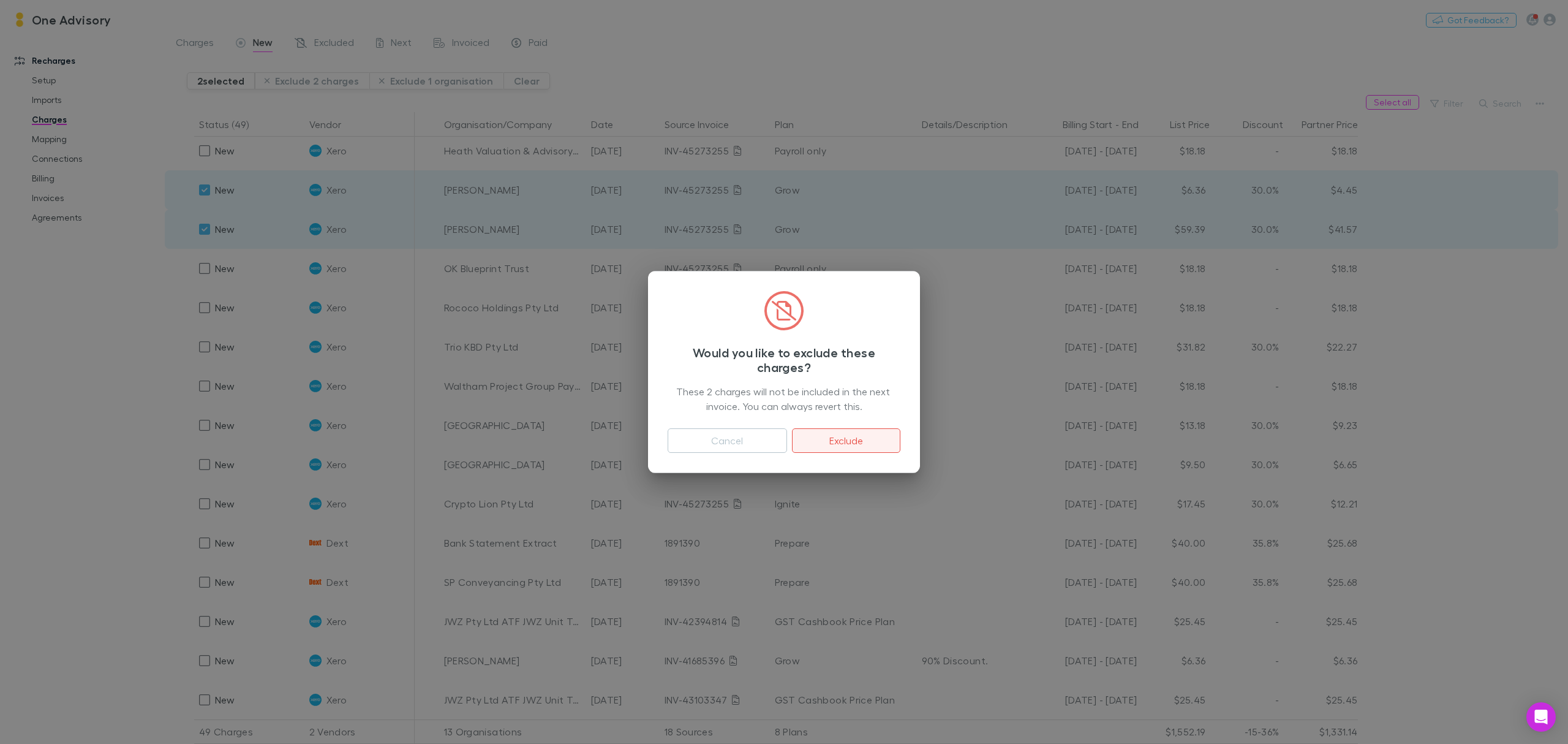
click at [861, 441] on button "Exclude" at bounding box center [846, 440] width 108 height 25
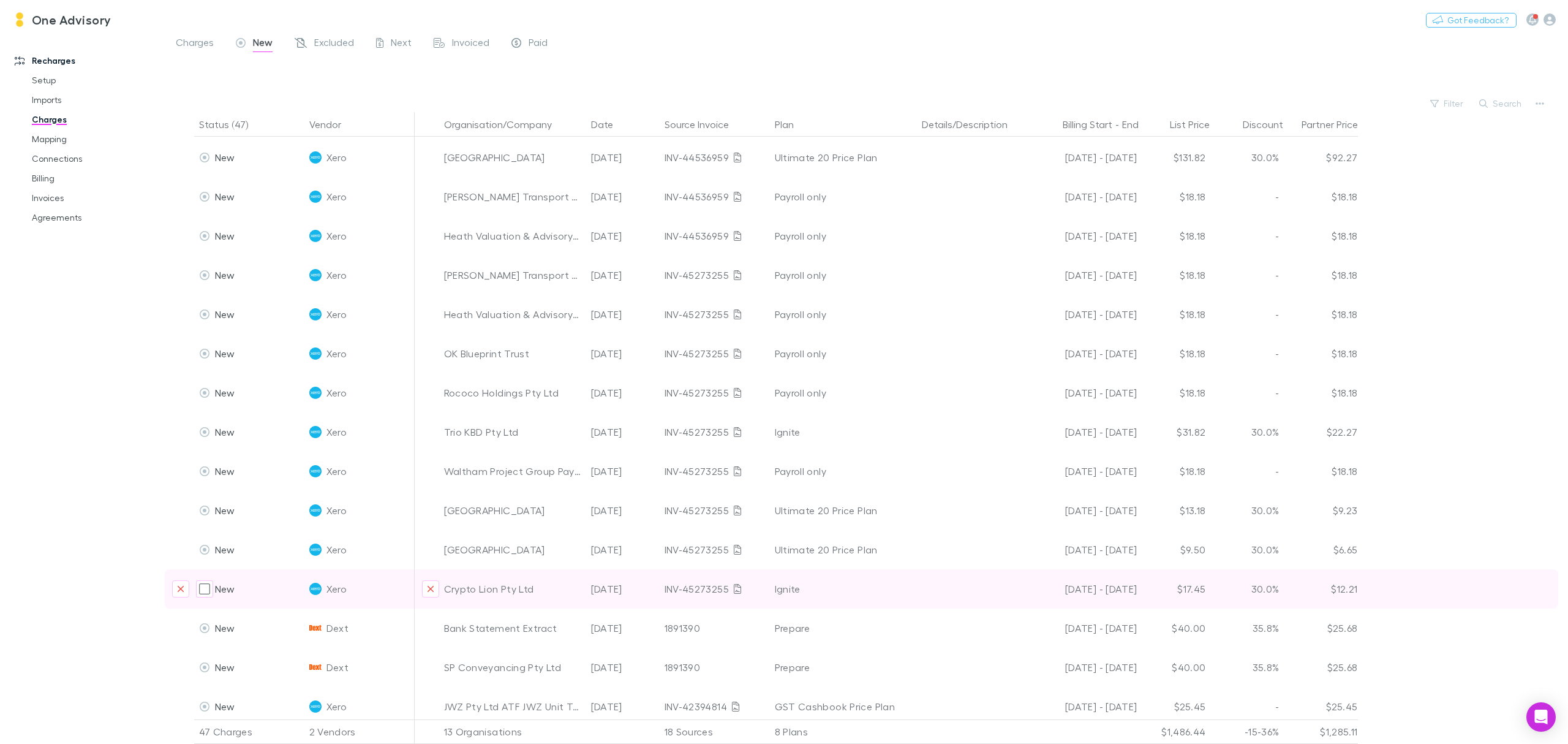
scroll to position [1218, 0]
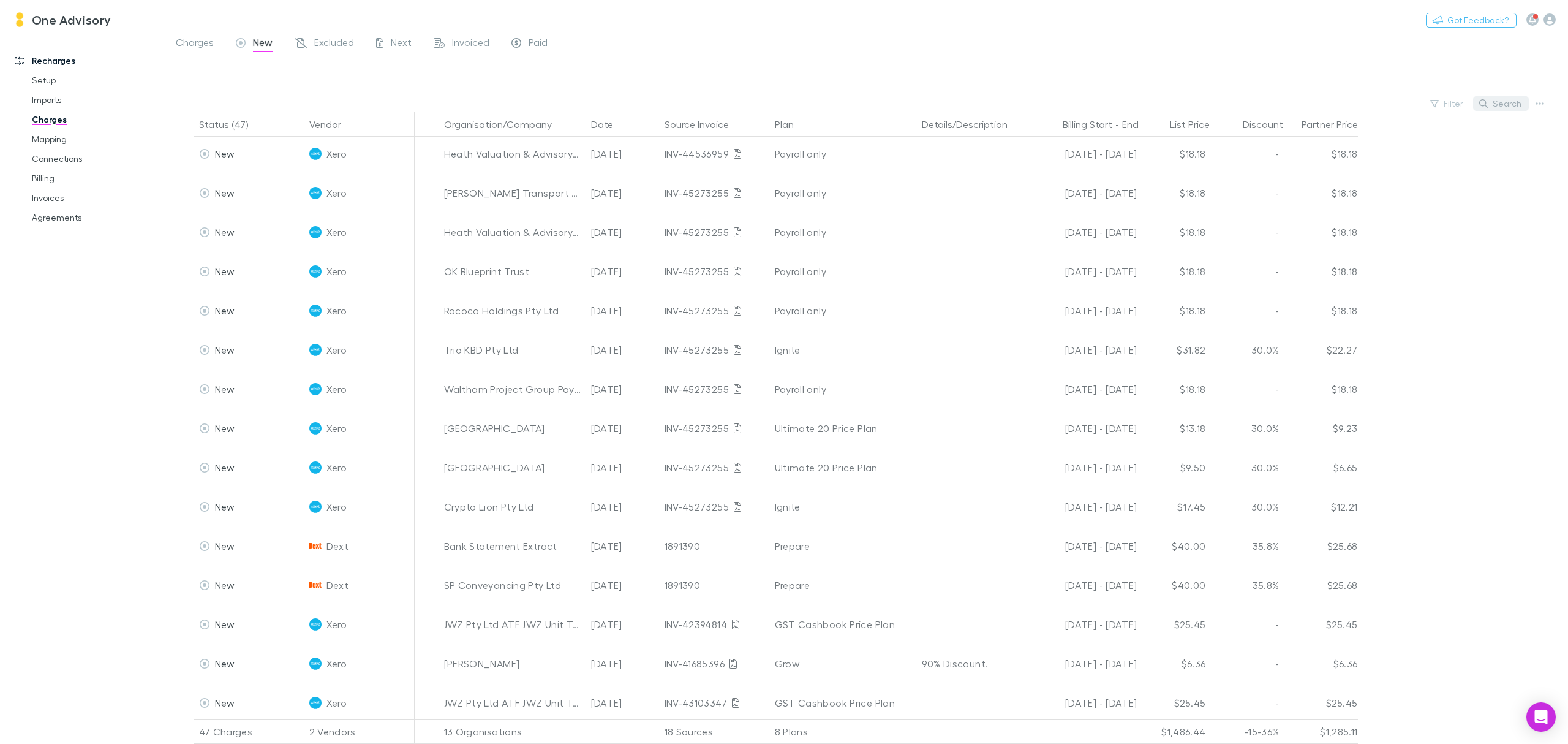
click at [1512, 109] on button "Search" at bounding box center [1501, 104] width 56 height 15
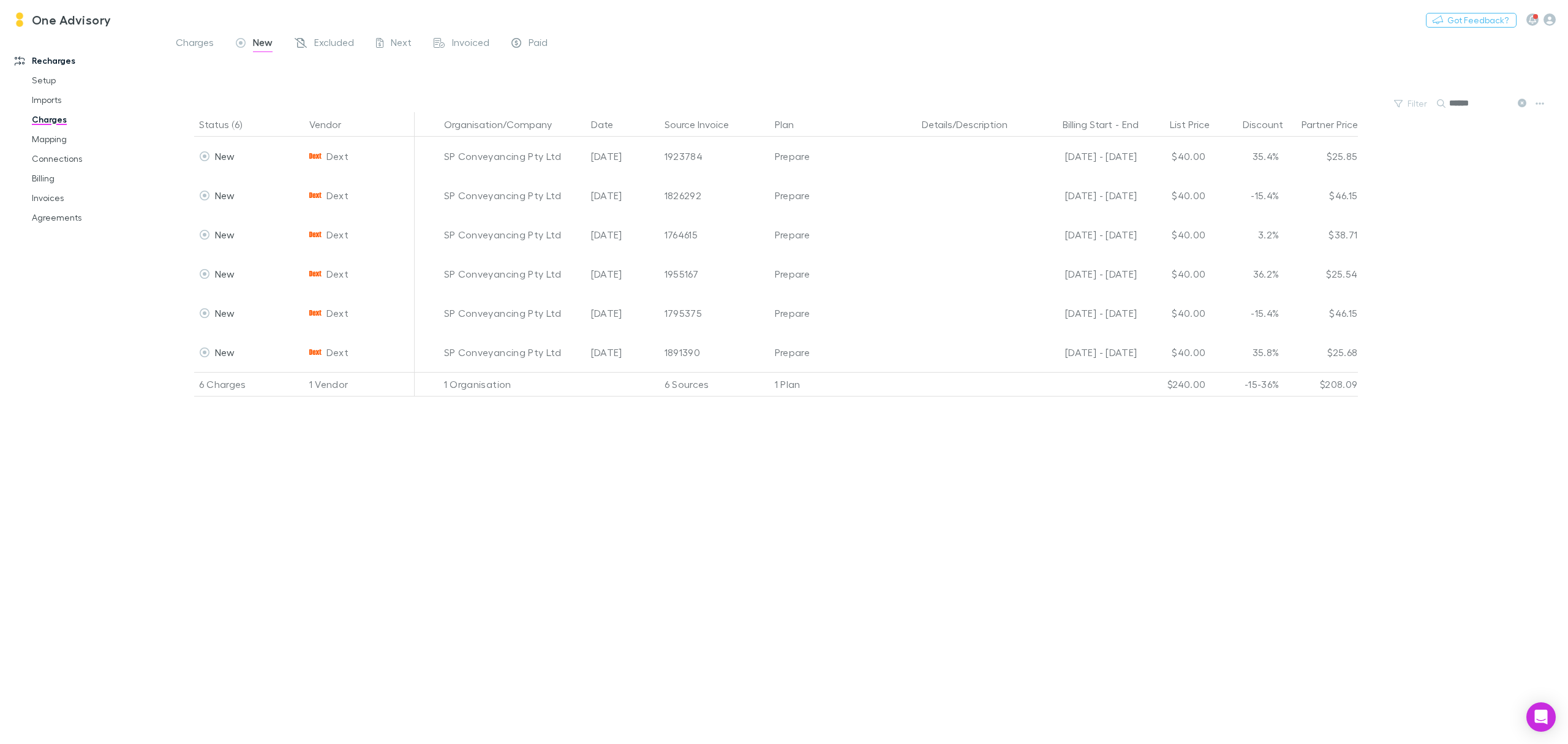
scroll to position [0, 0]
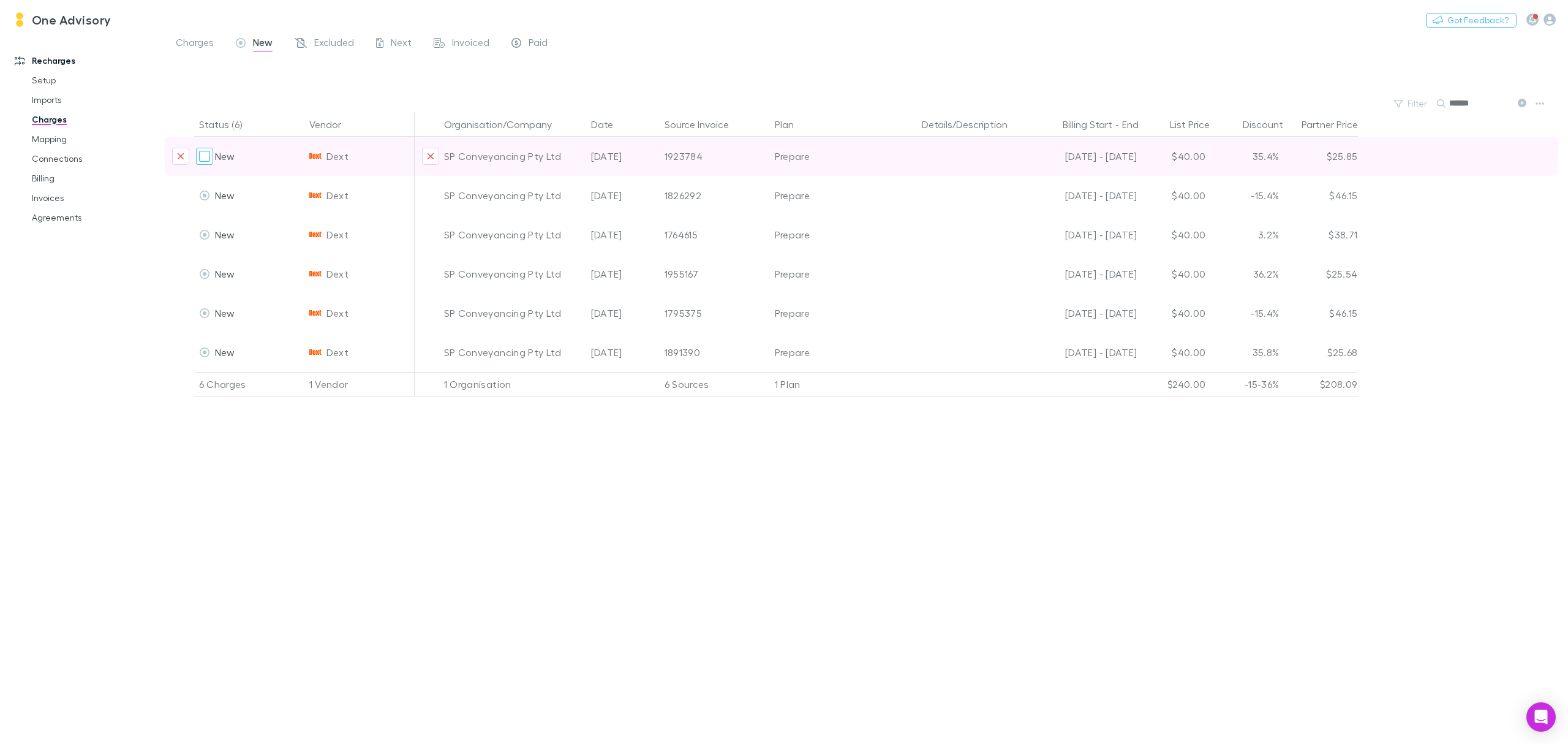
type input "******"
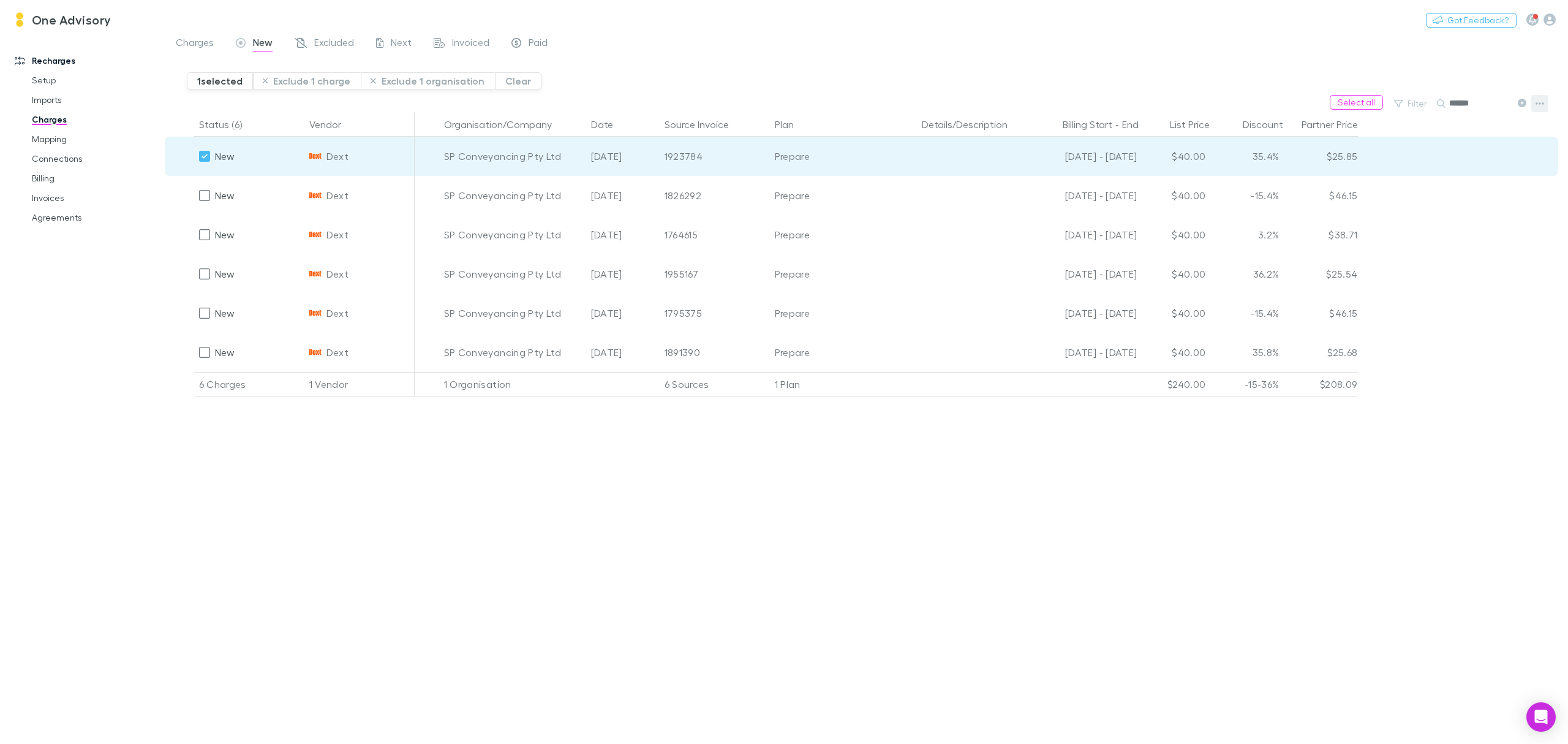
click at [1539, 106] on icon "button" at bounding box center [1539, 103] width 8 height 10
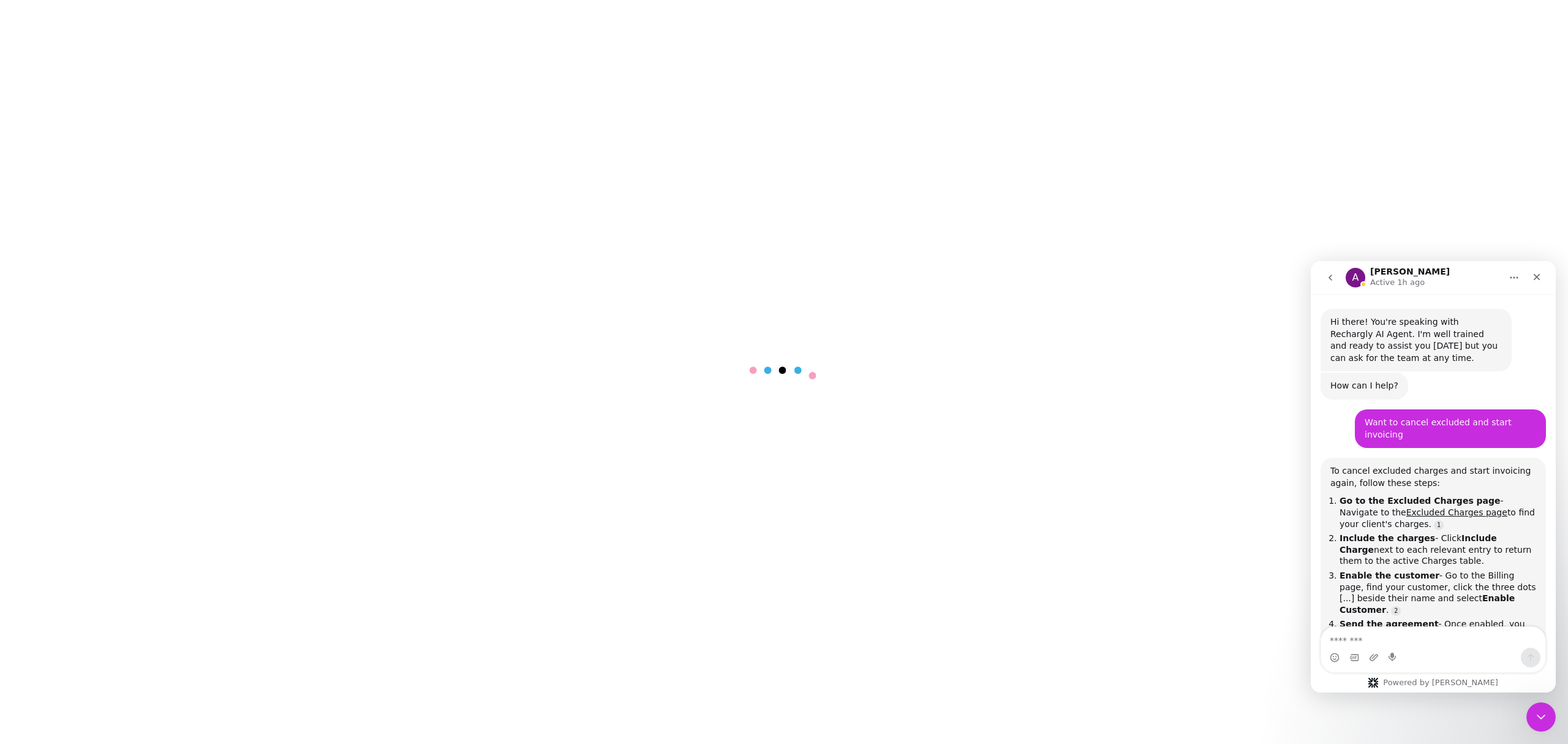
scroll to position [1060, 0]
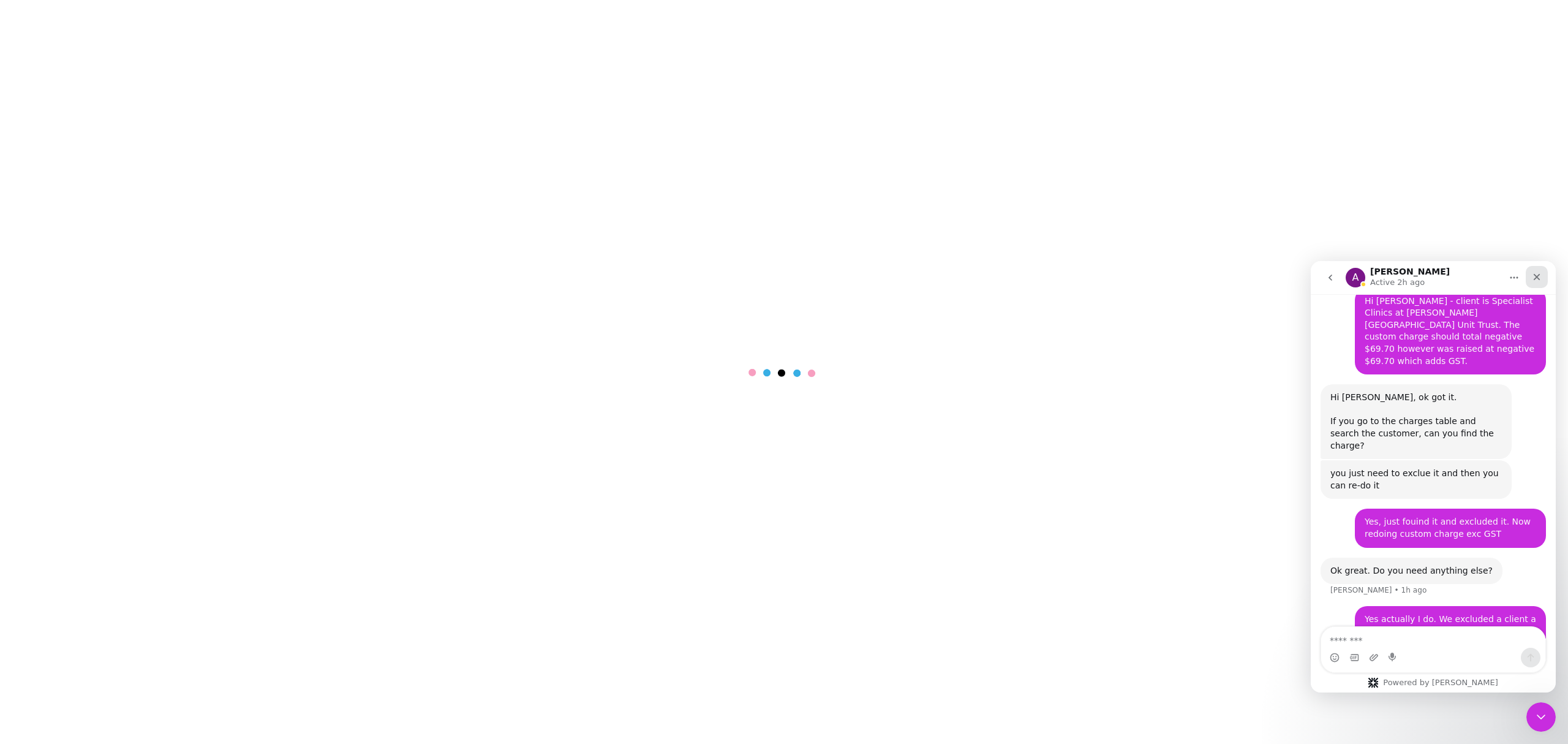
click at [1532, 277] on icon "Close" at bounding box center [1536, 277] width 10 height 10
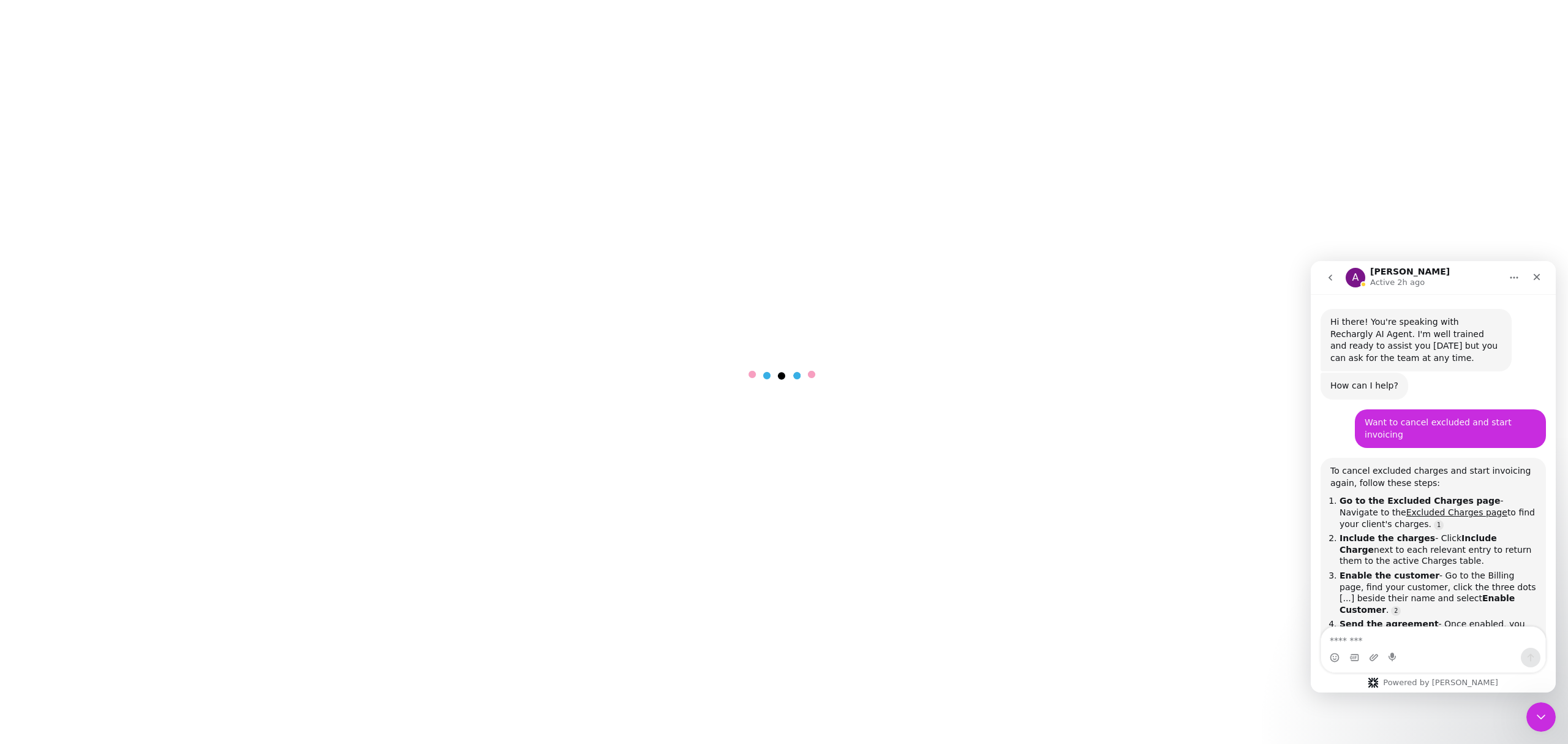
scroll to position [1060, 0]
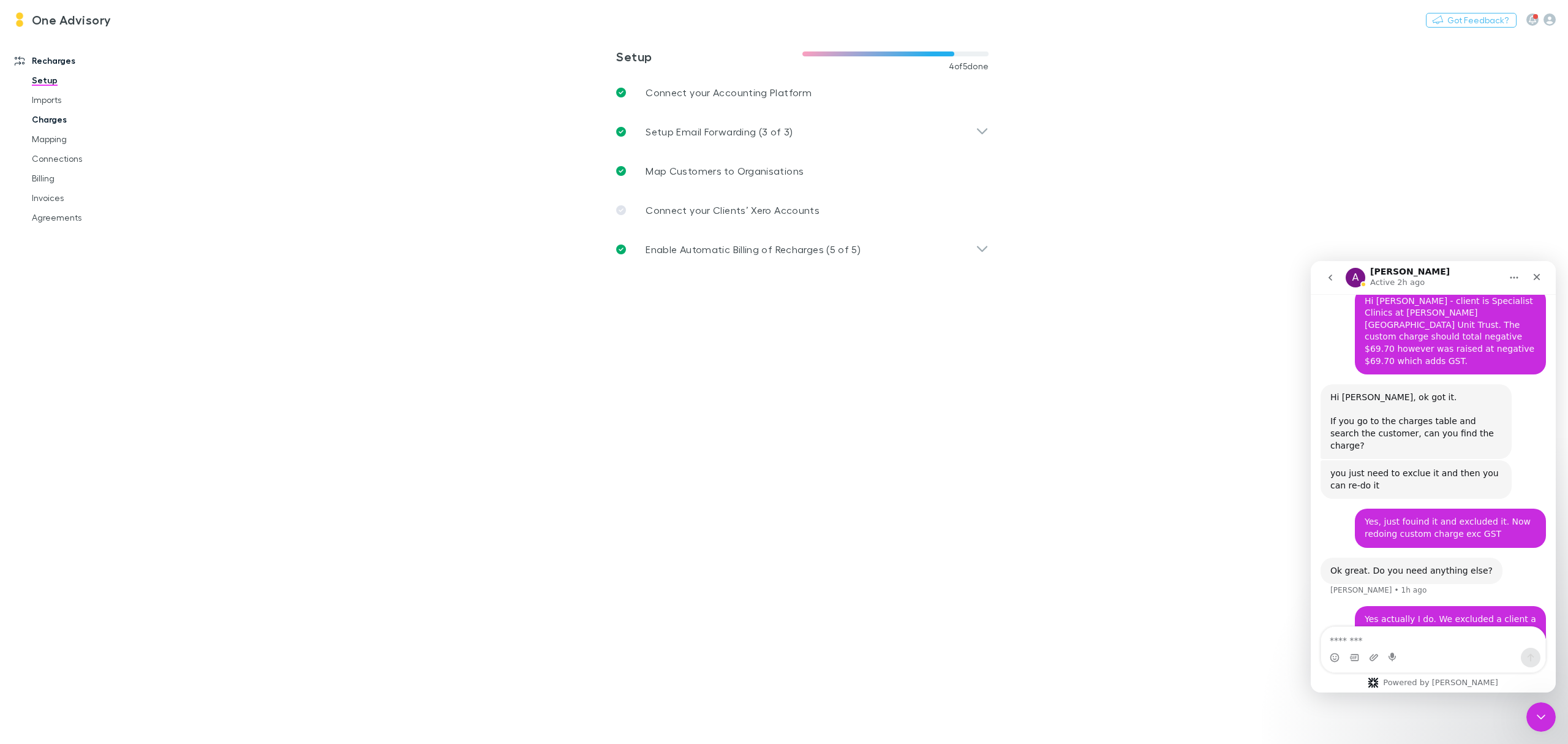
click at [52, 118] on link "Charges" at bounding box center [97, 119] width 155 height 20
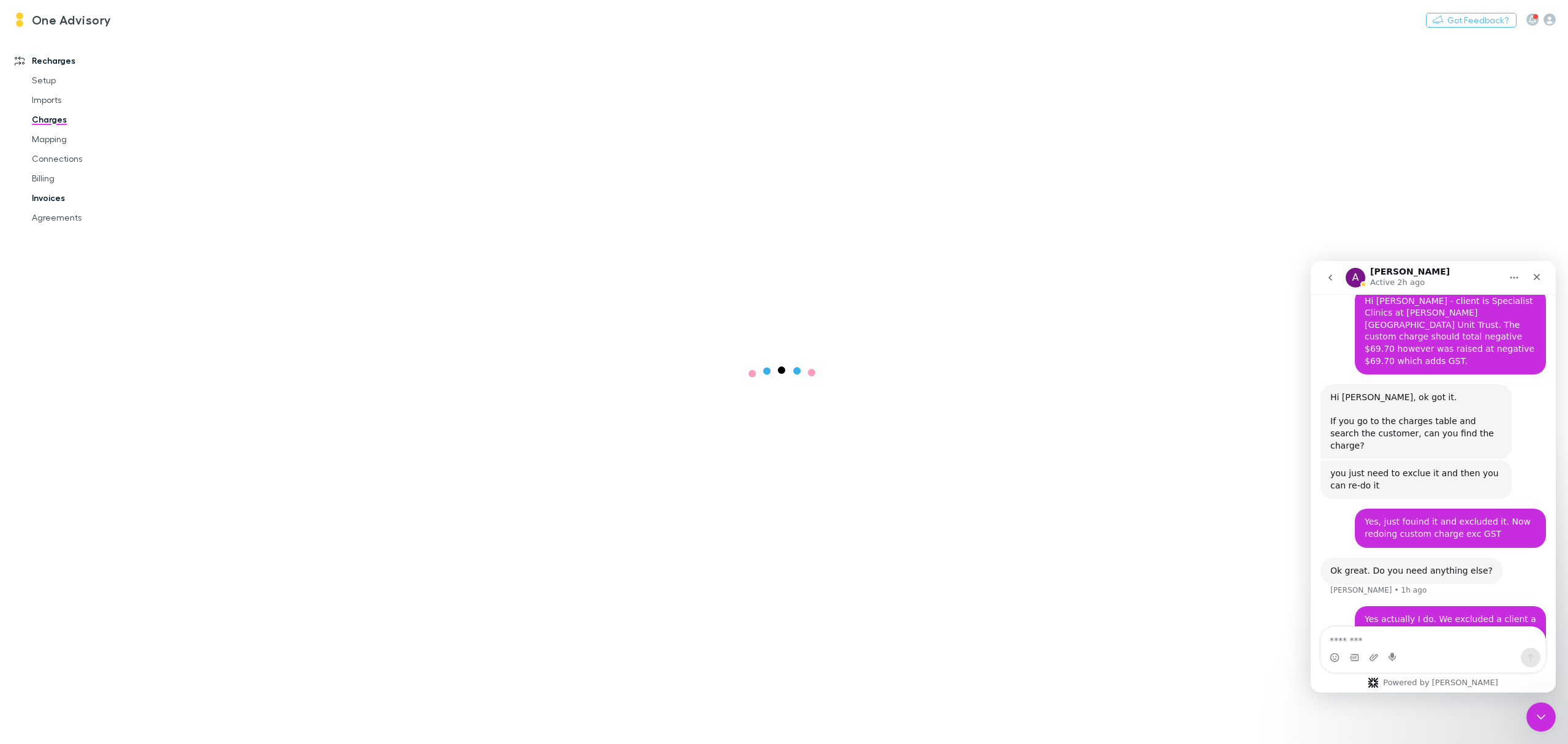
click at [43, 204] on link "Invoices" at bounding box center [97, 198] width 155 height 20
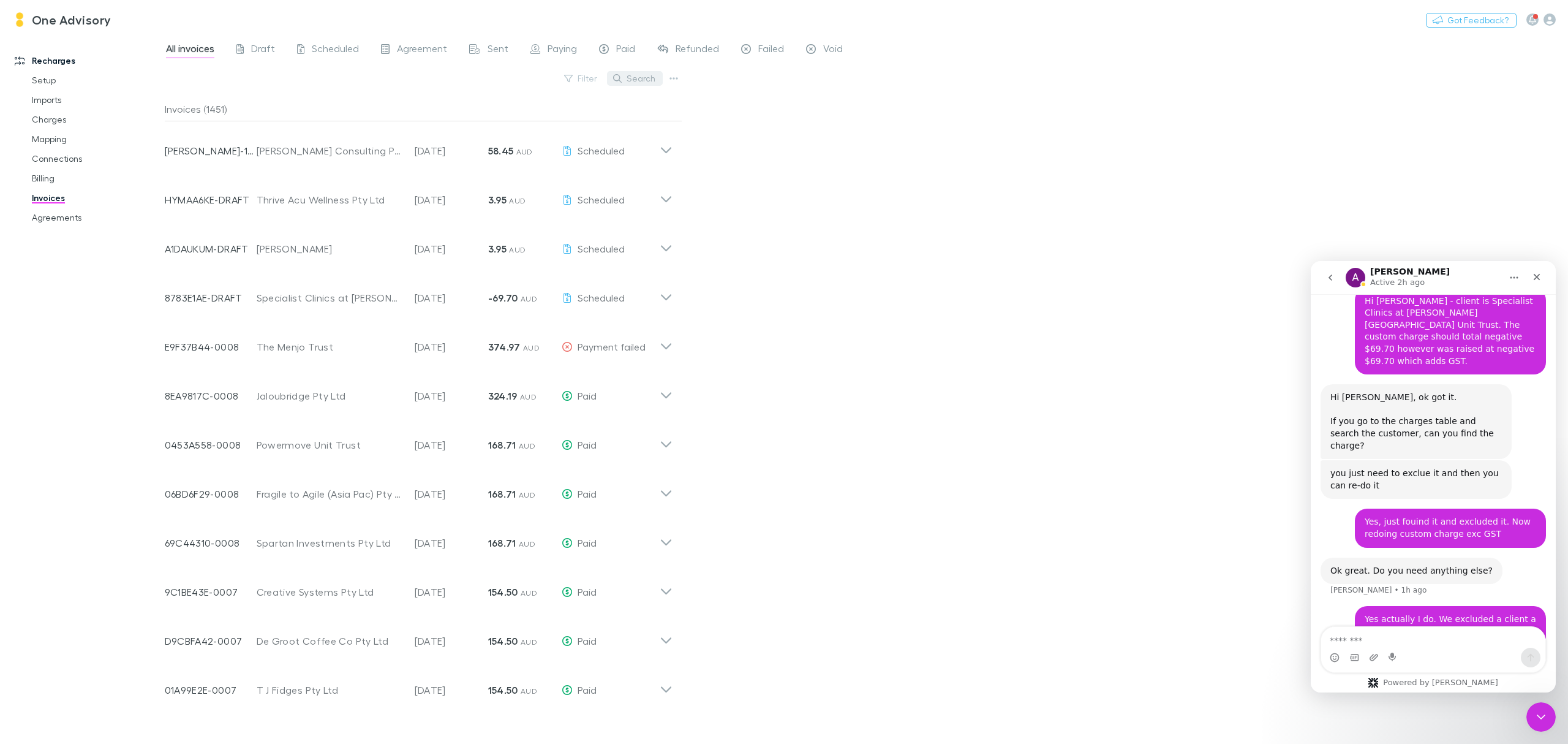
click at [631, 74] on button "Search" at bounding box center [635, 79] width 56 height 15
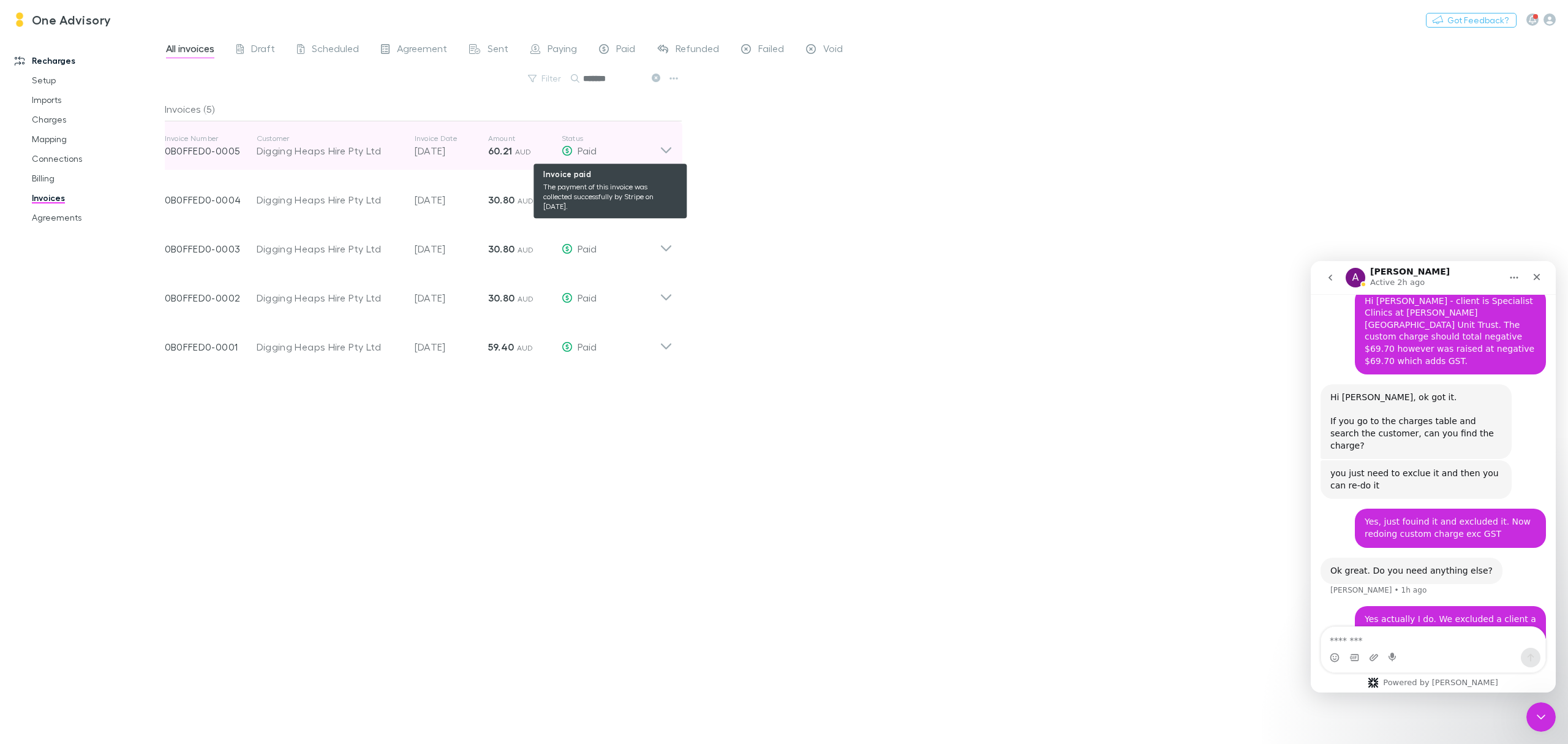
type input "*******"
click at [654, 147] on div "Paid" at bounding box center [611, 151] width 98 height 15
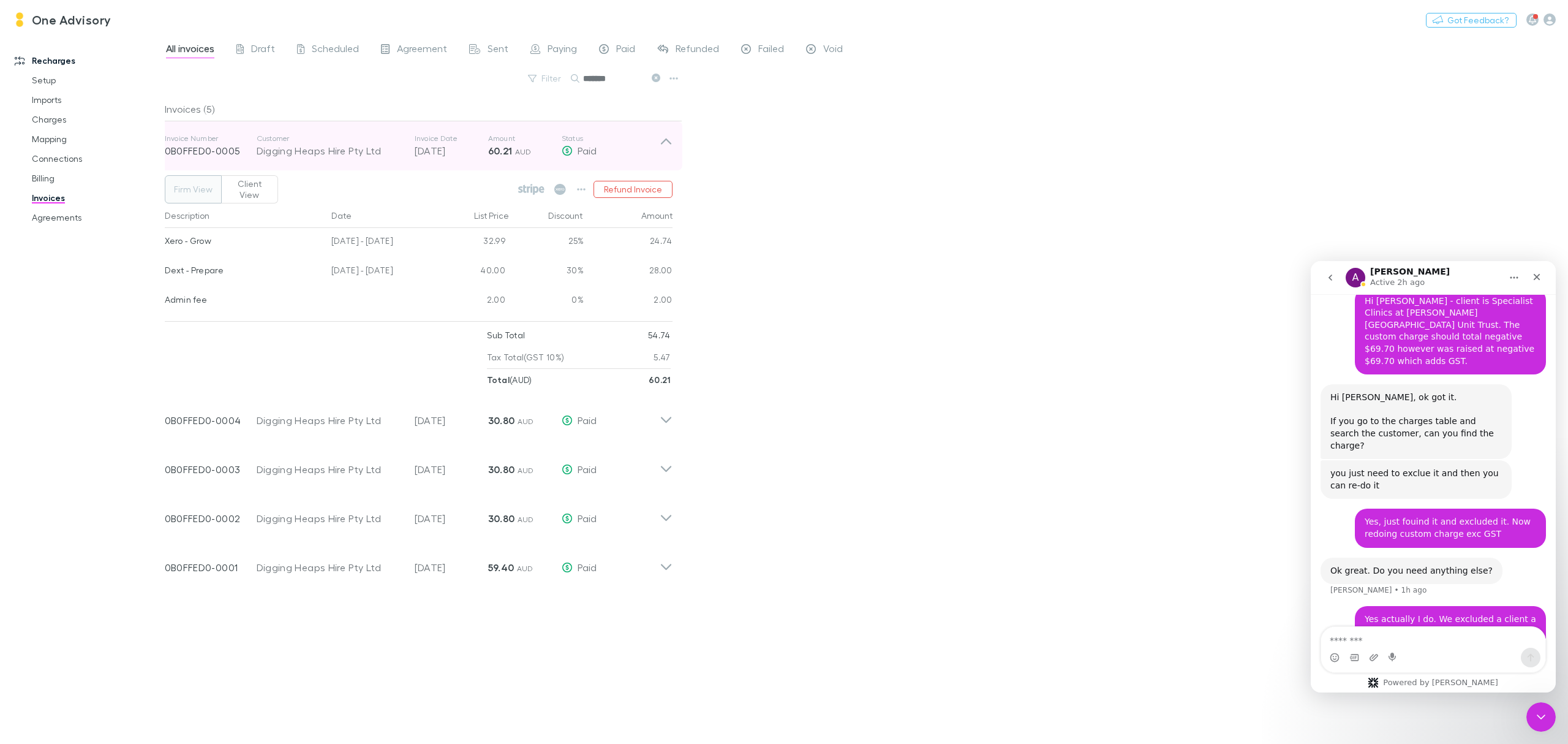
click at [658, 136] on p "Status" at bounding box center [611, 138] width 98 height 10
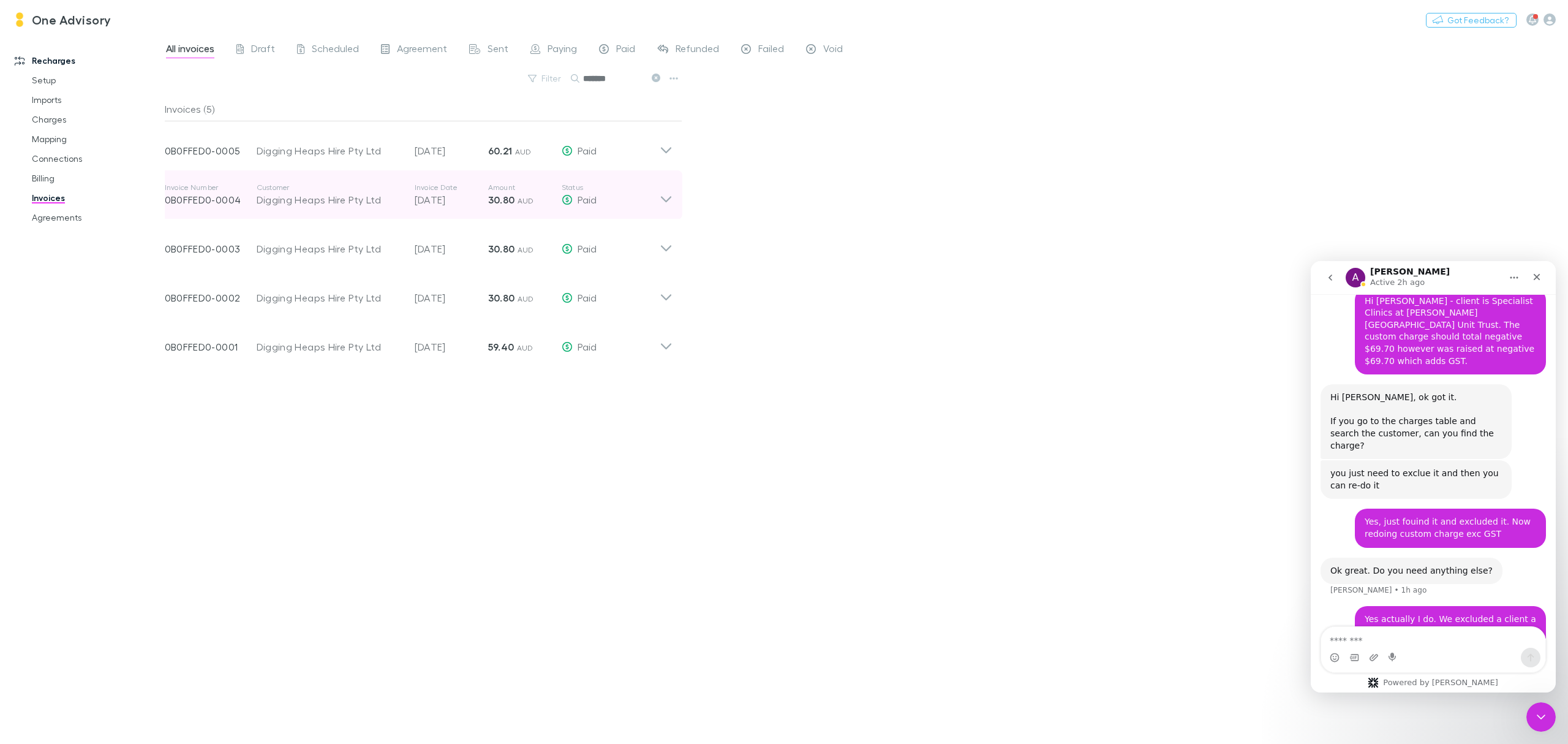
click at [668, 207] on icon at bounding box center [666, 195] width 13 height 25
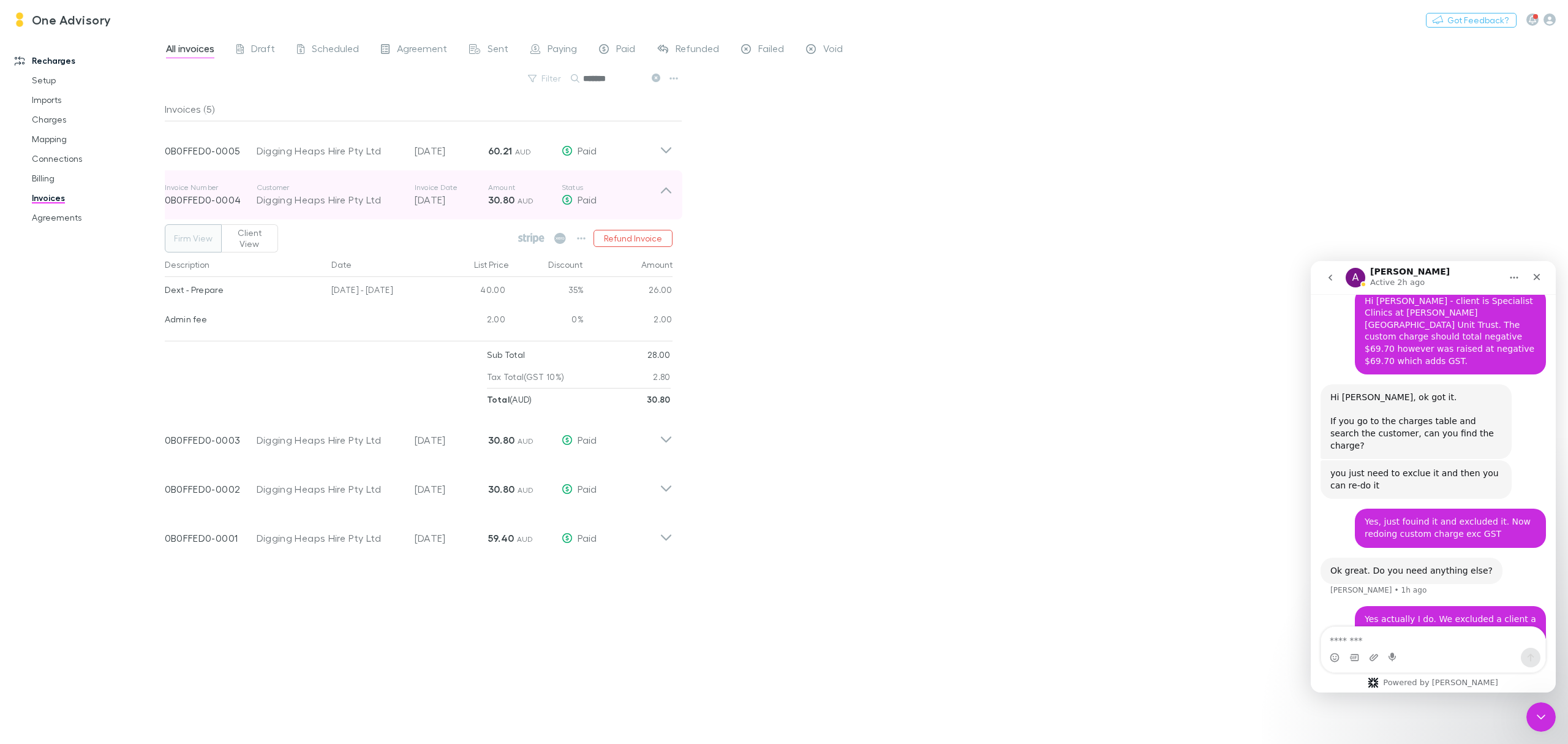
click at [668, 207] on icon at bounding box center [666, 195] width 13 height 25
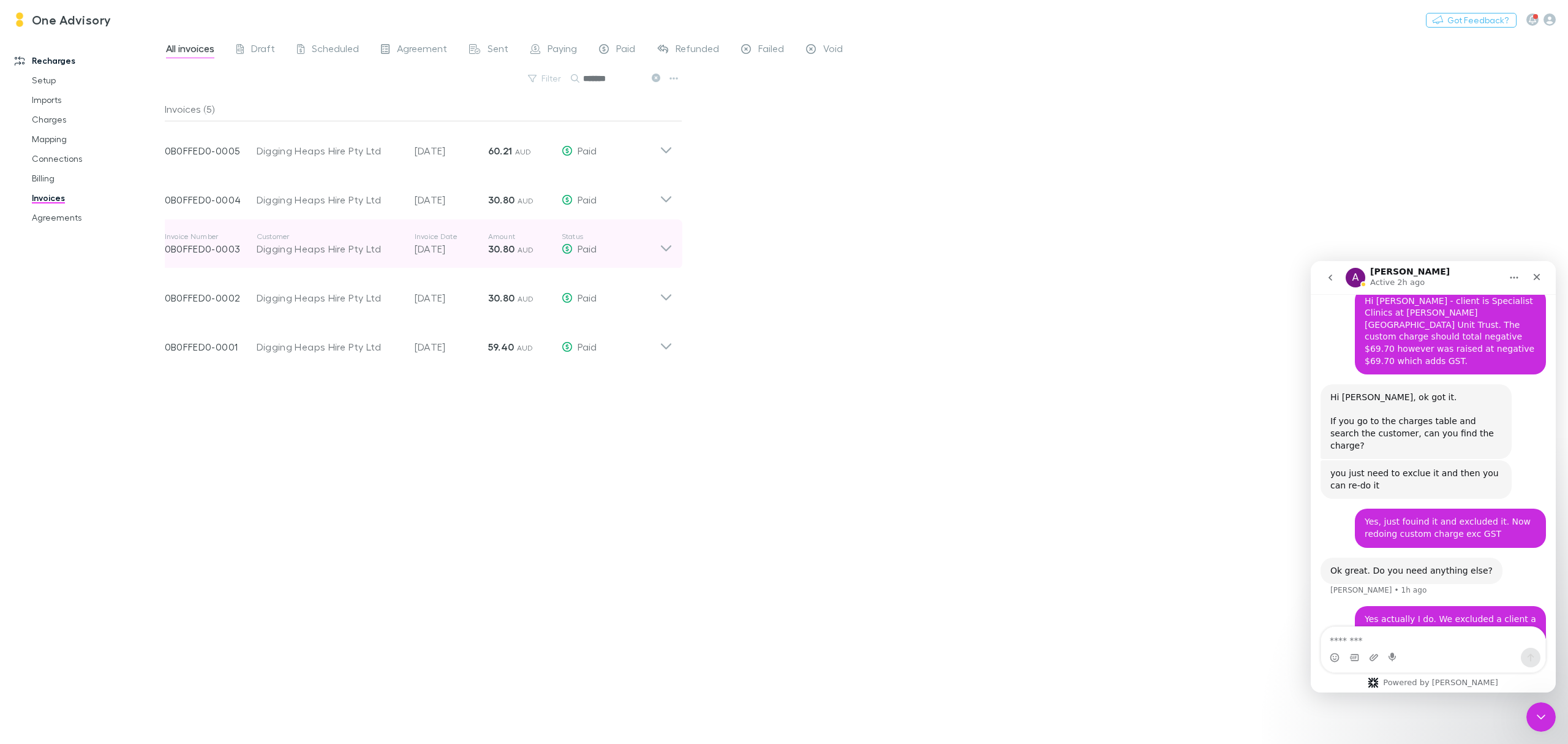
click at [662, 249] on icon at bounding box center [666, 243] width 13 height 25
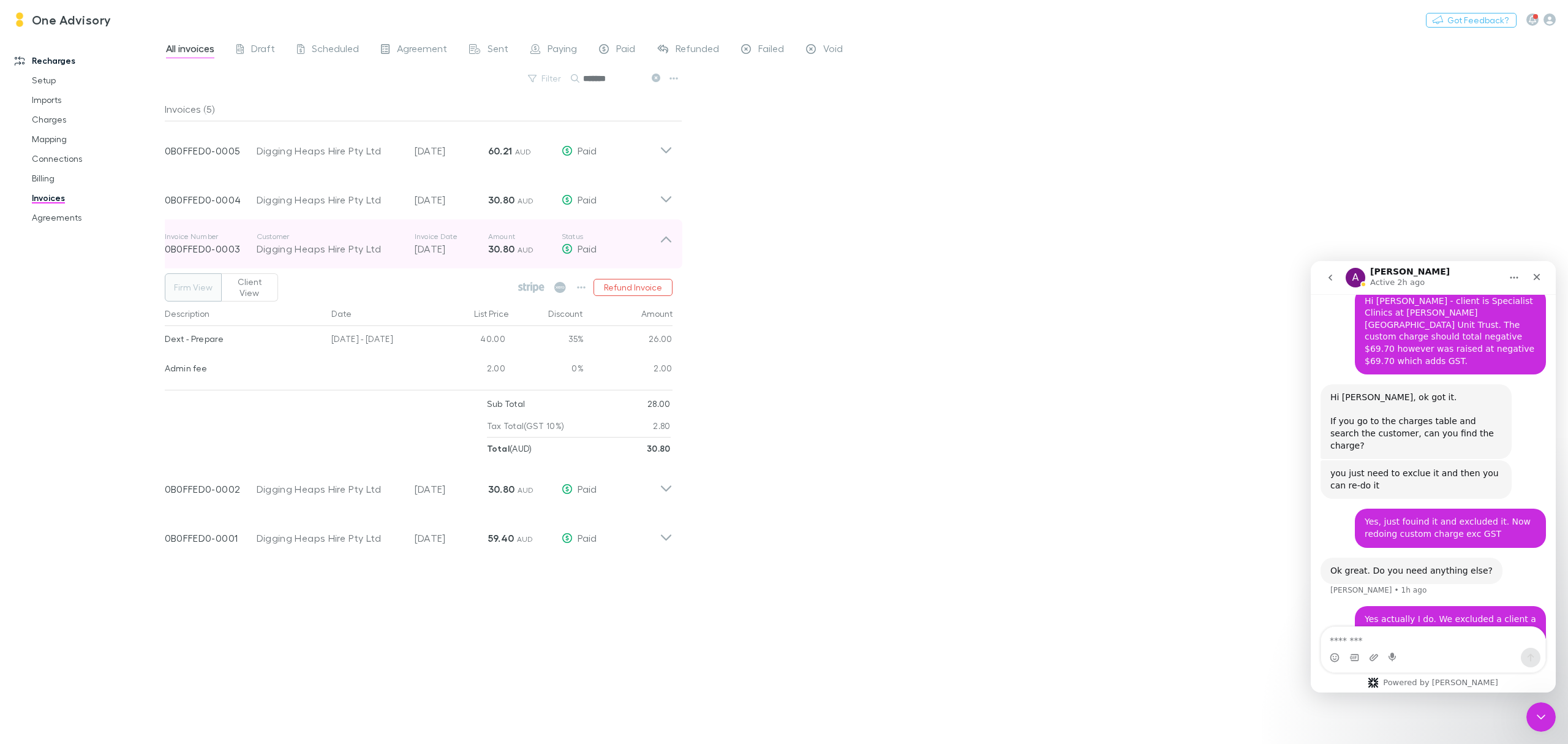
click at [660, 247] on icon at bounding box center [666, 243] width 13 height 25
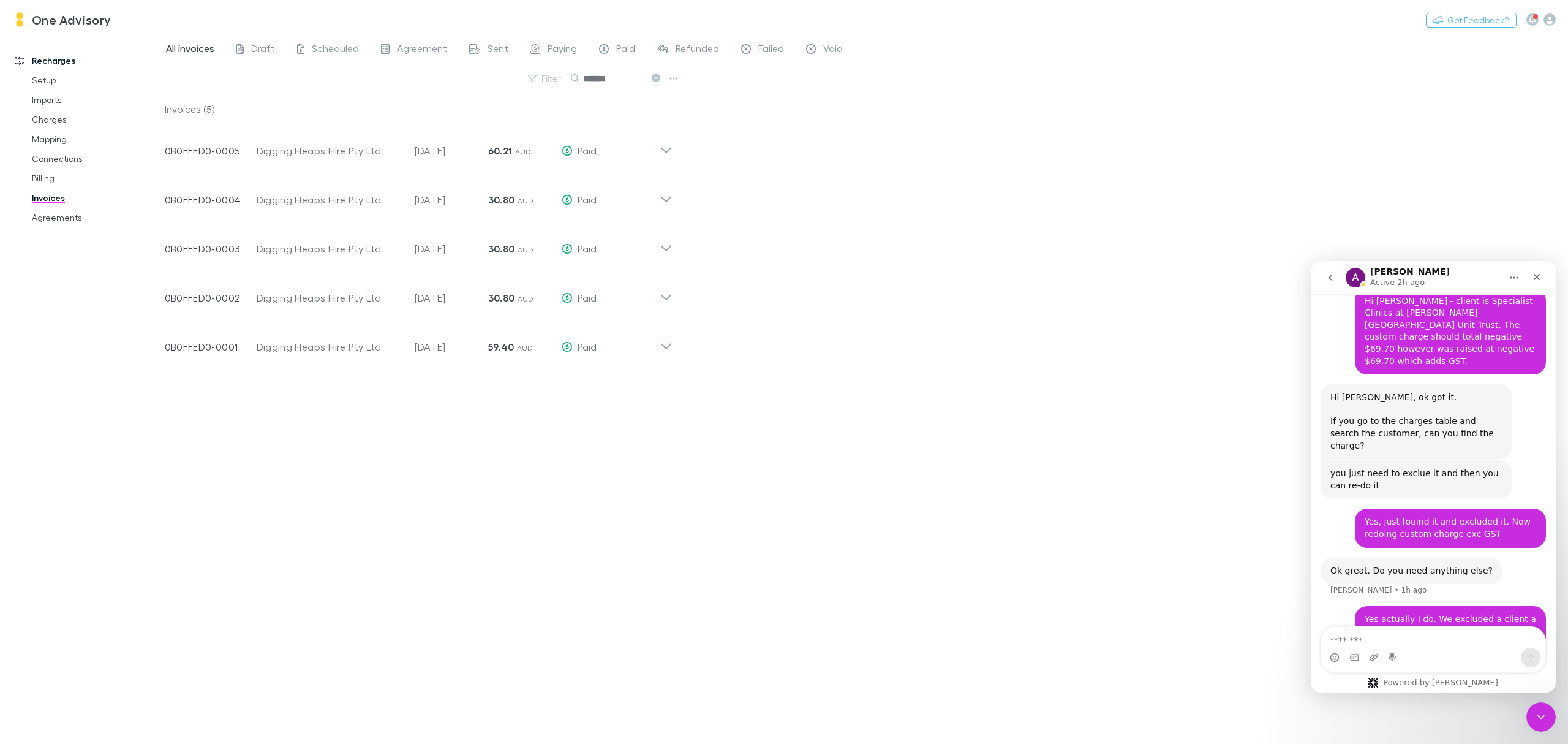
click at [657, 77] on icon at bounding box center [656, 77] width 8 height 8
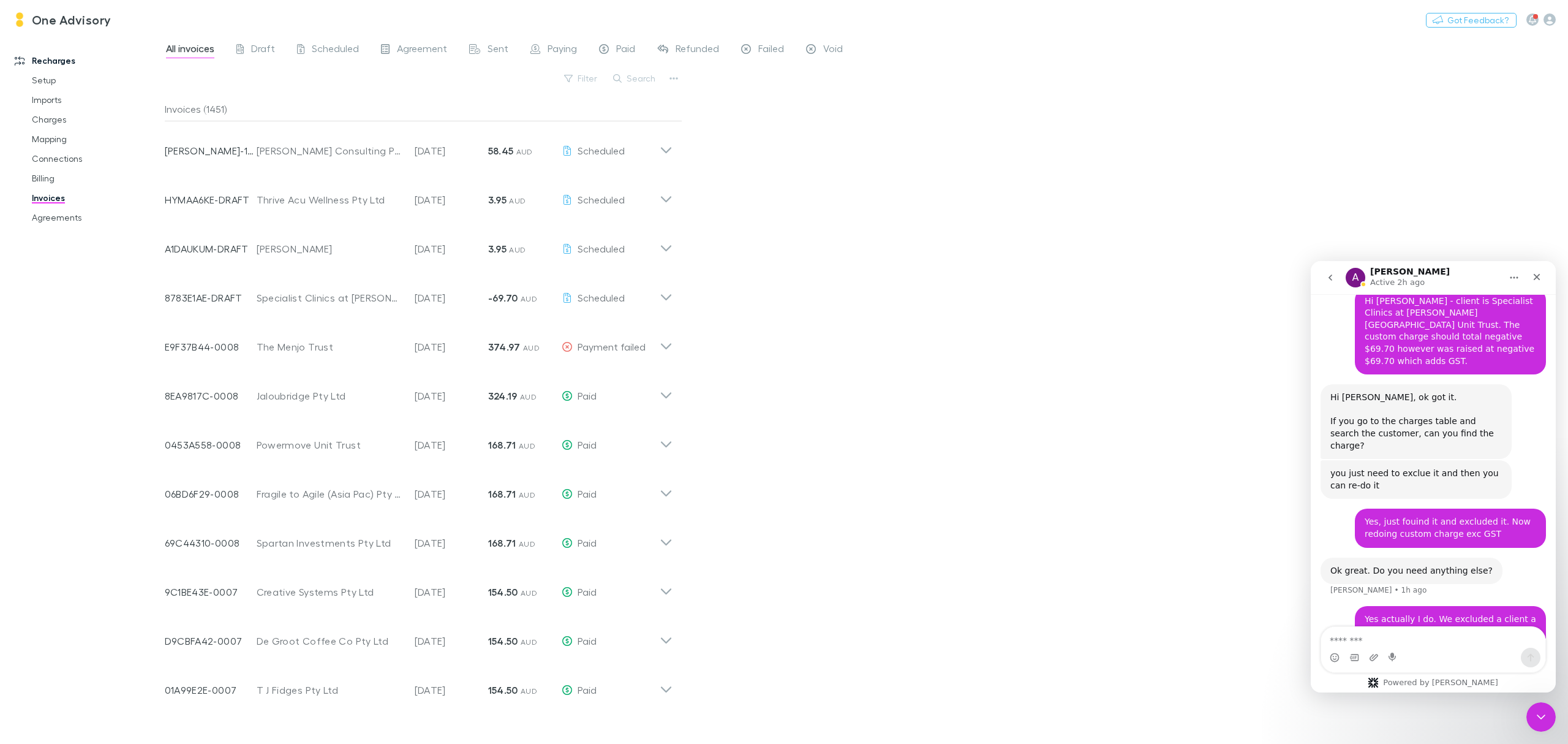
click at [657, 77] on button "Search" at bounding box center [635, 79] width 56 height 15
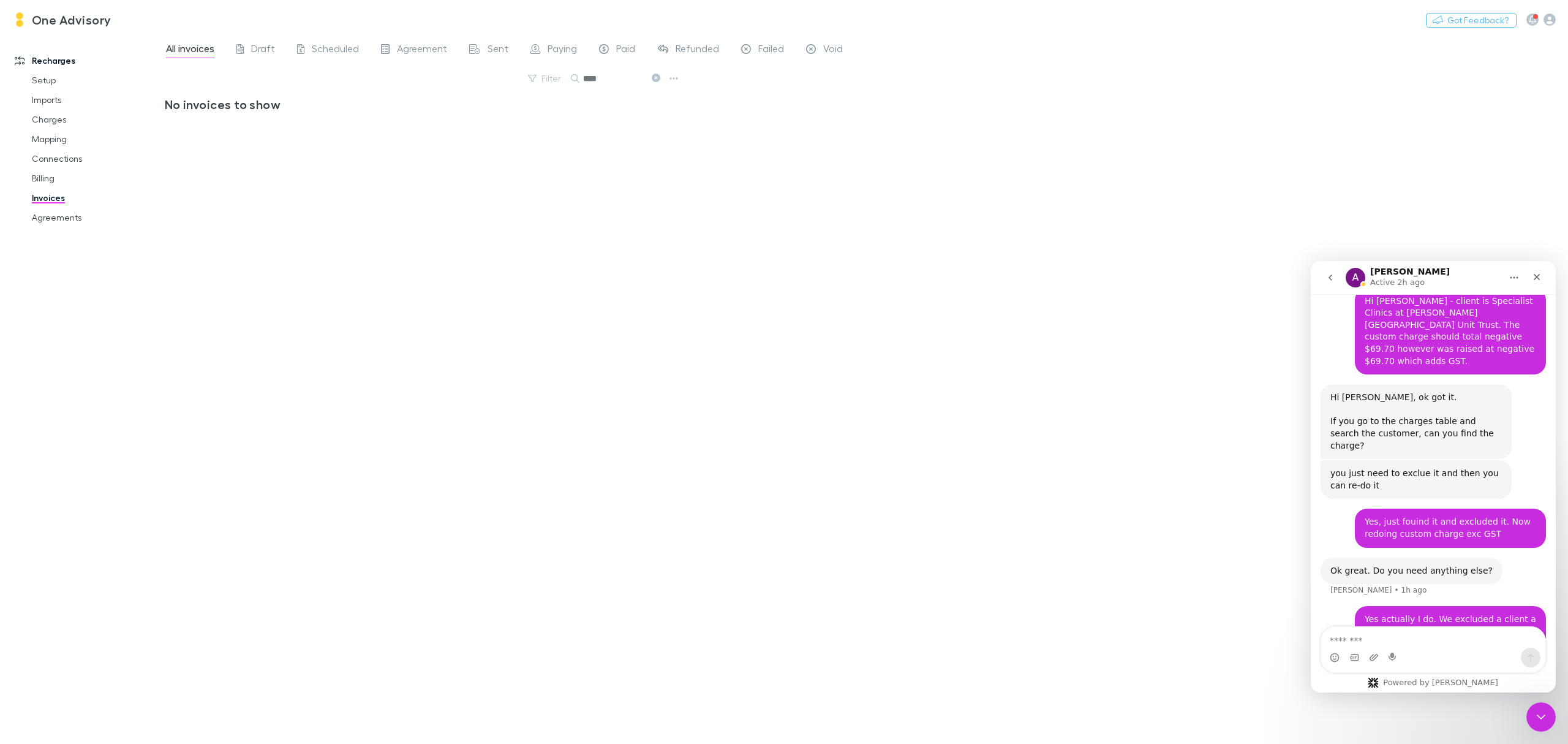
type input "****"
click at [657, 78] on icon at bounding box center [656, 77] width 8 height 8
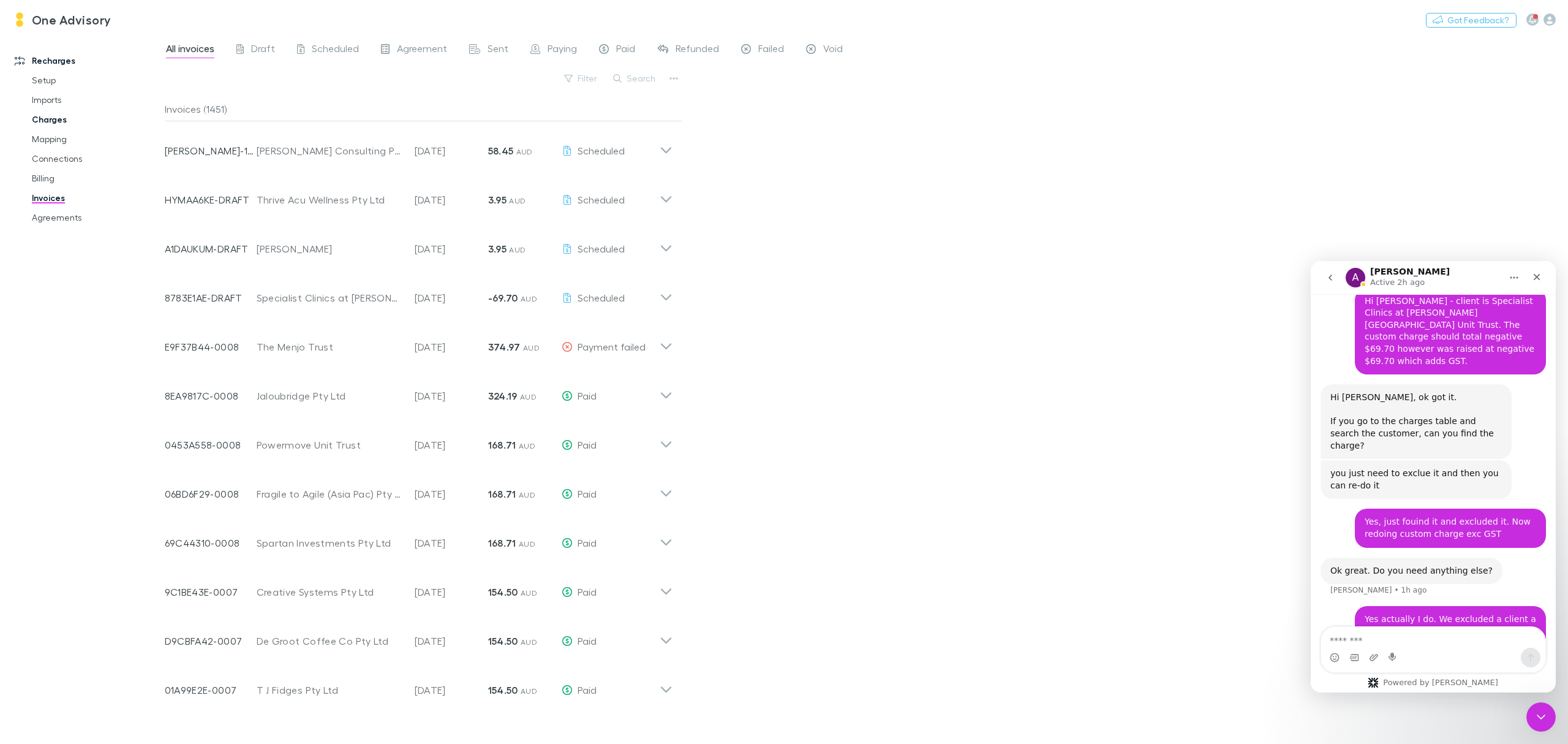
click at [38, 121] on link "Charges" at bounding box center [97, 119] width 155 height 20
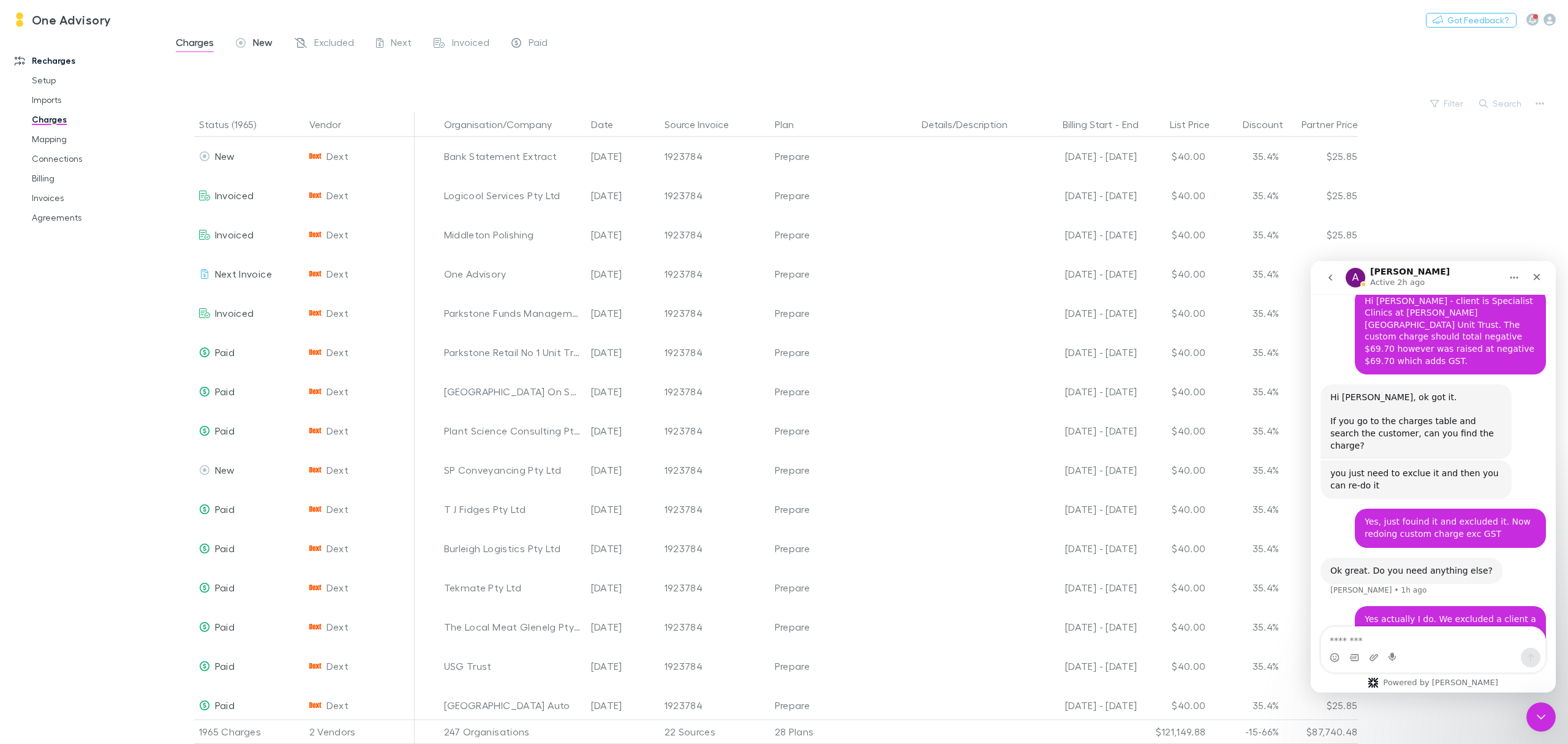
click at [255, 48] on span "New" at bounding box center [263, 44] width 20 height 16
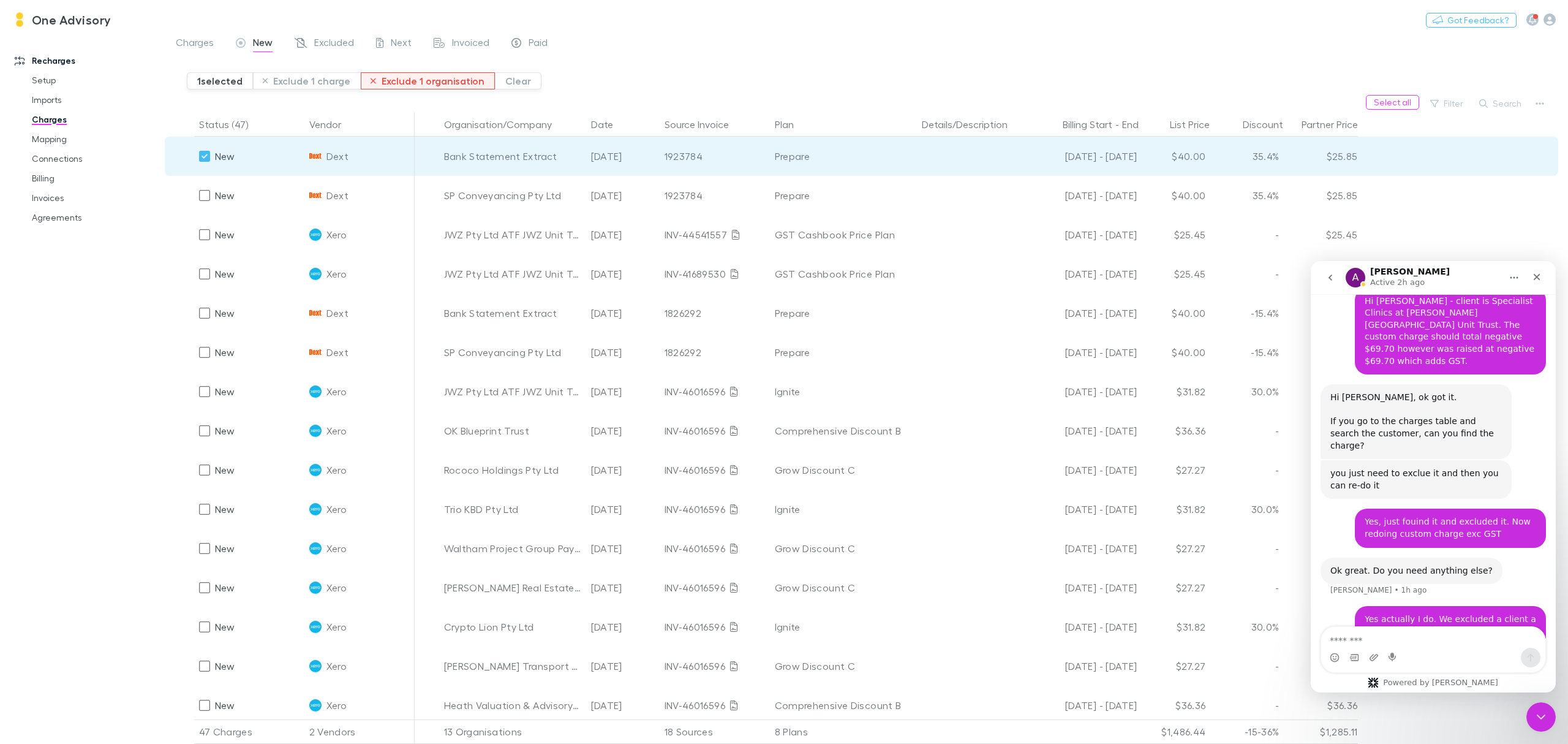
click at [416, 84] on button "Exclude 1 organisation" at bounding box center [427, 80] width 134 height 17
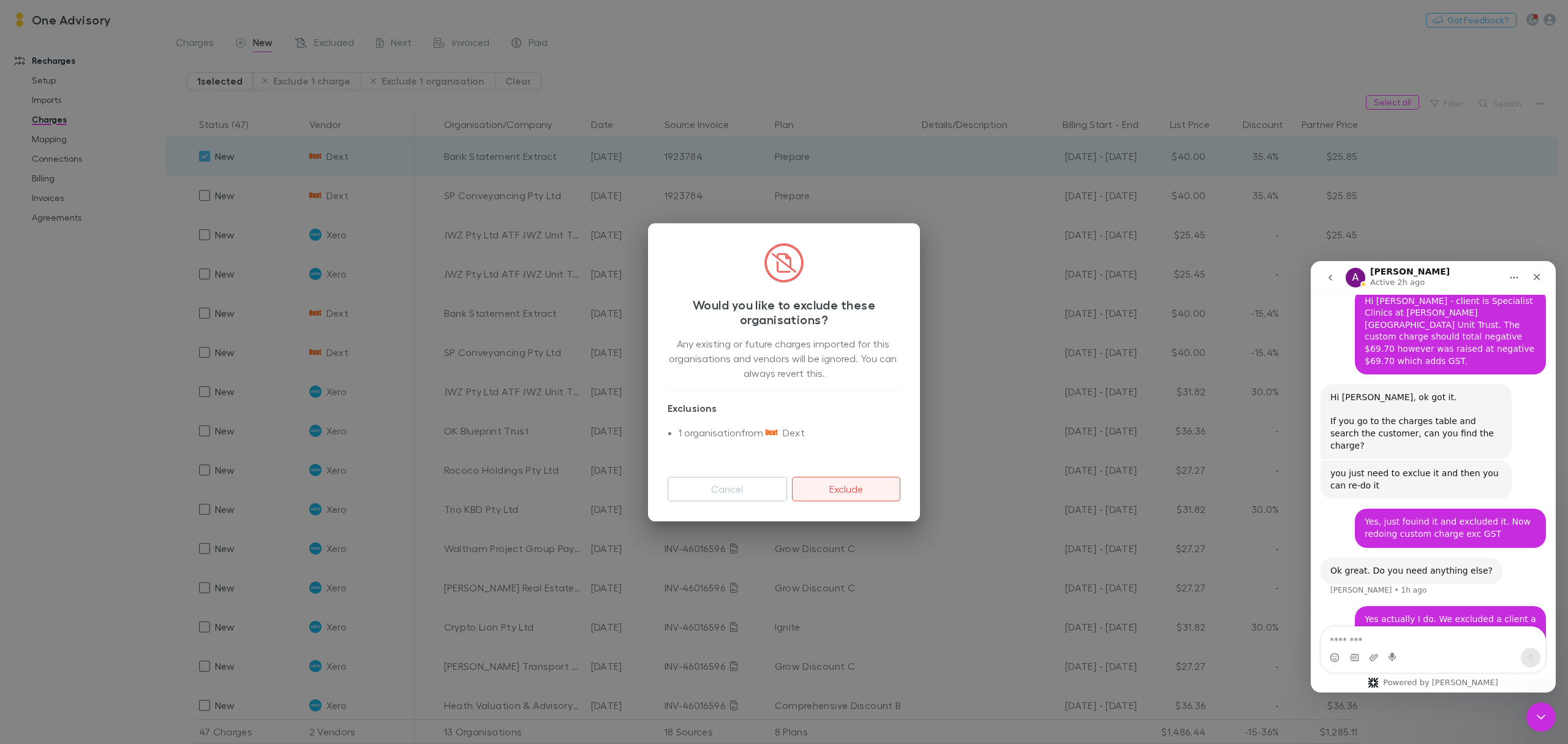
click at [856, 489] on button "Exclude" at bounding box center [846, 488] width 108 height 25
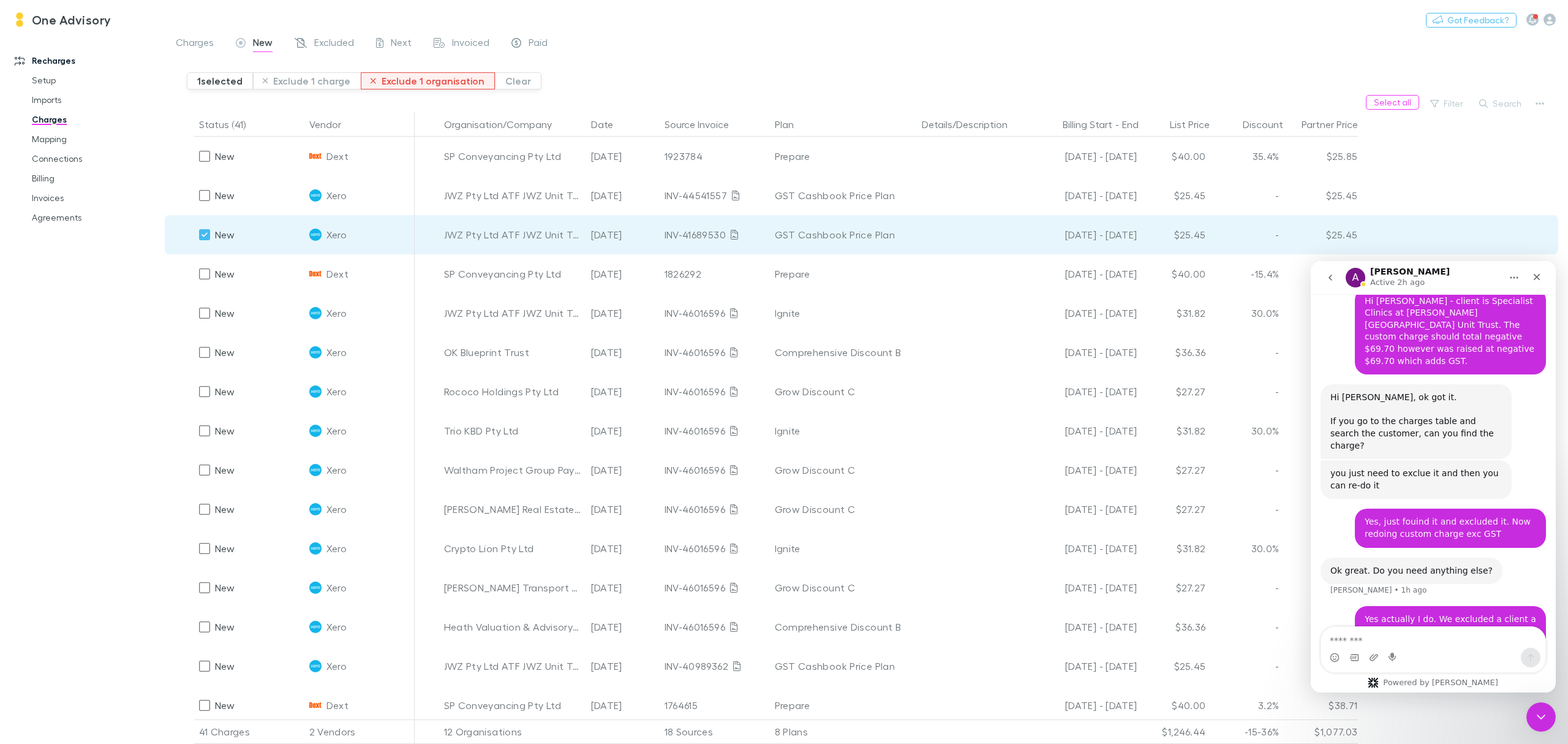
click at [433, 84] on button "Exclude 1 organisation" at bounding box center [427, 80] width 134 height 17
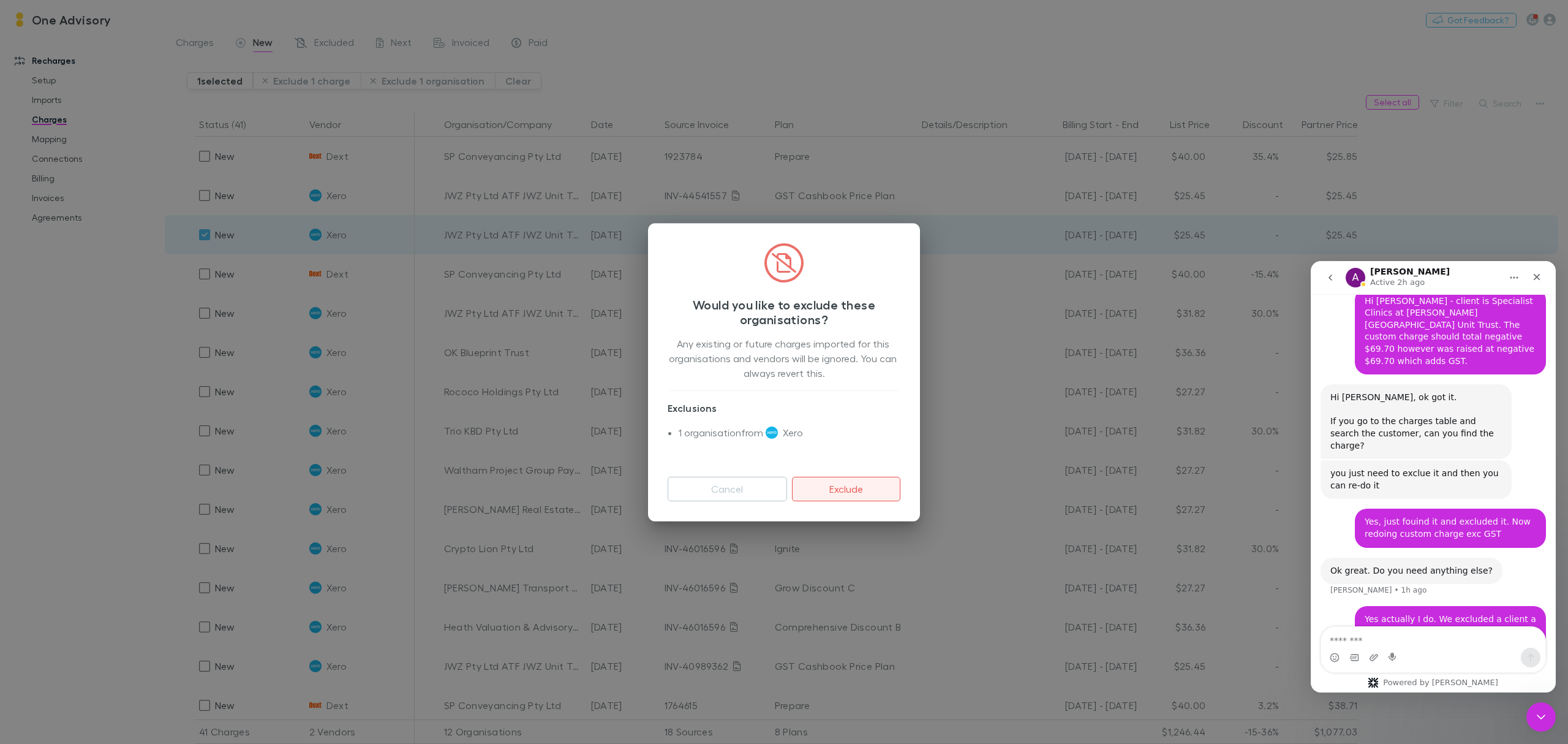
click at [829, 490] on button "Exclude" at bounding box center [846, 488] width 108 height 25
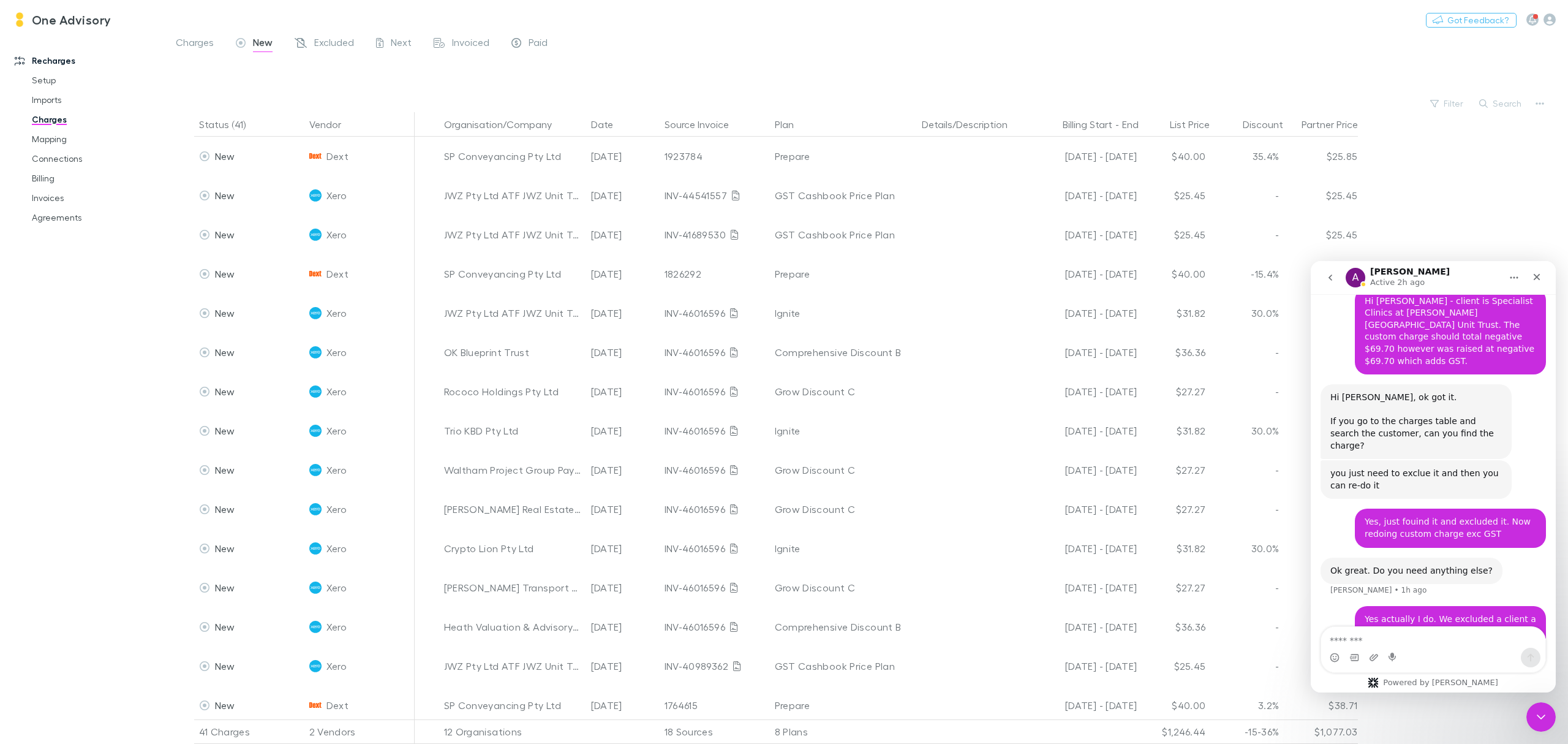
click at [312, 40] on div "Excluded" at bounding box center [324, 44] width 59 height 16
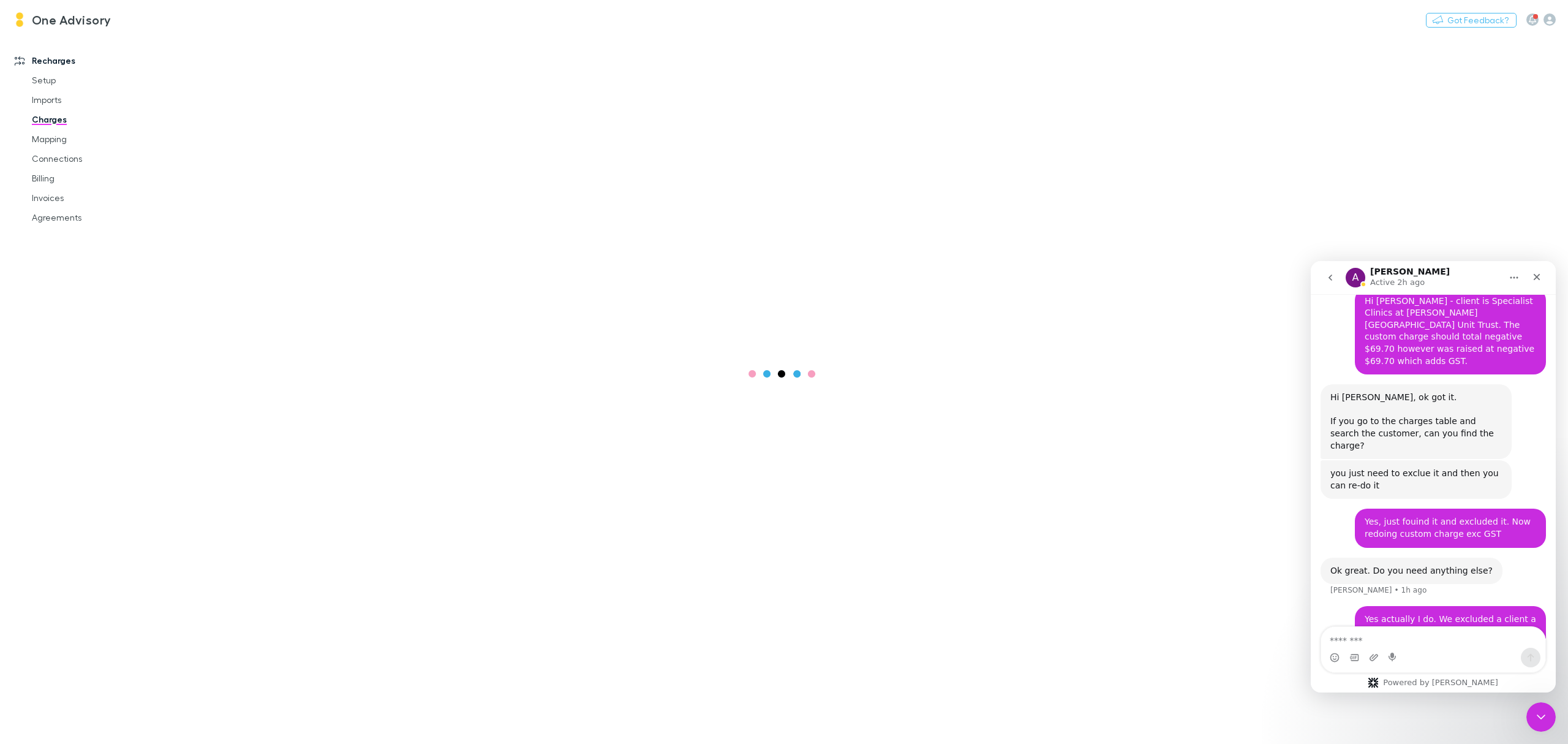
scroll to position [1059, 0]
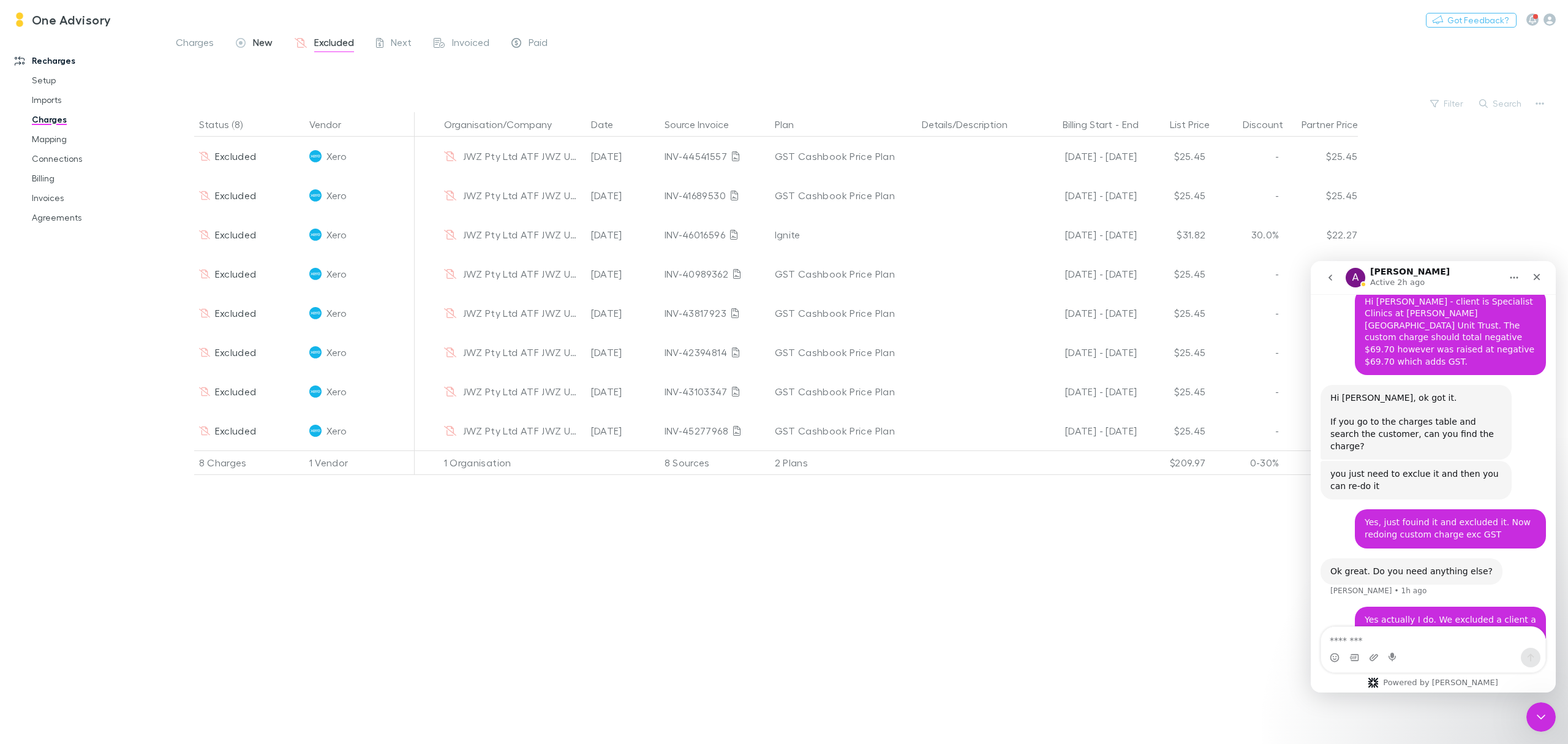
click at [256, 44] on span "New" at bounding box center [263, 44] width 20 height 16
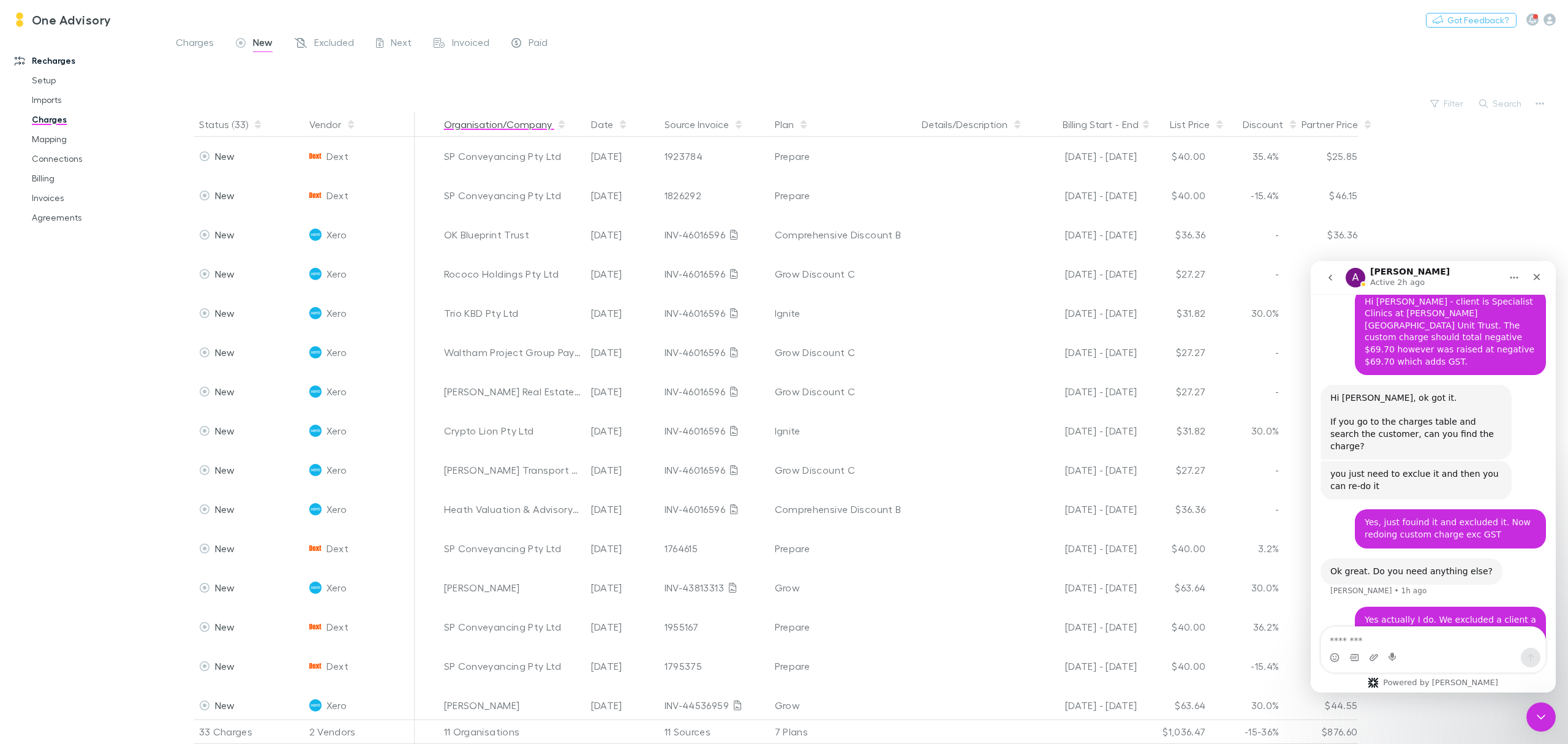
click at [559, 119] on icon "button" at bounding box center [562, 124] width 6 height 10
click at [1533, 712] on icon "Close Intercom Messenger" at bounding box center [1539, 715] width 15 height 15
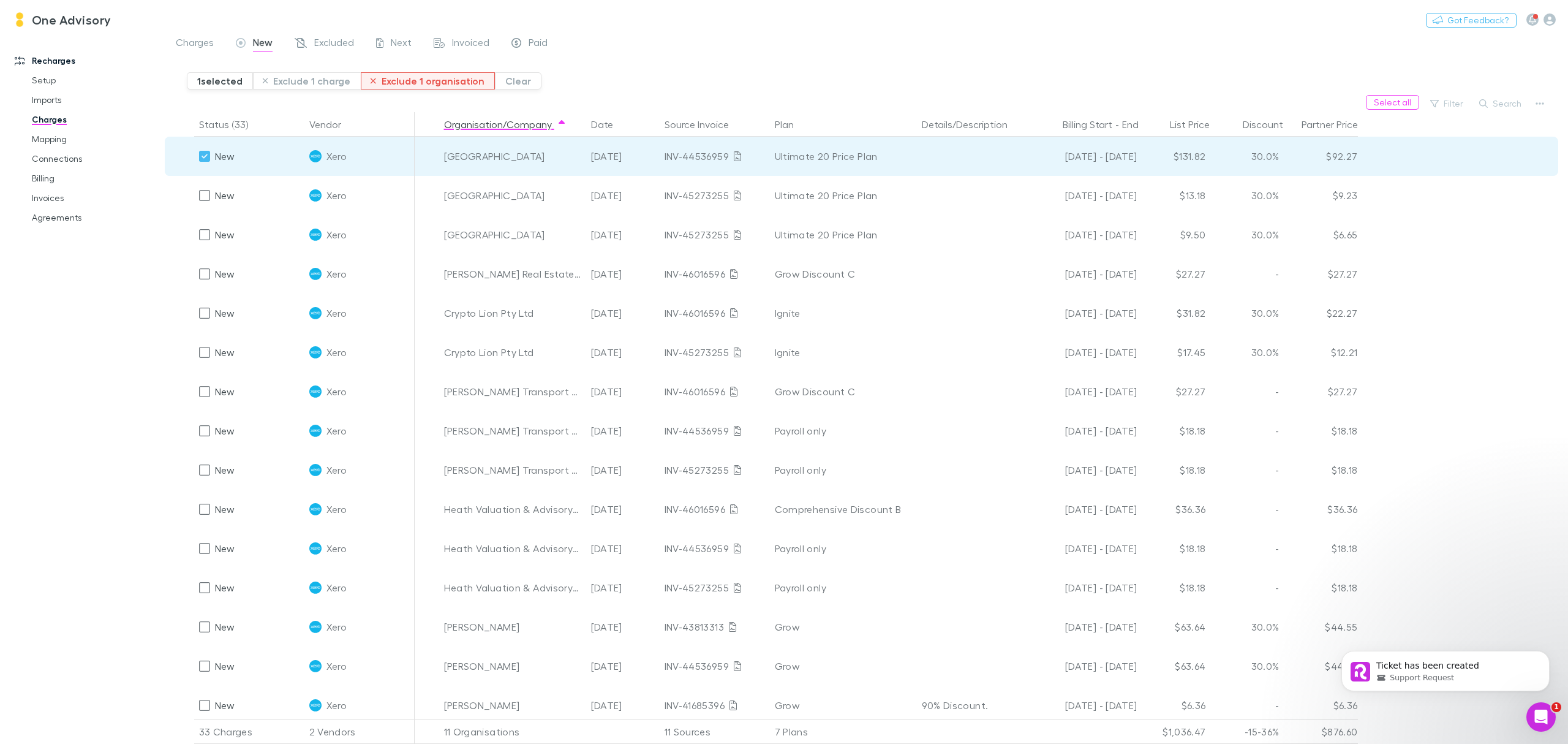
click at [403, 83] on button "Exclude 1 organisation" at bounding box center [427, 80] width 134 height 17
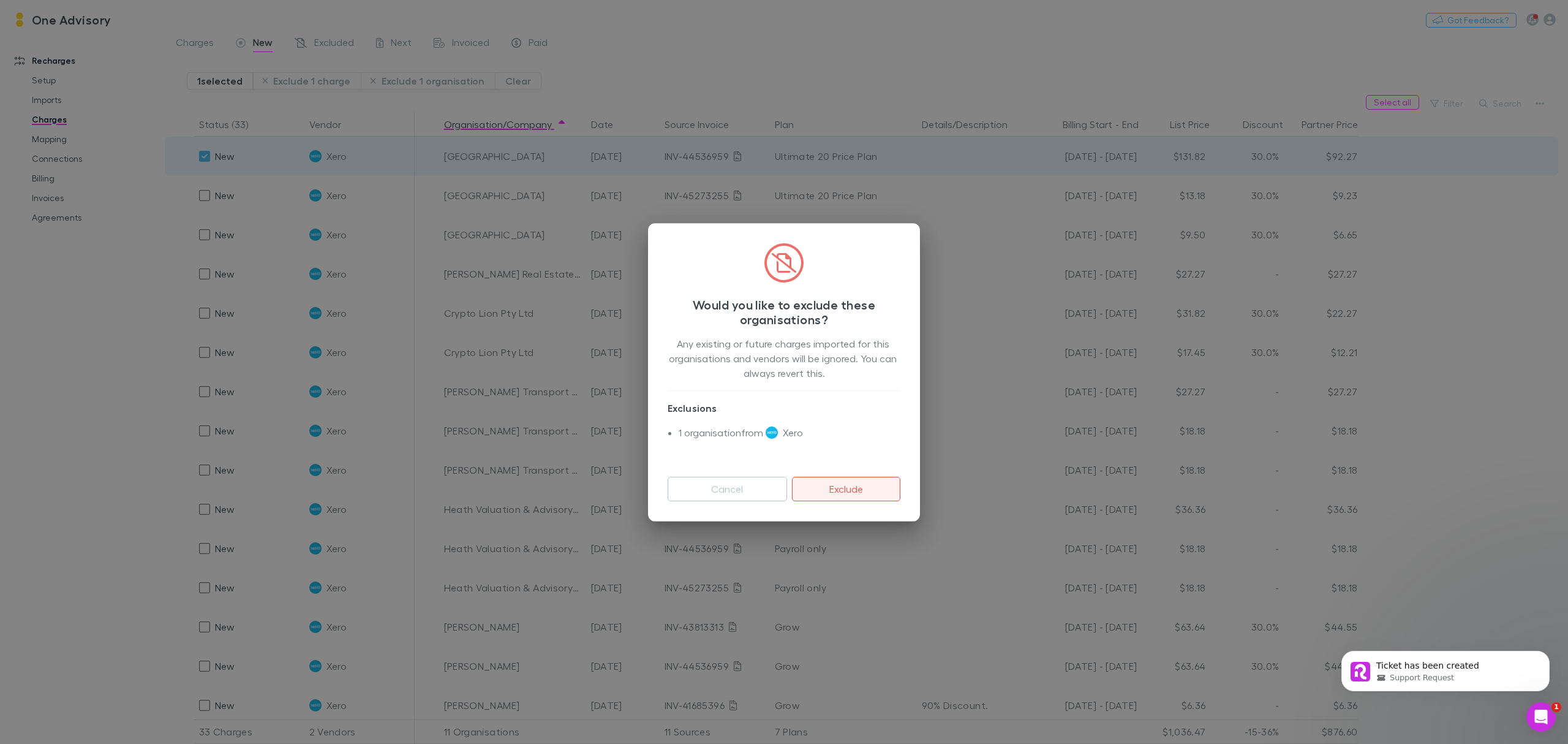
click at [823, 484] on button "Exclude" at bounding box center [846, 488] width 108 height 25
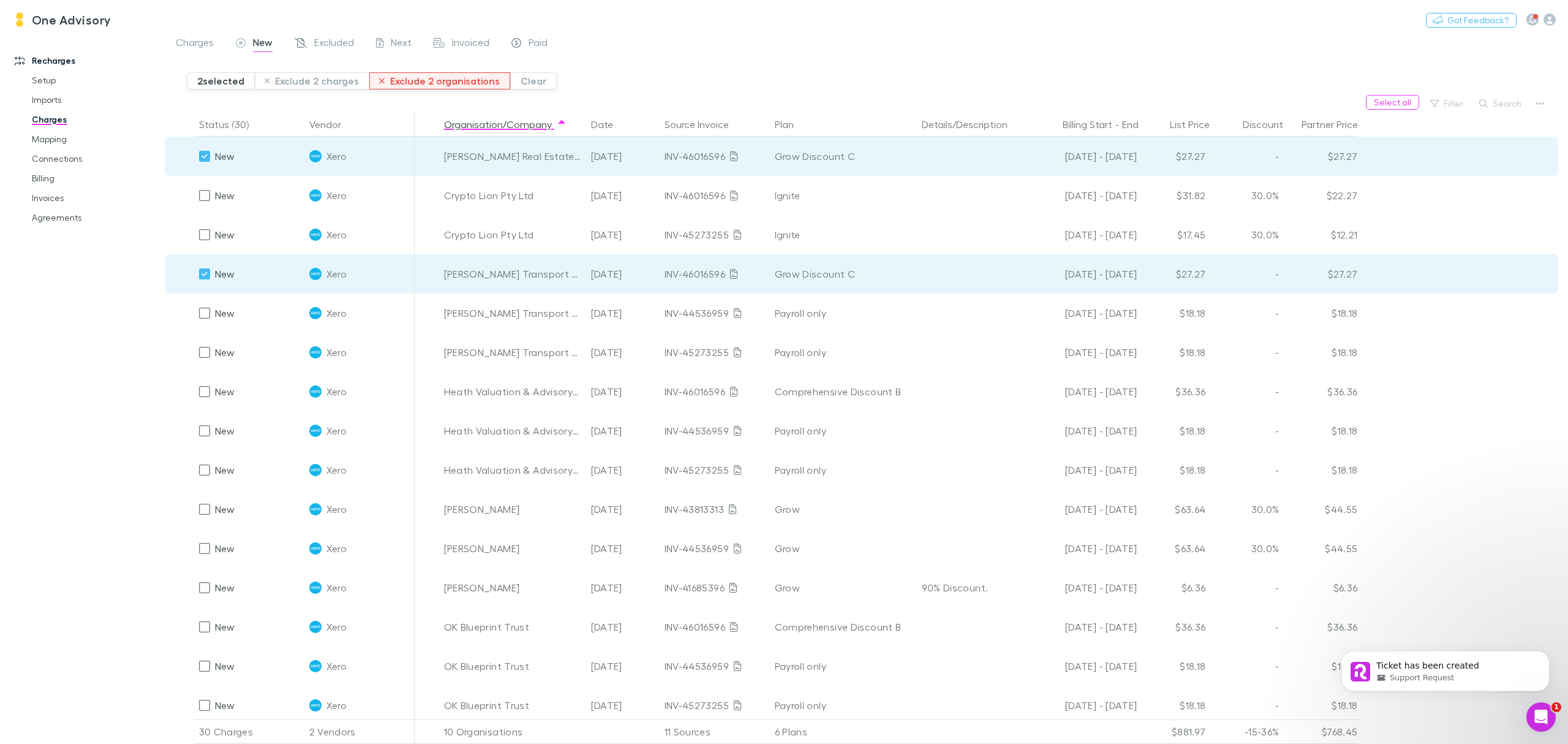
click at [406, 81] on button "Exclude 2 organisations" at bounding box center [440, 80] width 141 height 17
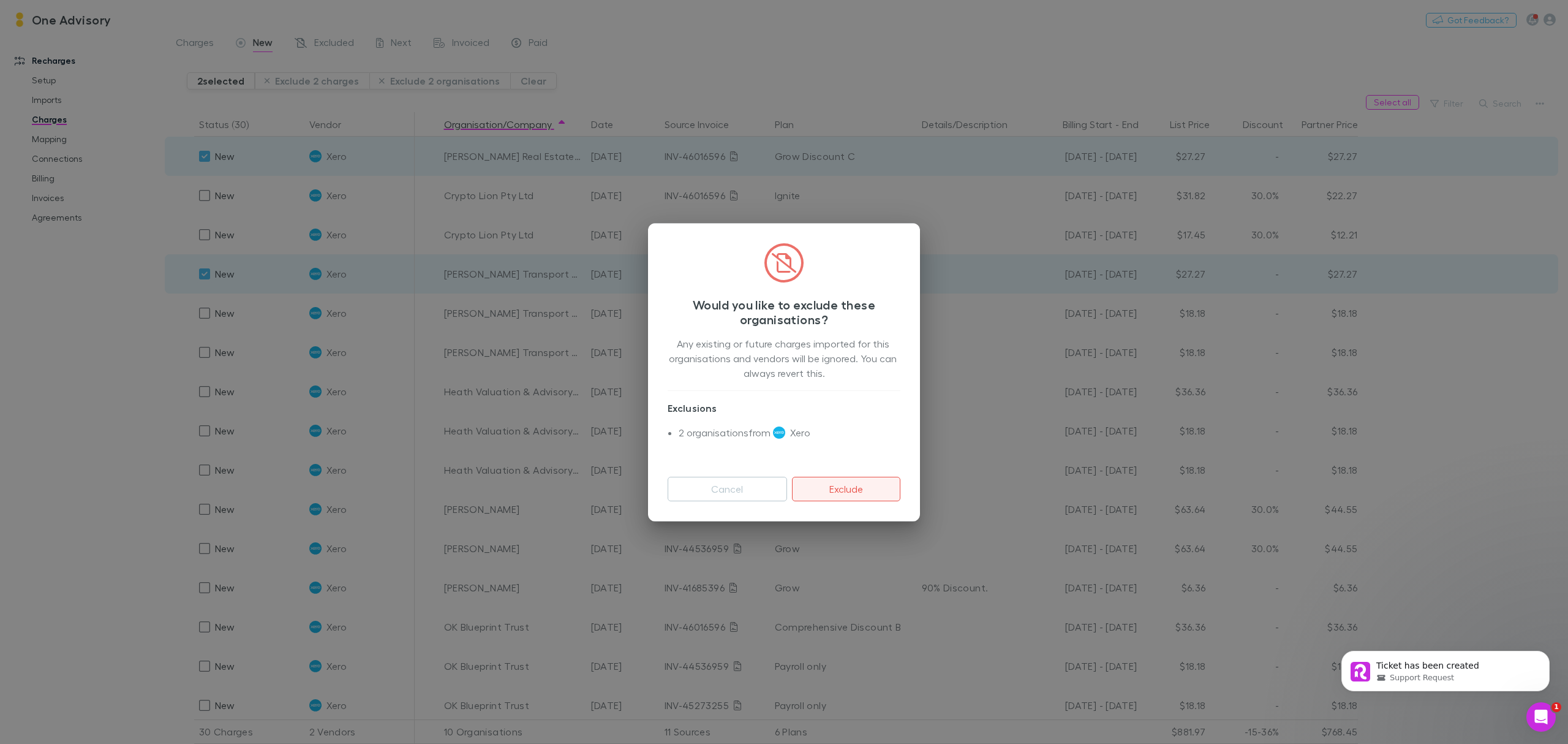
click at [858, 488] on button "Exclude" at bounding box center [846, 488] width 108 height 25
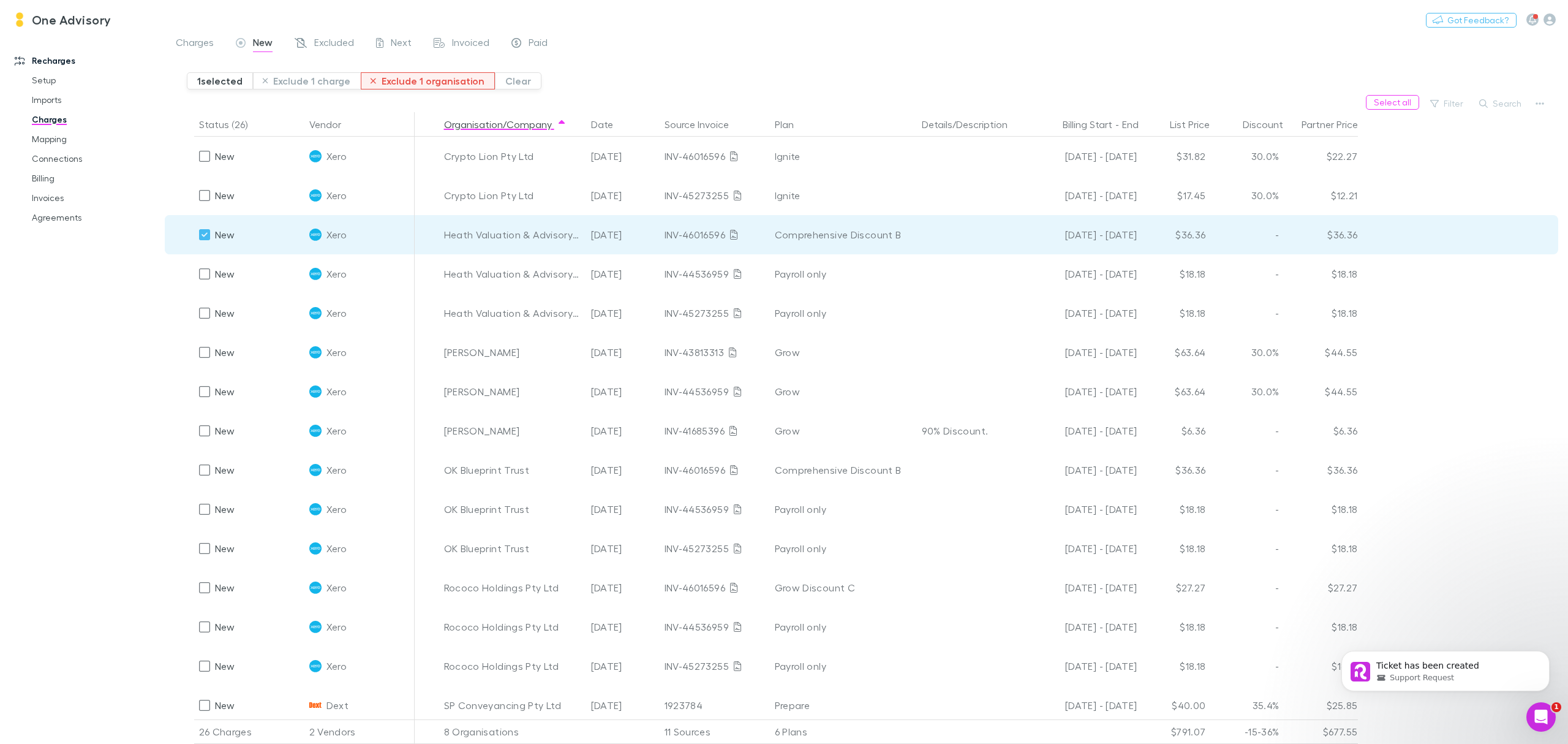
click at [429, 81] on button "Exclude 1 organisation" at bounding box center [427, 80] width 134 height 17
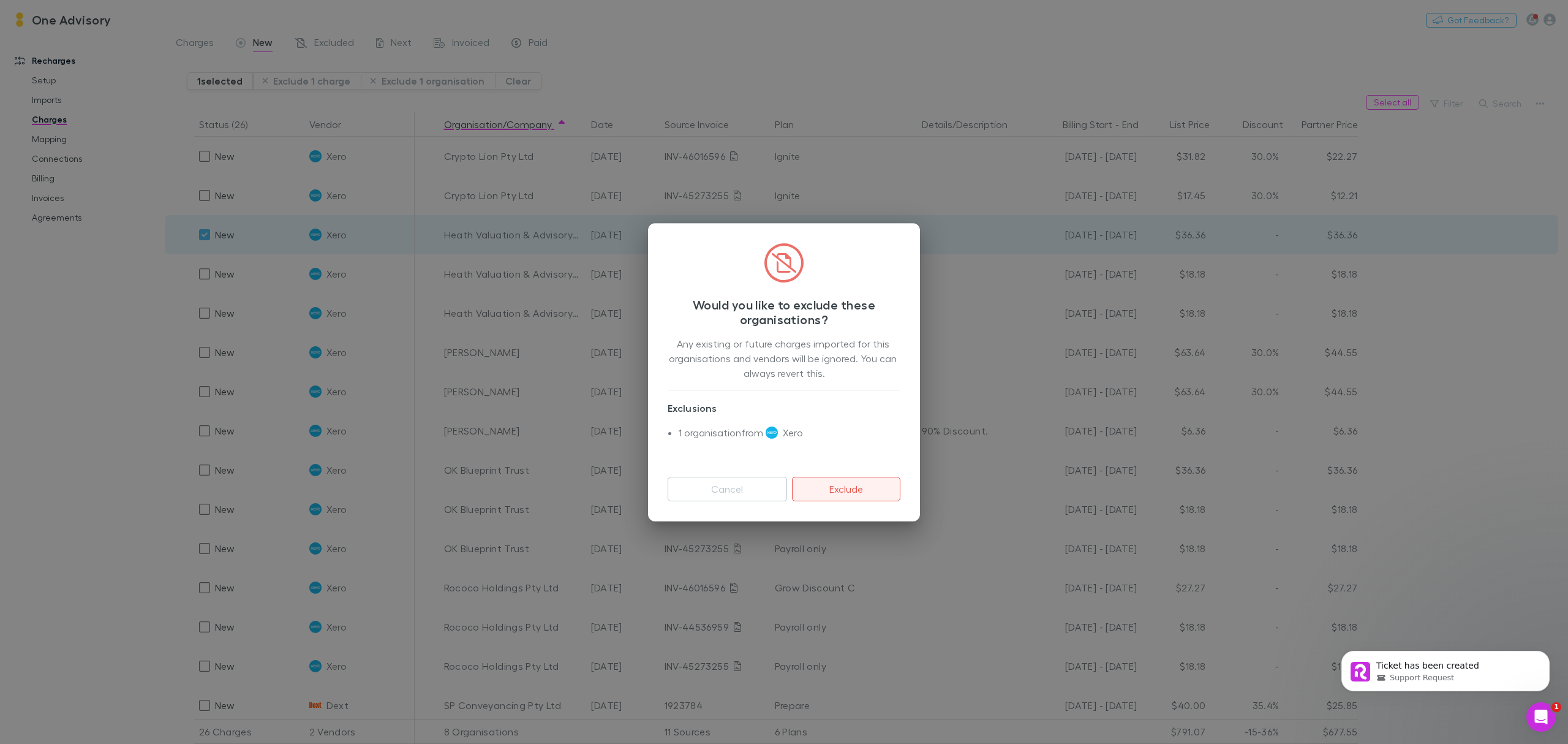
click at [828, 489] on button "Exclude" at bounding box center [846, 488] width 108 height 25
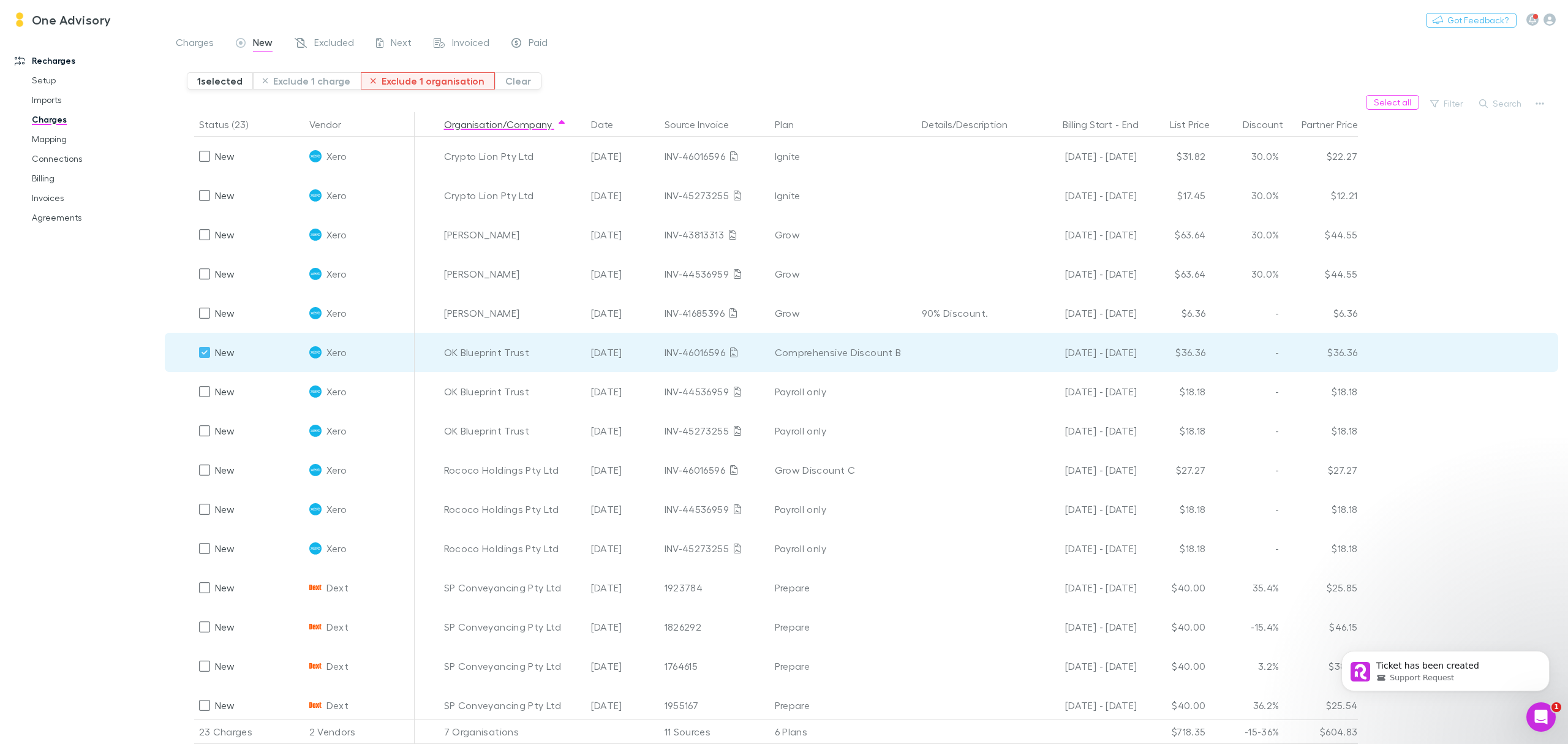
click at [392, 86] on button "Exclude 1 organisation" at bounding box center [427, 80] width 134 height 17
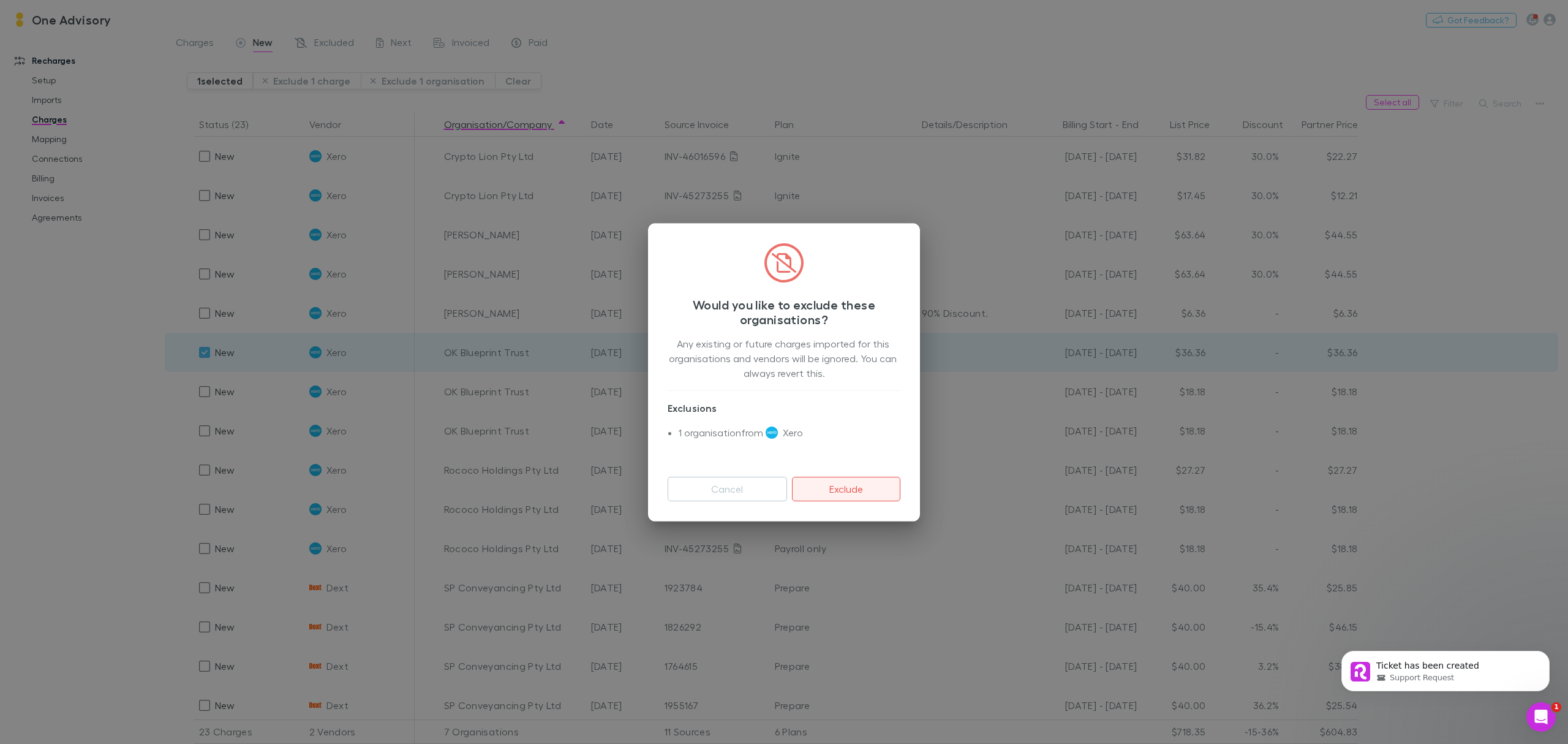
click at [863, 491] on button "Exclude" at bounding box center [846, 488] width 108 height 25
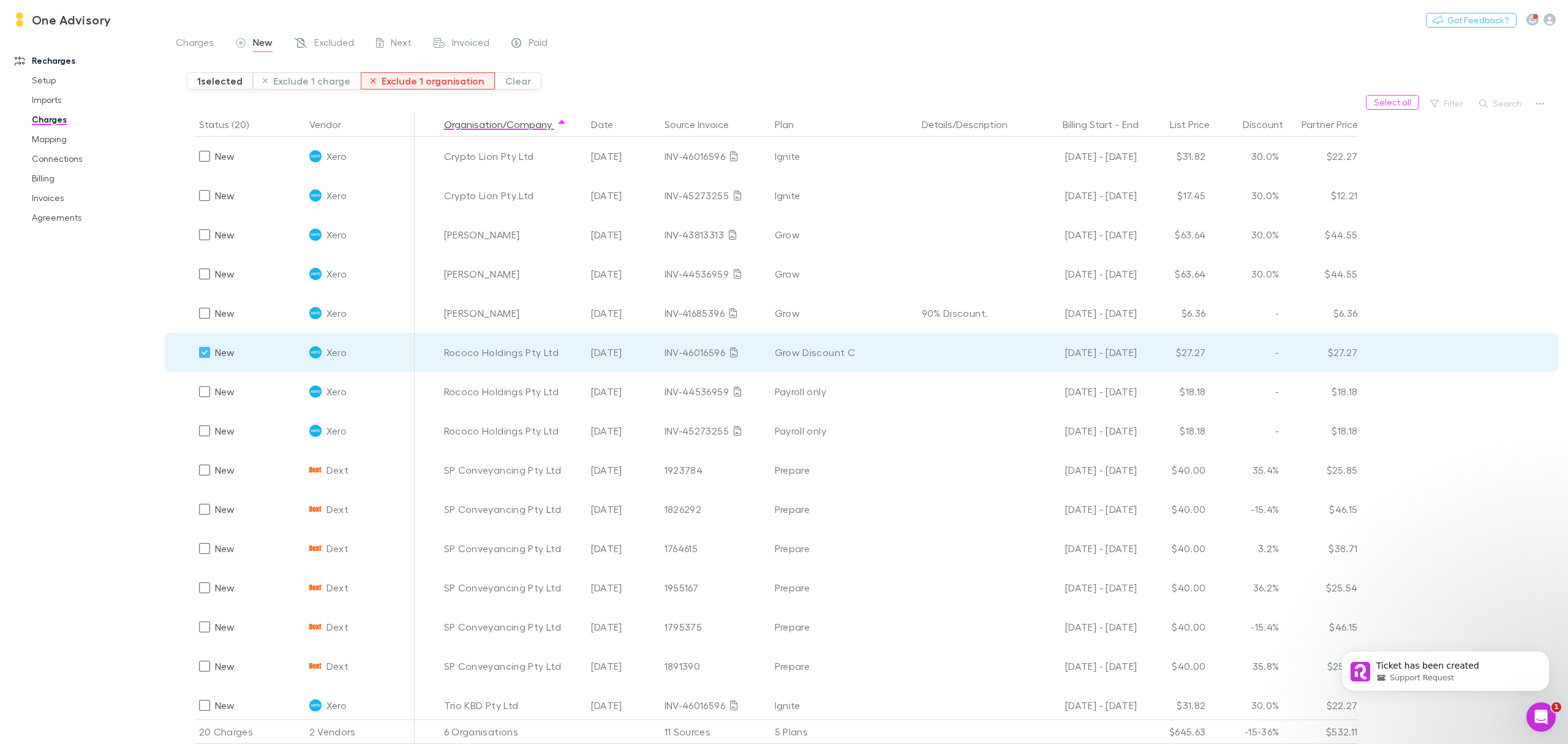
click at [393, 81] on button "Exclude 1 organisation" at bounding box center [427, 80] width 134 height 17
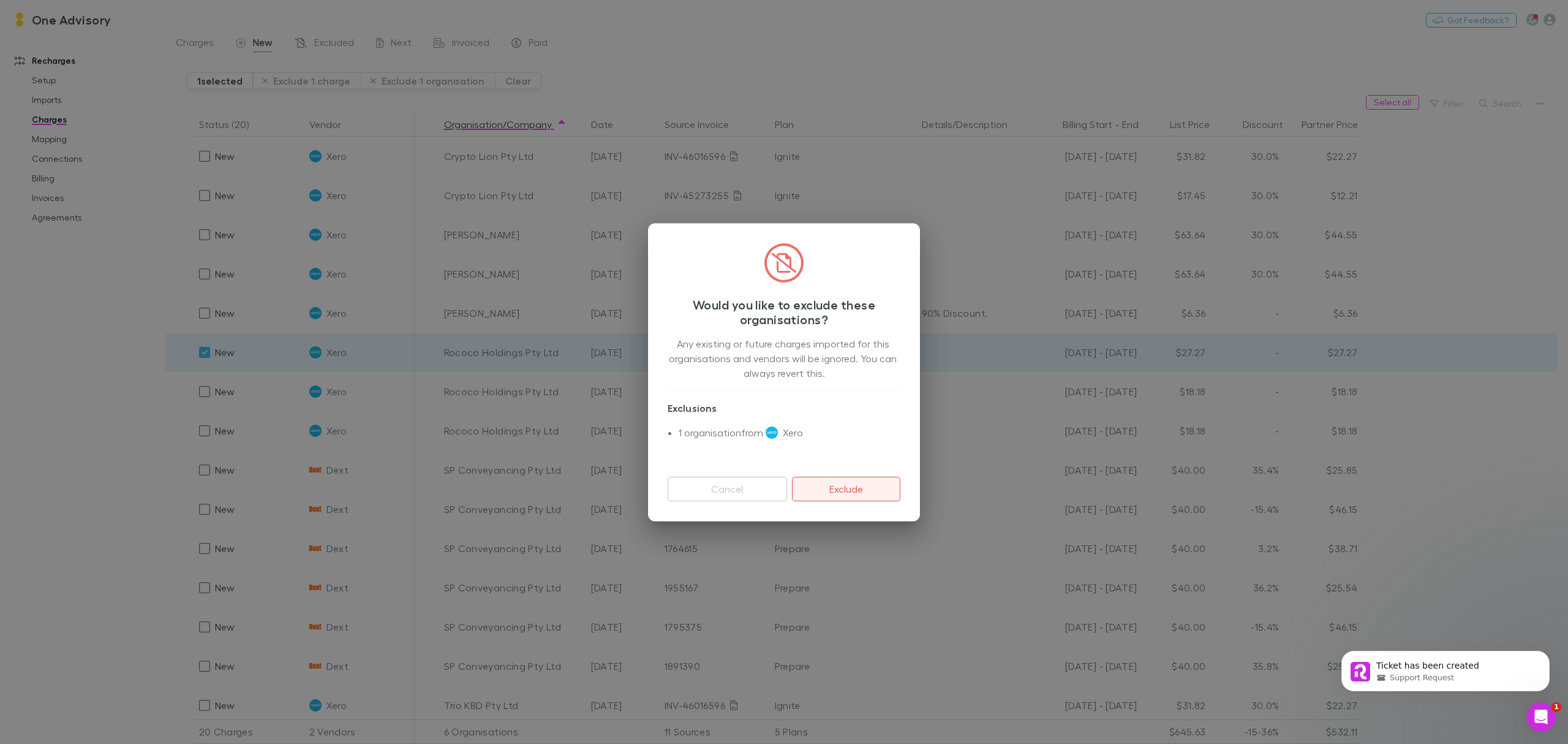
click at [832, 496] on button "Exclude" at bounding box center [846, 488] width 108 height 25
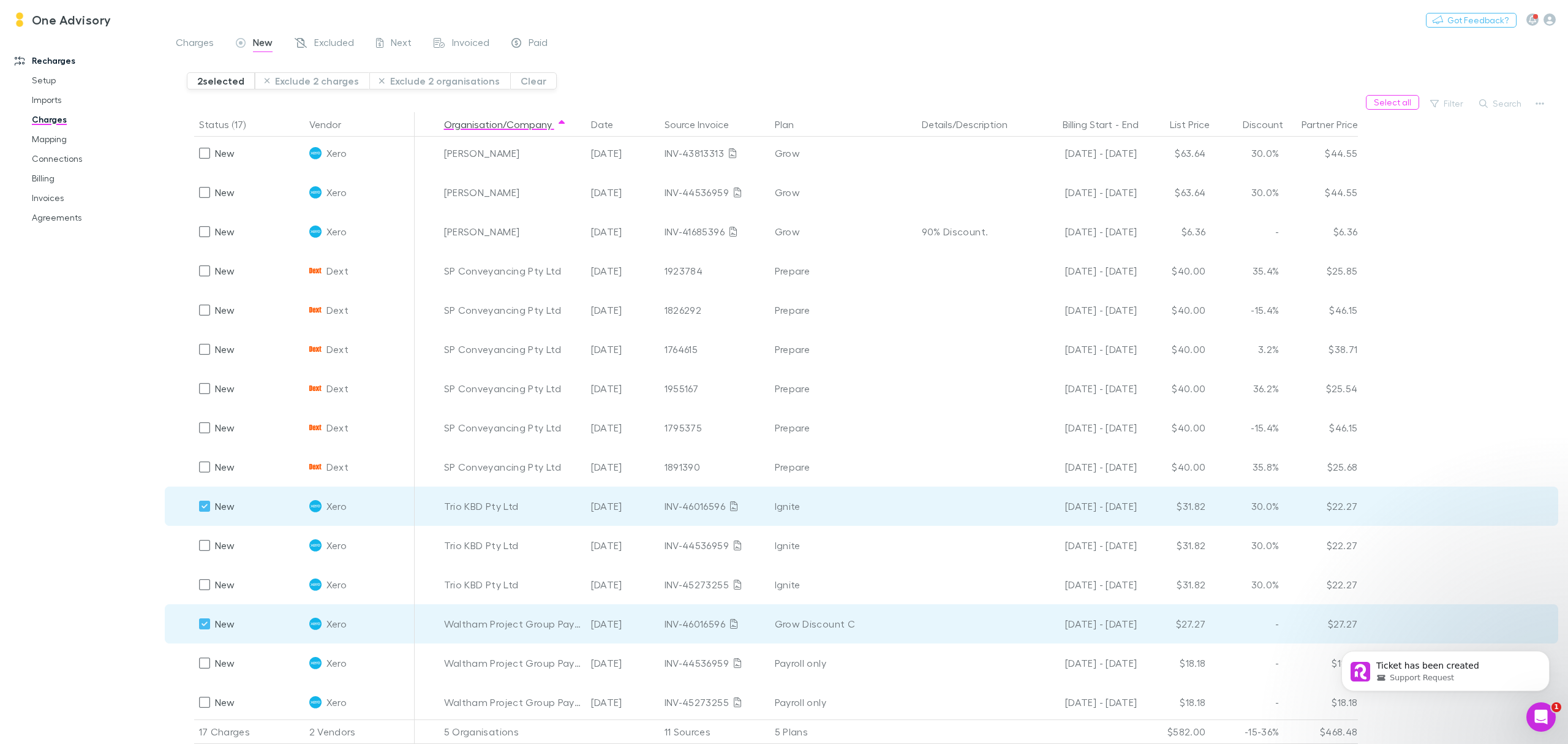
scroll to position [87, 0]
click at [462, 84] on button "Exclude 2 organisations" at bounding box center [440, 80] width 141 height 17
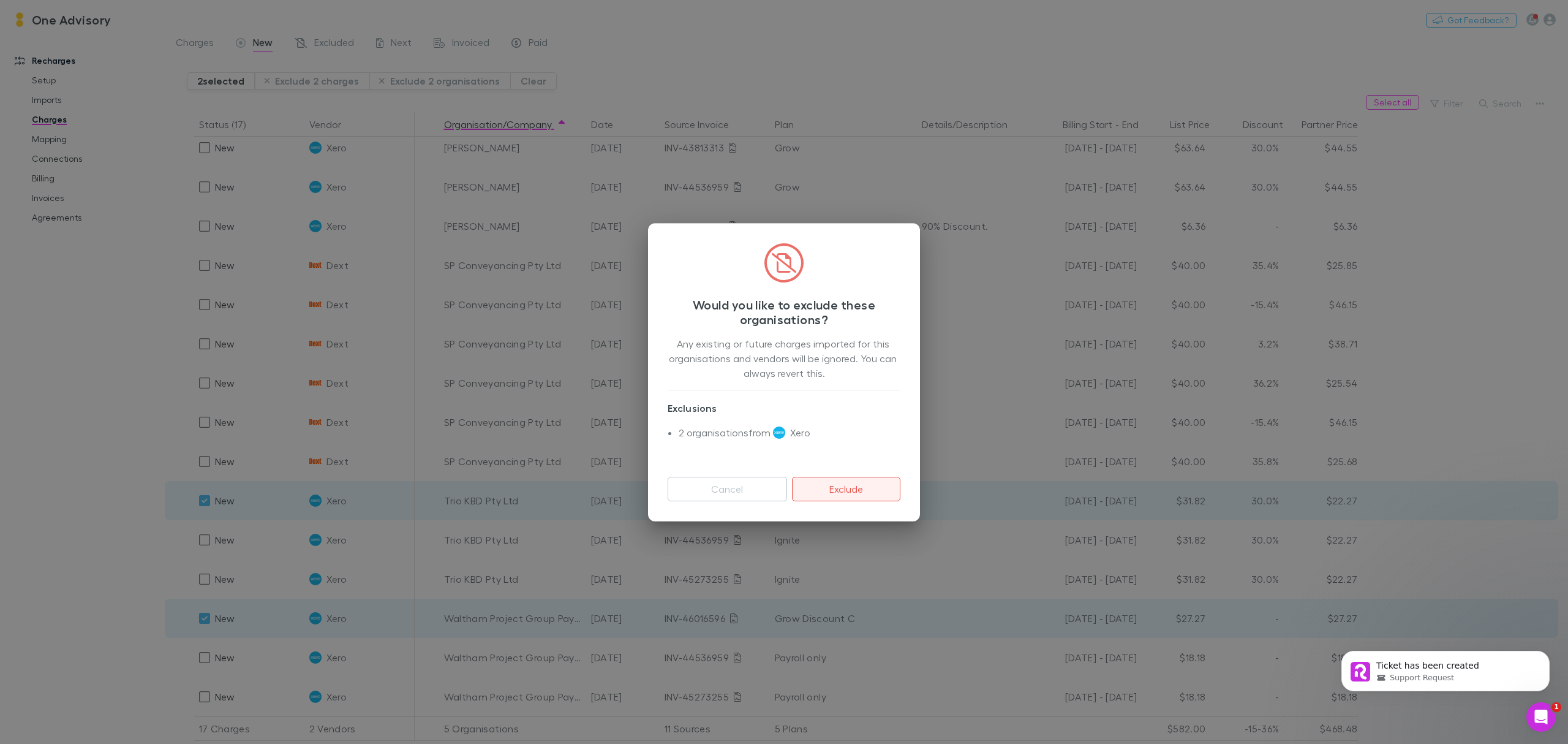
click at [878, 490] on button "Exclude" at bounding box center [846, 488] width 108 height 25
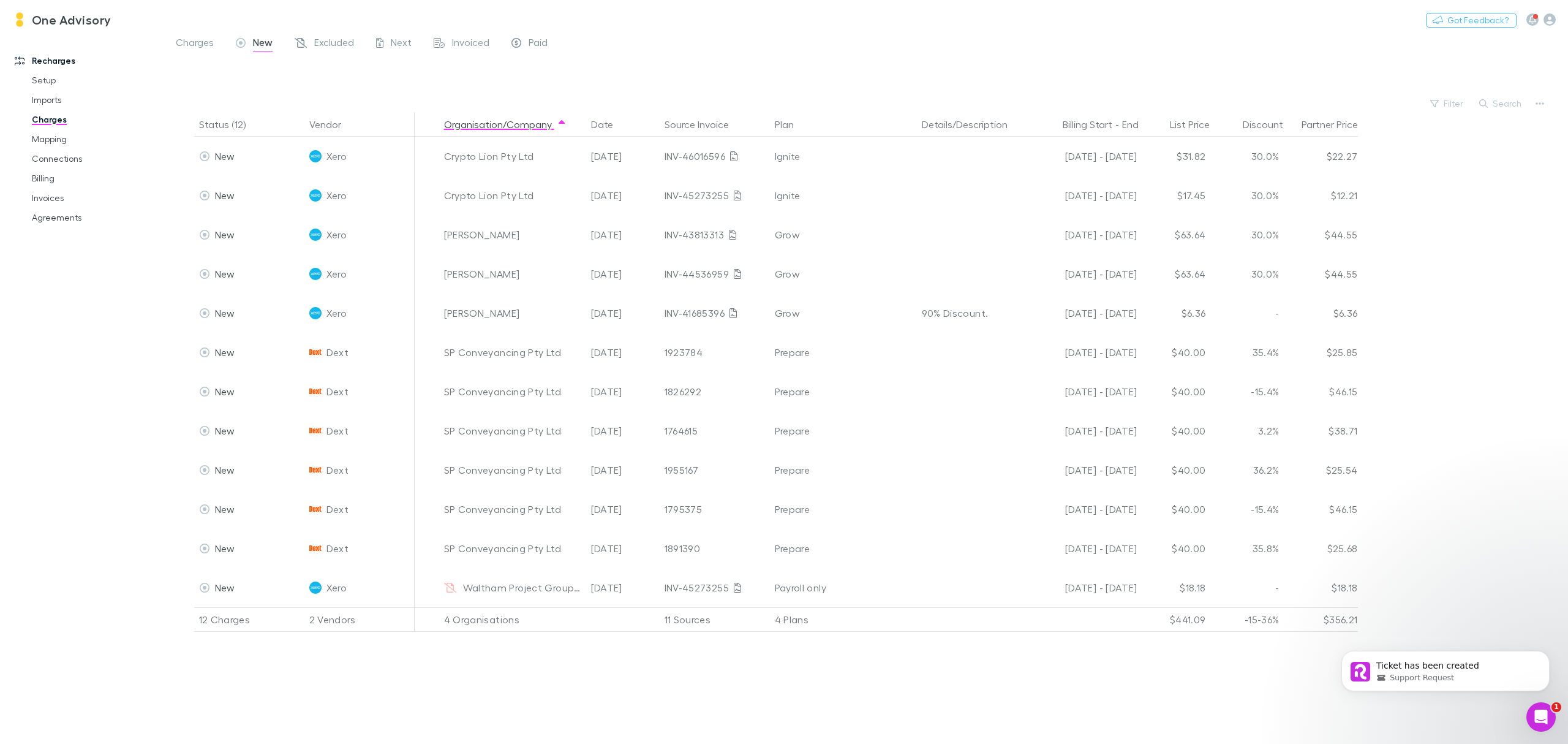
scroll to position [0, 0]
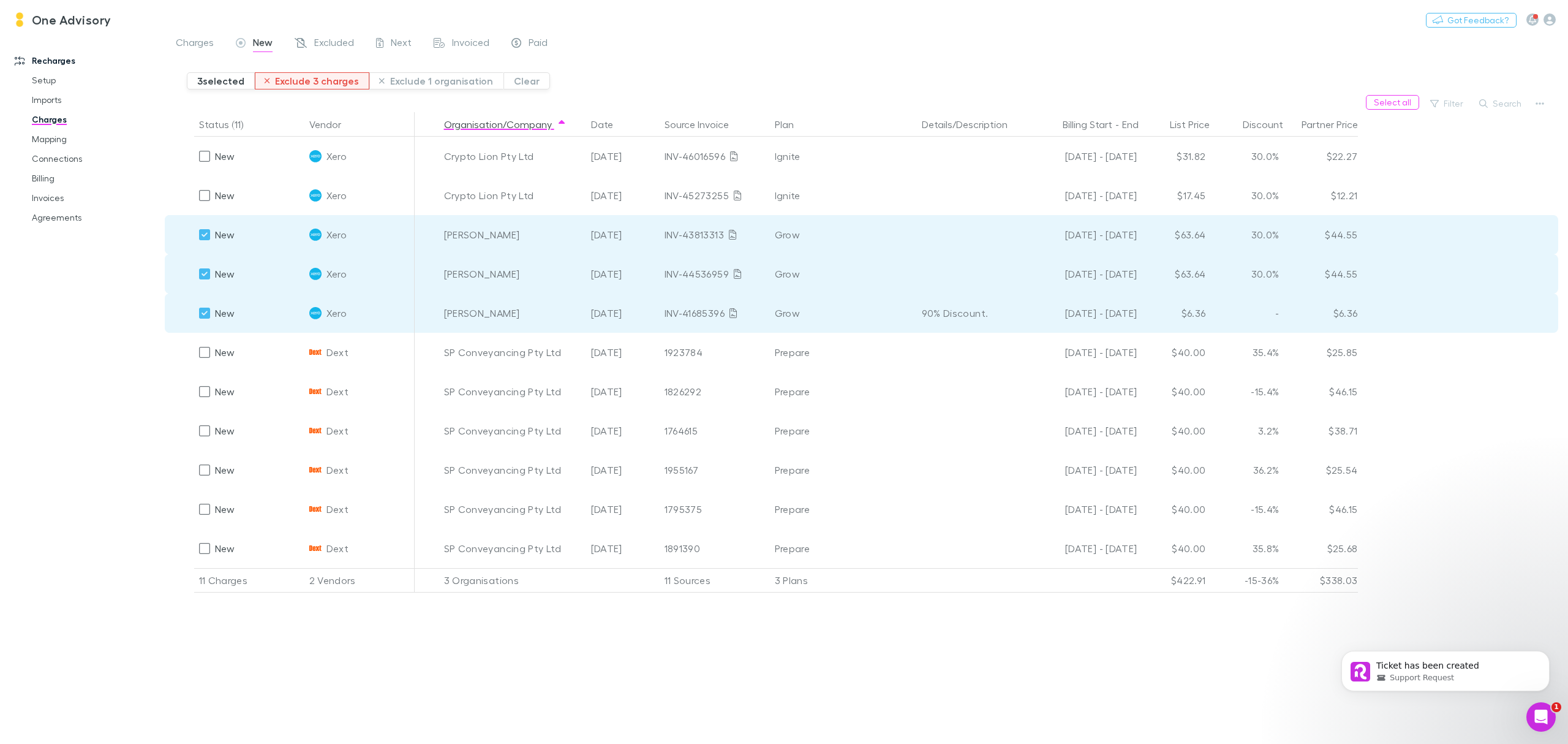
click at [317, 80] on button "Exclude 3 charges" at bounding box center [312, 80] width 115 height 17
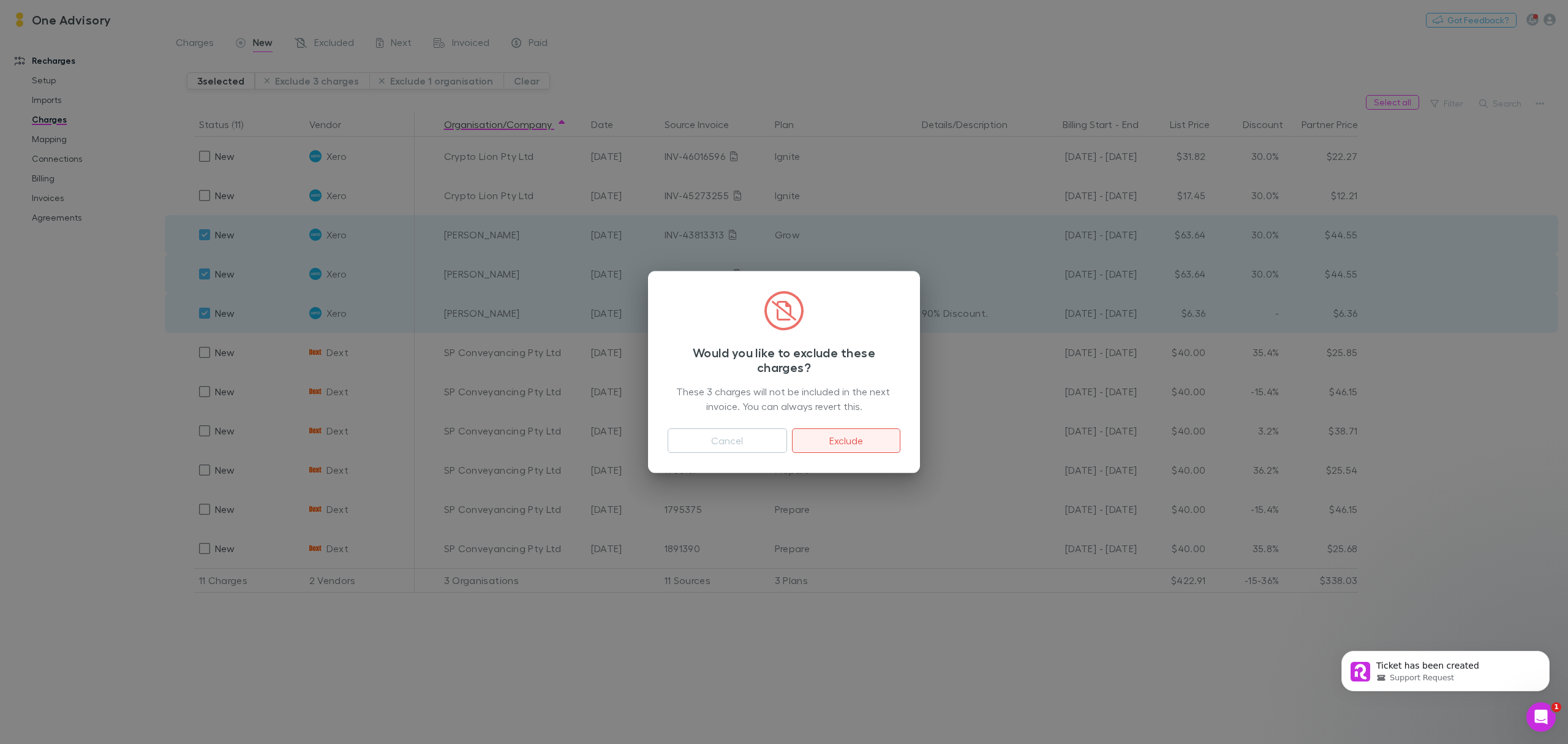
click at [863, 435] on button "Exclude" at bounding box center [846, 440] width 108 height 25
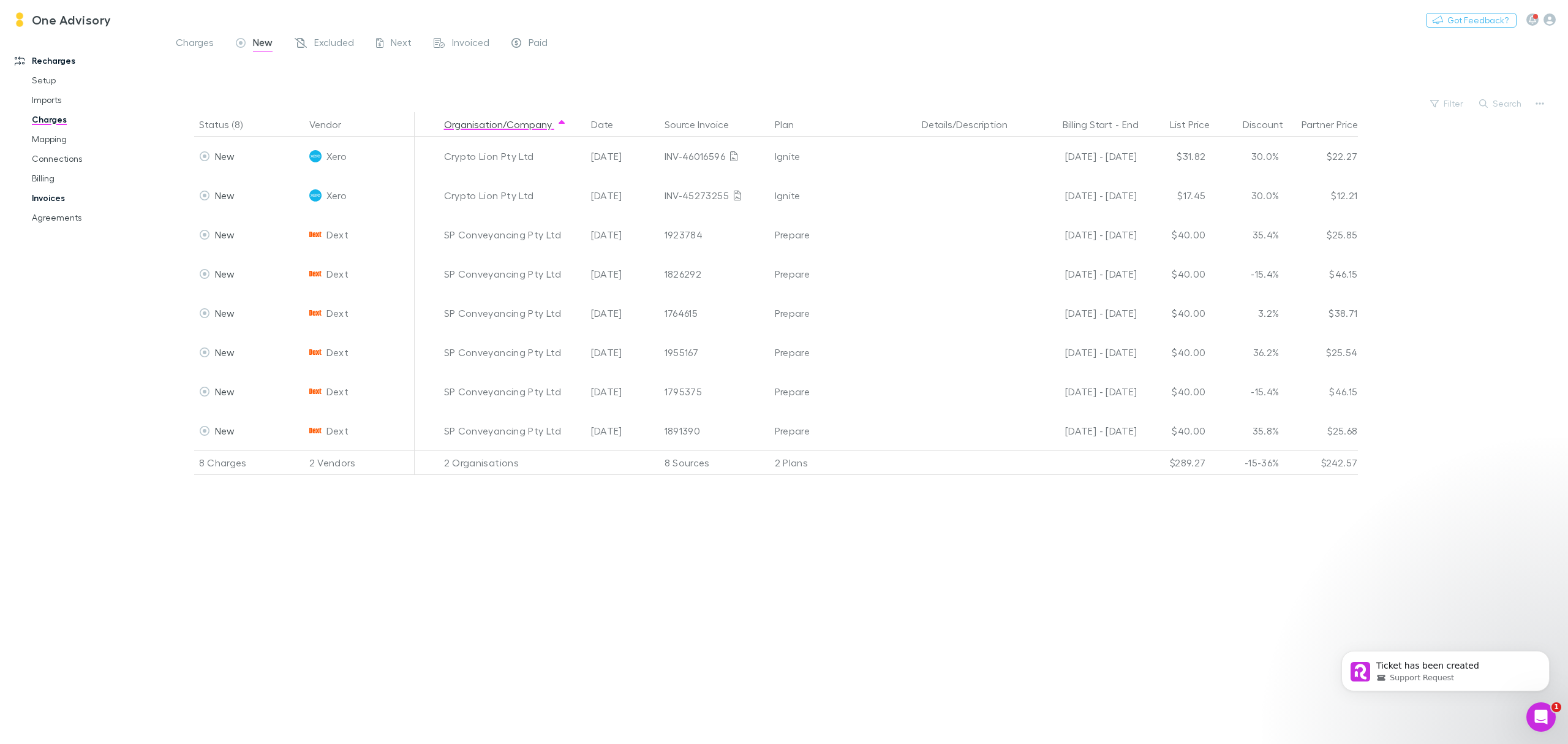
click at [50, 198] on link "Invoices" at bounding box center [97, 198] width 155 height 20
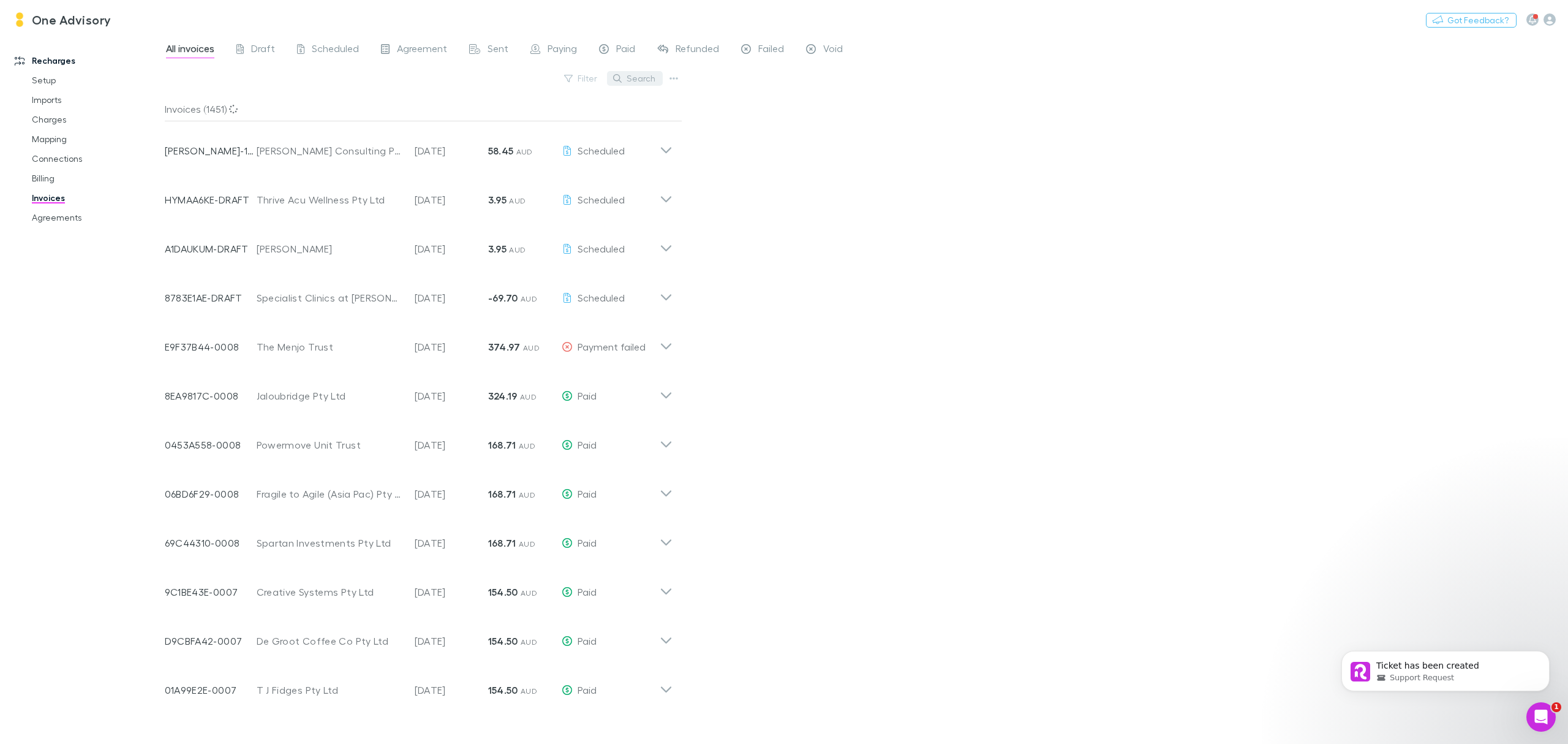
click at [648, 77] on button "Search" at bounding box center [635, 79] width 56 height 15
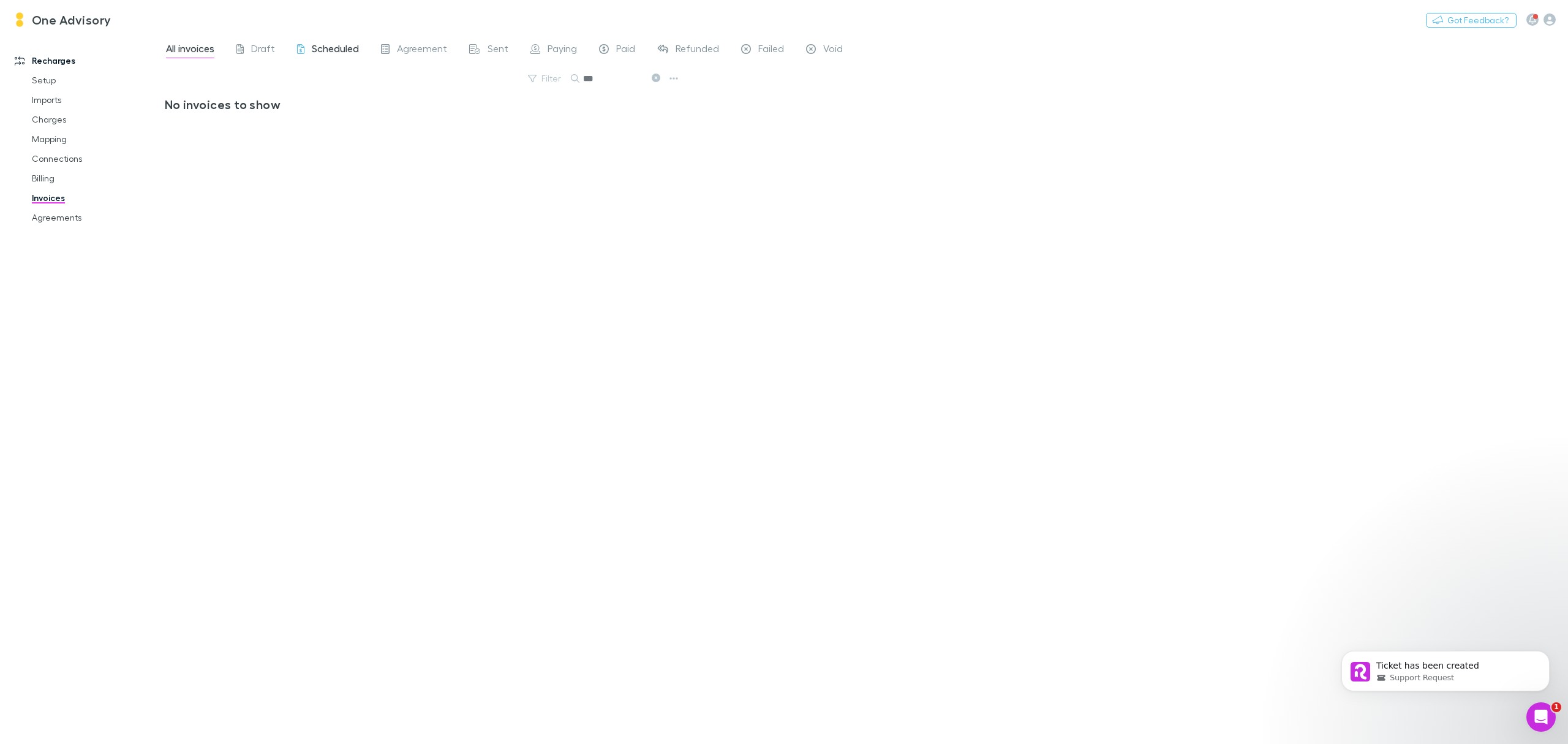
type input "***"
click at [334, 49] on span "Scheduled" at bounding box center [335, 50] width 47 height 16
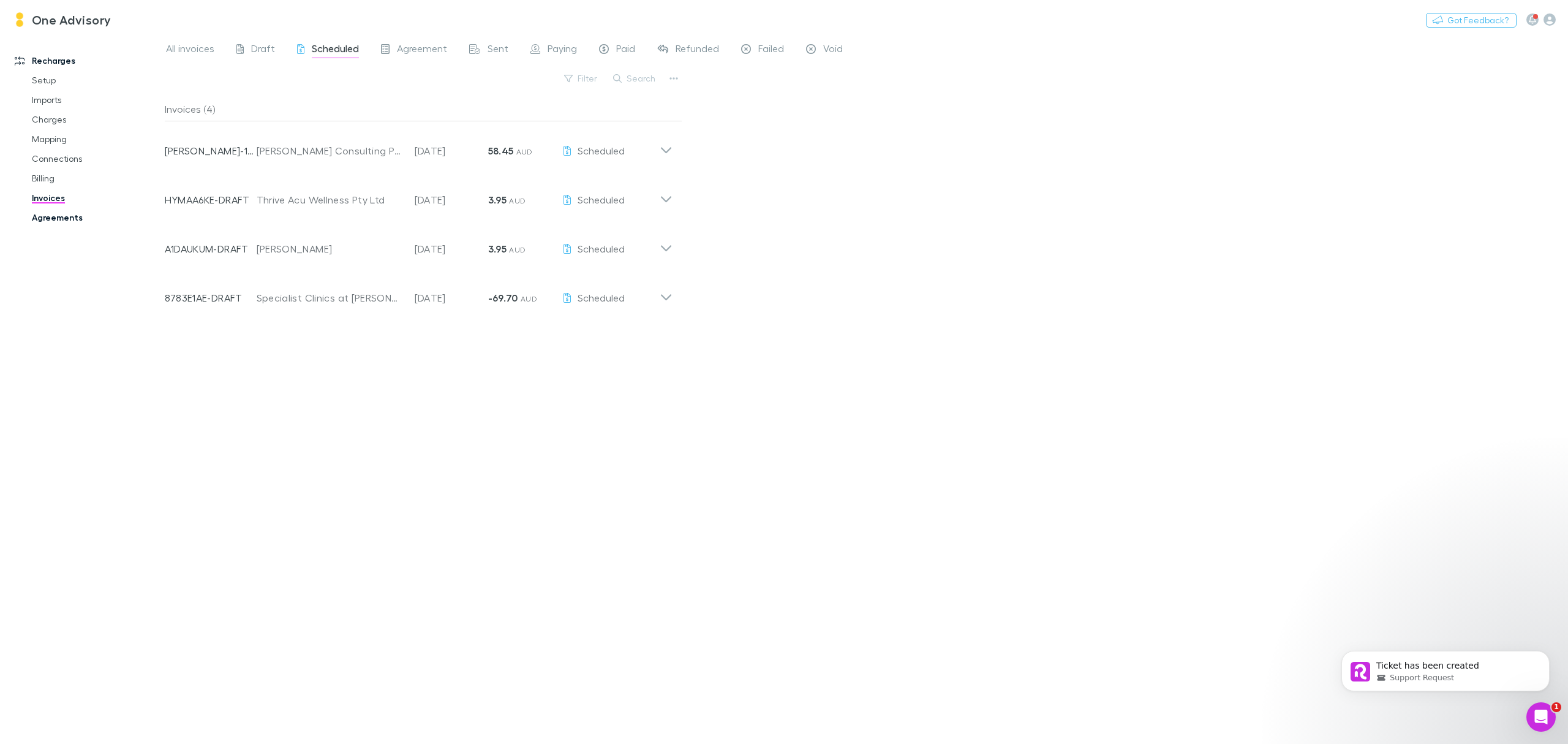
click at [48, 217] on link "Agreements" at bounding box center [97, 217] width 155 height 20
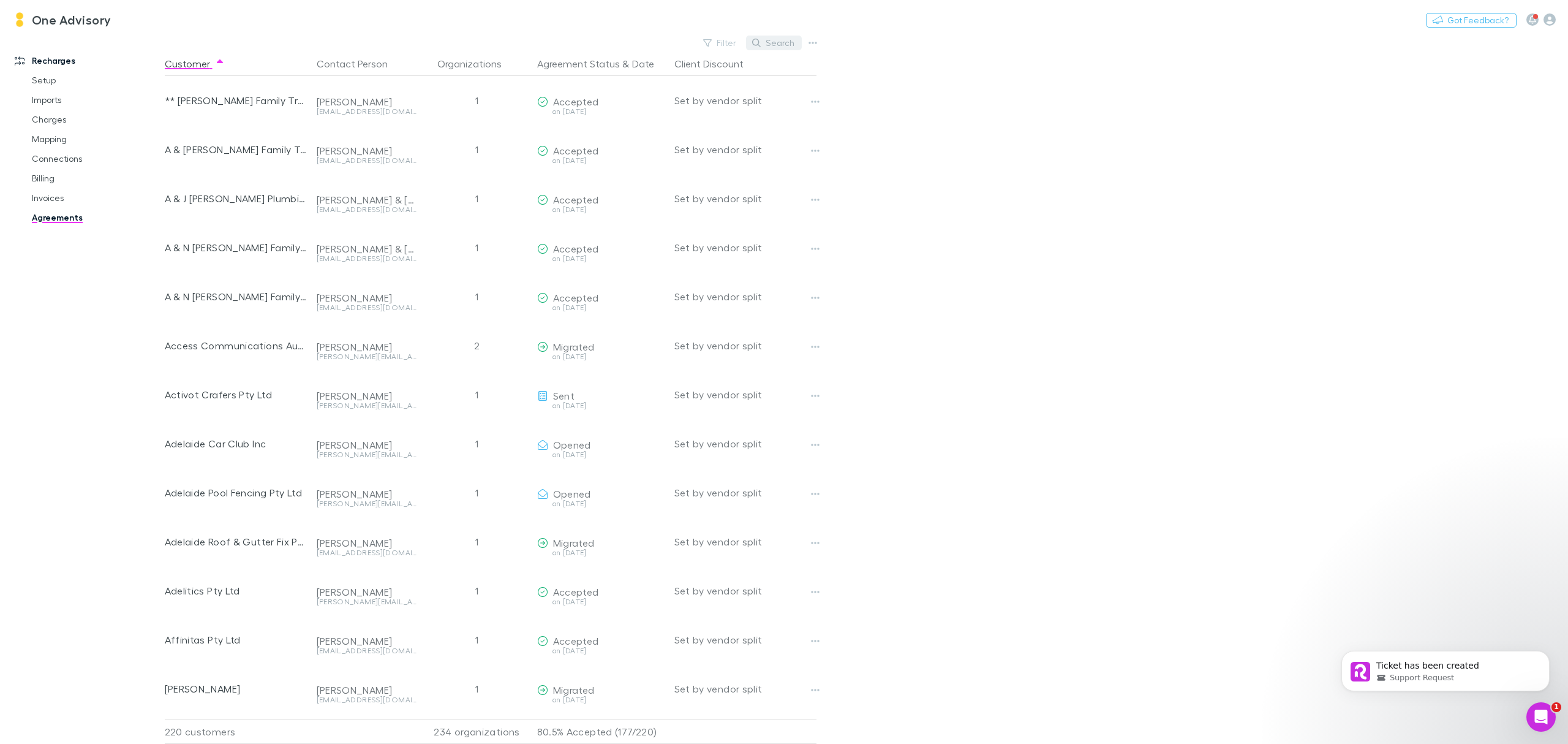
click at [787, 39] on button "Search" at bounding box center [774, 43] width 56 height 15
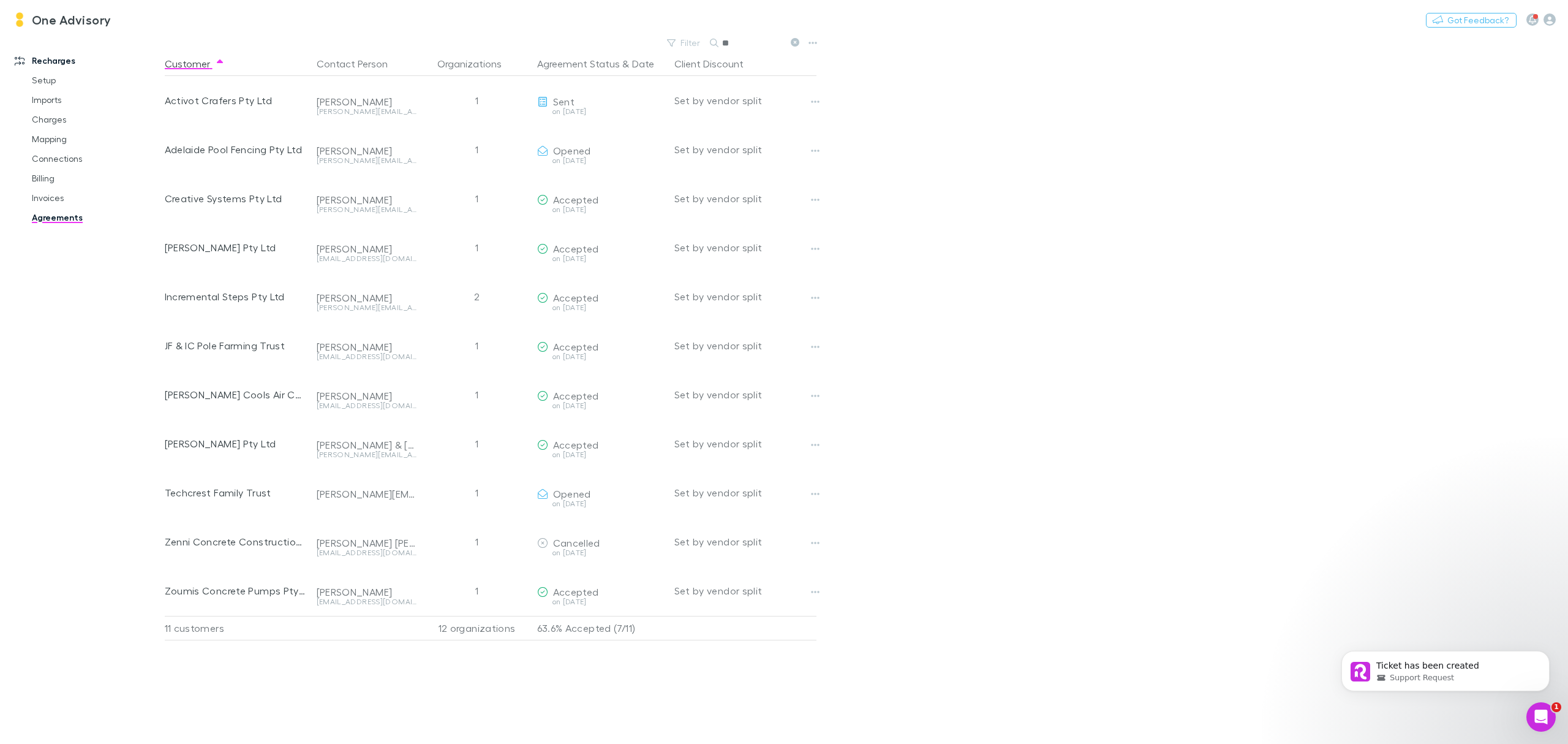
type input "*"
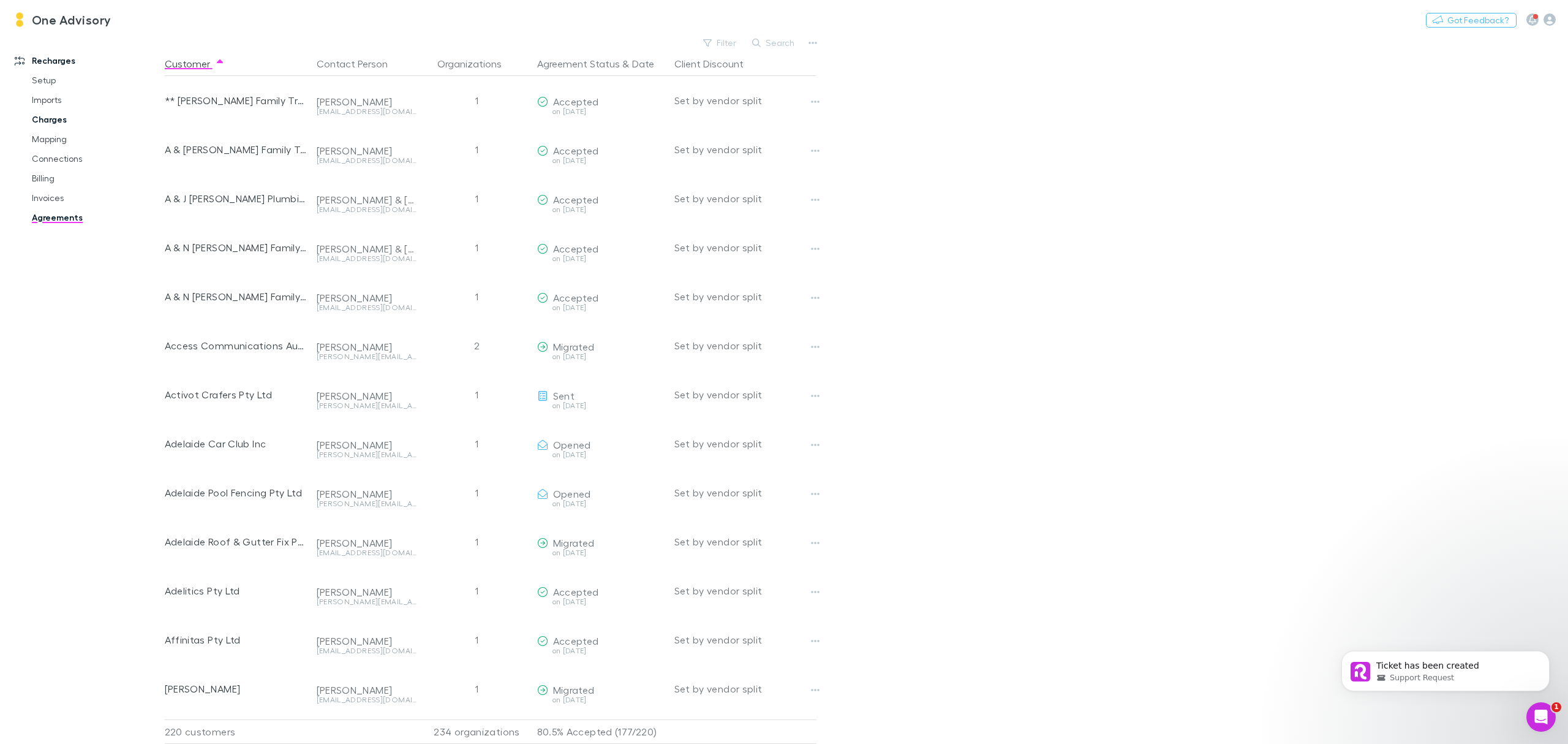
click at [52, 121] on link "Charges" at bounding box center [97, 119] width 155 height 20
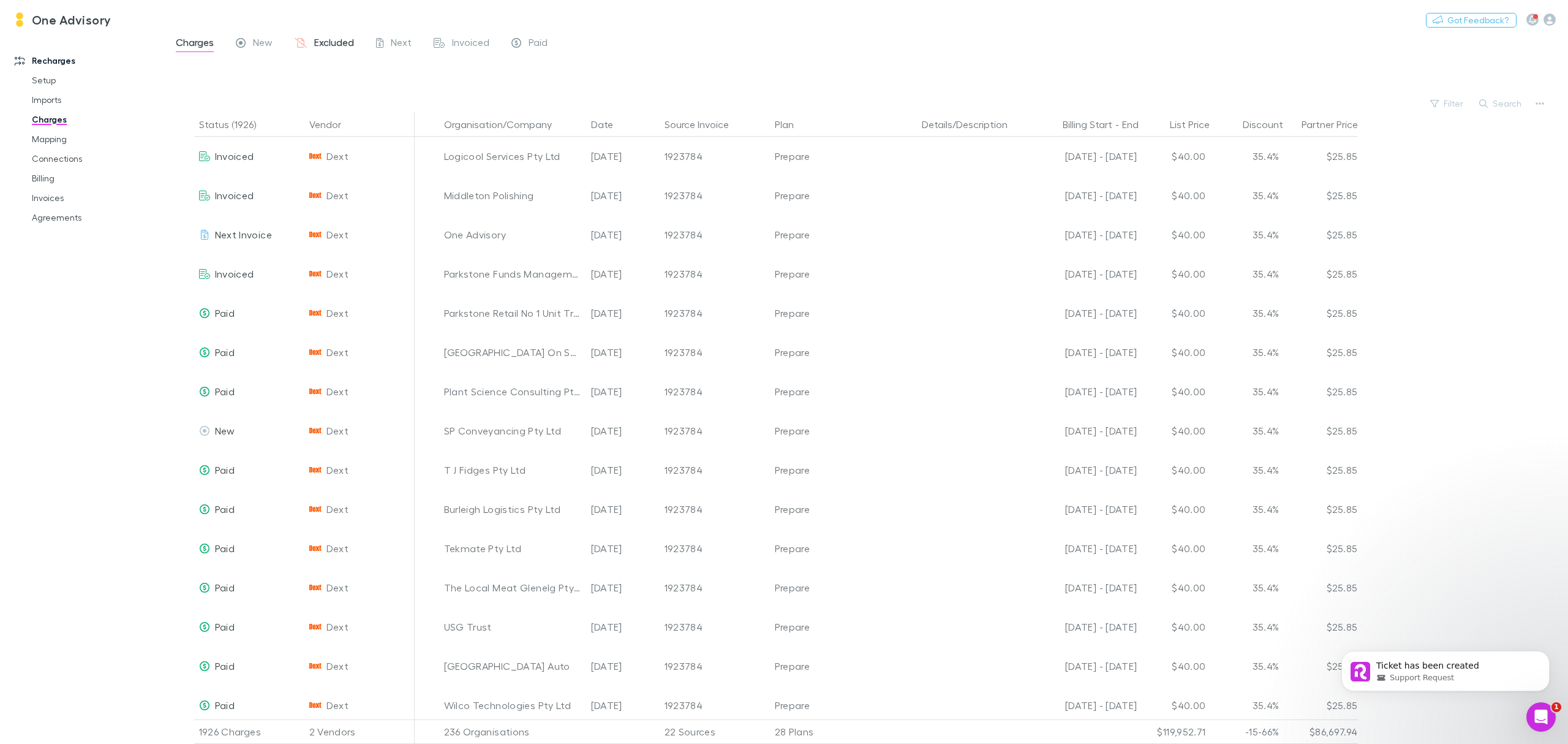
click at [336, 45] on span "Excluded" at bounding box center [334, 44] width 40 height 16
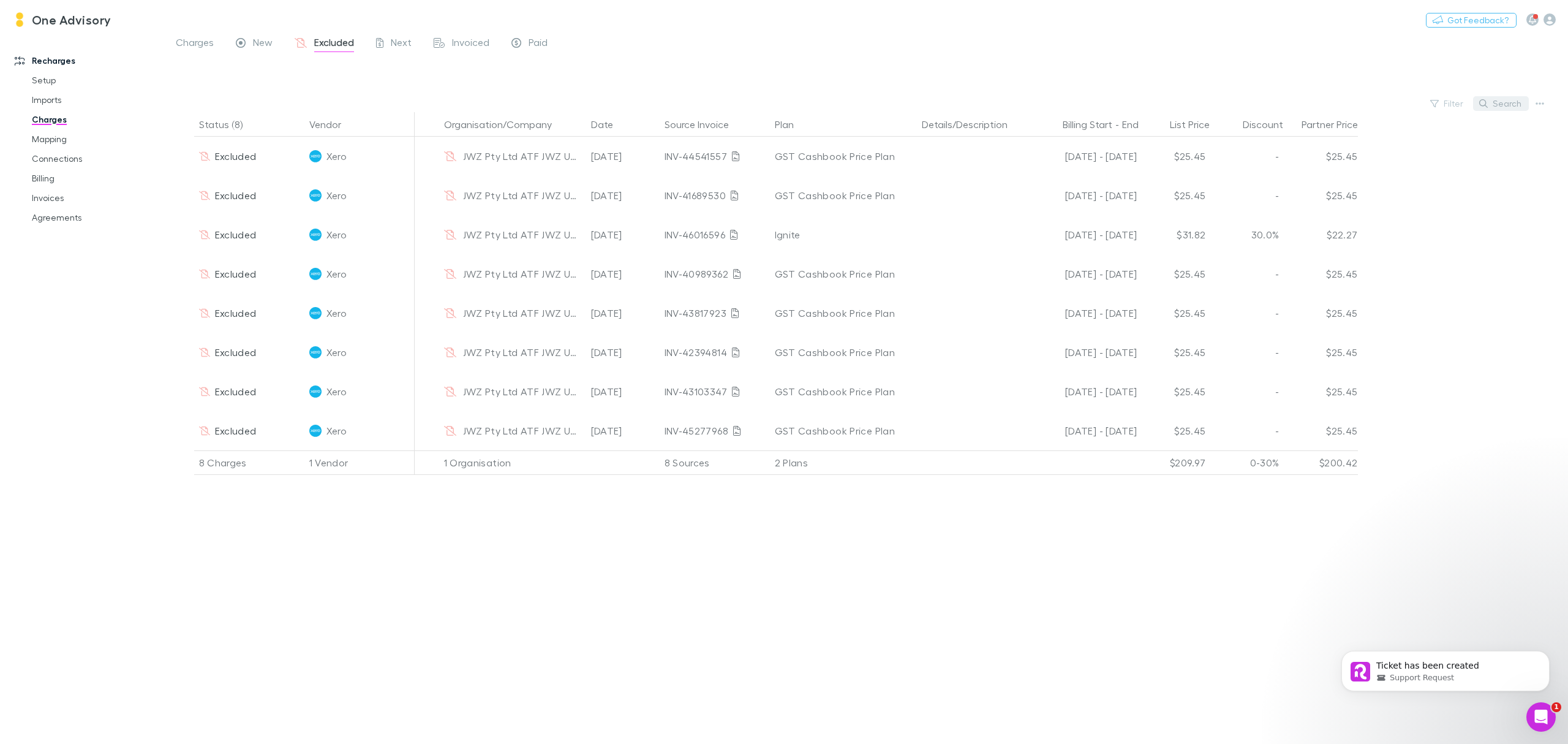
click at [1496, 105] on button "Search" at bounding box center [1501, 104] width 56 height 15
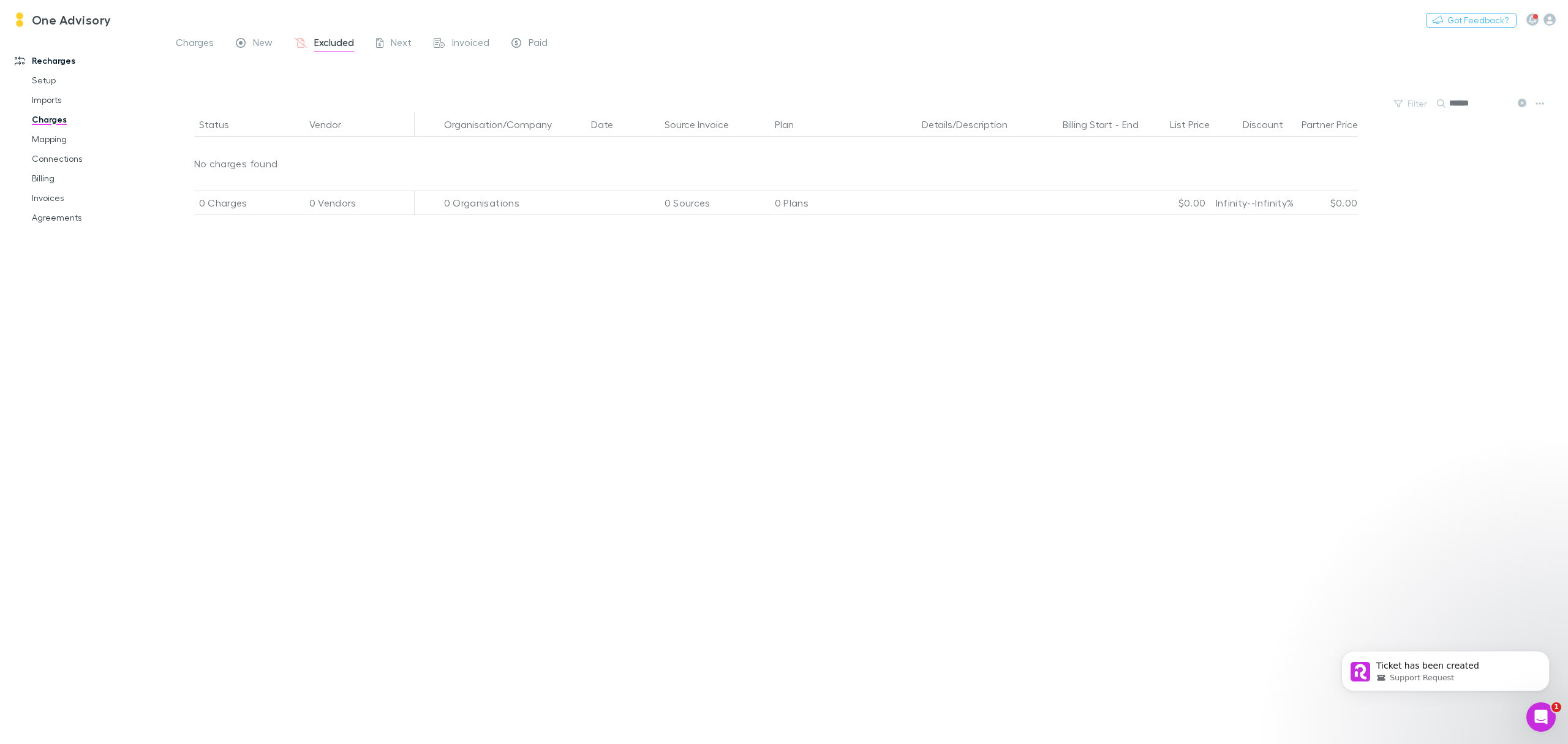
type input "******"
click at [479, 41] on span "Invoiced" at bounding box center [471, 44] width 38 height 16
click at [1521, 104] on icon at bounding box center [1522, 102] width 8 height 8
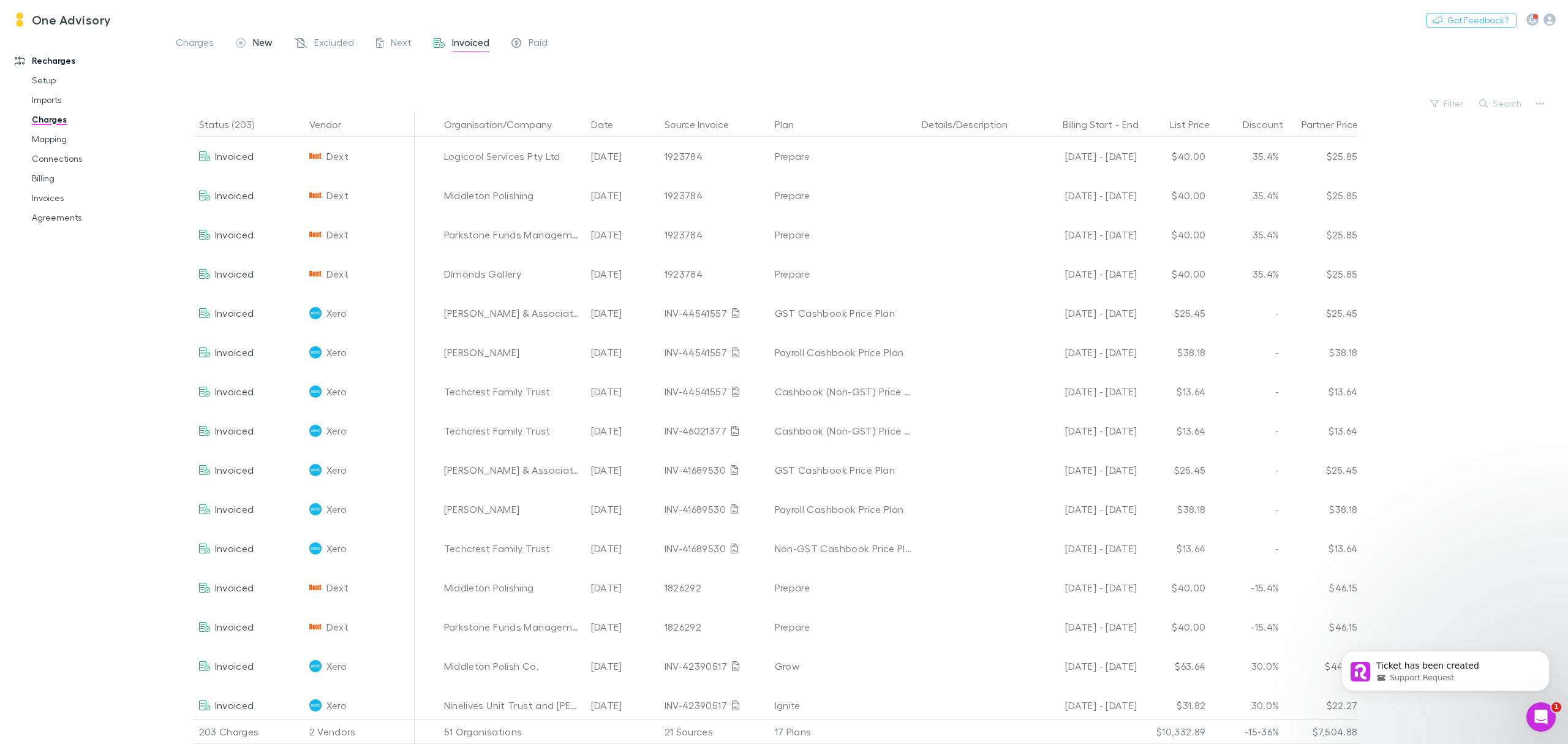
click at [261, 45] on span "New" at bounding box center [263, 44] width 20 height 16
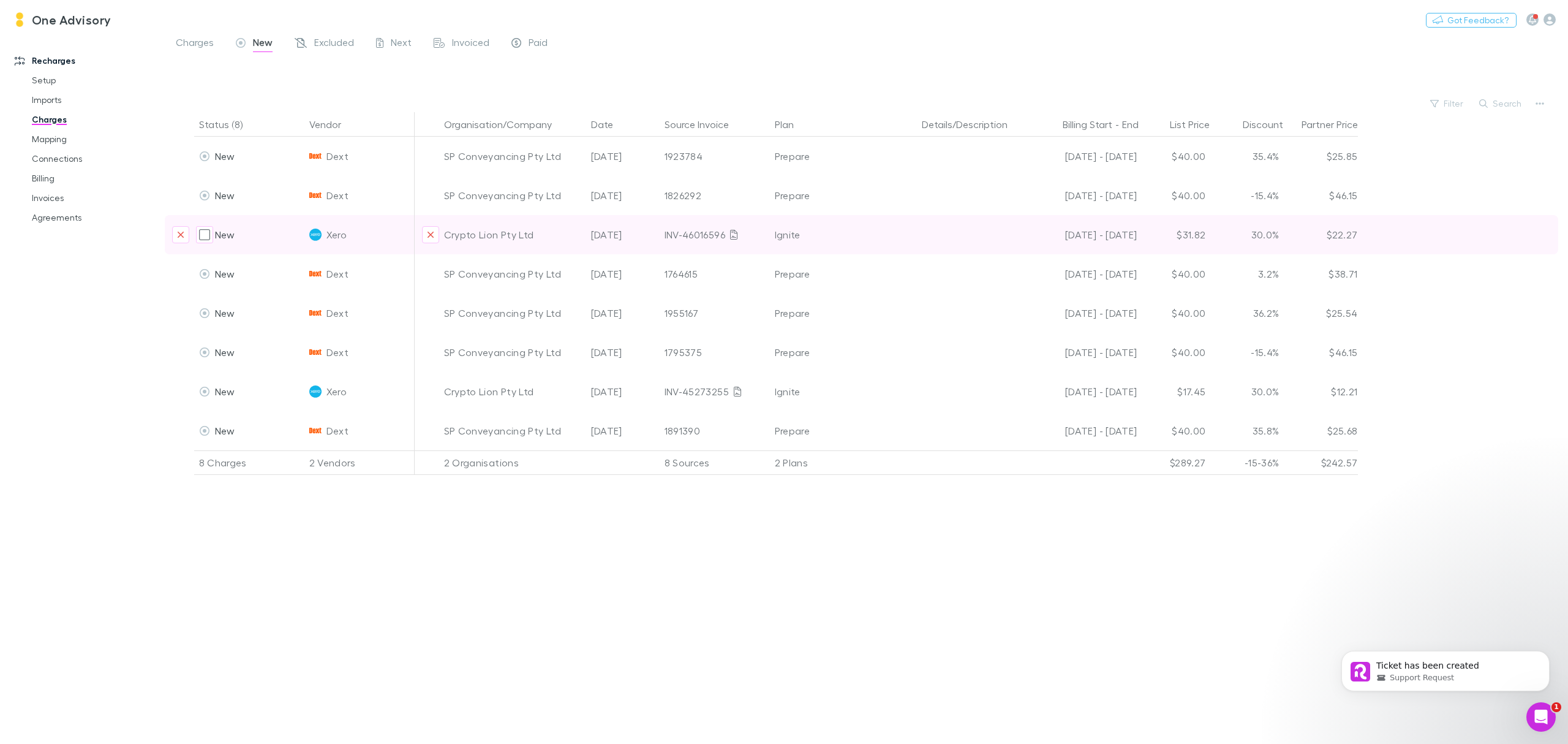
click at [488, 239] on div "Crypto Lion Pty Ltd" at bounding box center [512, 234] width 137 height 39
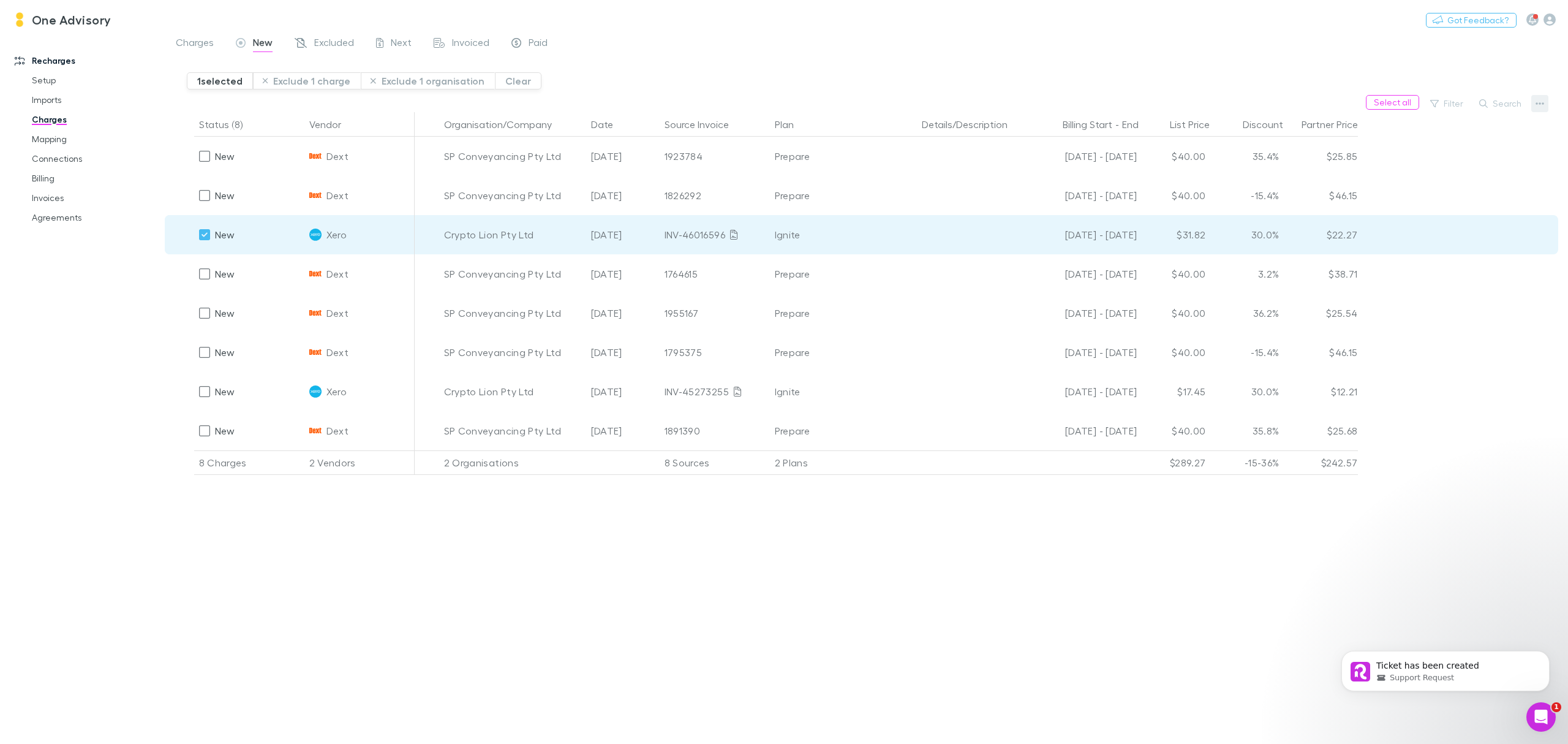
click at [1542, 103] on icon "button" at bounding box center [1539, 103] width 8 height 10
click at [876, 540] on div at bounding box center [784, 372] width 1568 height 744
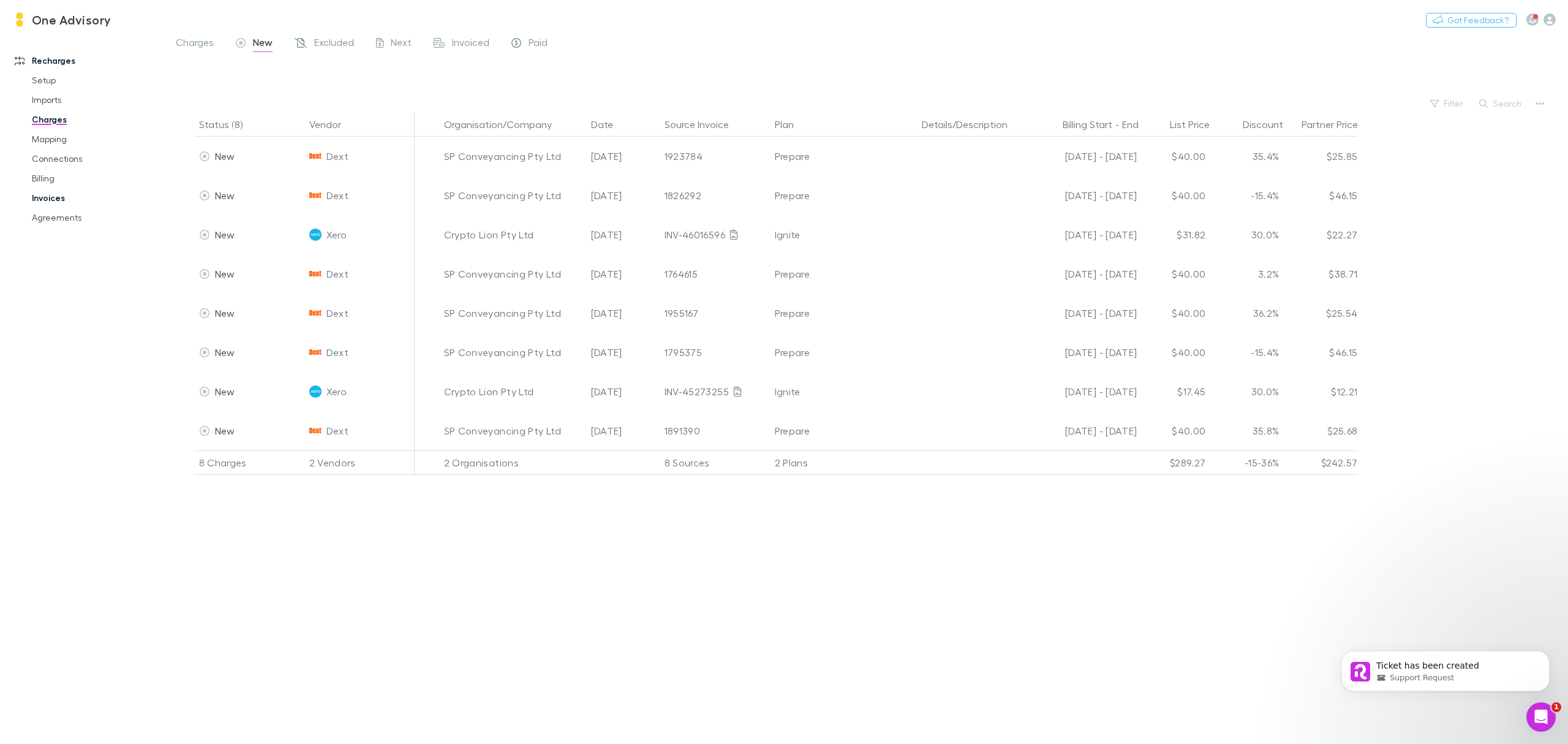
click at [47, 199] on link "Invoices" at bounding box center [97, 198] width 155 height 20
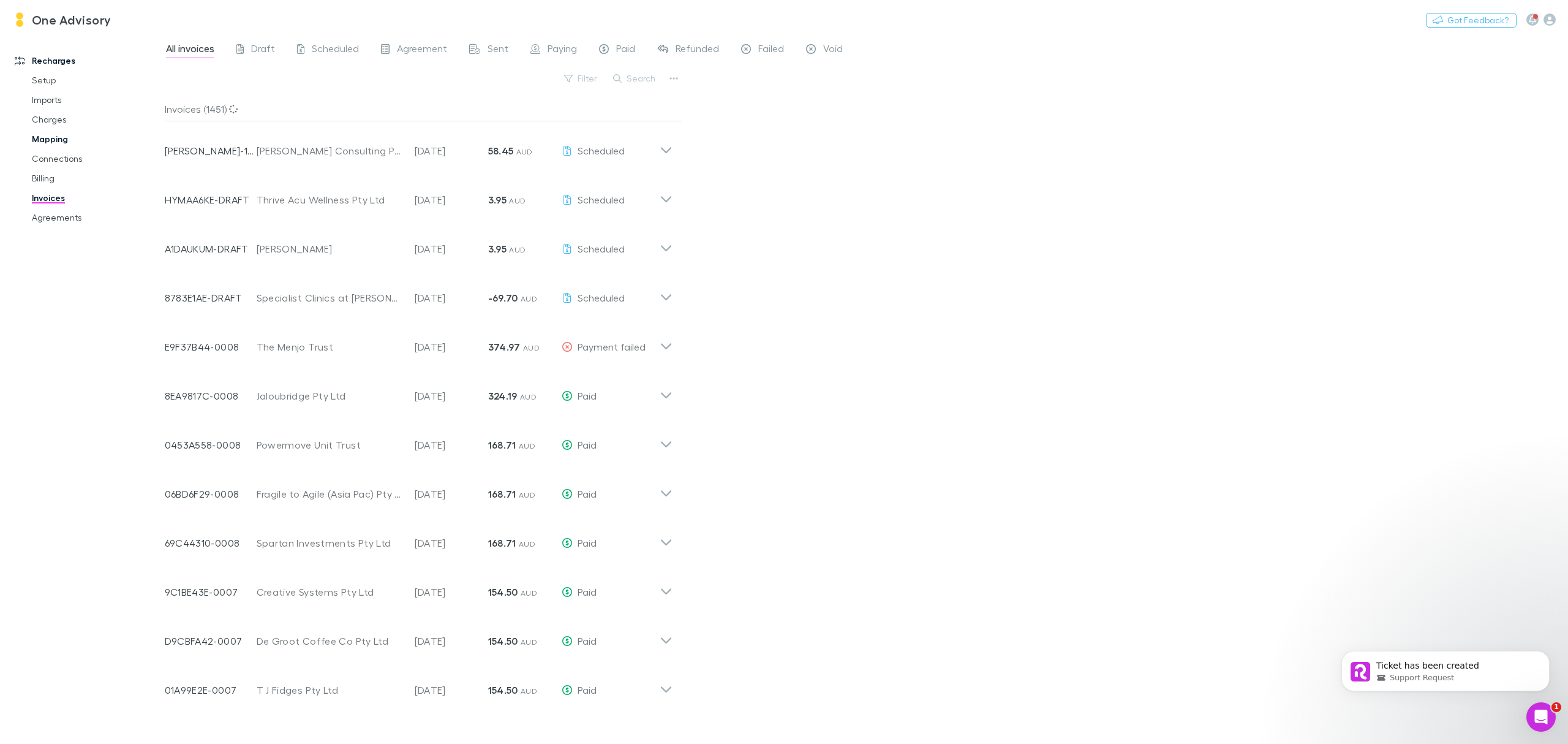
click at [71, 138] on link "Mapping" at bounding box center [97, 139] width 155 height 20
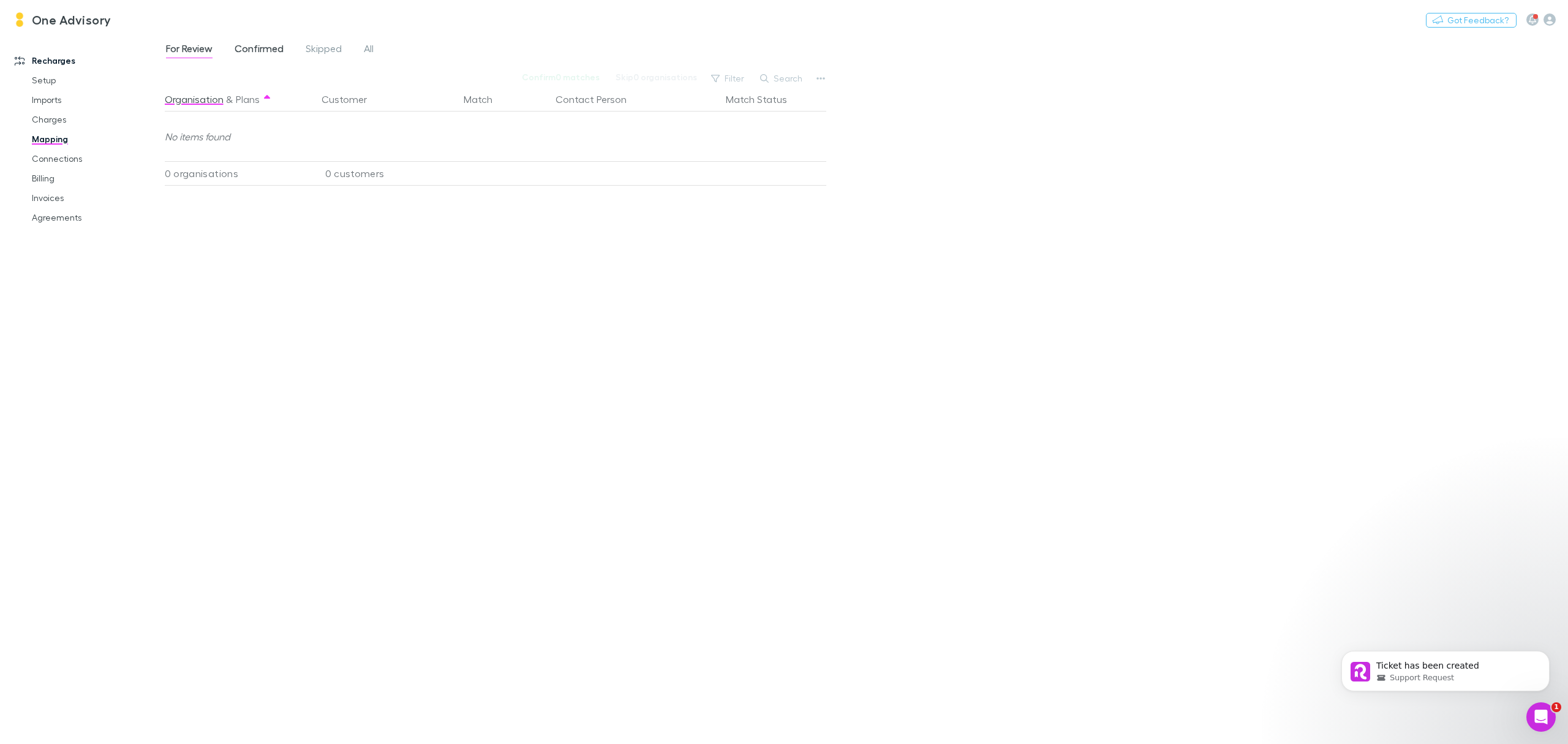
click at [260, 47] on span "Confirmed" at bounding box center [258, 50] width 49 height 16
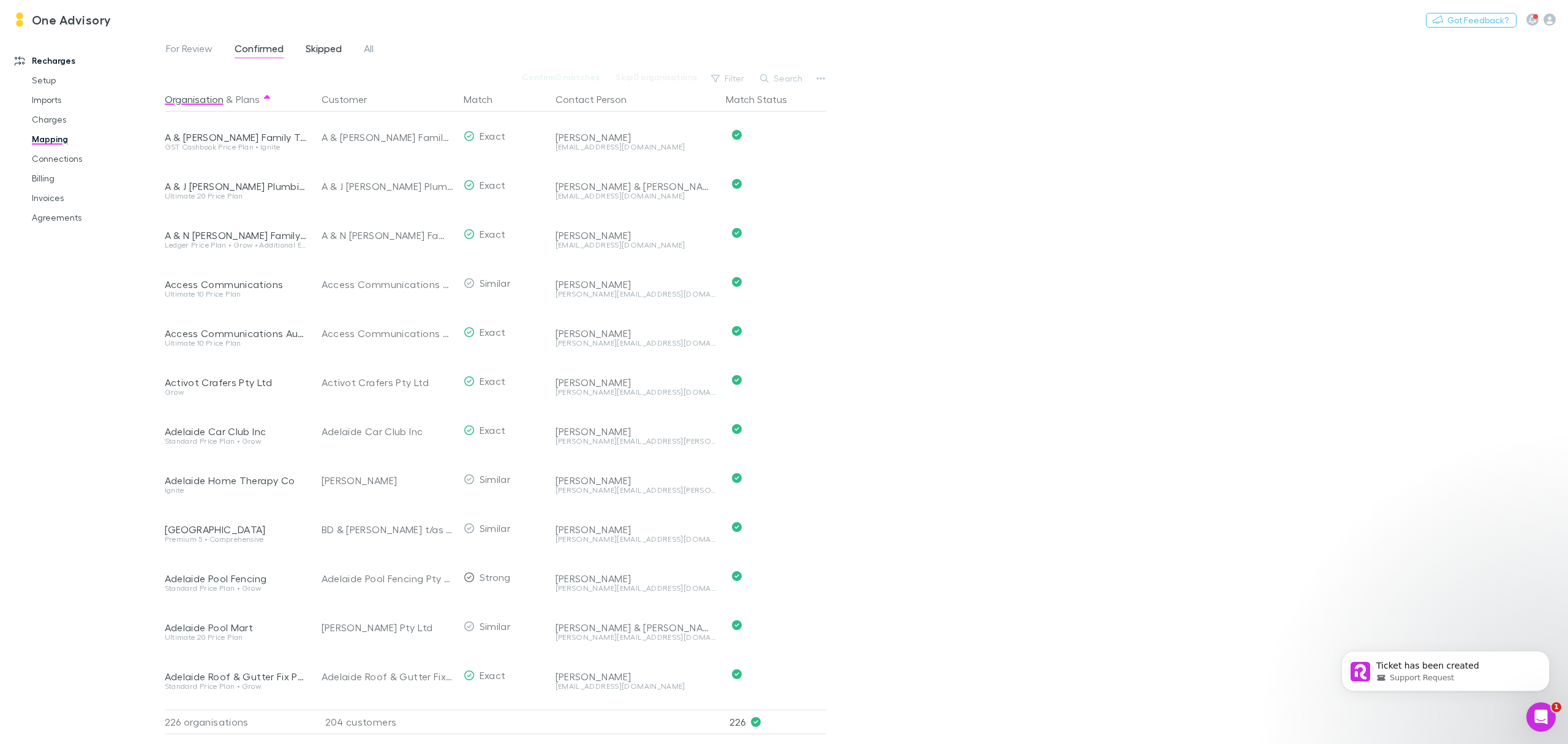
click at [317, 51] on span "Skipped" at bounding box center [324, 50] width 36 height 16
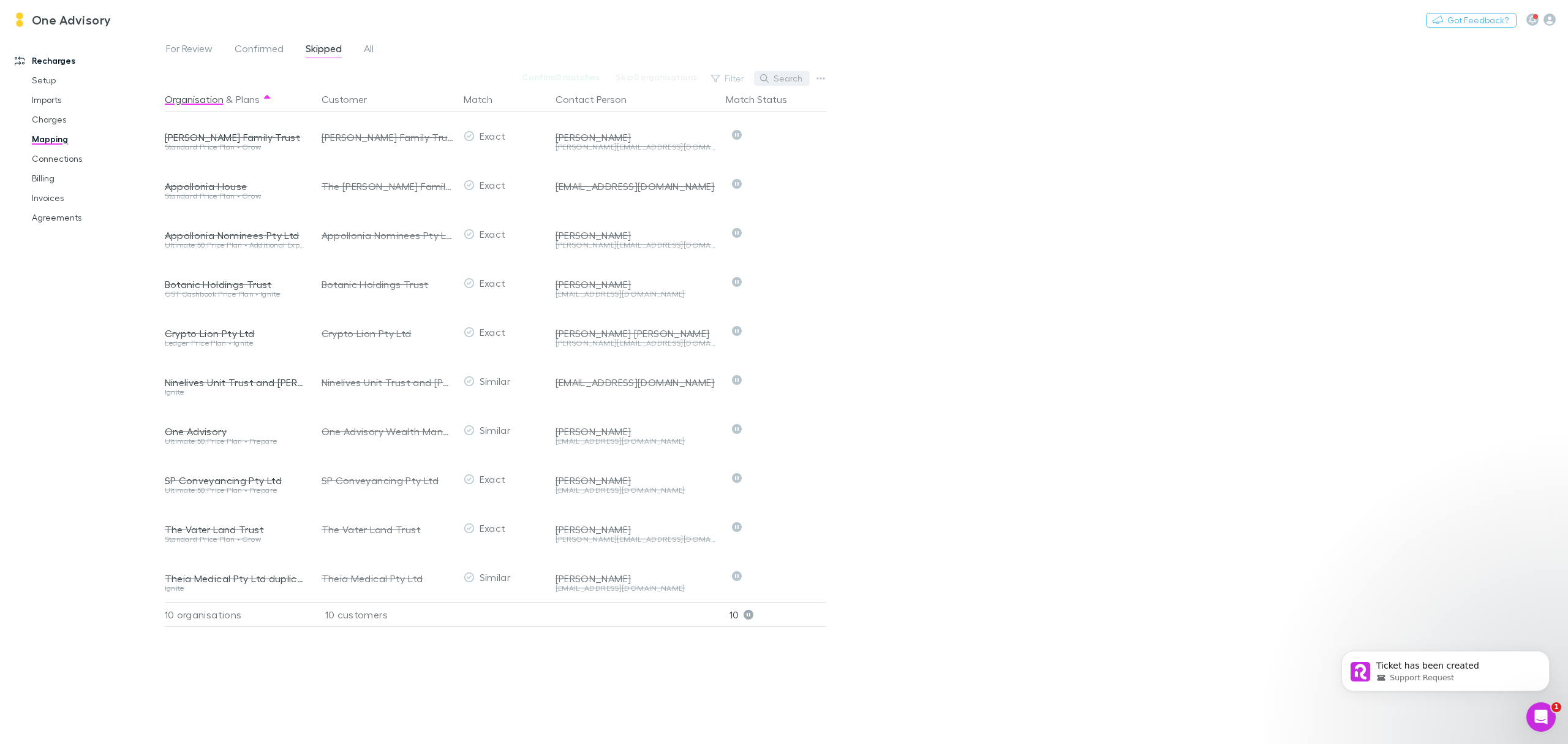
click at [782, 77] on button "Search" at bounding box center [782, 79] width 56 height 15
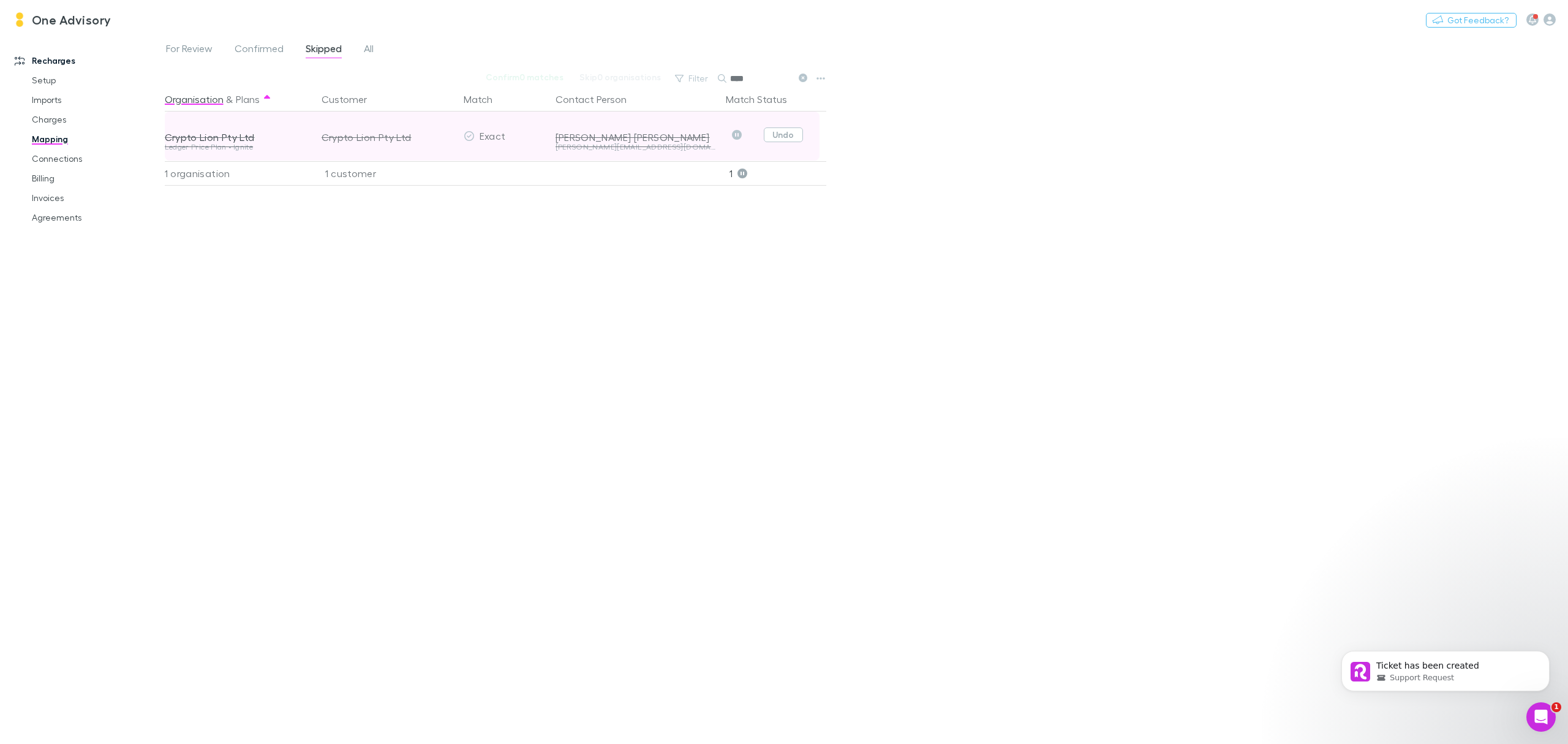
type input "****"
click at [781, 138] on button "Undo" at bounding box center [784, 135] width 39 height 15
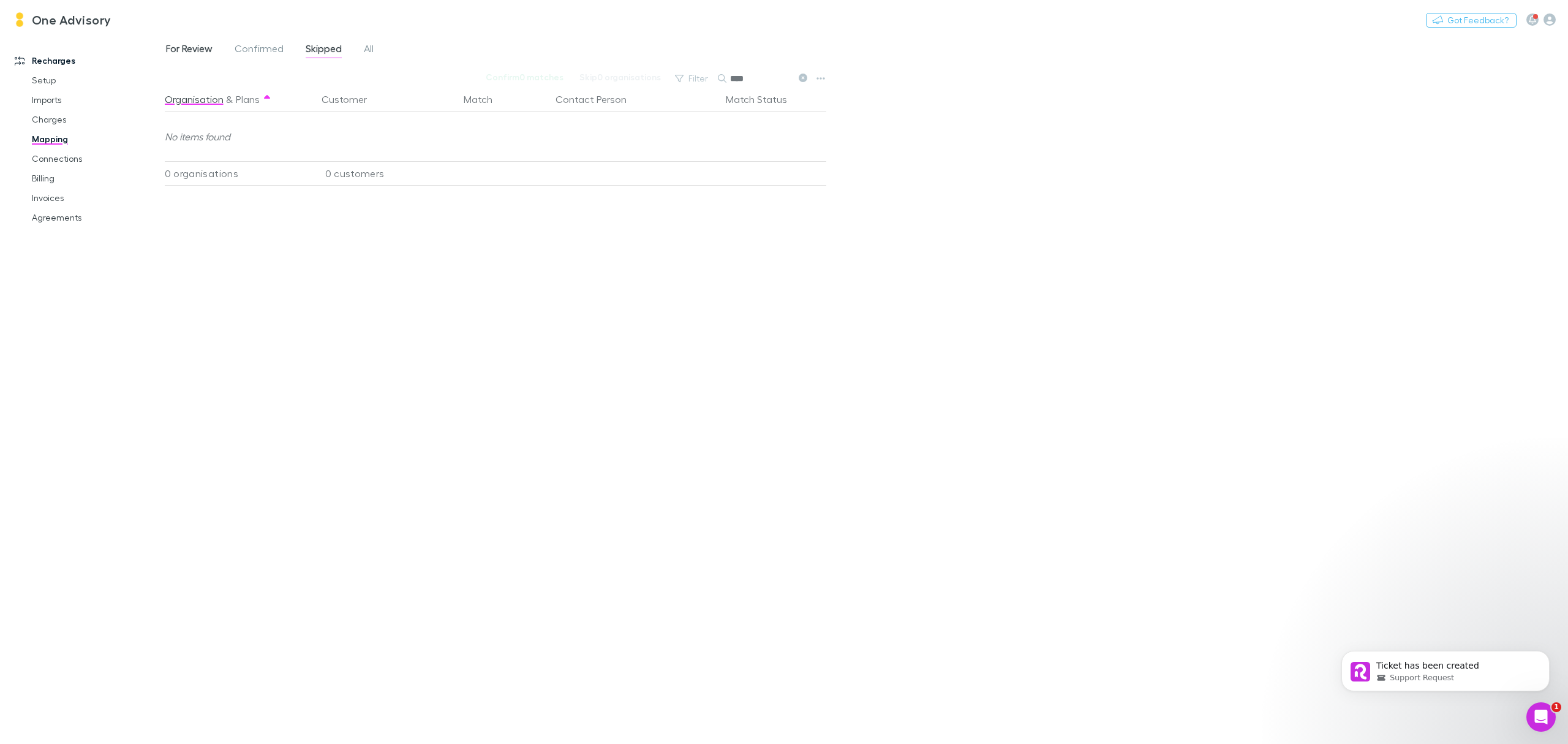
click at [185, 50] on span "For Review" at bounding box center [189, 50] width 47 height 16
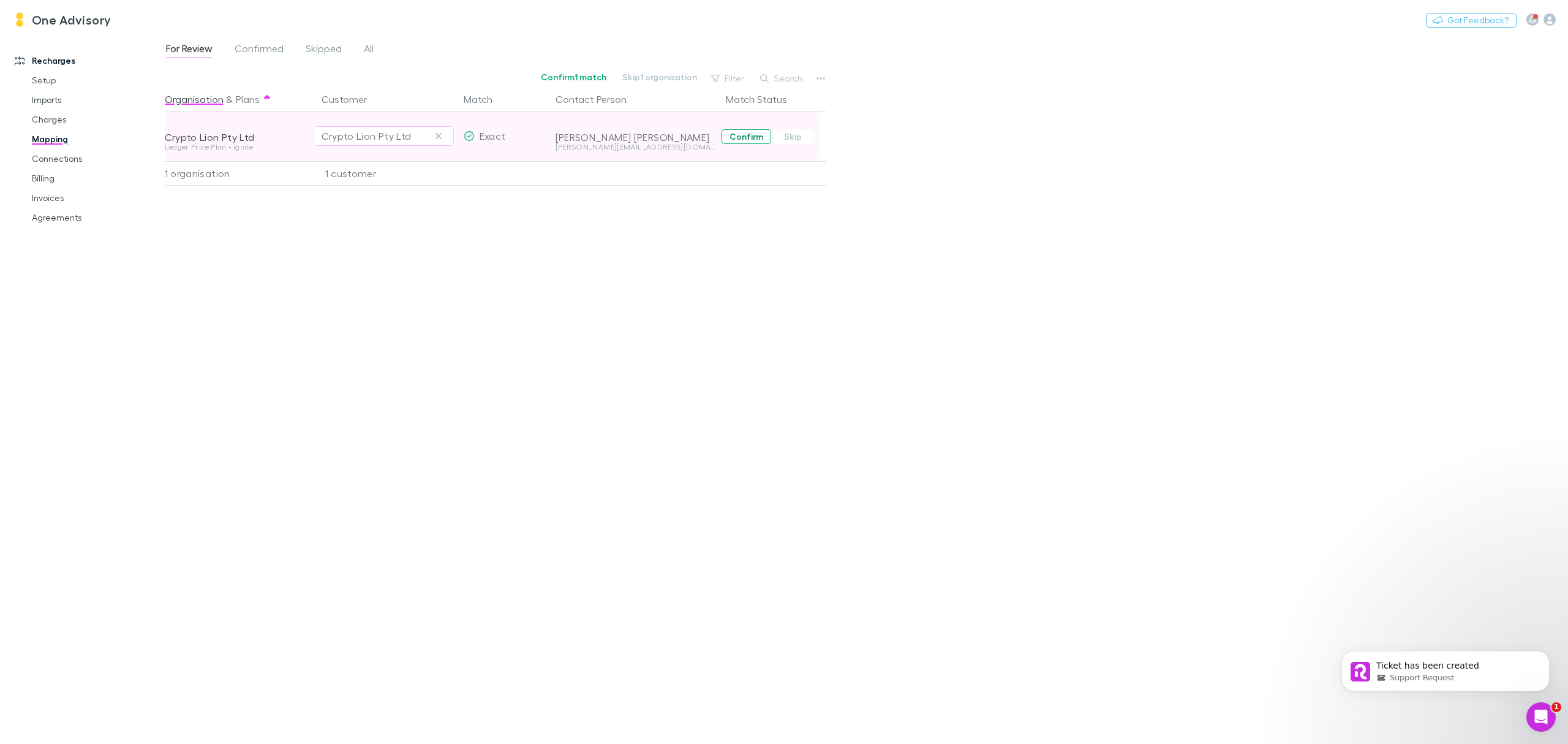
click at [742, 135] on button "Confirm" at bounding box center [747, 137] width 50 height 15
click at [55, 121] on link "Charges" at bounding box center [97, 119] width 155 height 20
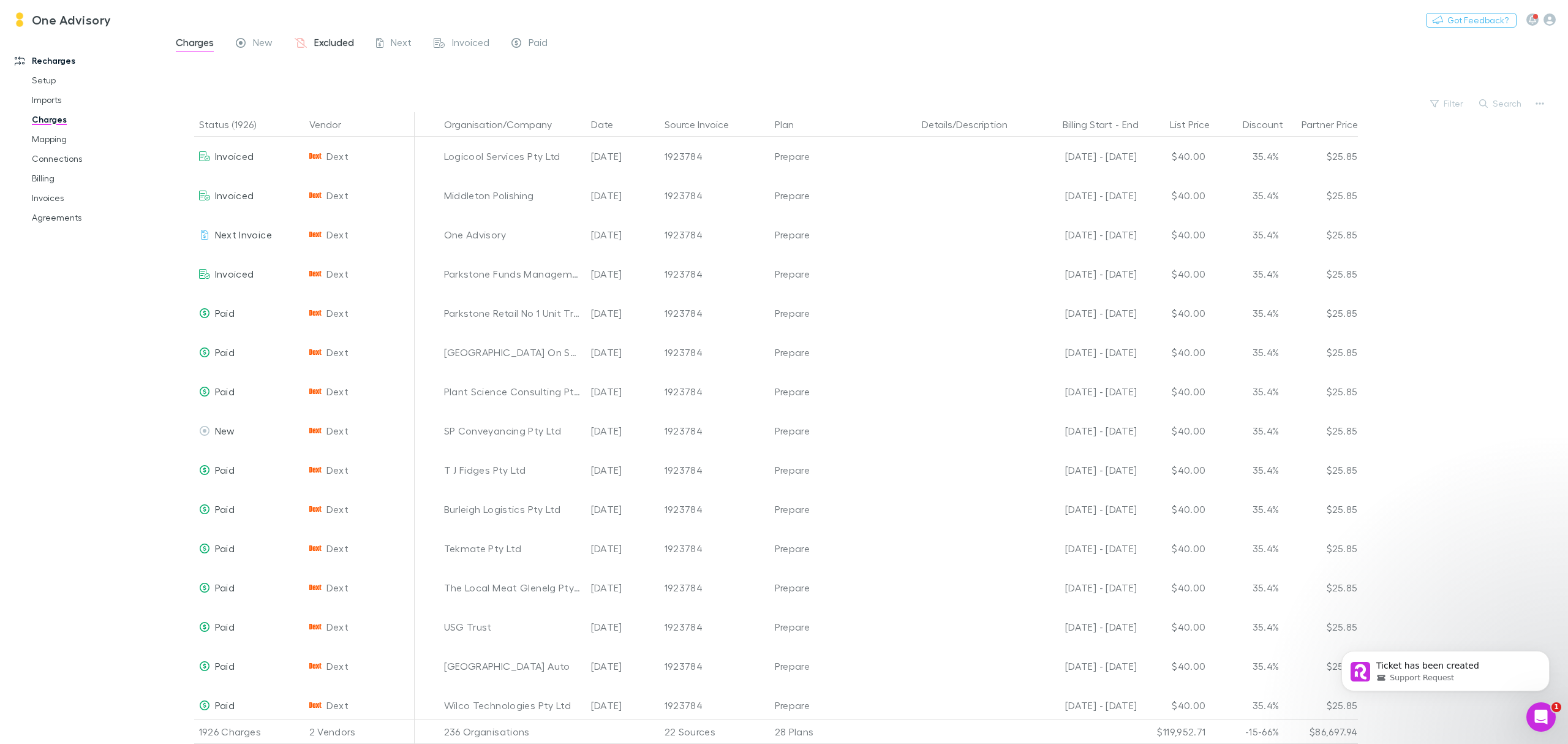
click at [322, 44] on span "Excluded" at bounding box center [334, 44] width 40 height 16
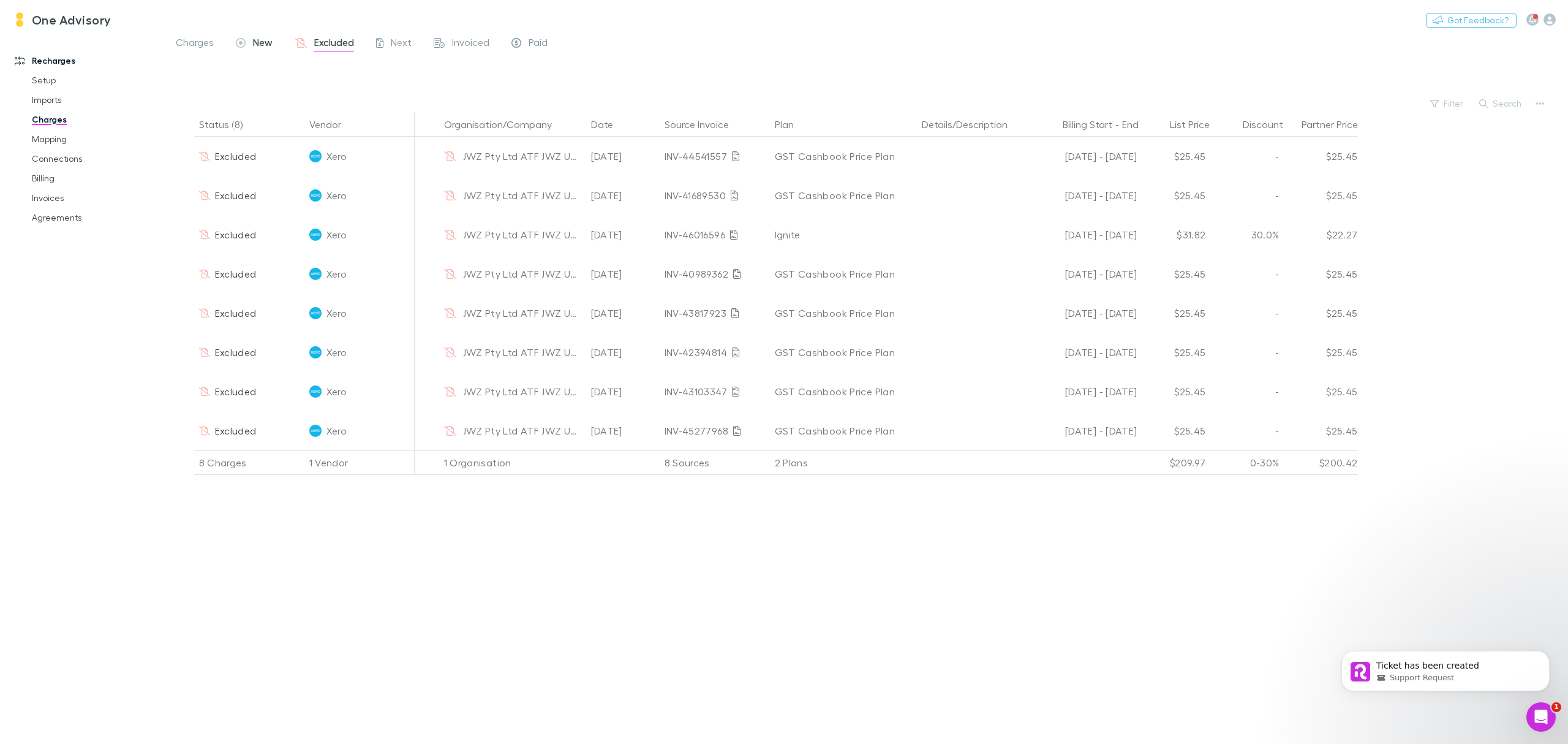
click at [261, 40] on span "New" at bounding box center [263, 44] width 20 height 16
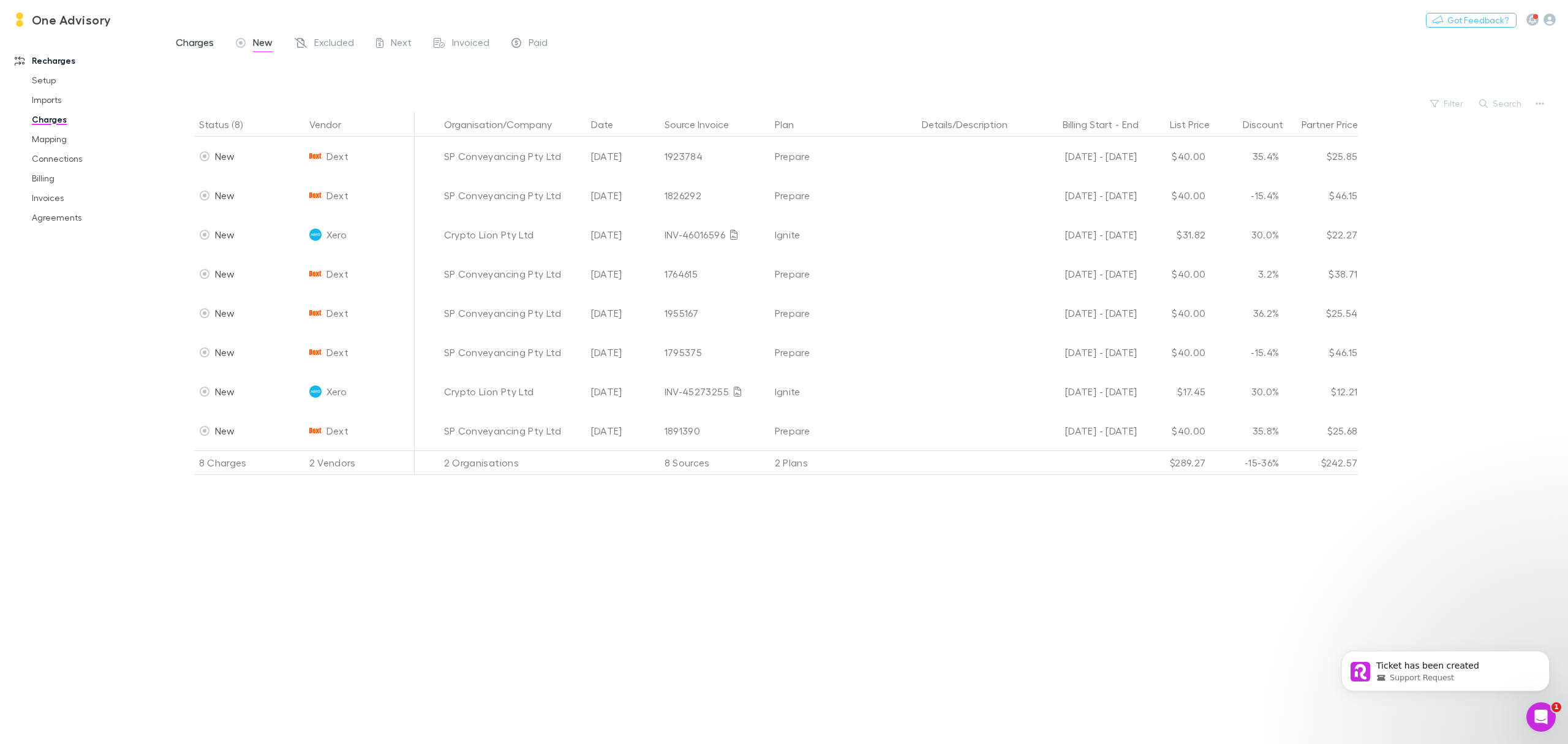
click at [177, 45] on span "Charges" at bounding box center [195, 44] width 38 height 16
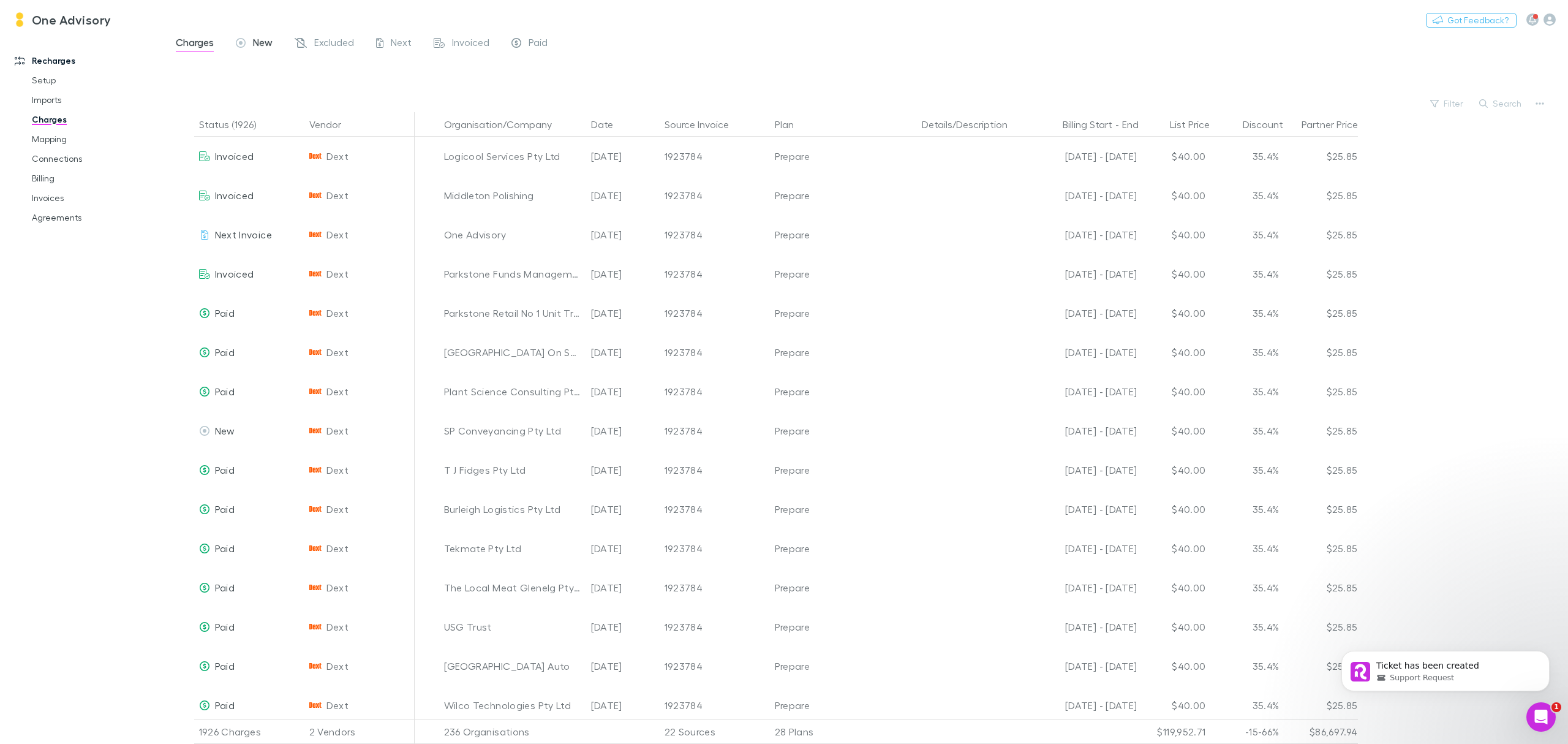
click at [253, 41] on span "New" at bounding box center [263, 44] width 20 height 16
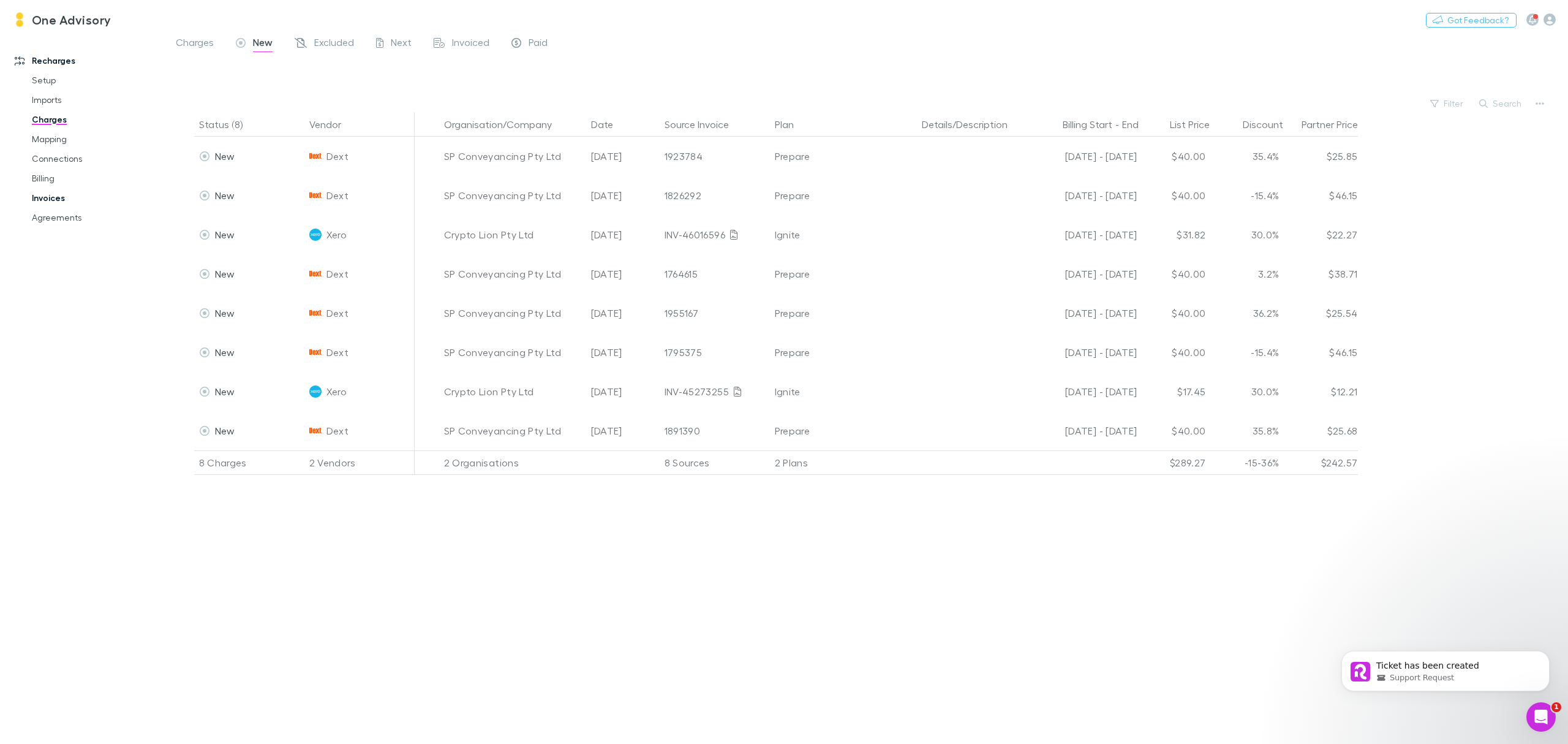
click at [47, 194] on link "Invoices" at bounding box center [97, 198] width 155 height 20
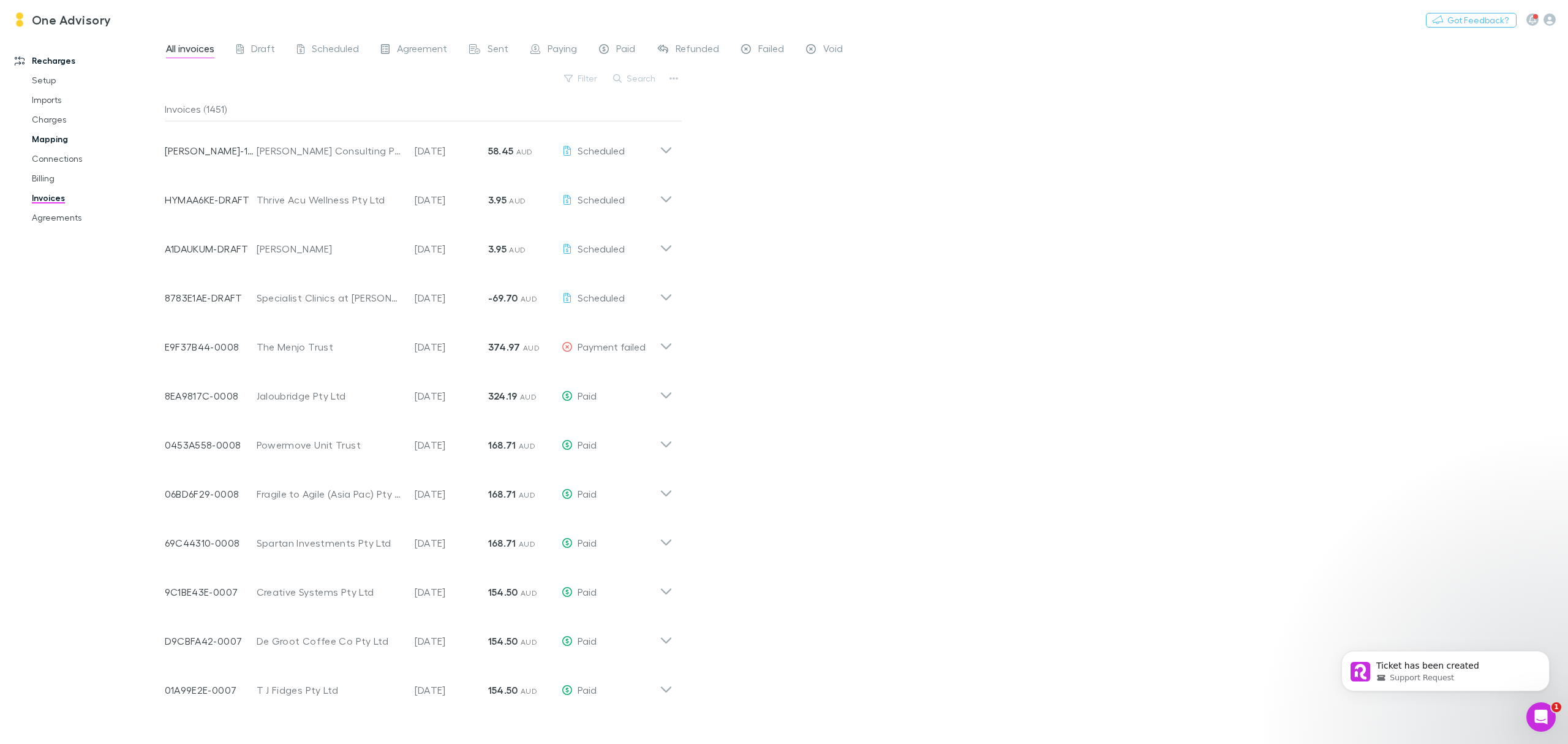
click at [53, 135] on link "Mapping" at bounding box center [97, 139] width 155 height 20
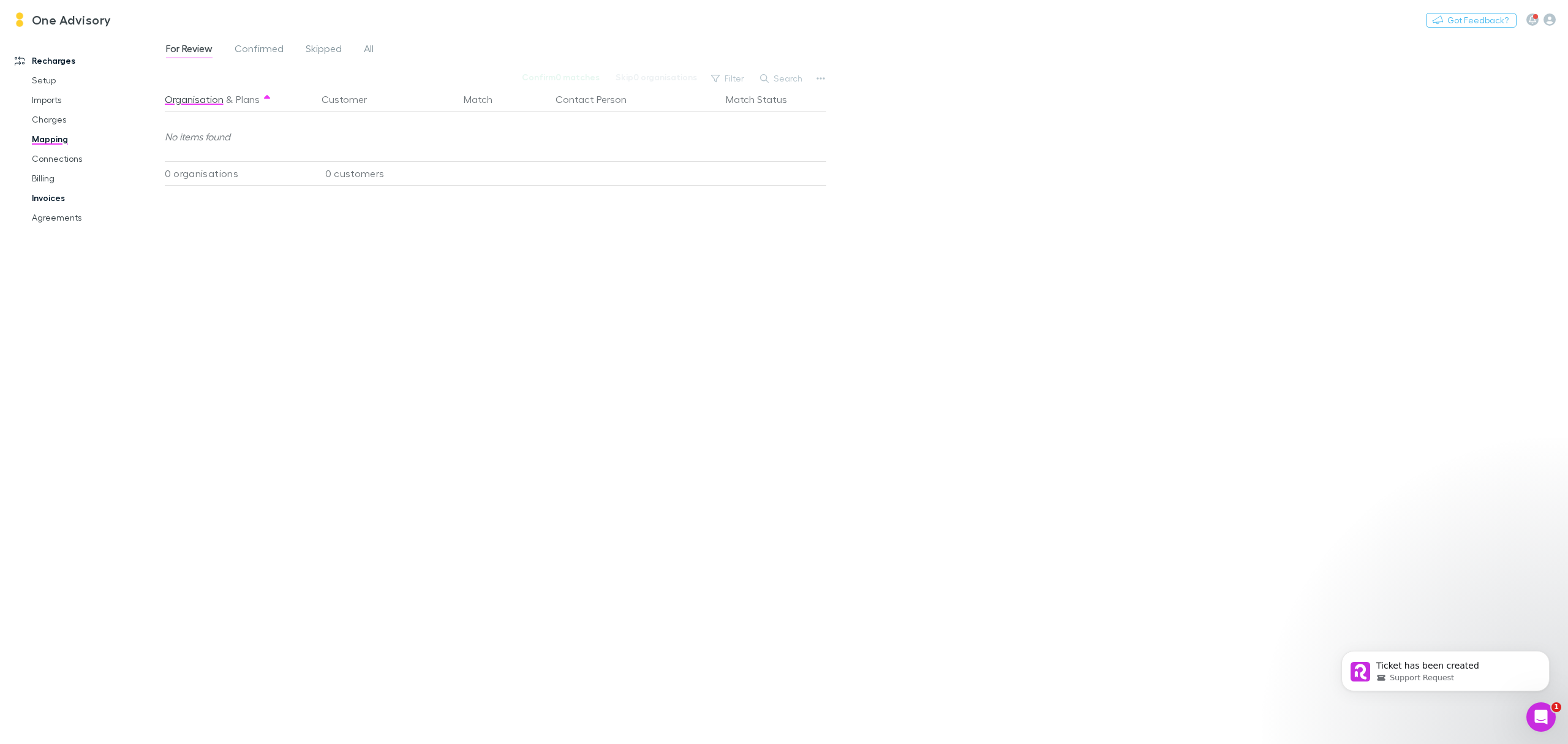
click at [50, 200] on link "Invoices" at bounding box center [97, 198] width 155 height 20
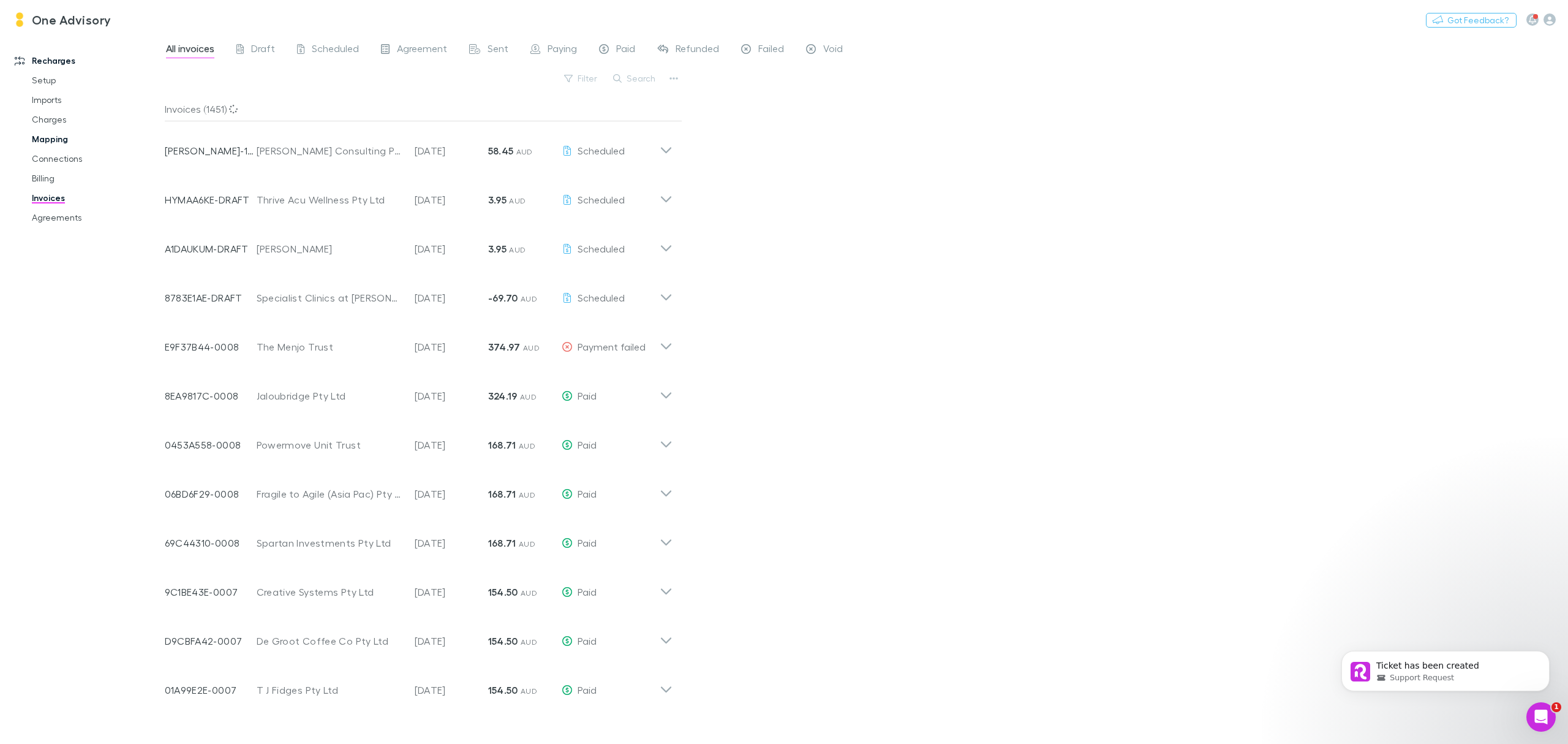
click at [48, 138] on link "Mapping" at bounding box center [97, 139] width 155 height 20
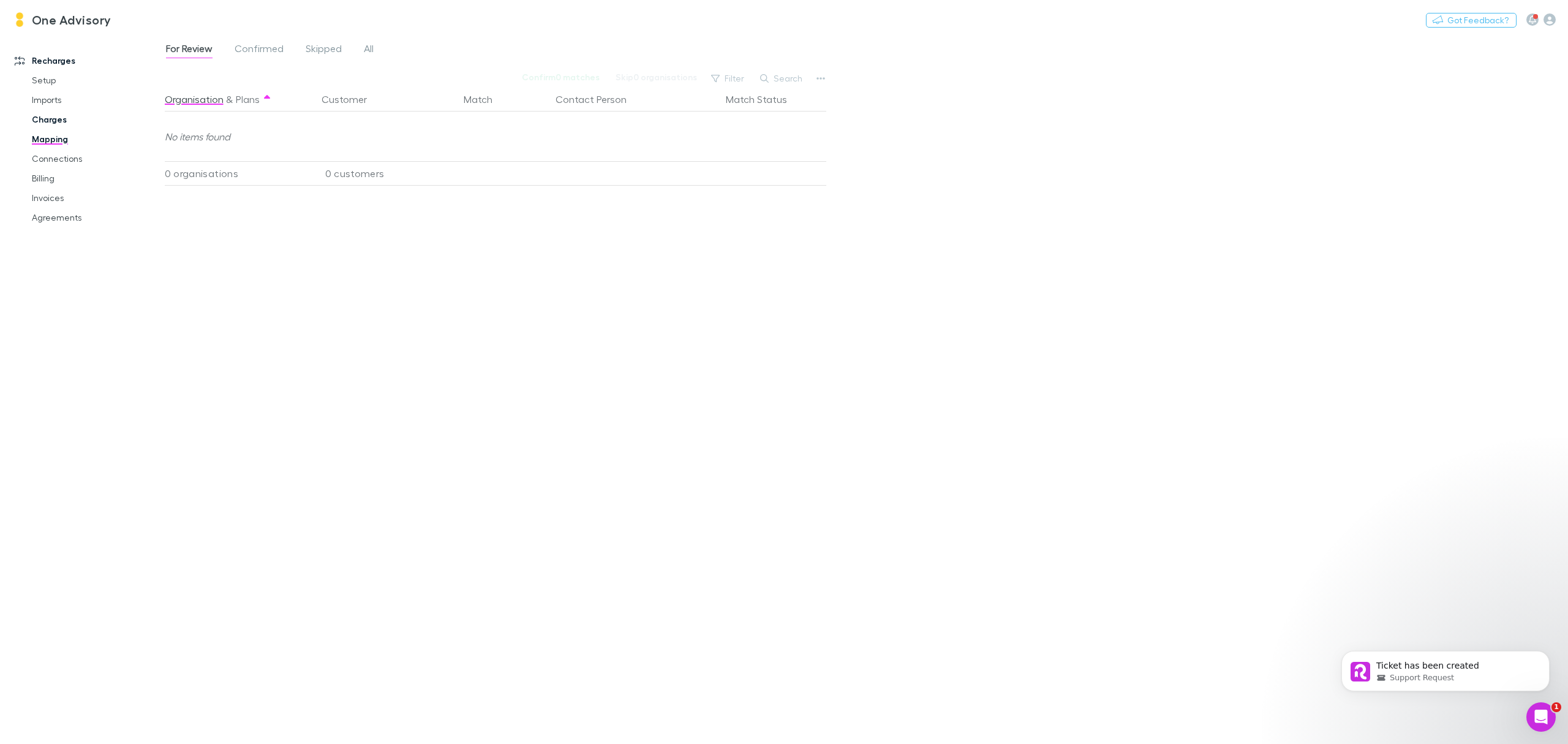
click at [50, 116] on link "Charges" at bounding box center [97, 119] width 155 height 20
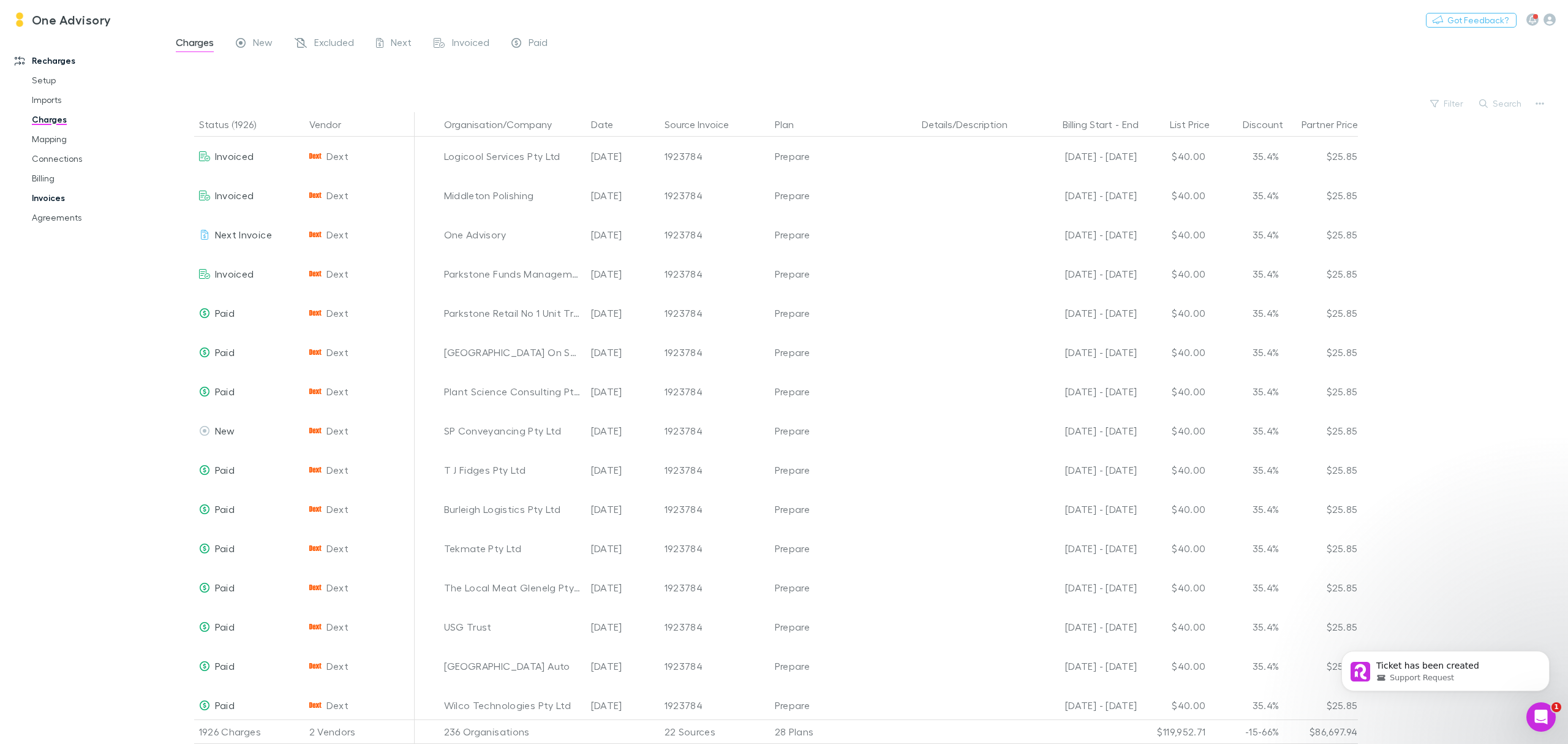
click at [55, 199] on link "Invoices" at bounding box center [97, 198] width 155 height 20
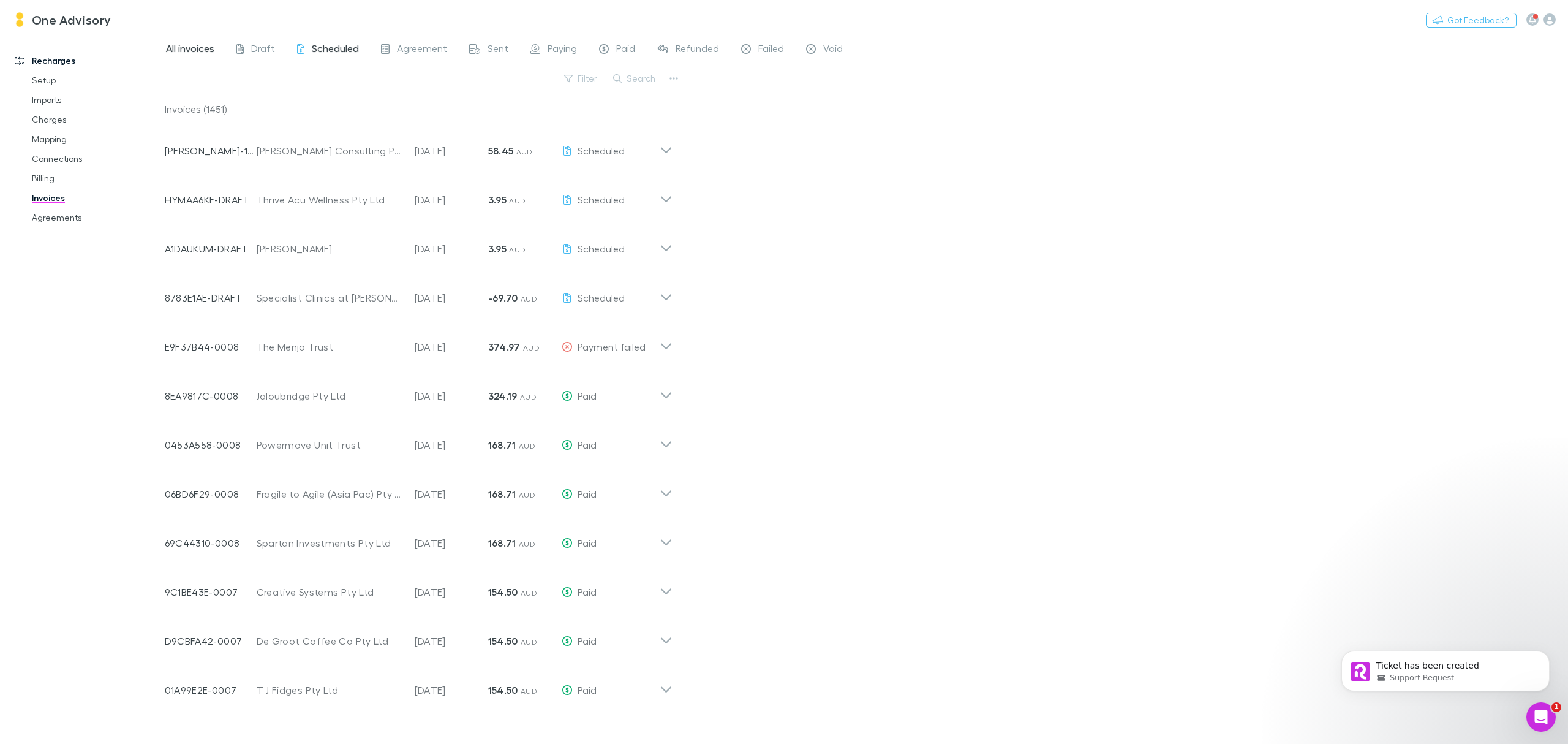
click at [343, 48] on span "Scheduled" at bounding box center [335, 50] width 47 height 16
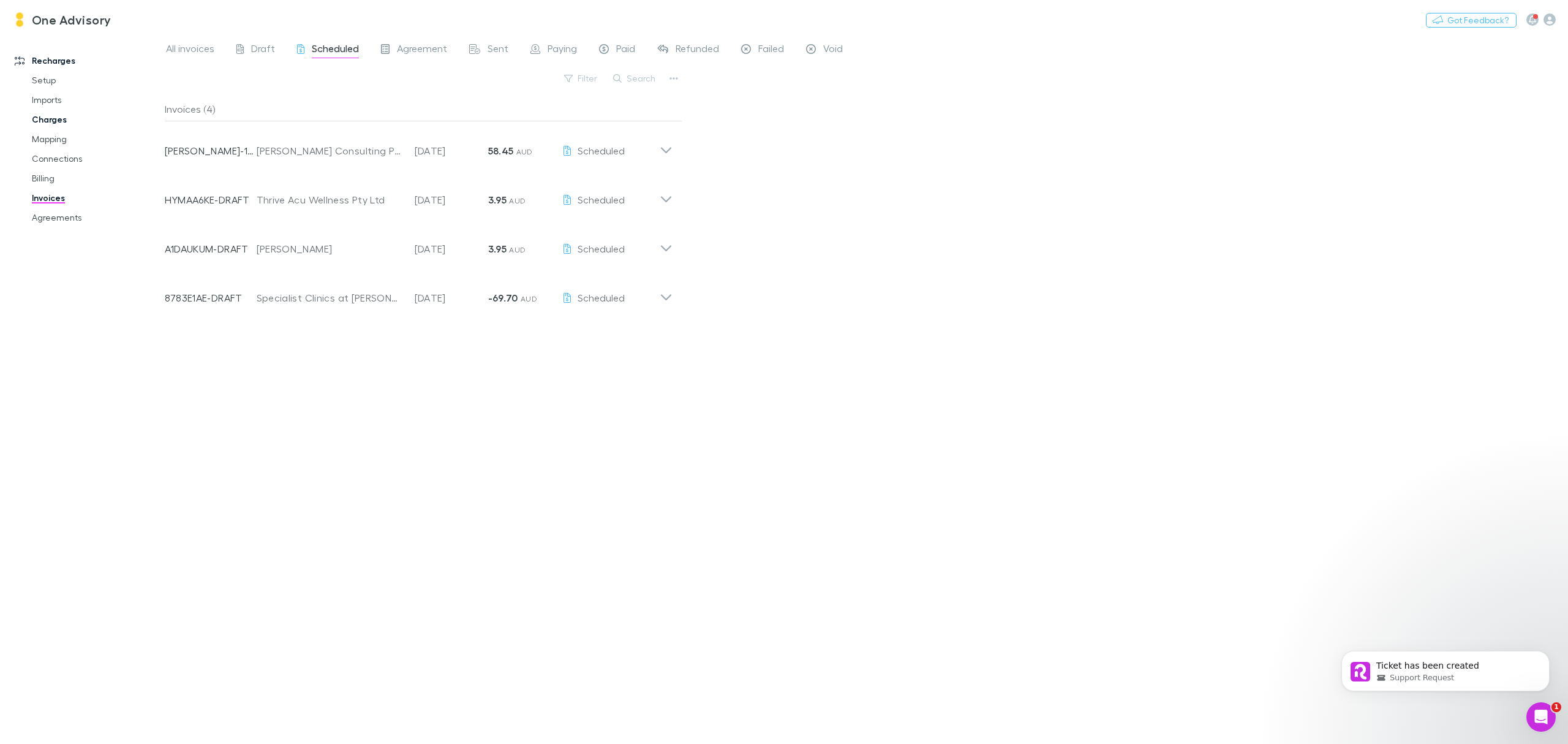
click at [50, 125] on link "Charges" at bounding box center [97, 119] width 155 height 20
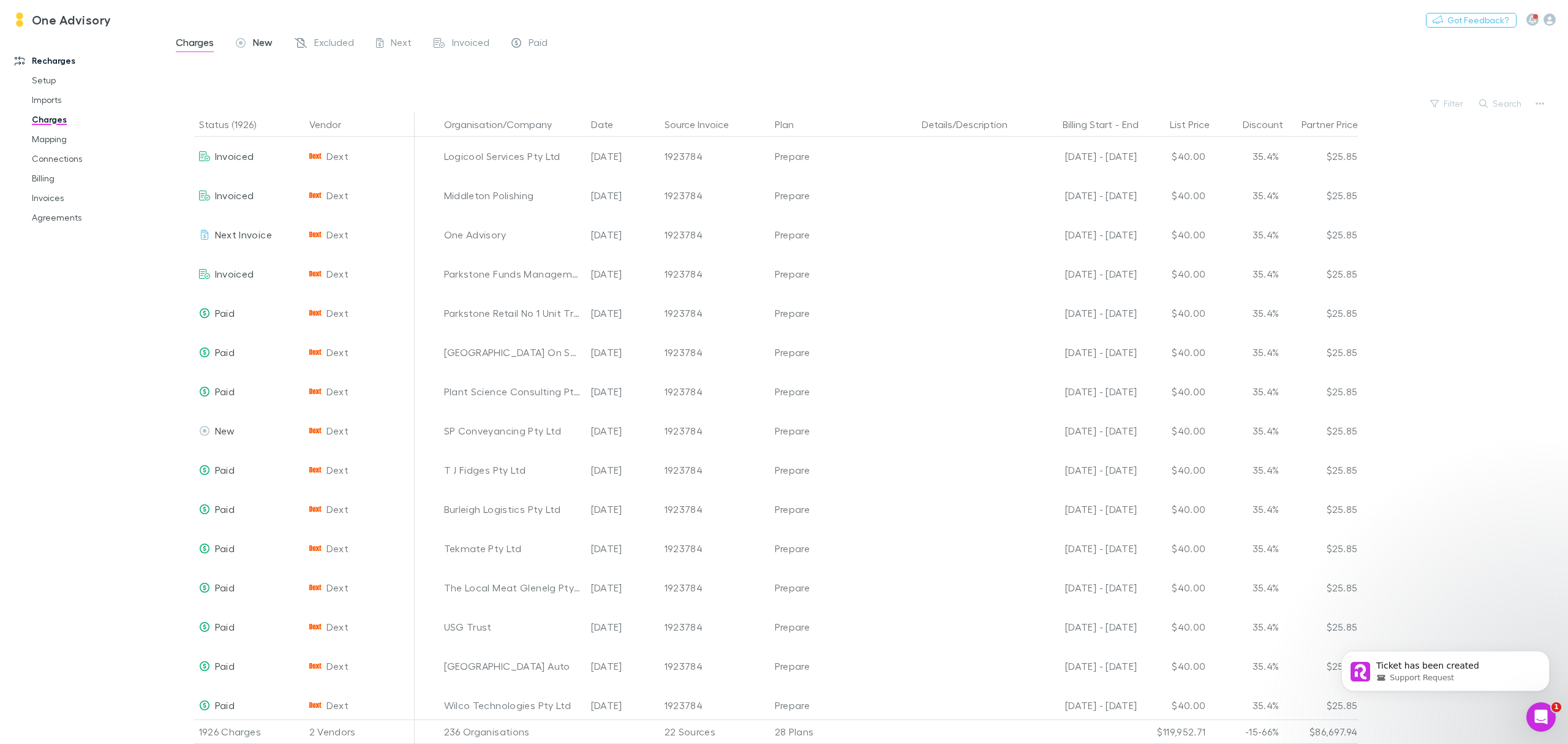
click at [261, 44] on span "New" at bounding box center [263, 44] width 20 height 16
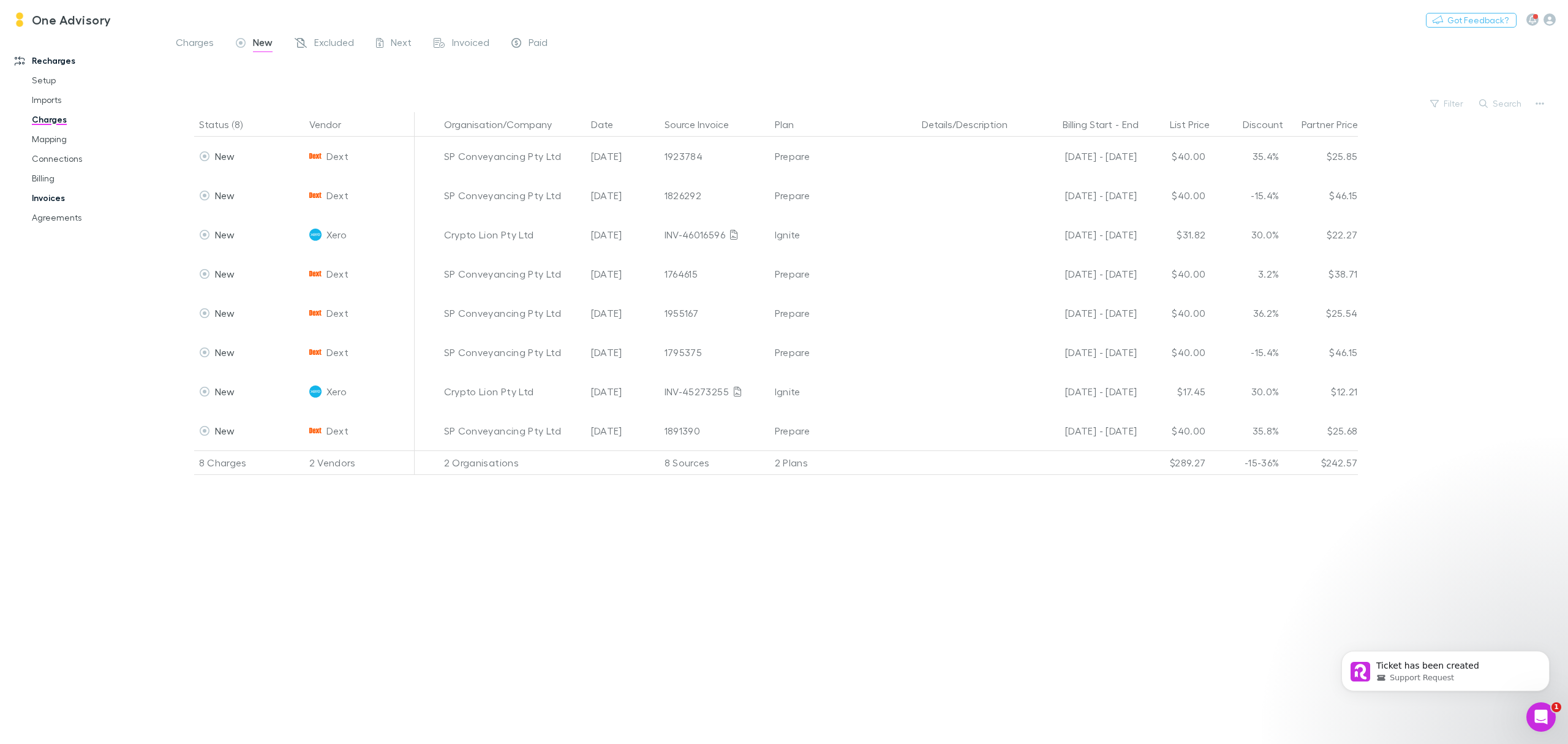
click at [42, 198] on link "Invoices" at bounding box center [97, 198] width 155 height 20
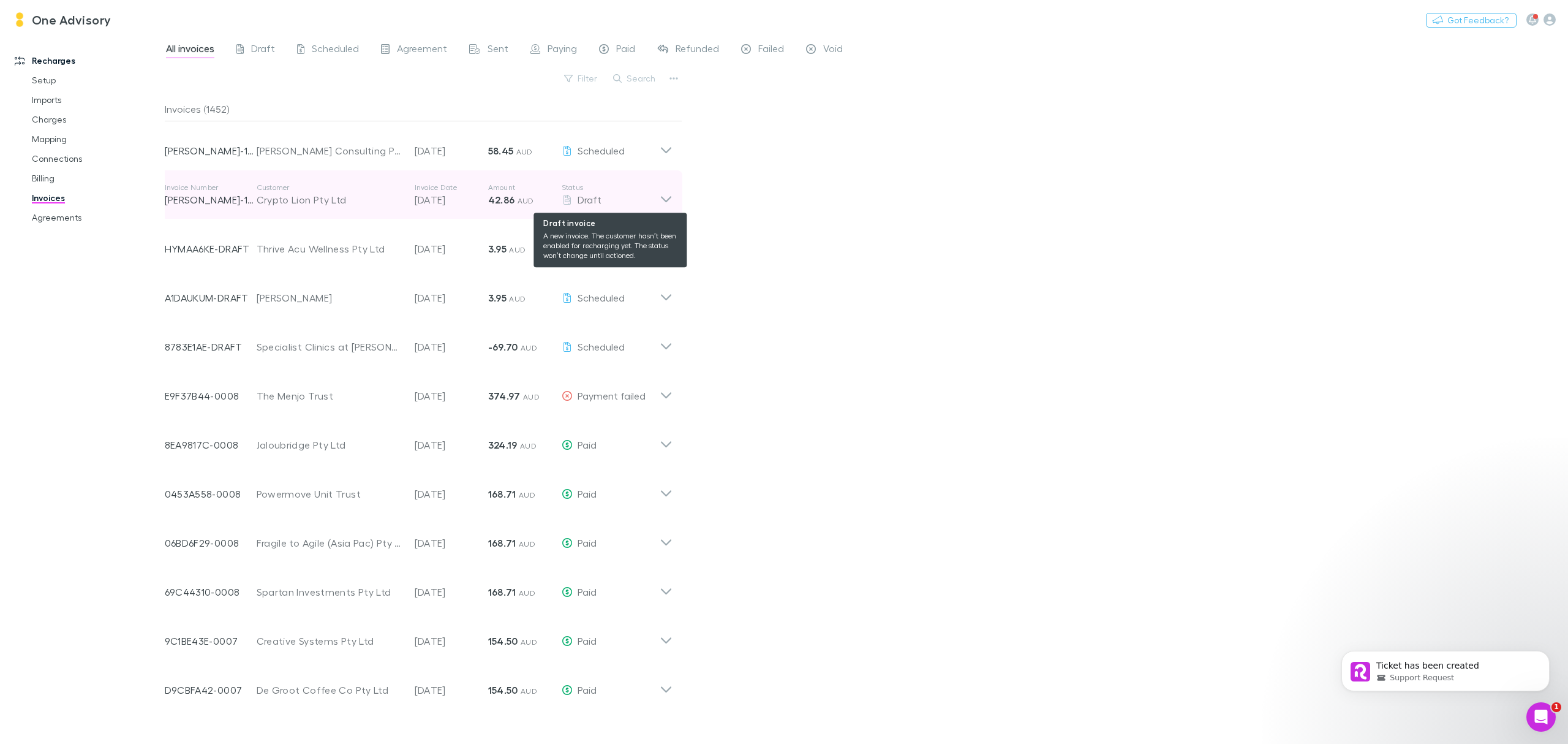
click at [651, 198] on div "Draft" at bounding box center [611, 200] width 98 height 15
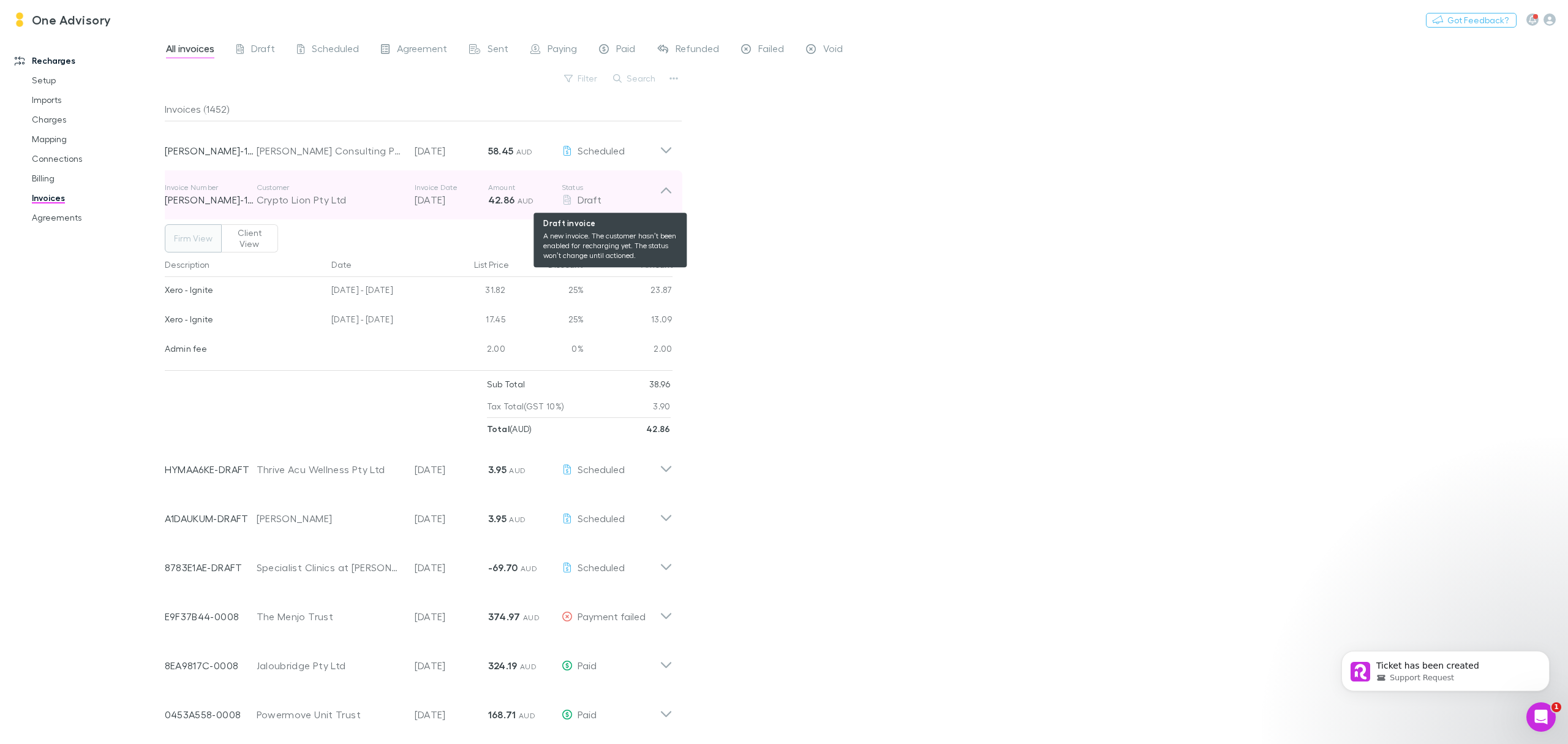
click at [651, 198] on div "Draft" at bounding box center [611, 200] width 98 height 15
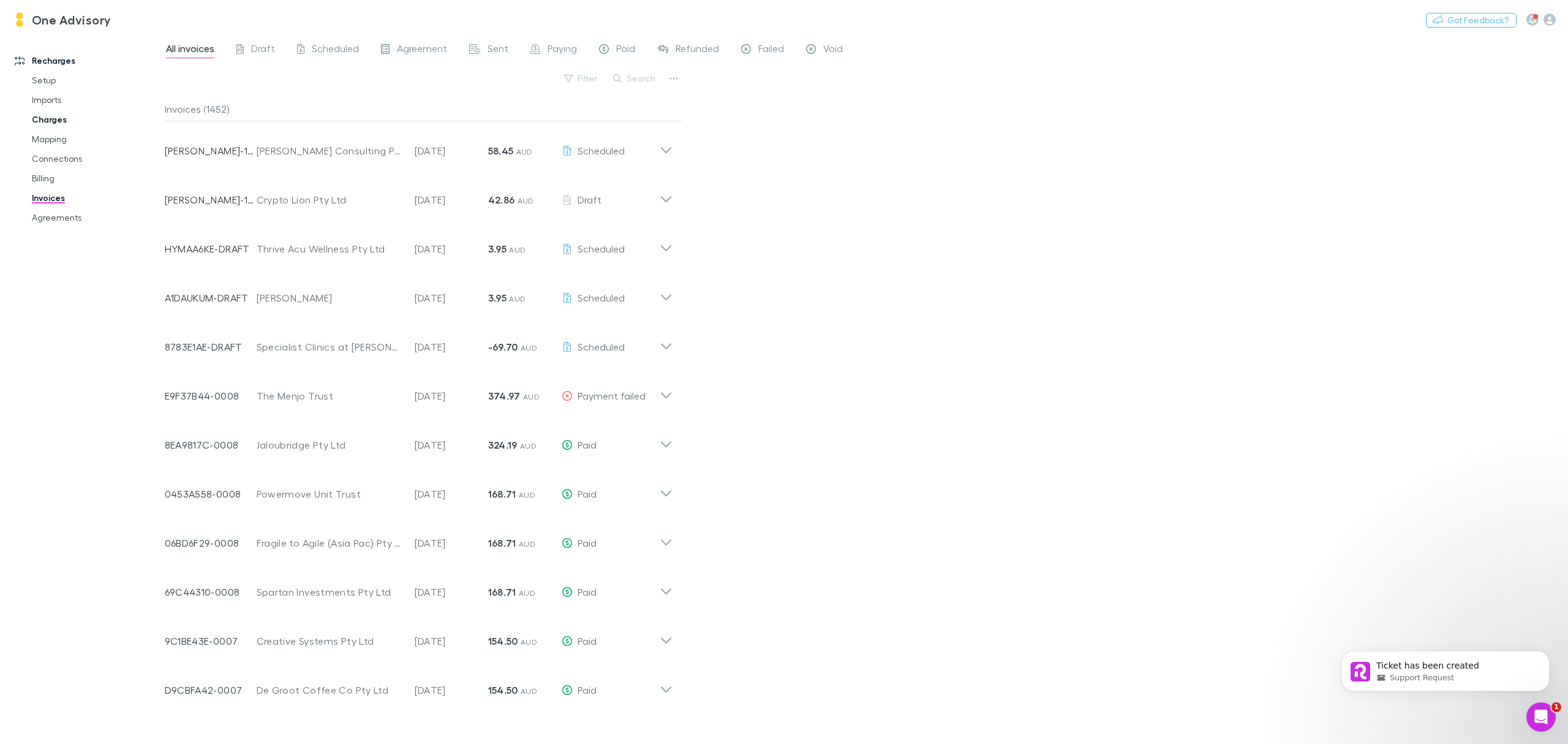
click at [48, 116] on link "Charges" at bounding box center [97, 119] width 155 height 20
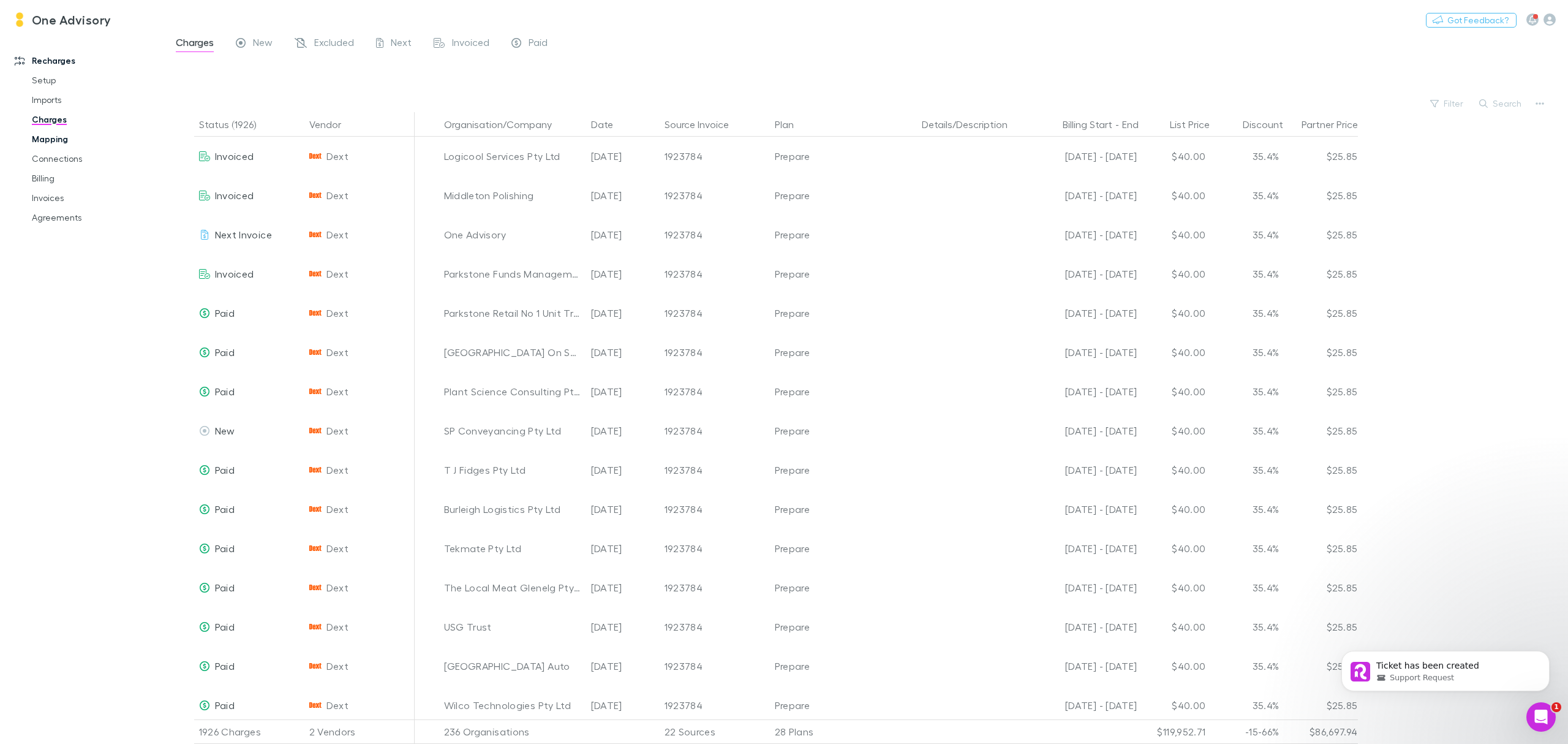
click at [52, 134] on link "Mapping" at bounding box center [97, 139] width 155 height 20
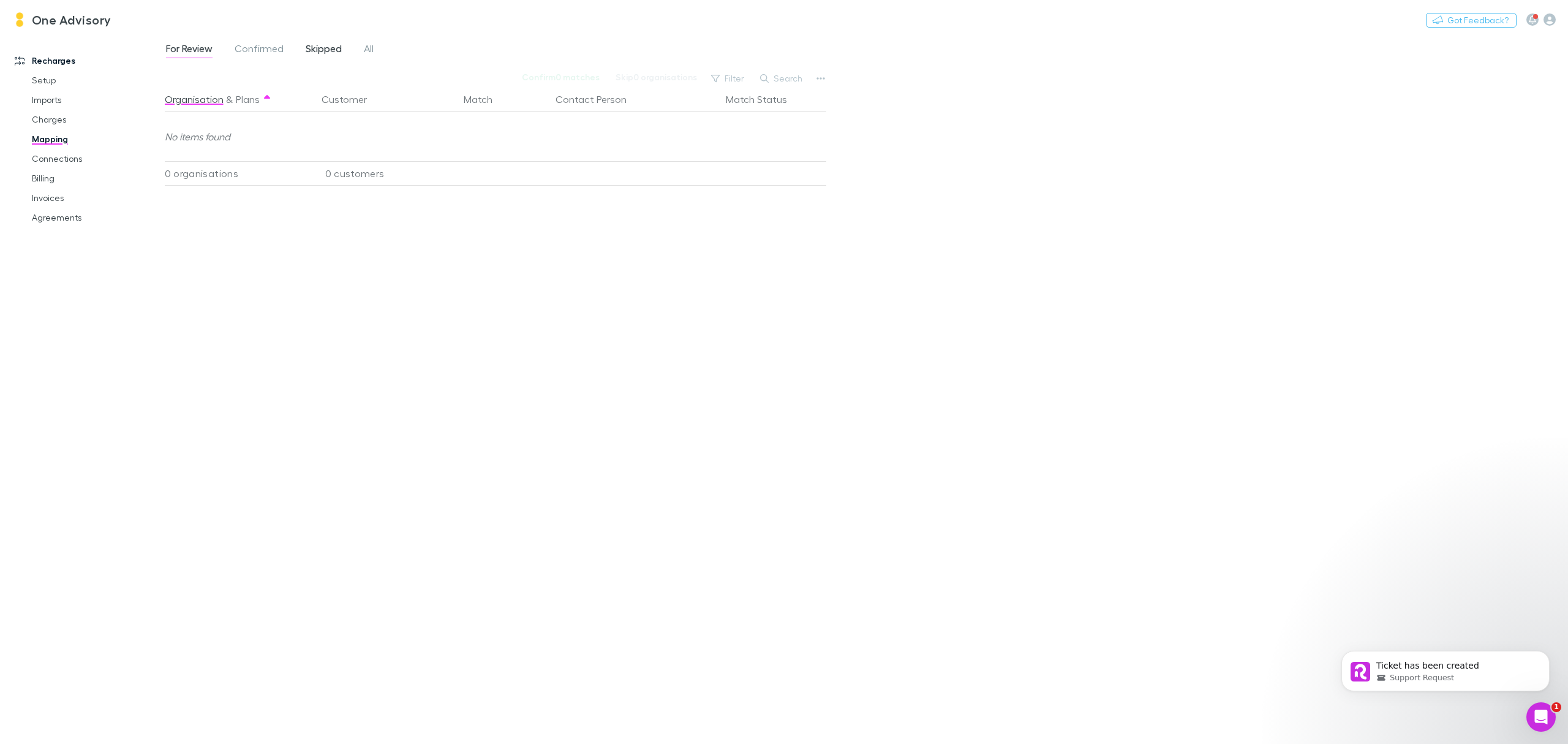
click at [307, 43] on span "Skipped" at bounding box center [324, 50] width 36 height 16
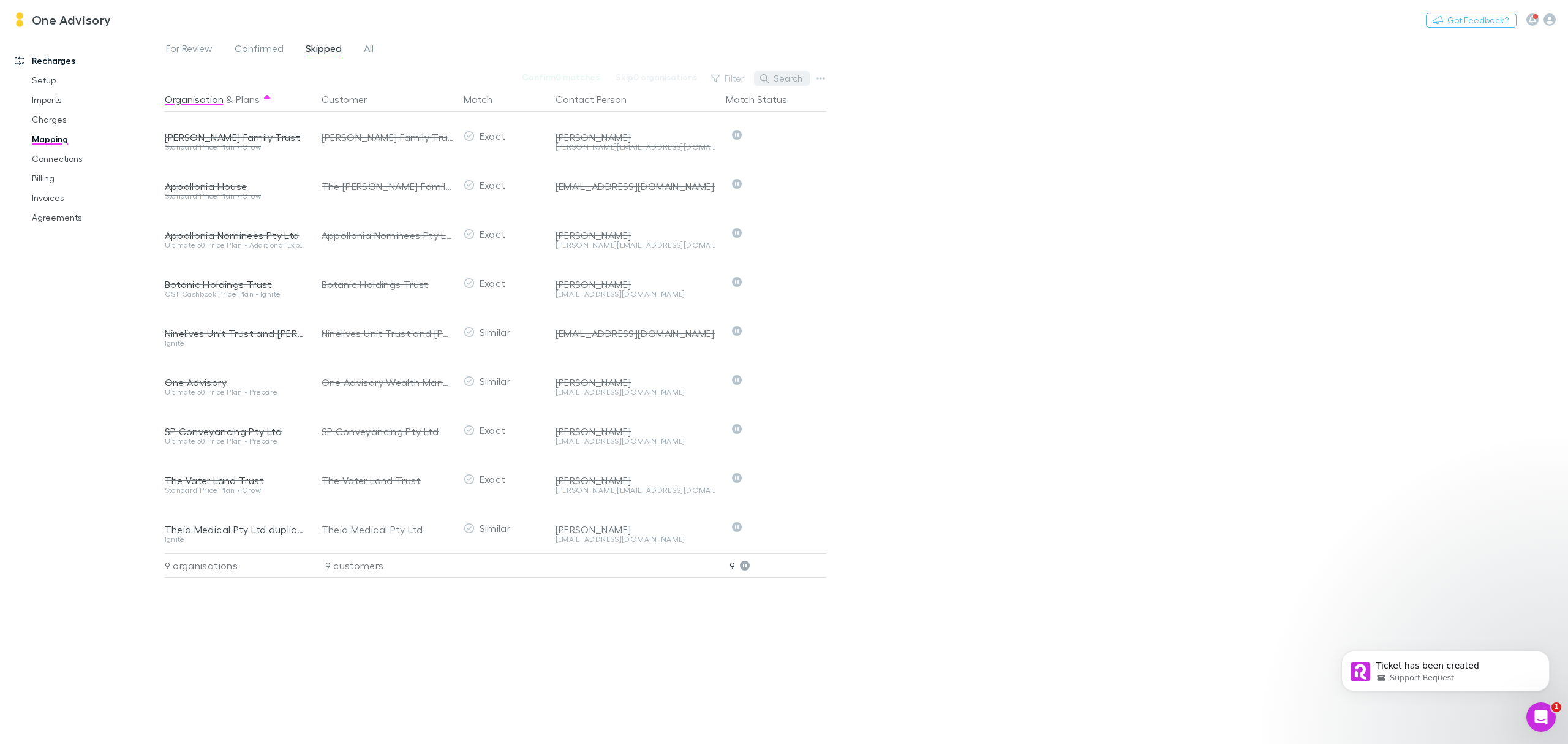
click at [785, 78] on button "Search" at bounding box center [782, 79] width 56 height 15
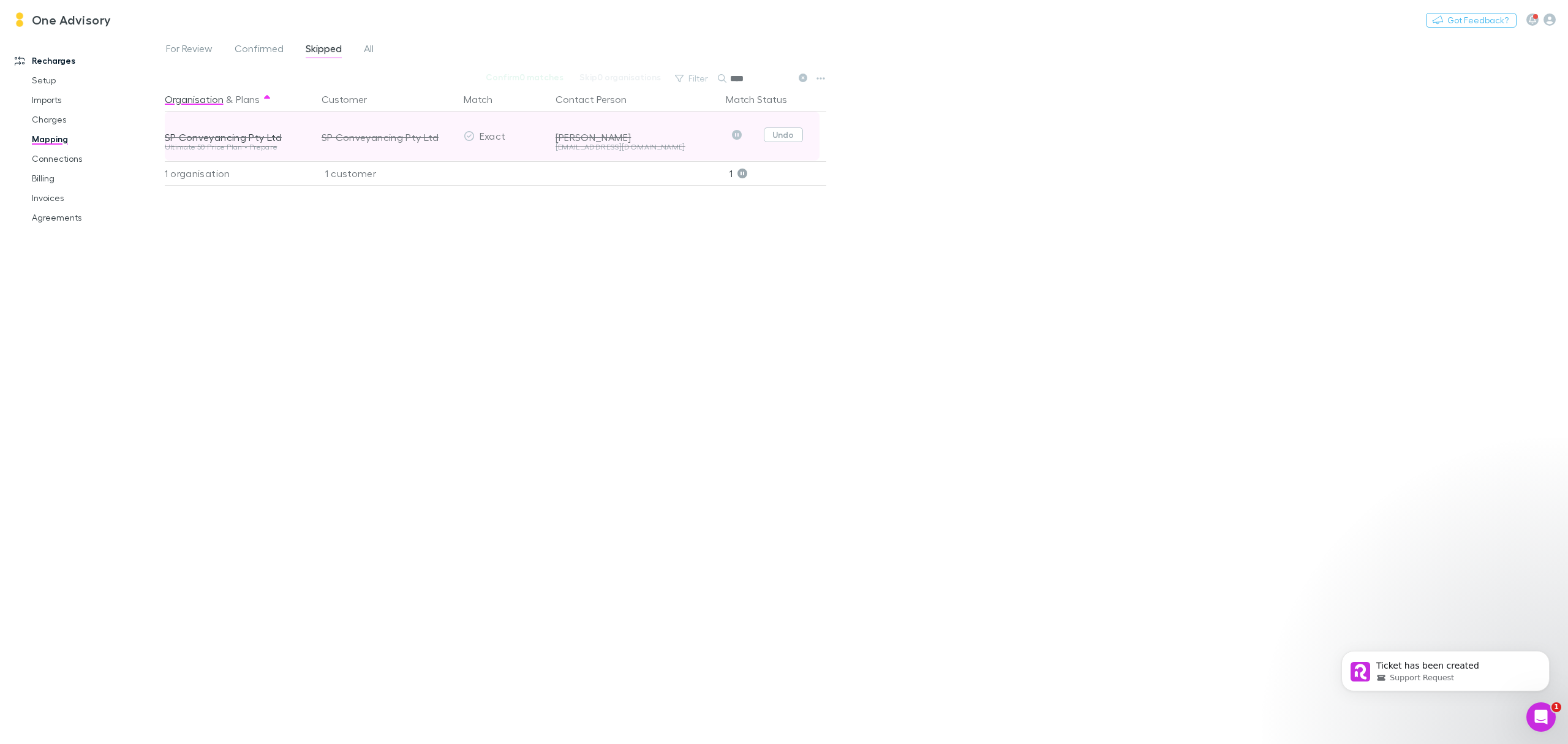
type input "****"
click at [784, 141] on button "Undo" at bounding box center [784, 135] width 39 height 15
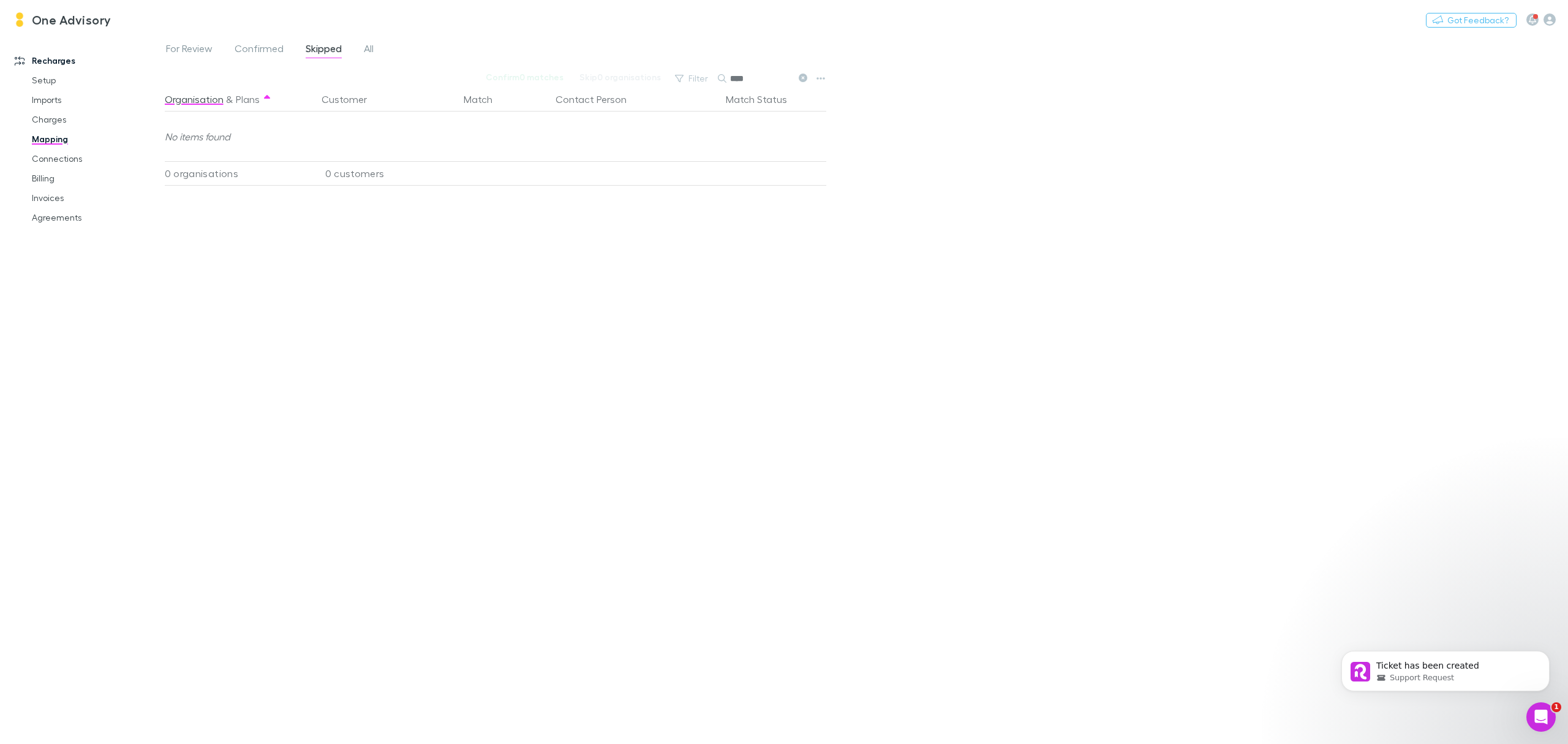
click at [48, 141] on link "Mapping" at bounding box center [97, 139] width 155 height 20
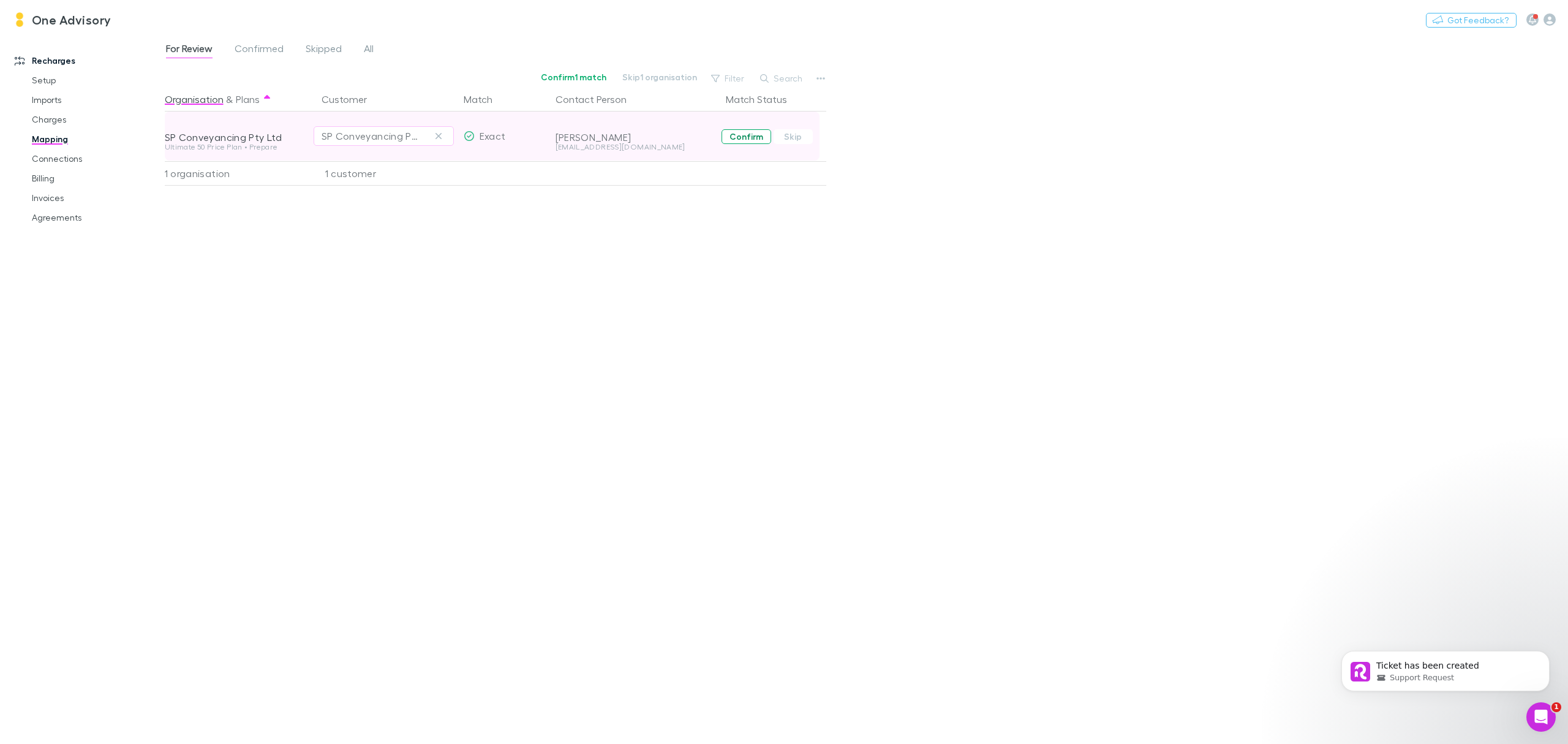
click at [746, 136] on button "Confirm" at bounding box center [747, 137] width 50 height 15
click at [52, 201] on link "Invoices" at bounding box center [97, 198] width 155 height 20
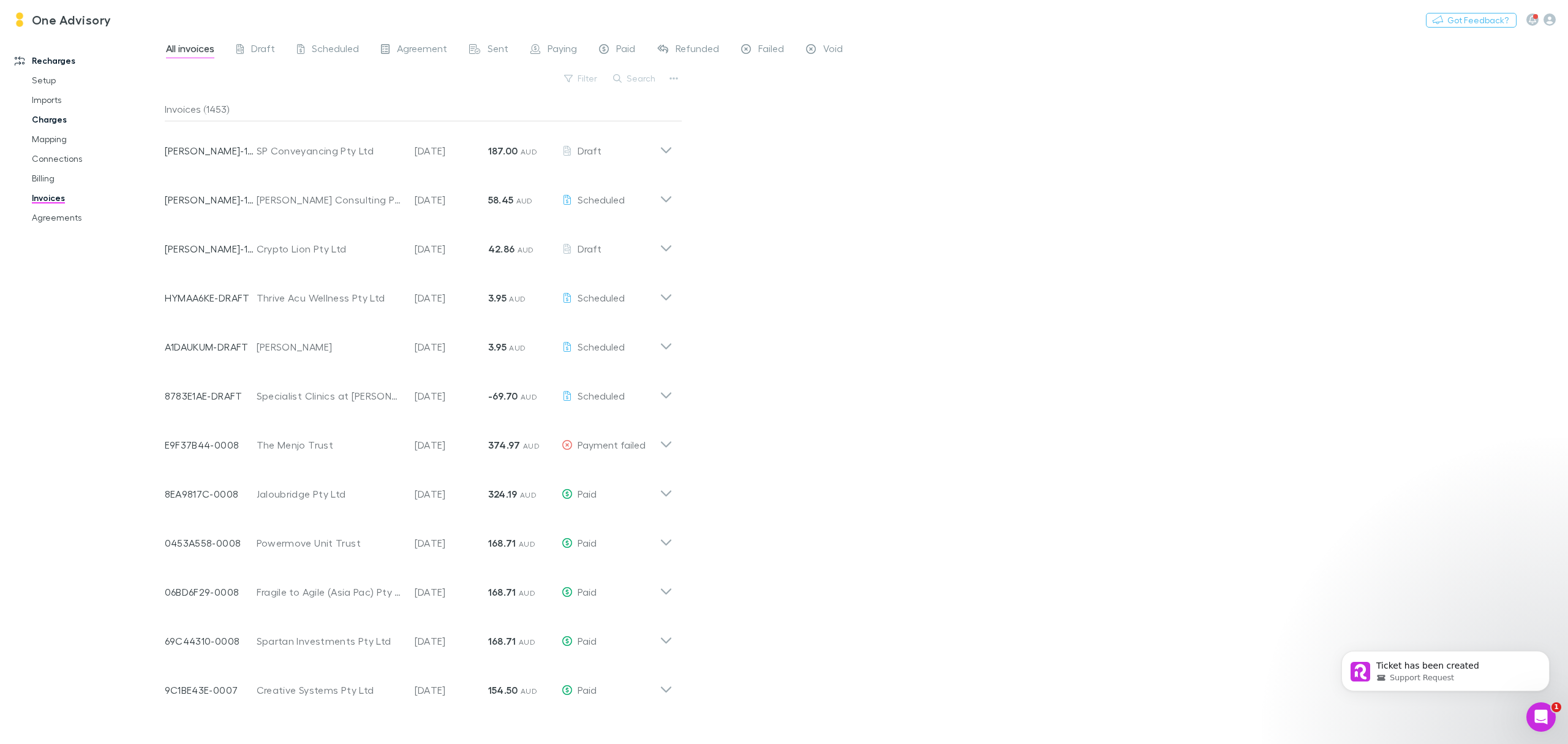
click at [51, 118] on link "Charges" at bounding box center [97, 119] width 155 height 20
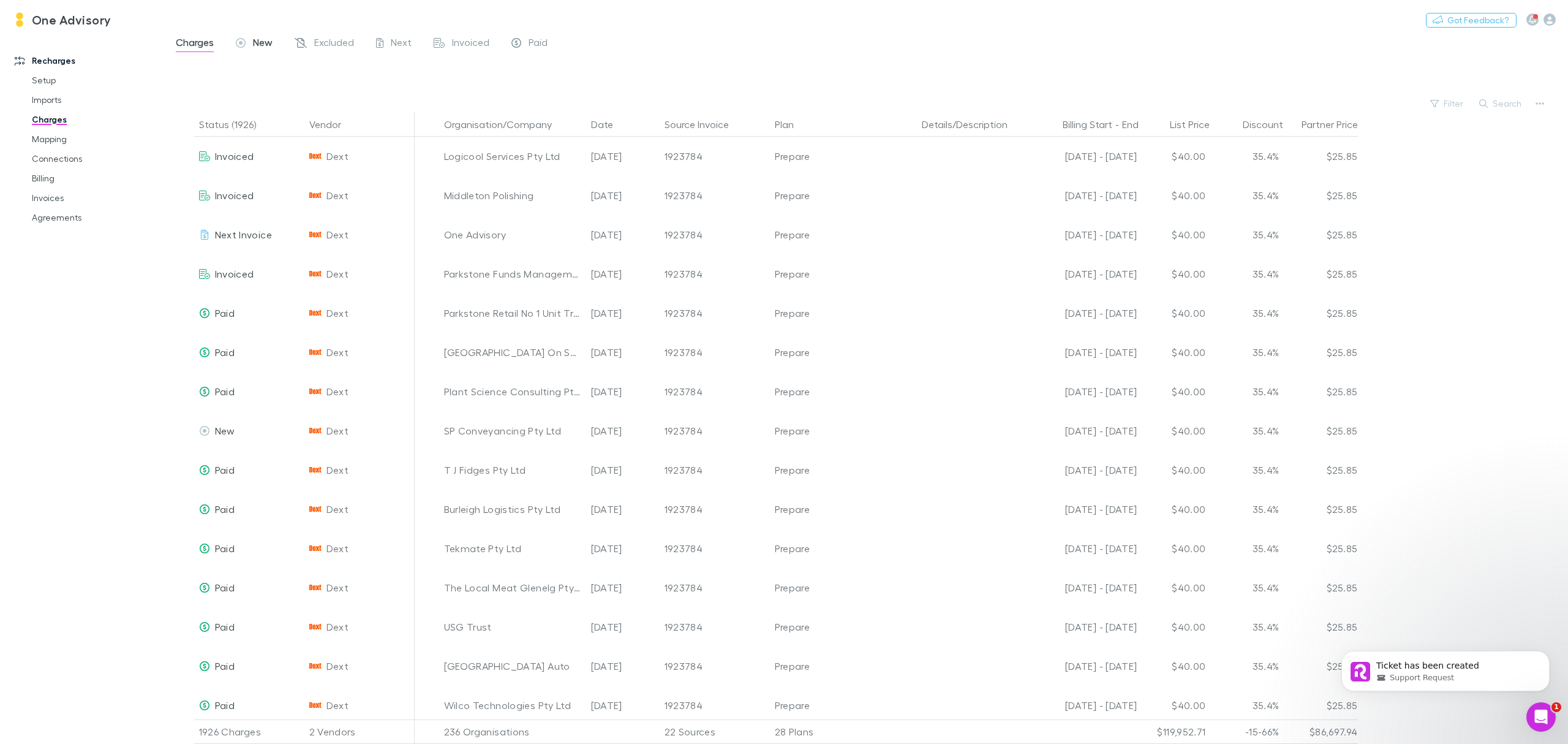
click at [261, 42] on span "New" at bounding box center [263, 44] width 20 height 16
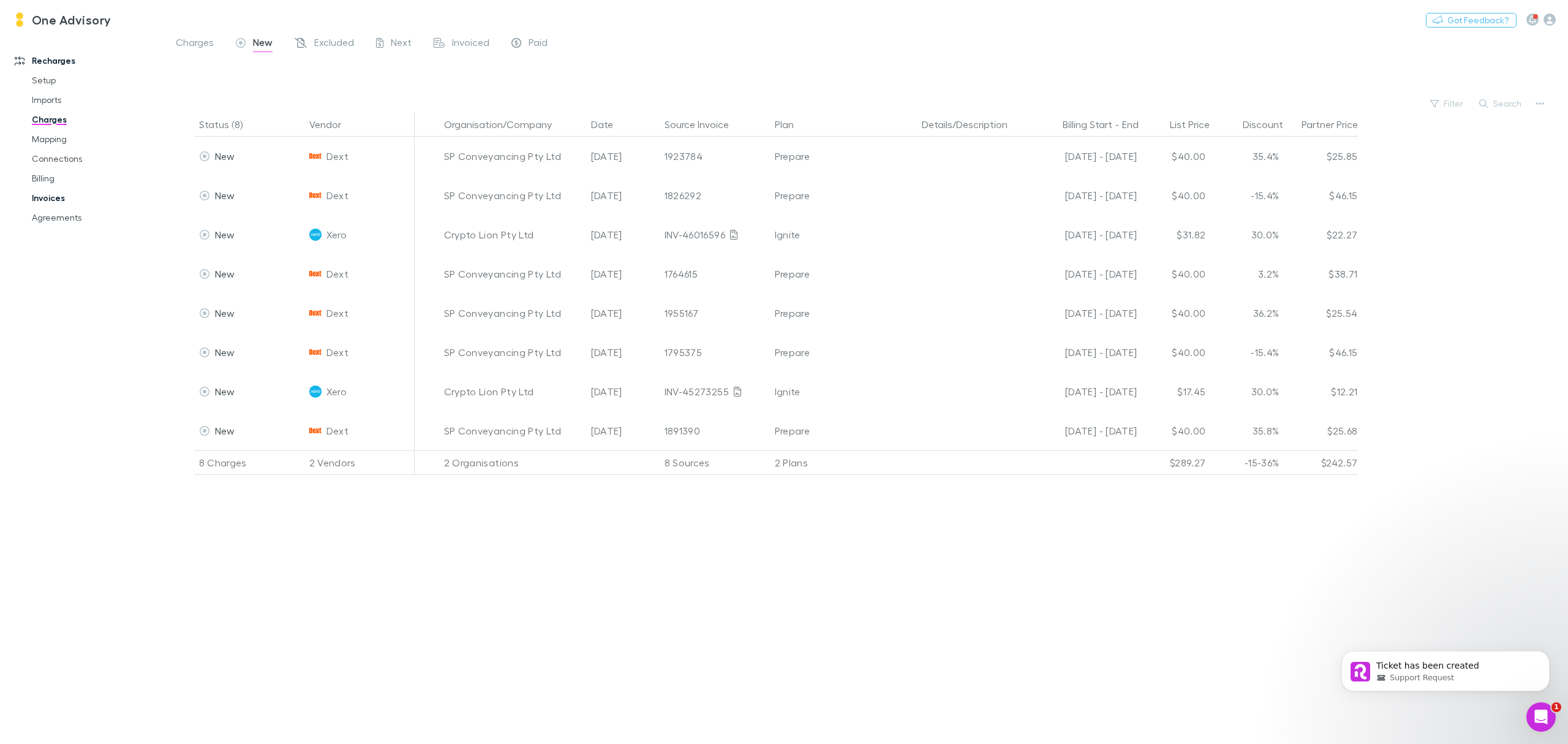
click at [50, 197] on link "Invoices" at bounding box center [97, 198] width 155 height 20
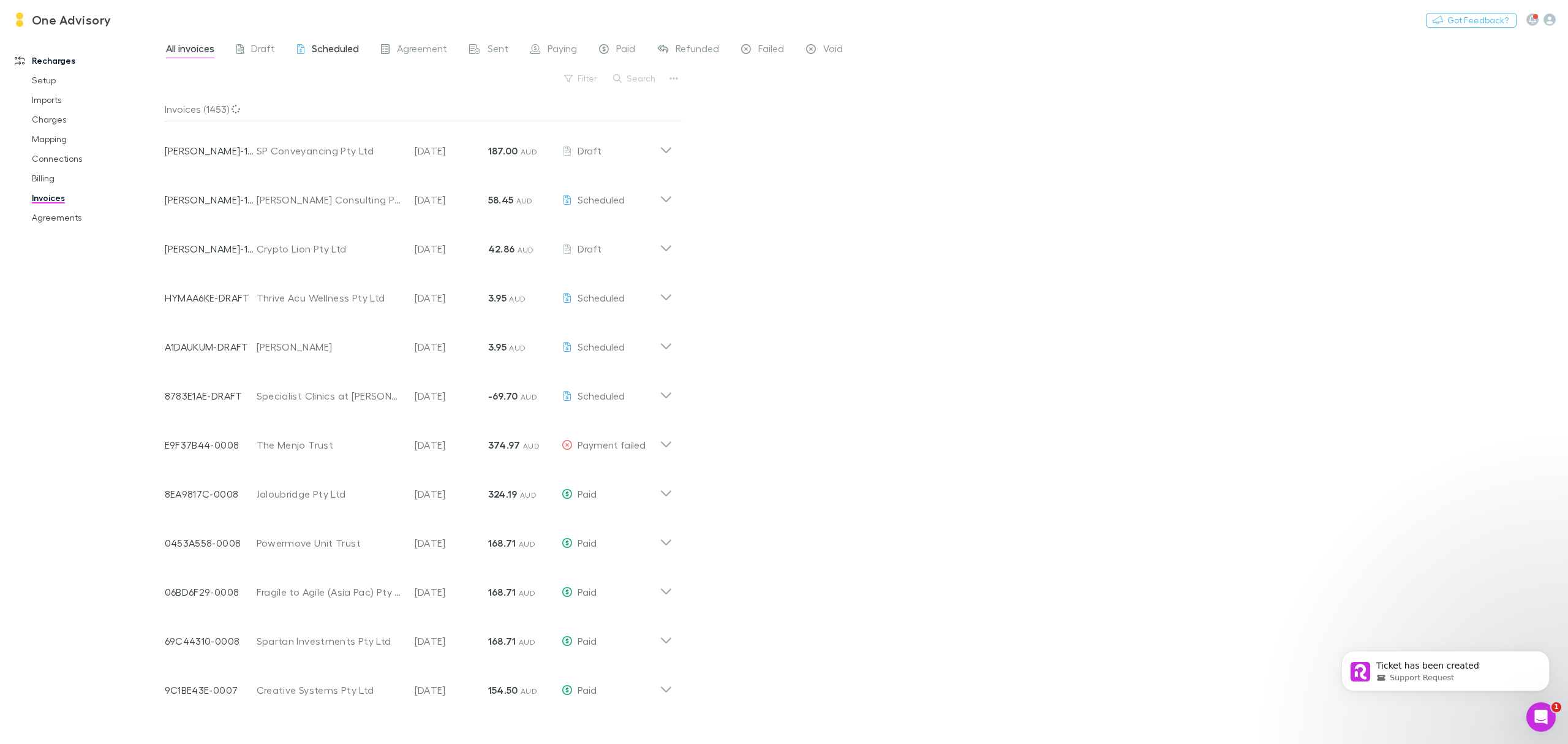
click at [331, 47] on span "Scheduled" at bounding box center [335, 50] width 47 height 16
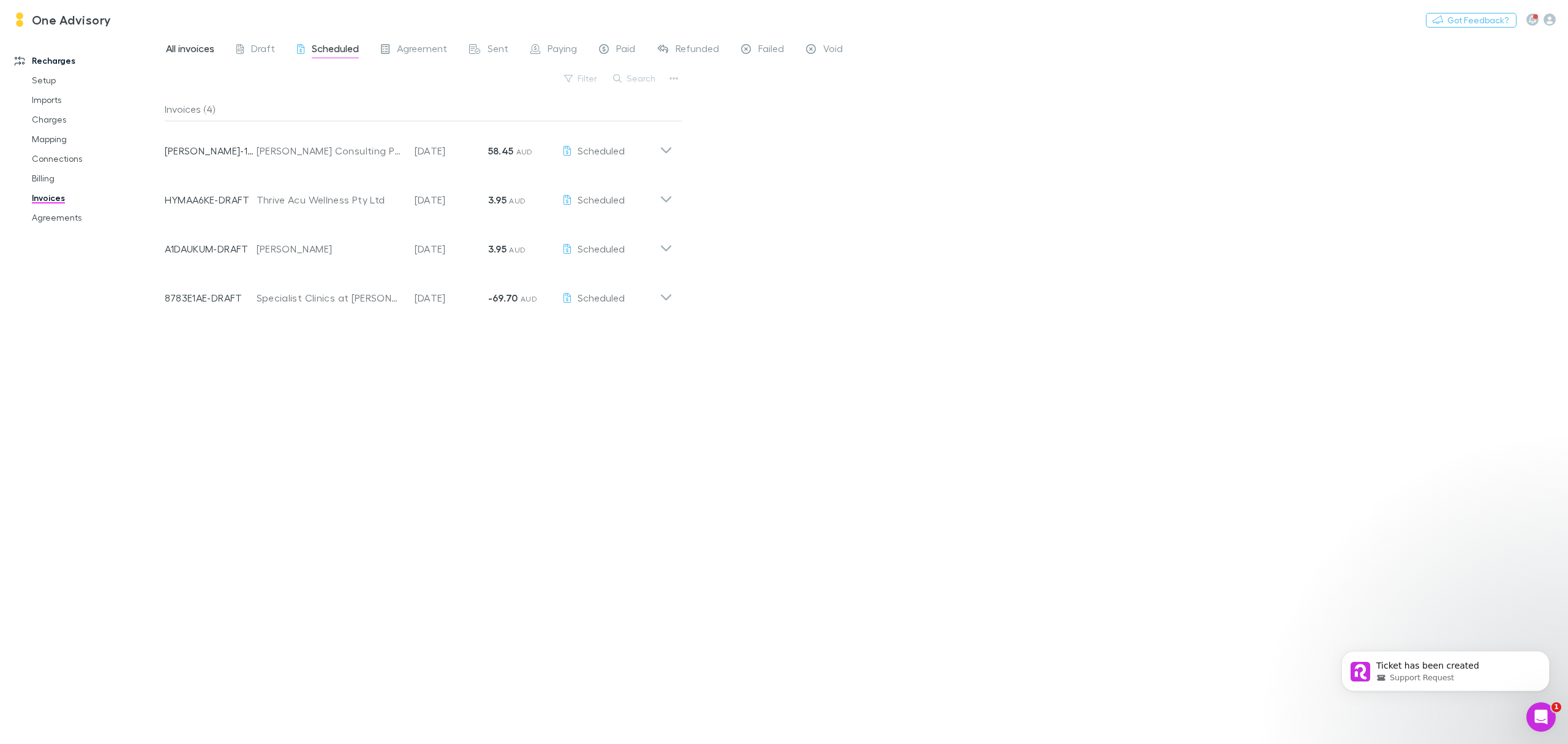
click at [191, 50] on span "All invoices" at bounding box center [190, 50] width 48 height 16
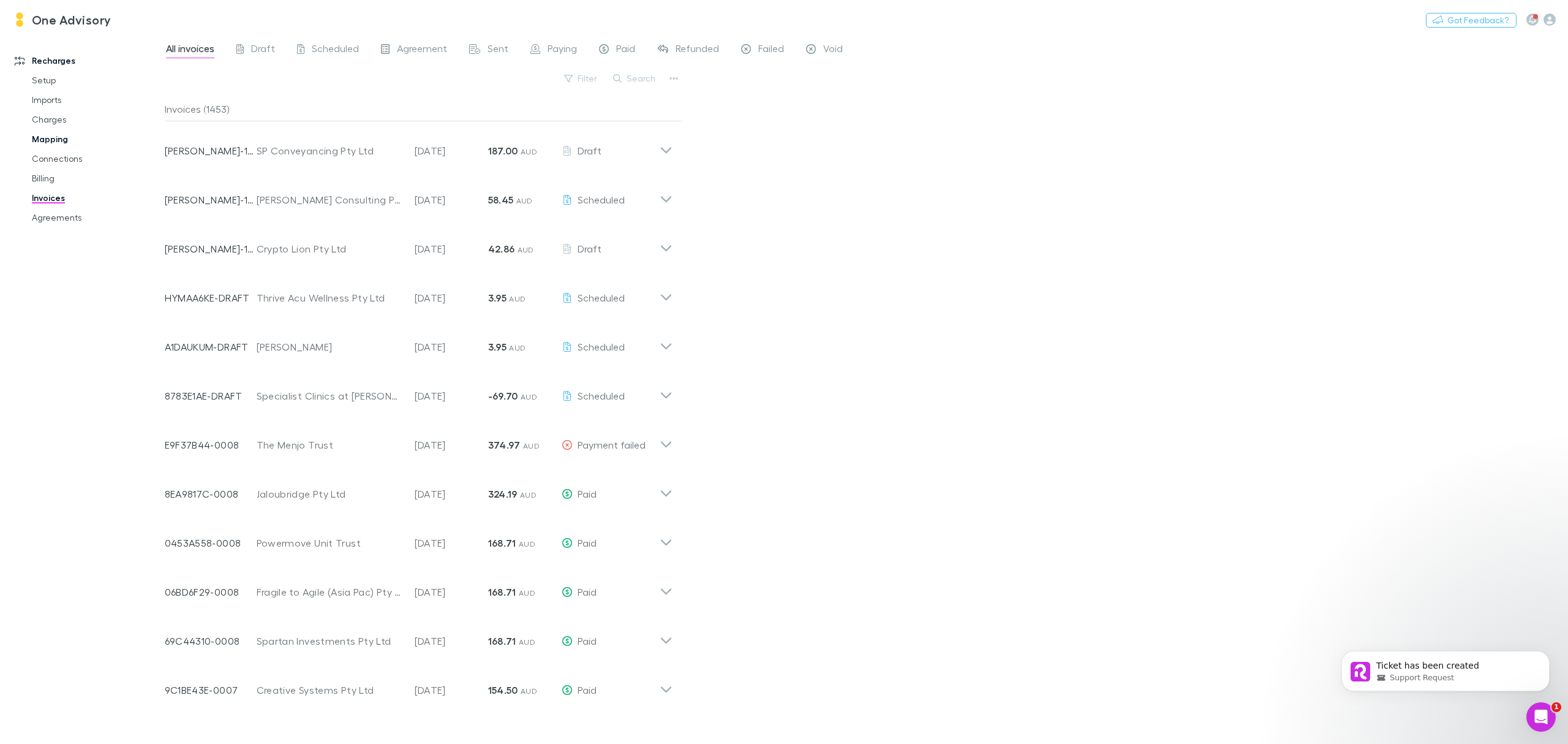
click at [41, 135] on link "Mapping" at bounding box center [97, 139] width 155 height 20
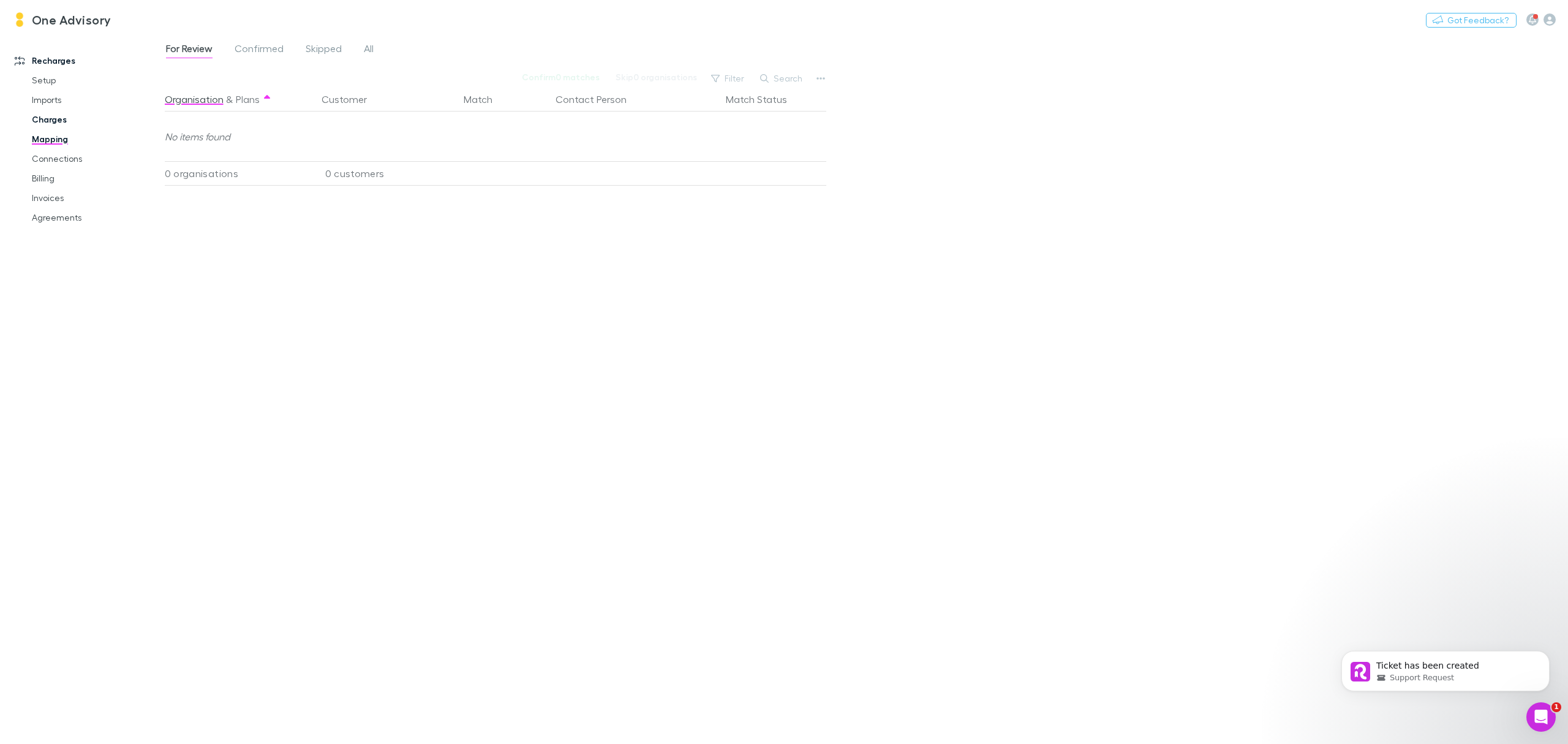
click at [41, 116] on link "Charges" at bounding box center [97, 119] width 155 height 20
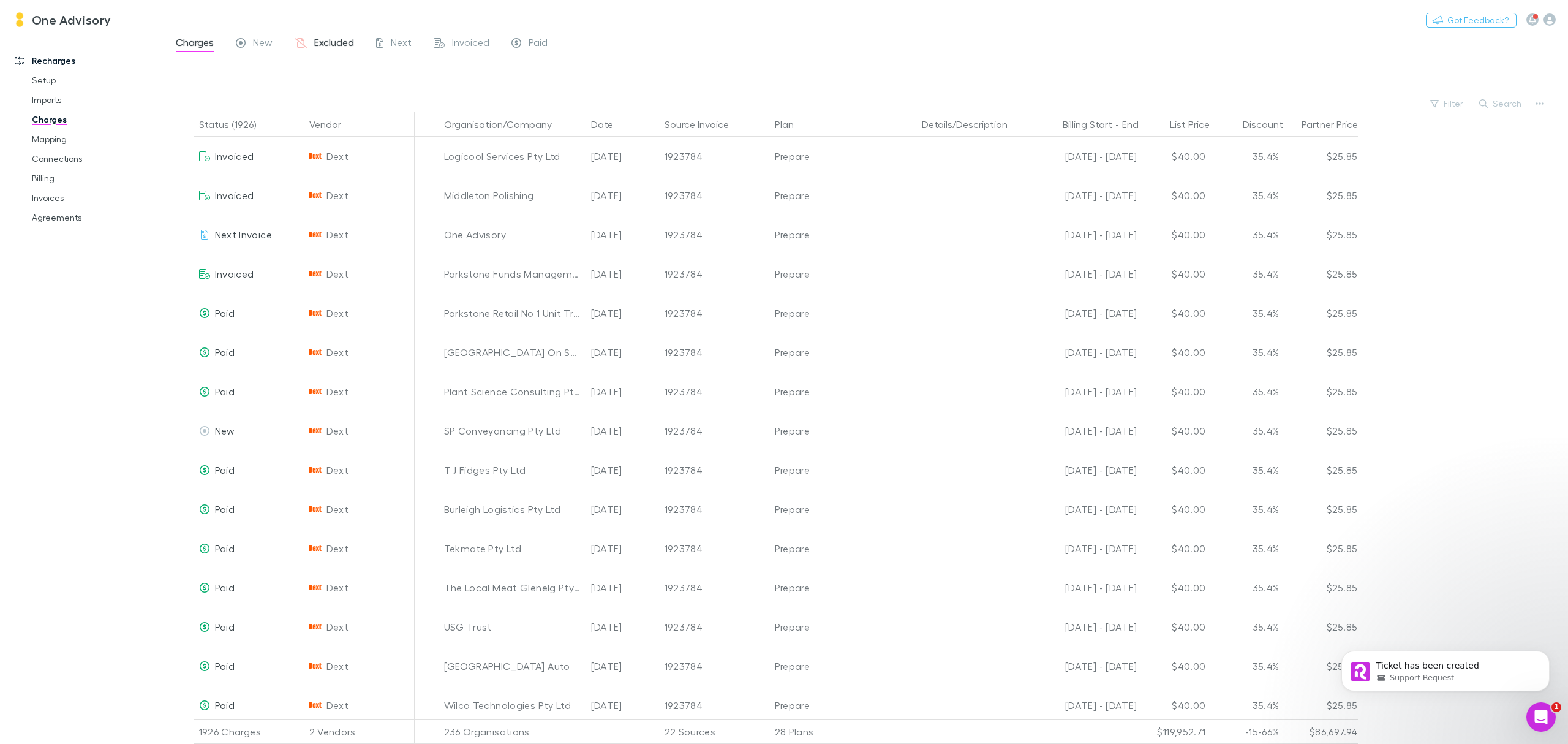
click at [325, 47] on span "Excluded" at bounding box center [334, 44] width 40 height 16
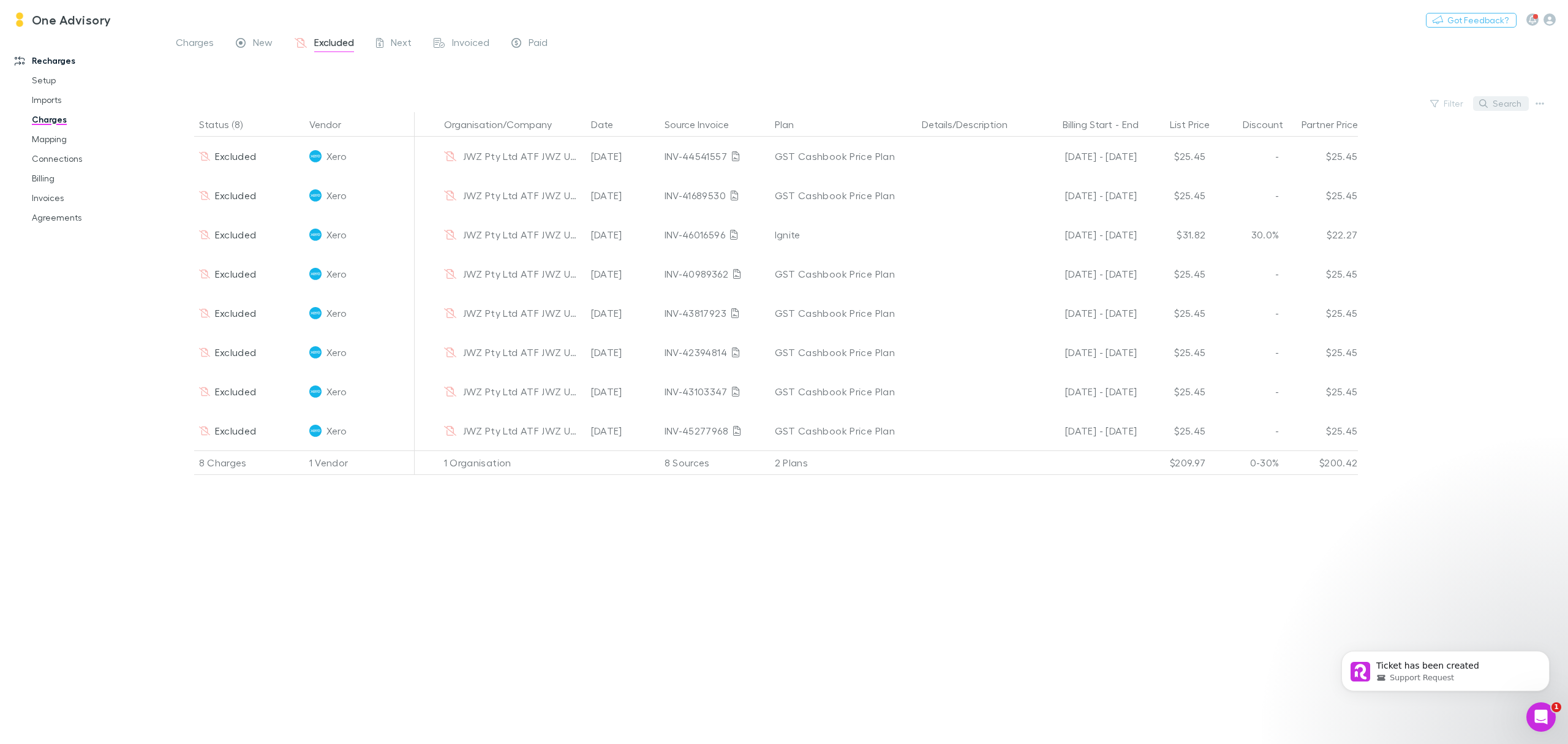
click at [1503, 99] on button "Search" at bounding box center [1501, 104] width 56 height 15
click at [264, 47] on span "New" at bounding box center [263, 44] width 20 height 16
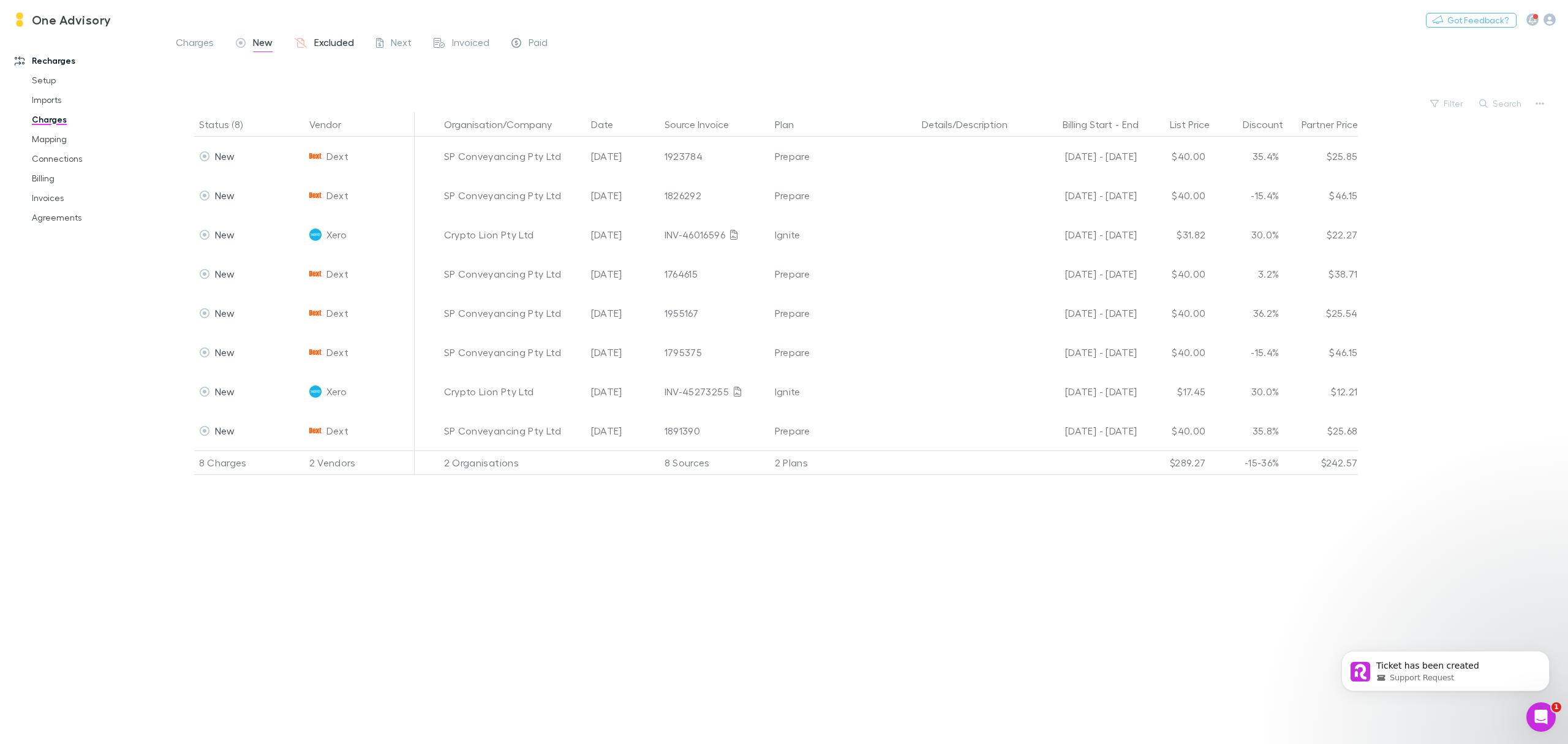
click at [326, 45] on span "Excluded" at bounding box center [334, 44] width 40 height 16
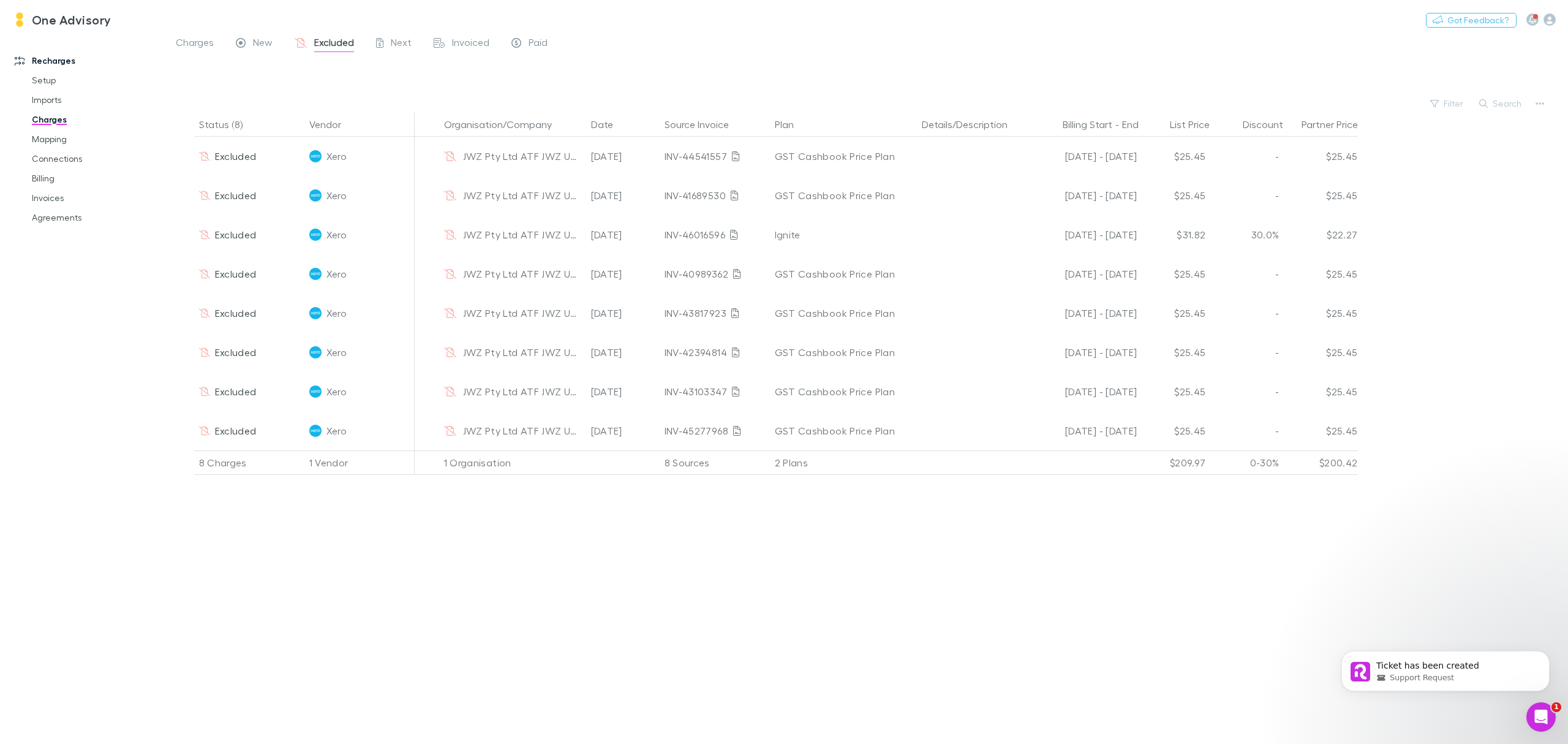
click at [326, 45] on span "Excluded" at bounding box center [334, 44] width 40 height 16
click at [453, 43] on span "Invoiced" at bounding box center [471, 44] width 38 height 16
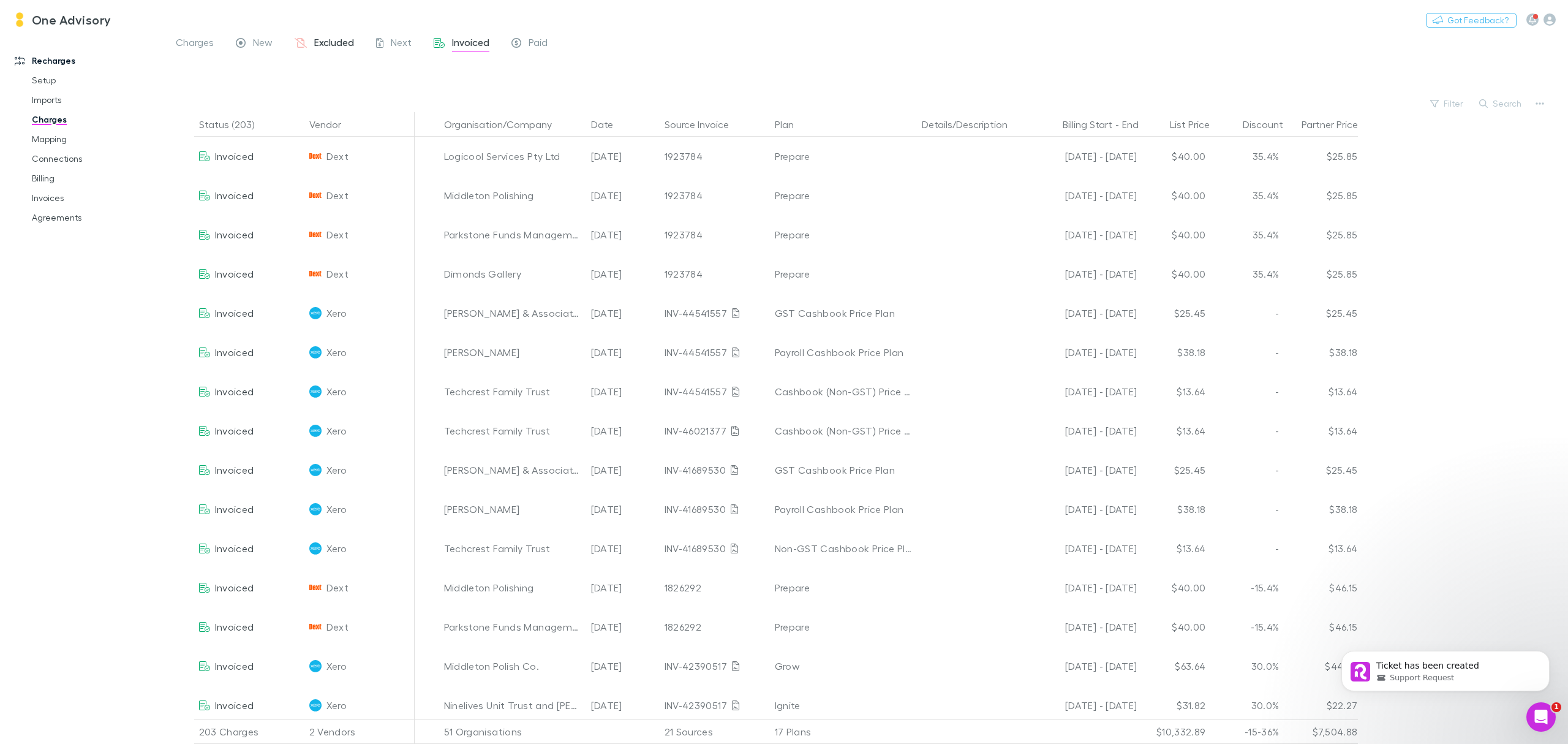
click at [324, 45] on span "Excluded" at bounding box center [334, 44] width 40 height 16
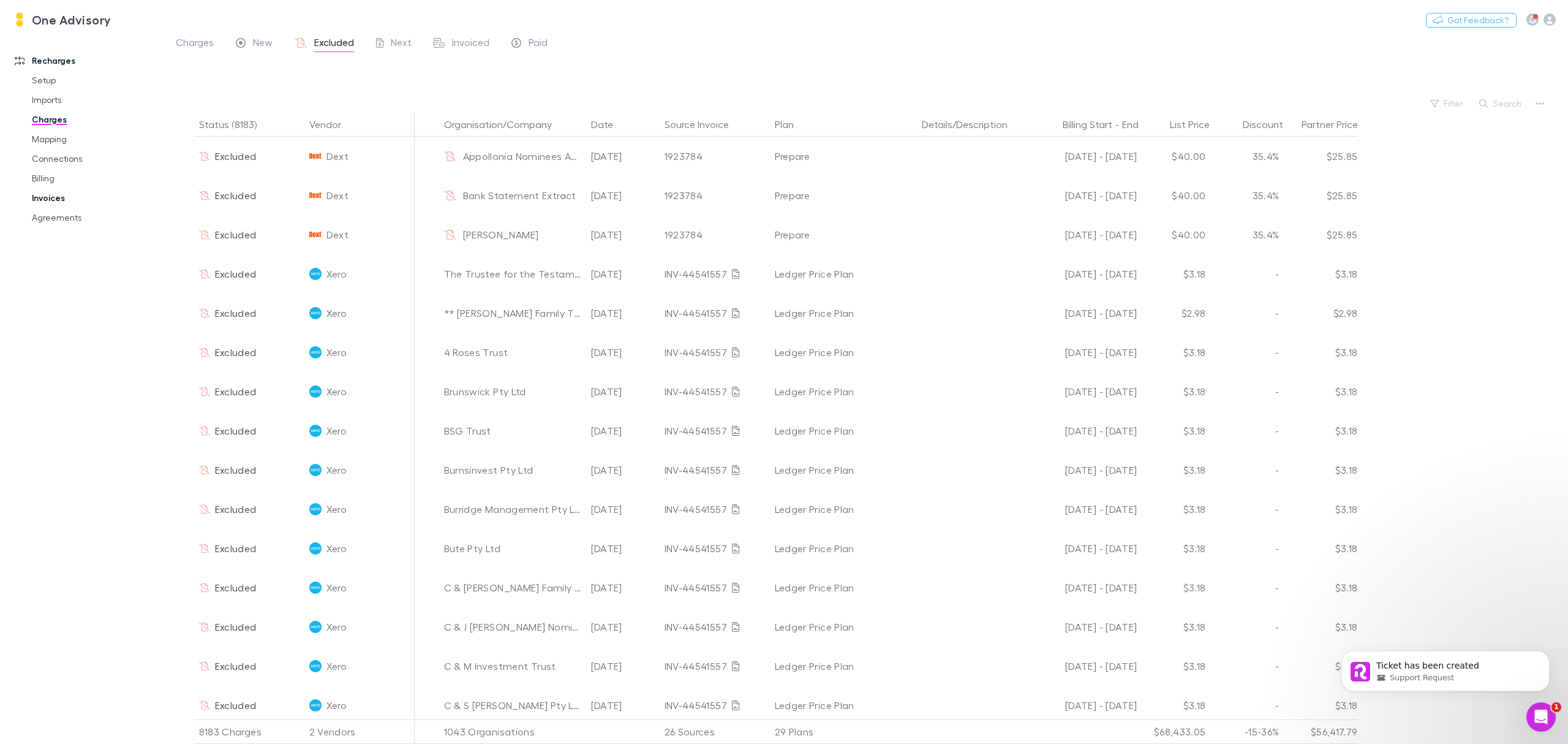
click at [47, 198] on link "Invoices" at bounding box center [97, 198] width 155 height 20
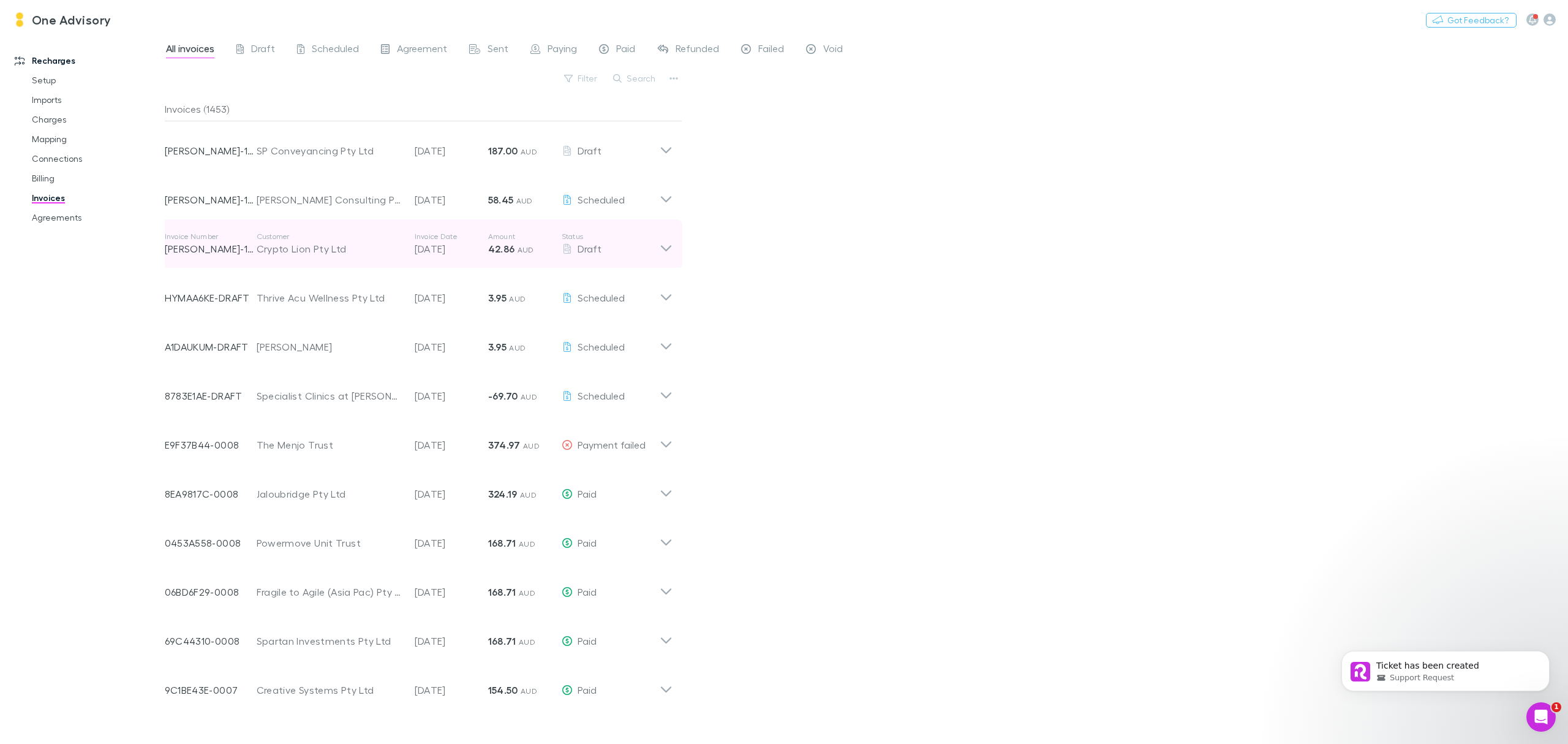
click at [668, 240] on icon at bounding box center [666, 243] width 13 height 25
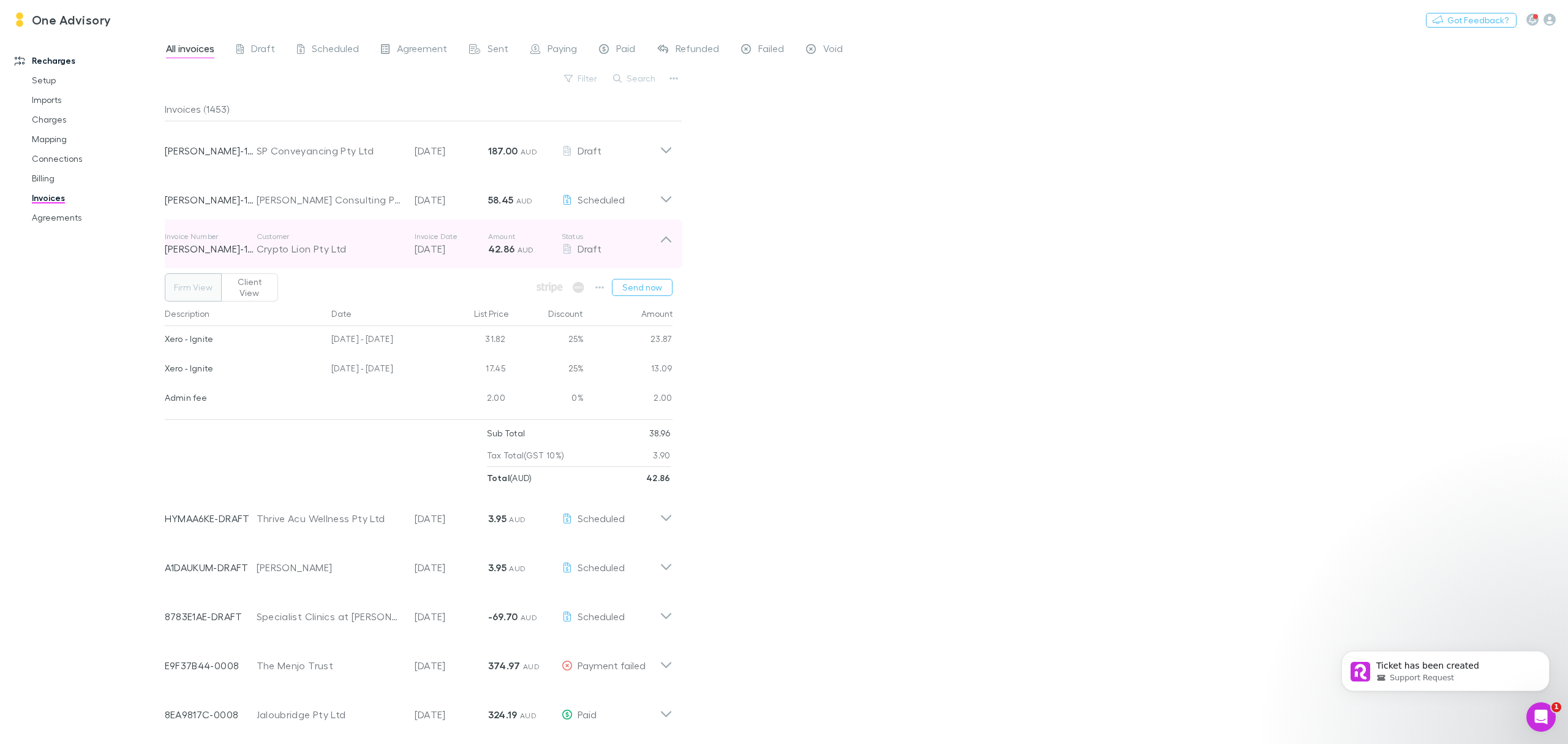
click at [668, 240] on icon at bounding box center [666, 240] width 11 height 6
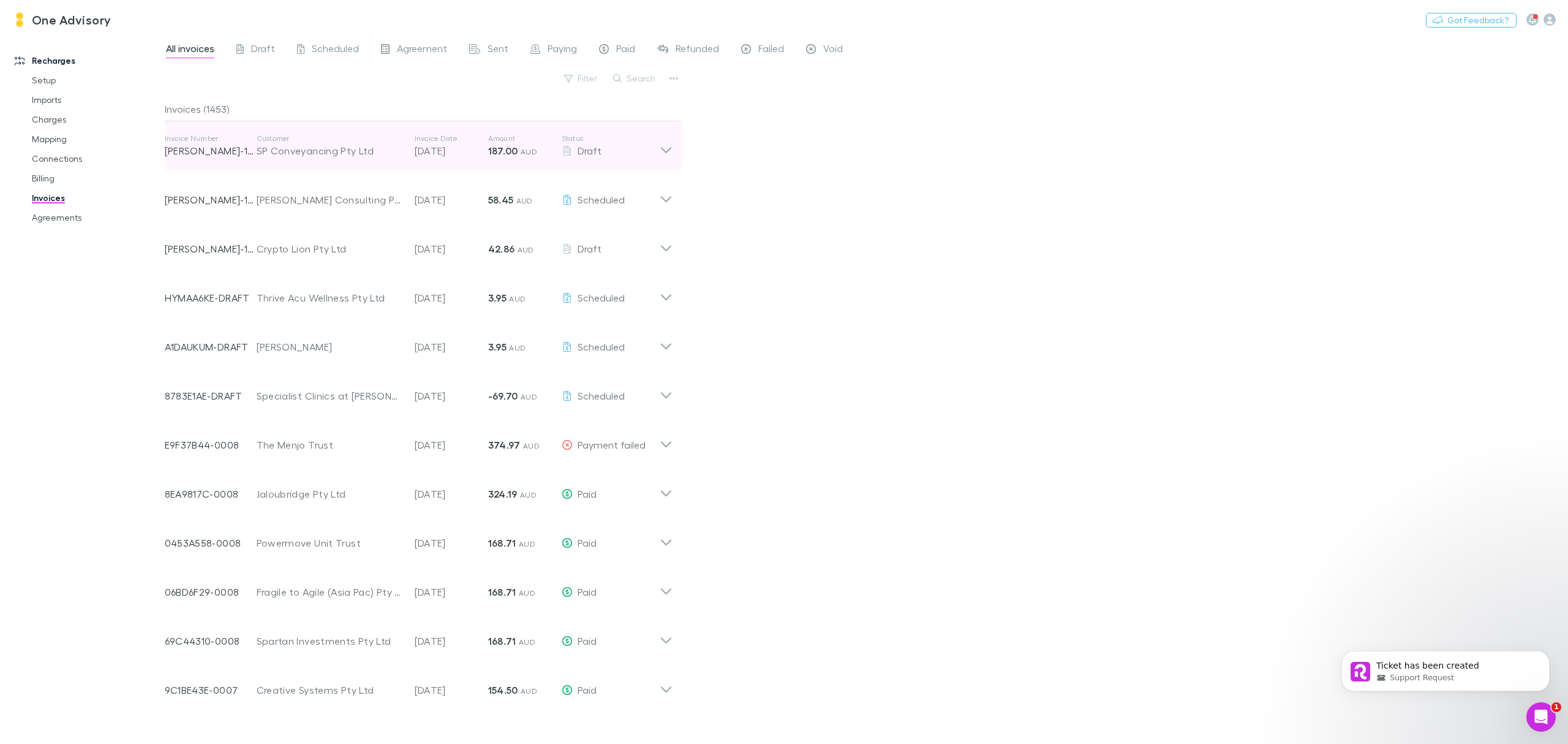
click at [670, 147] on icon at bounding box center [666, 146] width 13 height 25
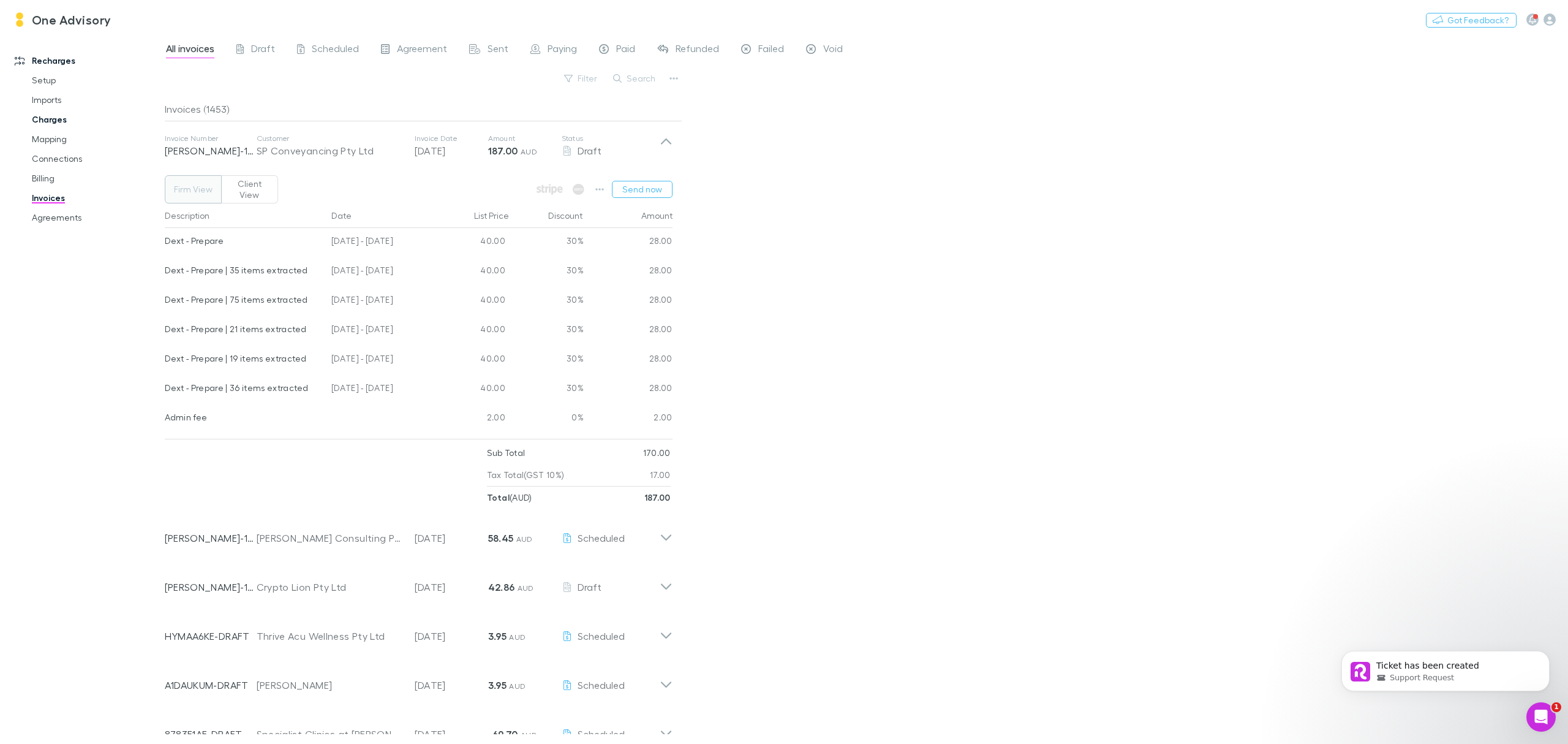
click at [37, 118] on link "Charges" at bounding box center [97, 119] width 155 height 20
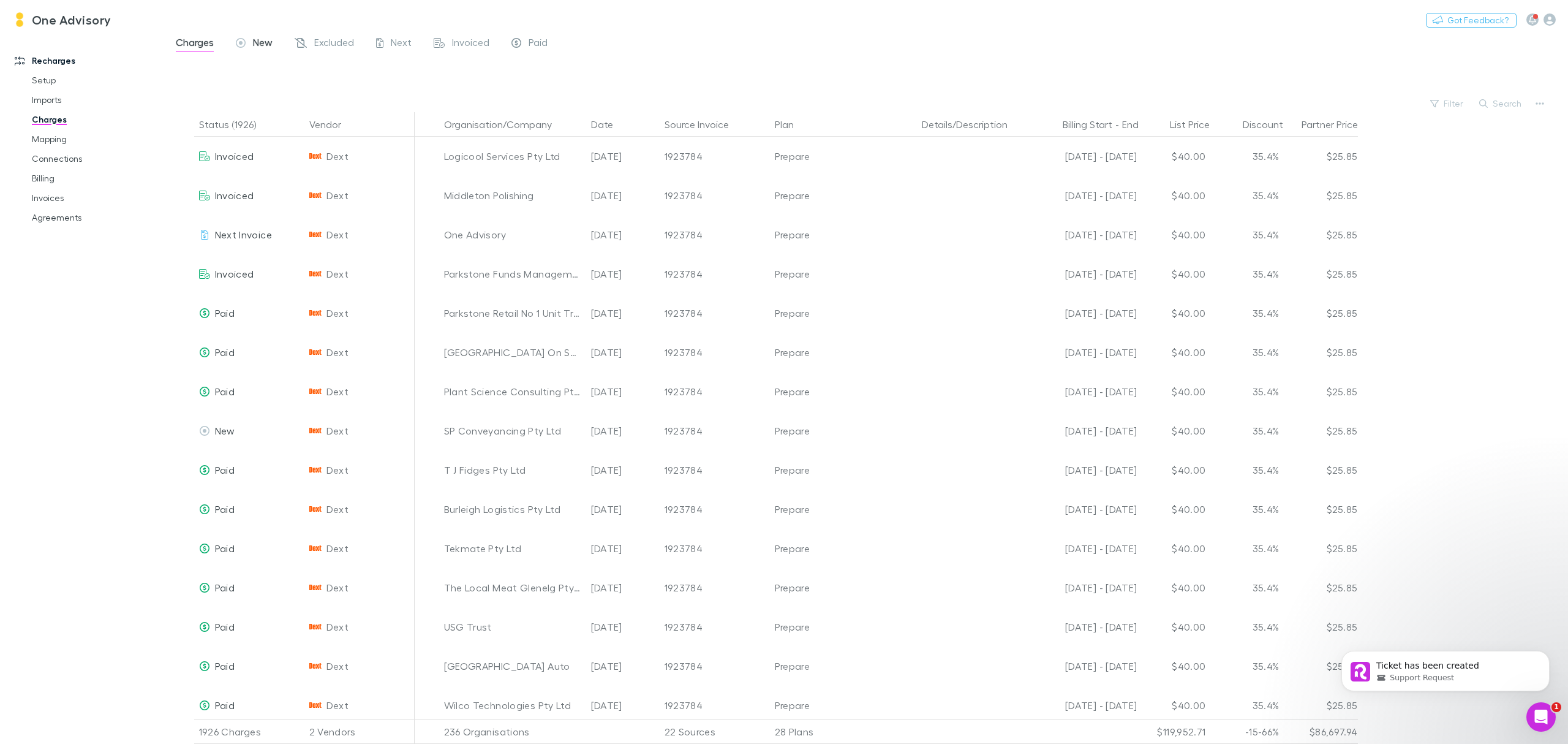
click at [253, 39] on span "New" at bounding box center [263, 44] width 20 height 16
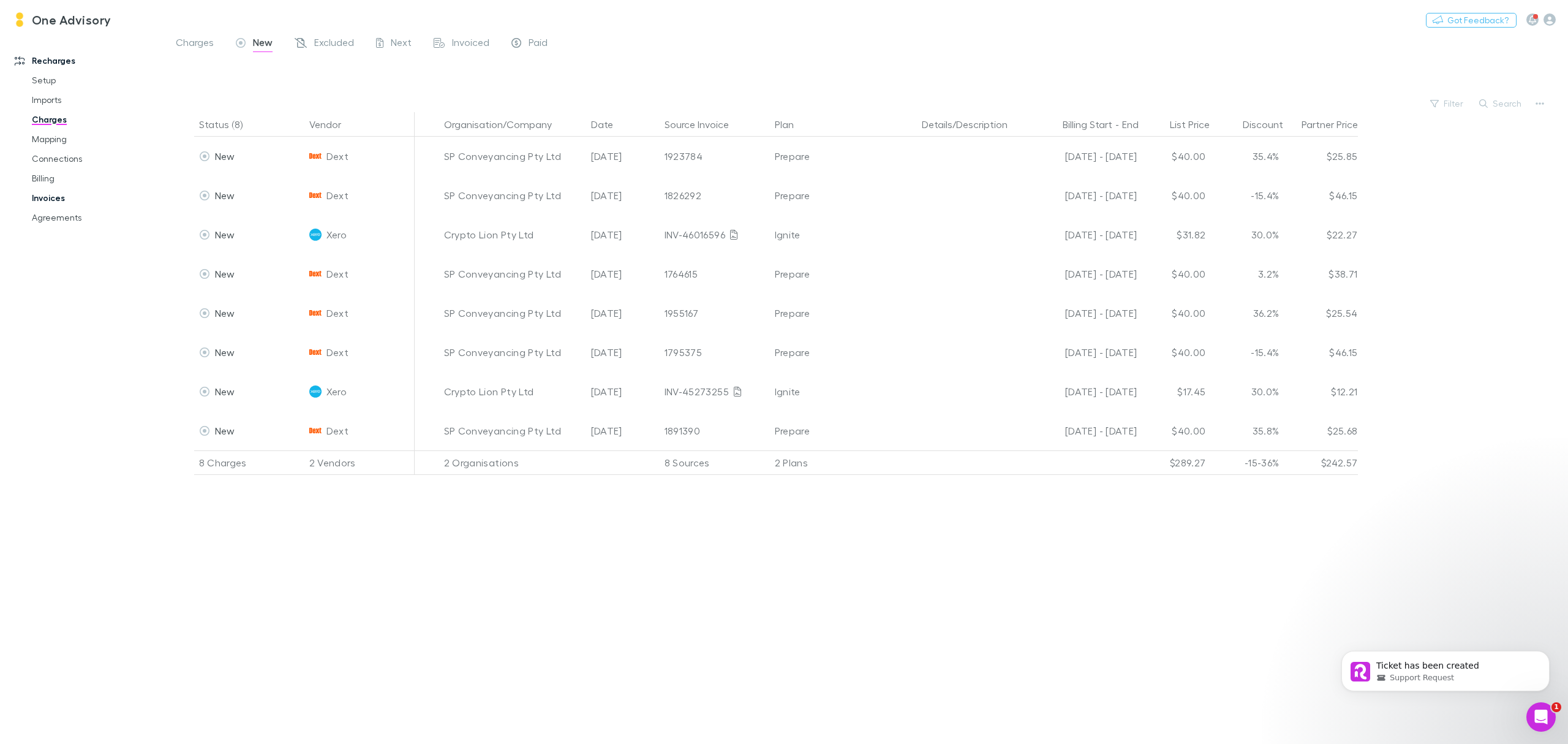
click at [45, 197] on link "Invoices" at bounding box center [97, 198] width 155 height 20
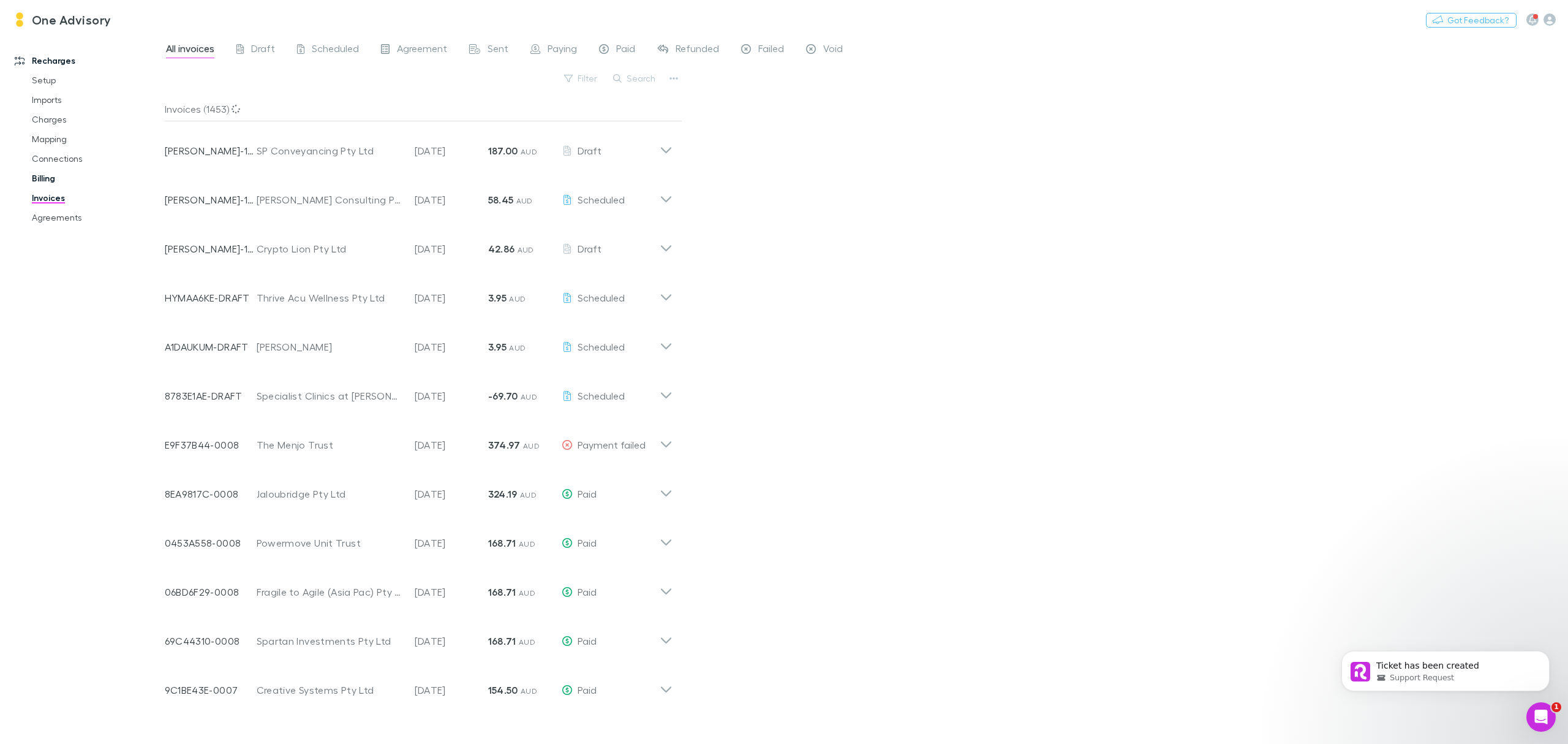
click at [45, 177] on link "Billing" at bounding box center [97, 178] width 155 height 20
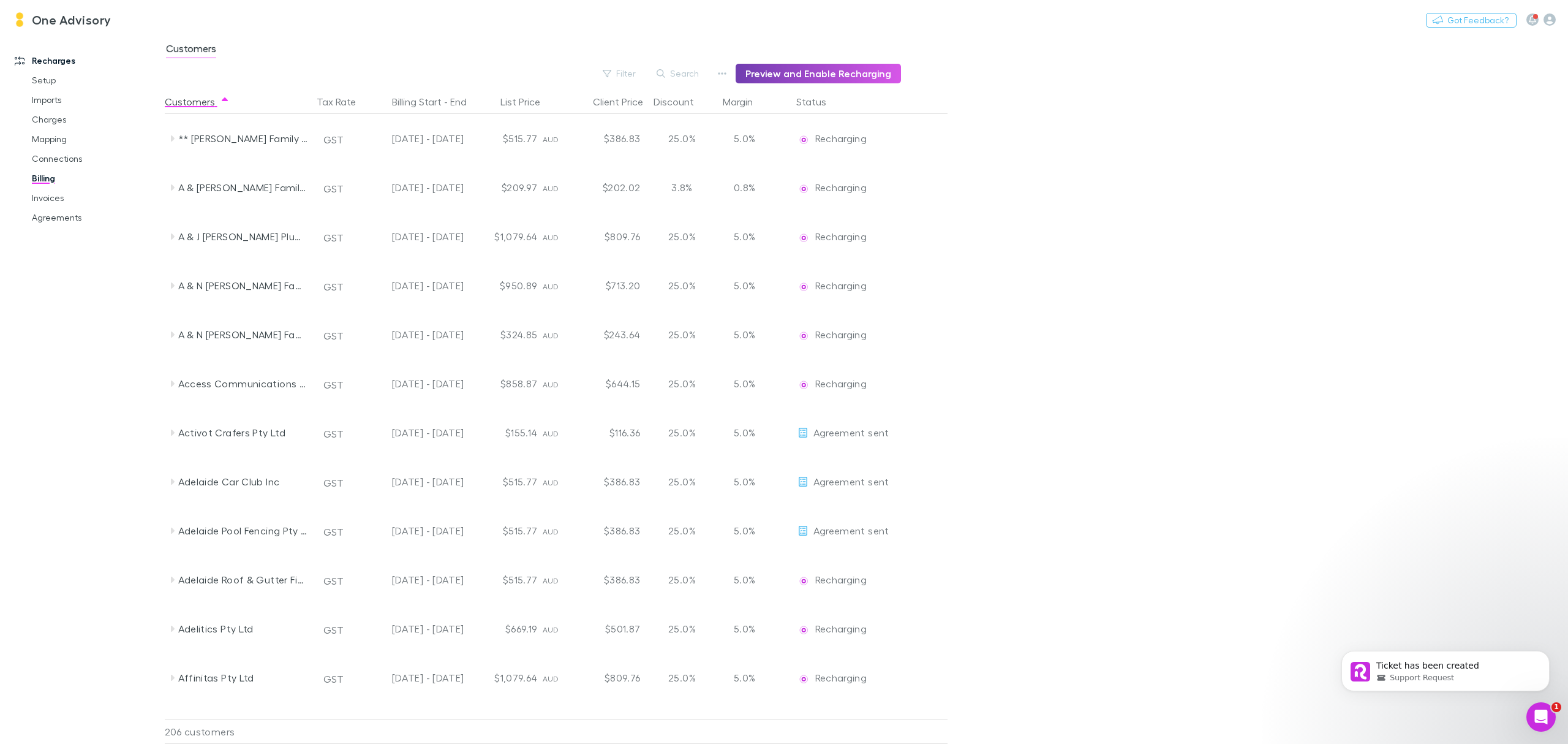
click at [794, 72] on button "Preview and Enable Recharging" at bounding box center [818, 74] width 165 height 20
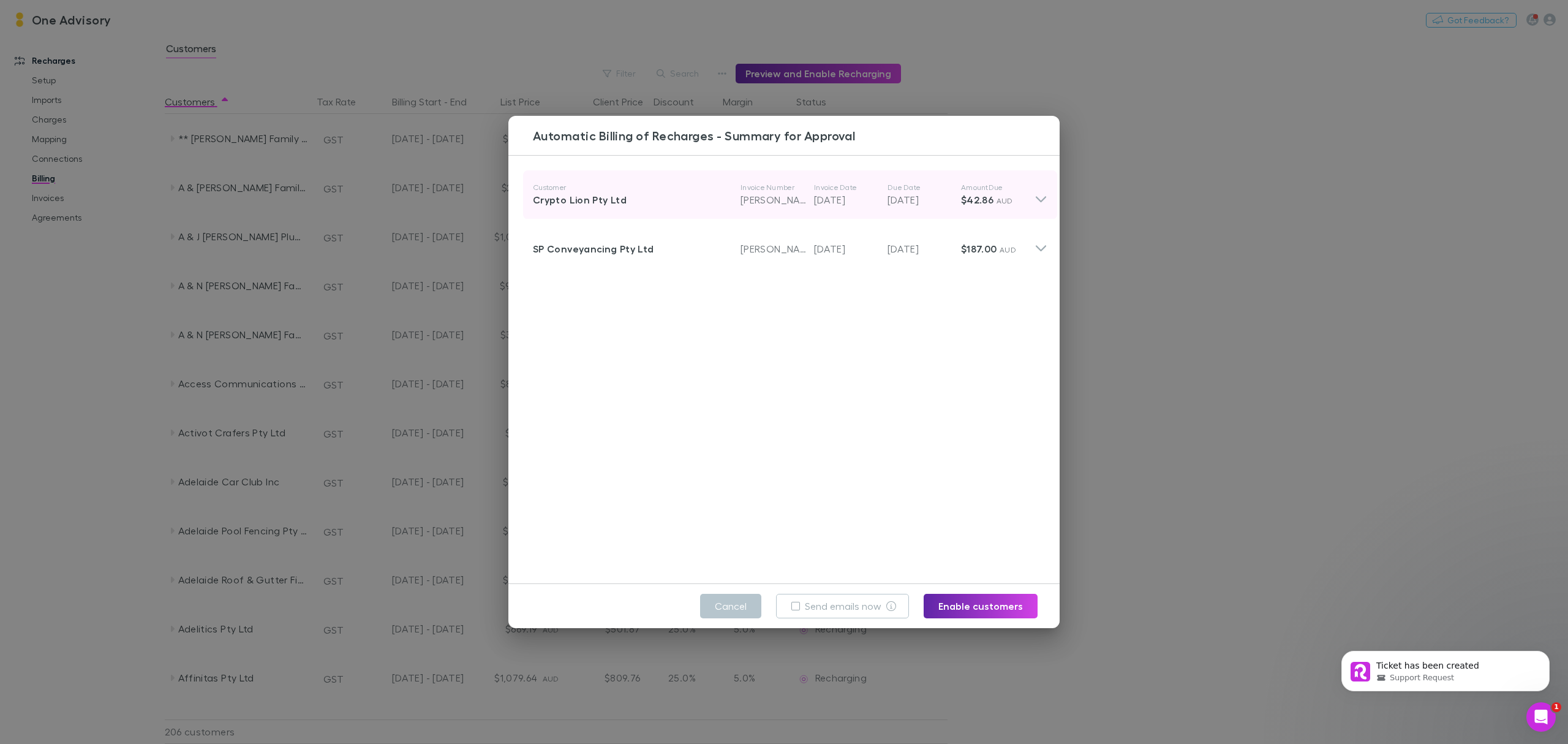
click at [1020, 192] on p "$42.86 AUD" at bounding box center [998, 200] width 74 height 15
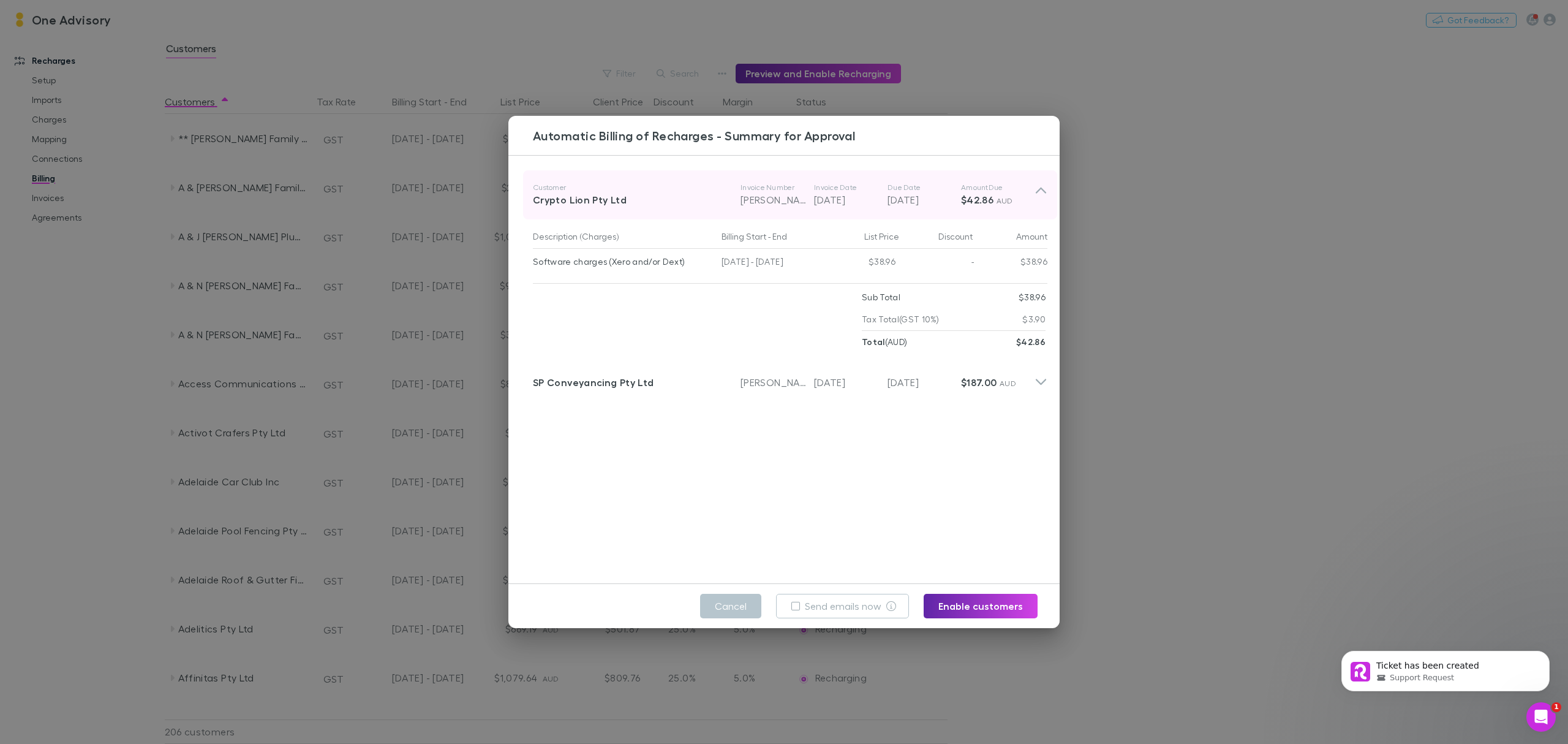
click at [1020, 192] on p "$42.86 AUD" at bounding box center [998, 200] width 74 height 15
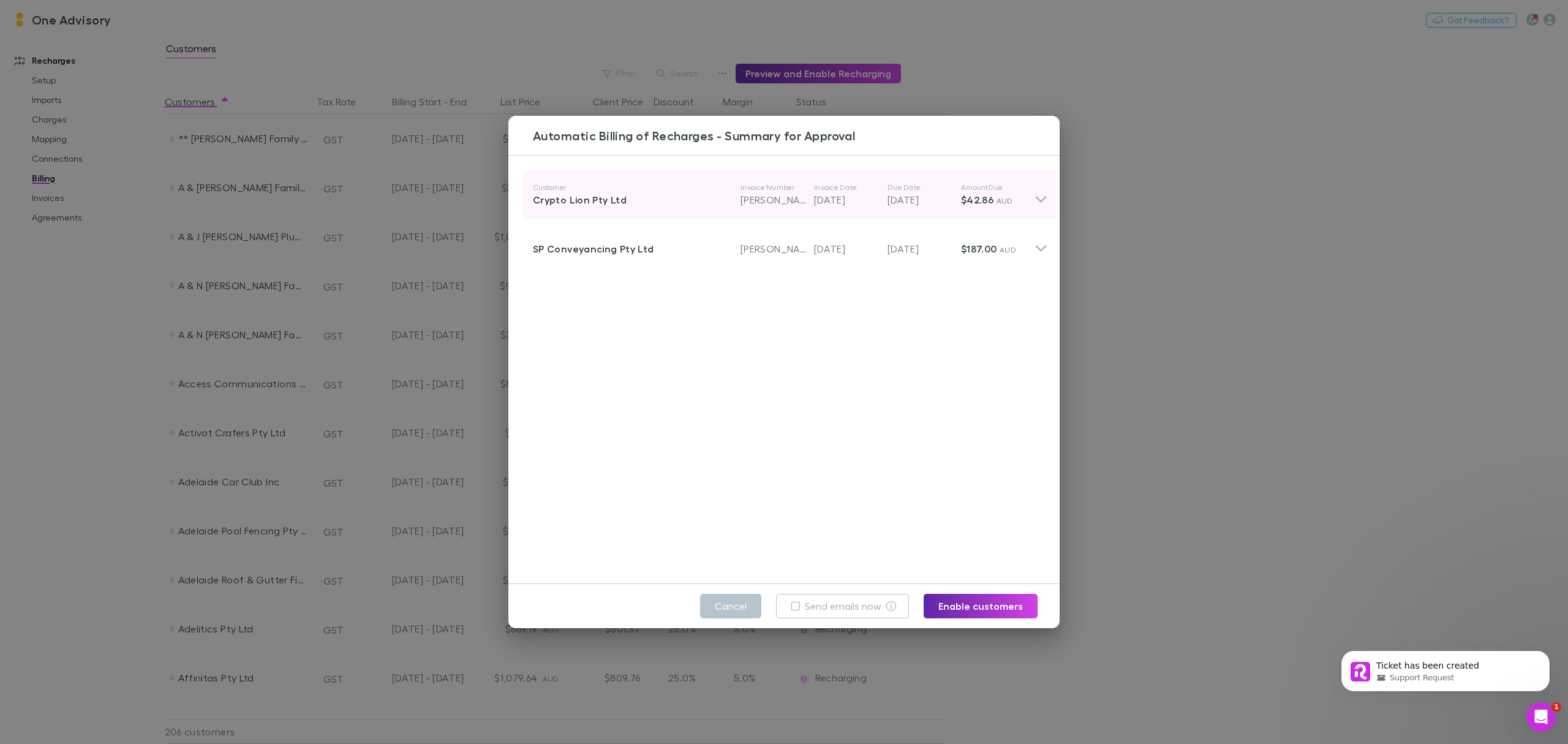
click at [744, 204] on p "RECH-1457" at bounding box center [778, 200] width 74 height 15
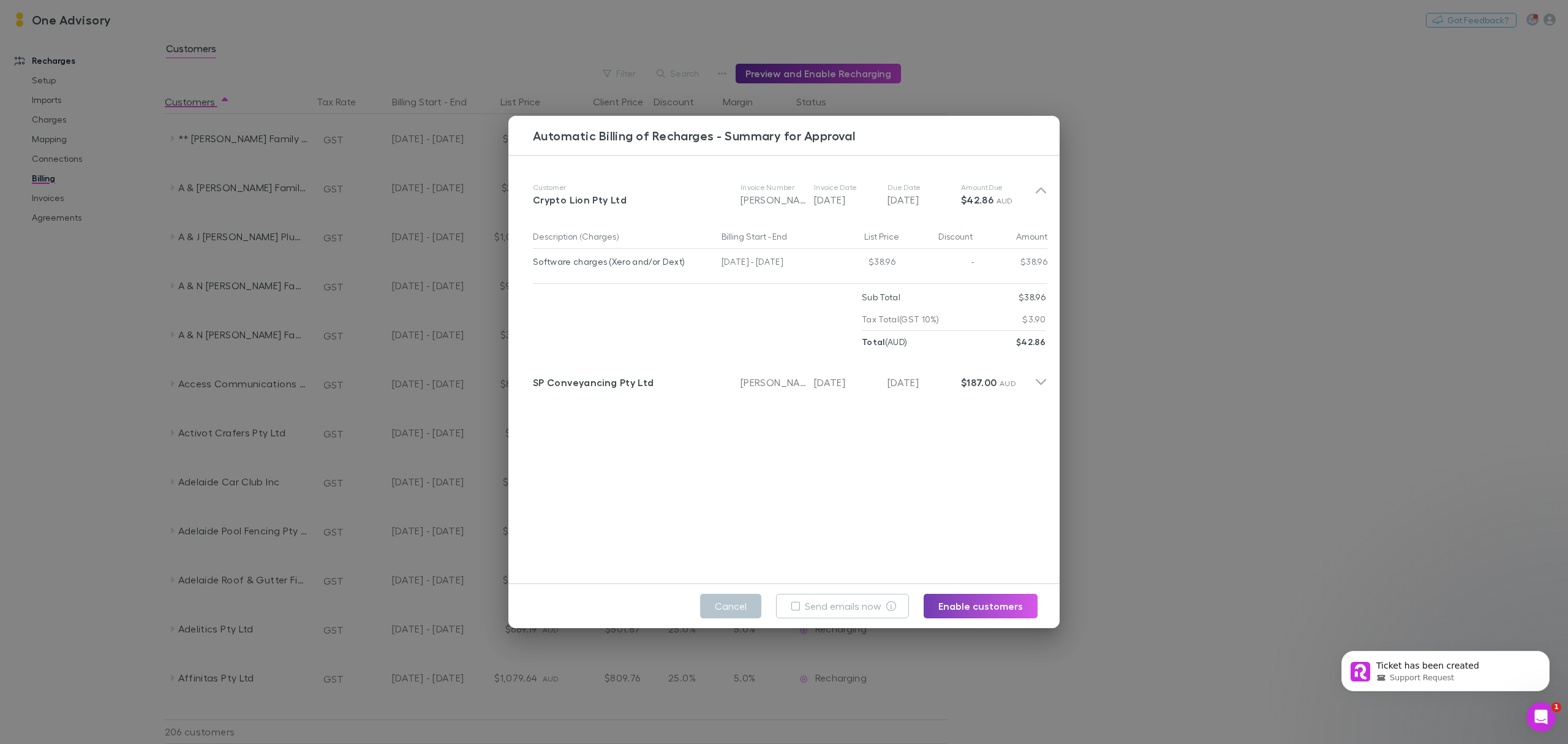
click at [1016, 604] on button "Enable customers" at bounding box center [981, 606] width 114 height 25
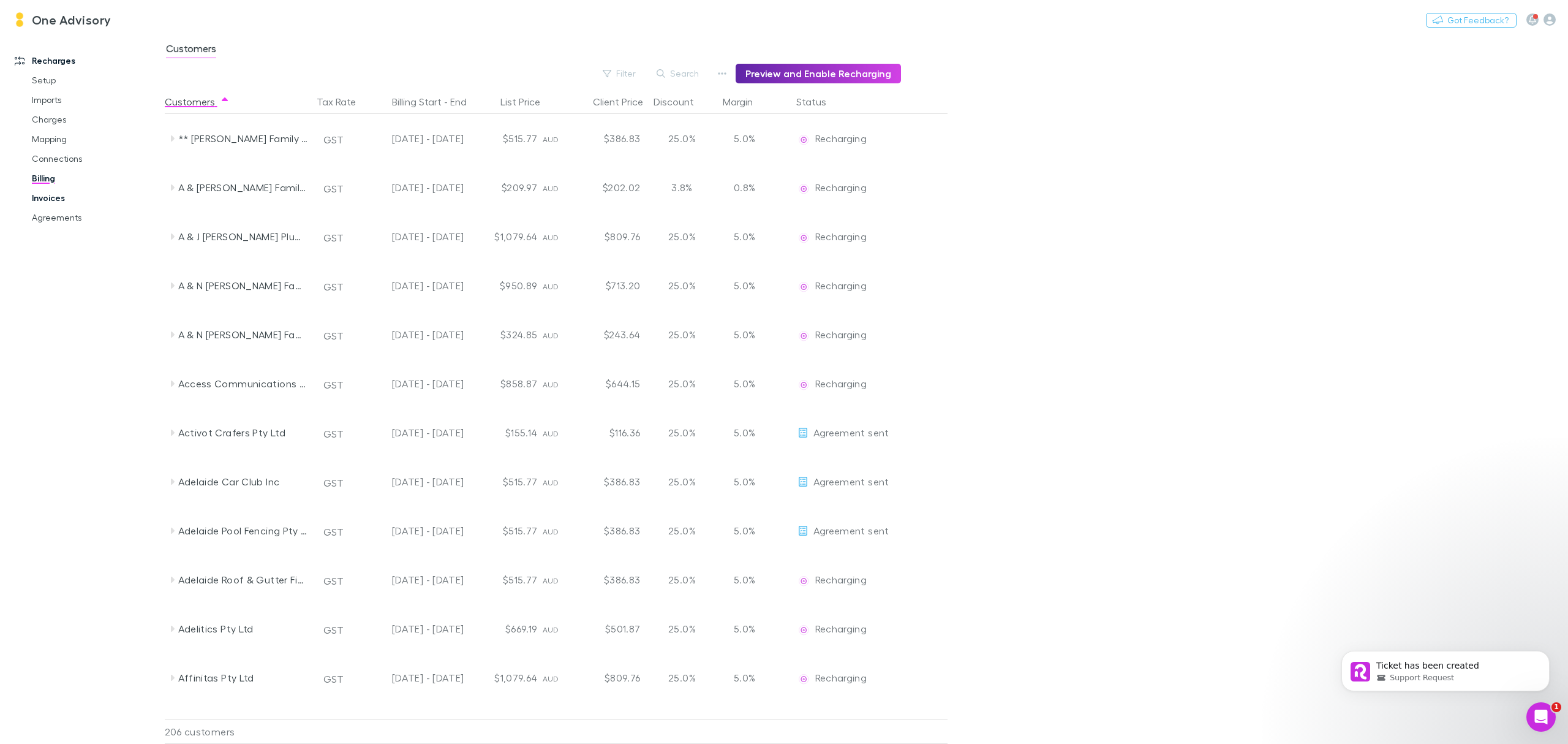
click at [50, 198] on link "Invoices" at bounding box center [97, 198] width 155 height 20
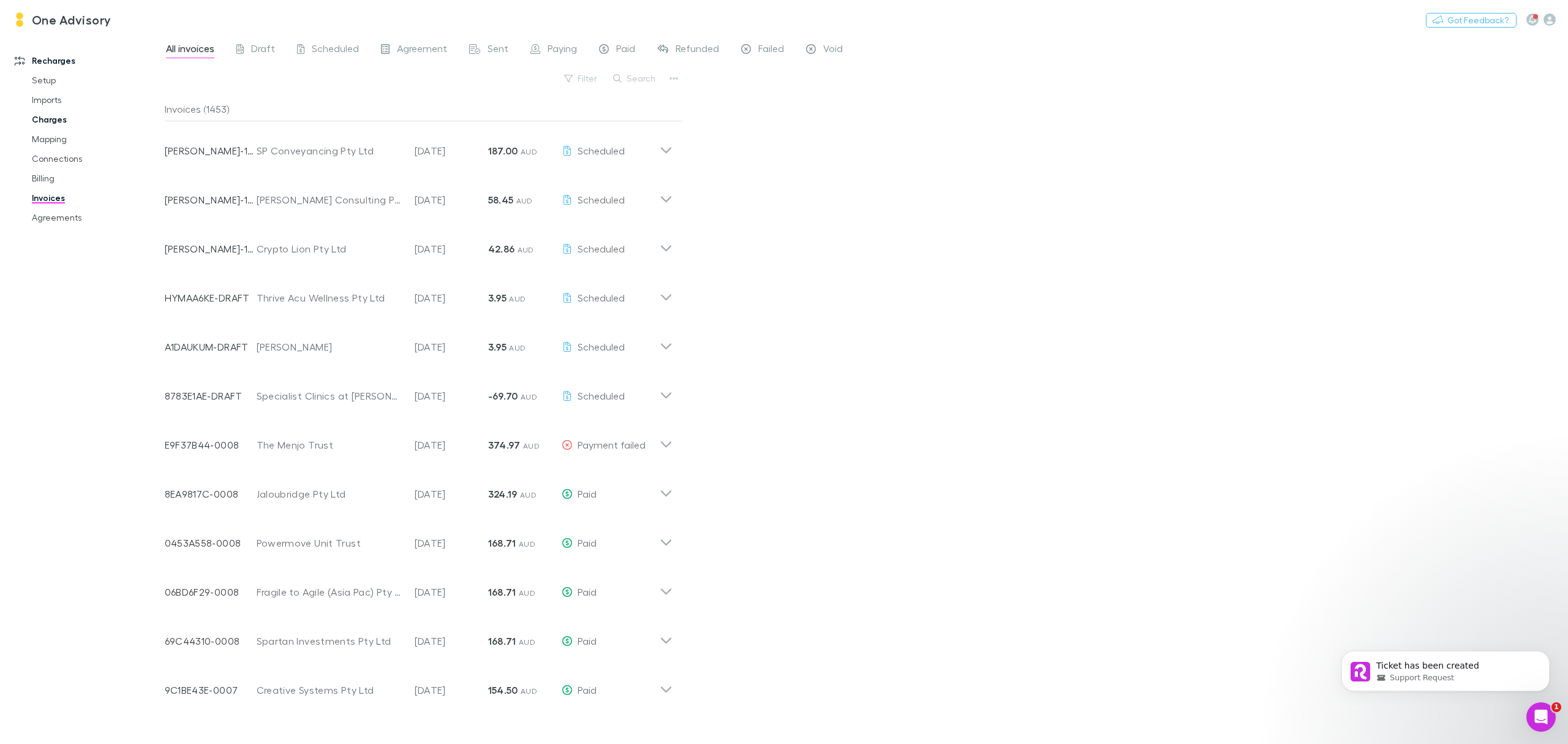
click at [43, 115] on link "Charges" at bounding box center [97, 119] width 155 height 20
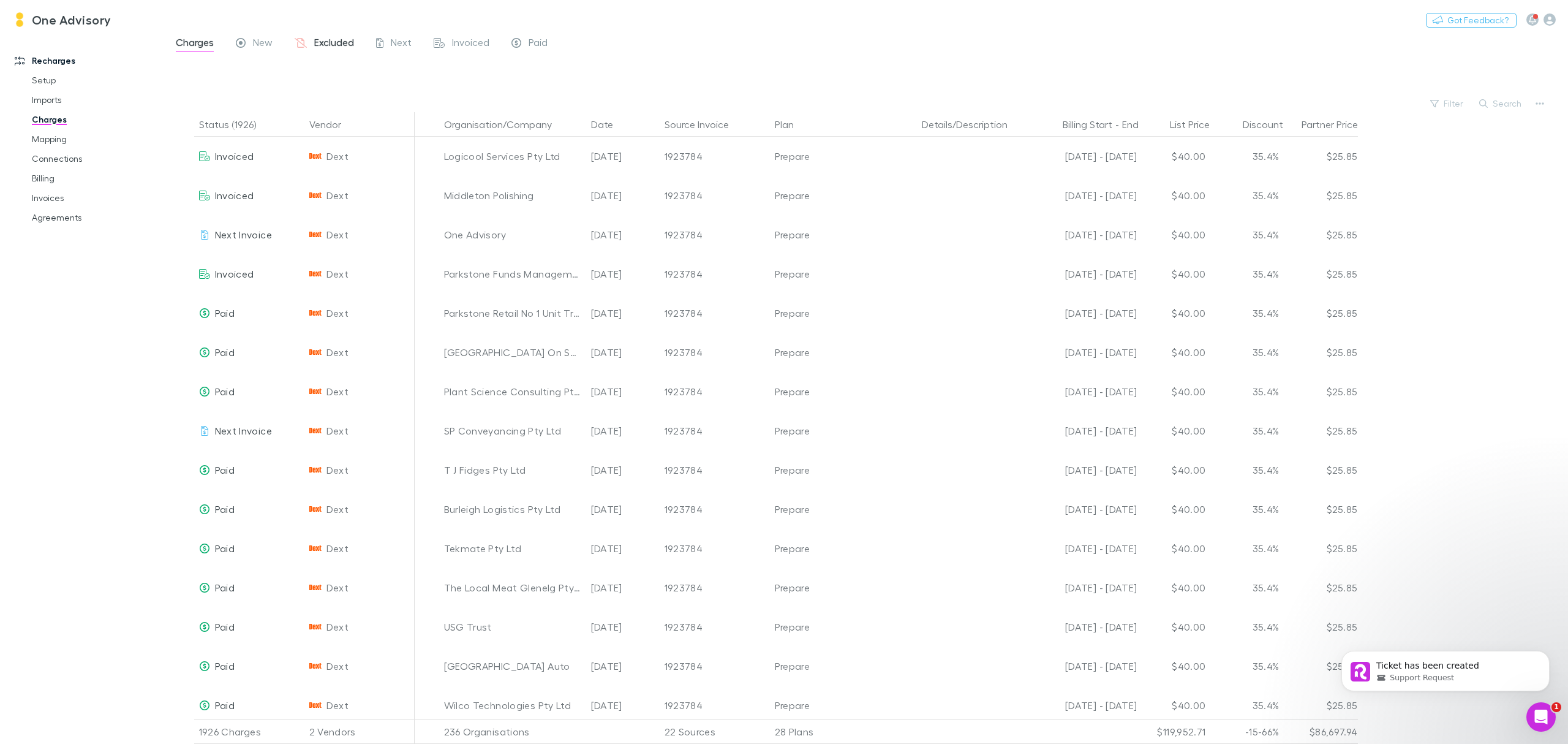
click at [327, 42] on span "Excluded" at bounding box center [334, 44] width 40 height 16
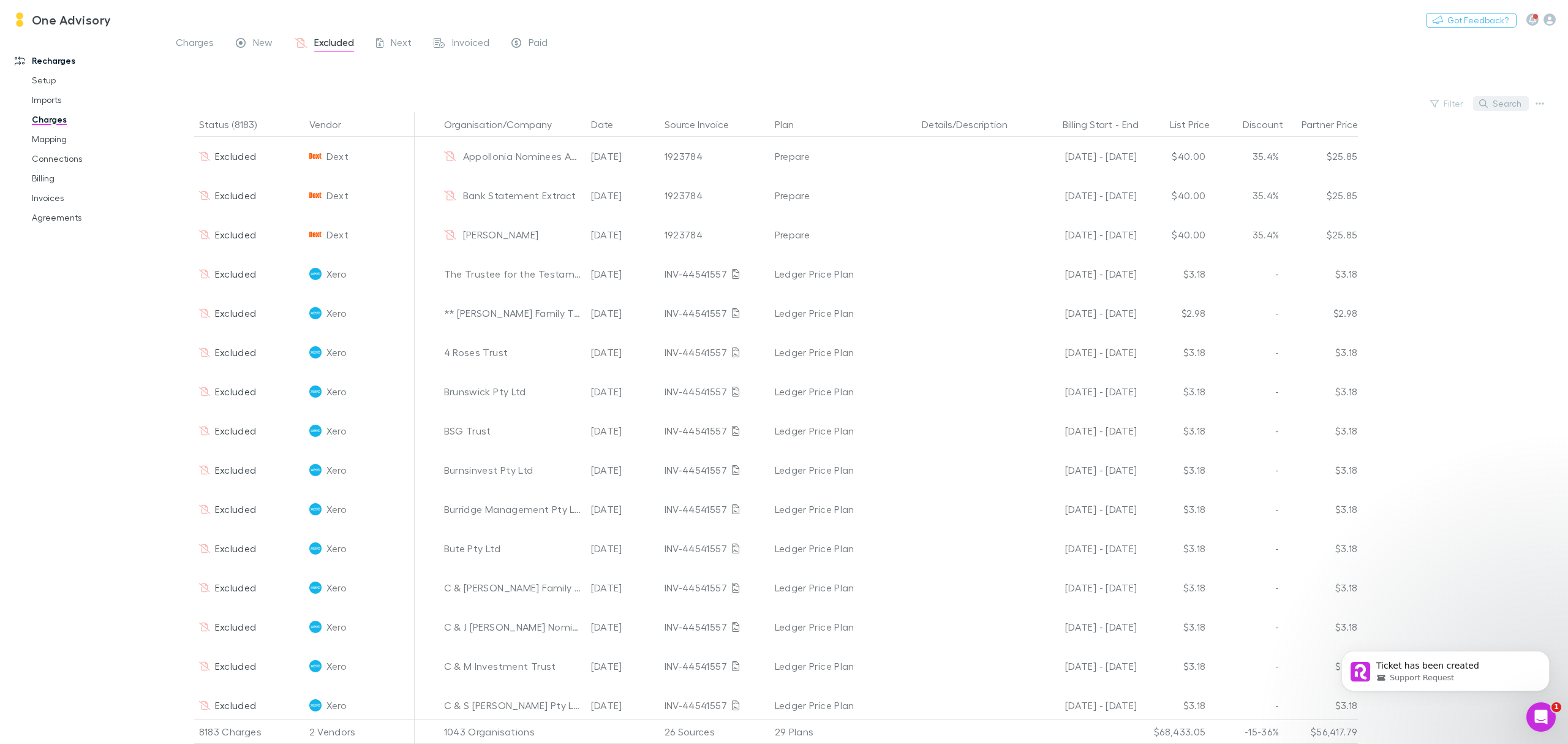
click at [1505, 101] on button "Search" at bounding box center [1501, 104] width 56 height 15
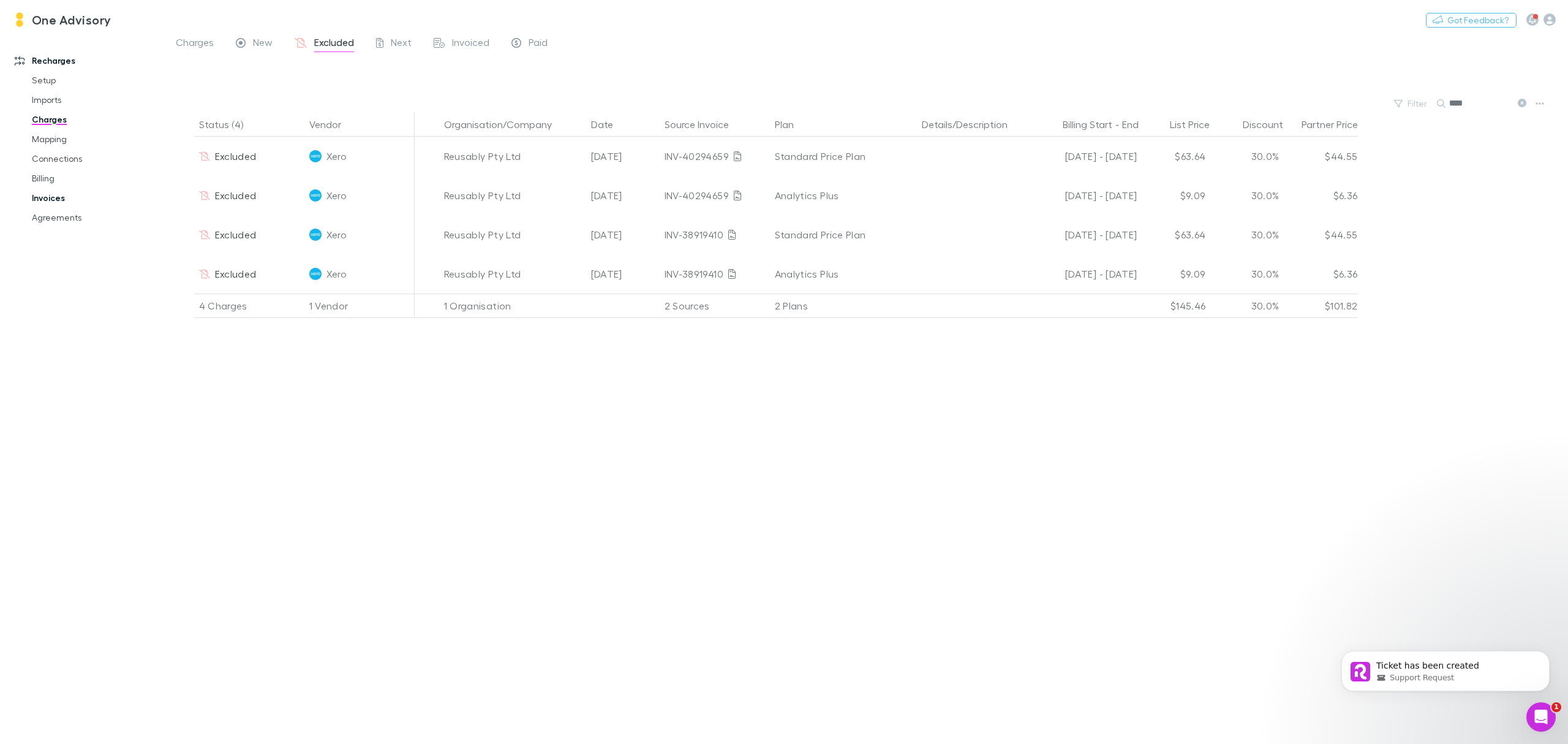
type input "****"
click at [53, 195] on link "Invoices" at bounding box center [97, 198] width 155 height 20
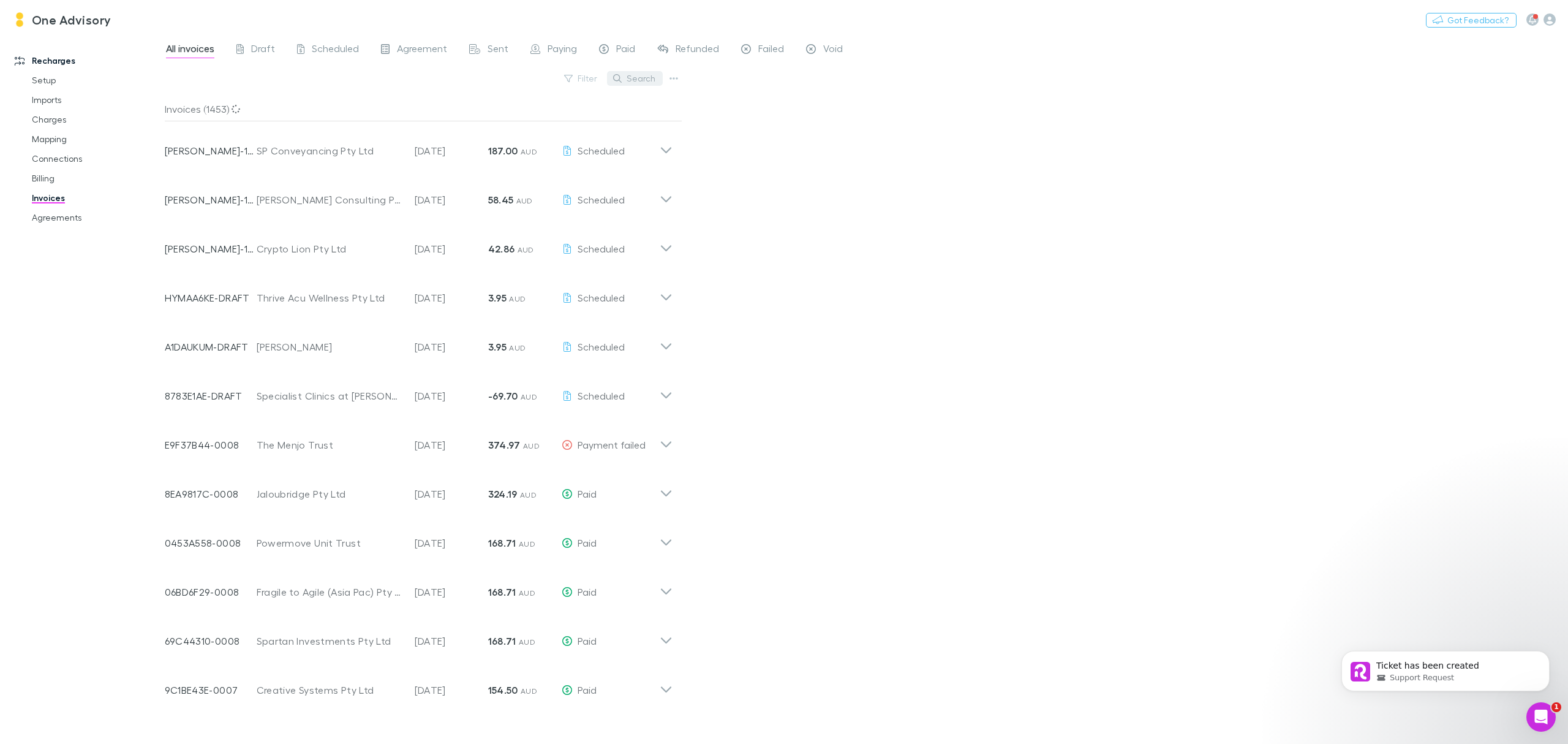
click at [640, 81] on button "Search" at bounding box center [635, 79] width 56 height 15
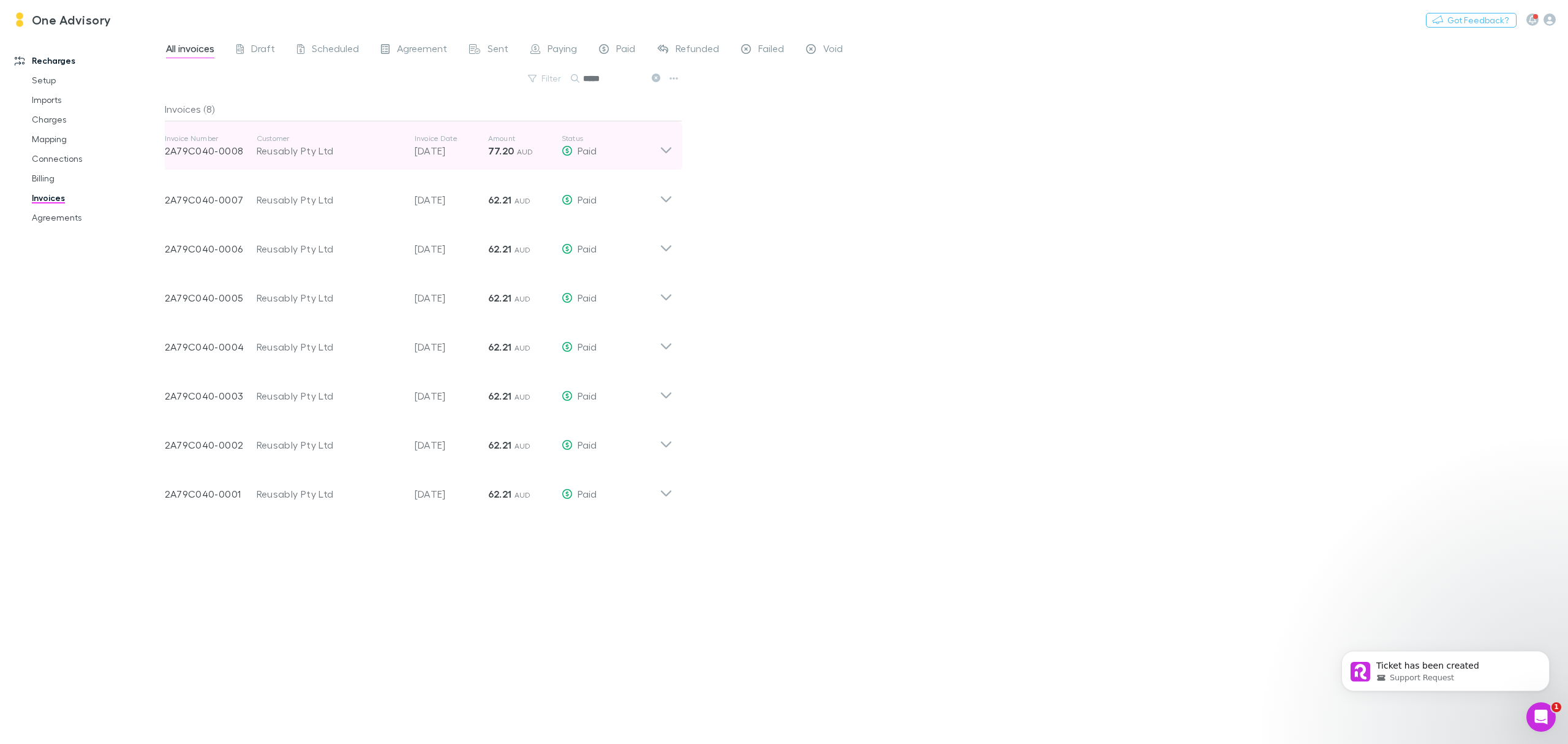
type input "*****"
click at [674, 153] on div "Invoice Number 2A79C040-0008 Customer Reusably Pty Ltd Invoice Date 03 Sep 2025…" at bounding box center [418, 145] width 527 height 49
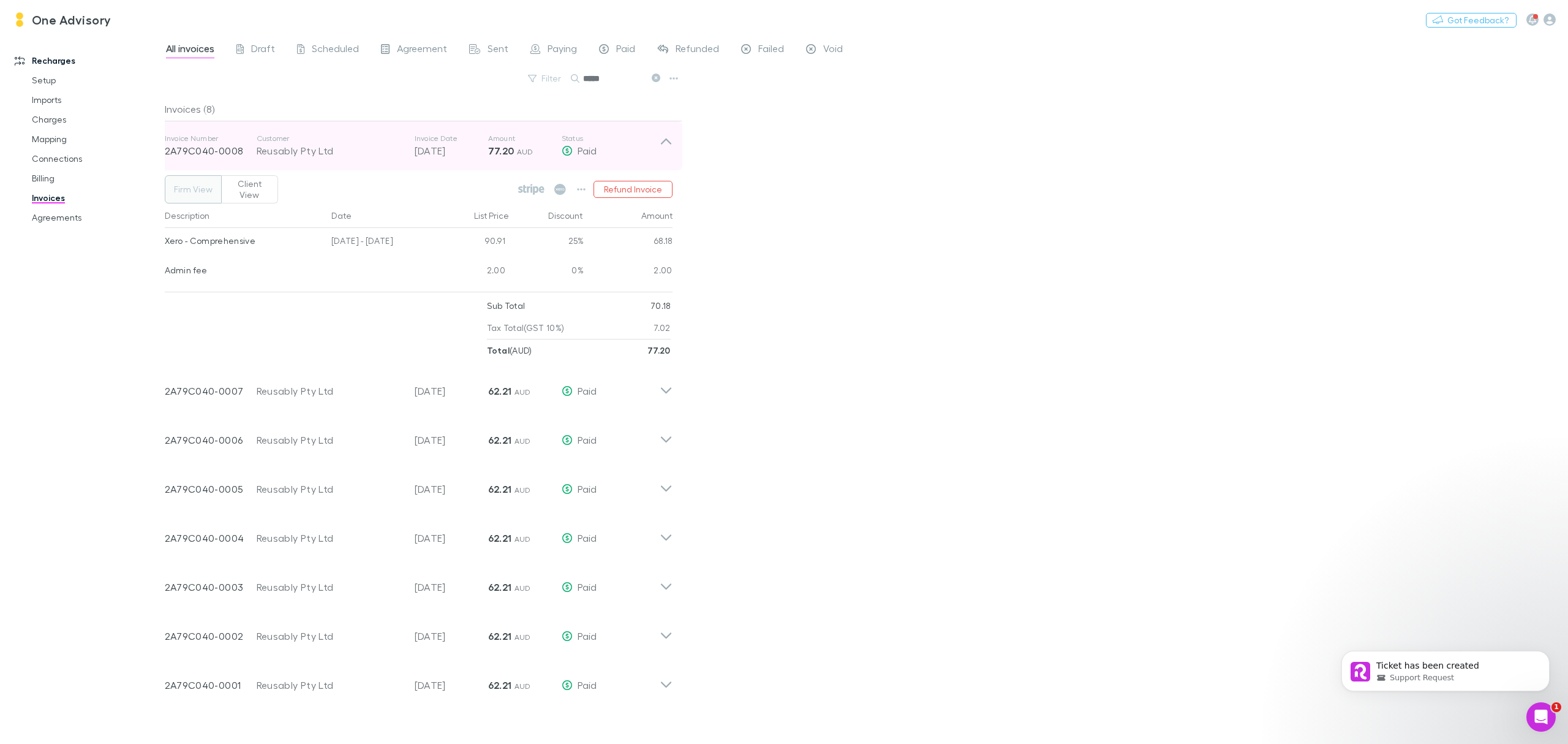
click at [674, 153] on div "Invoice Number 2A79C040-0008 Customer Reusably Pty Ltd Invoice Date 03 Sep 2025…" at bounding box center [418, 145] width 527 height 49
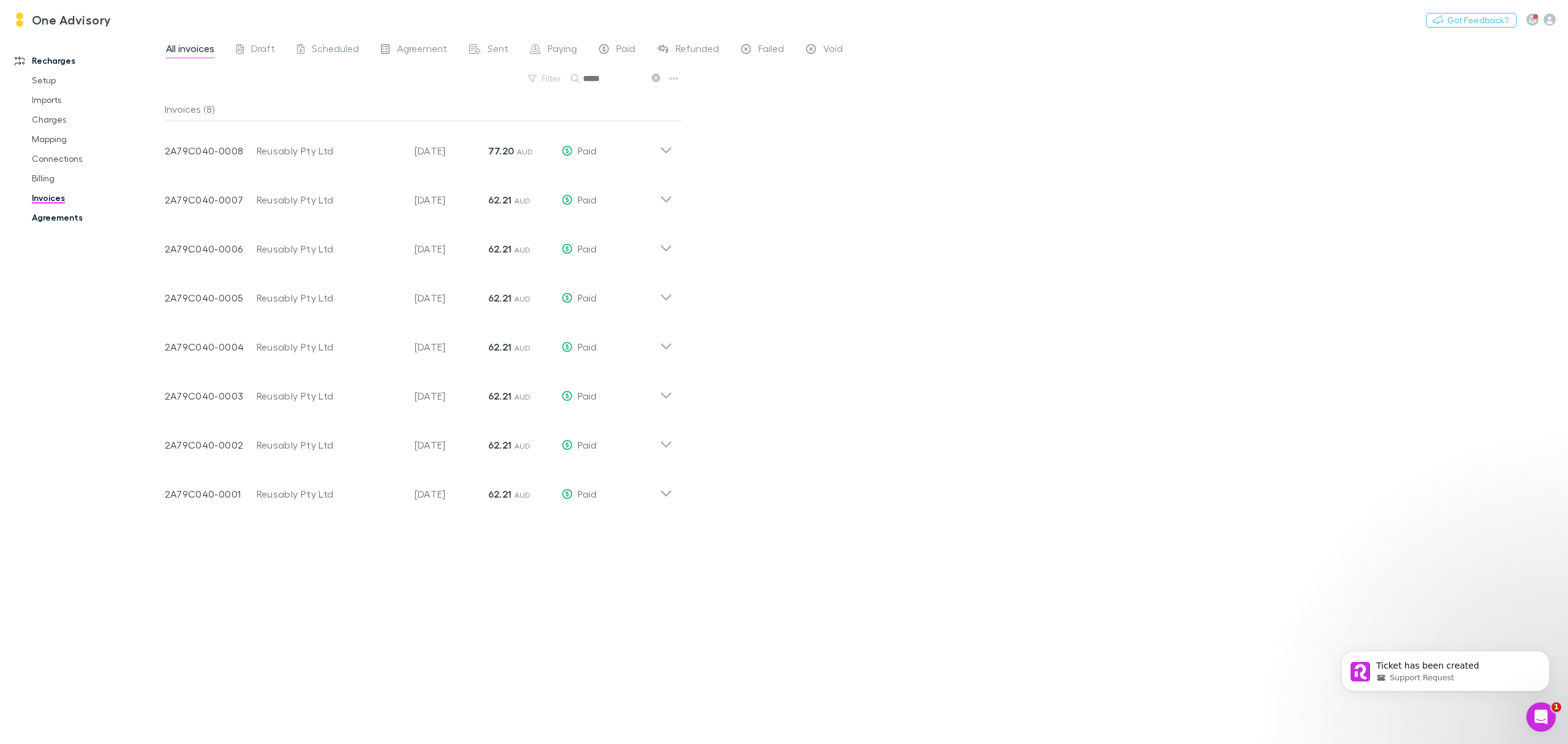
click at [60, 213] on link "Agreements" at bounding box center [97, 217] width 155 height 20
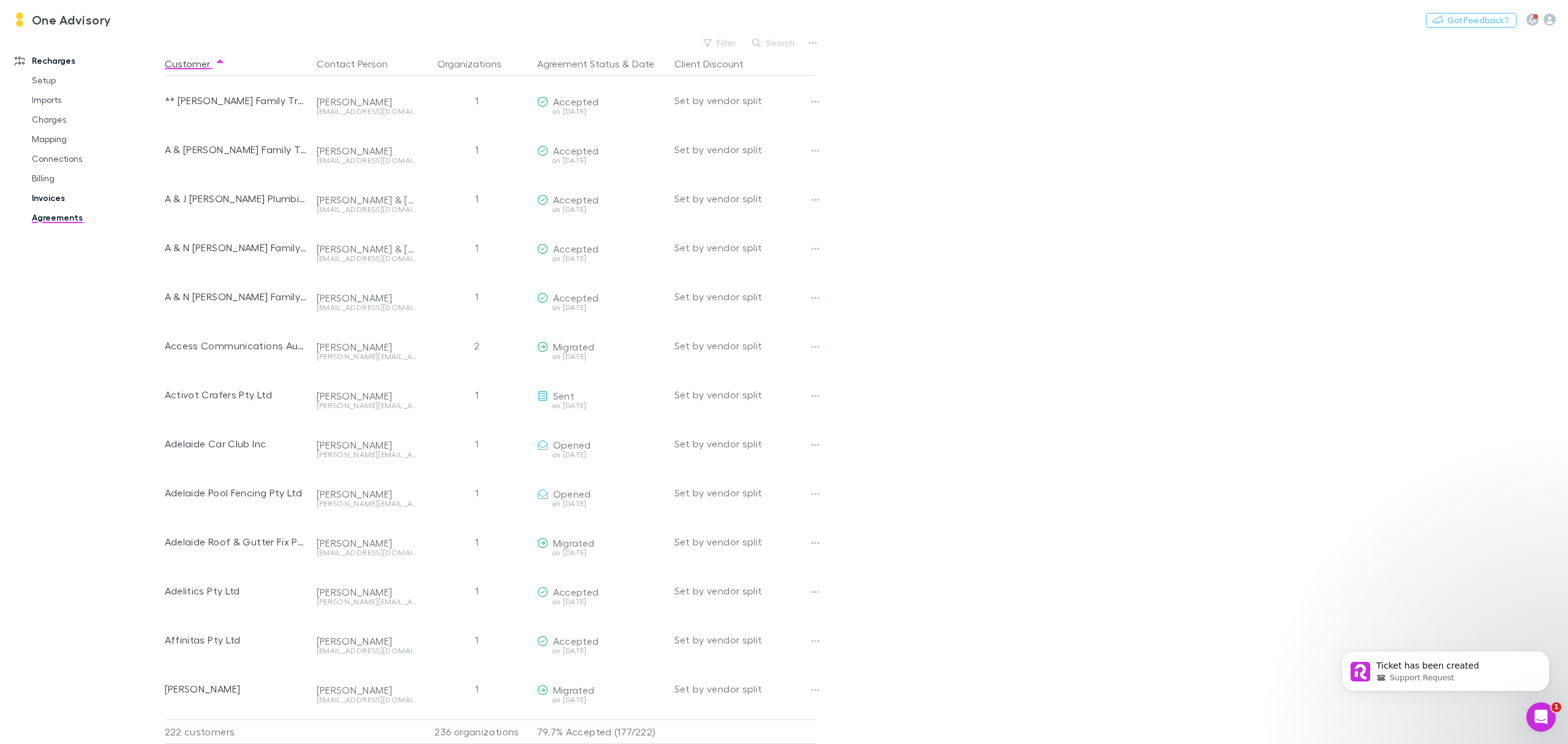
click at [55, 201] on link "Invoices" at bounding box center [97, 198] width 155 height 20
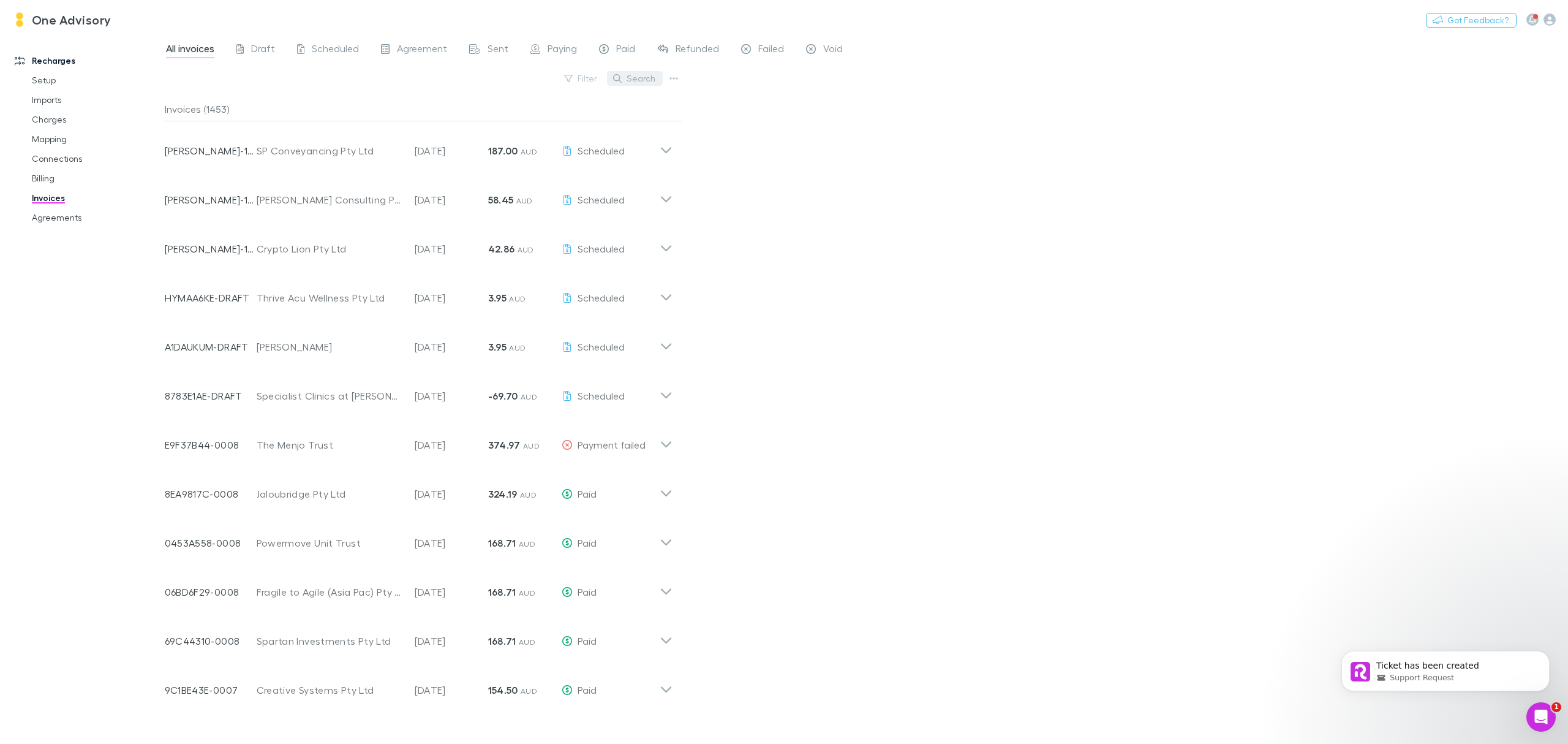
click at [640, 79] on button "Search" at bounding box center [635, 79] width 56 height 15
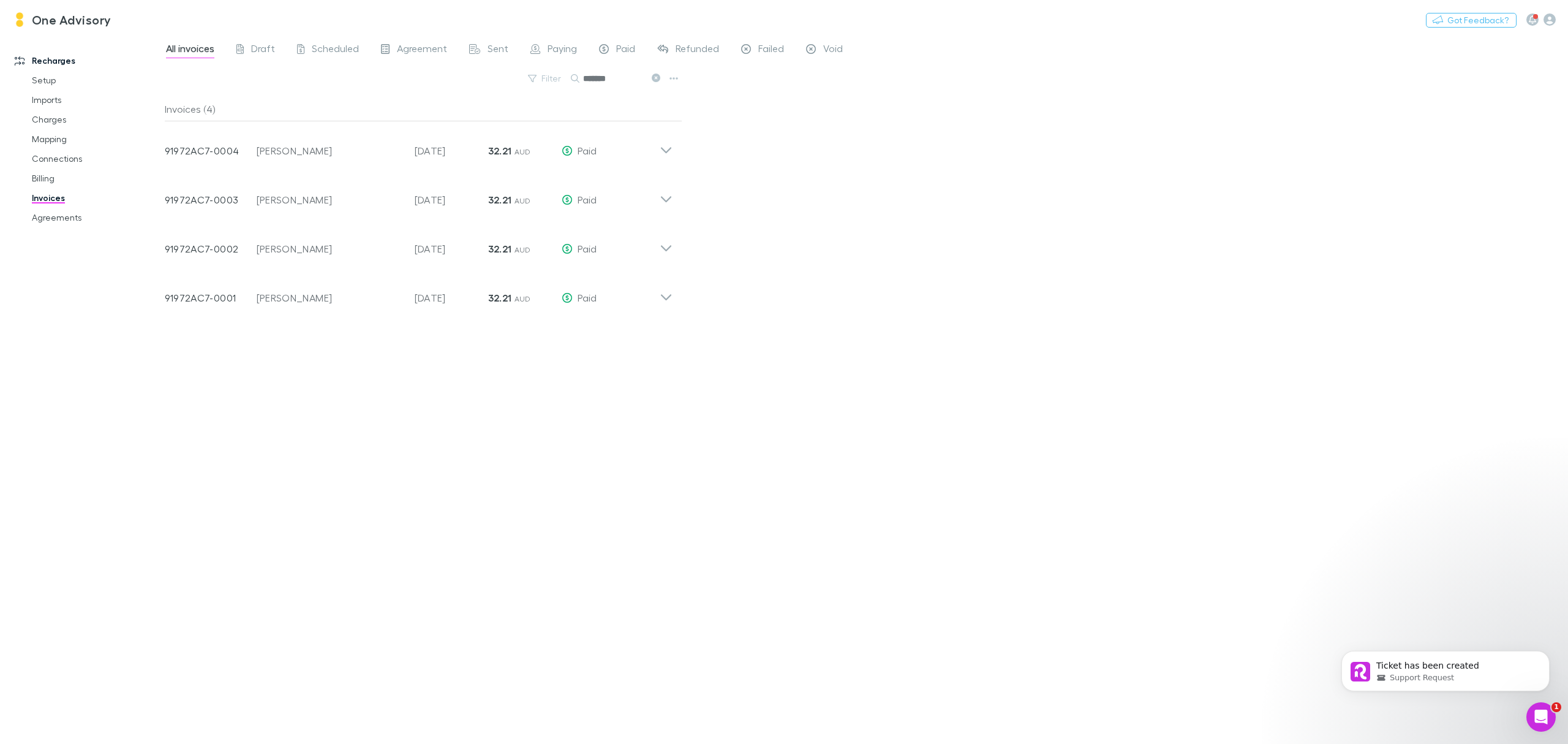
type input "*******"
click at [658, 79] on icon at bounding box center [656, 77] width 8 height 8
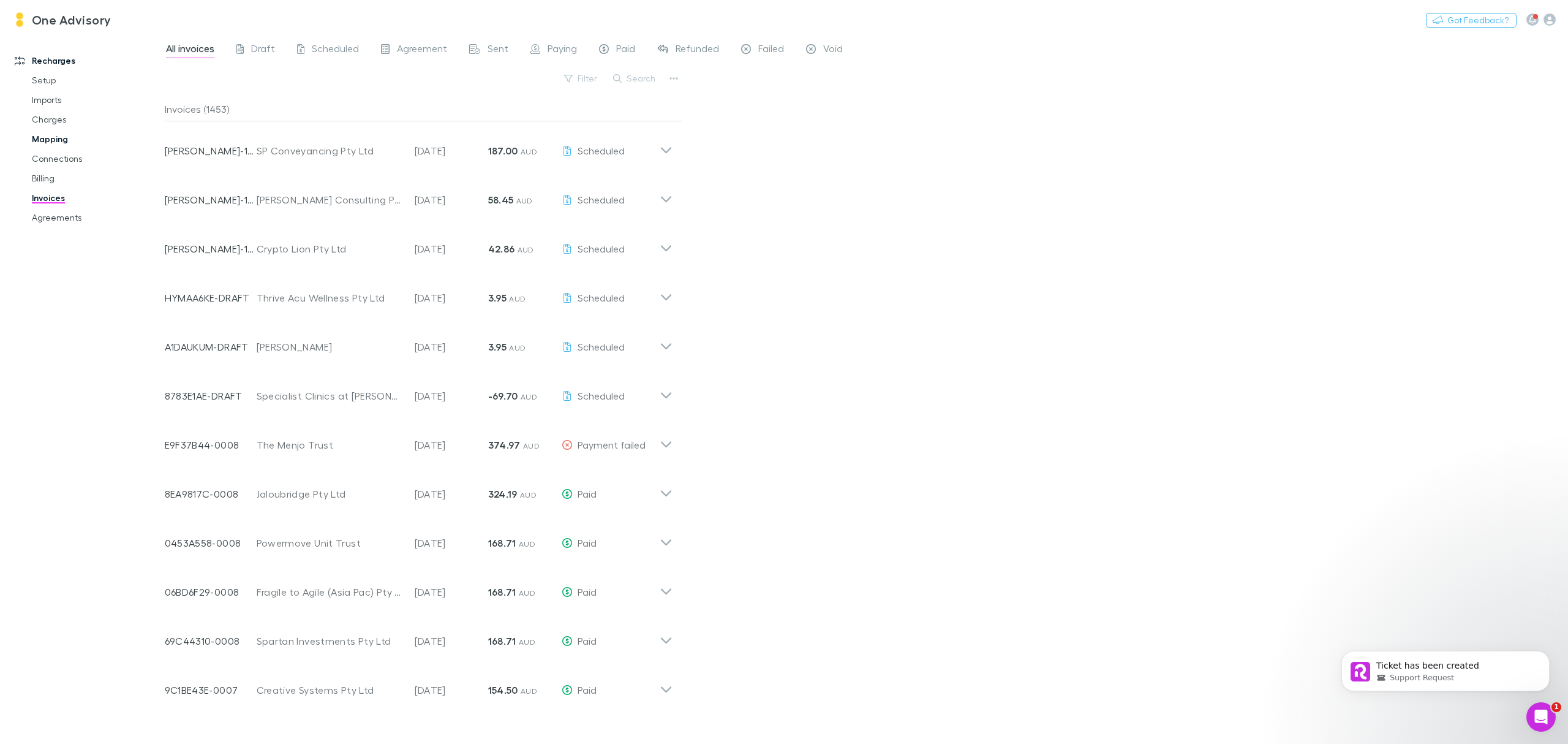
click at [45, 141] on link "Mapping" at bounding box center [97, 139] width 155 height 20
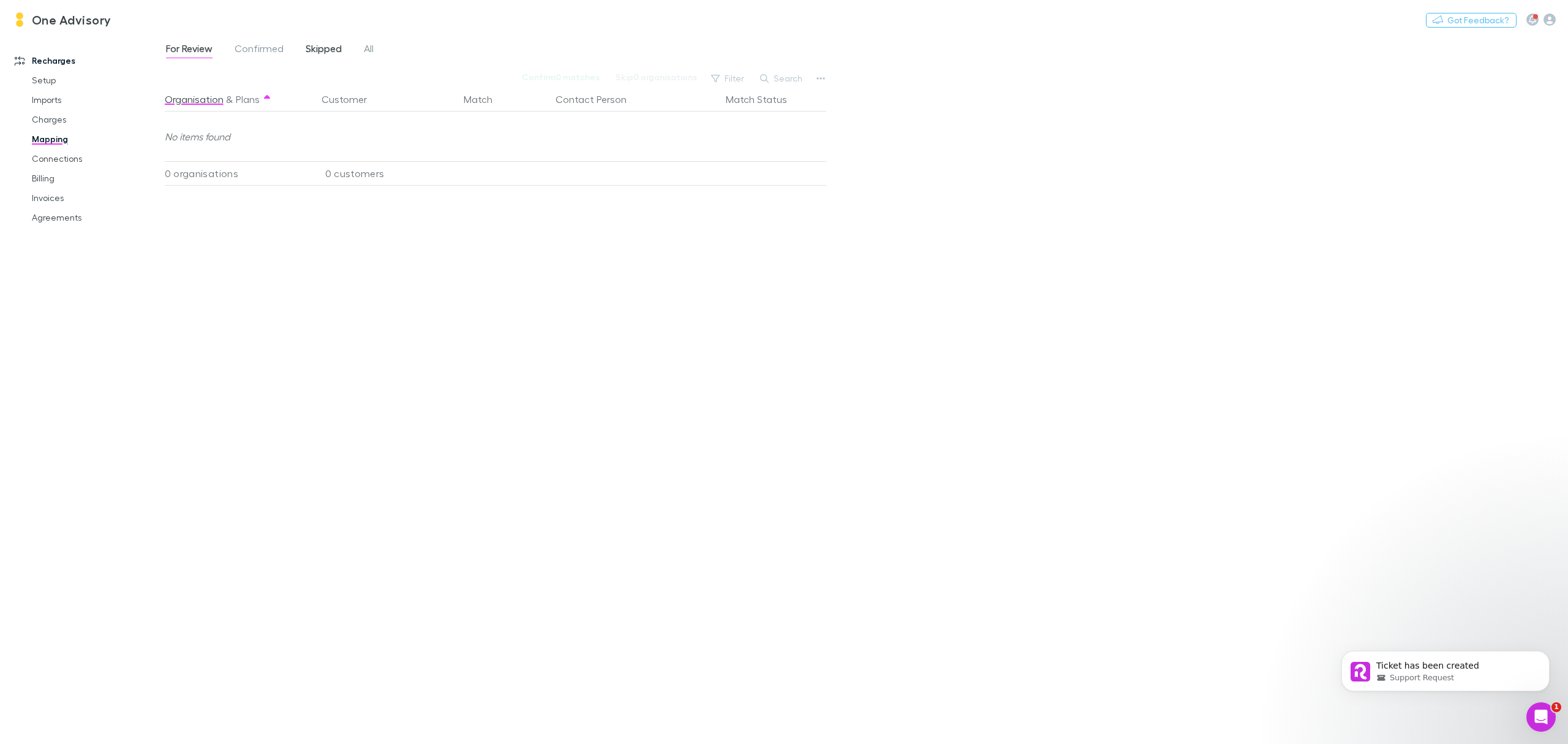
click at [319, 45] on span "Skipped" at bounding box center [324, 50] width 36 height 16
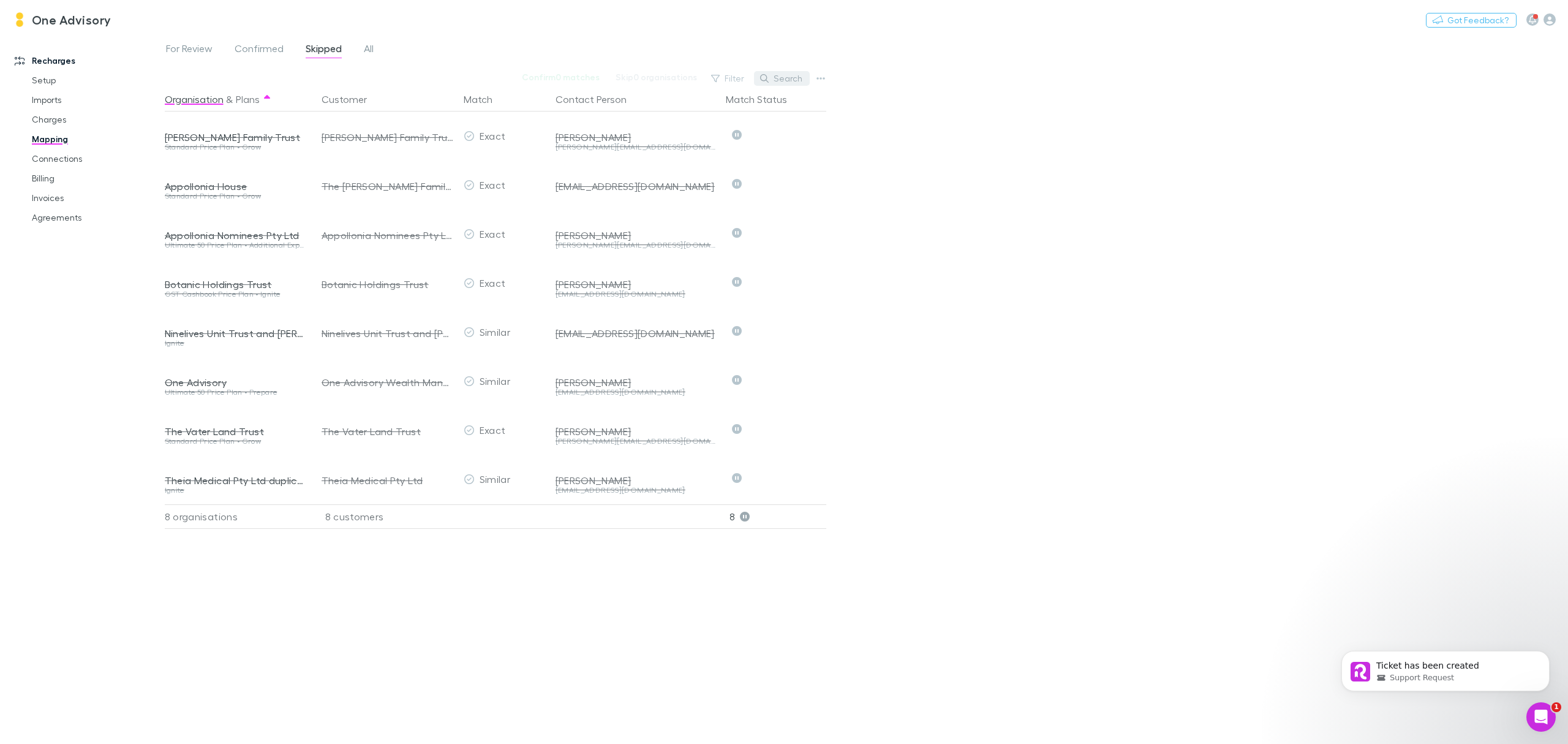
click at [787, 77] on button "Search" at bounding box center [782, 79] width 56 height 15
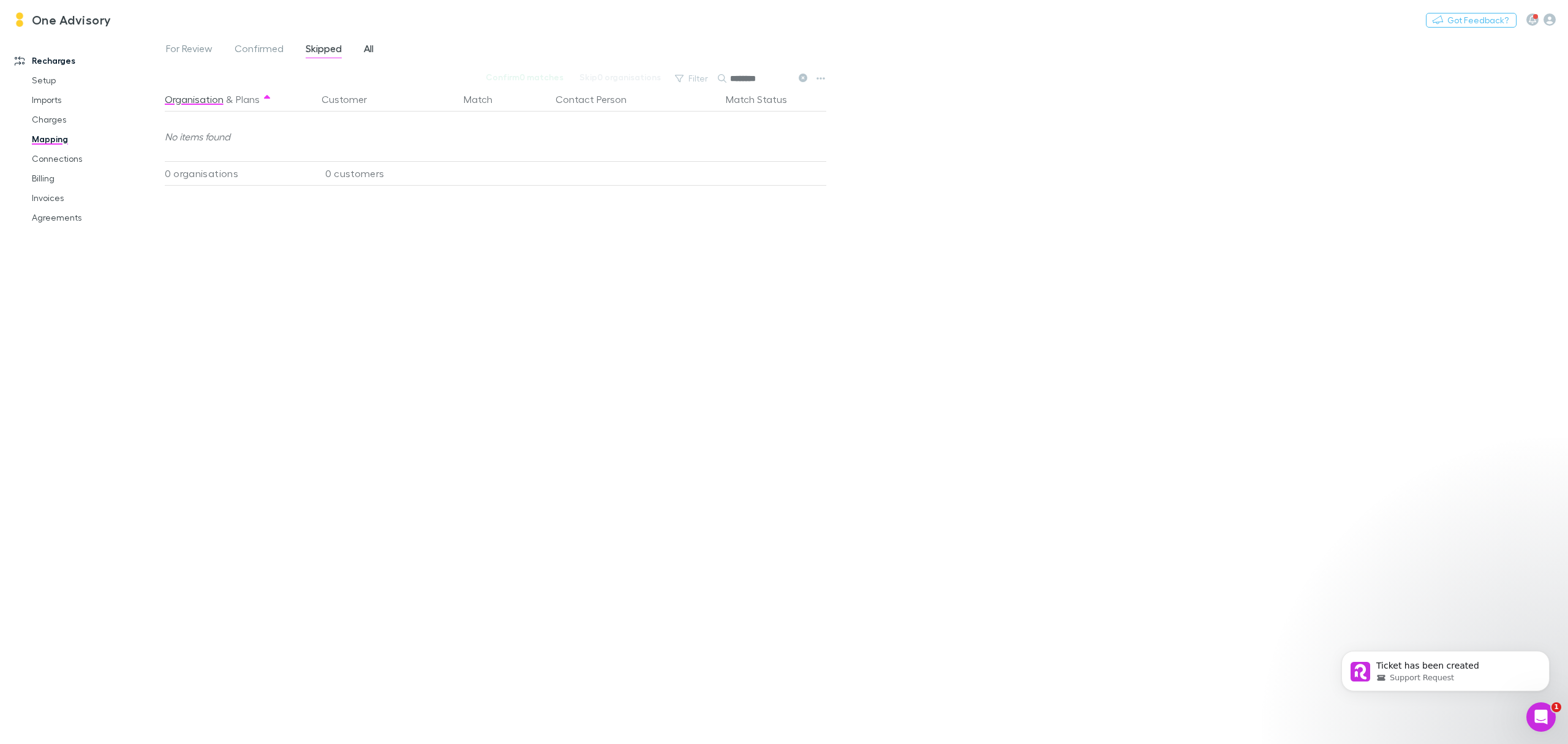
type input "********"
click at [369, 47] on span "All" at bounding box center [368, 50] width 10 height 16
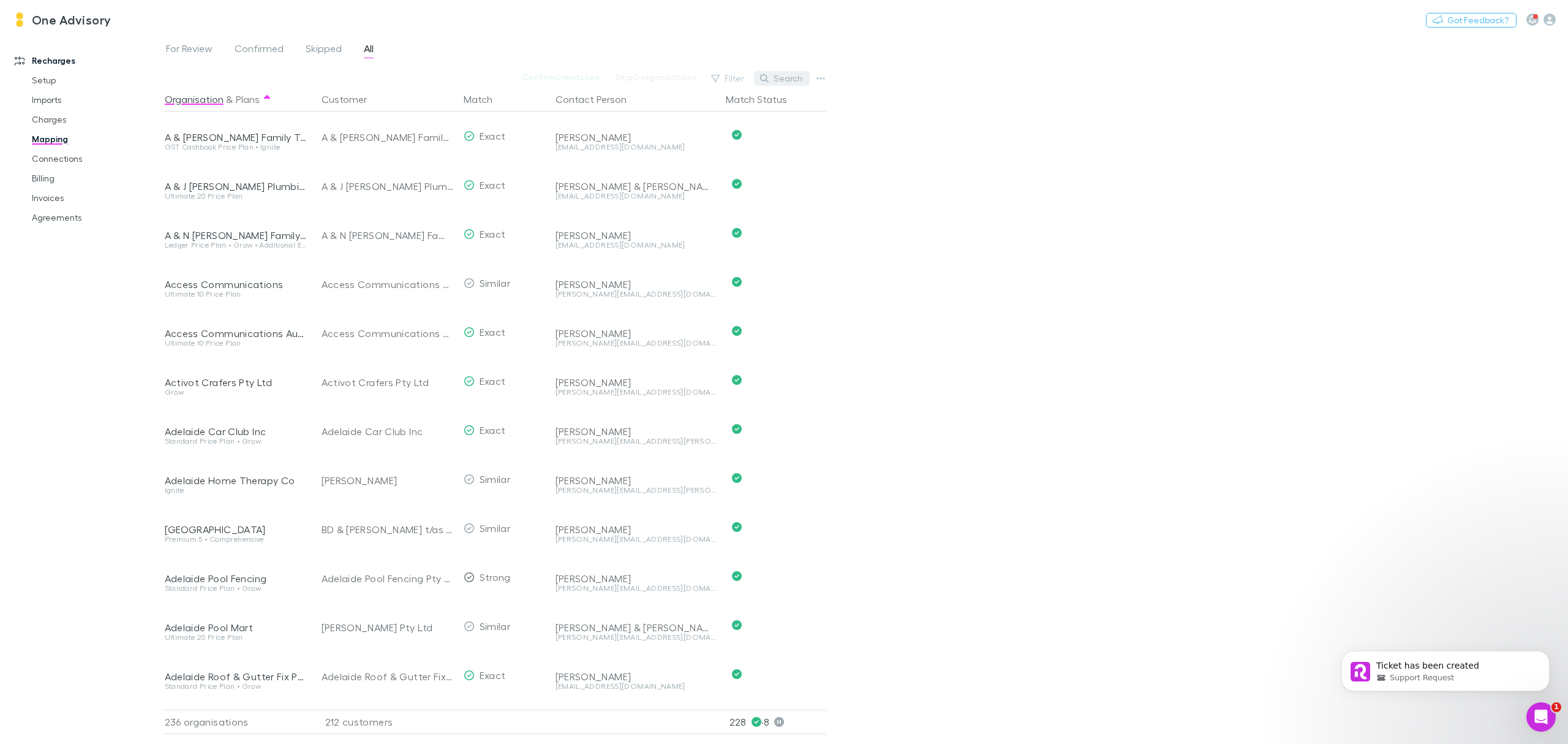
click at [799, 74] on button "Search" at bounding box center [782, 79] width 56 height 15
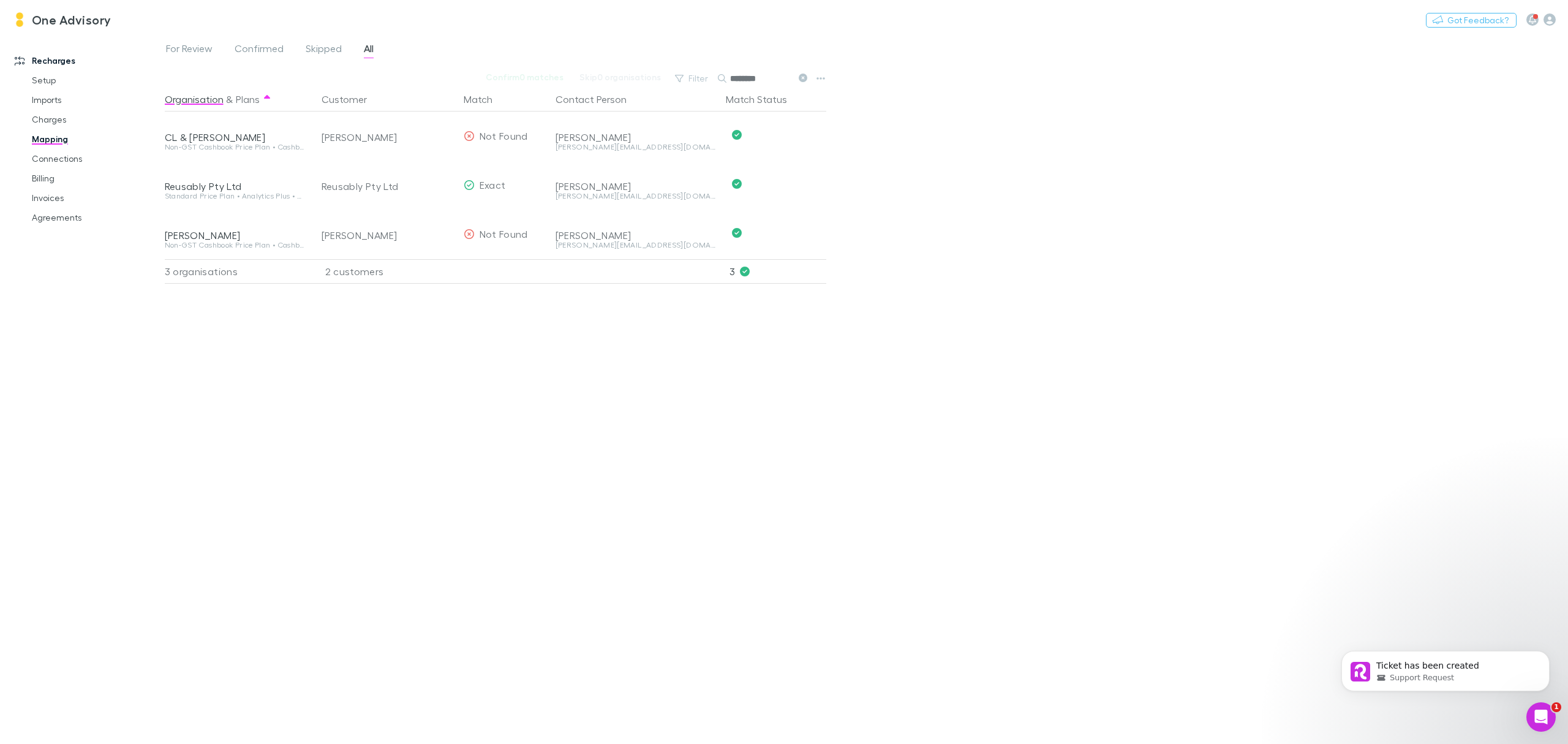
type input "********"
